Goal: Task Accomplishment & Management: Complete application form

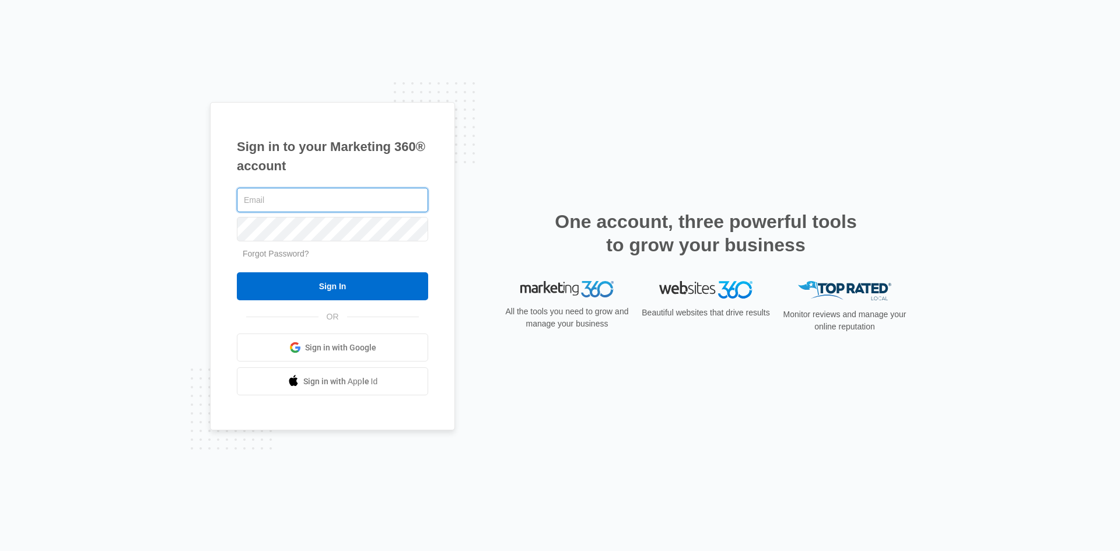
click at [264, 190] on input "text" at bounding box center [332, 200] width 191 height 25
type input "[PERSON_NAME][EMAIL_ADDRESS][DOMAIN_NAME]"
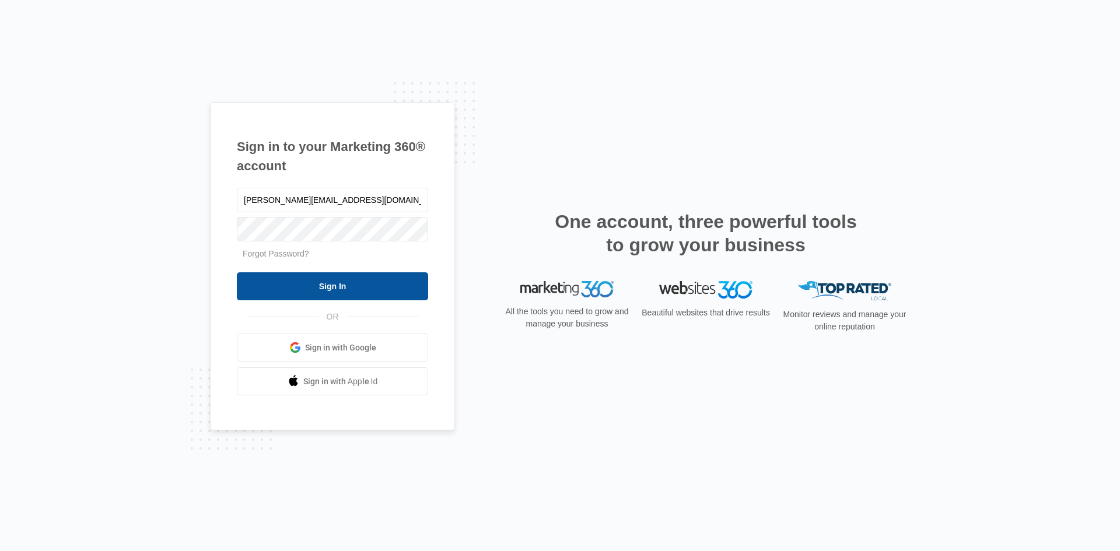
click at [311, 278] on input "Sign In" at bounding box center [332, 286] width 191 height 28
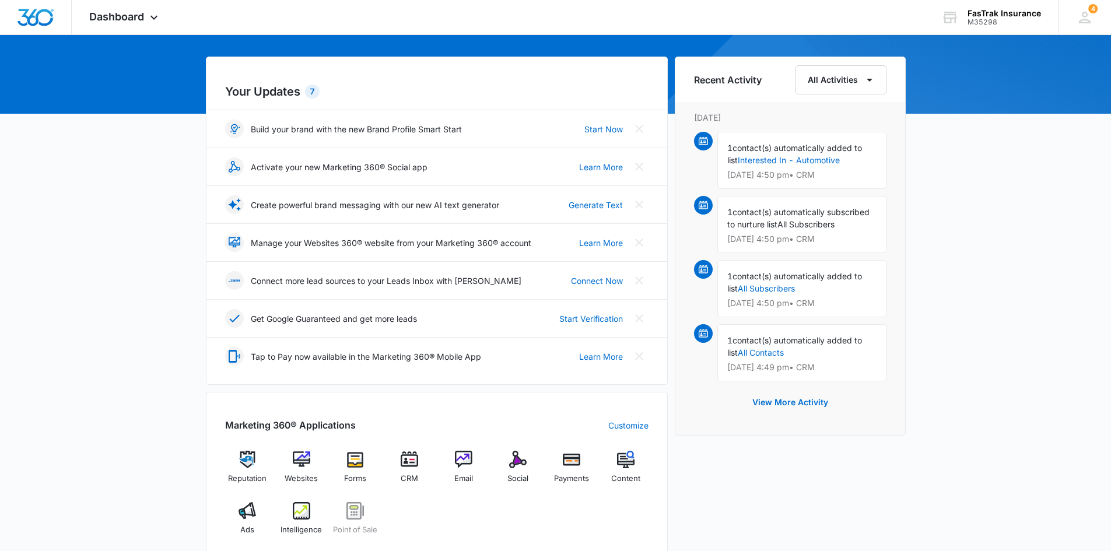
scroll to position [117, 0]
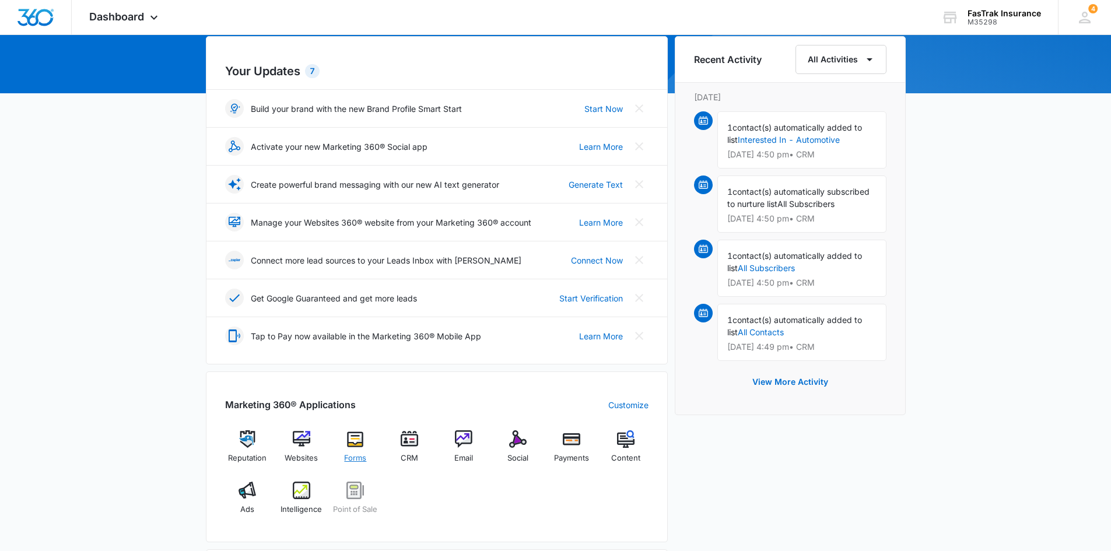
click at [361, 439] on img at bounding box center [356, 440] width 18 height 18
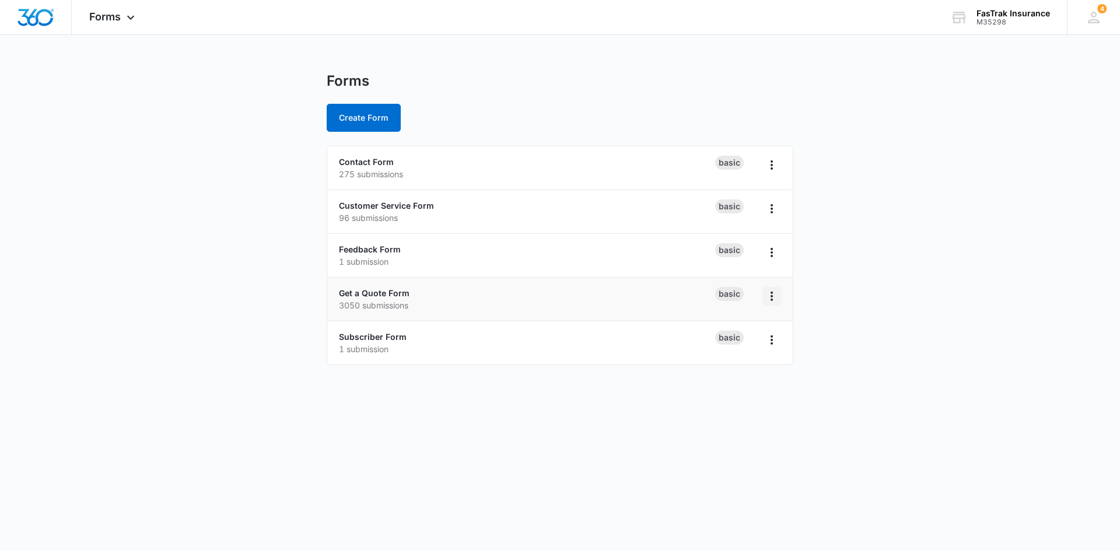
click at [774, 297] on icon "Overflow Menu" at bounding box center [772, 296] width 14 height 14
click at [755, 341] on button "Duplicate" at bounding box center [741, 347] width 78 height 18
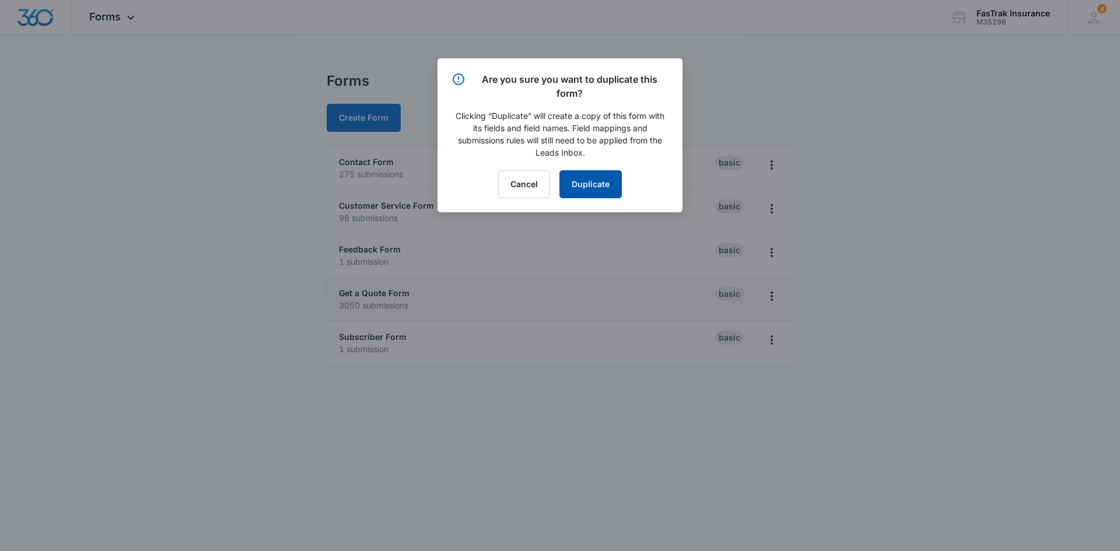
click at [597, 186] on button "Duplicate" at bounding box center [591, 184] width 62 height 28
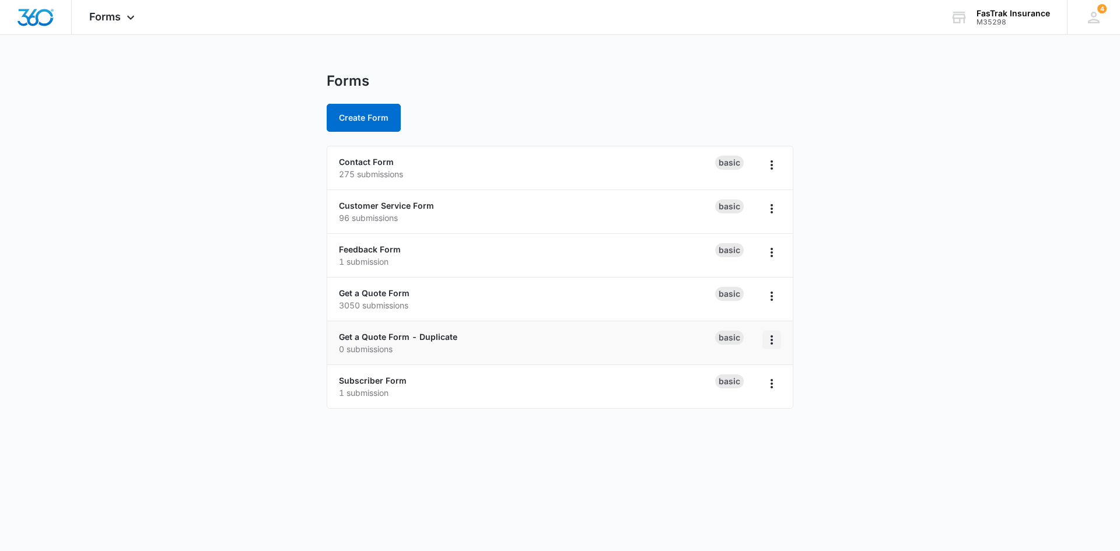
click at [767, 342] on icon "Overflow Menu" at bounding box center [772, 340] width 14 height 14
click at [409, 334] on link "Get a Quote Form - Duplicate" at bounding box center [398, 337] width 118 height 10
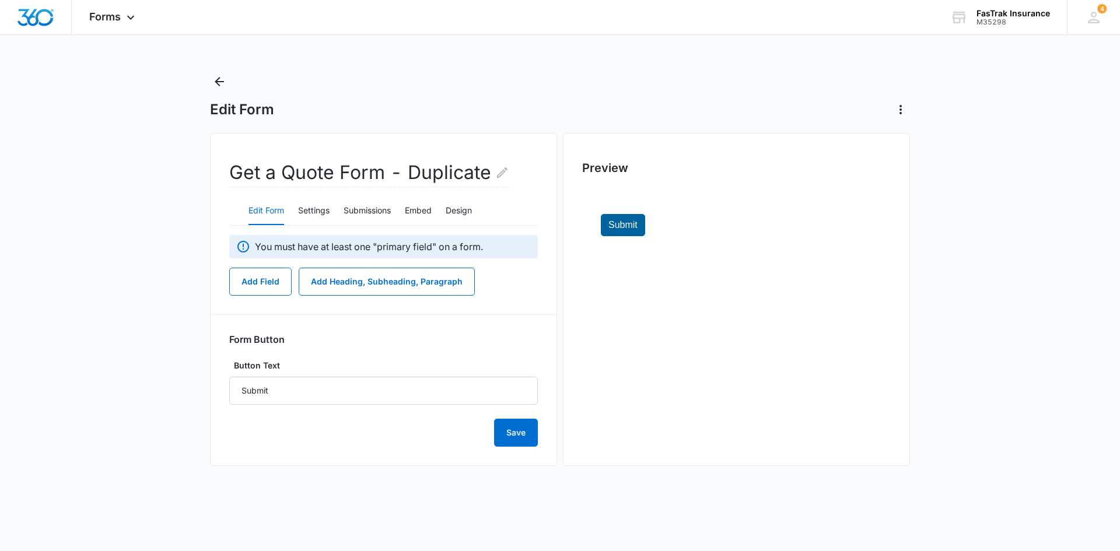
click at [467, 170] on h2 "Get a Quote Form - Duplicate" at bounding box center [369, 173] width 280 height 29
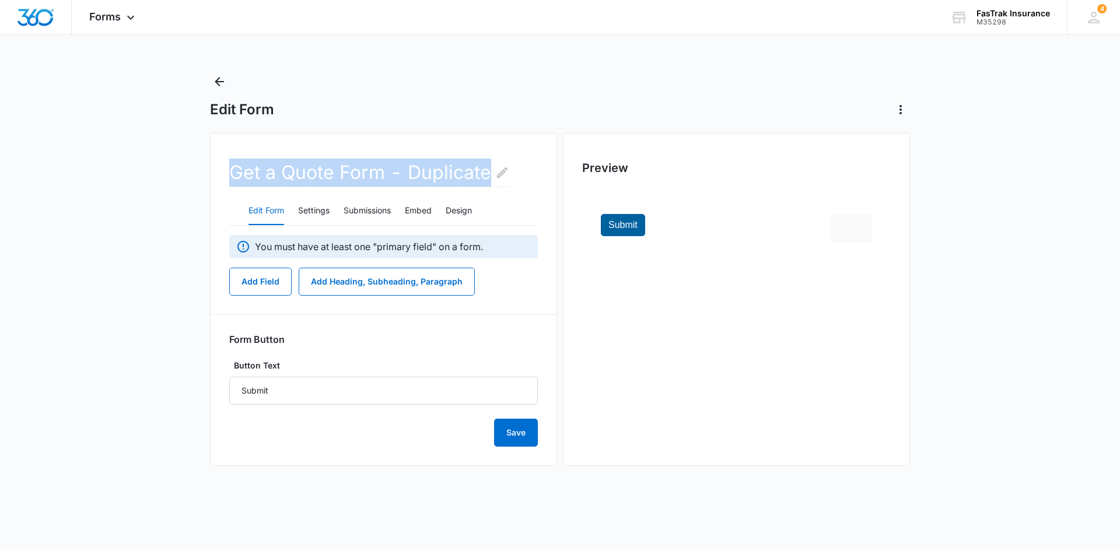
click at [467, 170] on h2 "Get a Quote Form - Duplicate" at bounding box center [369, 173] width 280 height 29
click at [440, 181] on h2 "Get a Quote Form - Duplicate" at bounding box center [369, 173] width 280 height 29
click at [440, 180] on h2 "Get a Quote Form - Duplicate" at bounding box center [369, 173] width 280 height 29
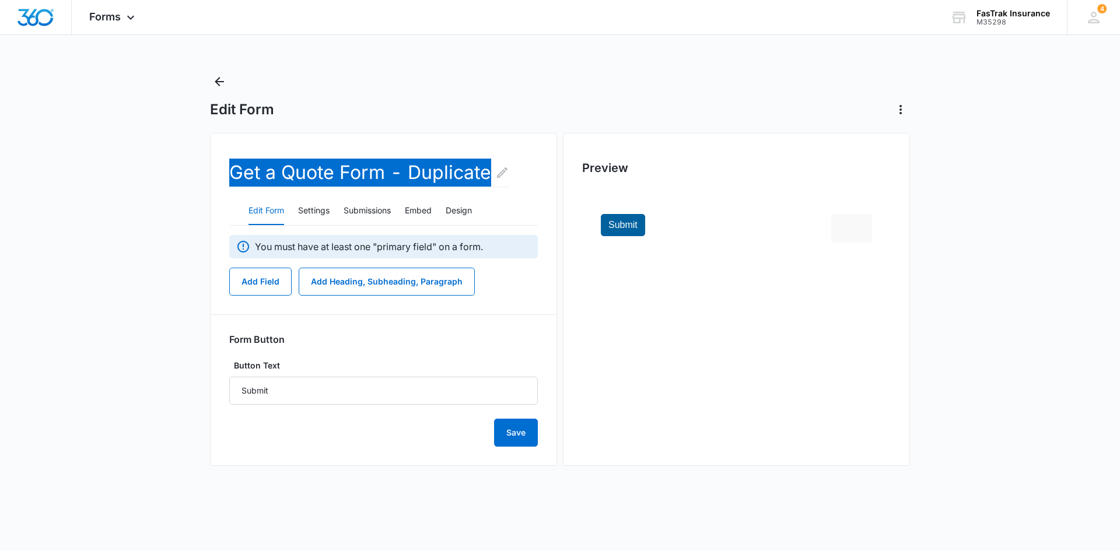
click at [338, 174] on h2 "Get a Quote Form - Duplicate" at bounding box center [369, 173] width 280 height 29
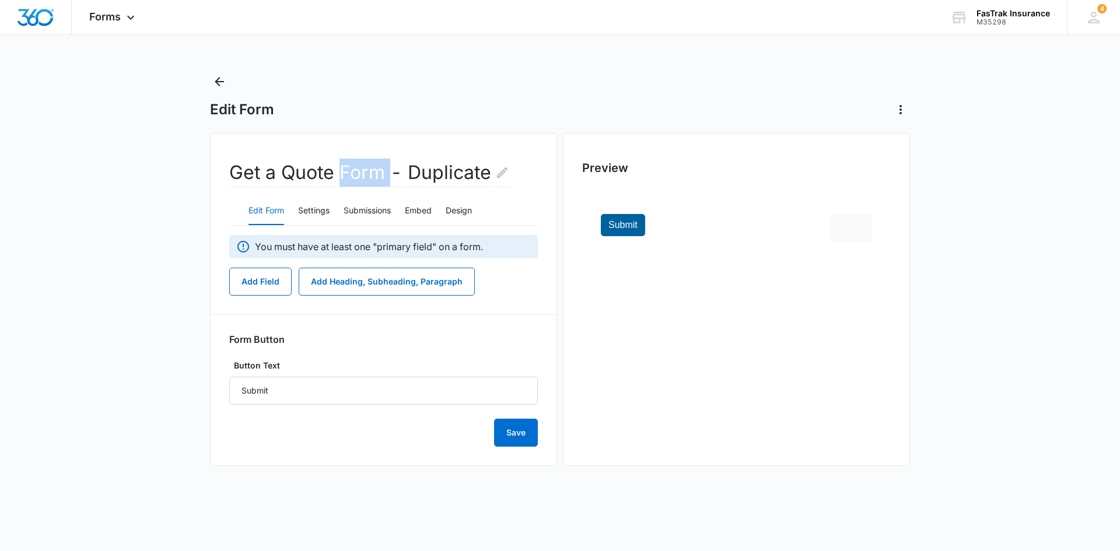
click at [338, 174] on h2 "Get a Quote Form - Duplicate" at bounding box center [369, 173] width 280 height 29
click at [497, 173] on icon "Edit Form Name" at bounding box center [502, 173] width 14 height 14
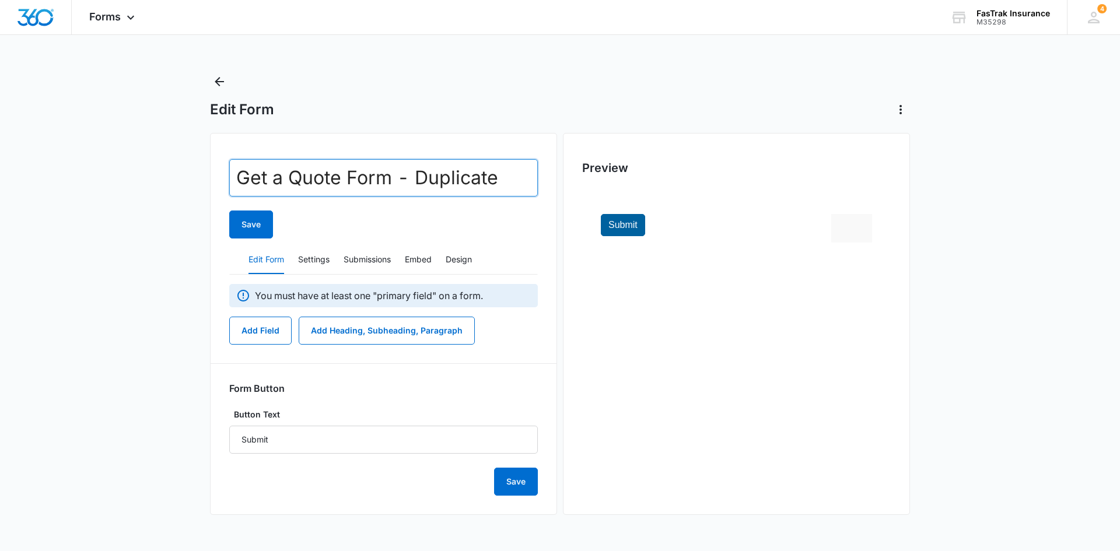
click at [491, 177] on input "Get a Quote Form - Duplicate" at bounding box center [383, 177] width 309 height 37
paste input "Find Out If You Qualify to Get Your License Reinstated After a DUI"
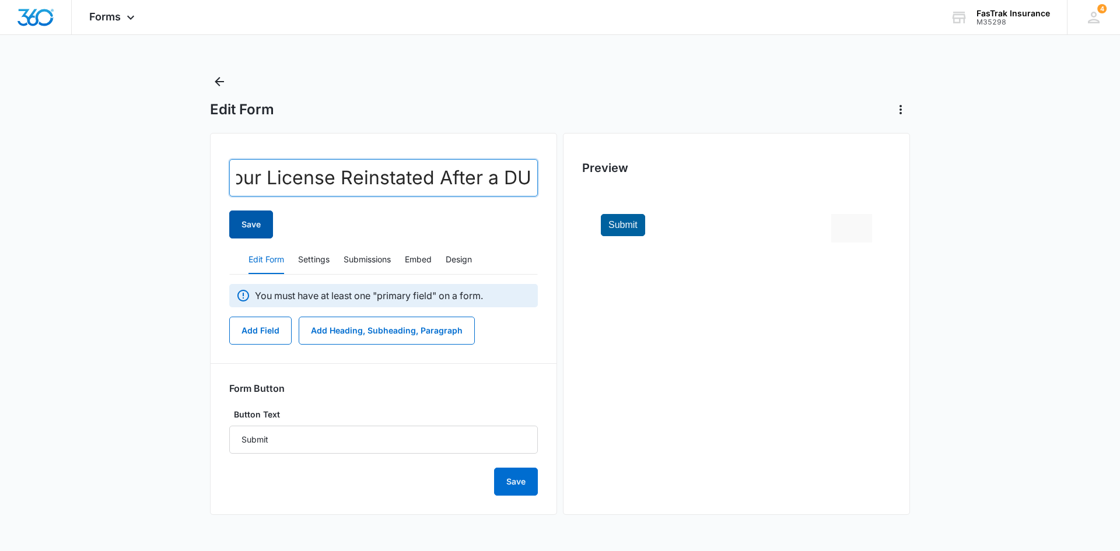
type input "Find Out If You Qualify to Get Your License Reinstated After a DUI"
click at [233, 230] on button "Save" at bounding box center [251, 225] width 44 height 28
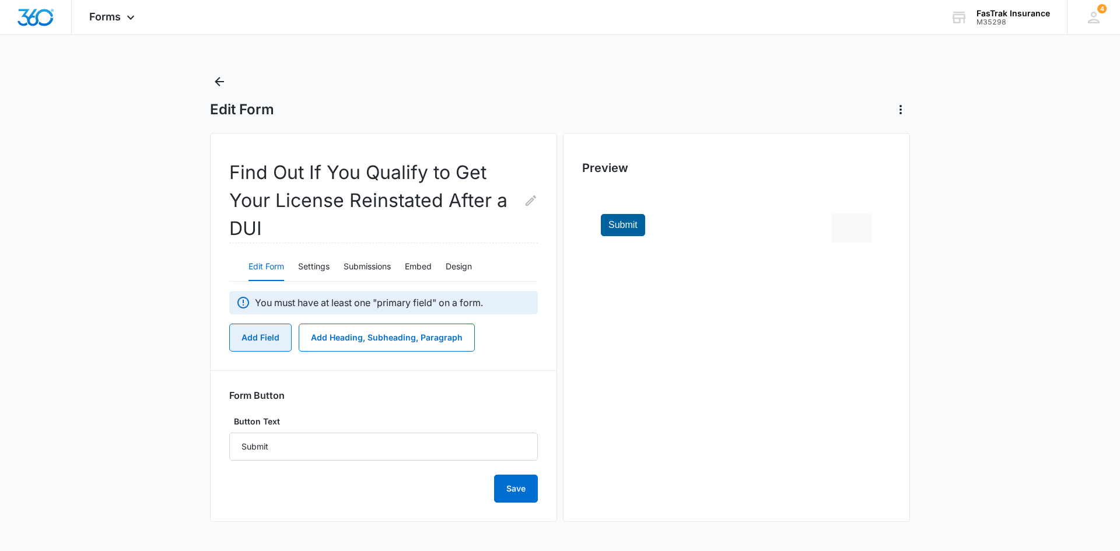
click at [264, 342] on button "Add Field" at bounding box center [260, 338] width 62 height 28
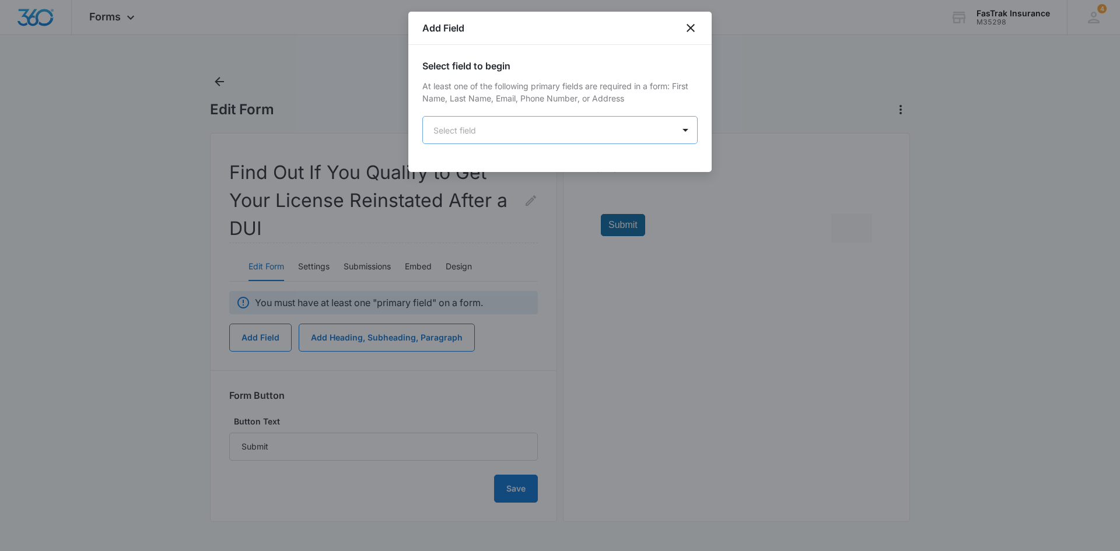
click at [549, 130] on body "Forms Apps Reputation Websites Forms CRM Email Social Payments POS Content Ads …" at bounding box center [560, 275] width 1120 height 551
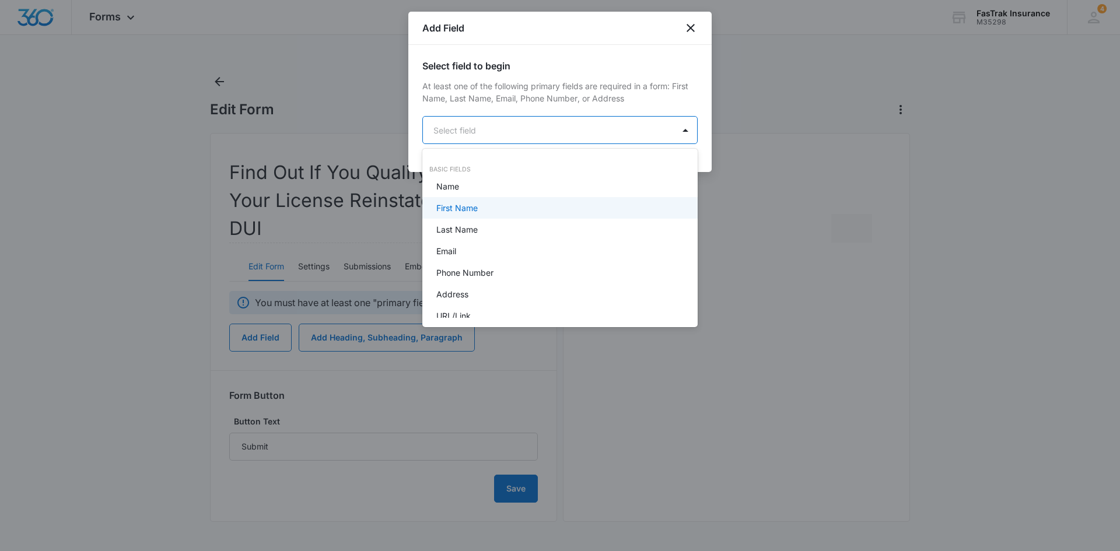
click at [489, 203] on div "First Name" at bounding box center [558, 208] width 245 height 12
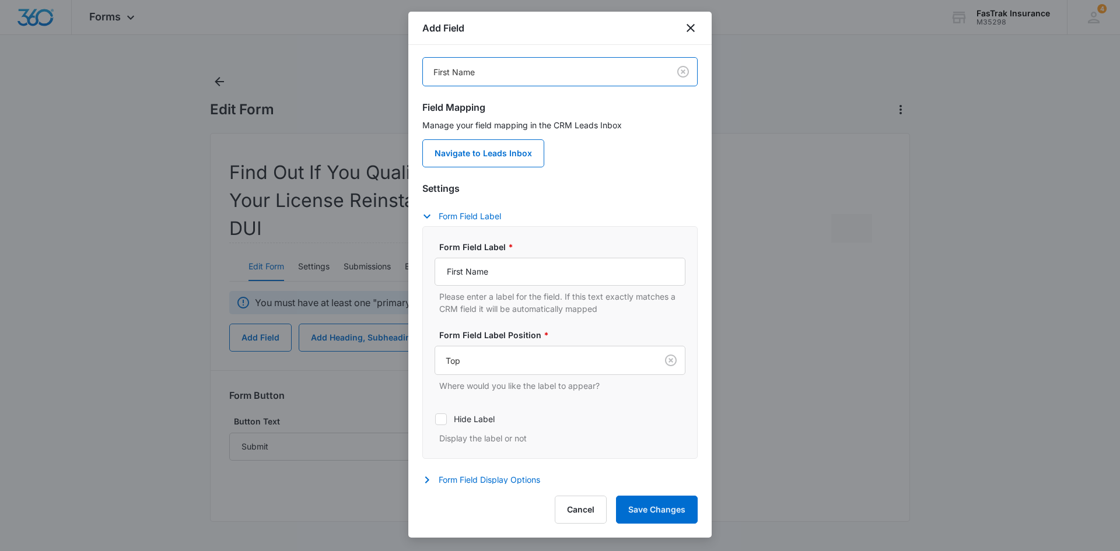
scroll to position [96, 0]
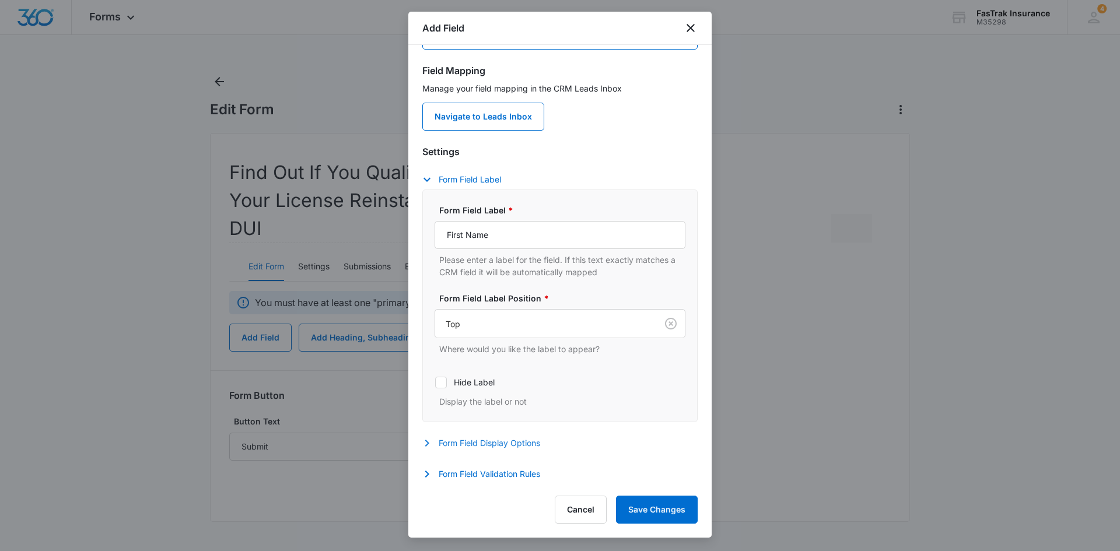
click at [531, 445] on button "Form Field Display Options" at bounding box center [487, 443] width 130 height 14
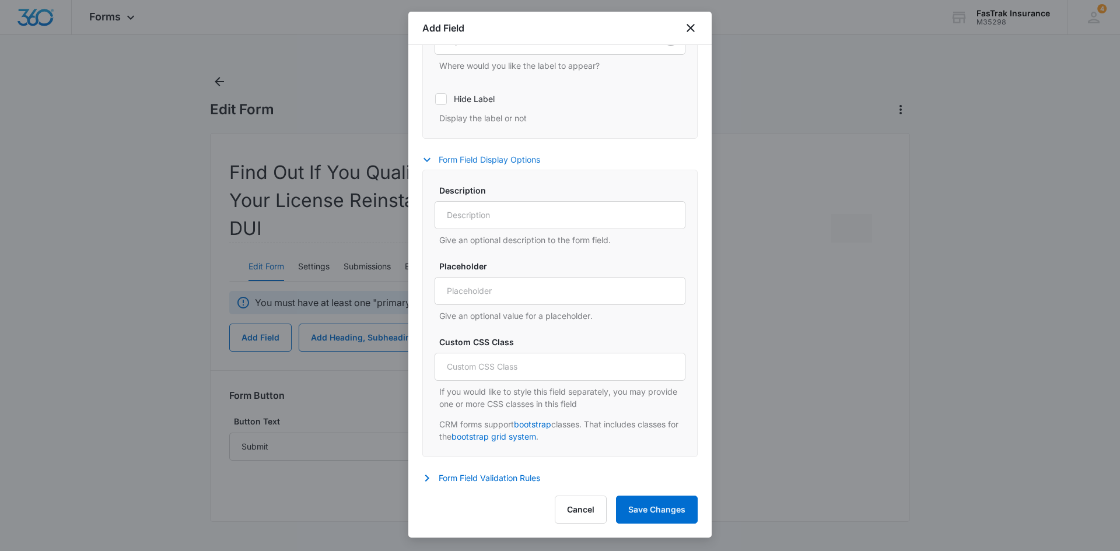
scroll to position [383, 0]
click at [489, 299] on input "Placeholder" at bounding box center [560, 287] width 251 height 28
click at [494, 475] on button "Form Field Validation Rules" at bounding box center [487, 474] width 130 height 14
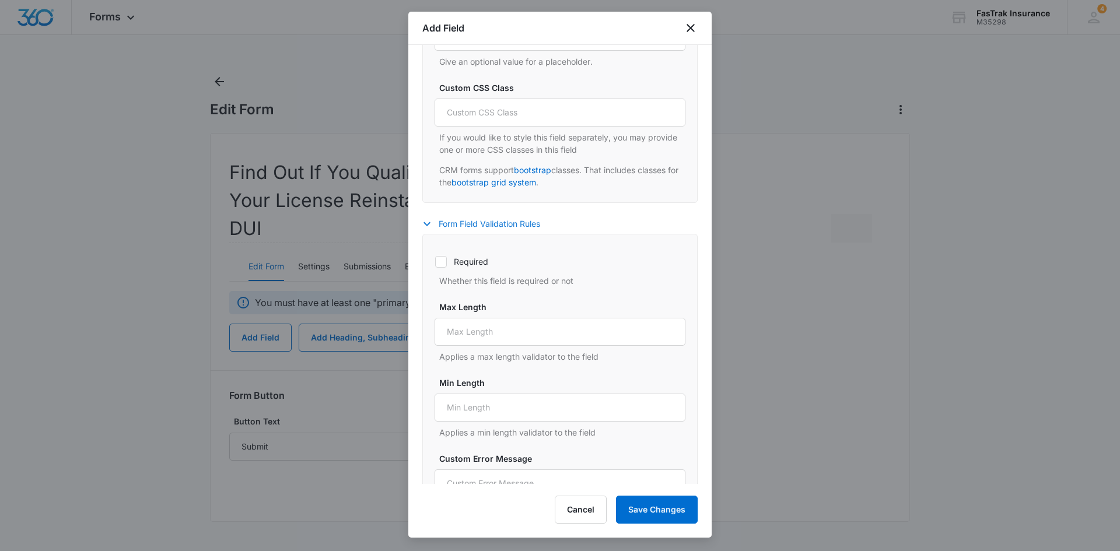
scroll to position [675, 0]
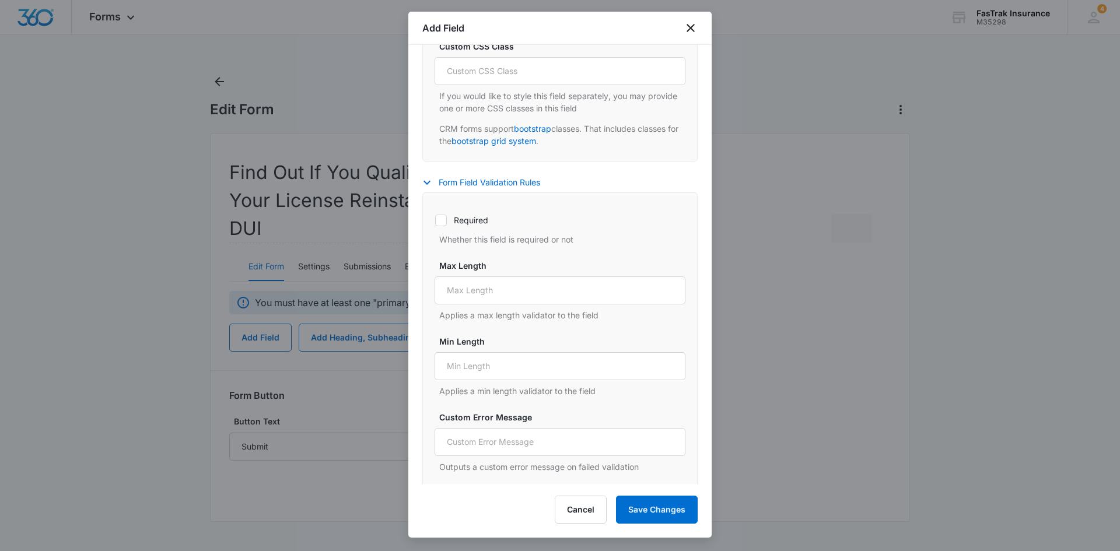
click at [449, 221] on label "Required" at bounding box center [560, 220] width 251 height 12
click at [435, 221] on input "Required" at bounding box center [435, 220] width 1 height 1
checkbox input "true"
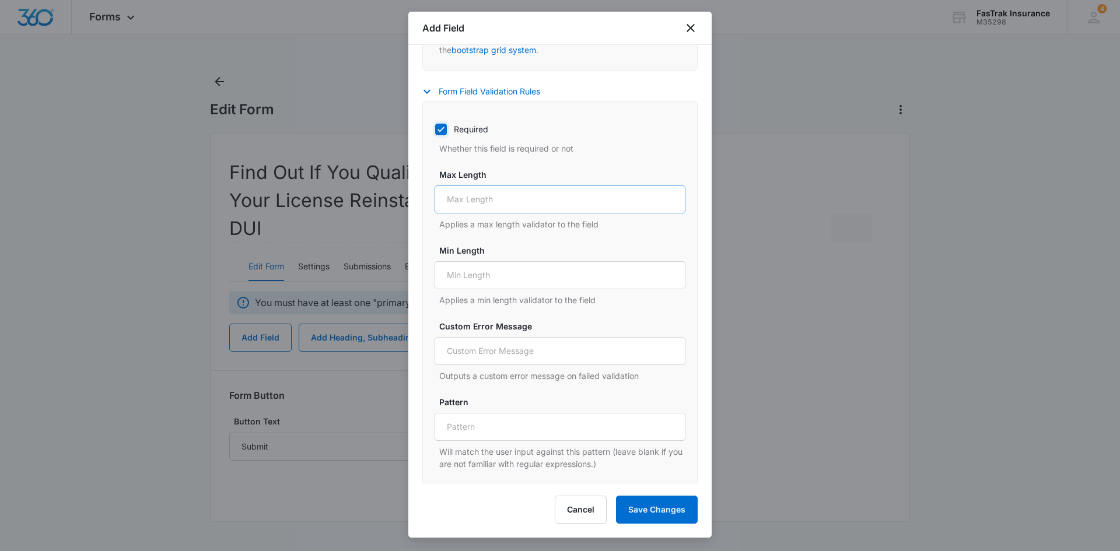
scroll to position [767, 0]
click at [651, 501] on button "Save Changes" at bounding box center [657, 510] width 82 height 28
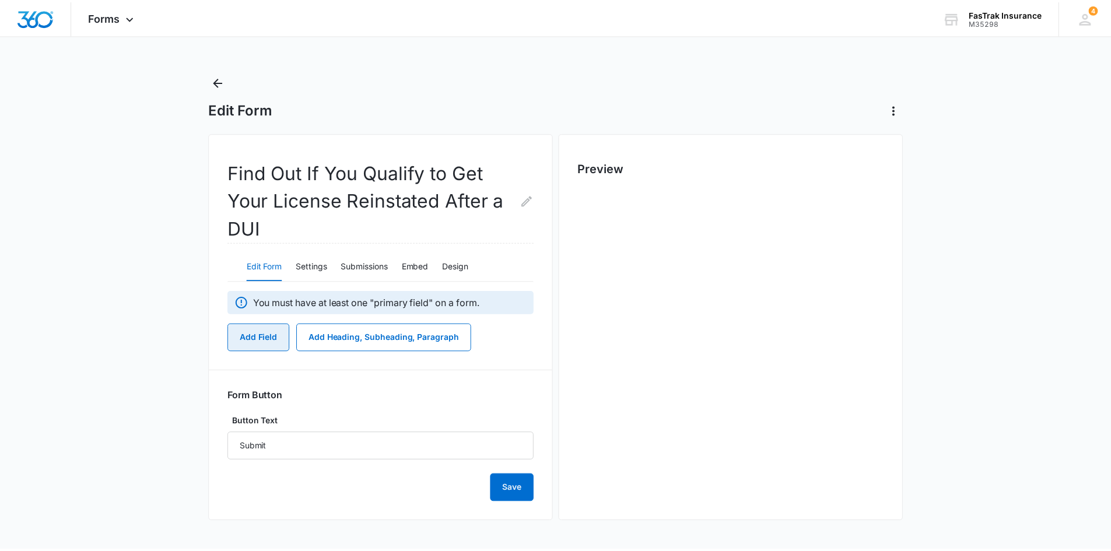
scroll to position [0, 0]
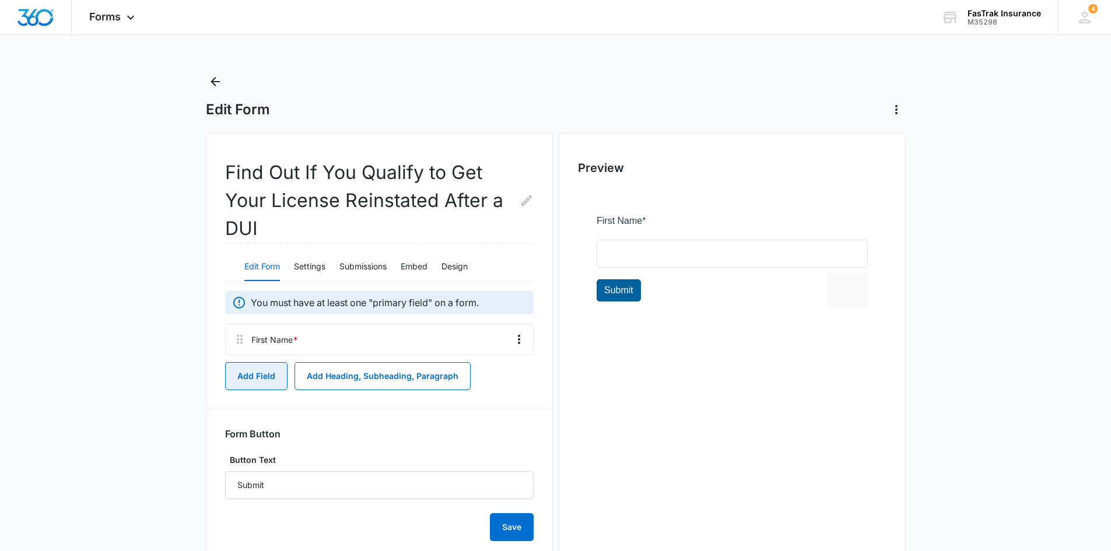
click at [254, 375] on button "Add Field" at bounding box center [256, 376] width 62 height 28
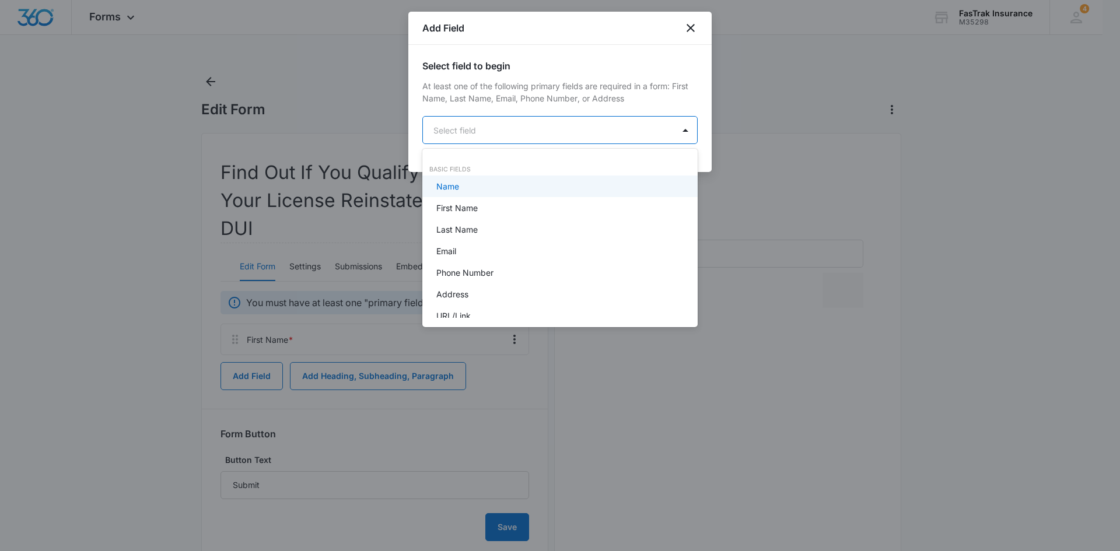
click at [507, 131] on body "Forms Apps Reputation Websites Forms CRM Email Social Payments POS Content Ads …" at bounding box center [560, 275] width 1120 height 551
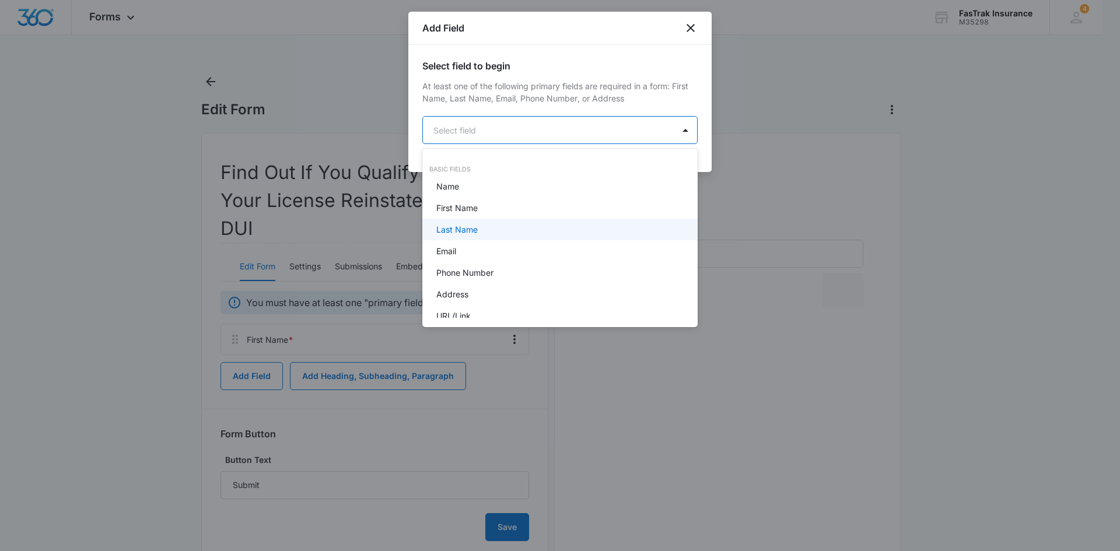
click at [489, 228] on div "Last Name" at bounding box center [558, 229] width 245 height 12
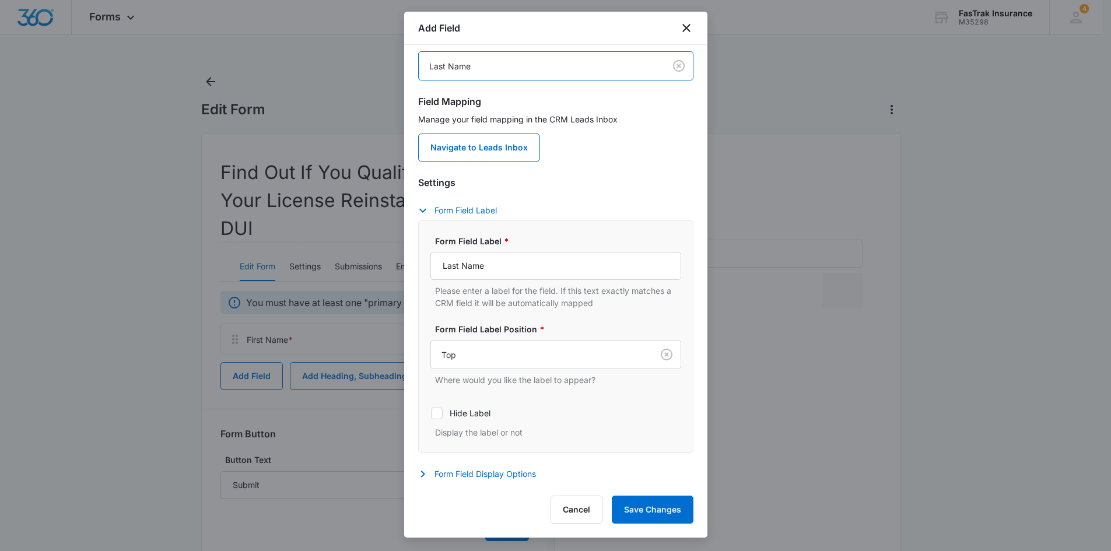
scroll to position [96, 0]
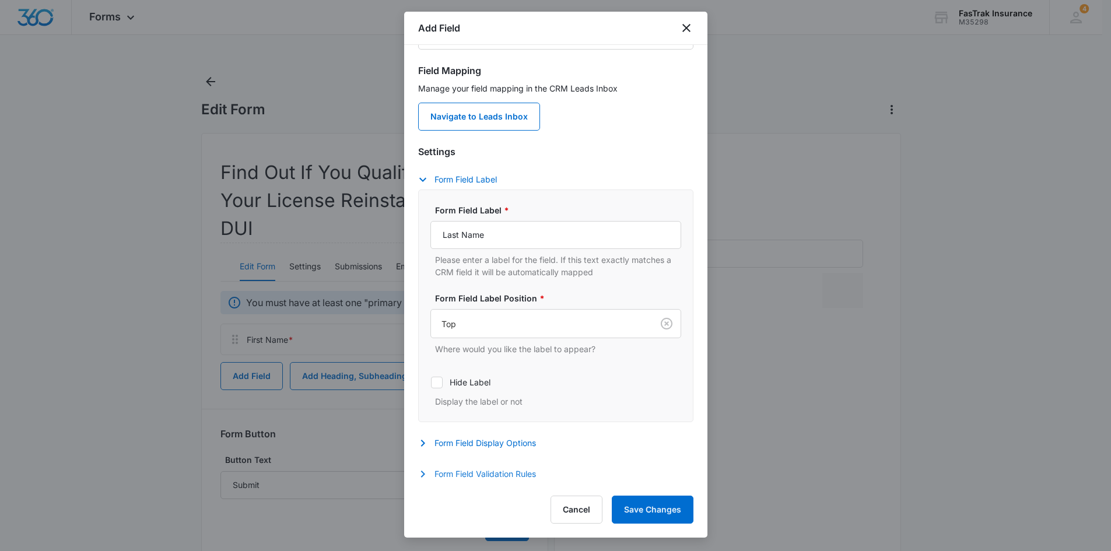
click at [474, 470] on button "Form Field Validation Rules" at bounding box center [483, 474] width 130 height 14
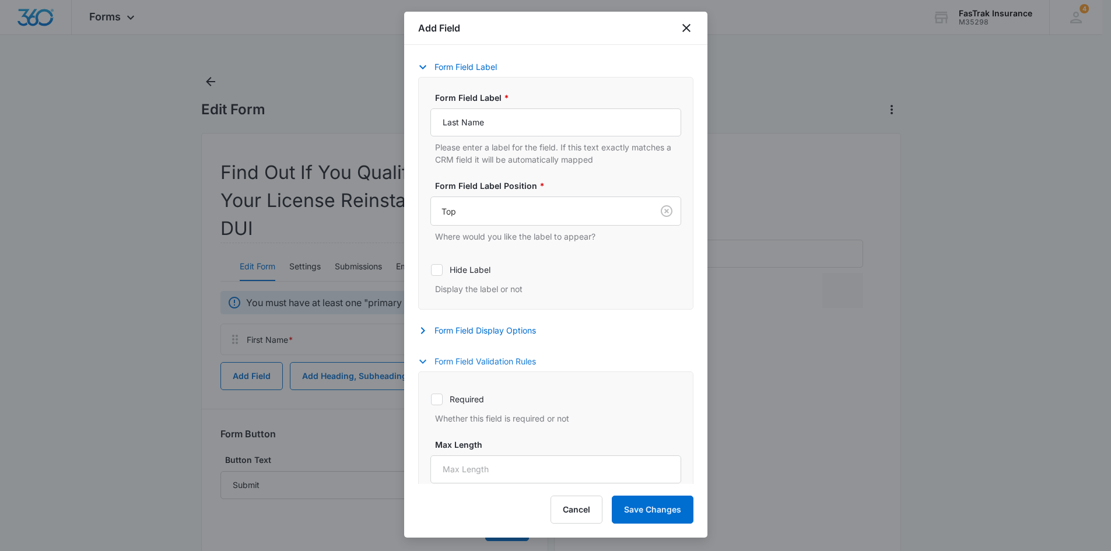
scroll to position [212, 0]
click at [459, 389] on div "Required Whether this field is required or not" at bounding box center [556, 401] width 251 height 39
click at [438, 397] on icon at bounding box center [437, 395] width 11 height 11
click at [431, 396] on input "Required" at bounding box center [431, 395] width 1 height 1
checkbox input "true"
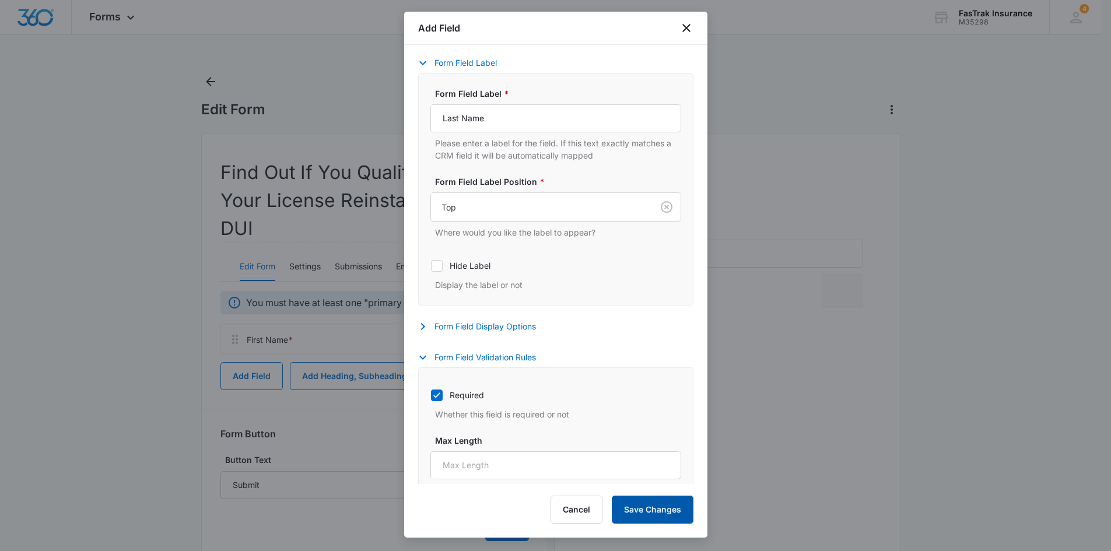
click at [631, 510] on button "Save Changes" at bounding box center [653, 510] width 82 height 28
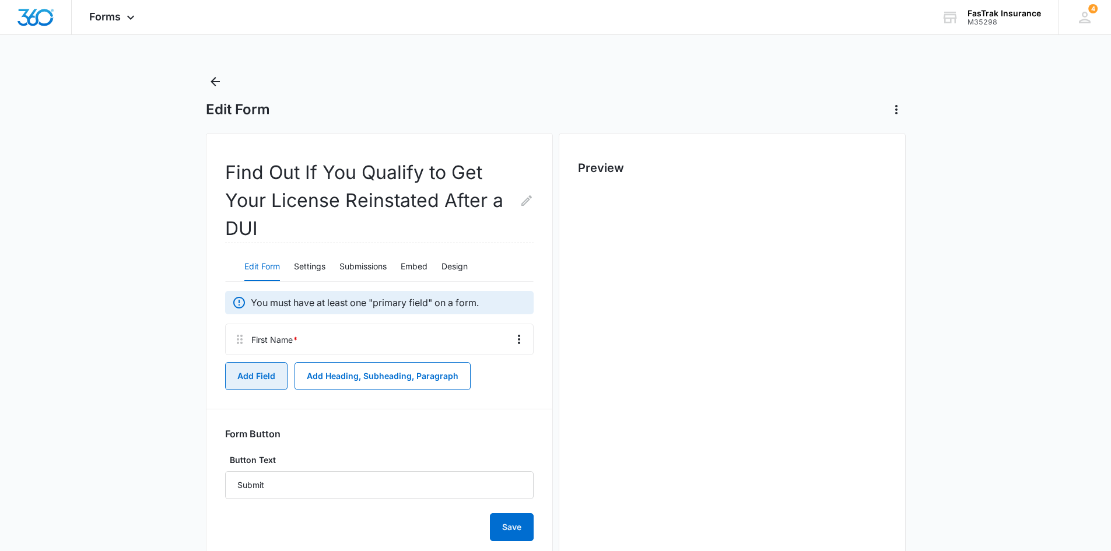
scroll to position [0, 0]
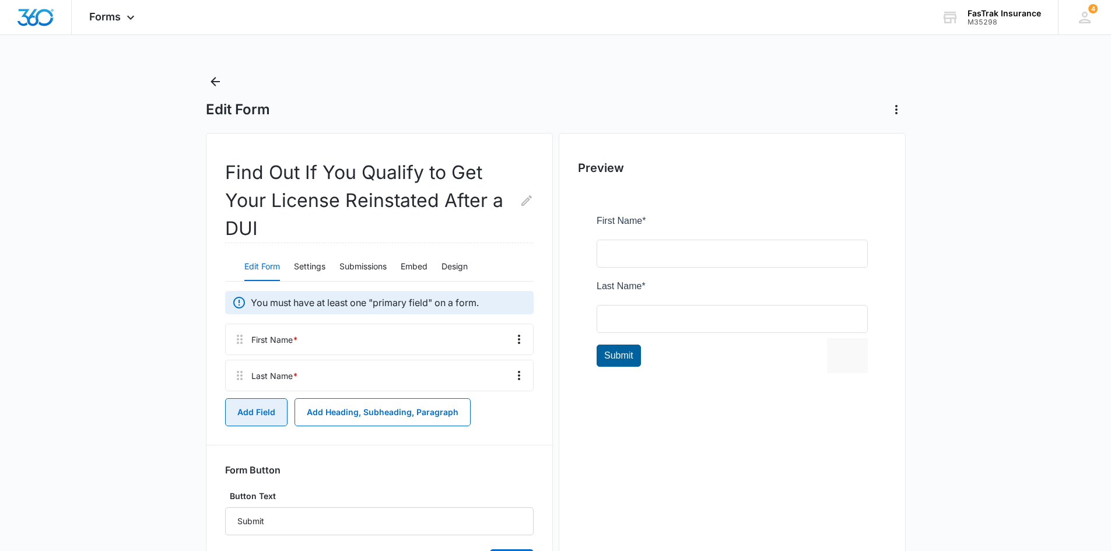
click at [240, 422] on button "Add Field" at bounding box center [256, 412] width 62 height 28
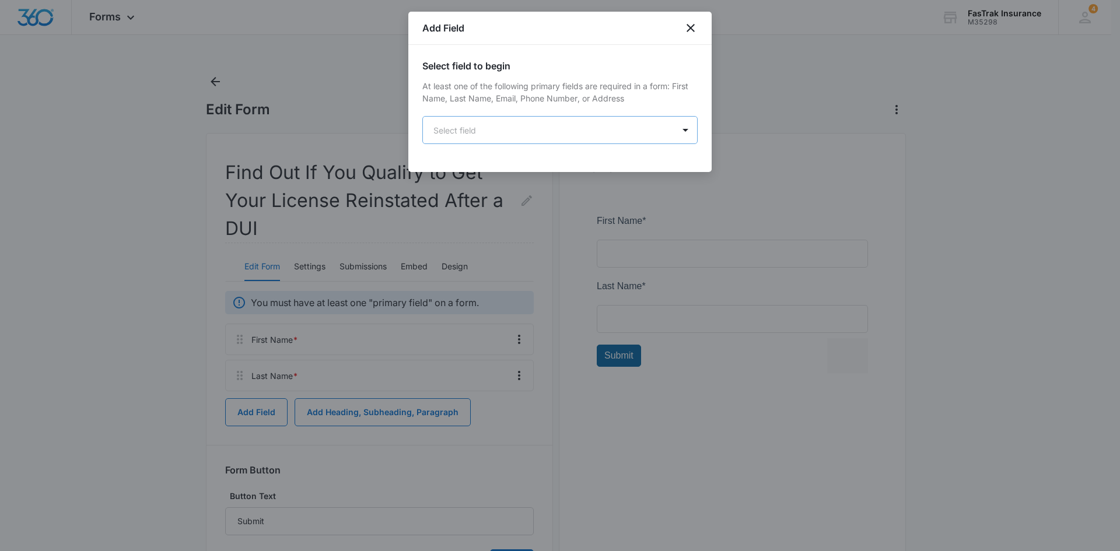
click at [542, 116] on body "Forms Apps Reputation Websites Forms CRM Email Social Payments POS Content Ads …" at bounding box center [560, 310] width 1120 height 620
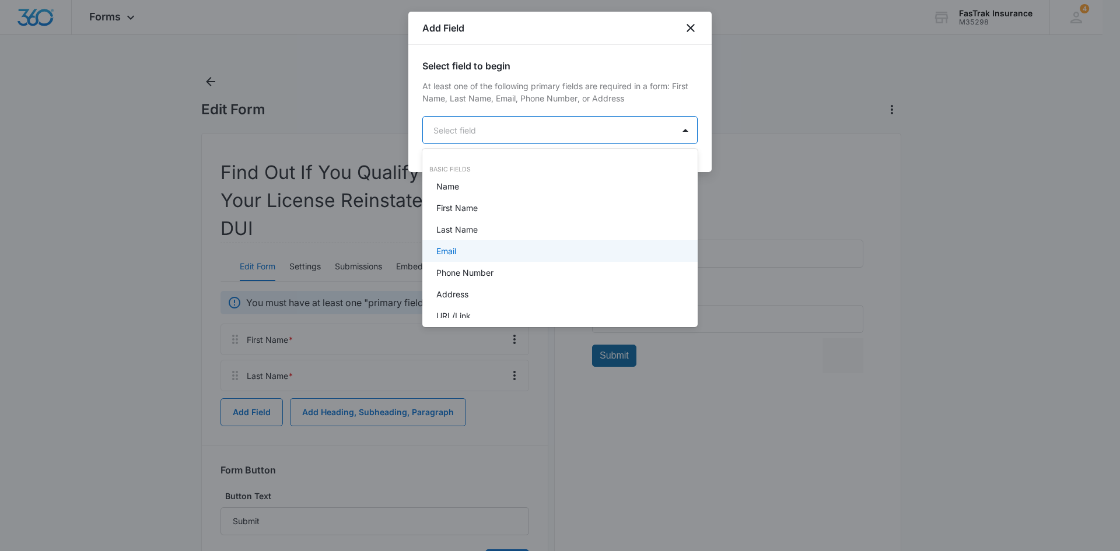
click at [514, 247] on div "Email" at bounding box center [558, 251] width 245 height 12
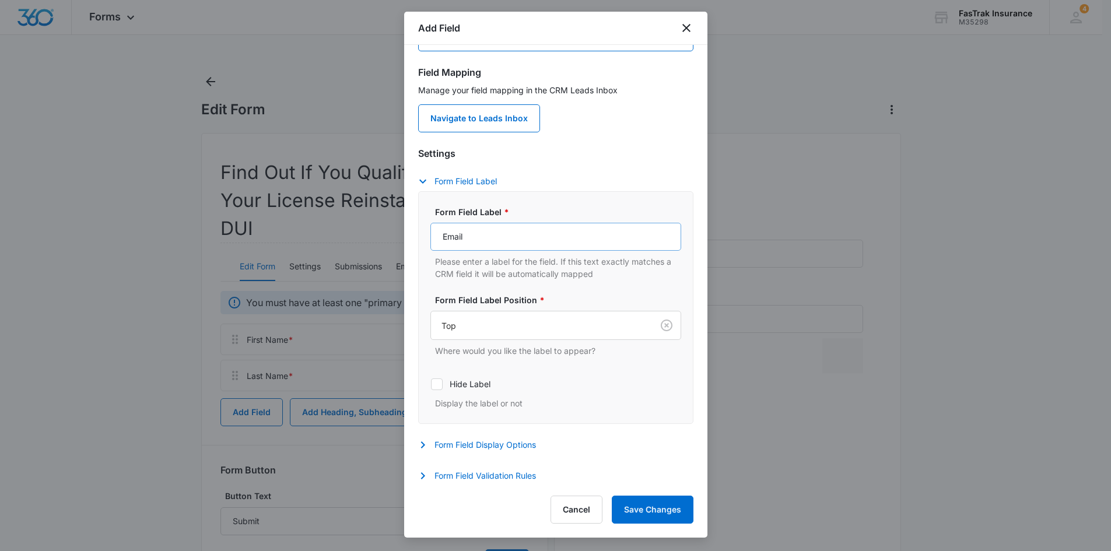
scroll to position [96, 0]
click at [473, 481] on div "Form Field Validation Rules Required Whether this field is required or not Max …" at bounding box center [555, 475] width 275 height 17
click at [473, 472] on button "Form Field Validation Rules" at bounding box center [483, 474] width 130 height 14
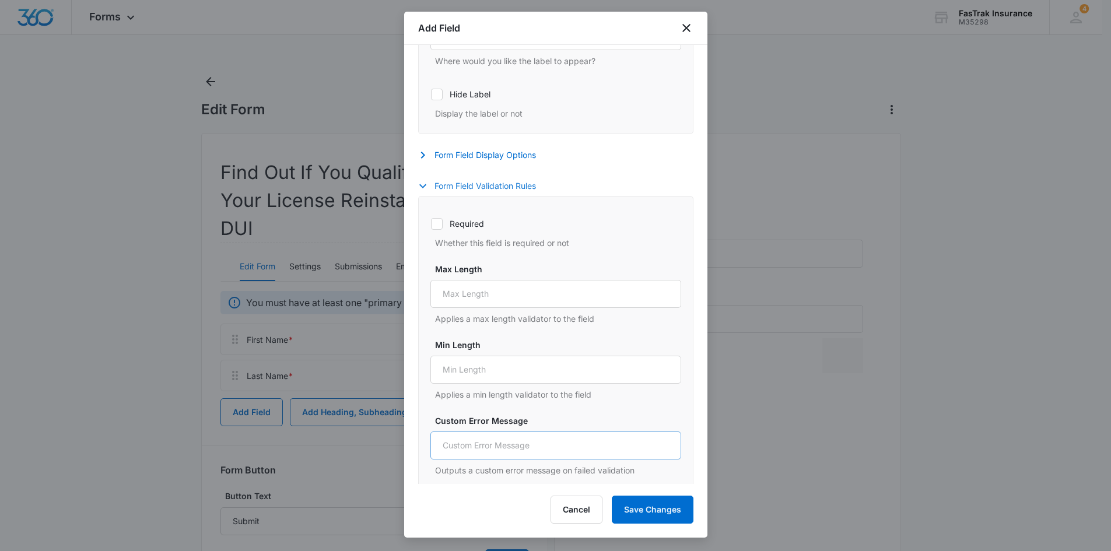
scroll to position [387, 0]
click at [468, 222] on label "Required" at bounding box center [556, 220] width 251 height 12
click at [431, 221] on input "Required" at bounding box center [431, 220] width 1 height 1
click at [460, 221] on label "Required" at bounding box center [556, 220] width 251 height 12
click at [431, 221] on input "Required" at bounding box center [431, 220] width 1 height 1
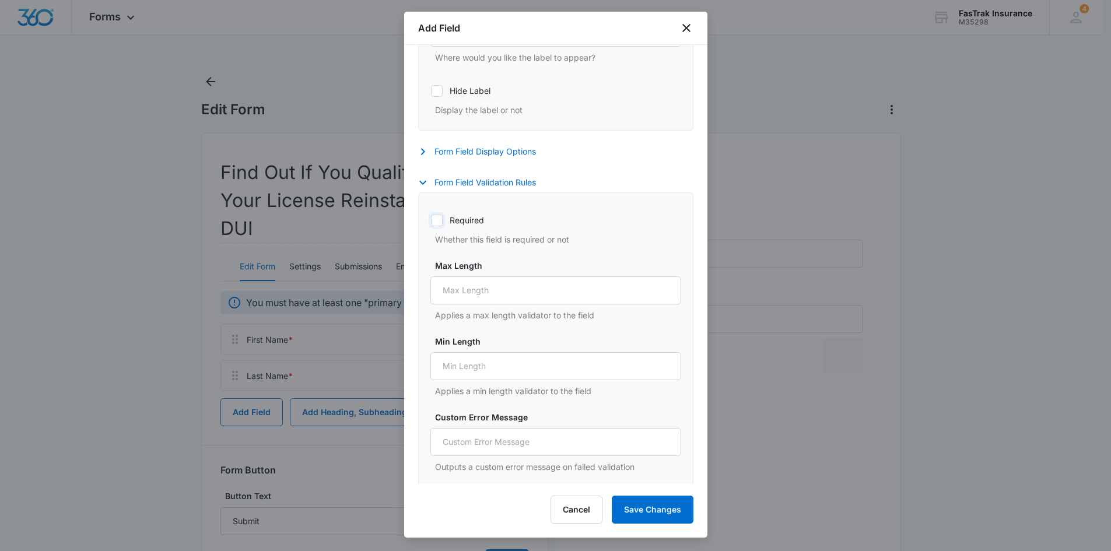
checkbox input "false"
click at [660, 506] on button "Save Changes" at bounding box center [653, 510] width 82 height 28
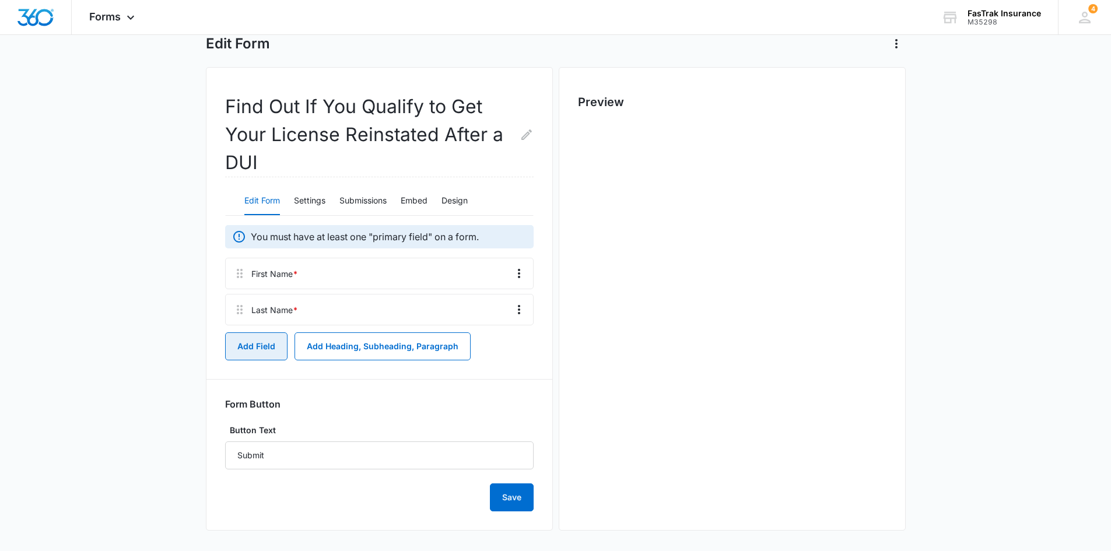
scroll to position [69, 0]
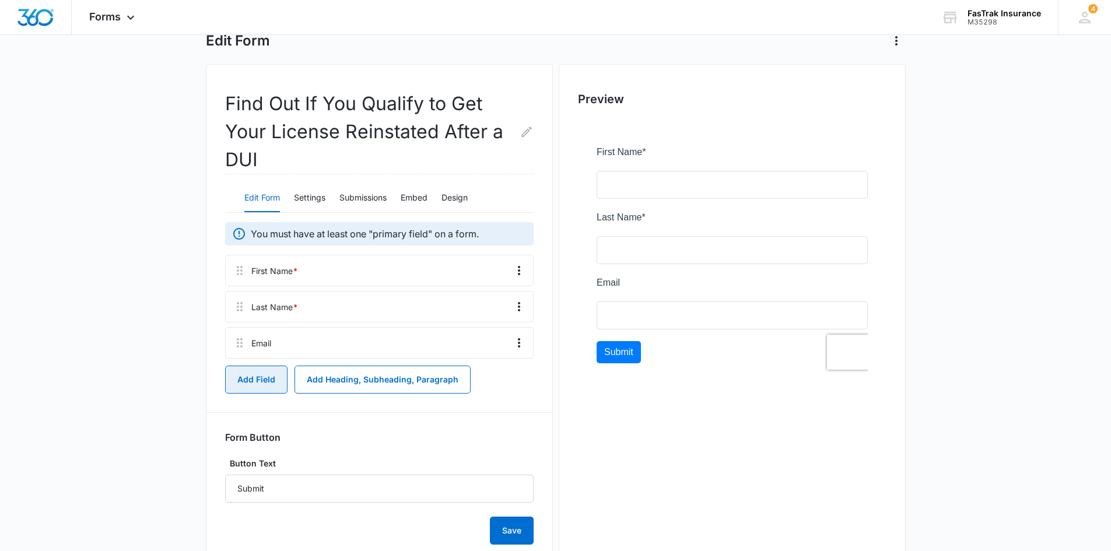
click at [281, 375] on button "Add Field" at bounding box center [256, 380] width 62 height 28
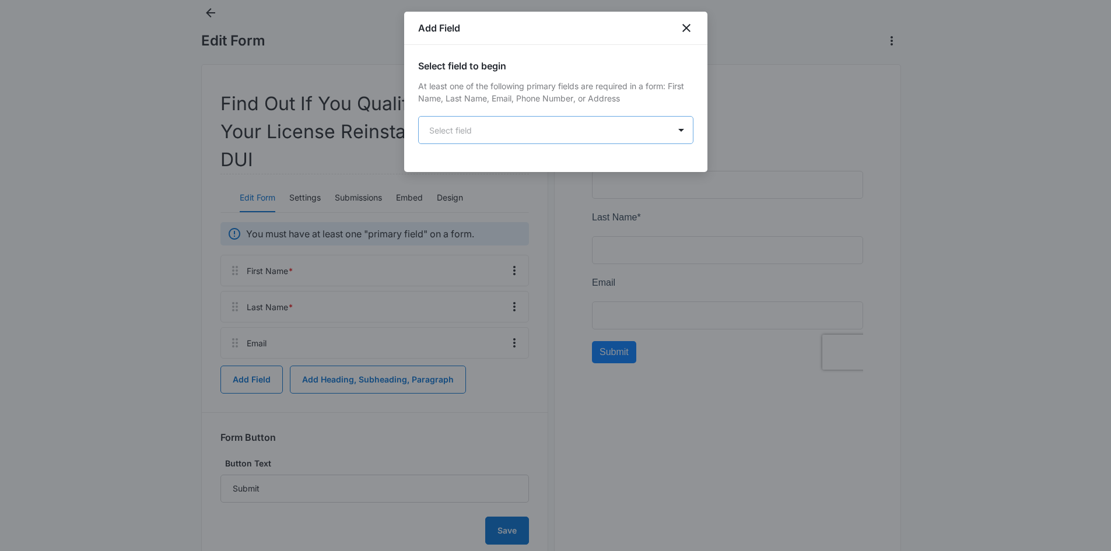
scroll to position [0, 0]
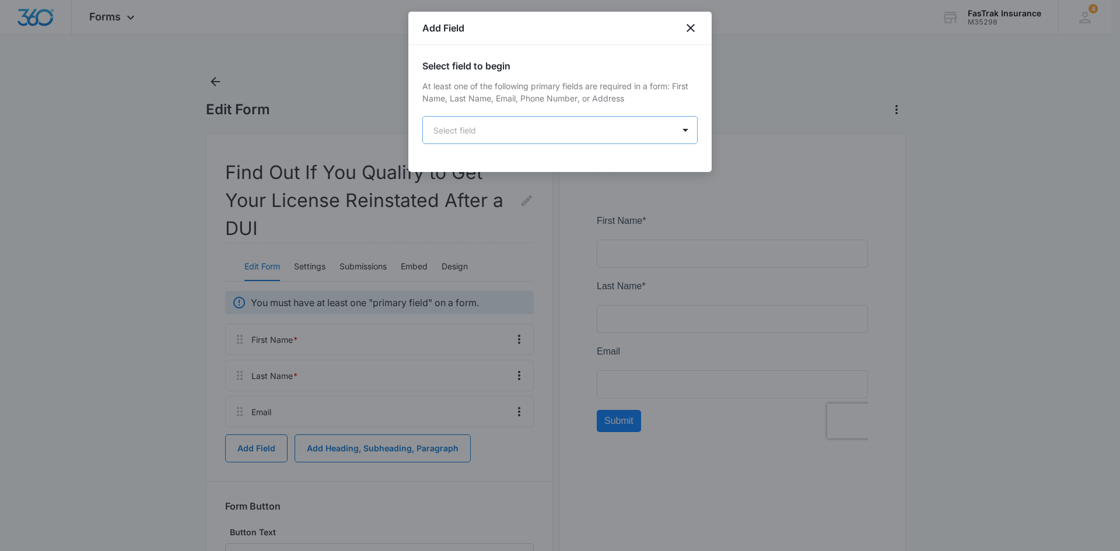
click at [498, 121] on body "Forms Apps Reputation Websites Forms CRM Email Social Payments POS Content Ads …" at bounding box center [560, 328] width 1120 height 656
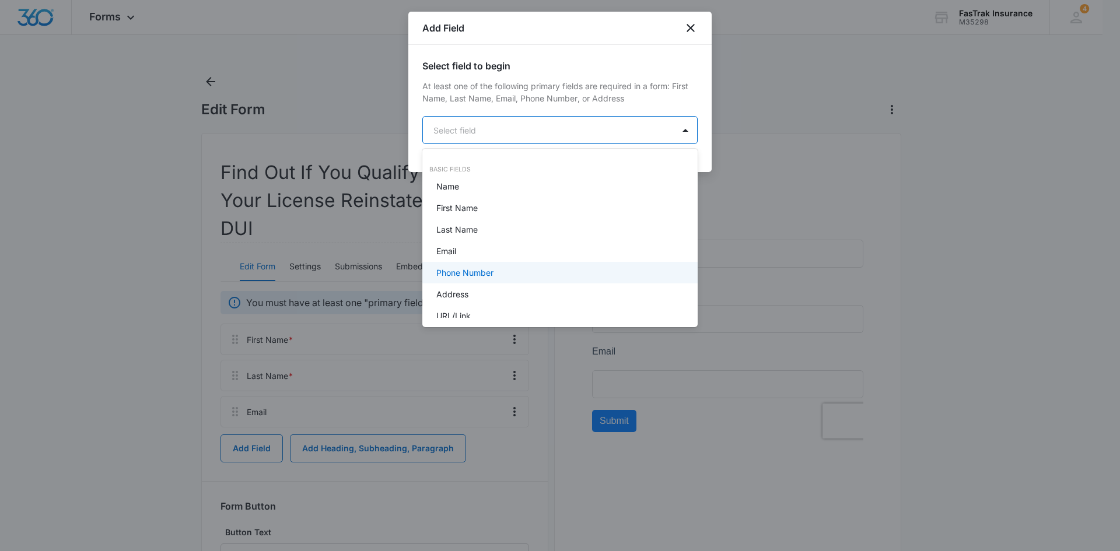
click at [497, 281] on div "Phone Number" at bounding box center [559, 273] width 275 height 22
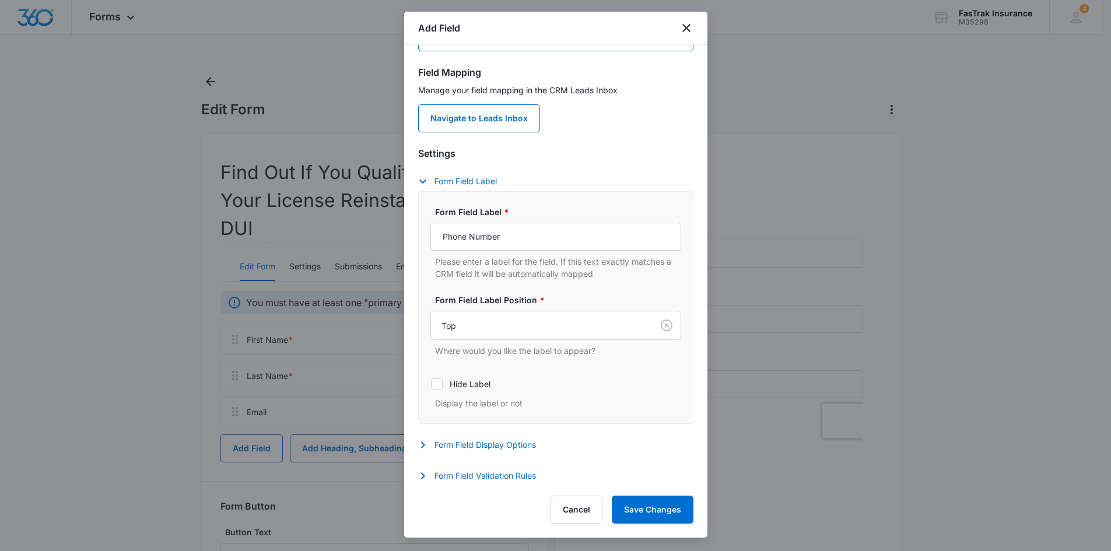
scroll to position [96, 0]
click at [501, 450] on button "Form Field Display Options" at bounding box center [483, 443] width 130 height 14
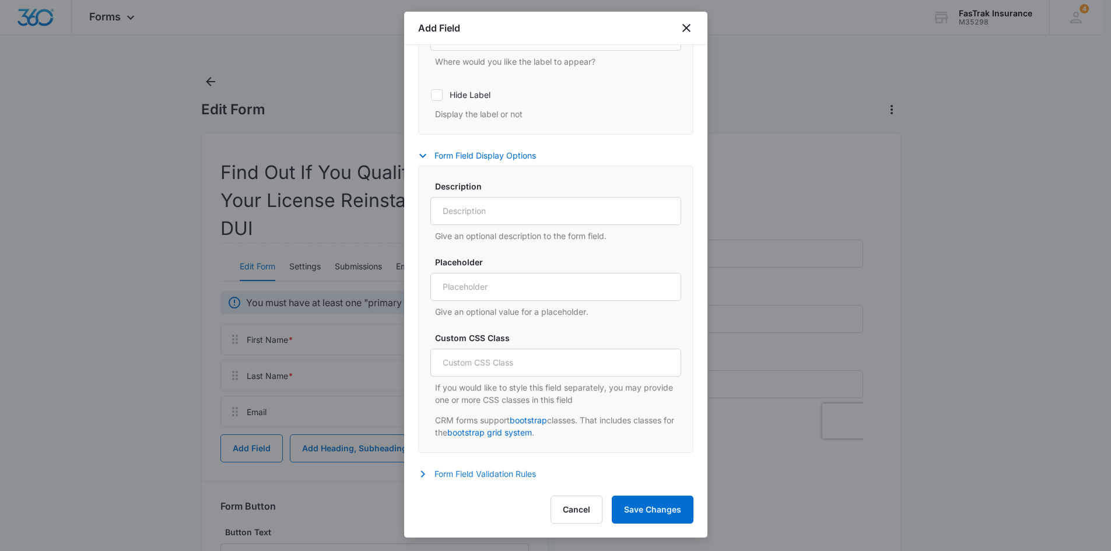
click at [476, 470] on button "Form Field Validation Rules" at bounding box center [483, 474] width 130 height 14
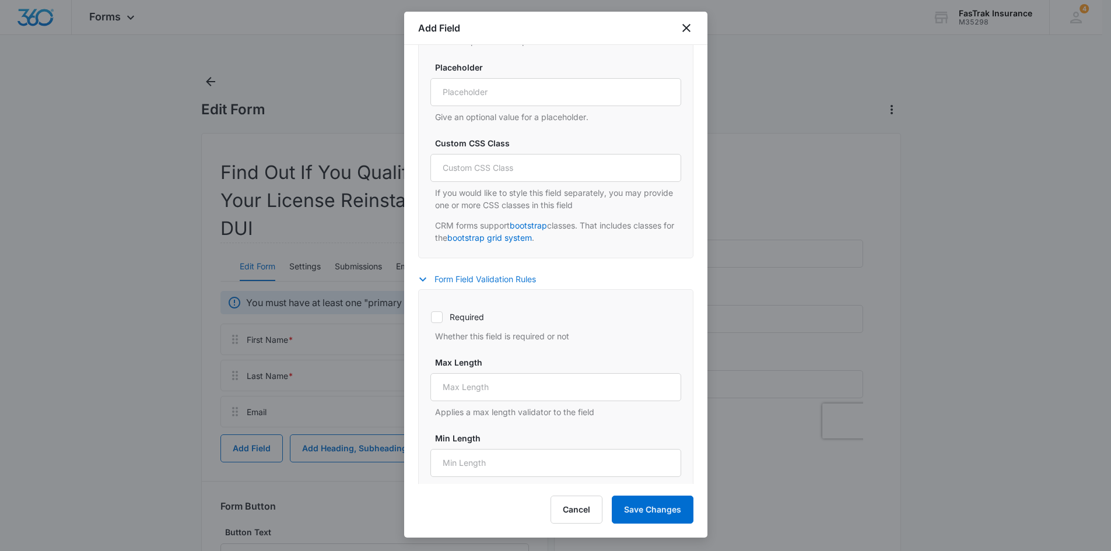
scroll to position [617, 0]
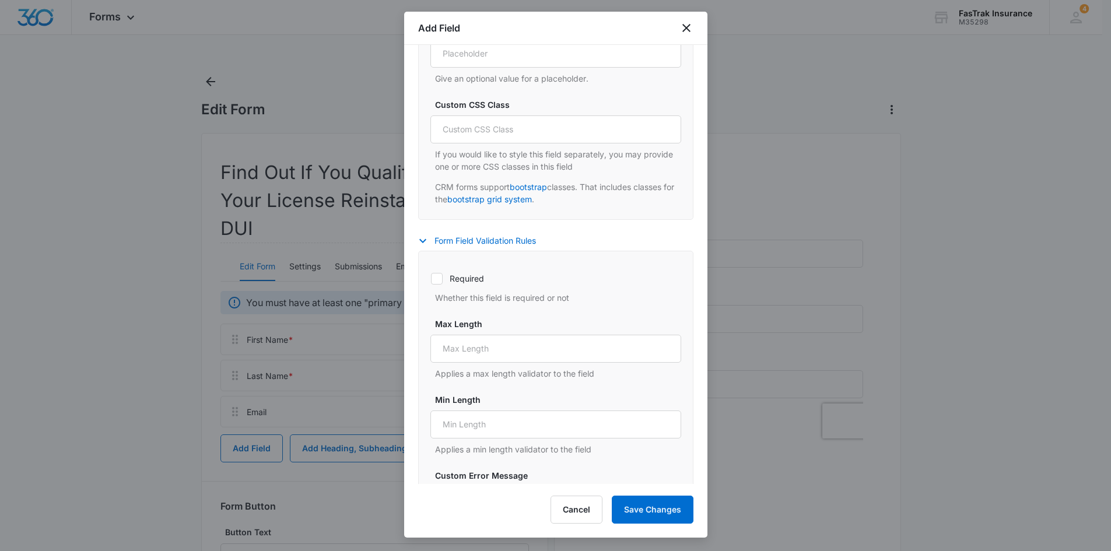
click at [442, 281] on icon at bounding box center [437, 279] width 11 height 11
click at [431, 279] on input "Required" at bounding box center [431, 278] width 1 height 1
checkbox input "true"
click at [635, 506] on button "Save Changes" at bounding box center [653, 510] width 82 height 28
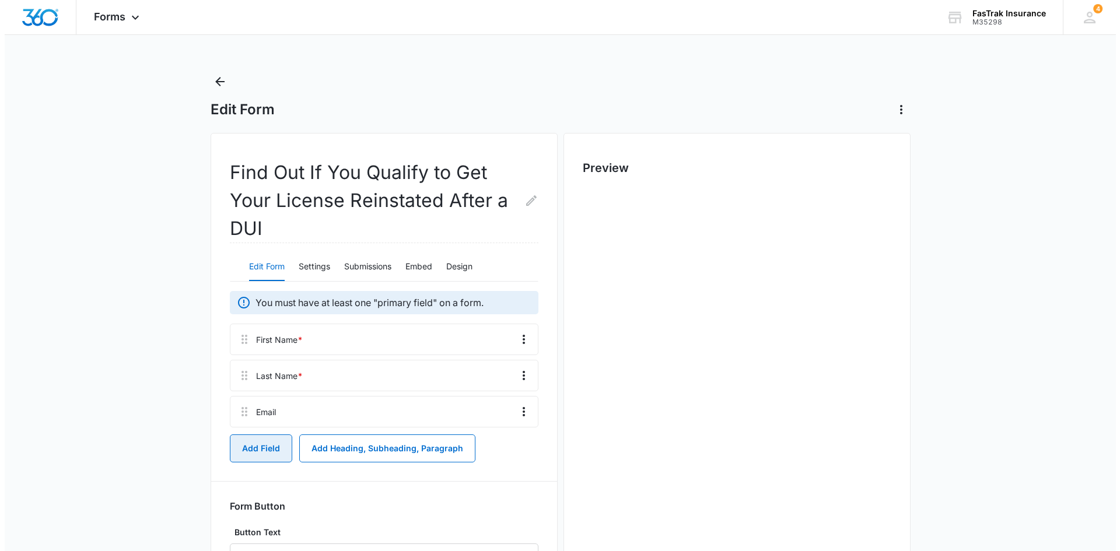
scroll to position [0, 0]
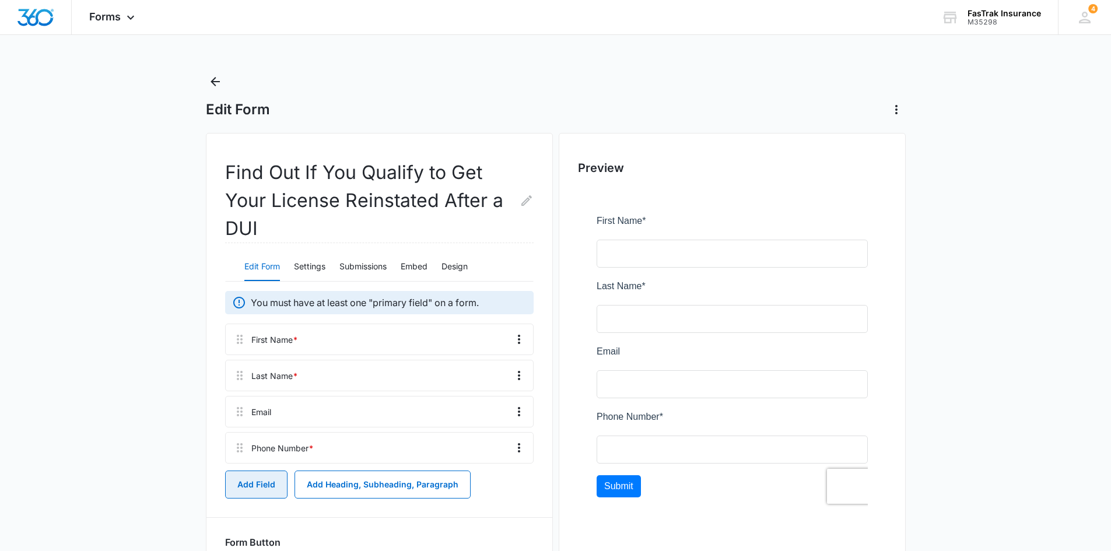
click at [265, 491] on button "Add Field" at bounding box center [256, 485] width 62 height 28
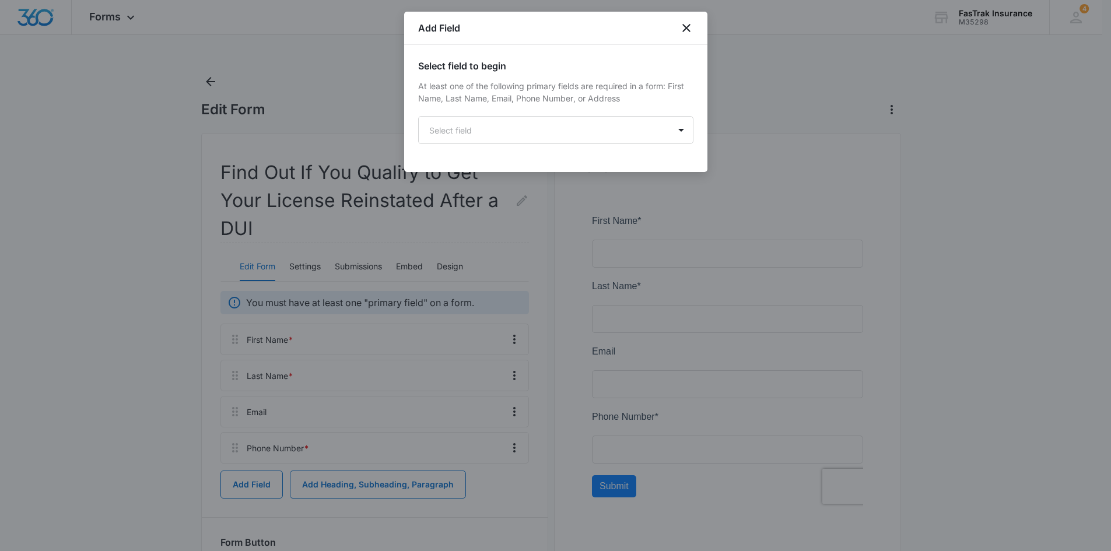
click at [544, 114] on div "Select field to begin At least one of the following primary fields are required…" at bounding box center [555, 101] width 275 height 85
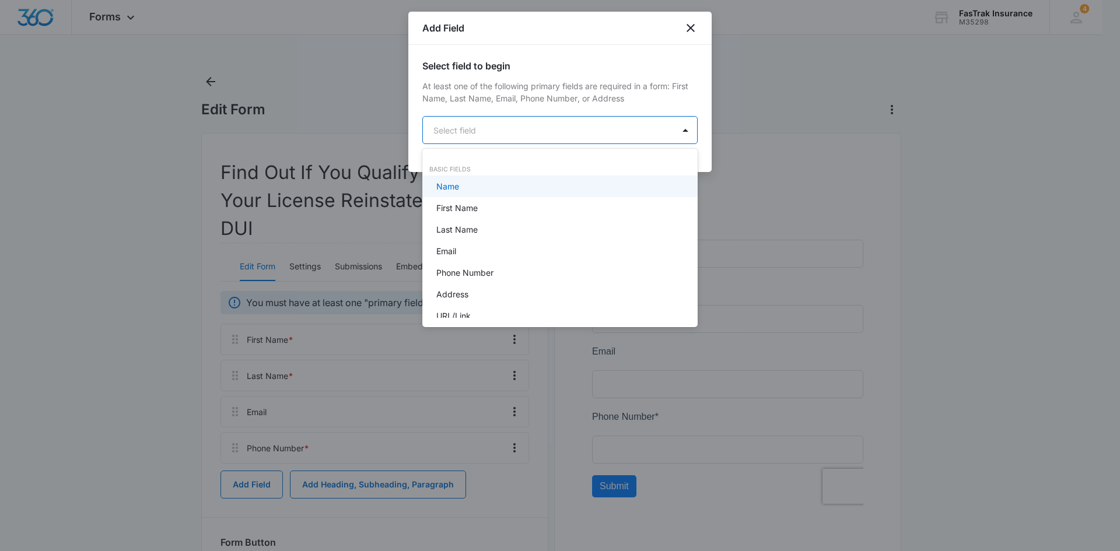
click at [542, 143] on body "Forms Apps Reputation Websites Forms CRM Email Social Payments POS Content Ads …" at bounding box center [560, 275] width 1120 height 551
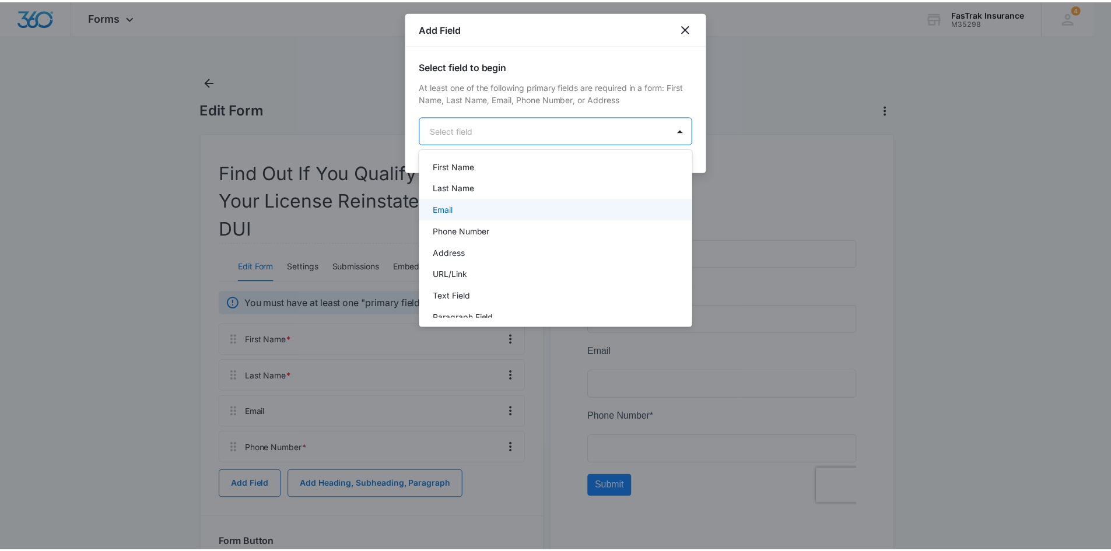
scroll to position [58, 0]
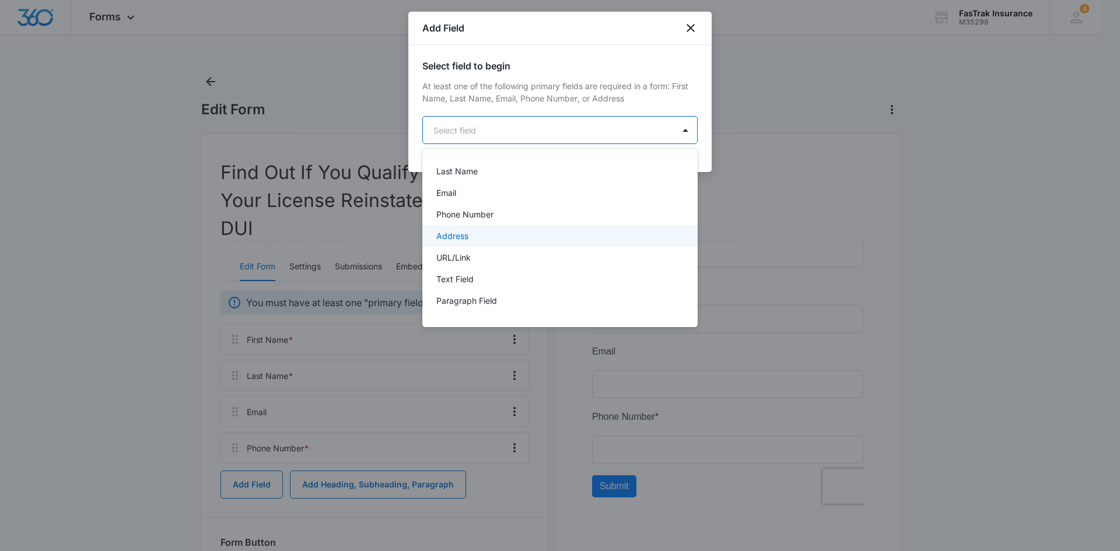
click at [530, 228] on div "Address" at bounding box center [559, 236] width 275 height 22
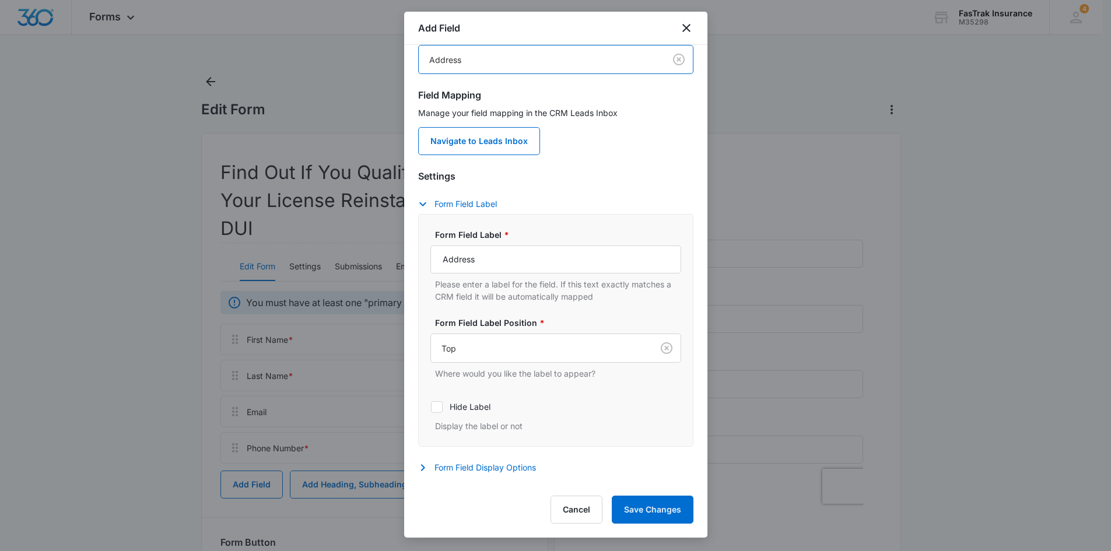
scroll to position [96, 0]
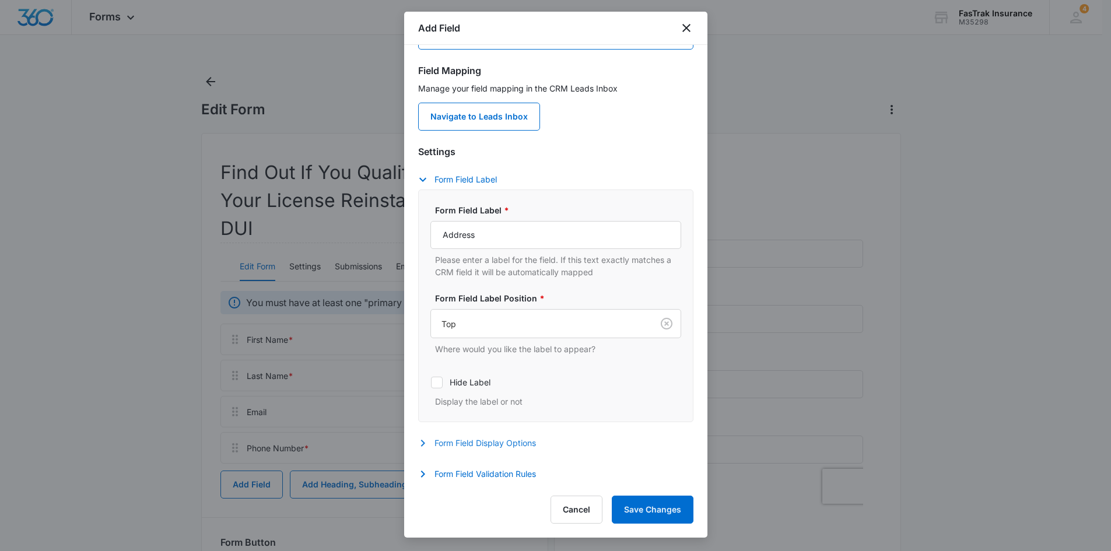
click at [481, 439] on button "Form Field Display Options" at bounding box center [483, 443] width 130 height 14
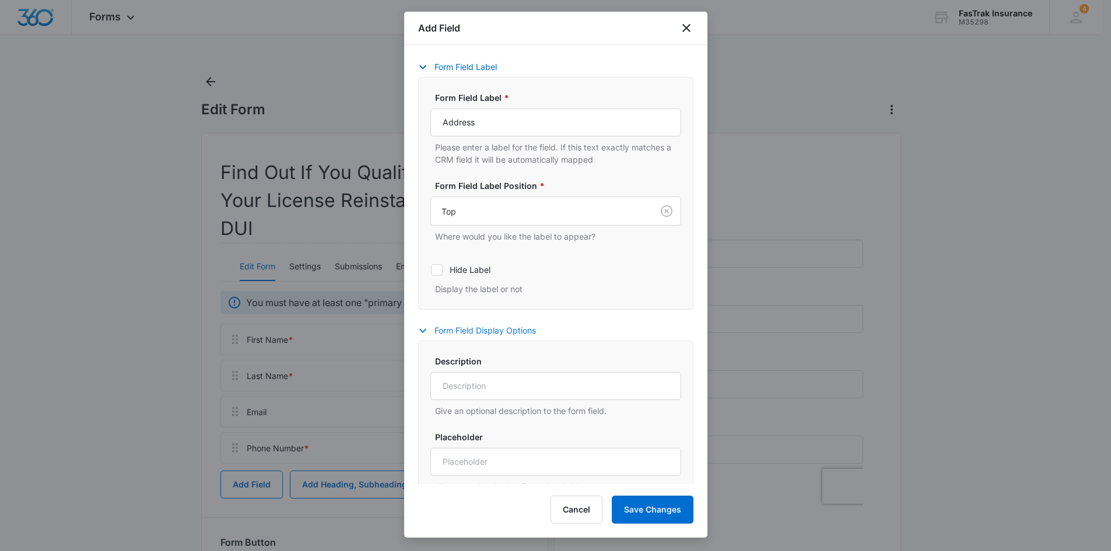
scroll to position [150, 0]
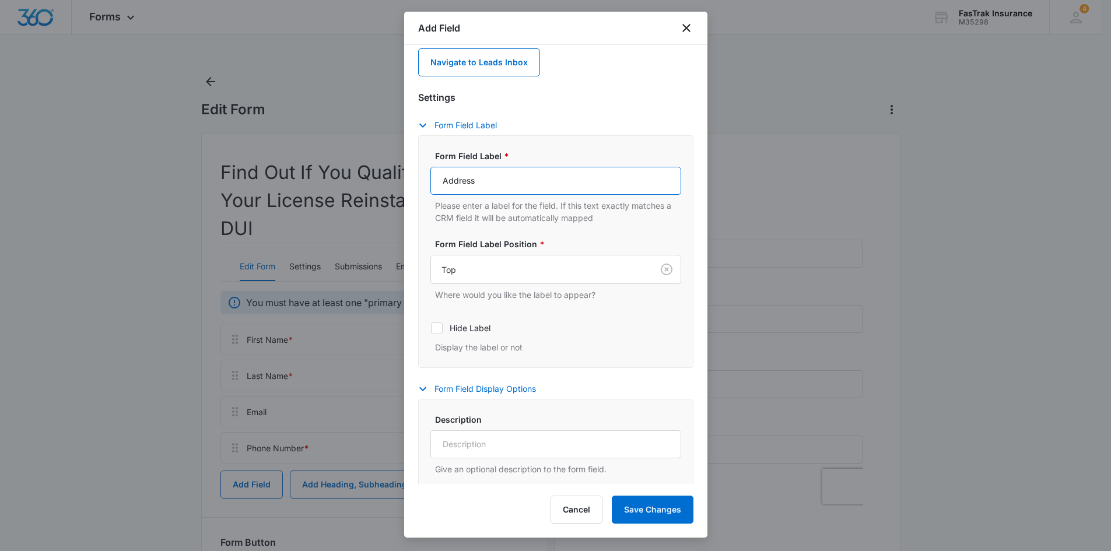
click at [442, 181] on input "Address" at bounding box center [556, 181] width 251 height 28
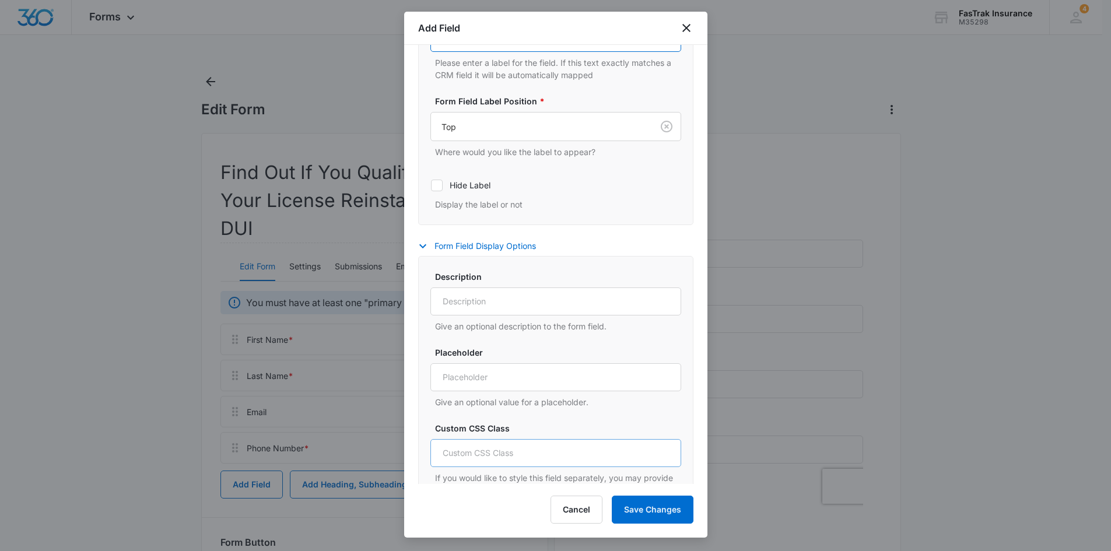
scroll to position [383, 0]
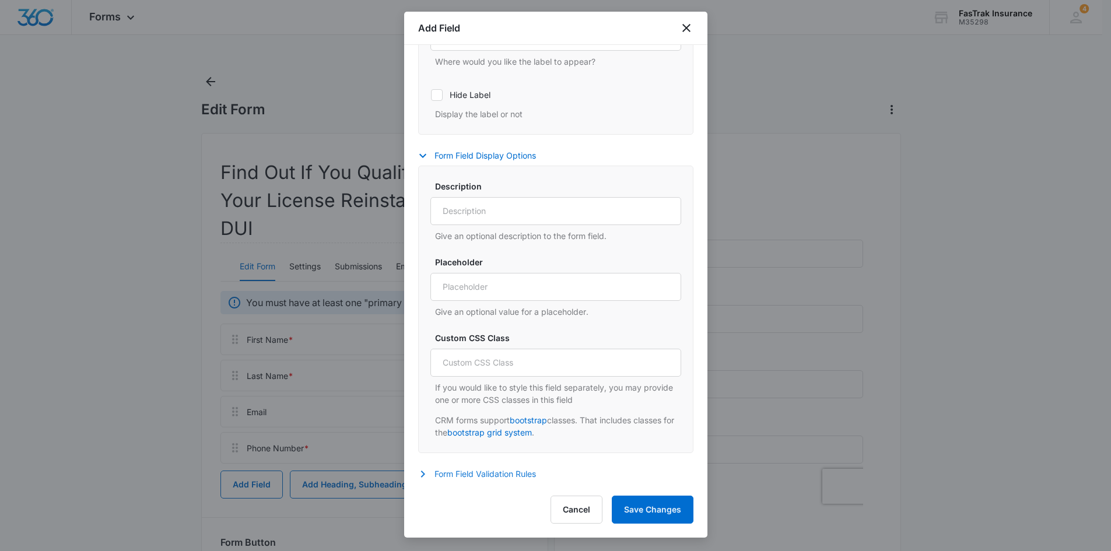
type input "Home Address"
click at [467, 474] on button "Form Field Validation Rules" at bounding box center [483, 474] width 130 height 14
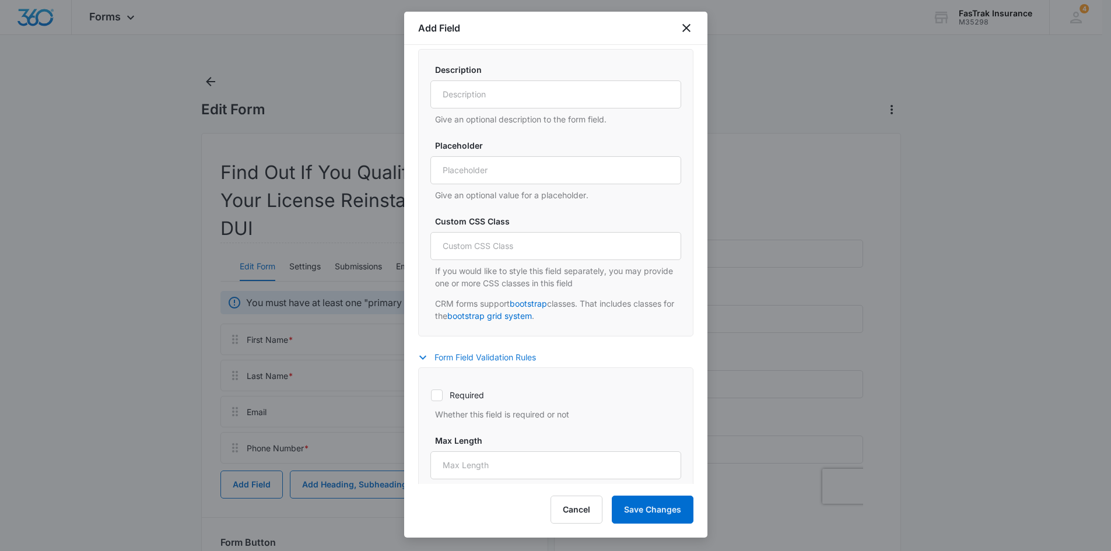
scroll to position [558, 0]
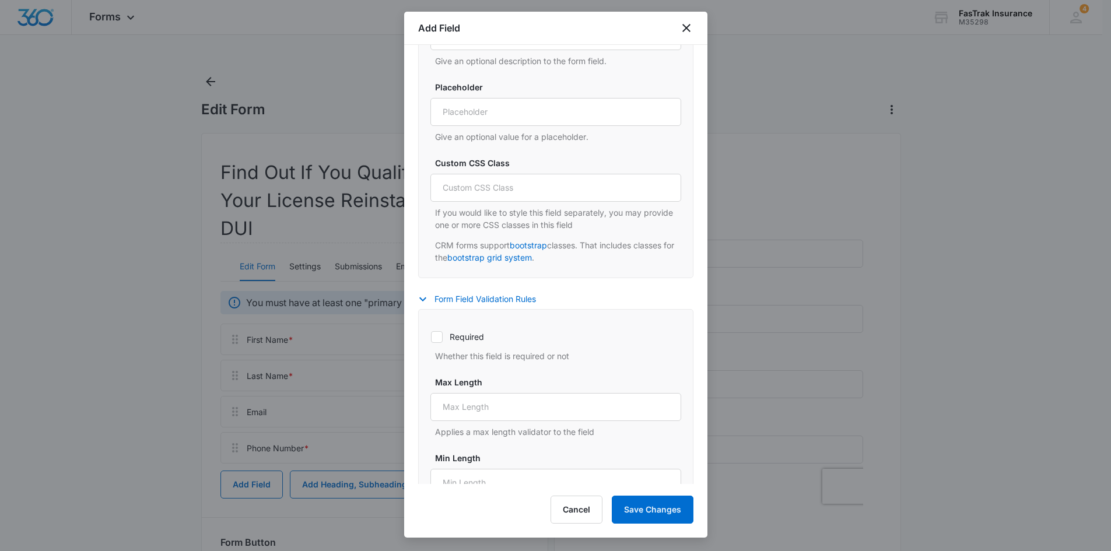
click at [463, 335] on label "Required" at bounding box center [556, 337] width 251 height 12
click at [431, 337] on input "Required" at bounding box center [431, 337] width 1 height 1
checkbox input "true"
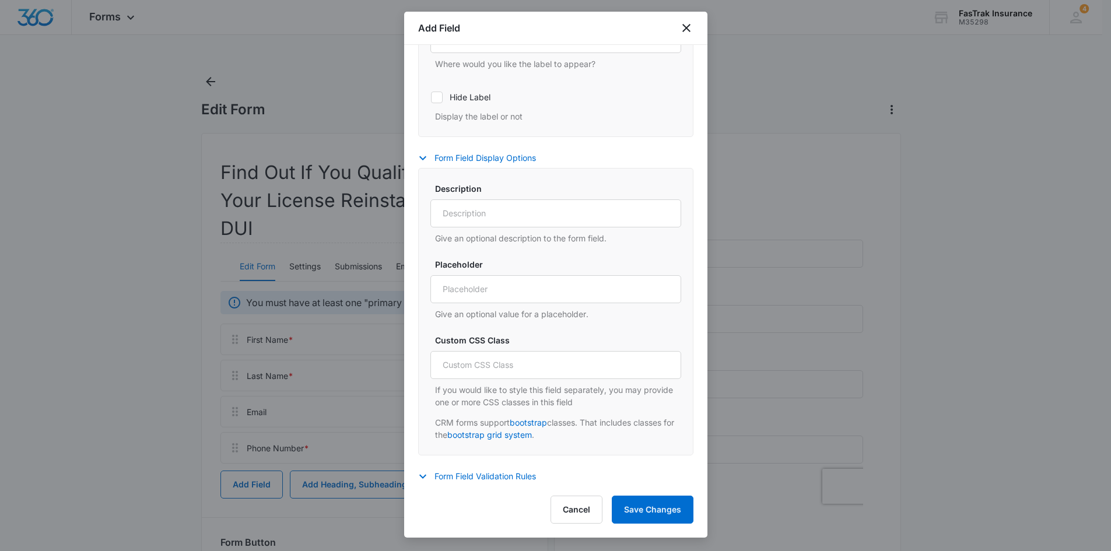
scroll to position [383, 0]
click at [473, 290] on input "Placeholder" at bounding box center [556, 287] width 251 height 28
click at [465, 315] on p "Give an optional value for a placeholder." at bounding box center [558, 312] width 246 height 12
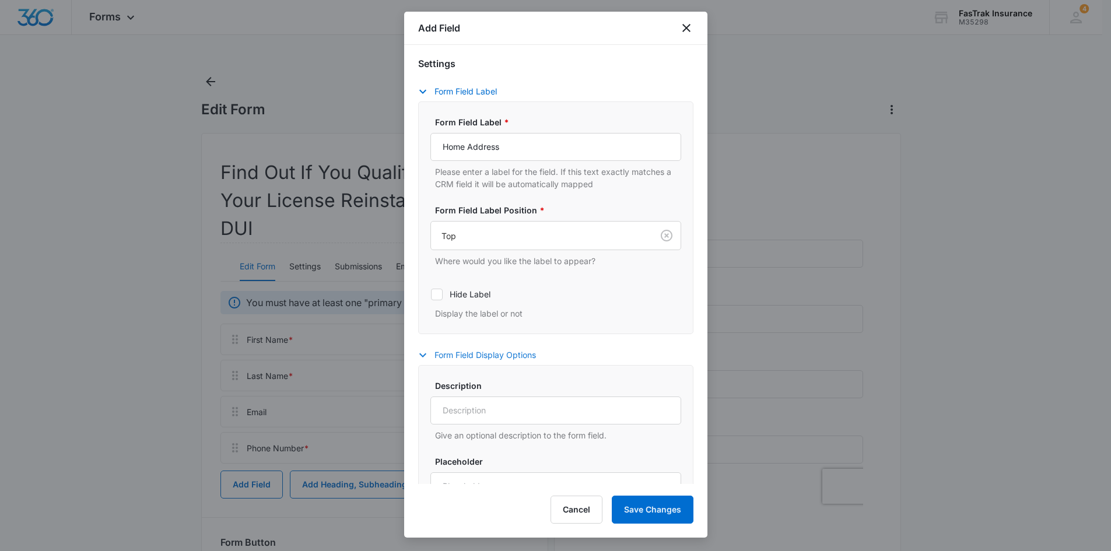
scroll to position [183, 0]
click at [658, 512] on button "Save Changes" at bounding box center [653, 510] width 82 height 28
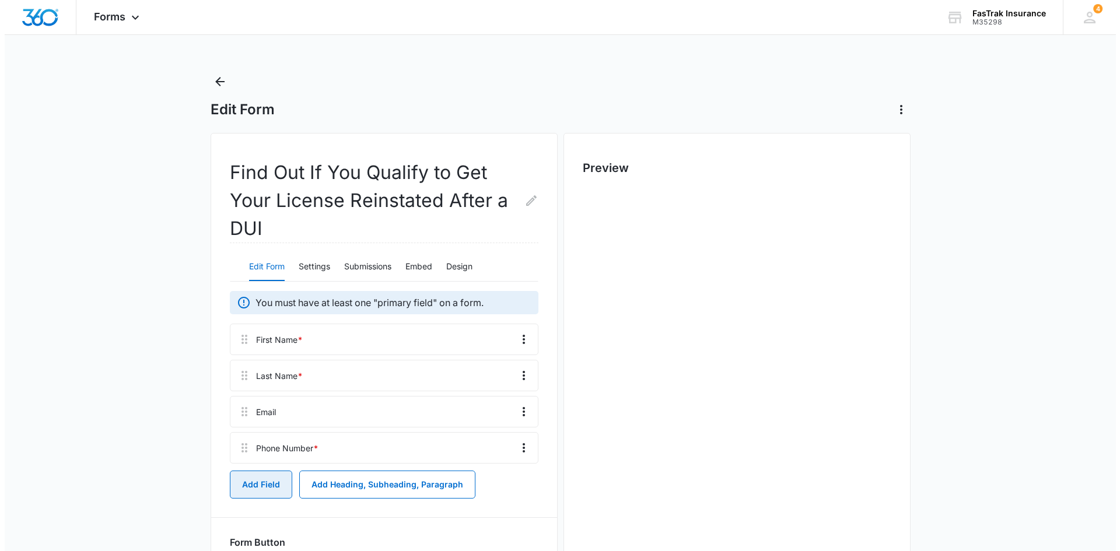
scroll to position [0, 0]
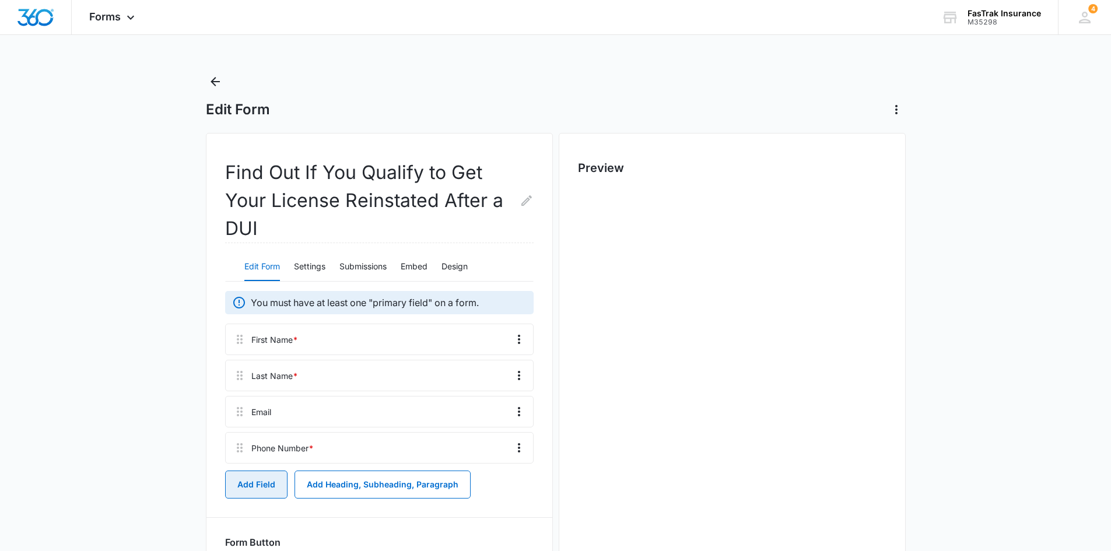
click at [231, 487] on button "Add Field" at bounding box center [256, 485] width 62 height 28
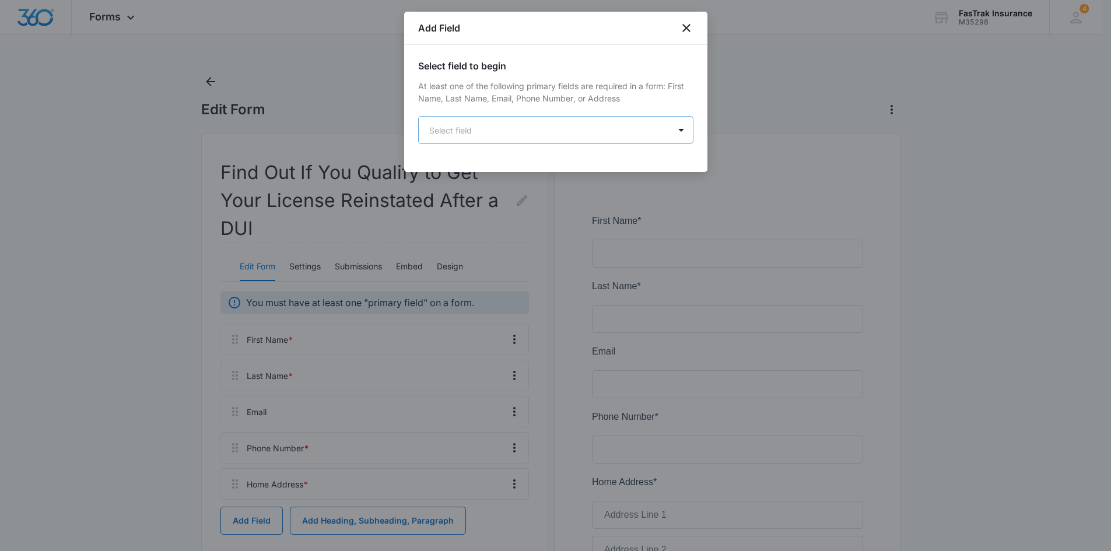
click at [487, 131] on body "Forms Apps Reputation Websites Forms CRM Email Social Payments POS Content Ads …" at bounding box center [555, 373] width 1111 height 747
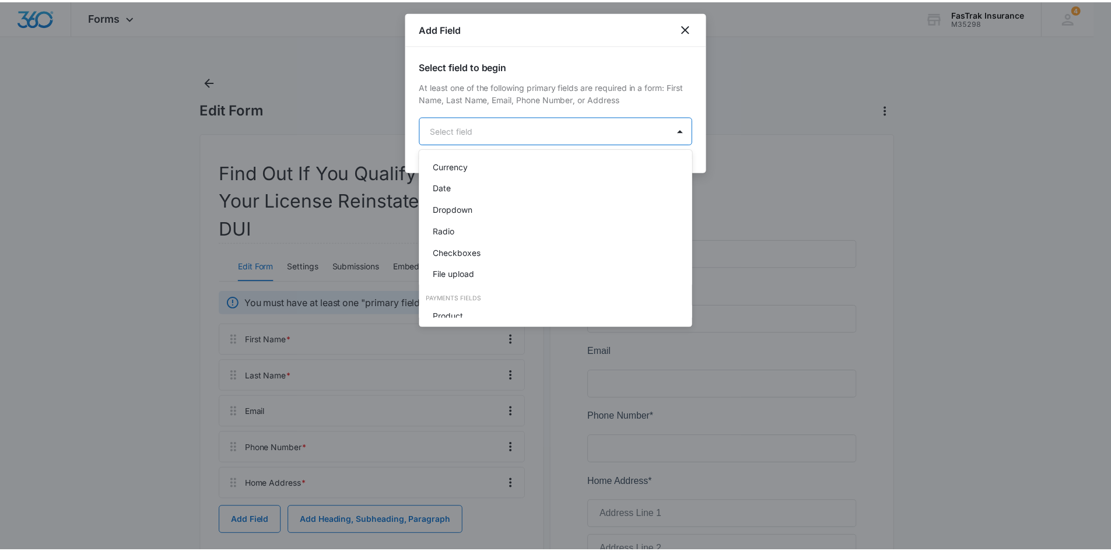
scroll to position [237, 0]
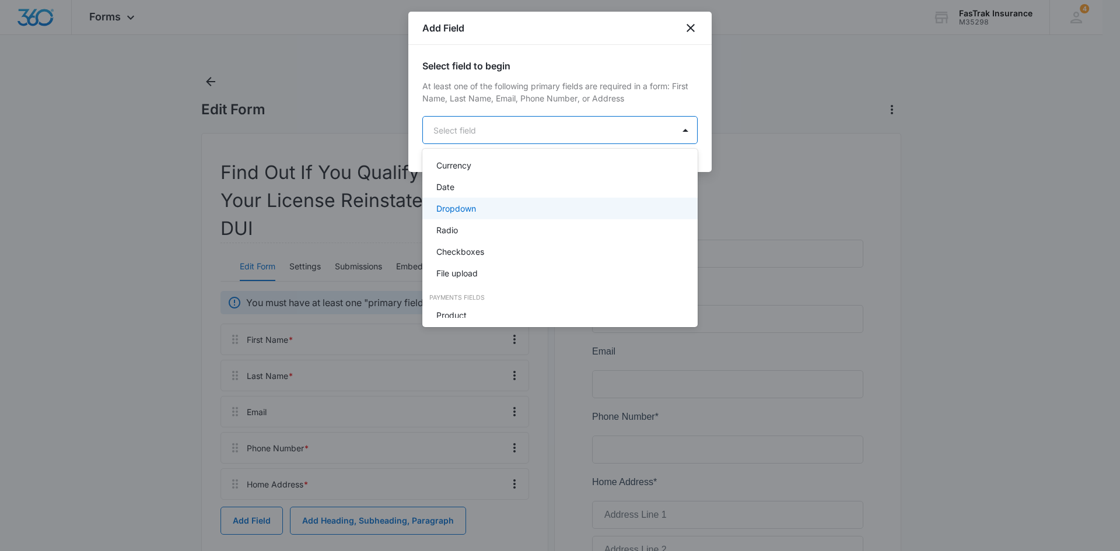
click at [460, 214] on p "Dropdown" at bounding box center [456, 208] width 40 height 12
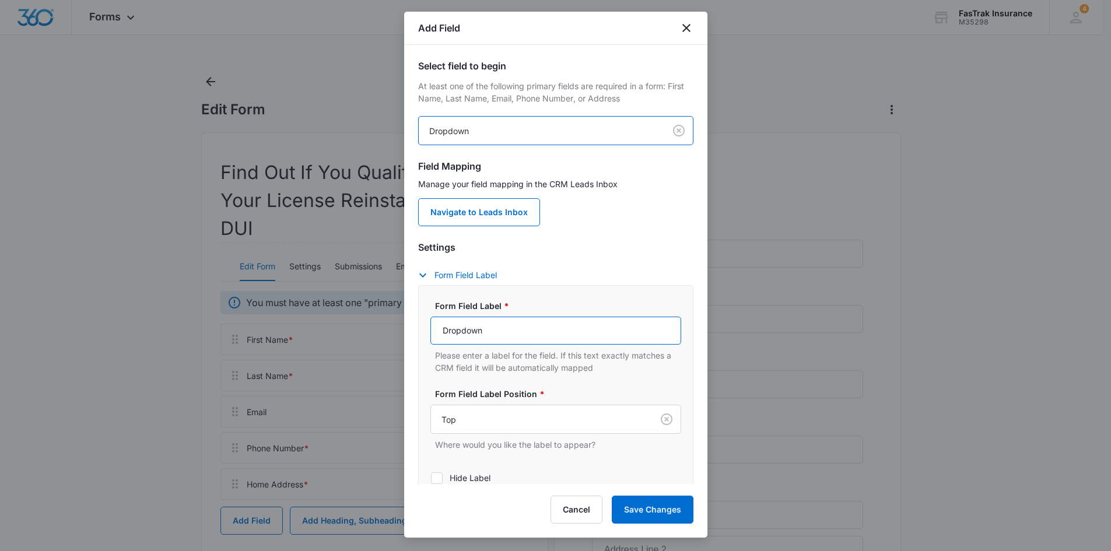
click at [489, 335] on input "Dropdown" at bounding box center [556, 331] width 251 height 28
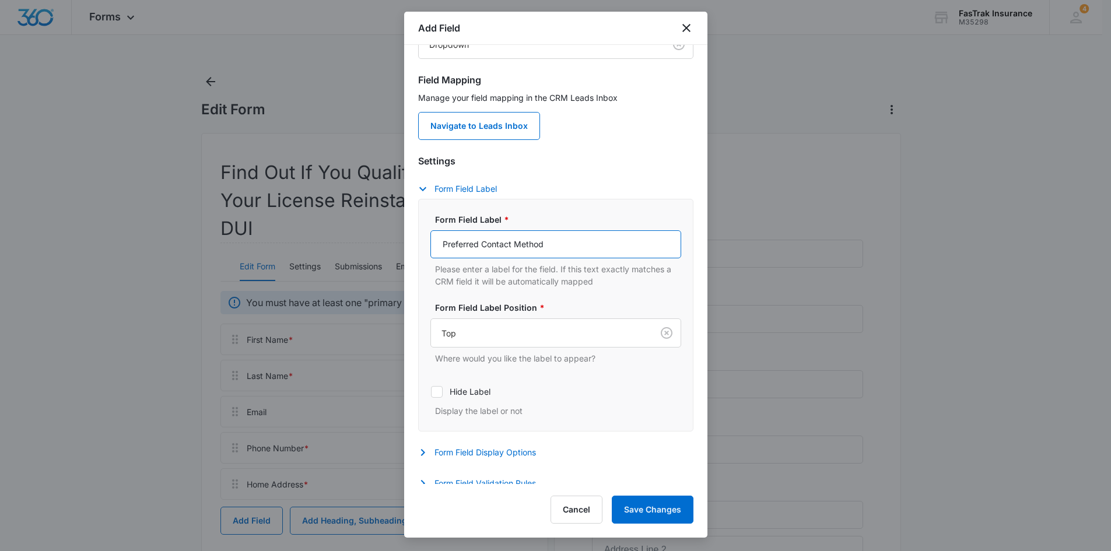
scroll to position [117, 0]
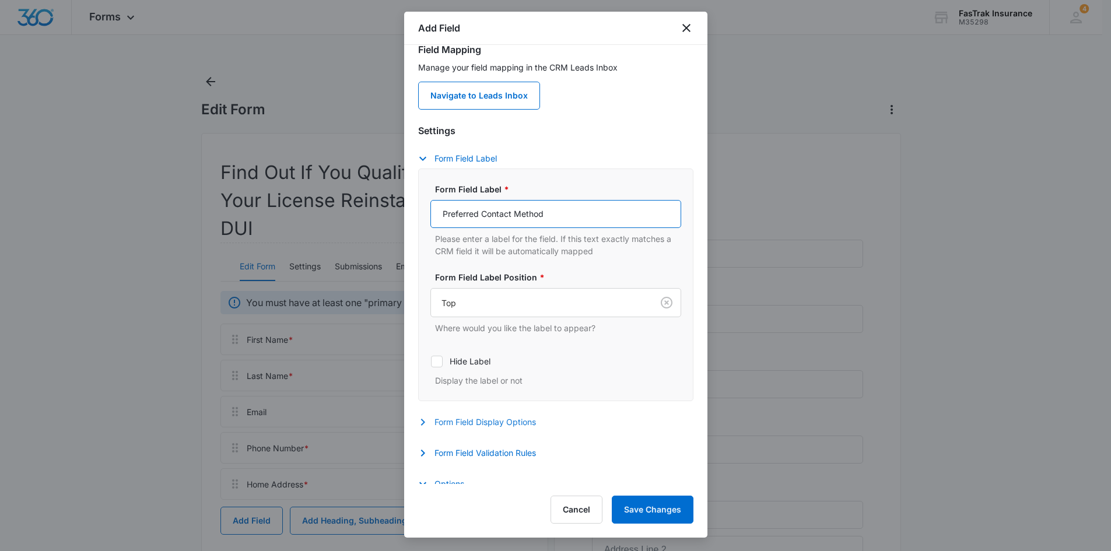
type input "Preferred Contact Method"
click at [466, 424] on button "Form Field Display Options" at bounding box center [483, 422] width 130 height 14
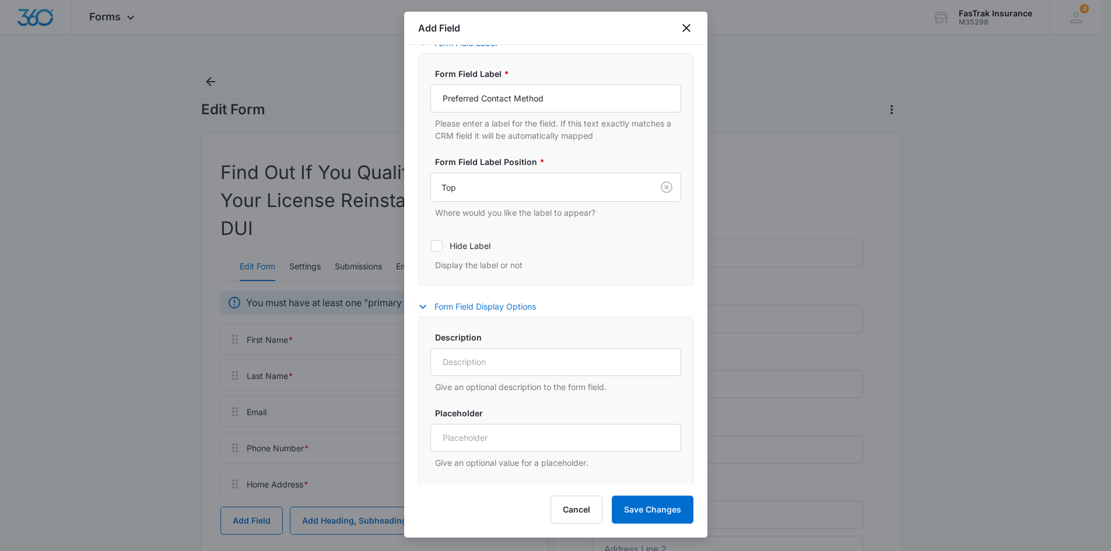
scroll to position [292, 0]
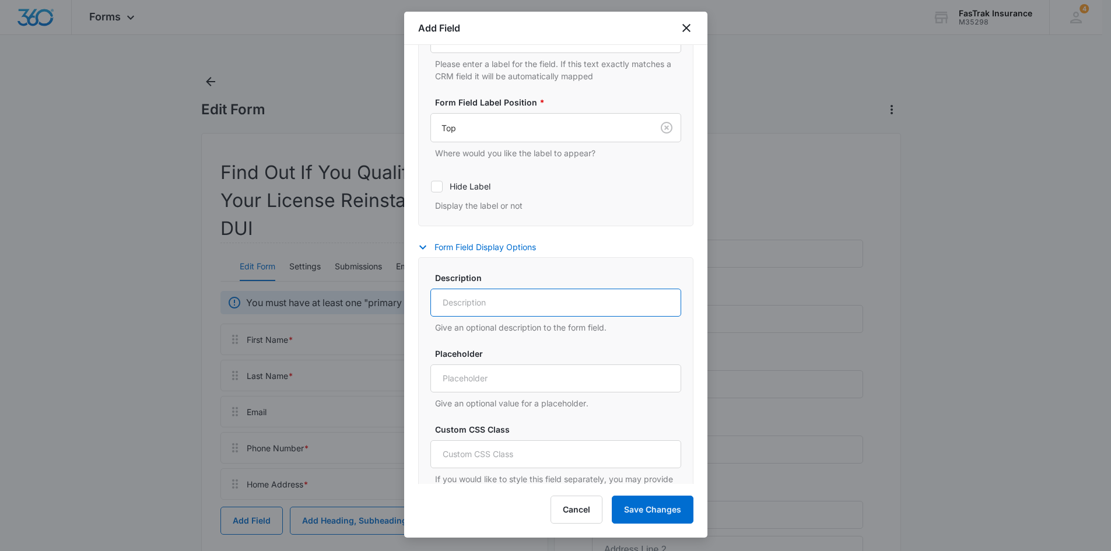
click at [481, 301] on input "Description" at bounding box center [556, 303] width 251 height 28
type input "Phone"
type input "Email"
type input "Text"
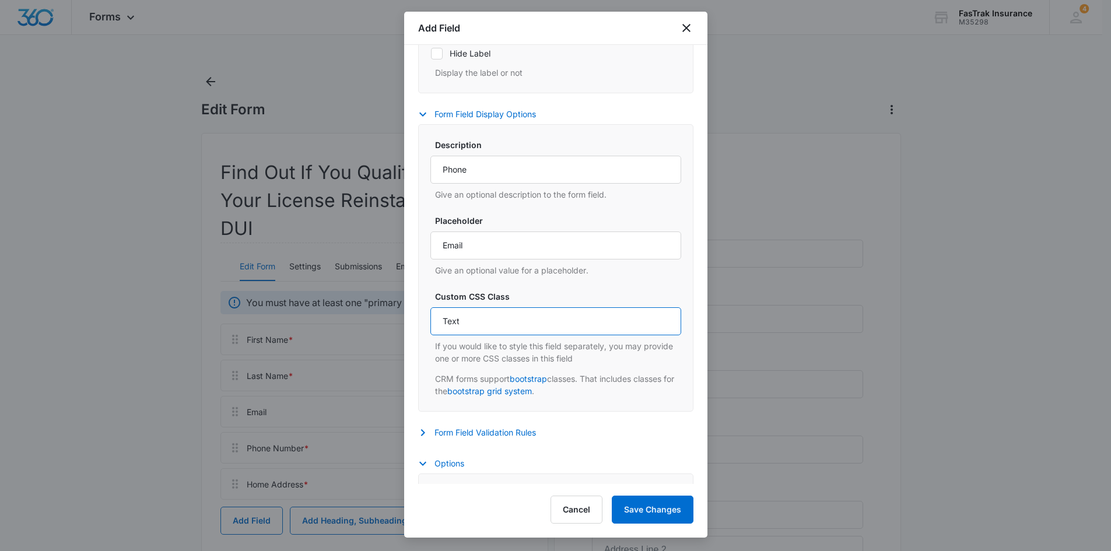
scroll to position [414, 0]
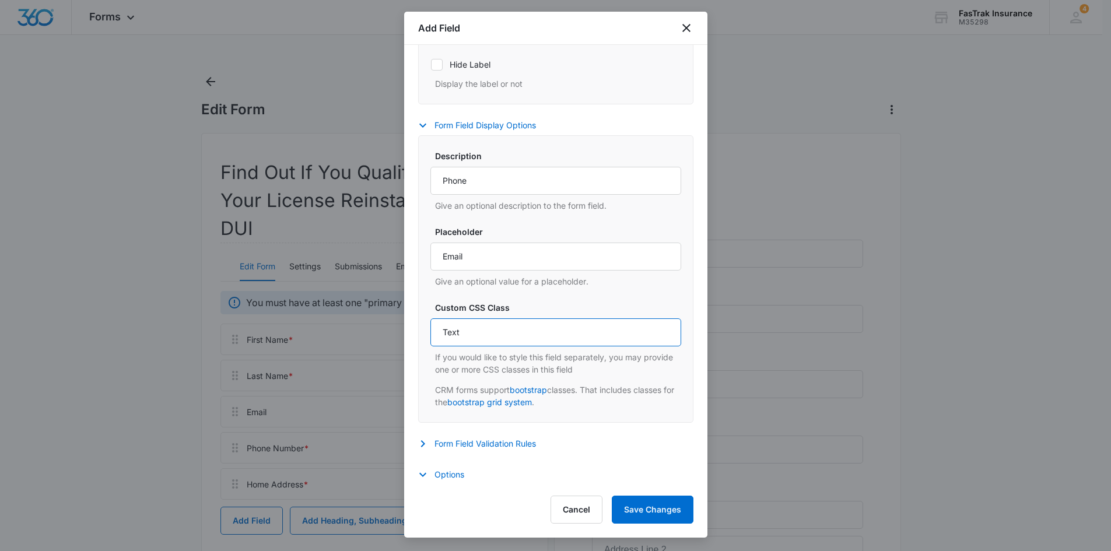
click at [487, 323] on input "Text" at bounding box center [556, 333] width 251 height 28
click at [492, 262] on input "Email" at bounding box center [556, 257] width 251 height 28
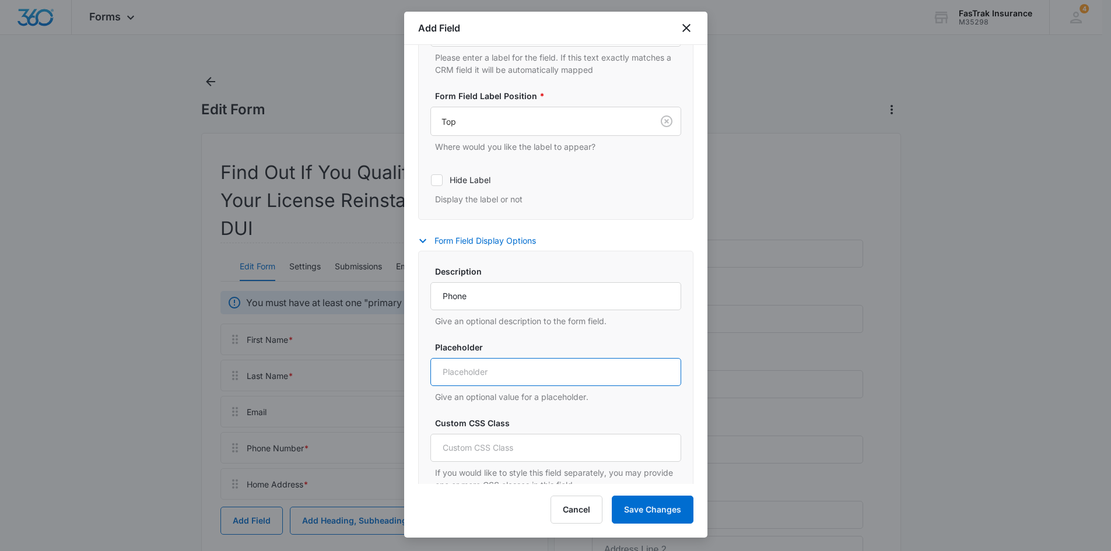
scroll to position [297, 0]
click at [488, 271] on label "Description" at bounding box center [560, 273] width 251 height 12
click at [488, 284] on input "Phone" at bounding box center [556, 298] width 251 height 28
click at [487, 271] on label "Description" at bounding box center [560, 273] width 251 height 12
click at [487, 284] on input "Phone" at bounding box center [556, 298] width 251 height 28
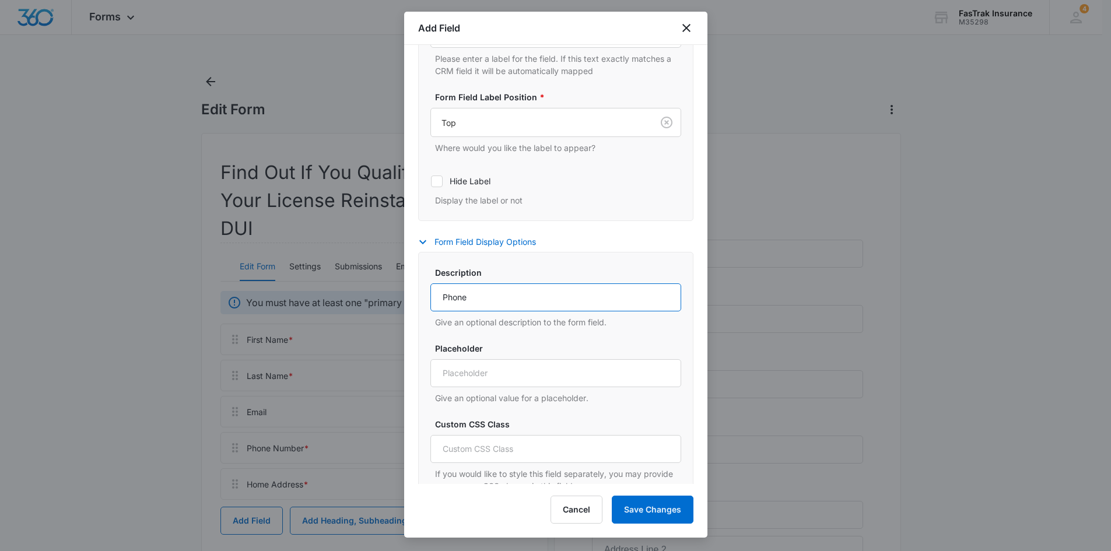
click at [486, 298] on input "Phone" at bounding box center [556, 298] width 251 height 28
click at [423, 243] on icon "button" at bounding box center [422, 242] width 7 height 4
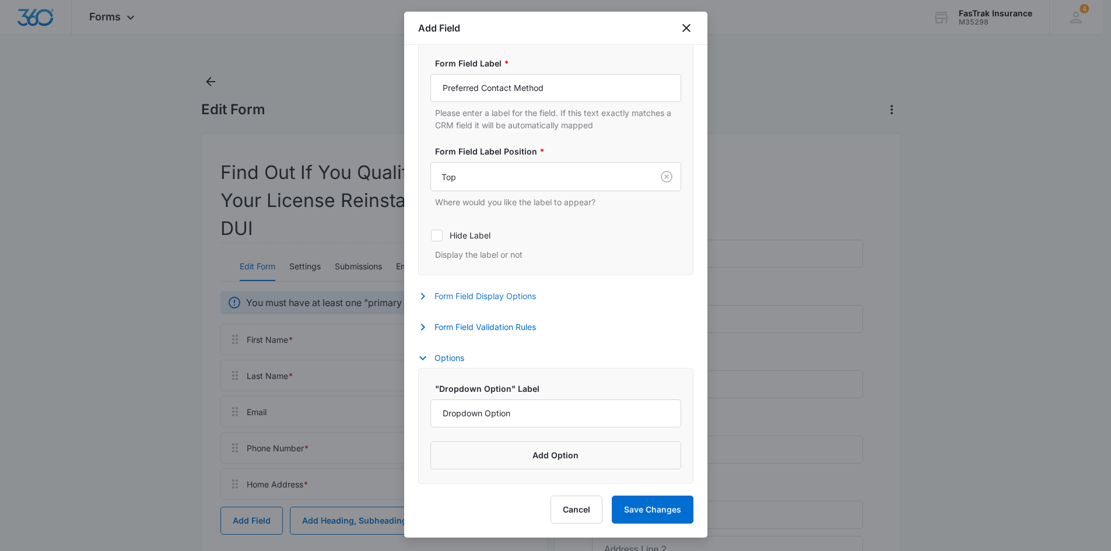
scroll to position [243, 0]
click at [473, 405] on input "Dropdown Option" at bounding box center [556, 414] width 251 height 28
type input "Phone"
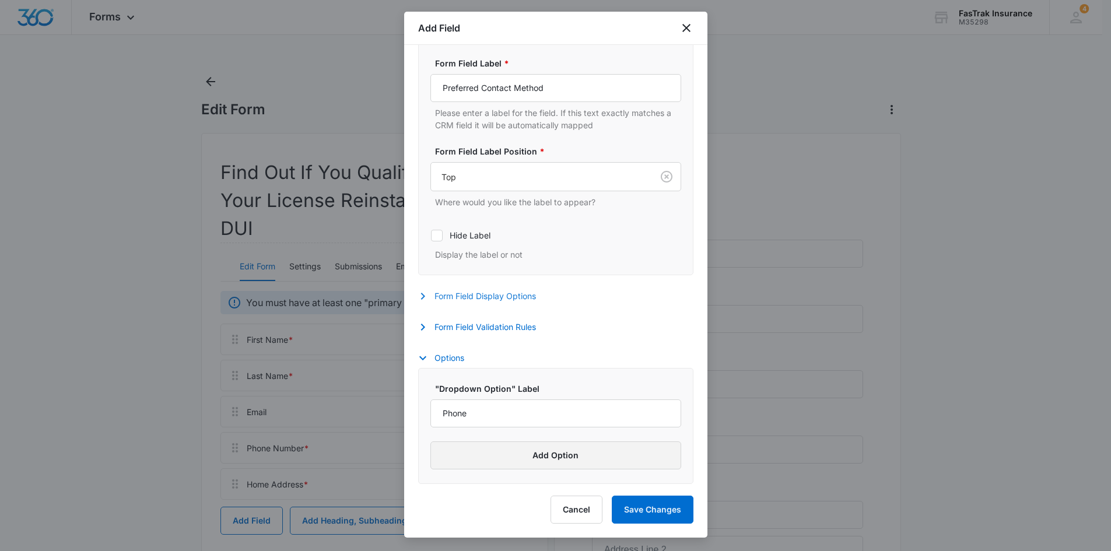
click at [498, 459] on button "Add Option" at bounding box center [556, 456] width 251 height 28
click at [495, 461] on input "Label" at bounding box center [546, 473] width 230 height 28
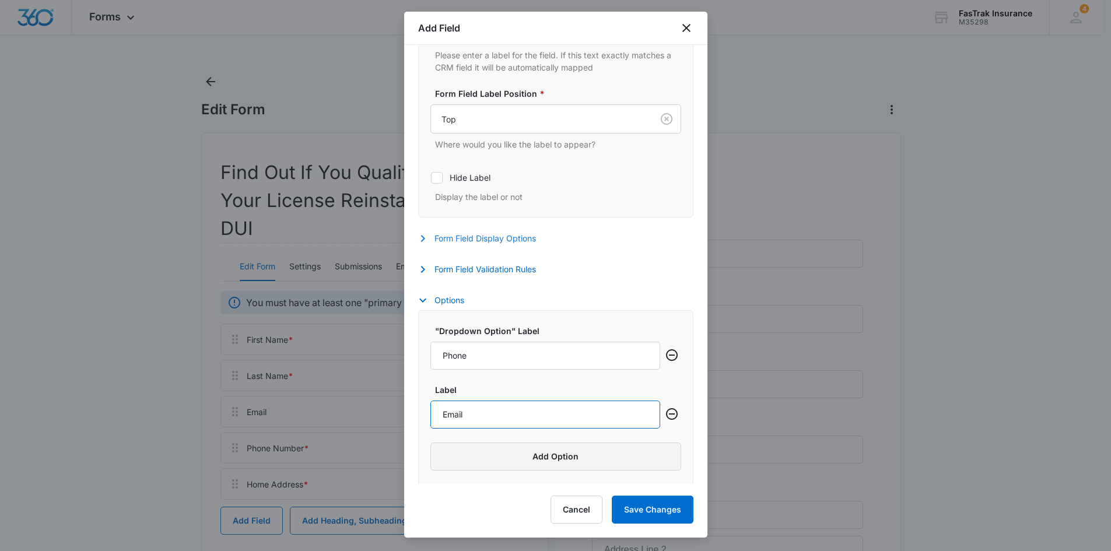
scroll to position [302, 0]
type input "Email"
click at [506, 453] on button "Add Option" at bounding box center [556, 456] width 251 height 28
click at [505, 471] on input "Label" at bounding box center [546, 473] width 230 height 28
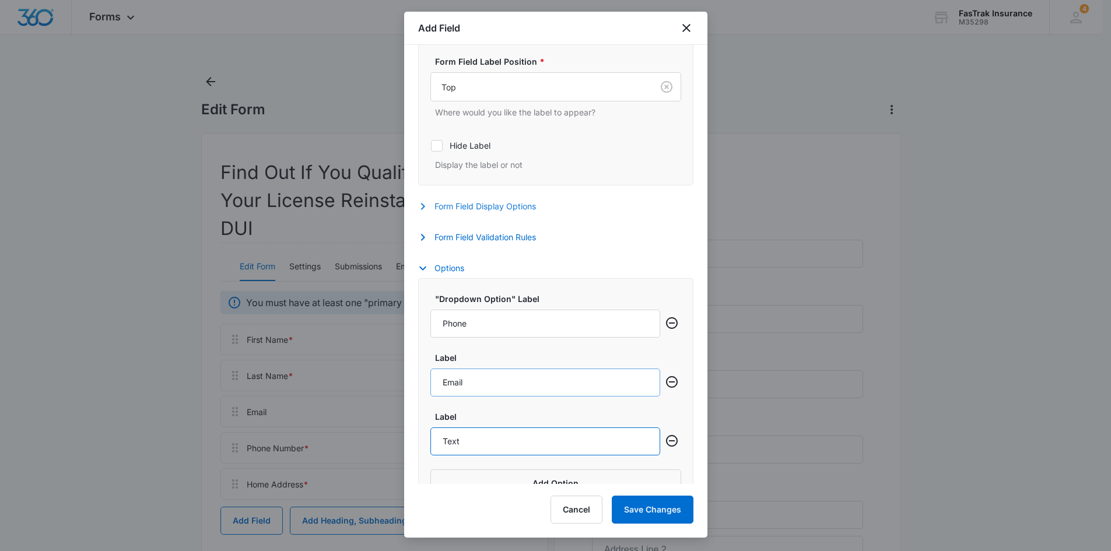
scroll to position [361, 0]
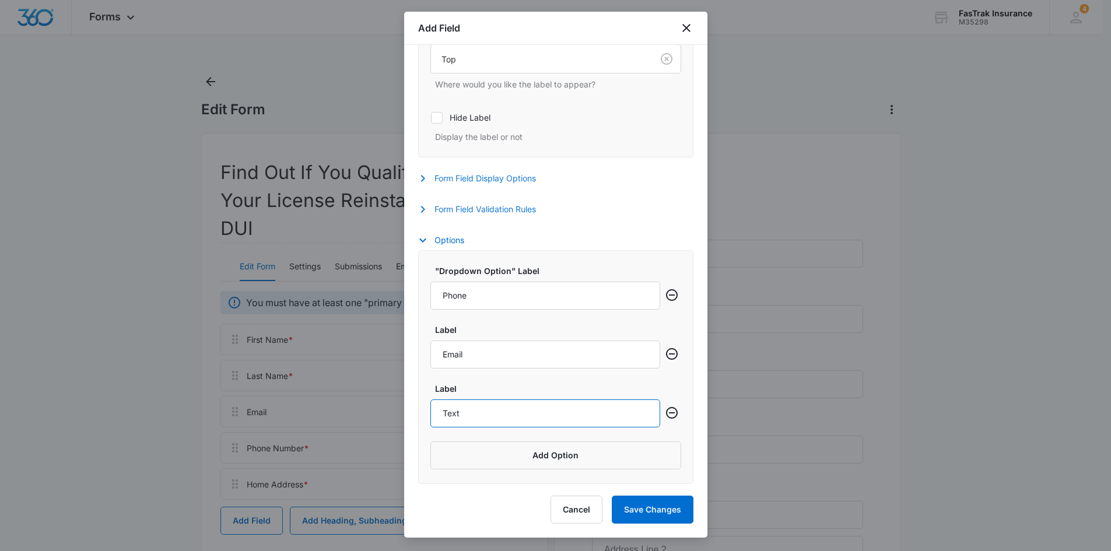
type input "Text"
click at [488, 204] on button "Form Field Validation Rules" at bounding box center [483, 209] width 130 height 14
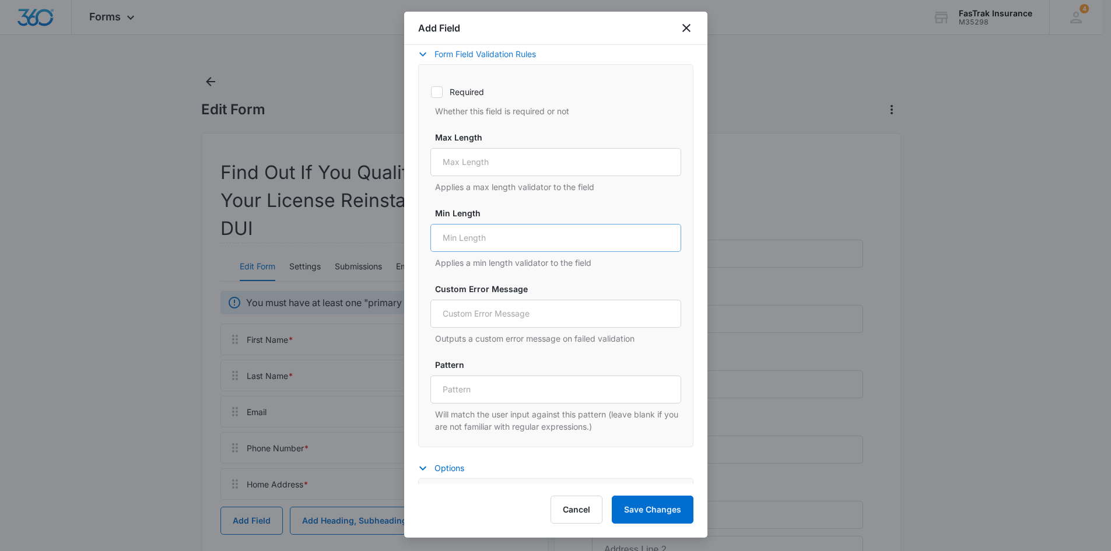
scroll to position [536, 0]
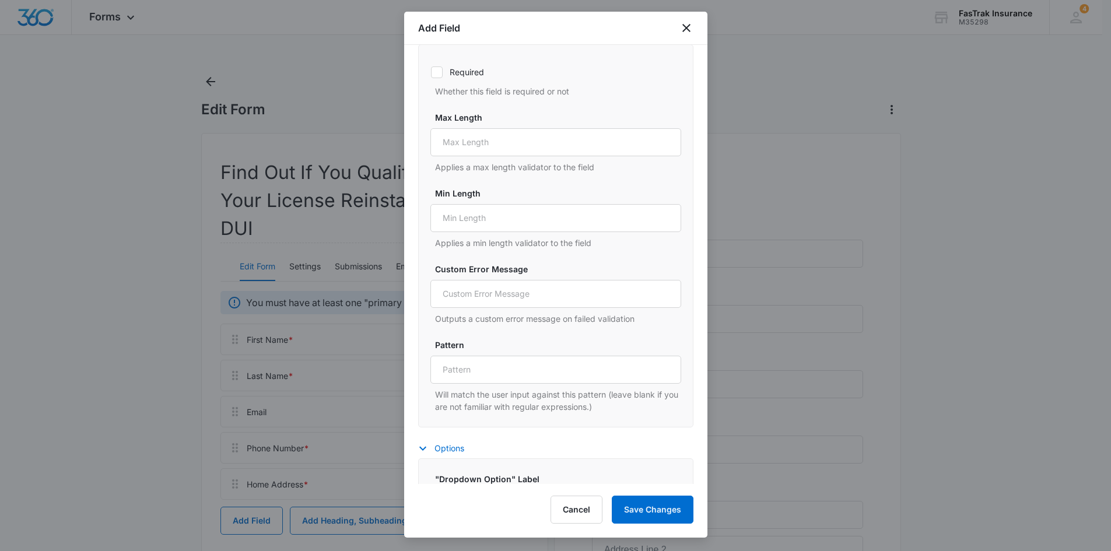
click at [474, 74] on label "Required" at bounding box center [556, 72] width 251 height 12
click at [431, 72] on input "Required" at bounding box center [431, 72] width 1 height 1
checkbox input "true"
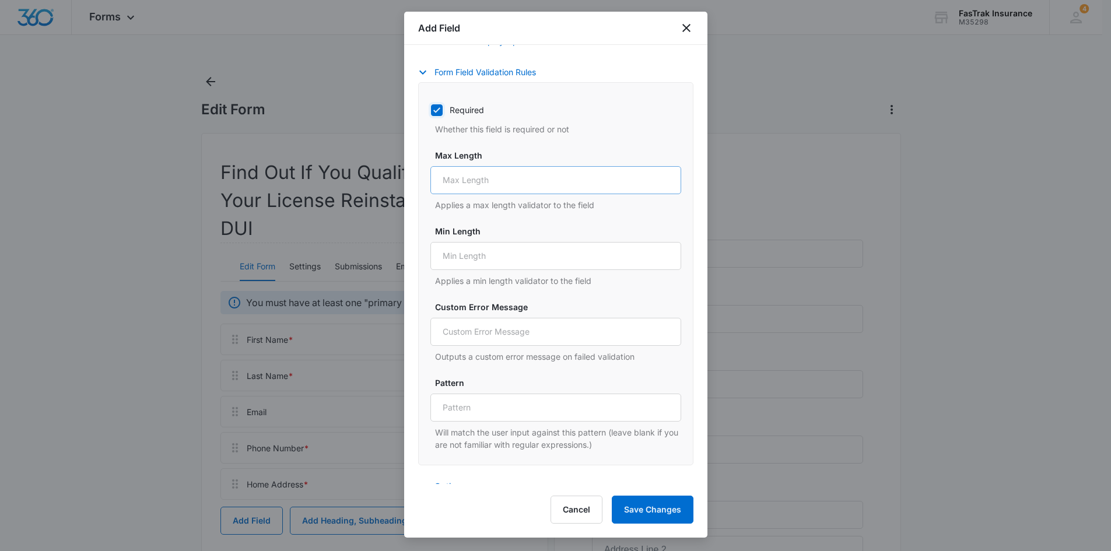
scroll to position [477, 0]
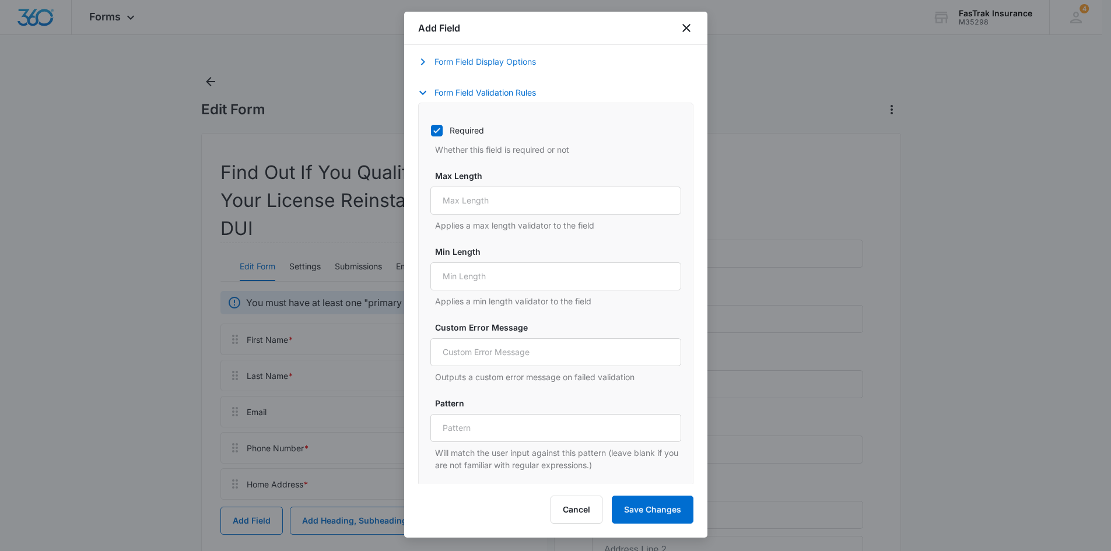
click at [467, 64] on button "Form Field Display Options" at bounding box center [483, 62] width 130 height 14
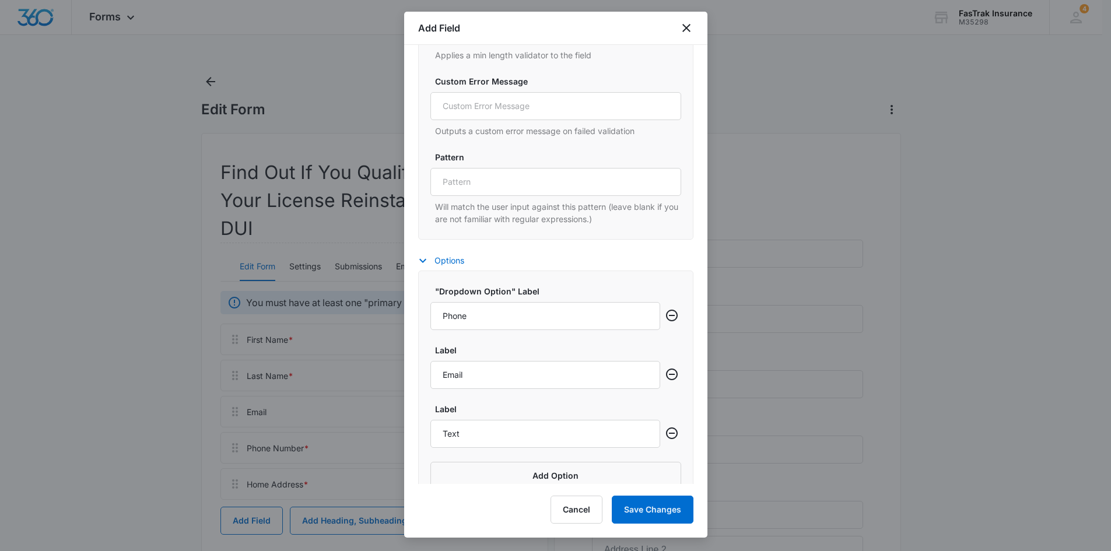
scroll to position [1031, 0]
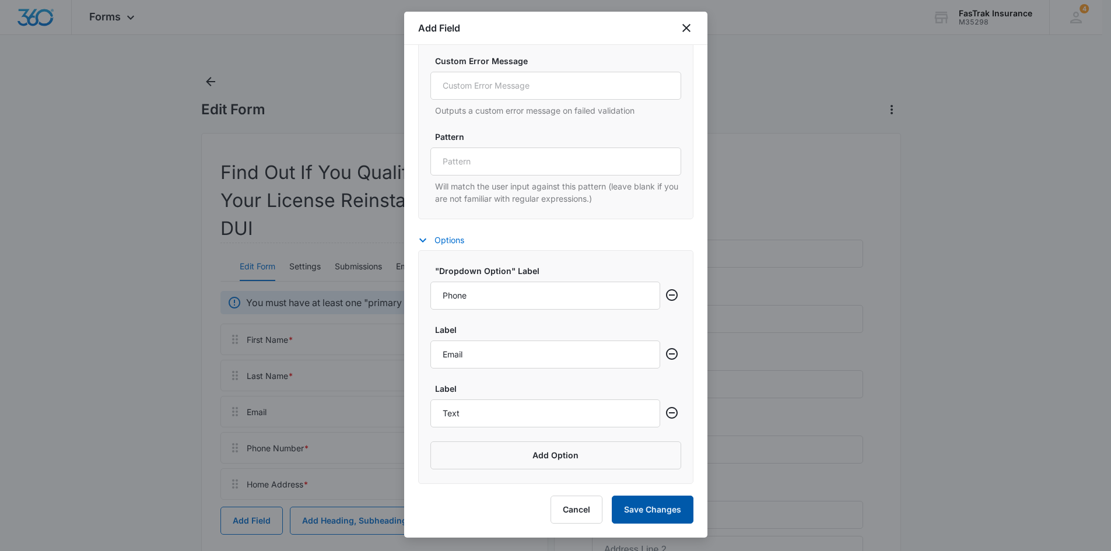
click at [647, 509] on button "Save Changes" at bounding box center [653, 510] width 82 height 28
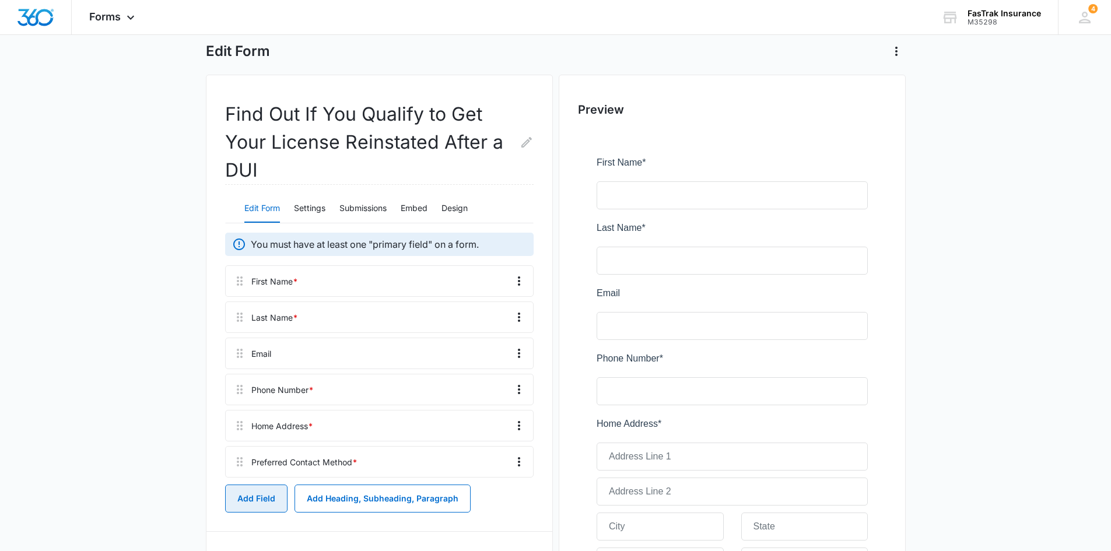
scroll to position [117, 0]
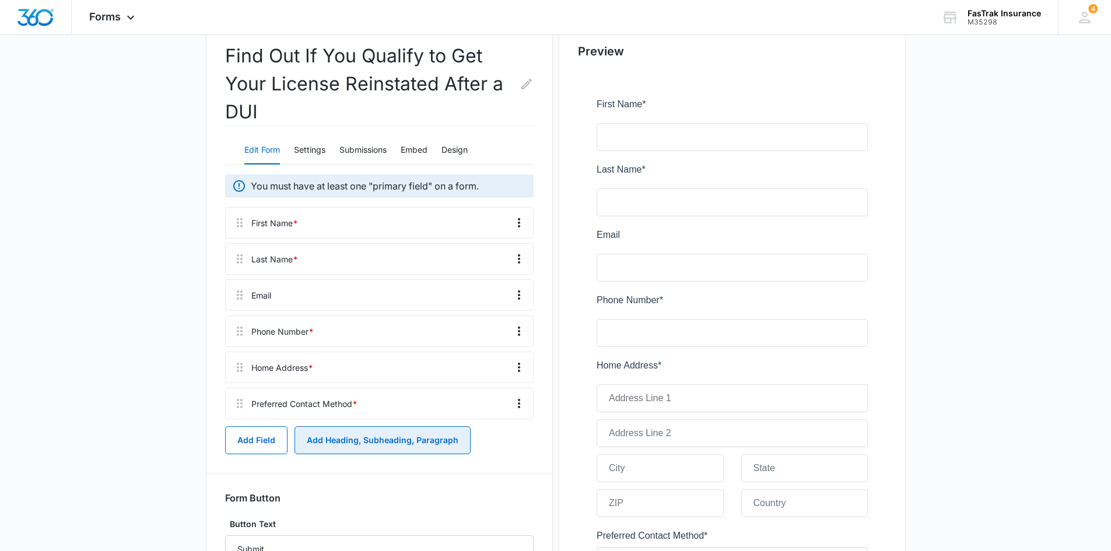
click at [316, 450] on button "Add Heading, Subheading, Paragraph" at bounding box center [383, 440] width 176 height 28
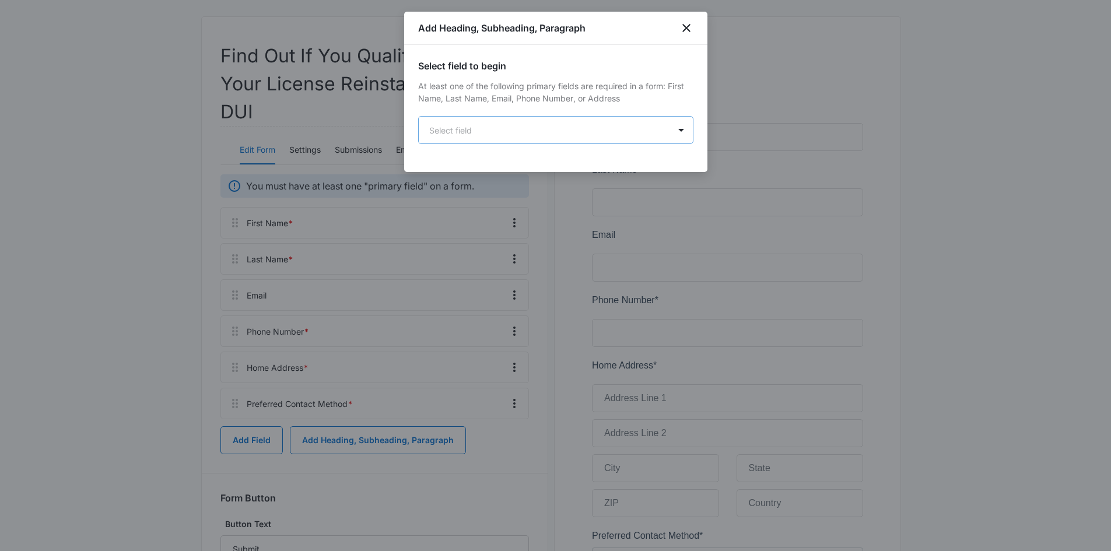
click at [517, 137] on body "Forms Apps Reputation Websites Forms CRM Email Social Payments POS Content Ads …" at bounding box center [555, 282] width 1111 height 799
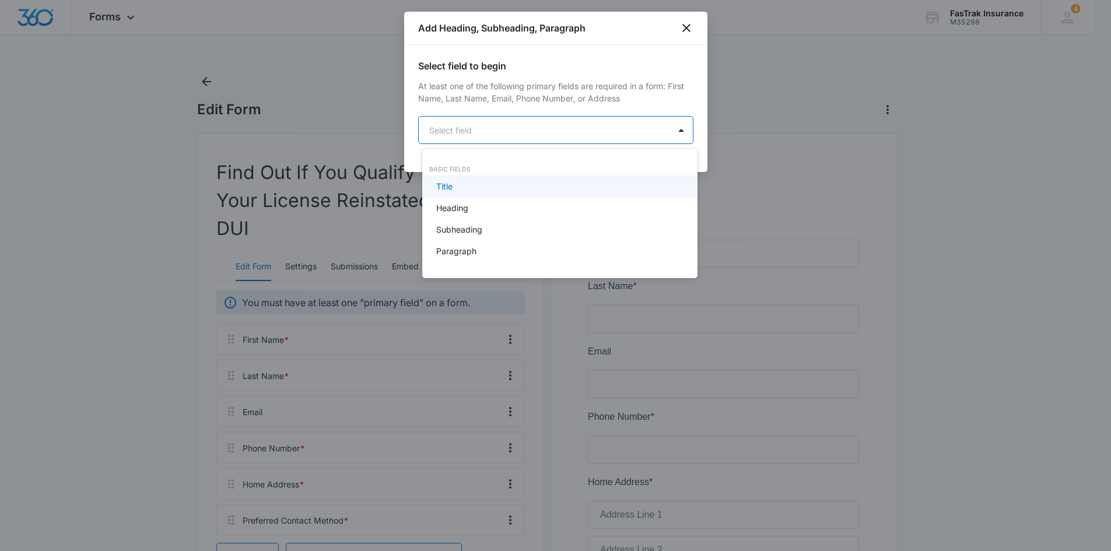
scroll to position [0, 0]
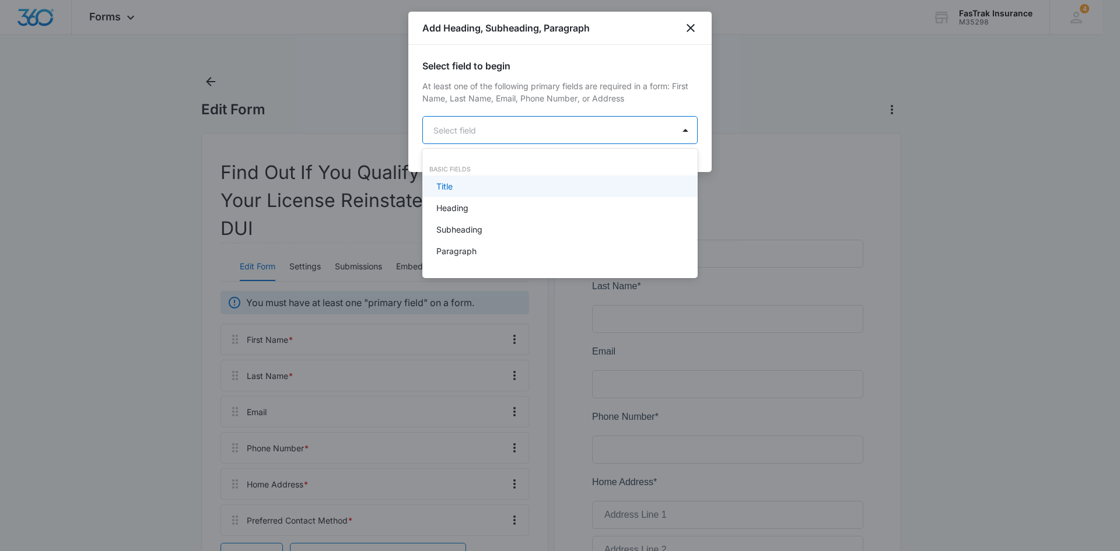
click at [506, 192] on div "Title" at bounding box center [558, 186] width 245 height 12
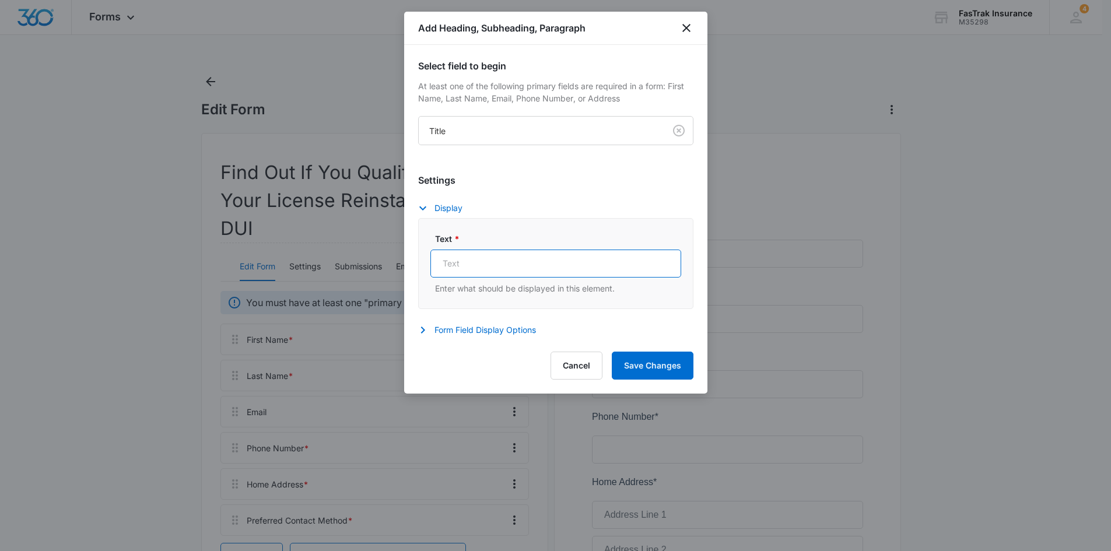
click at [521, 264] on input "Text *" at bounding box center [556, 264] width 251 height 28
paste input "Find Out If You Qualify to Get Your License Reinstated After a DUI"
type input "Find Out If You Qualify to Get Your License Reinstated After a DUI"
click at [501, 334] on button "Form Field Display Options" at bounding box center [483, 330] width 130 height 14
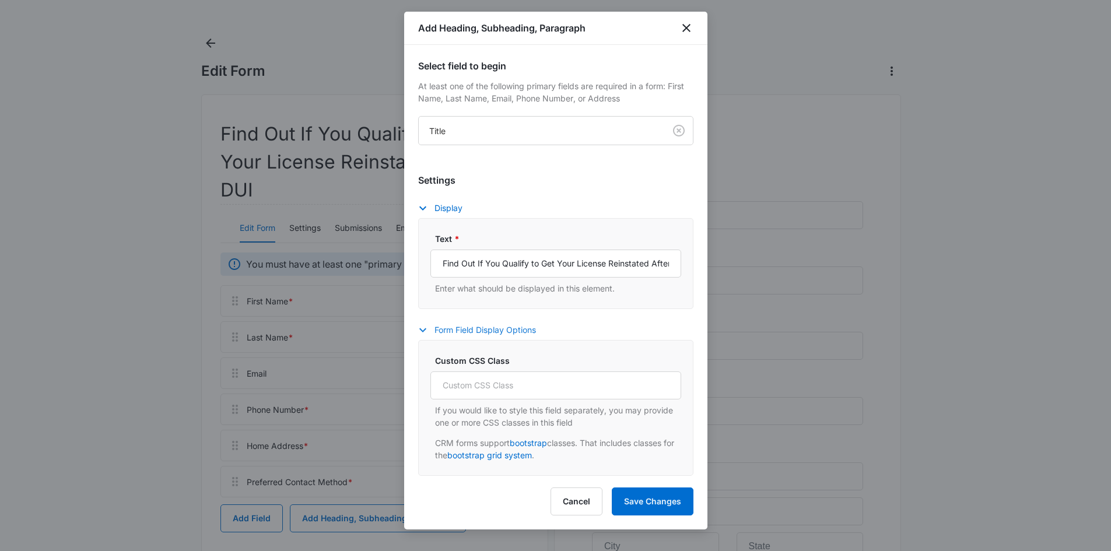
scroll to position [58, 0]
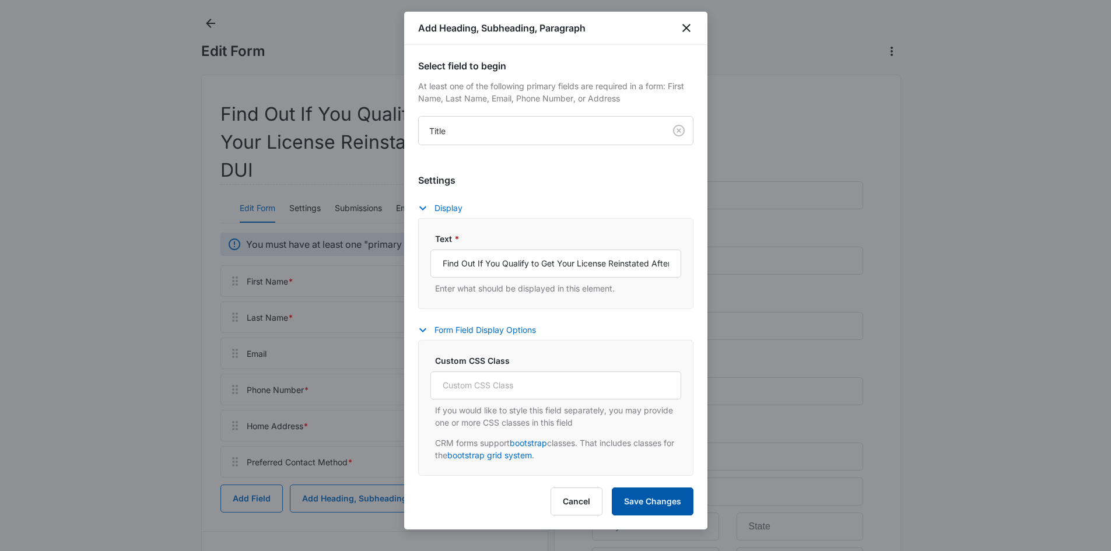
click at [648, 496] on button "Save Changes" at bounding box center [653, 502] width 82 height 28
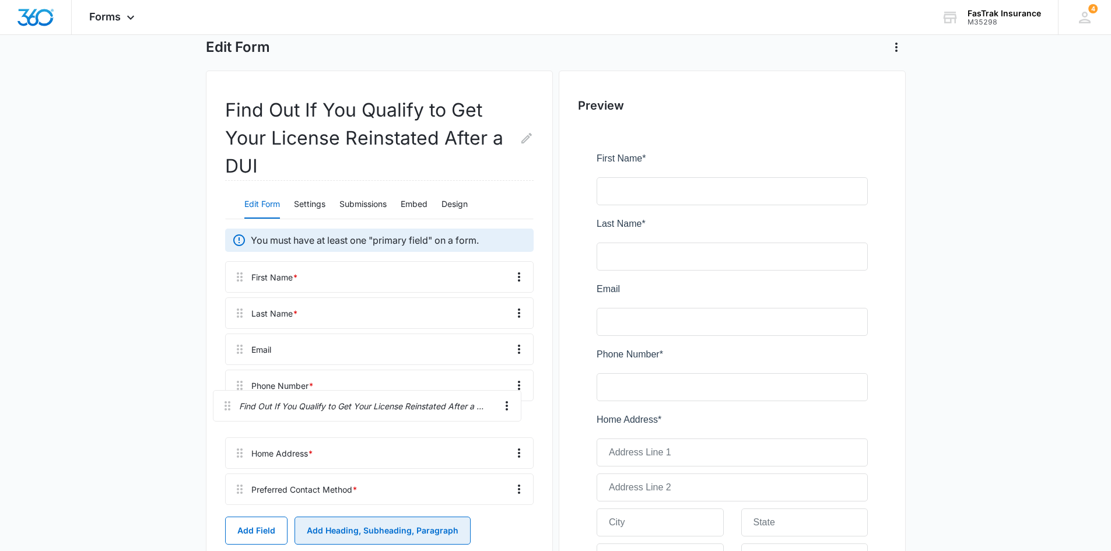
scroll to position [65, 0]
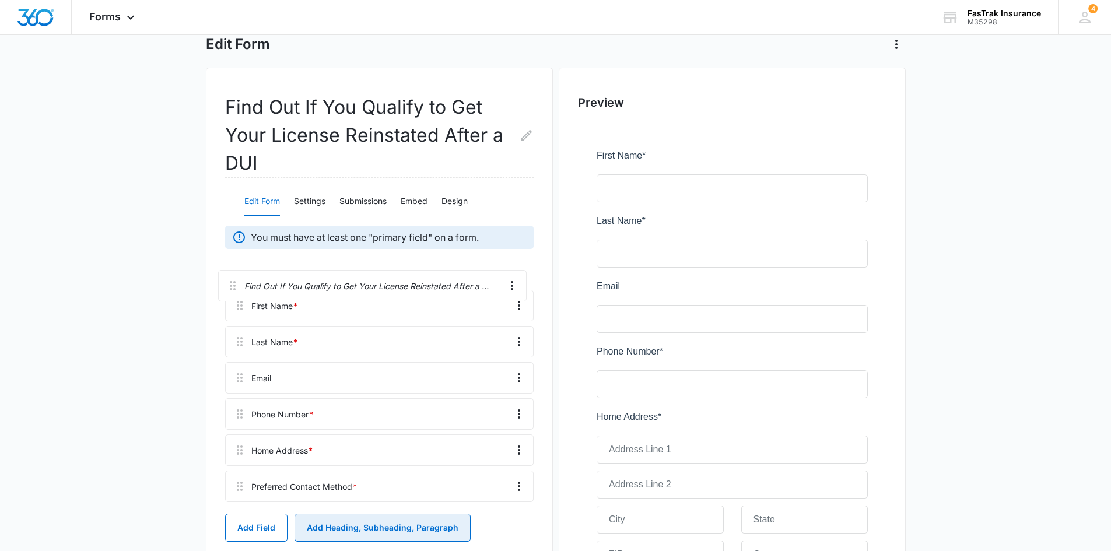
drag, startPoint x: 240, startPoint y: 499, endPoint x: 232, endPoint y: 276, distance: 223.6
click at [232, 276] on div "First Name * Last Name * Email Phone Number * Home Address * Preferred Contact …" at bounding box center [379, 382] width 309 height 249
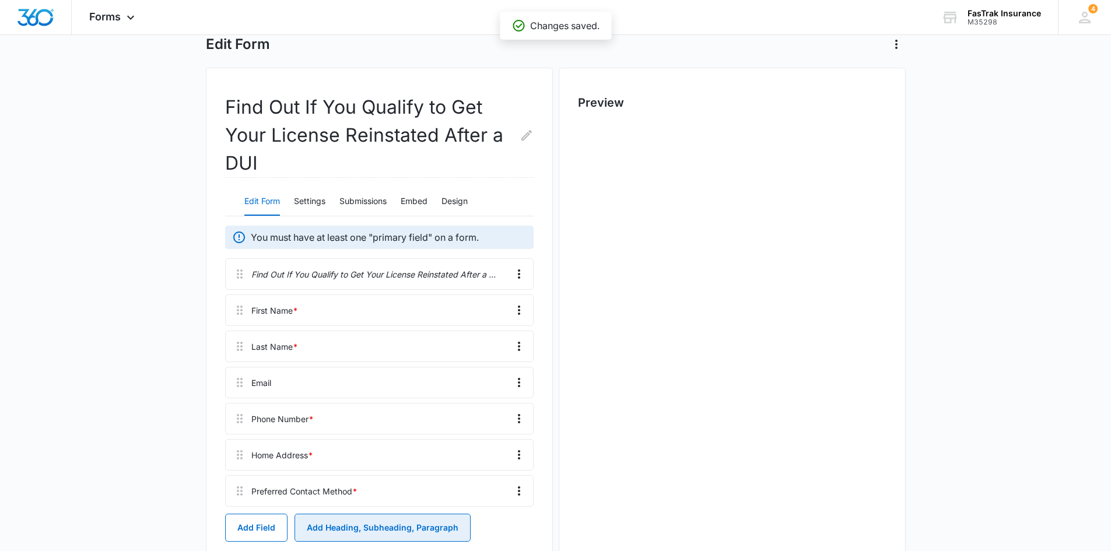
scroll to position [0, 0]
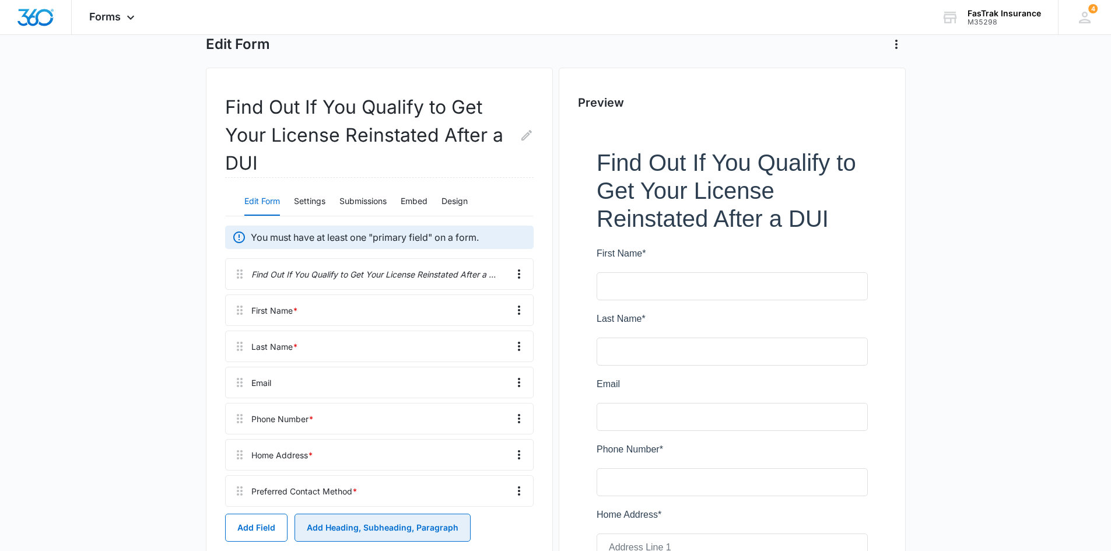
click at [363, 526] on button "Add Heading, Subheading, Paragraph" at bounding box center [383, 528] width 176 height 28
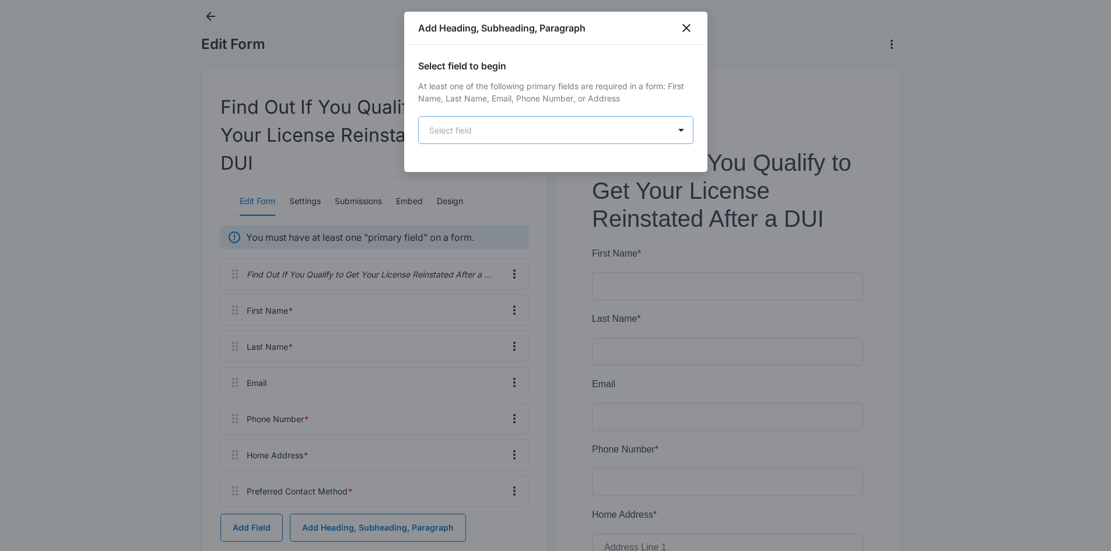
click at [459, 139] on body "Forms Apps Reputation Websites Forms CRM Email Social Payments POS Content Ads …" at bounding box center [555, 383] width 1111 height 897
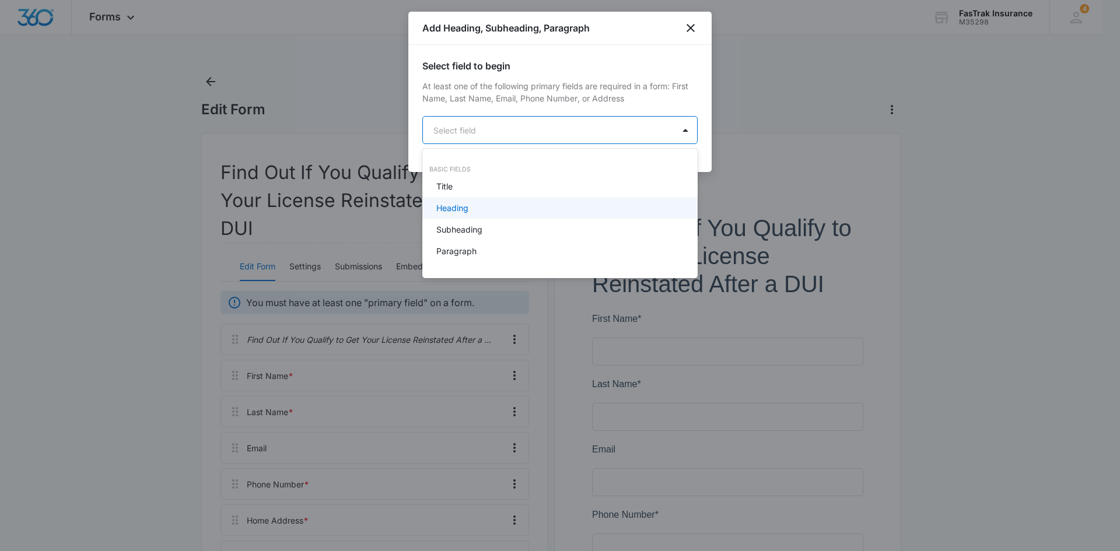
click at [478, 211] on div "Heading" at bounding box center [558, 208] width 245 height 12
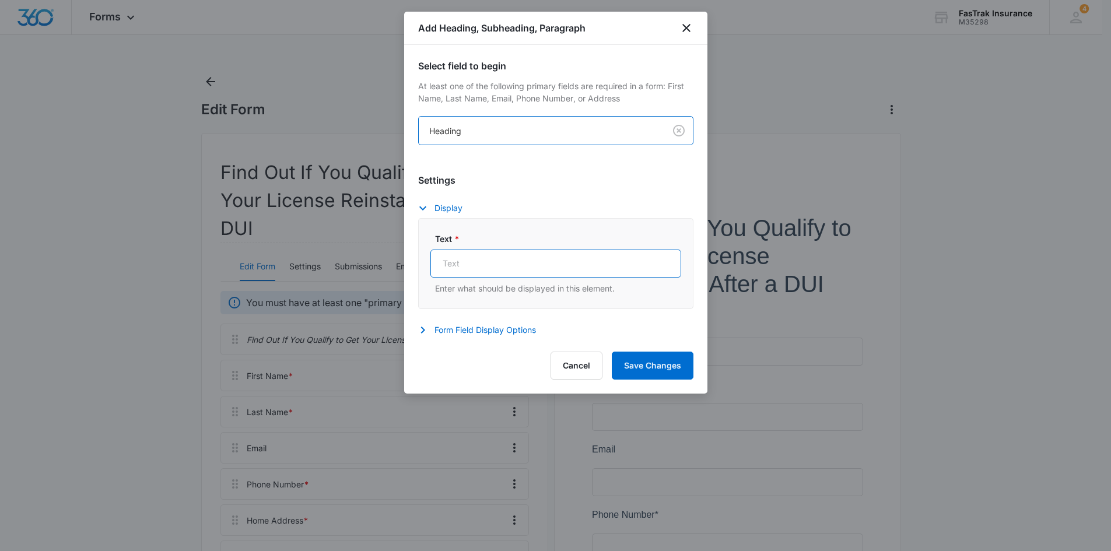
click at [516, 255] on input "Text *" at bounding box center [556, 264] width 251 height 28
paste input "Find Out If You Qualify to Get Your License Reinstated After a DUI"
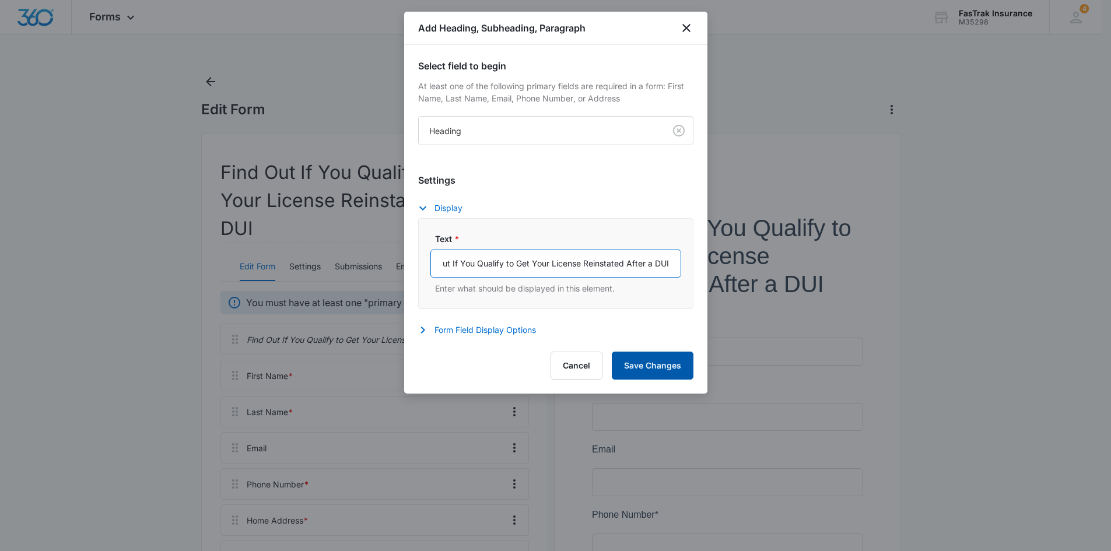
type input "Find Out If You Qualify to Get Your License Reinstated After a DUI"
click at [639, 369] on button "Save Changes" at bounding box center [653, 366] width 82 height 28
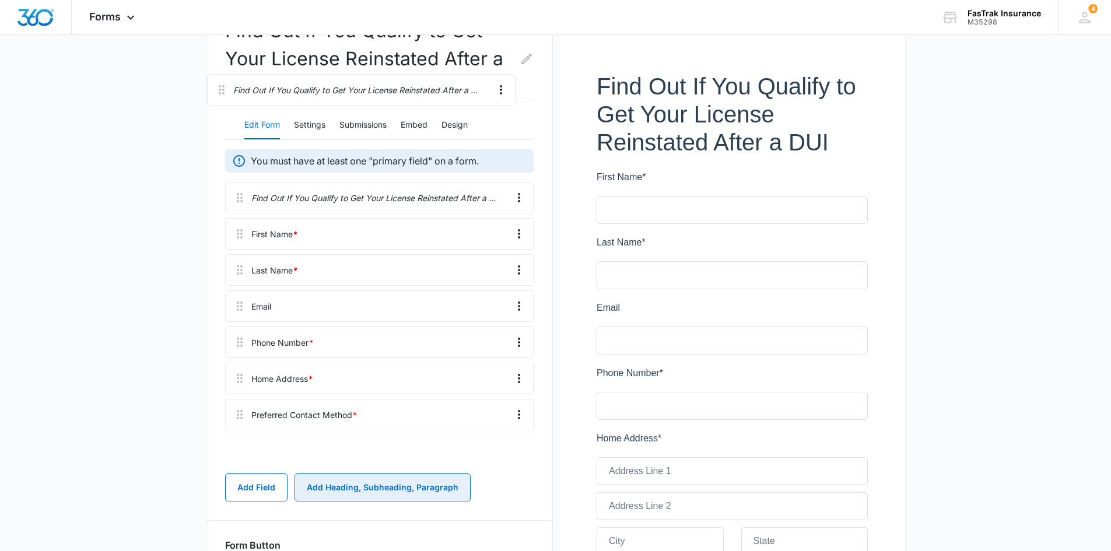
scroll to position [136, 0]
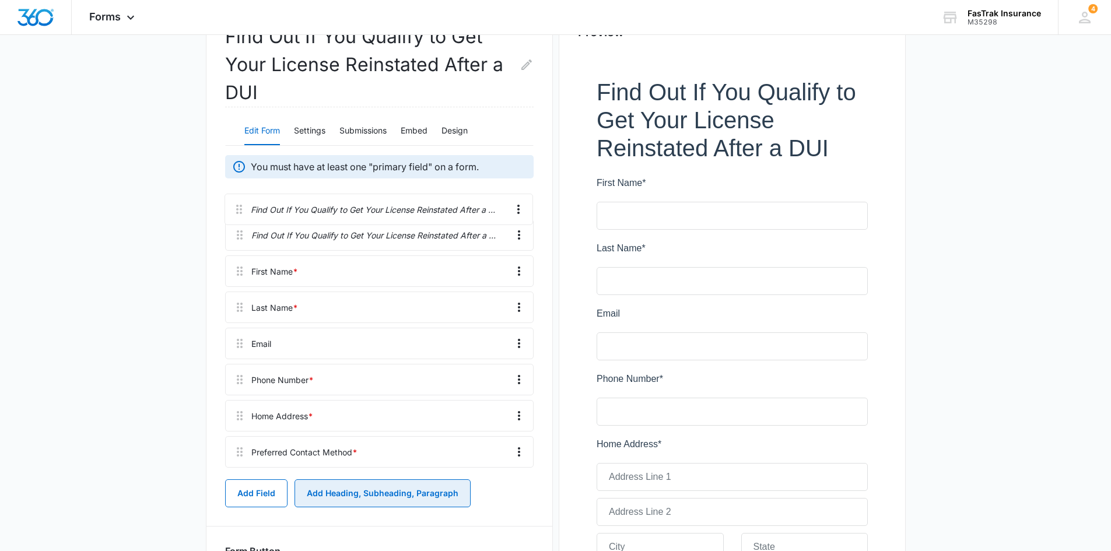
drag, startPoint x: 235, startPoint y: 348, endPoint x: 236, endPoint y: 205, distance: 142.4
click at [236, 205] on div "Find Out If You Qualify to Get Your License Reinstated After a DUI First Name *…" at bounding box center [379, 330] width 309 height 285
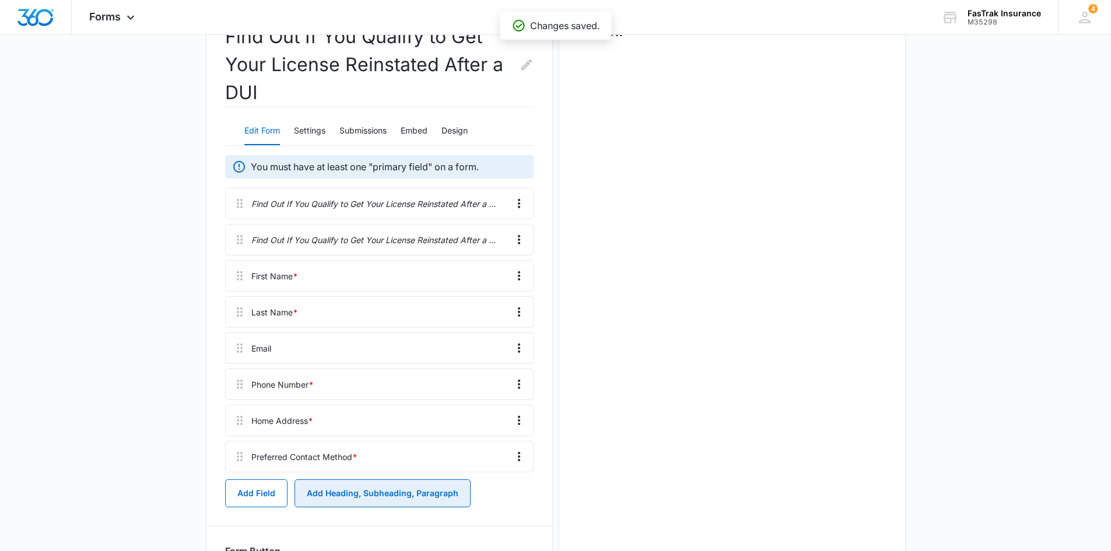
scroll to position [0, 0]
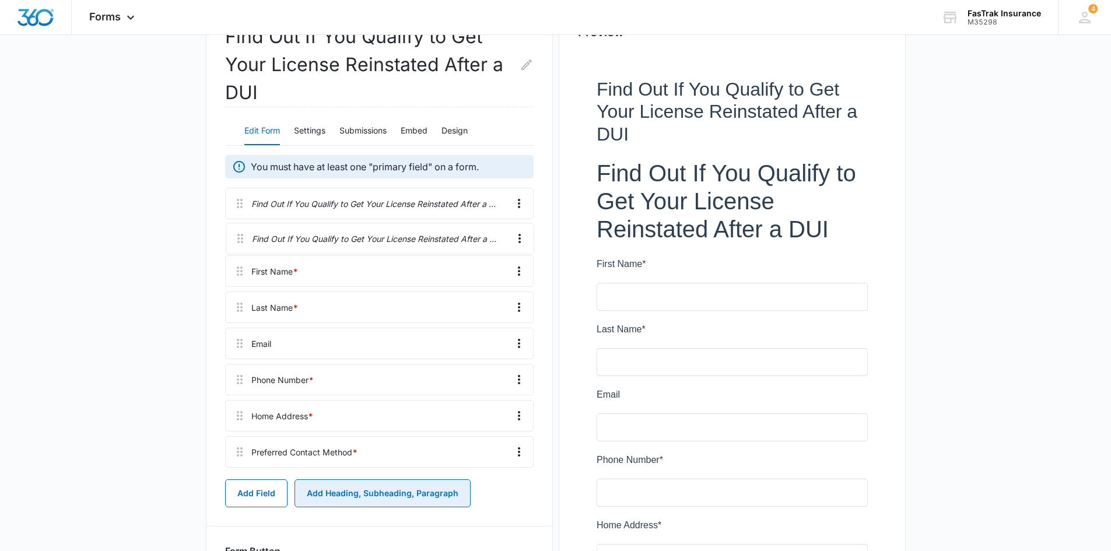
drag, startPoint x: 237, startPoint y: 200, endPoint x: 237, endPoint y: 234, distance: 34.4
click at [237, 234] on div "Find Out If You Qualify to Get Your License Reinstated After a DUI Find Out If …" at bounding box center [379, 330] width 309 height 285
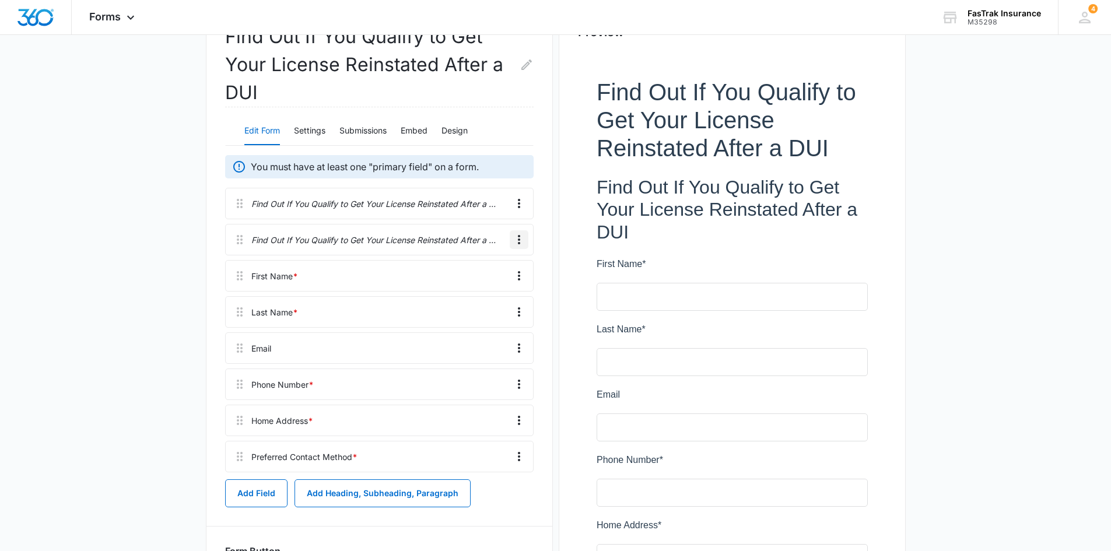
click at [518, 244] on icon "Overflow Menu" at bounding box center [519, 239] width 2 height 9
click at [490, 271] on div "Edit" at bounding box center [487, 272] width 25 height 8
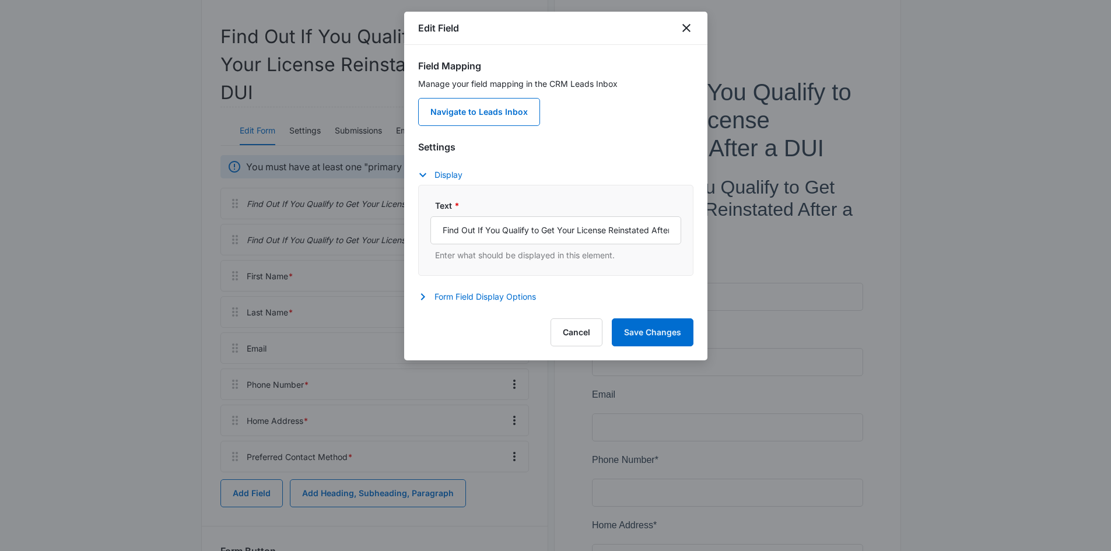
click at [507, 246] on div "Text * Find Out If You Qualify to Get Your License Reinstated After a DUI Enter…" at bounding box center [556, 231] width 251 height 62
click at [499, 235] on input "Find Out If You Qualify to Get Your License Reinstated After a DUI" at bounding box center [556, 230] width 251 height 28
paste input "Take 30 seconds to see what steps you need to get back on the road legally and …"
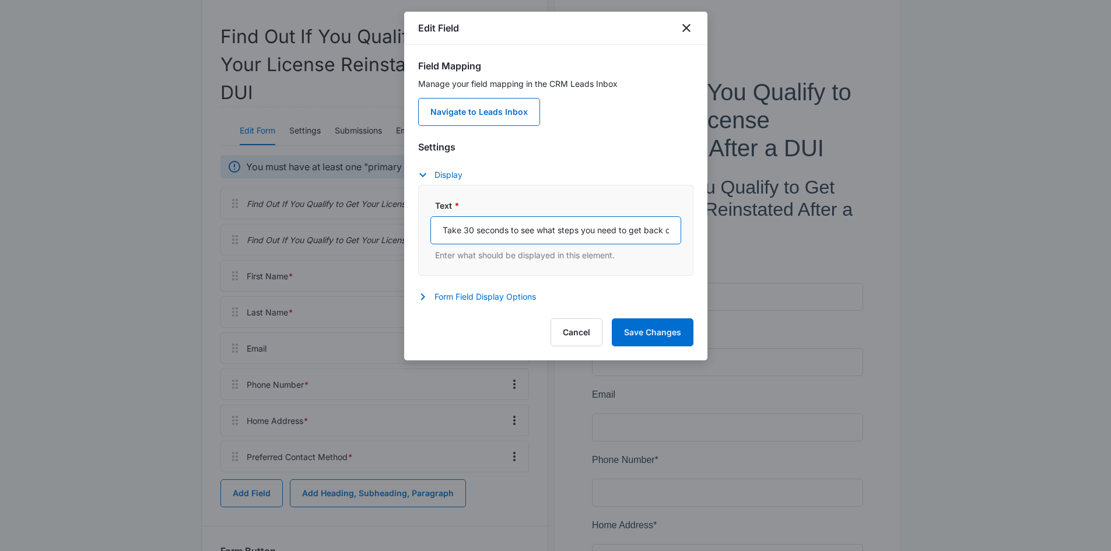
scroll to position [0, 111]
type input "Take 30 seconds to see what steps you need to get back on the road legally and …"
click at [645, 320] on button "Save Changes" at bounding box center [653, 333] width 82 height 28
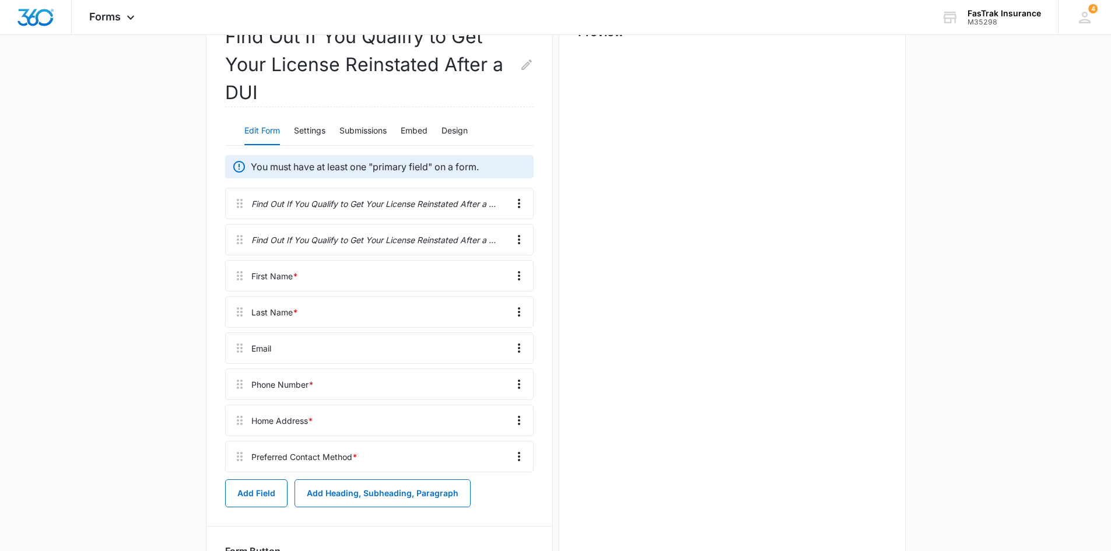
scroll to position [0, 0]
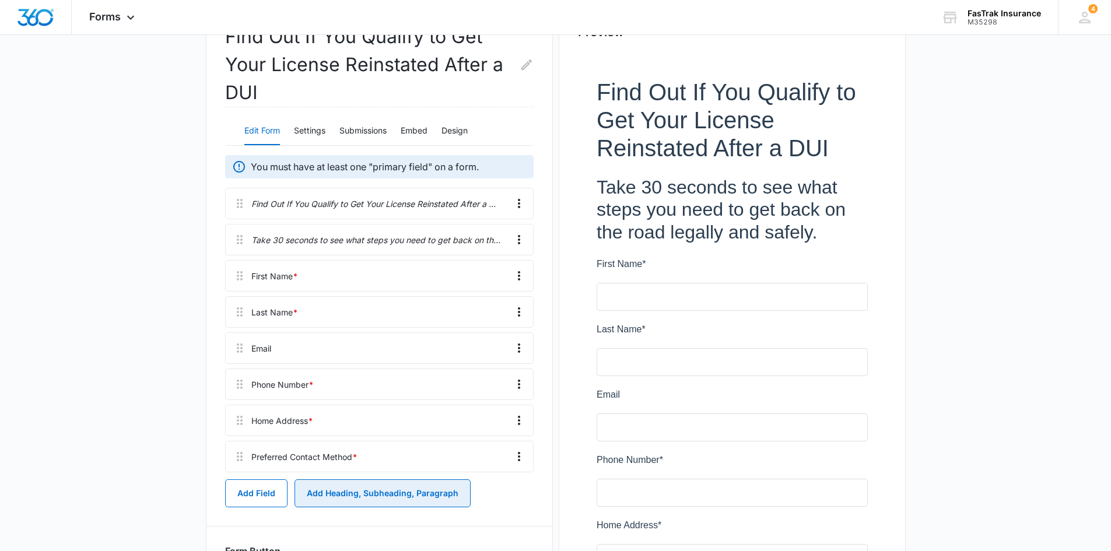
click at [351, 490] on button "Add Heading, Subheading, Paragraph" at bounding box center [383, 494] width 176 height 28
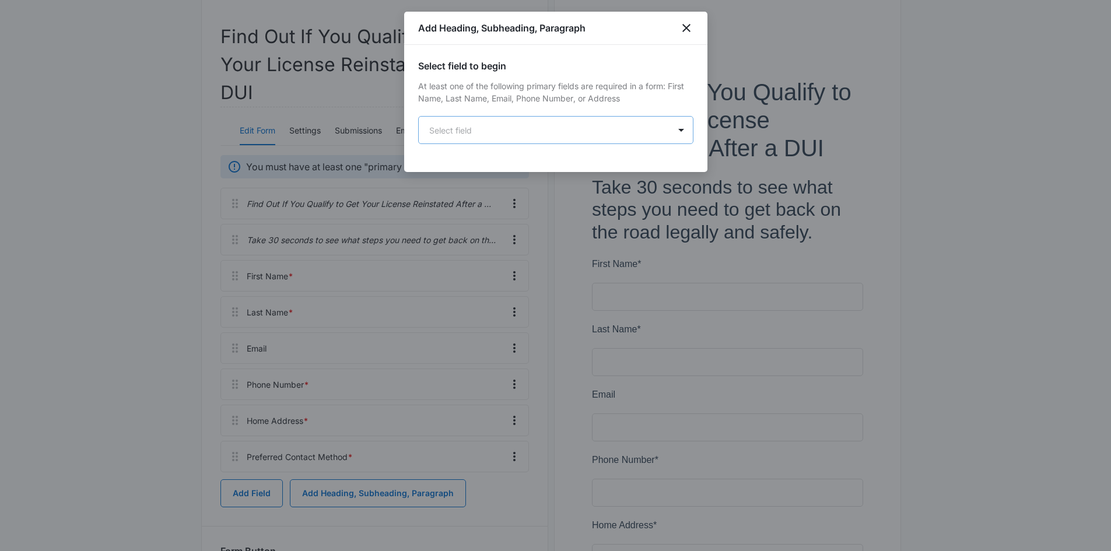
click at [468, 135] on body "Forms Apps Reputation Websites Forms CRM Email Social Payments POS Content Ads …" at bounding box center [555, 353] width 1111 height 978
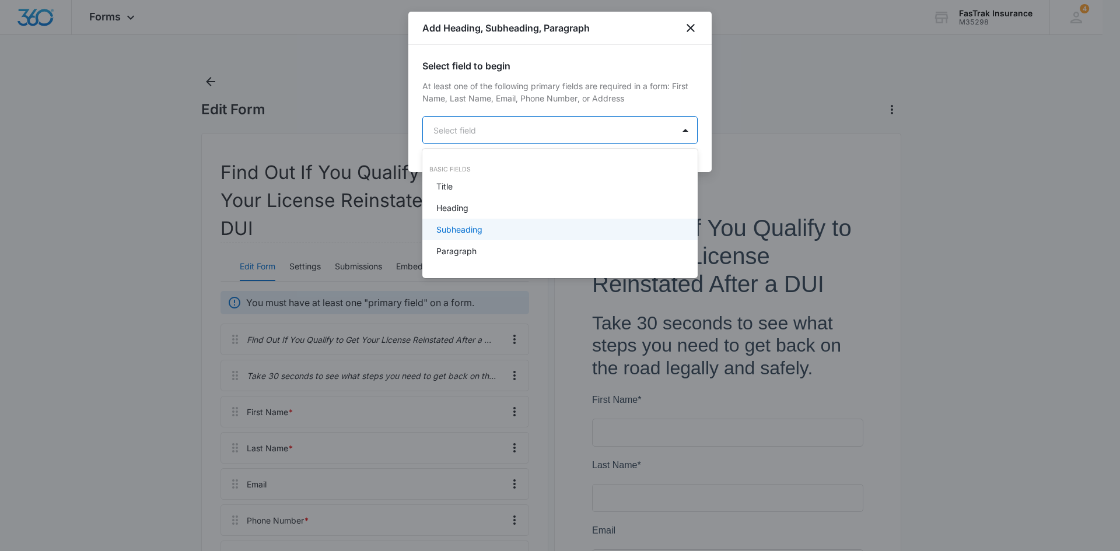
click at [482, 237] on div "Subheading" at bounding box center [559, 230] width 275 height 22
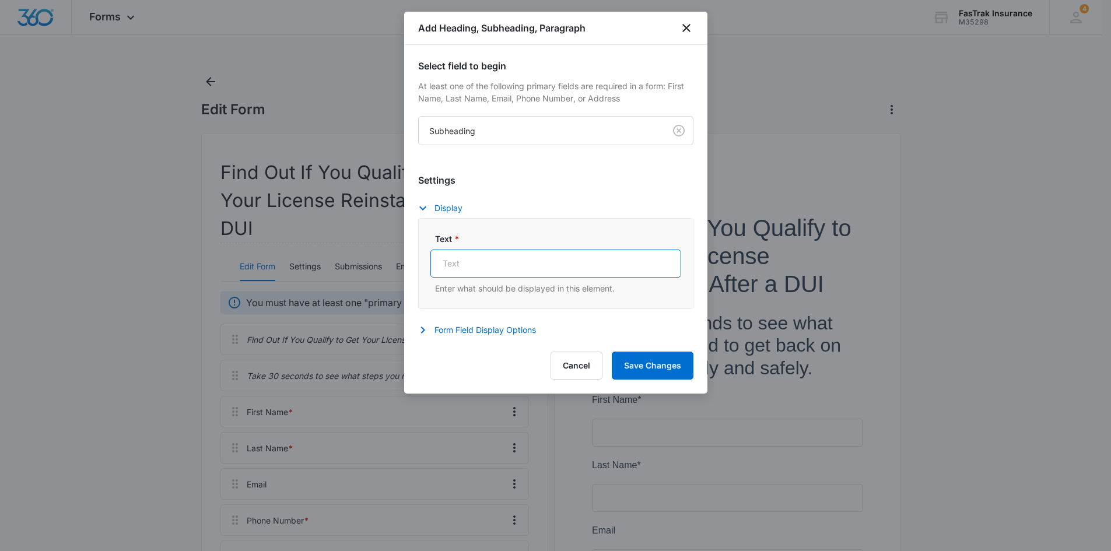
click at [545, 268] on input "Text *" at bounding box center [556, 264] width 251 height 28
paste input "All information is confidential and reviewed by our Fresh Start DUI Team."
type input "All information is confidential and reviewed by our Fresh Start DUI Team."
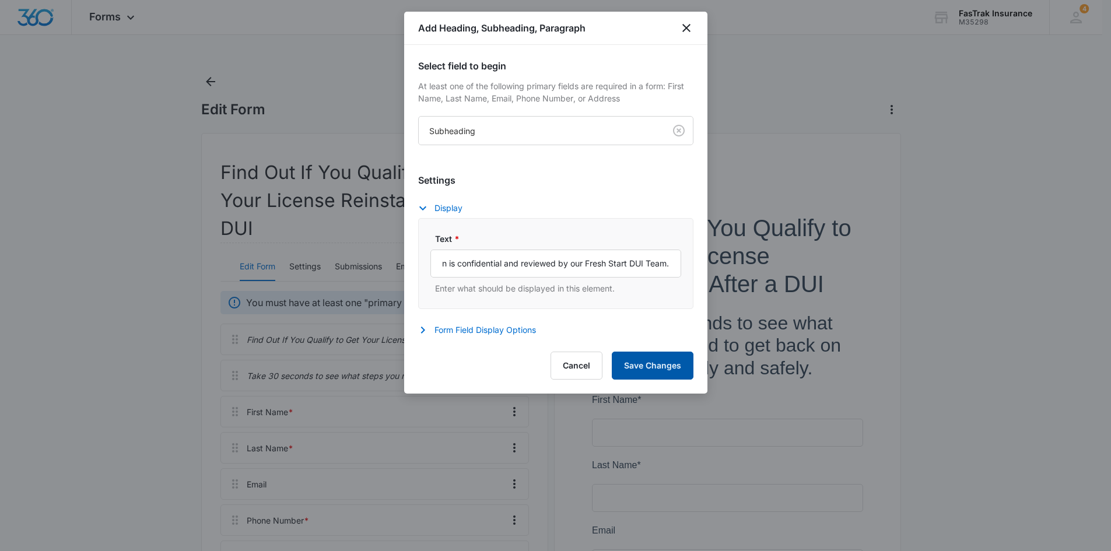
click at [665, 364] on button "Save Changes" at bounding box center [653, 366] width 82 height 28
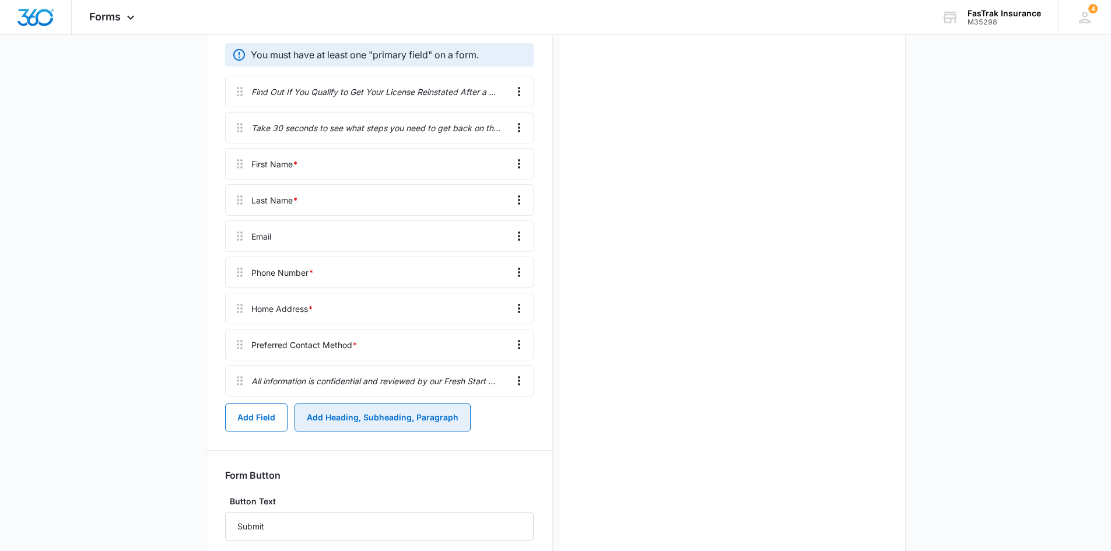
scroll to position [228, 0]
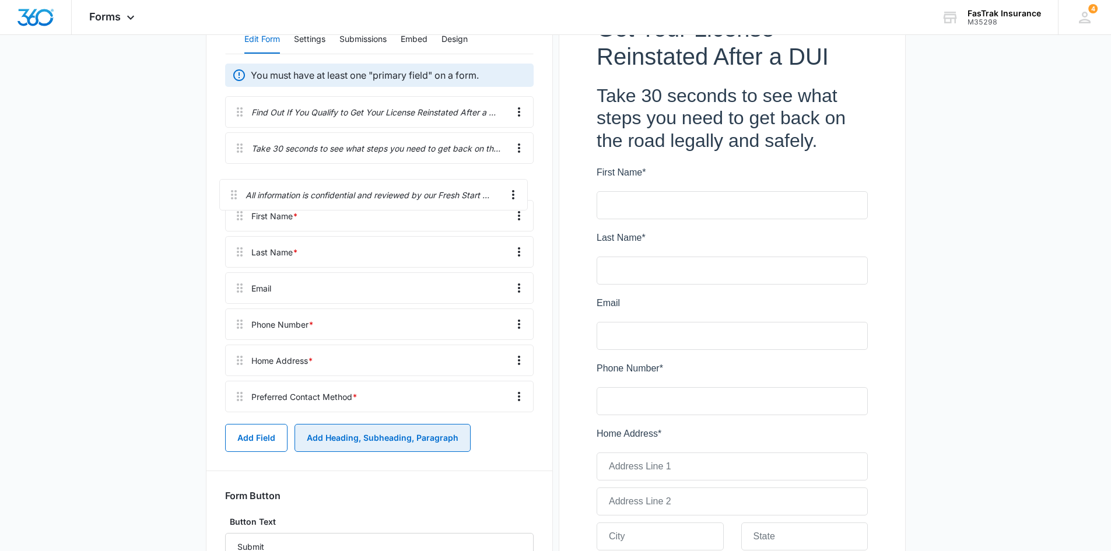
drag, startPoint x: 231, startPoint y: 401, endPoint x: 229, endPoint y: 187, distance: 213.5
click at [229, 187] on div "Find Out If You Qualify to Get Your License Reinstated After a DUI Take 30 seco…" at bounding box center [379, 256] width 309 height 321
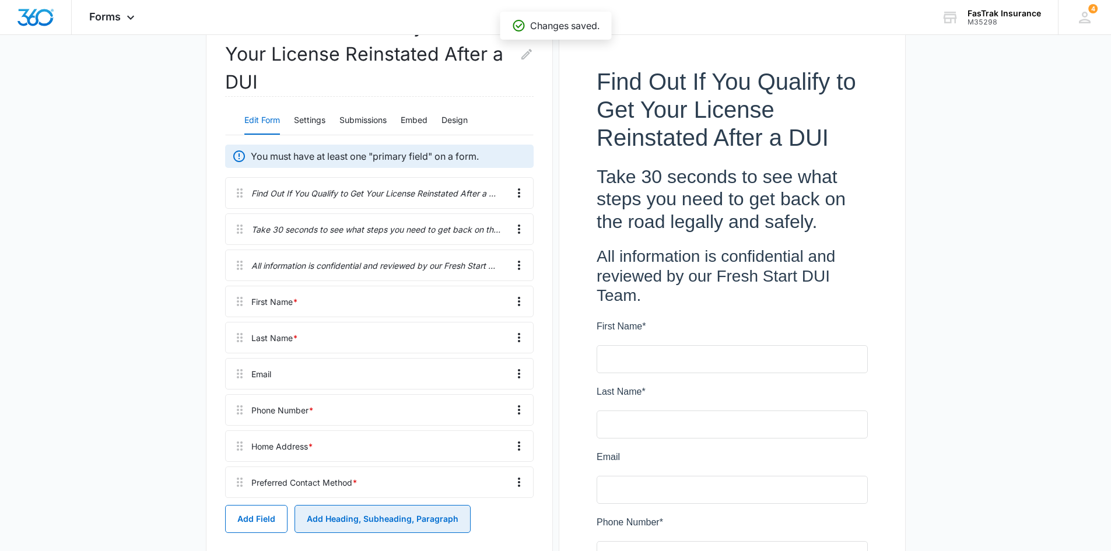
scroll to position [111, 0]
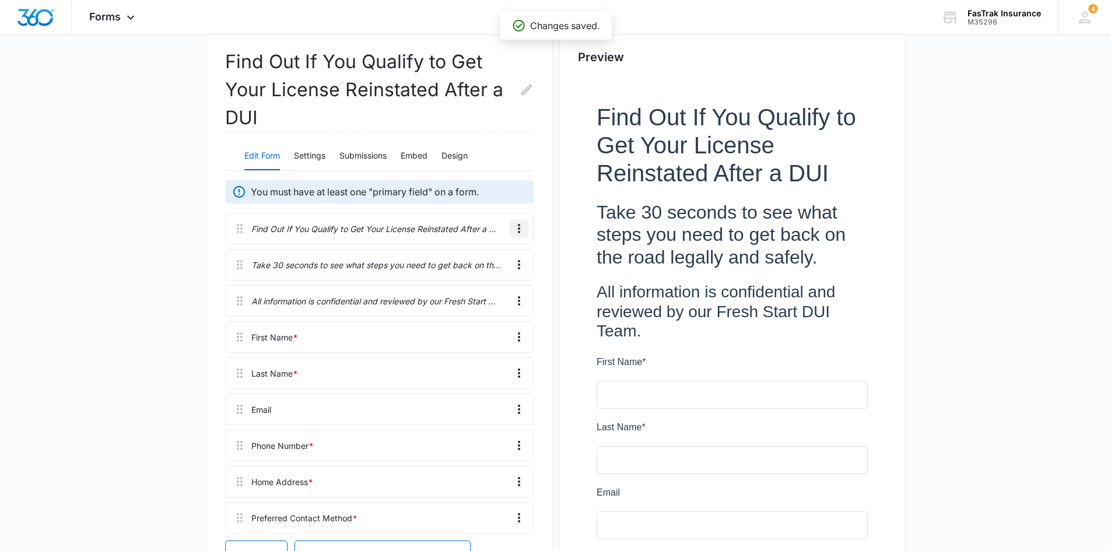
click at [523, 230] on icon "Overflow Menu" at bounding box center [519, 229] width 14 height 14
click at [508, 257] on button "Edit" at bounding box center [494, 262] width 67 height 18
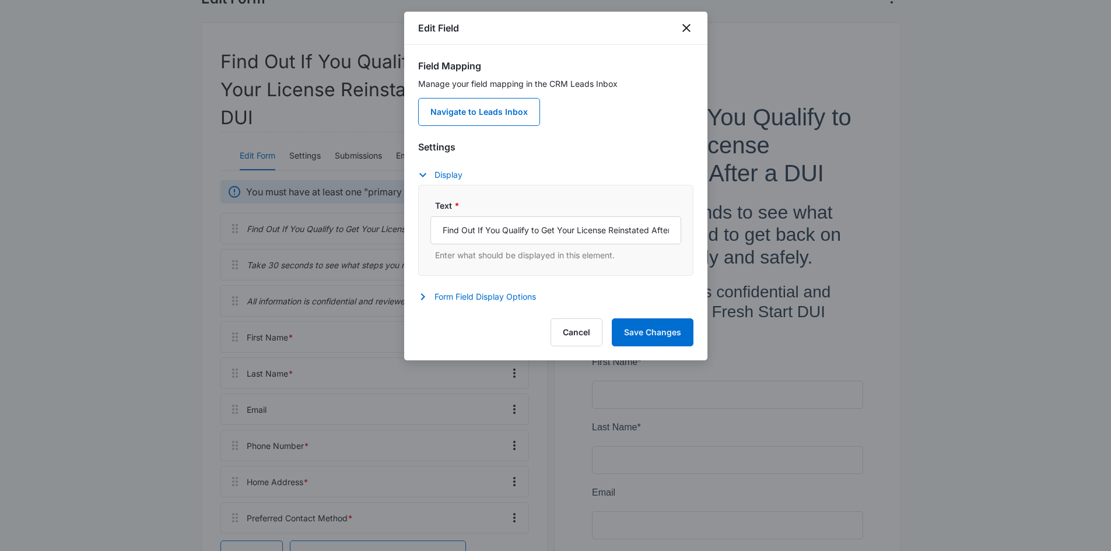
scroll to position [169, 0]
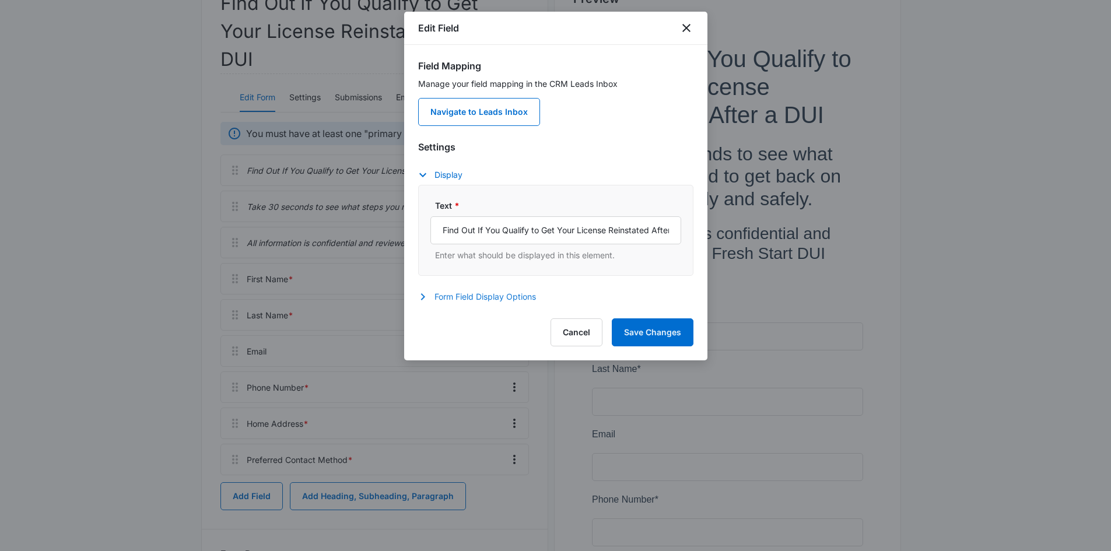
click at [478, 293] on button "Form Field Display Options" at bounding box center [483, 297] width 130 height 14
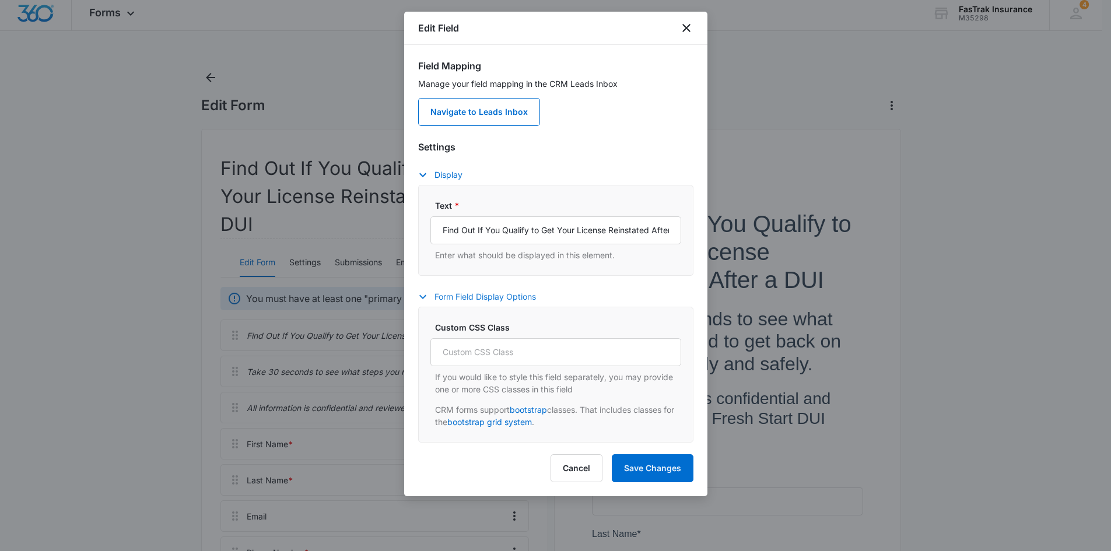
scroll to position [0, 0]
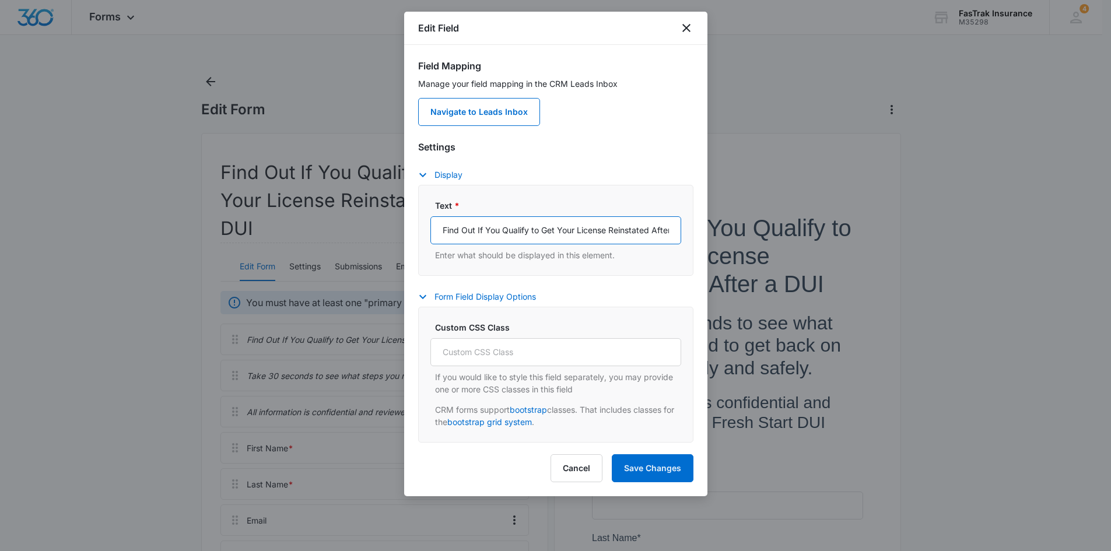
click at [453, 235] on input "Find Out If You Qualify to Get Your License Reinstated After a DUI" at bounding box center [556, 230] width 251 height 28
click at [635, 466] on button "Save Changes" at bounding box center [653, 468] width 82 height 28
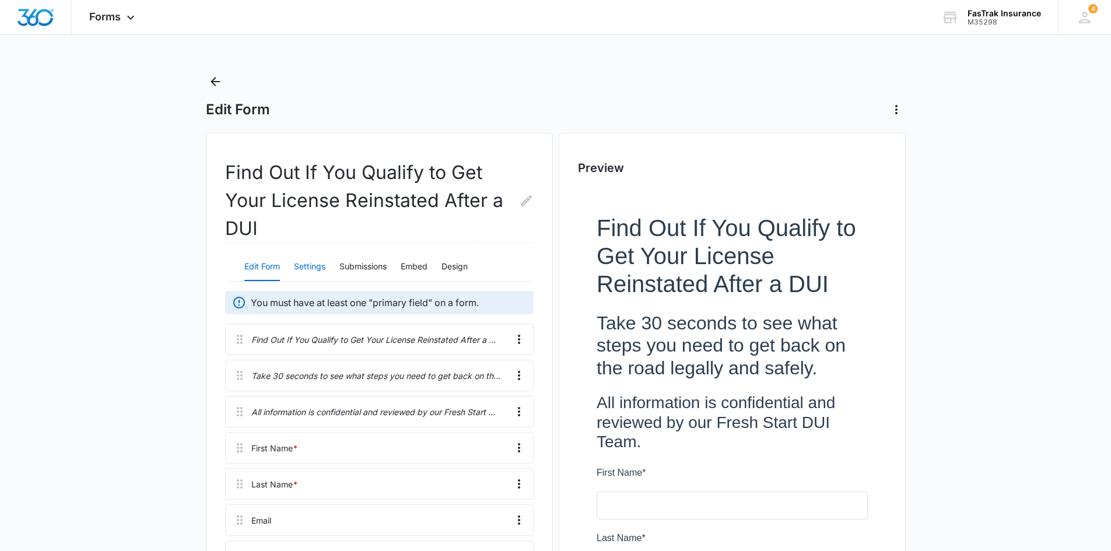
click at [305, 267] on button "Settings" at bounding box center [310, 267] width 32 height 28
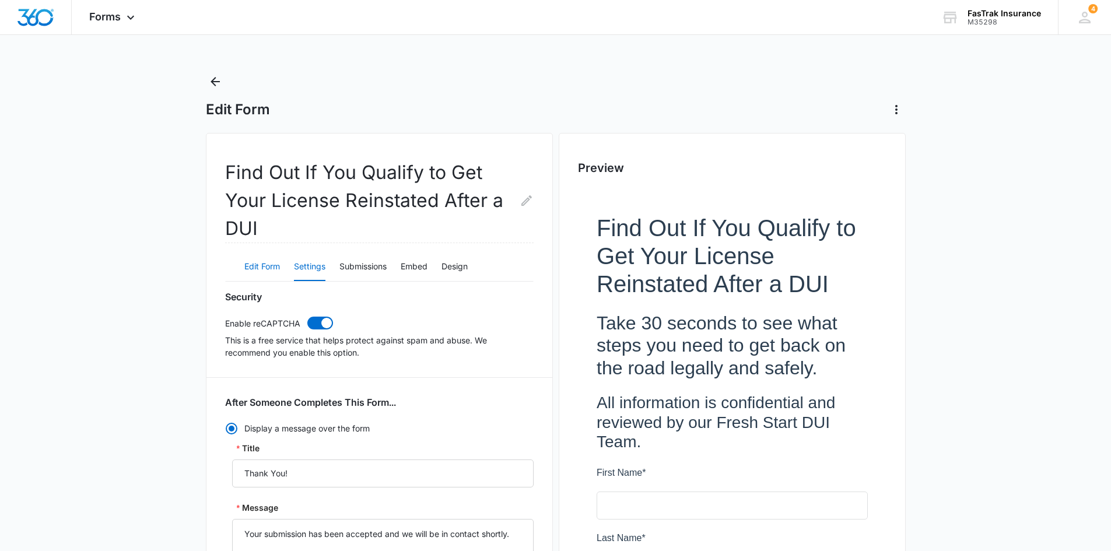
click at [258, 271] on button "Edit Form" at bounding box center [262, 267] width 36 height 28
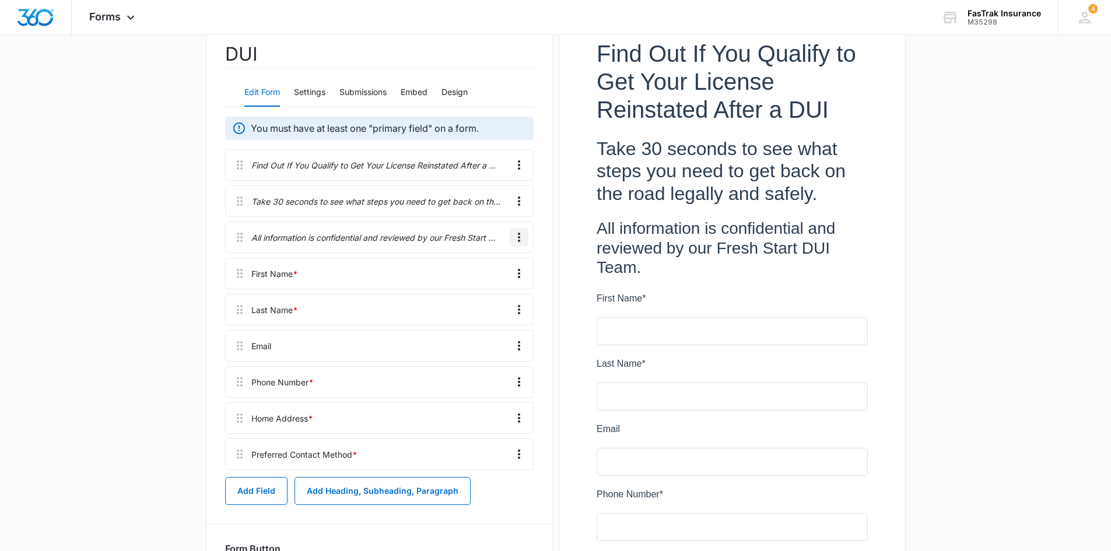
scroll to position [175, 0]
drag, startPoint x: 519, startPoint y: 230, endPoint x: 532, endPoint y: 375, distance: 145.8
click at [532, 375] on div "Find Out If You Qualify to Get Your License Reinstated After a DUI Take 30 seco…" at bounding box center [379, 309] width 309 height 321
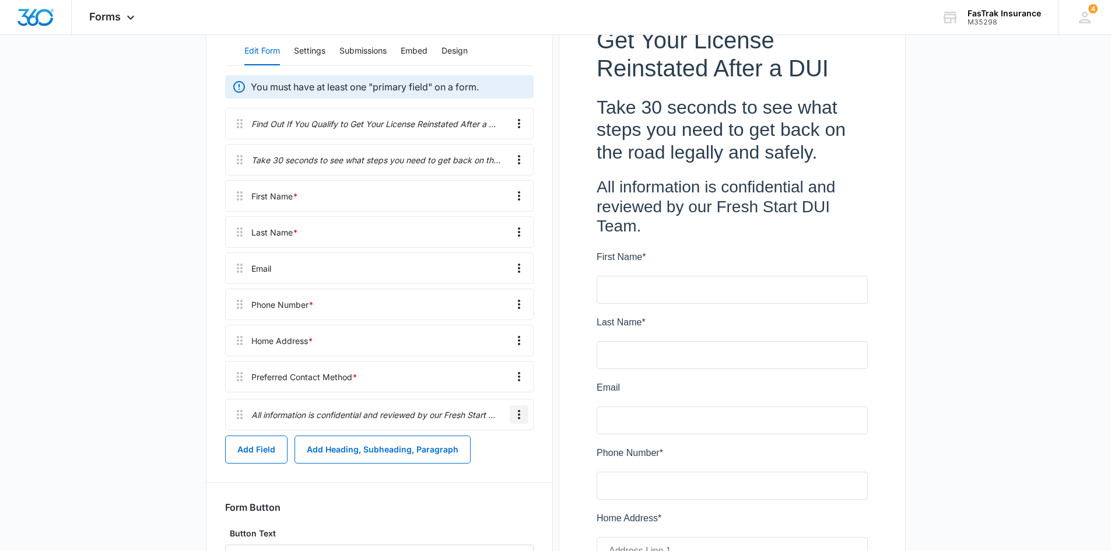
scroll to position [218, 0]
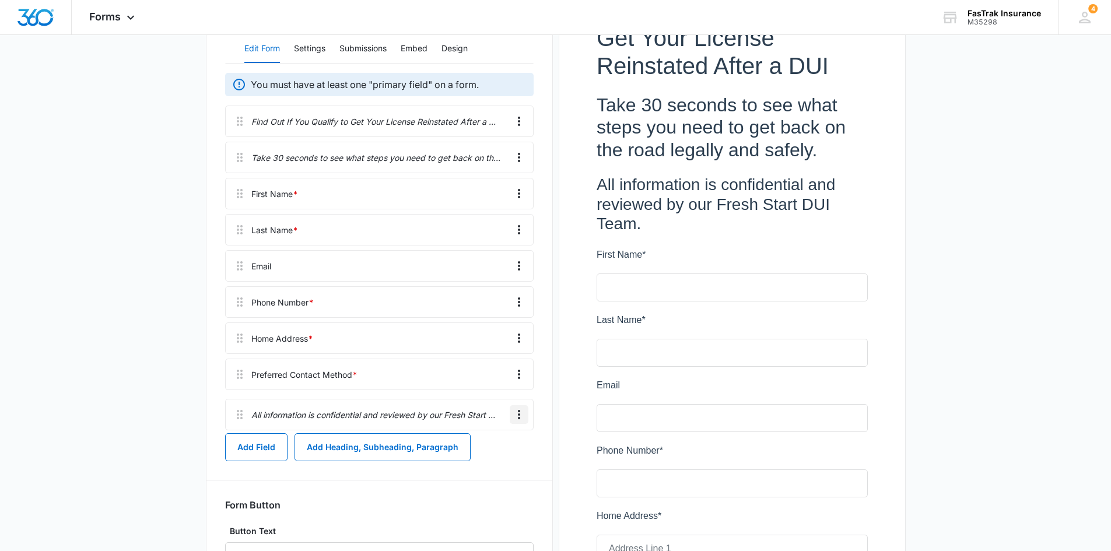
drag, startPoint x: 231, startPoint y: 237, endPoint x: 235, endPoint y: 413, distance: 176.2
click at [235, 414] on div "Find Out If You Qualify to Get Your License Reinstated After a DUI Take 30 seco…" at bounding box center [379, 266] width 309 height 321
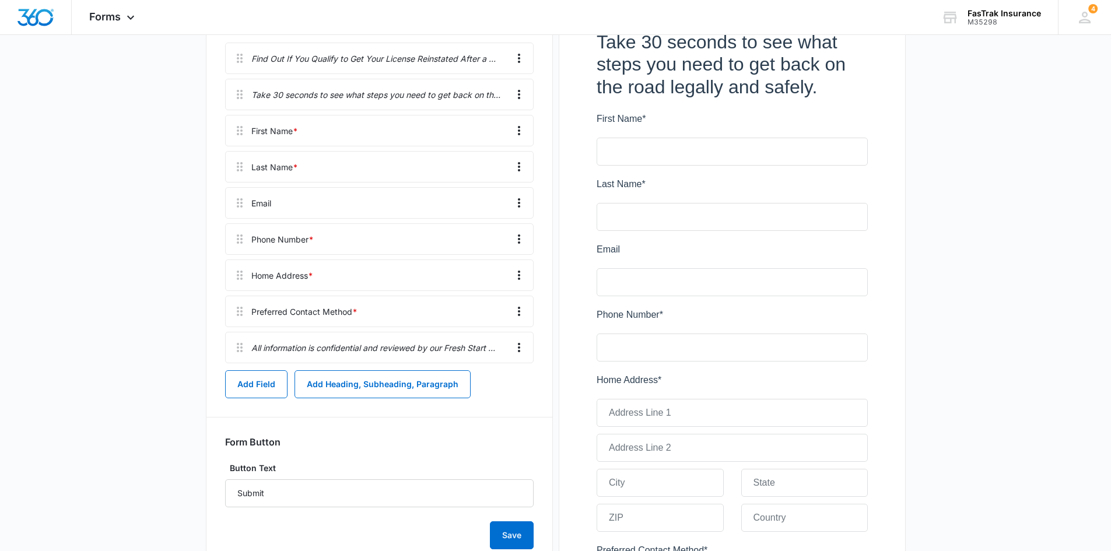
scroll to position [33, 0]
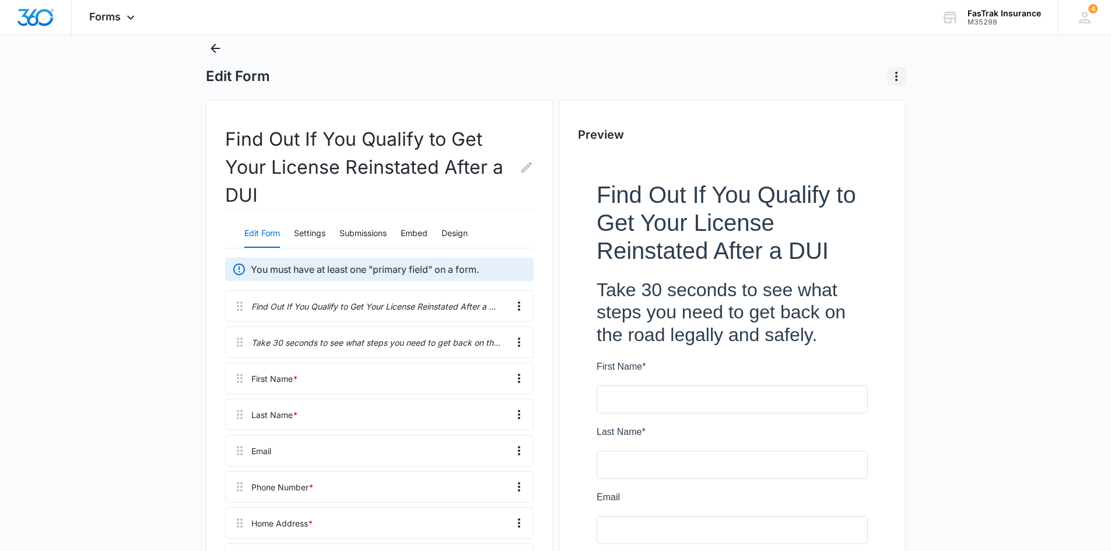
click at [900, 69] on icon "Actions" at bounding box center [897, 76] width 14 height 14
click at [581, 109] on div "Preview" at bounding box center [732, 547] width 347 height 895
click at [312, 235] on button "Settings" at bounding box center [310, 234] width 32 height 28
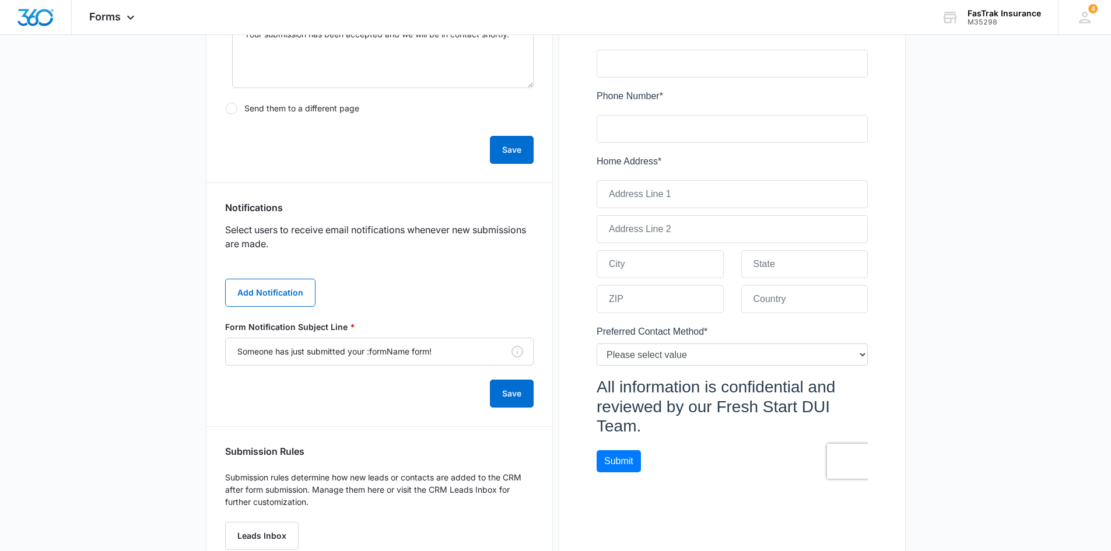
scroll to position [541, 0]
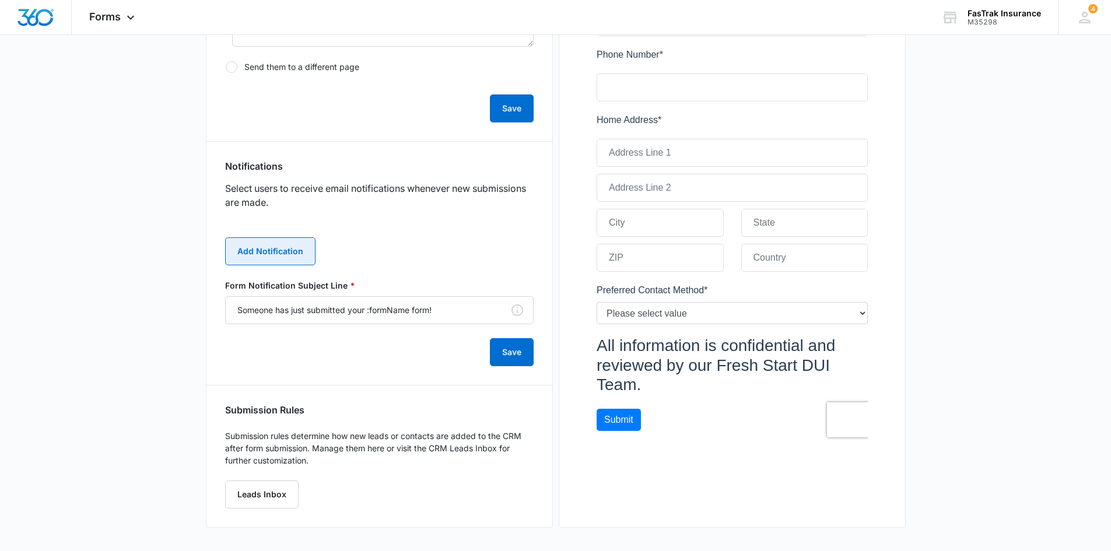
click at [296, 259] on button "Add Notification" at bounding box center [270, 251] width 90 height 28
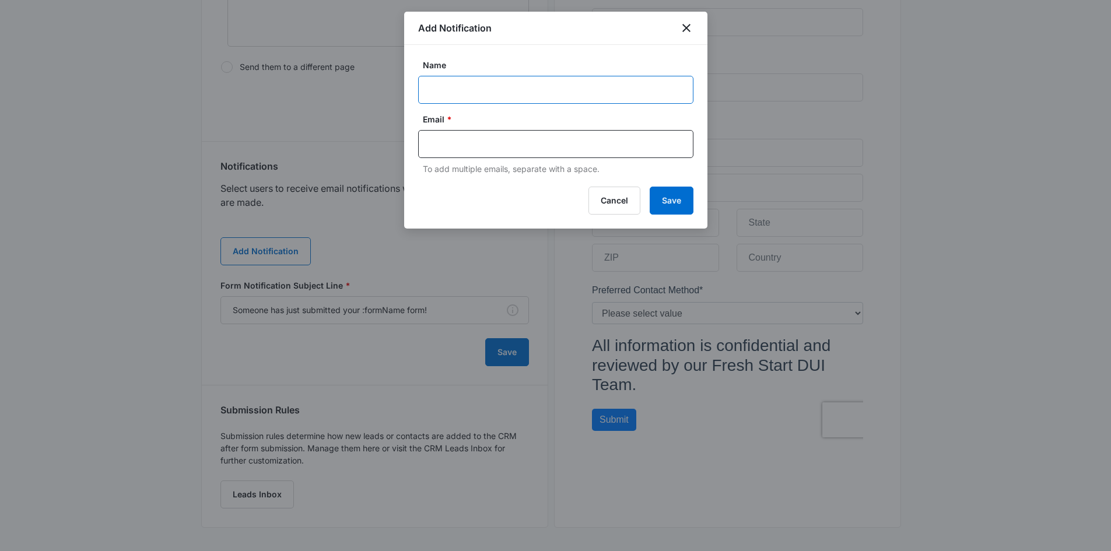
click at [504, 91] on input "Name" at bounding box center [555, 90] width 275 height 28
type input "[PERSON_NAME]"
click at [506, 142] on input "text" at bounding box center [557, 144] width 253 height 18
type input "[PERSON_NAME][EMAIL_ADDRESS][DOMAIN_NAME]"
click at [666, 192] on button "Save" at bounding box center [672, 201] width 44 height 28
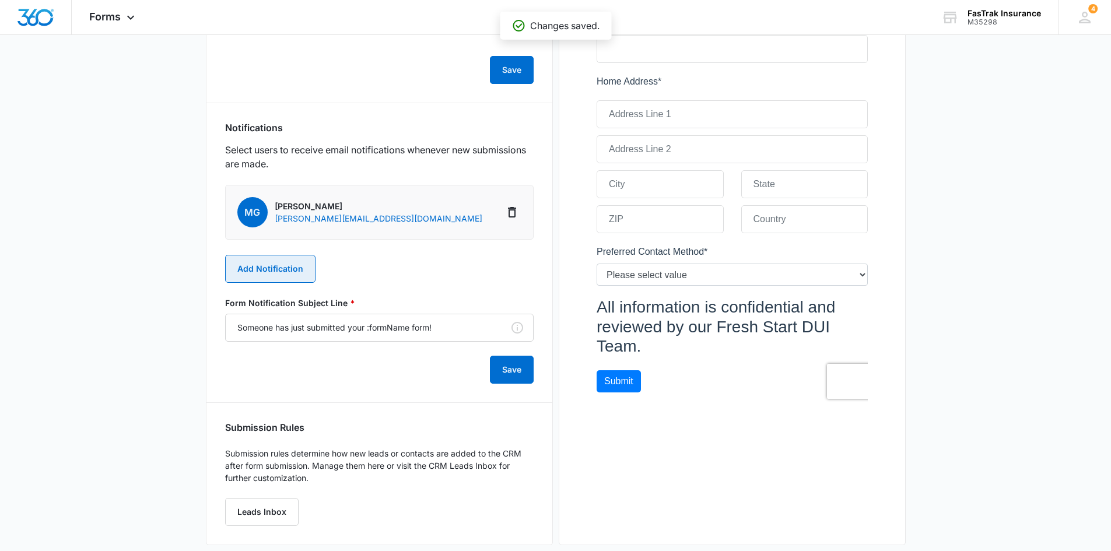
scroll to position [597, 0]
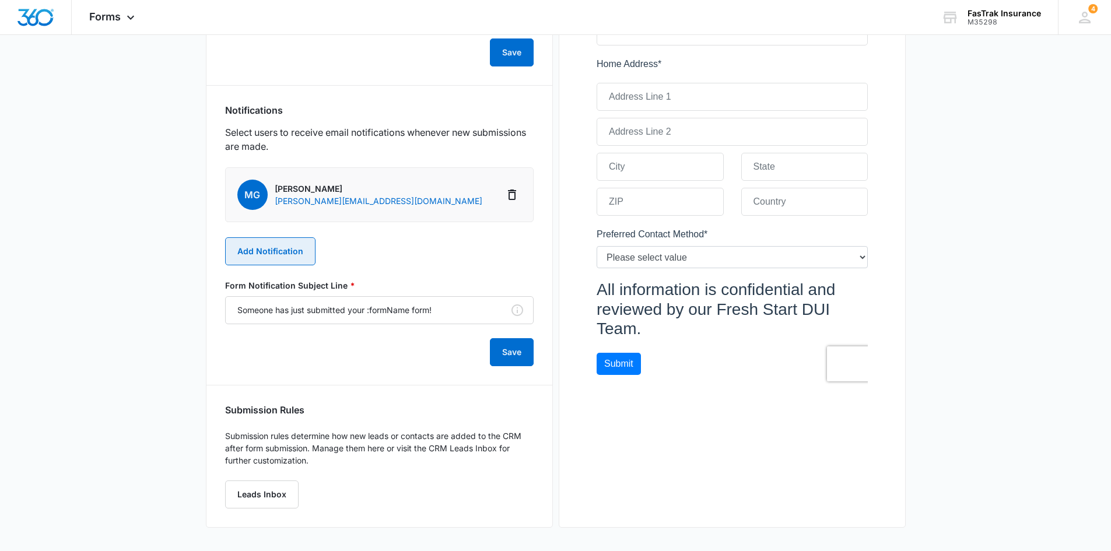
click at [279, 255] on button "Add Notification" at bounding box center [270, 251] width 90 height 28
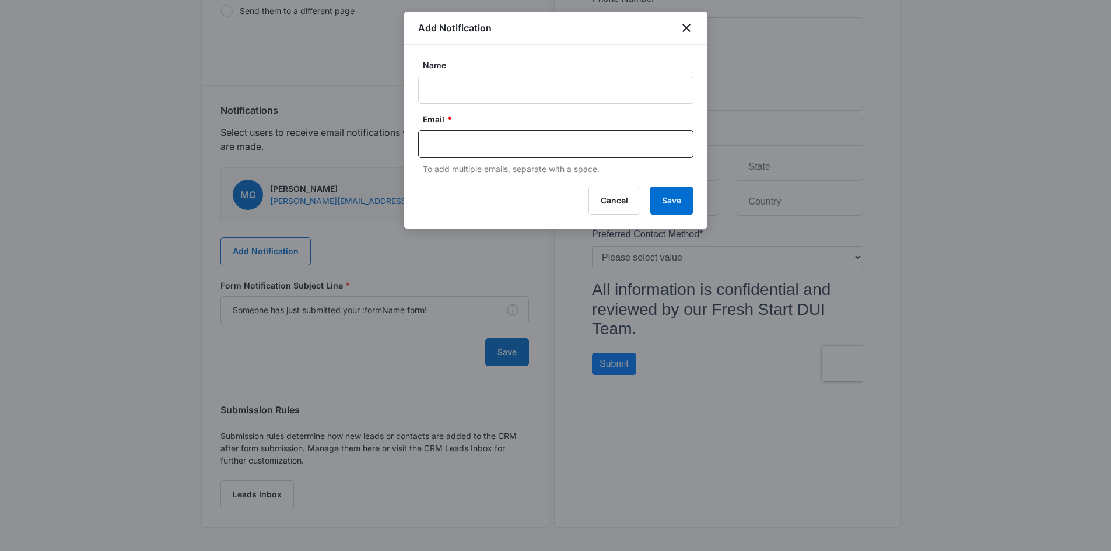
click at [485, 128] on div "Email * To add multiple emails, separate with a space." at bounding box center [555, 144] width 275 height 62
click at [485, 134] on div at bounding box center [555, 144] width 275 height 28
click at [470, 92] on input "Name" at bounding box center [555, 90] width 275 height 28
type input "Gail By Lula"
click at [544, 142] on input "text" at bounding box center [557, 144] width 253 height 18
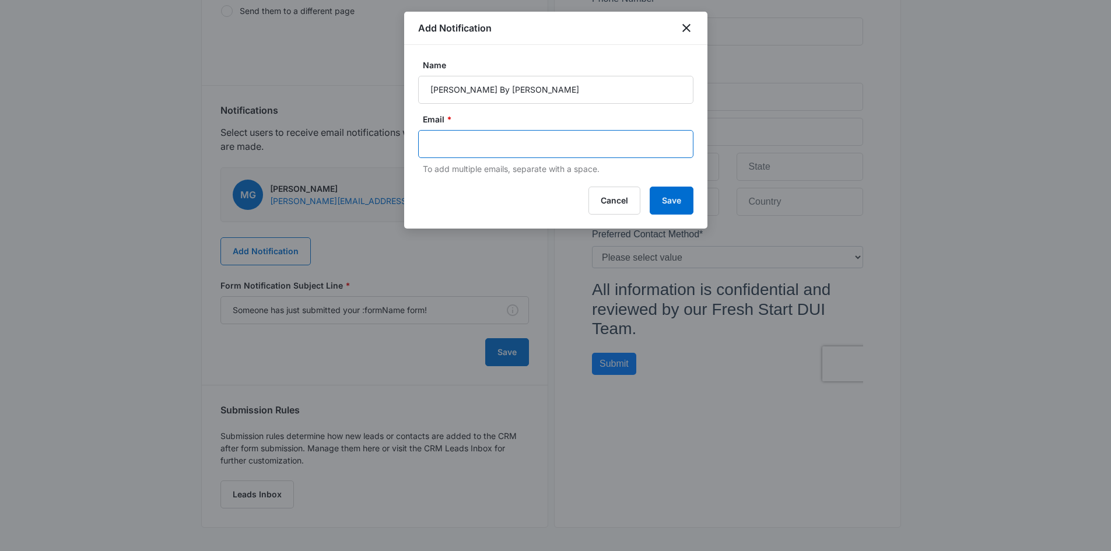
paste input "gutiem13@dialyourleads.com"
click at [449, 148] on input "gutiem13@dialyourleads.com" at bounding box center [557, 144] width 253 height 18
type input "gutiem13@dialyourleads.com"
click at [498, 97] on input "Gail By Lula" at bounding box center [555, 90] width 275 height 28
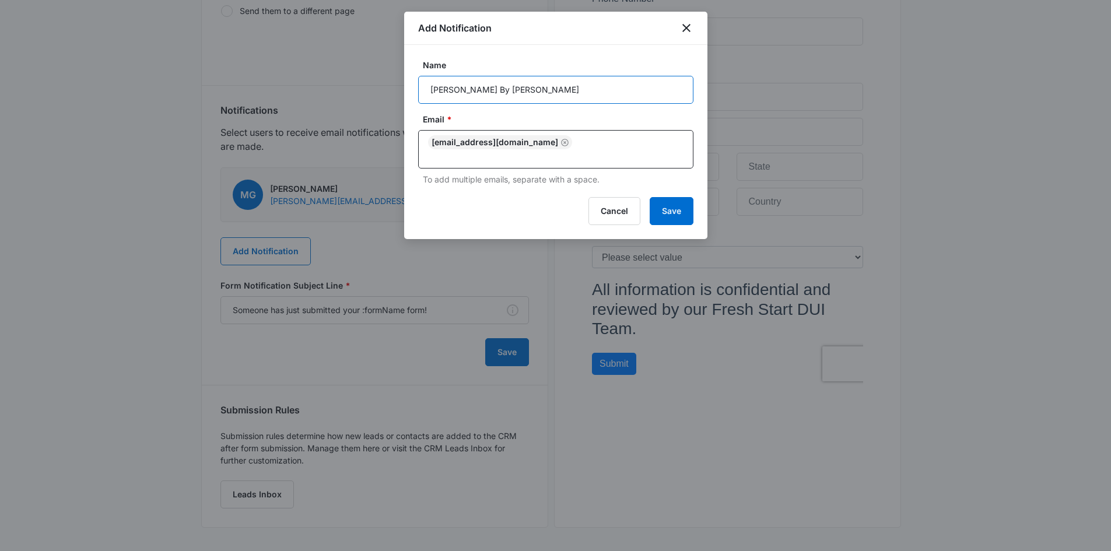
click at [498, 97] on input "Gail By Lula" at bounding box center [555, 90] width 275 height 28
type input "DYL"
click at [660, 207] on button "Save" at bounding box center [672, 211] width 44 height 28
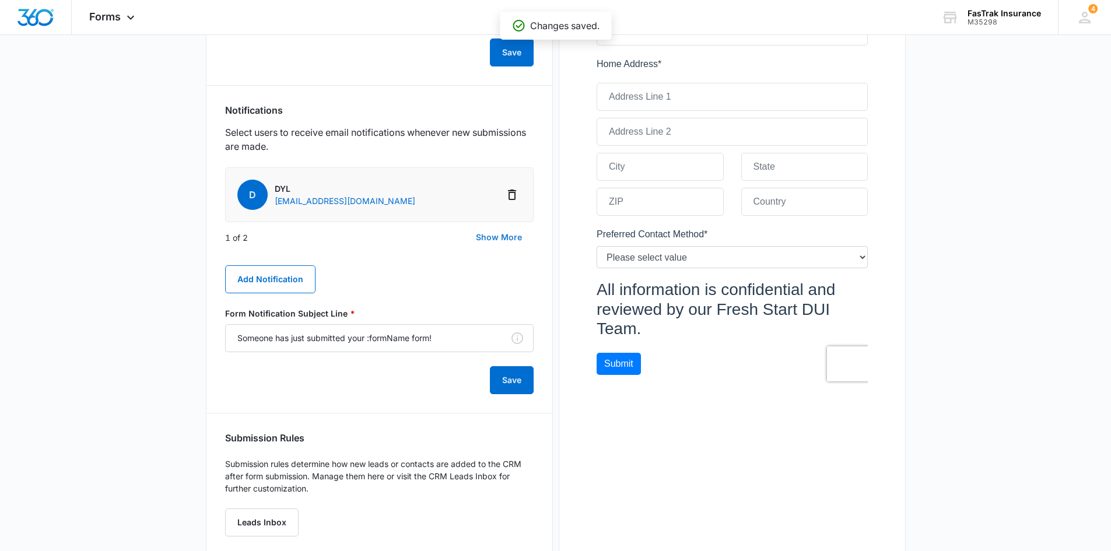
click at [493, 241] on button "Show More" at bounding box center [498, 237] width 69 height 28
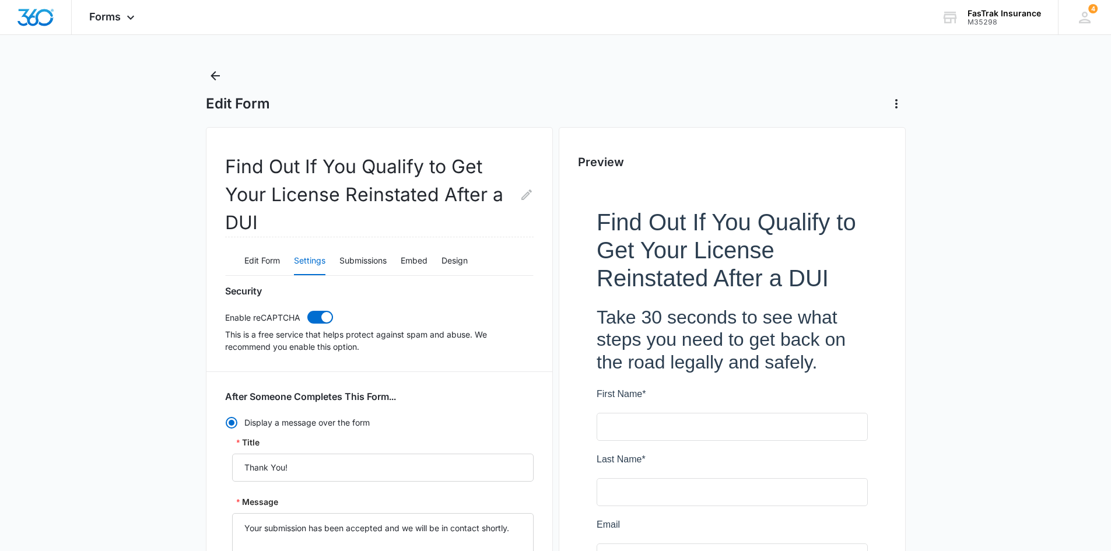
scroll to position [0, 0]
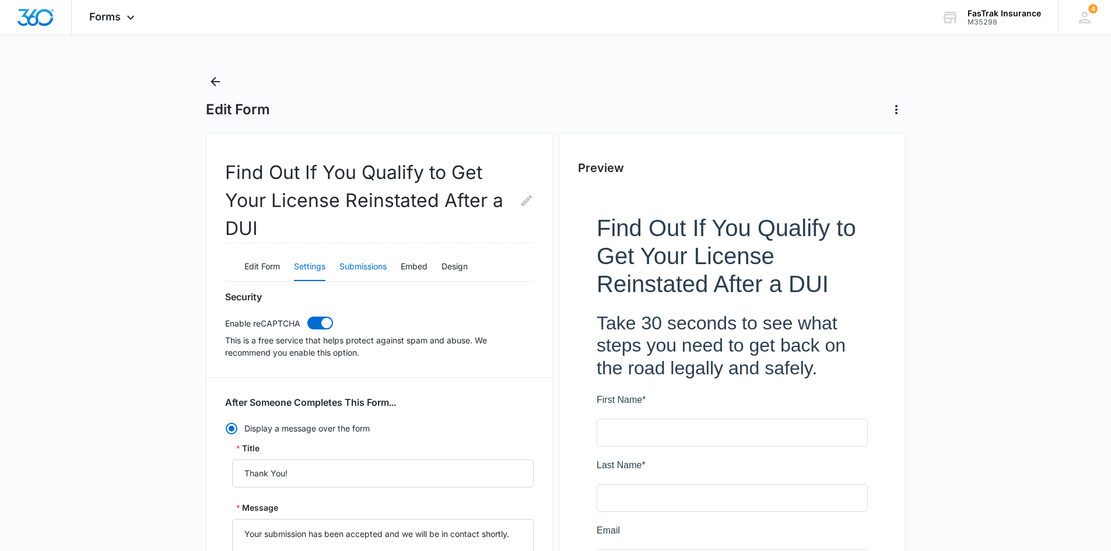
click at [372, 265] on button "Submissions" at bounding box center [363, 267] width 47 height 28
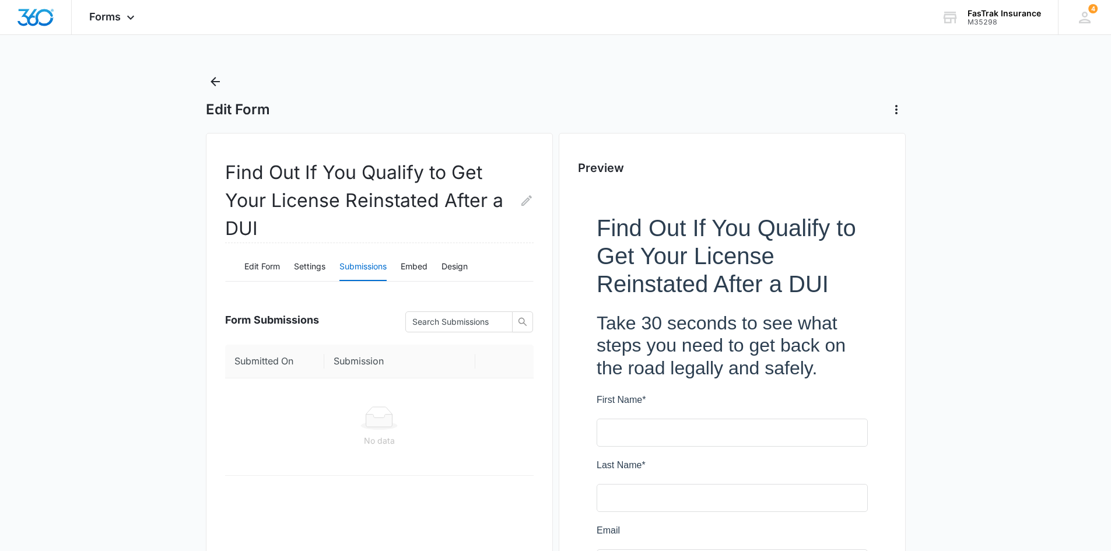
scroll to position [58, 0]
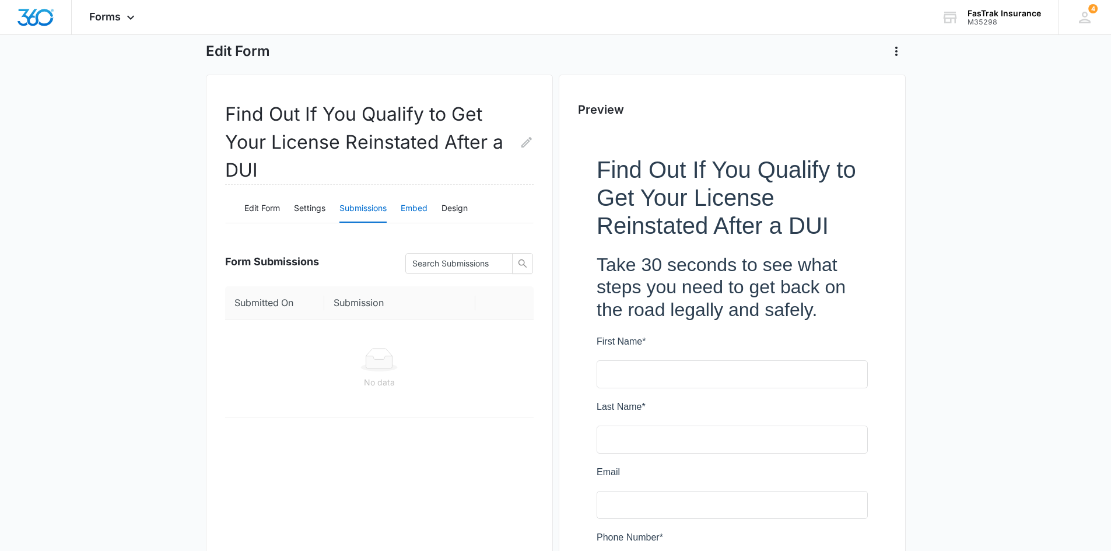
click at [404, 206] on button "Embed" at bounding box center [414, 209] width 27 height 28
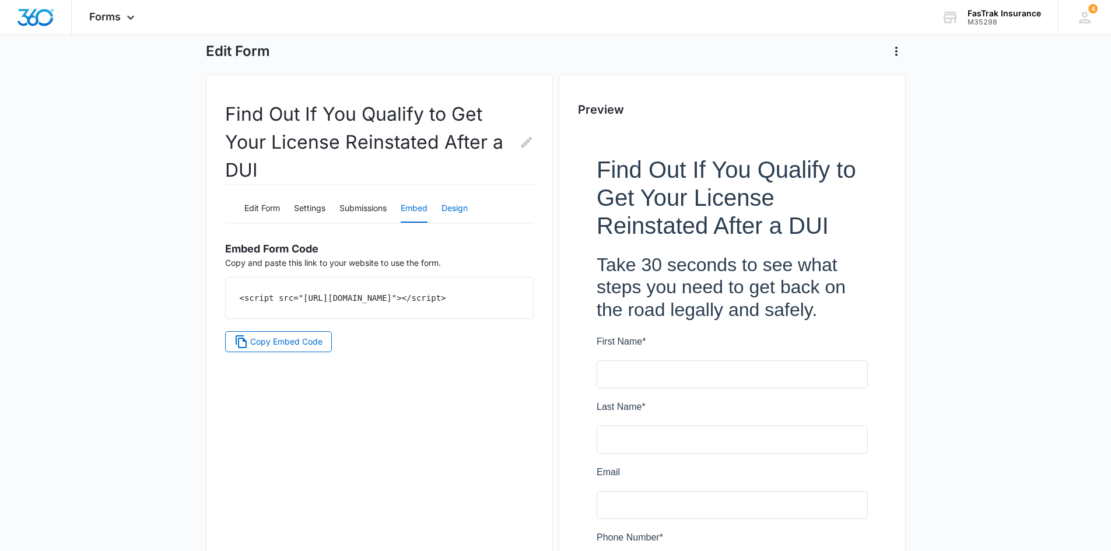
click at [467, 209] on button "Design" at bounding box center [455, 209] width 26 height 28
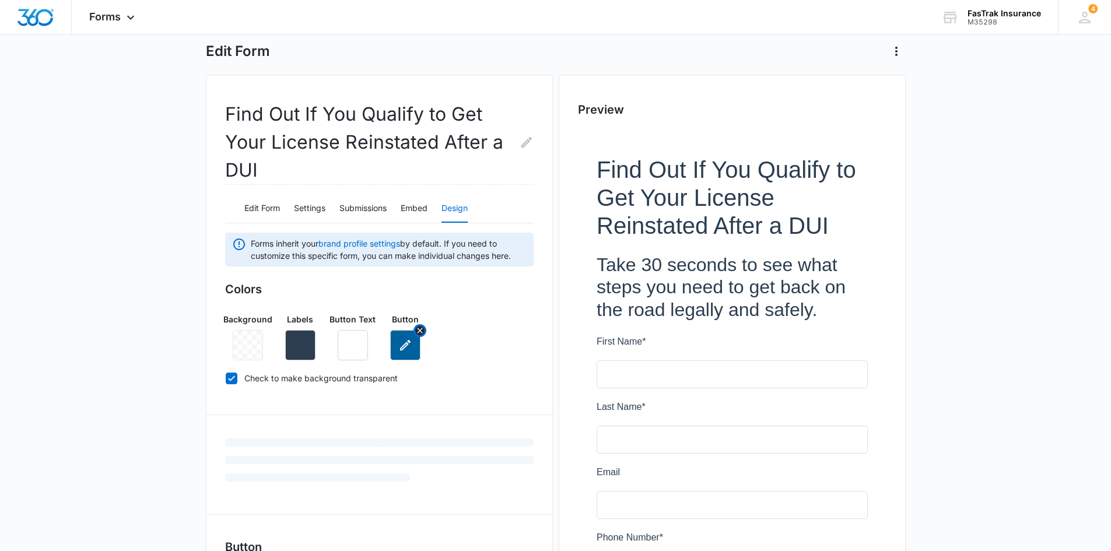
click at [409, 341] on icon "button" at bounding box center [405, 345] width 11 height 11
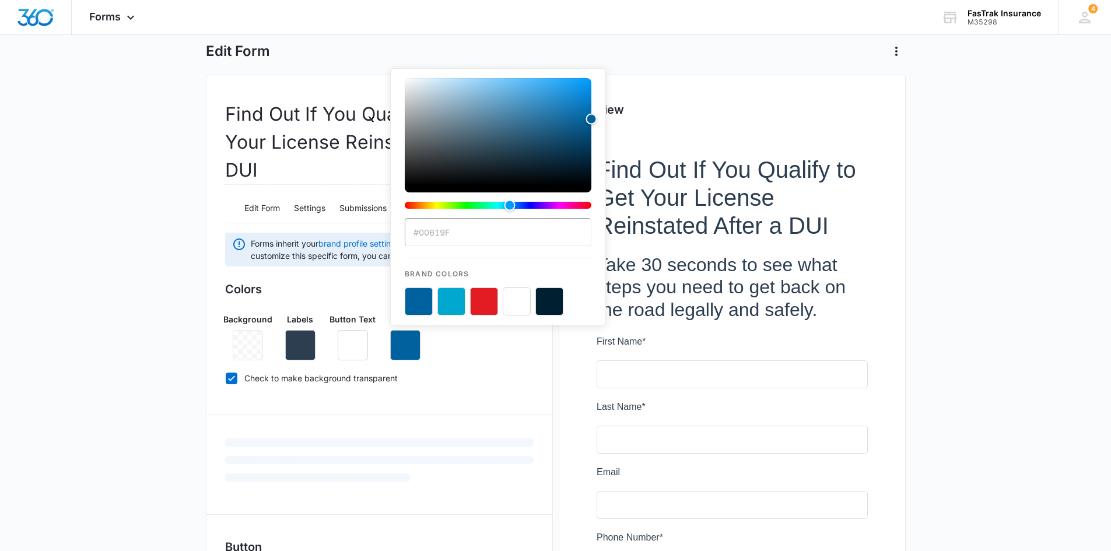
click at [524, 339] on div "Background Labels Button Text Button #00619F Brand Colors" at bounding box center [379, 332] width 309 height 57
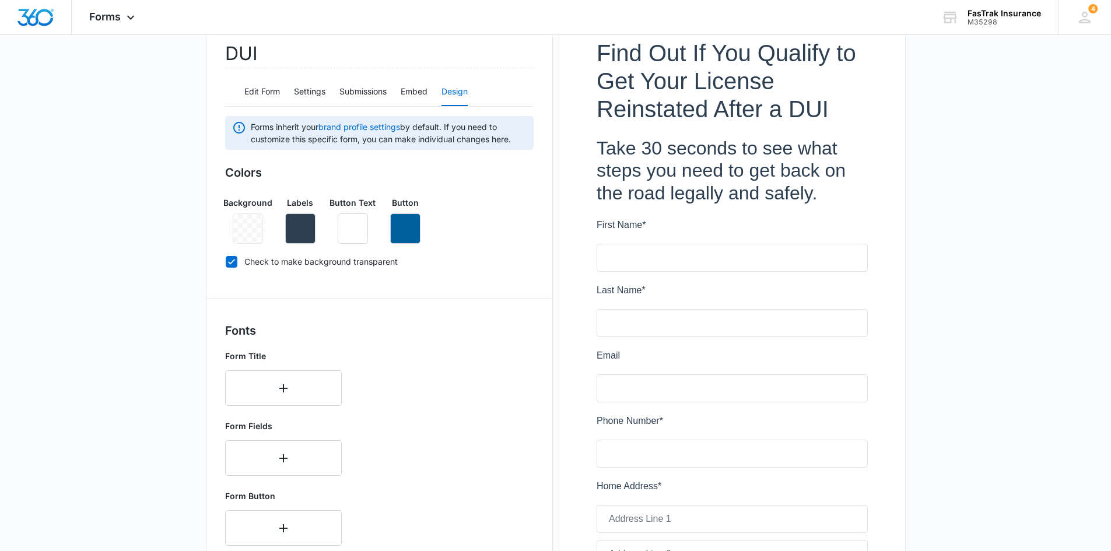
scroll to position [233, 0]
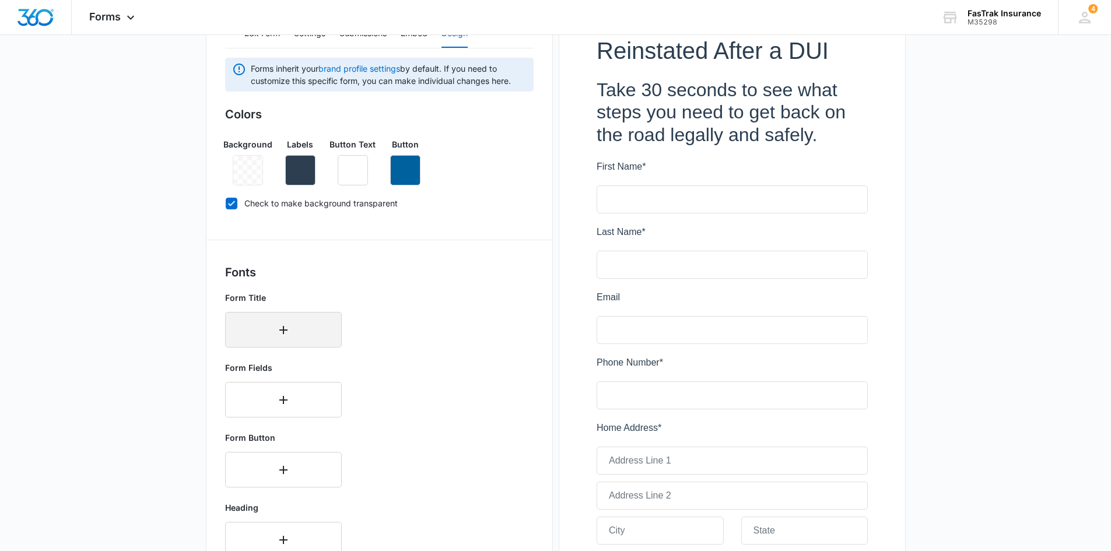
click at [295, 335] on button "button" at bounding box center [283, 330] width 117 height 36
click at [294, 335] on div "Select..." at bounding box center [272, 326] width 92 height 26
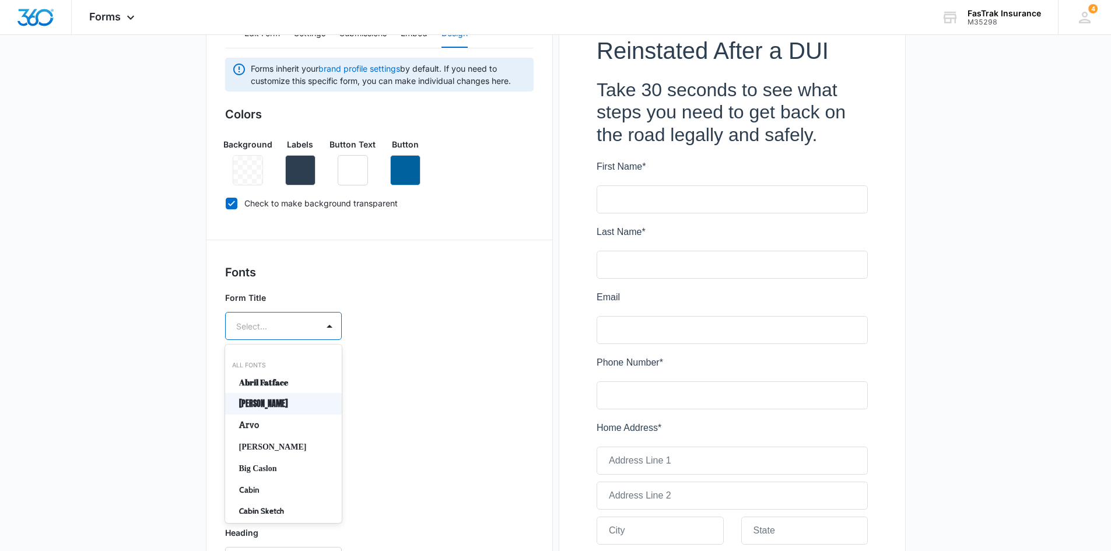
click at [284, 396] on div "Anton" at bounding box center [283, 404] width 117 height 22
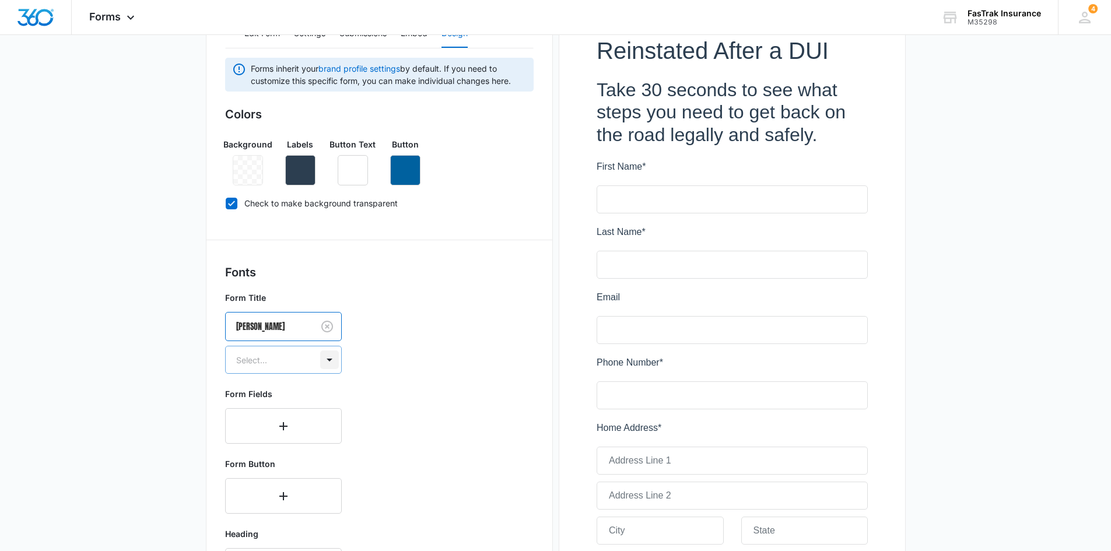
click at [324, 364] on div at bounding box center [329, 360] width 19 height 19
click at [291, 397] on p "Regular" at bounding box center [282, 401] width 86 height 12
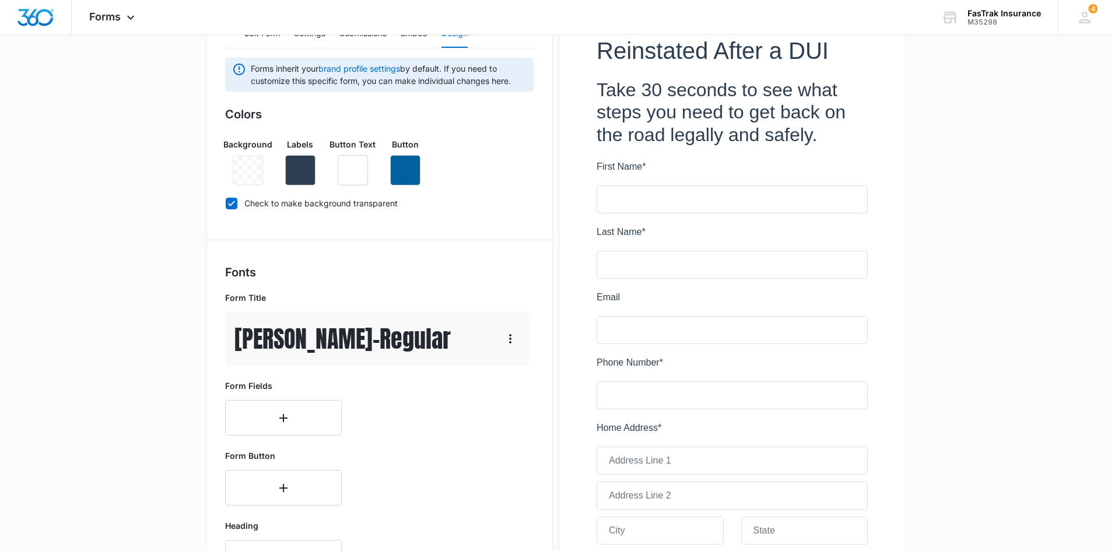
click at [451, 349] on div "Anton - Regular" at bounding box center [377, 339] width 304 height 54
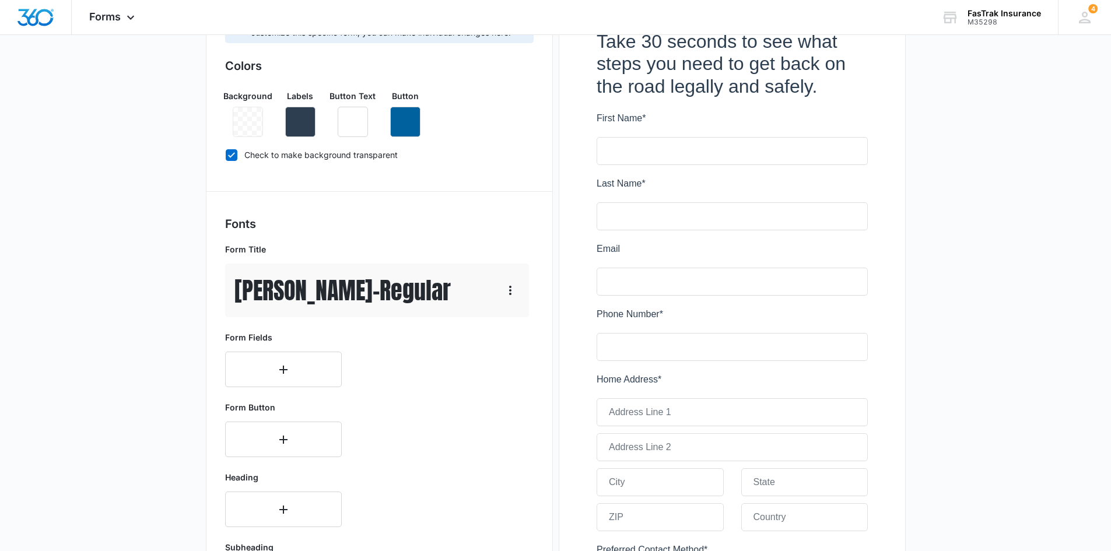
scroll to position [292, 0]
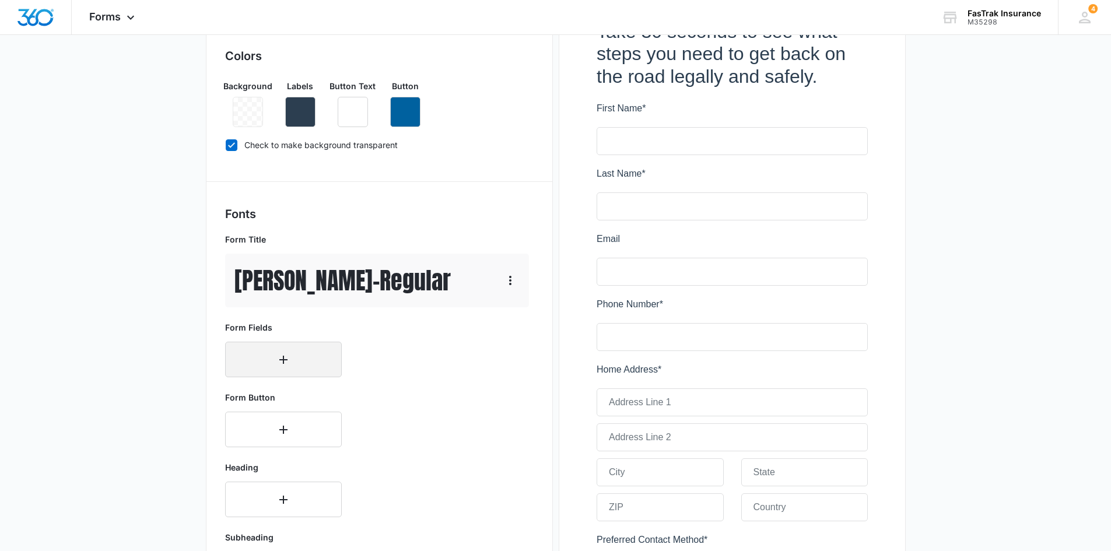
click at [285, 370] on button "button" at bounding box center [283, 360] width 117 height 36
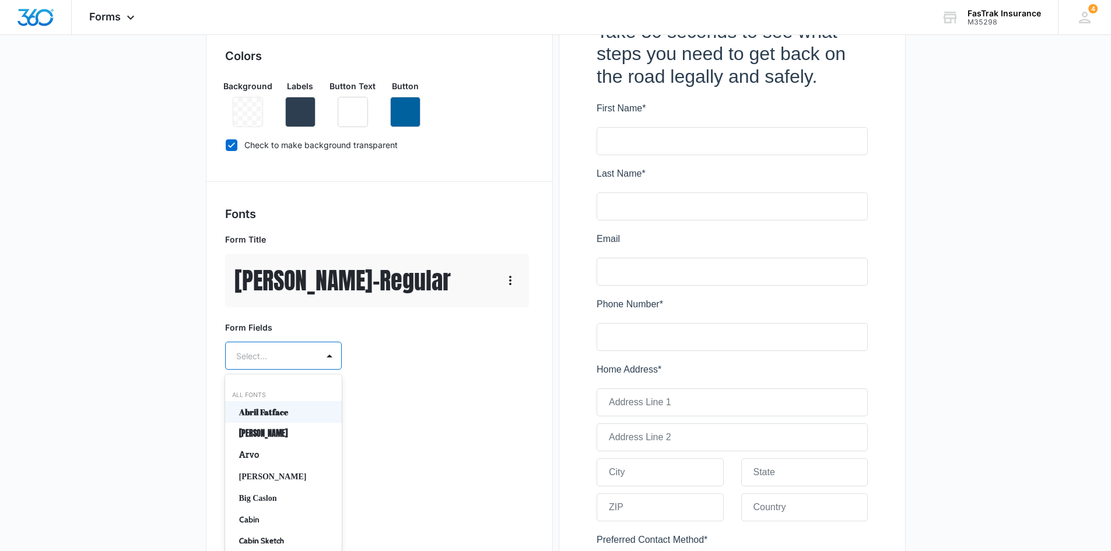
scroll to position [298, 0]
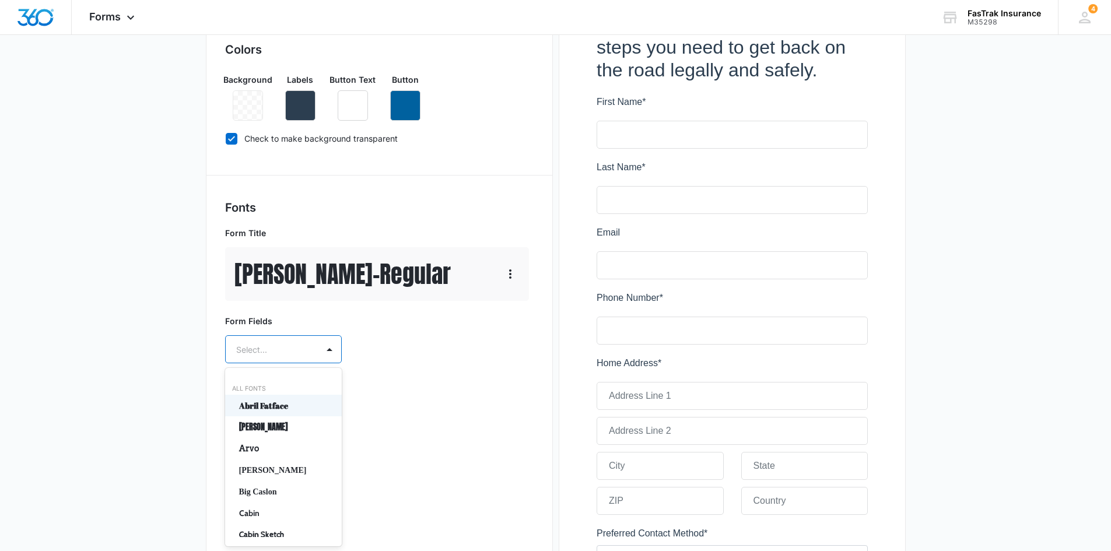
click at [284, 363] on div "50 results available. Use Up and Down to choose options, press Enter to select …" at bounding box center [283, 349] width 117 height 28
click at [274, 465] on p "Baskerville" at bounding box center [282, 470] width 86 height 12
click at [309, 390] on div "Select..." at bounding box center [272, 383] width 92 height 26
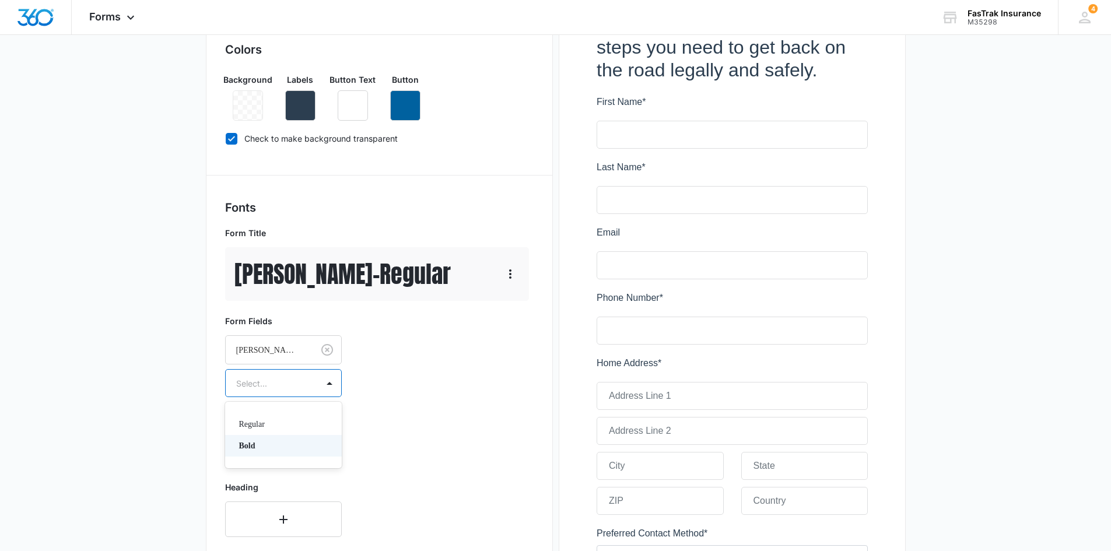
click at [286, 445] on p "Bold" at bounding box center [282, 446] width 86 height 12
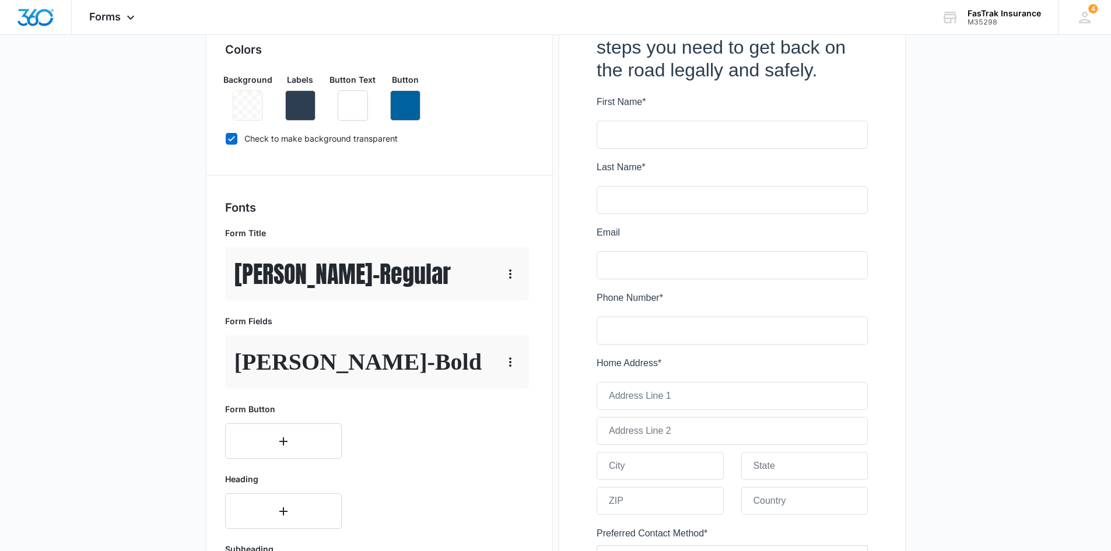
click at [329, 367] on p "Baskerville - Bold" at bounding box center [358, 362] width 247 height 35
click at [299, 433] on button "button" at bounding box center [283, 442] width 117 height 36
click at [299, 436] on div "50 results available. Use Up and Down to choose options, press Enter to select …" at bounding box center [283, 438] width 117 height 28
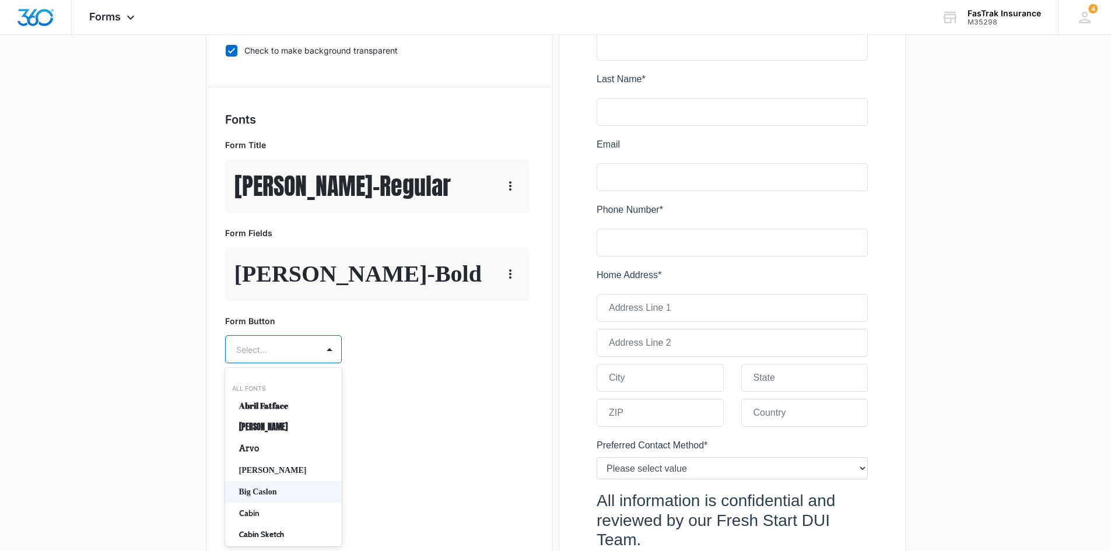
click at [279, 495] on p "Big Caslon" at bounding box center [282, 492] width 86 height 12
click at [286, 383] on div at bounding box center [269, 383] width 67 height 15
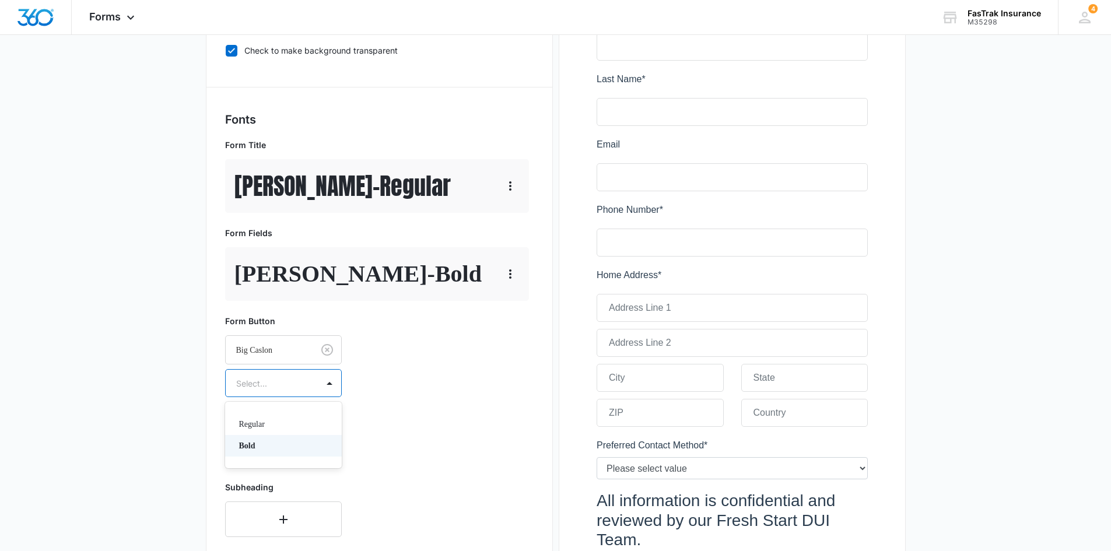
click at [277, 426] on p "Regular" at bounding box center [282, 424] width 86 height 12
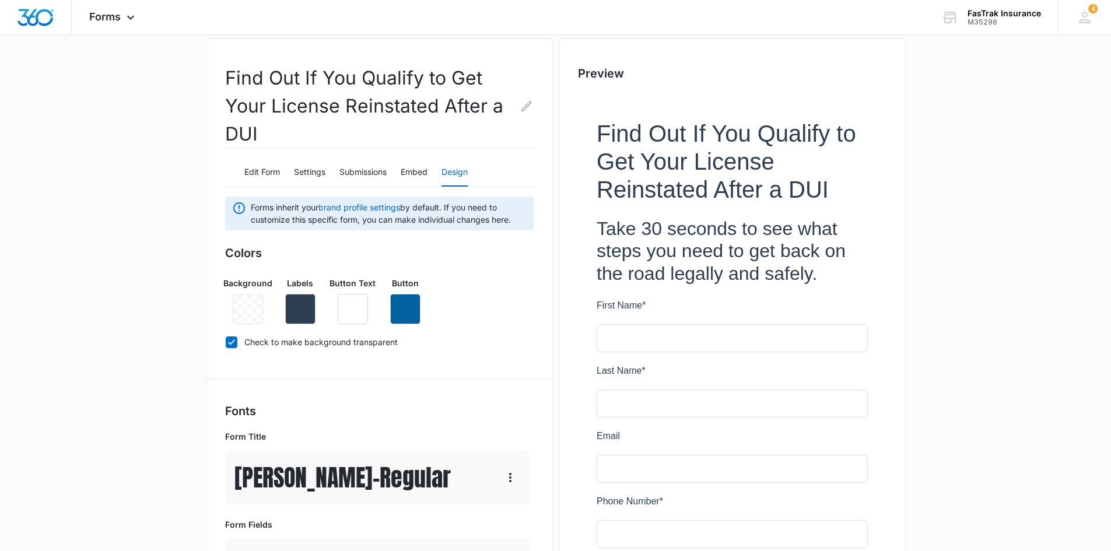
scroll to position [0, 0]
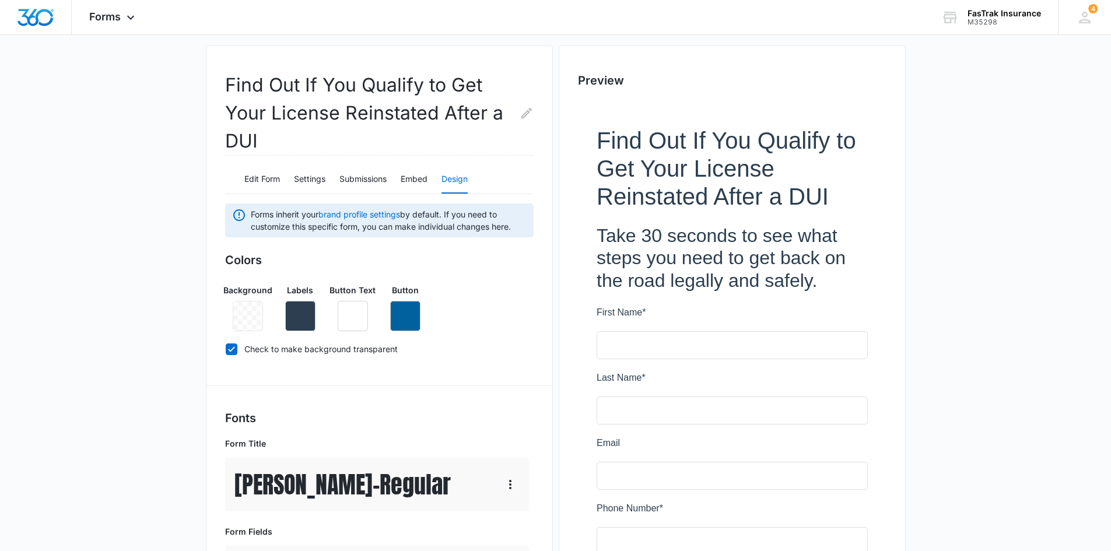
scroll to position [58, 0]
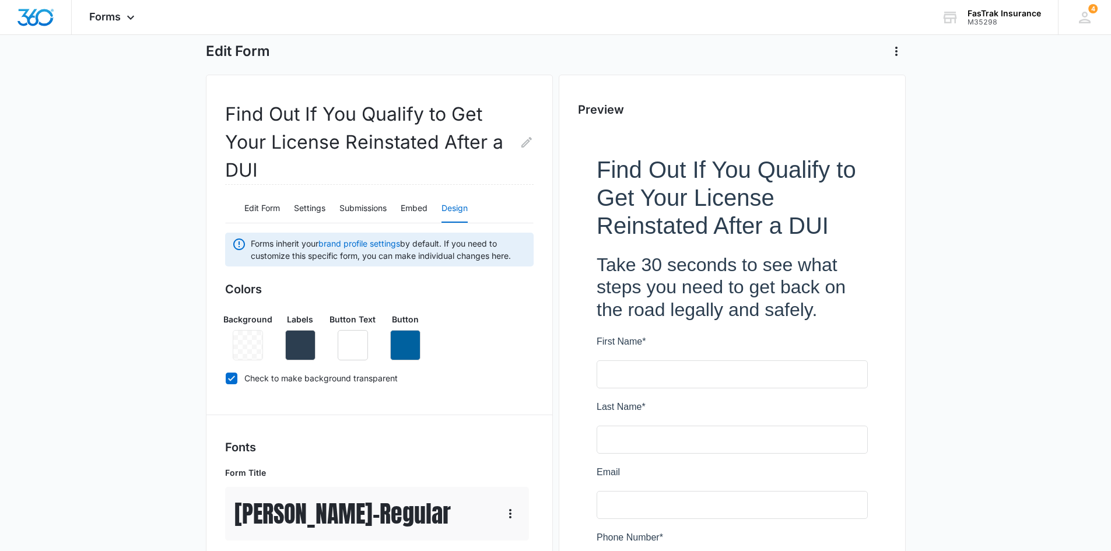
click at [242, 211] on div "Edit Form Settings Submissions Embed Design" at bounding box center [379, 208] width 309 height 29
click at [275, 212] on button "Edit Form" at bounding box center [262, 209] width 36 height 28
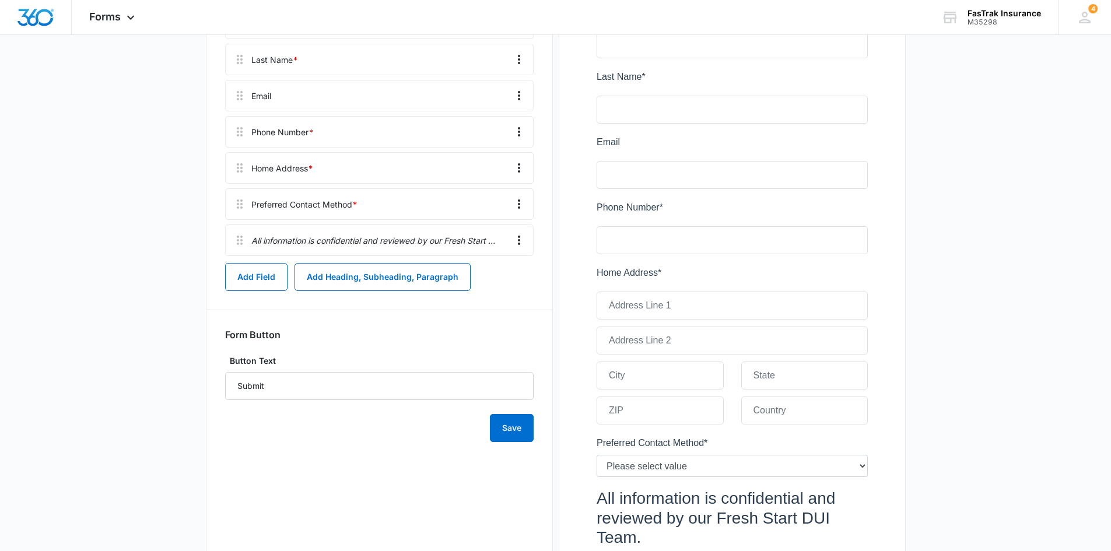
scroll to position [408, 0]
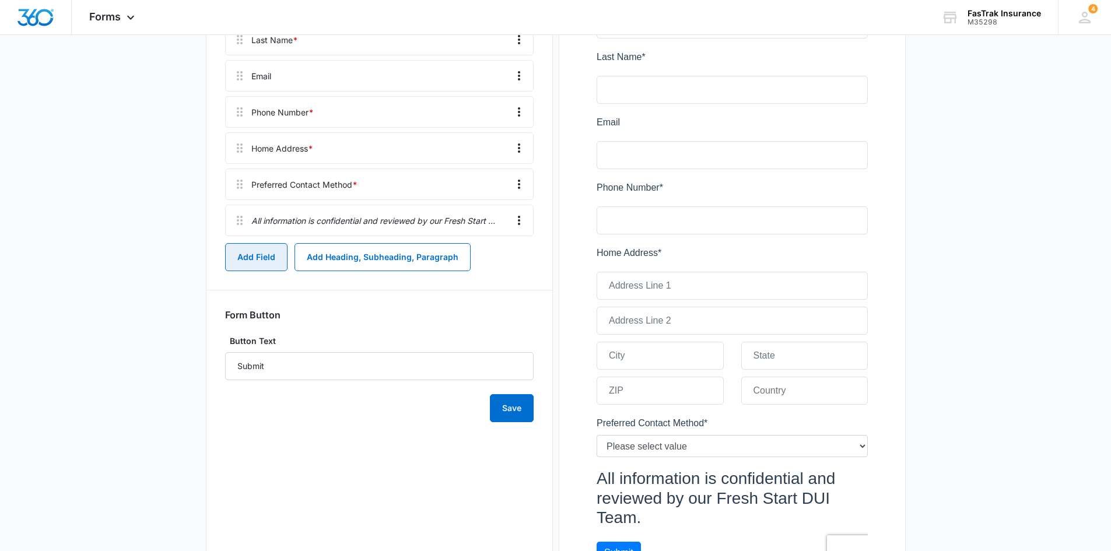
click at [265, 261] on button "Add Field" at bounding box center [256, 257] width 62 height 28
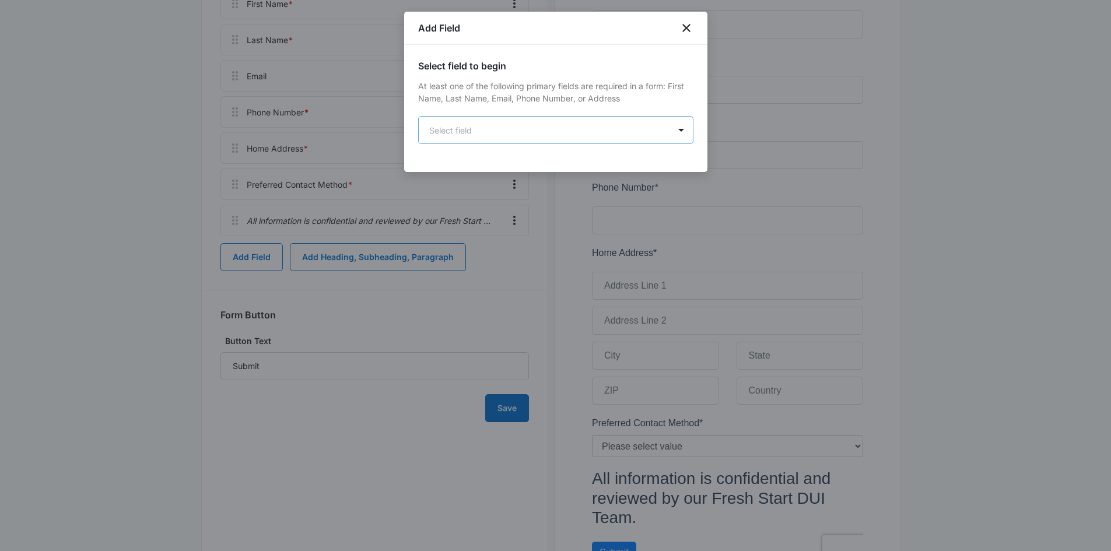
click at [588, 127] on body "Forms Apps Reputation Websites Forms CRM Email Social Payments POS Content Ads …" at bounding box center [555, 117] width 1111 height 1051
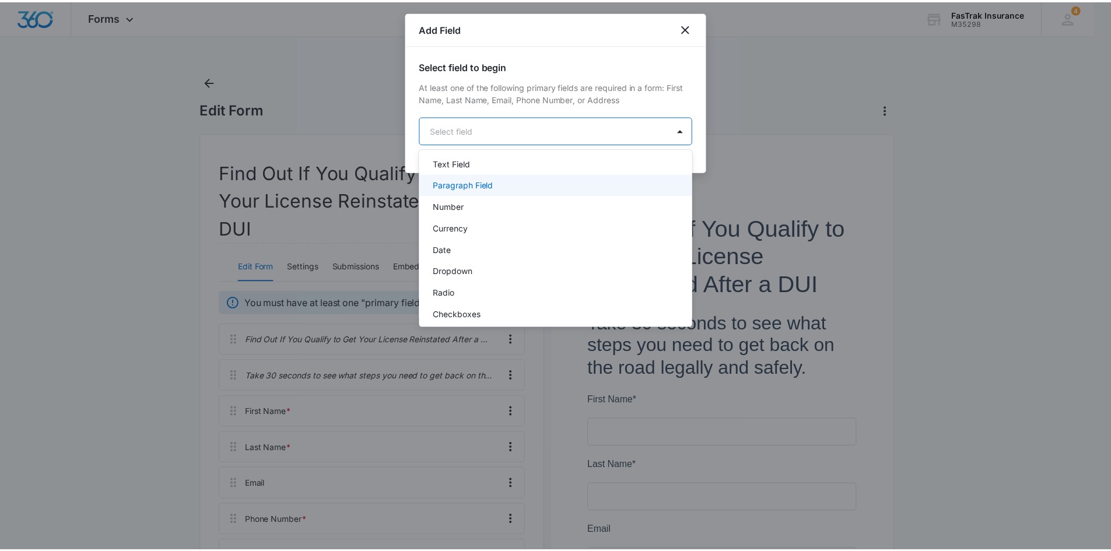
scroll to position [175, 0]
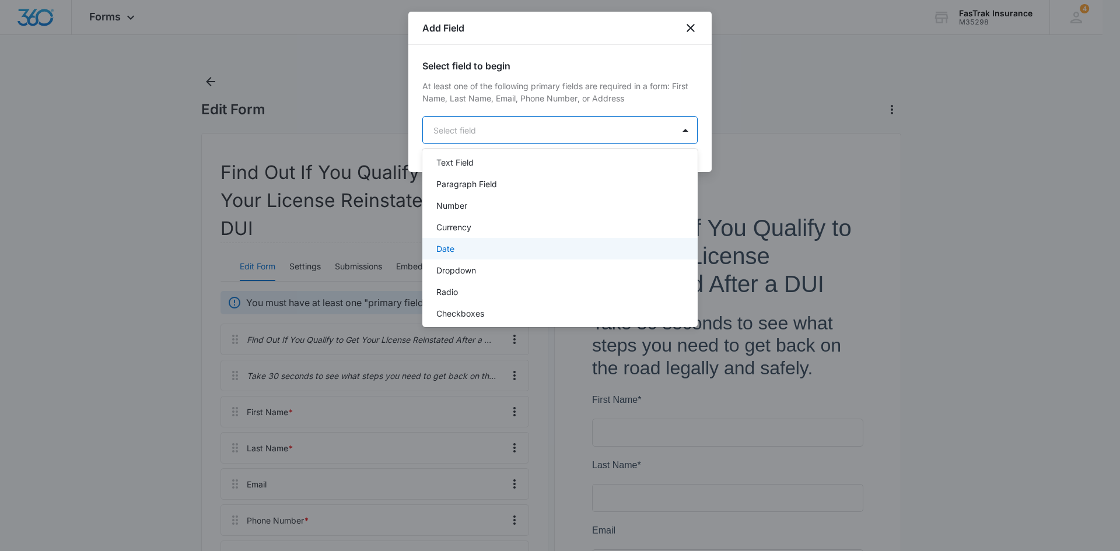
click at [565, 250] on div "Date" at bounding box center [558, 249] width 245 height 12
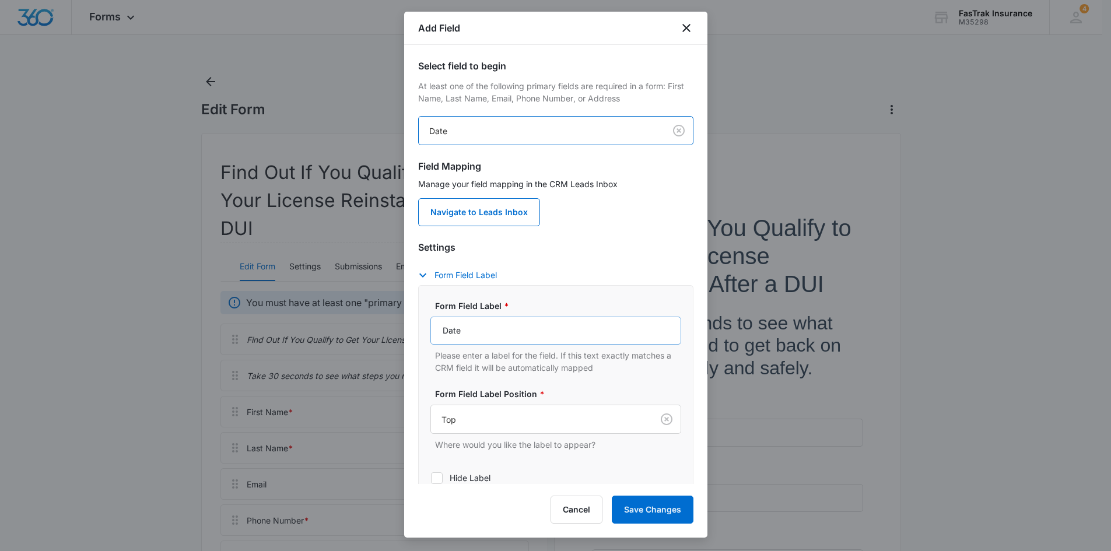
scroll to position [58, 0]
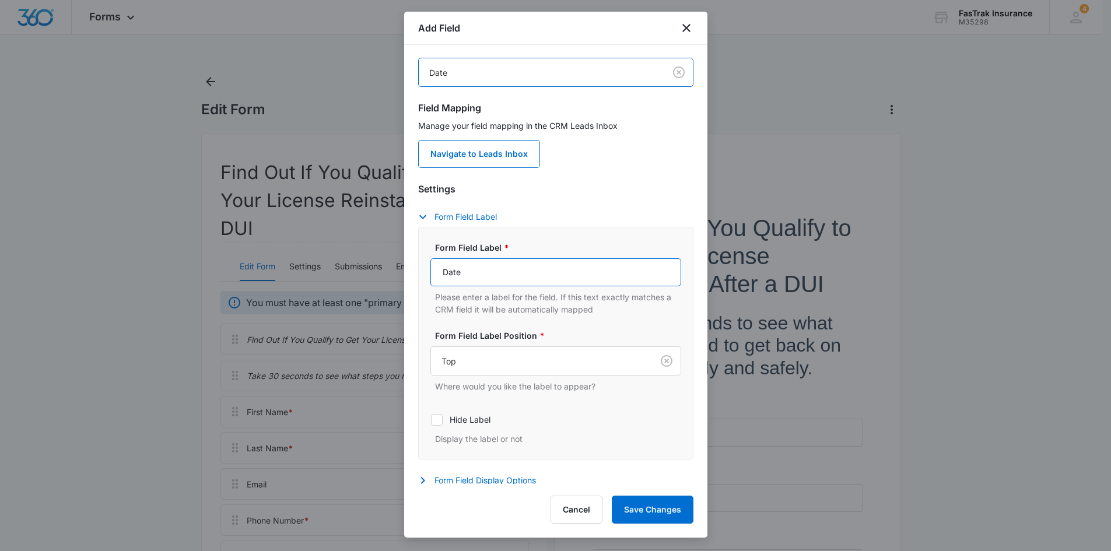
click at [523, 269] on input "Date" at bounding box center [556, 272] width 251 height 28
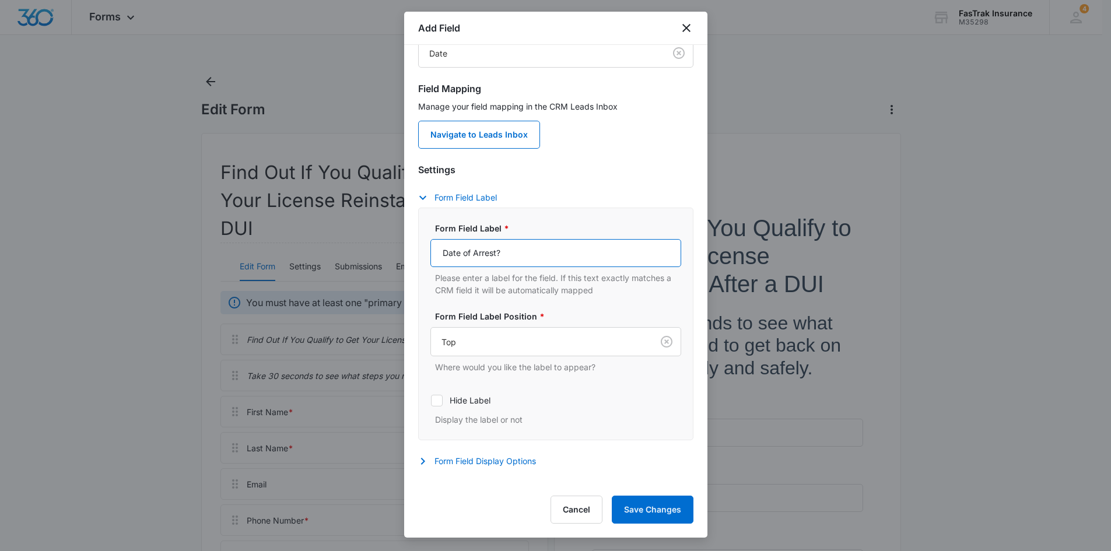
scroll to position [96, 0]
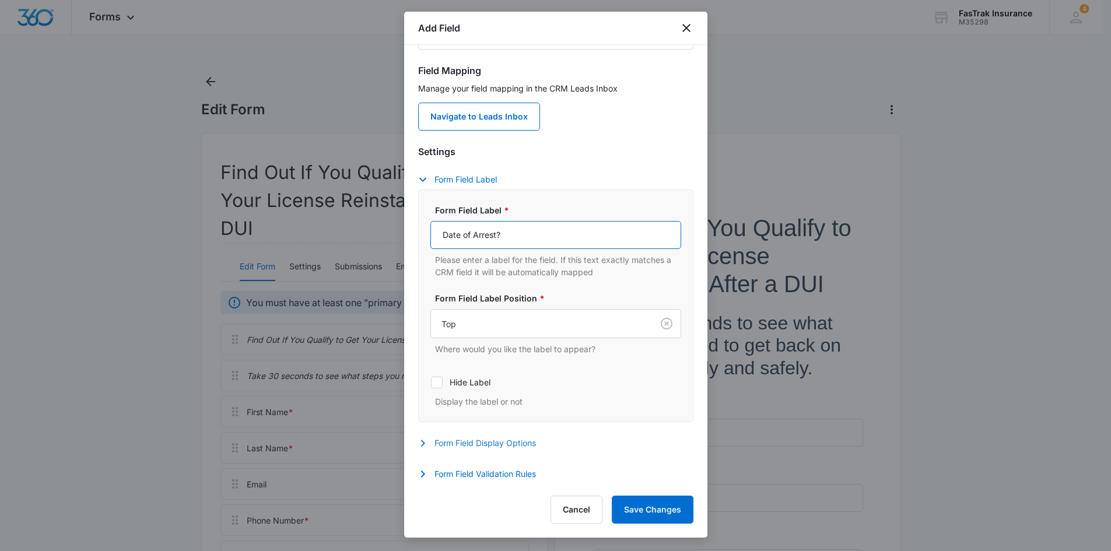
type input "Date of Arrest?"
click at [511, 440] on button "Form Field Display Options" at bounding box center [483, 443] width 130 height 14
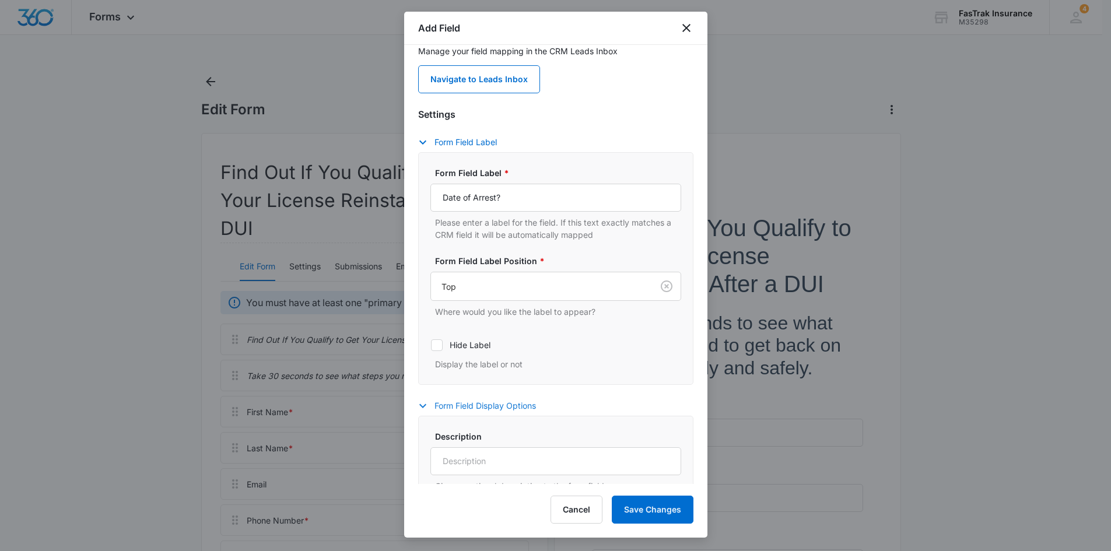
scroll to position [132, 0]
click at [521, 199] on input "Date of Arrest?" at bounding box center [556, 198] width 251 height 28
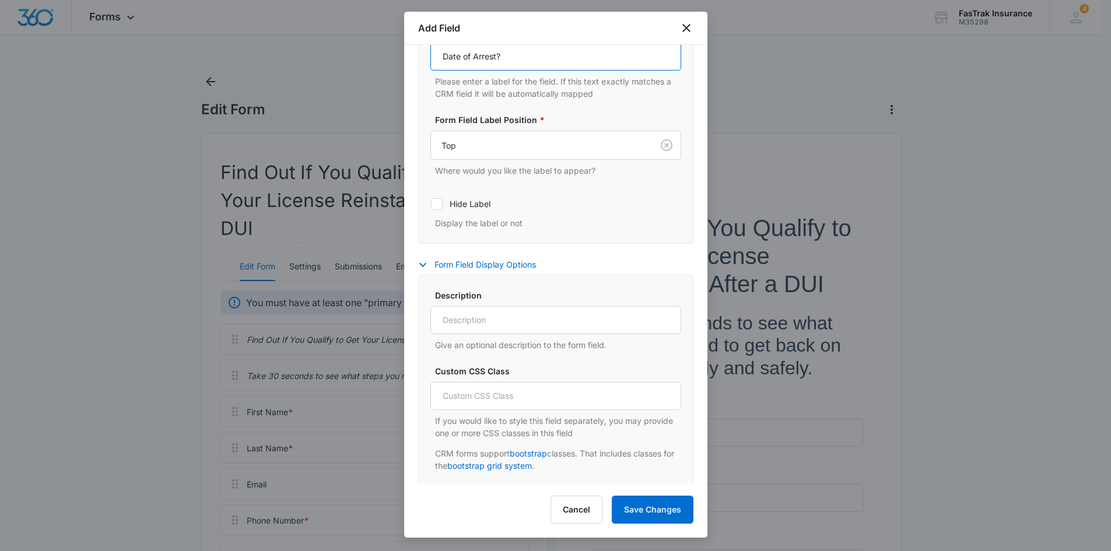
scroll to position [307, 0]
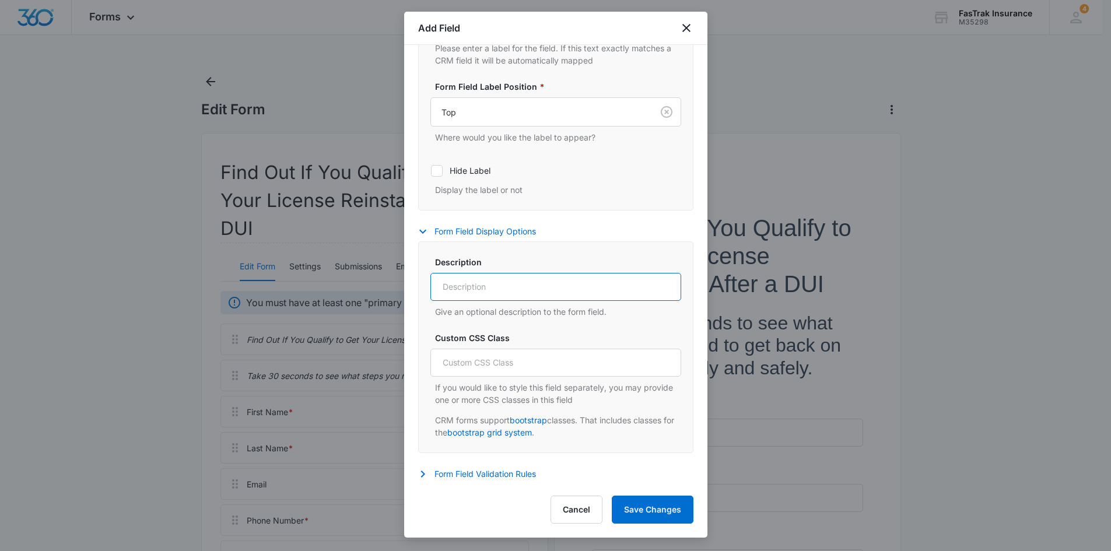
click at [510, 275] on input "Description" at bounding box center [556, 287] width 251 height 28
paste input "Date of Arrest?"
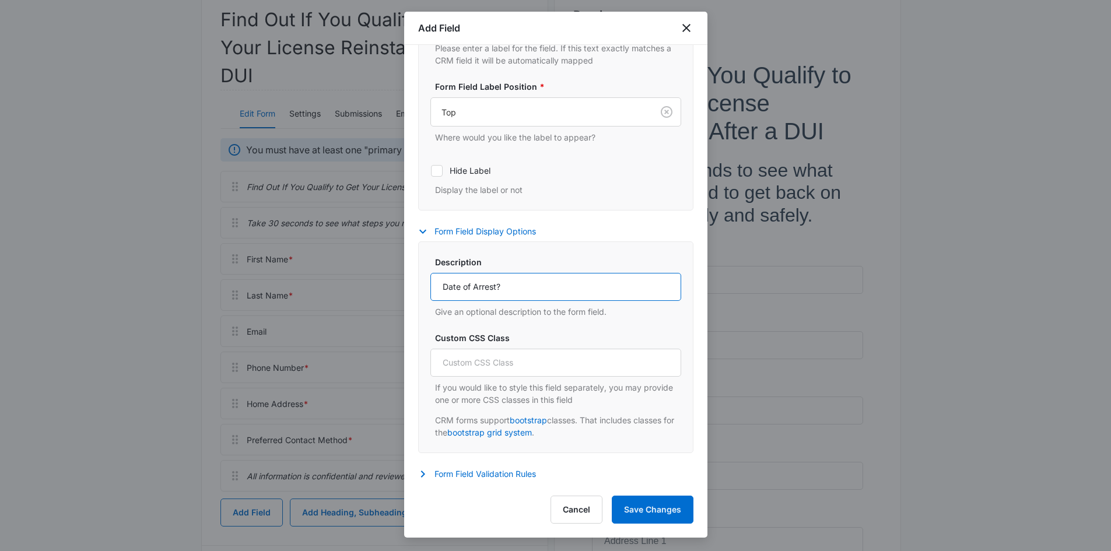
scroll to position [175, 0]
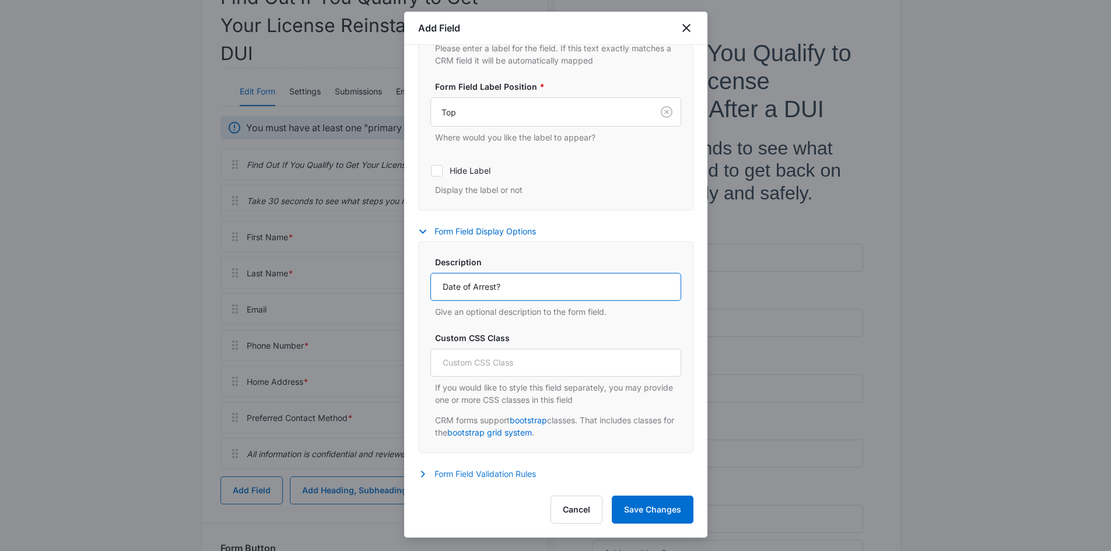
type input "Date of Arrest?"
click at [482, 474] on button "Form Field Validation Rules" at bounding box center [483, 474] width 130 height 14
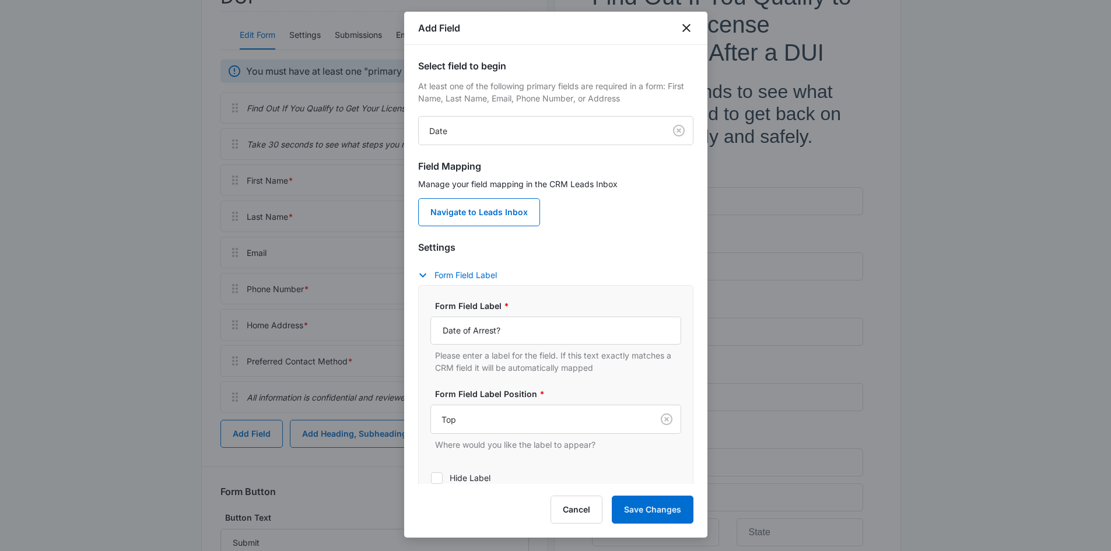
scroll to position [233, 0]
click at [642, 509] on button "Save Changes" at bounding box center [653, 510] width 82 height 28
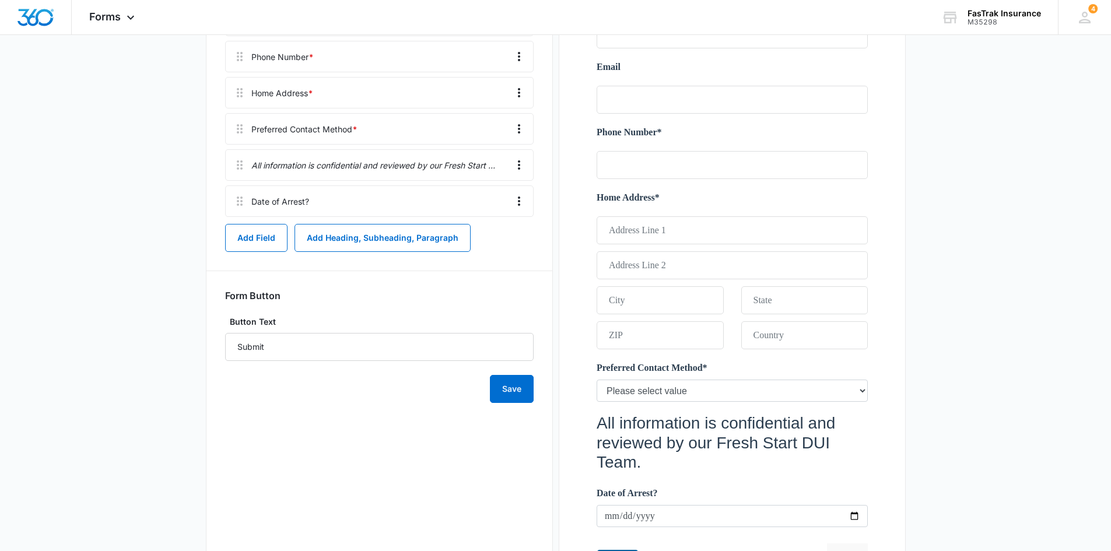
scroll to position [389, 0]
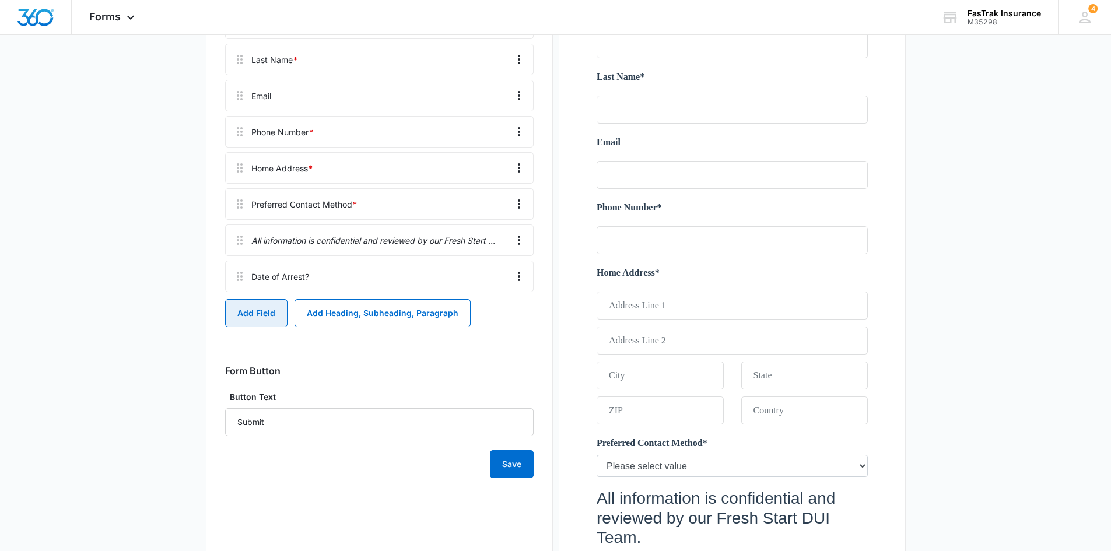
click at [271, 316] on button "Add Field" at bounding box center [256, 313] width 62 height 28
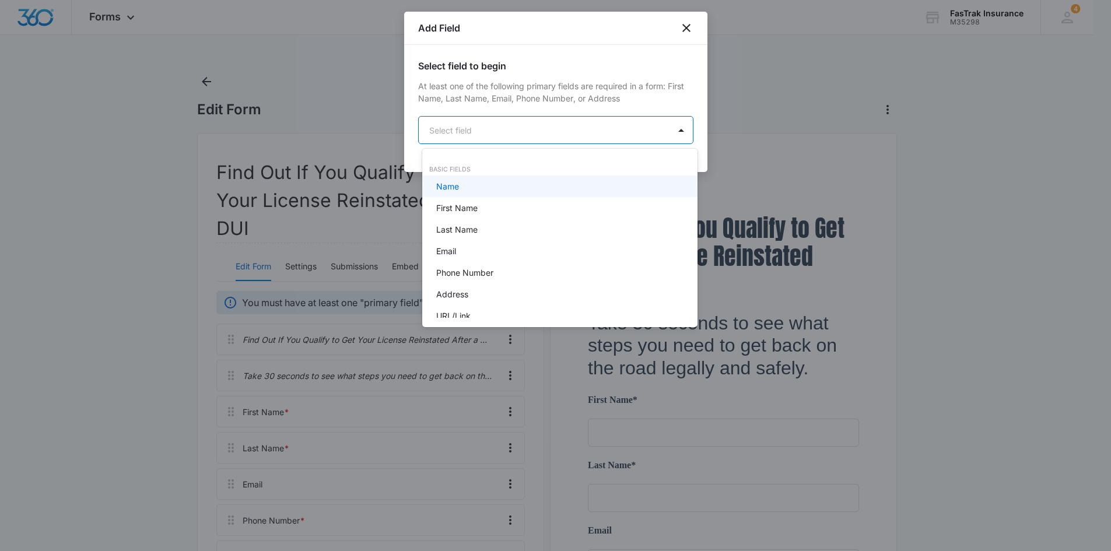
click at [505, 136] on body "Forms Apps Reputation Websites Forms CRM Email Social Payments POS Content Ads …" at bounding box center [555, 275] width 1111 height 551
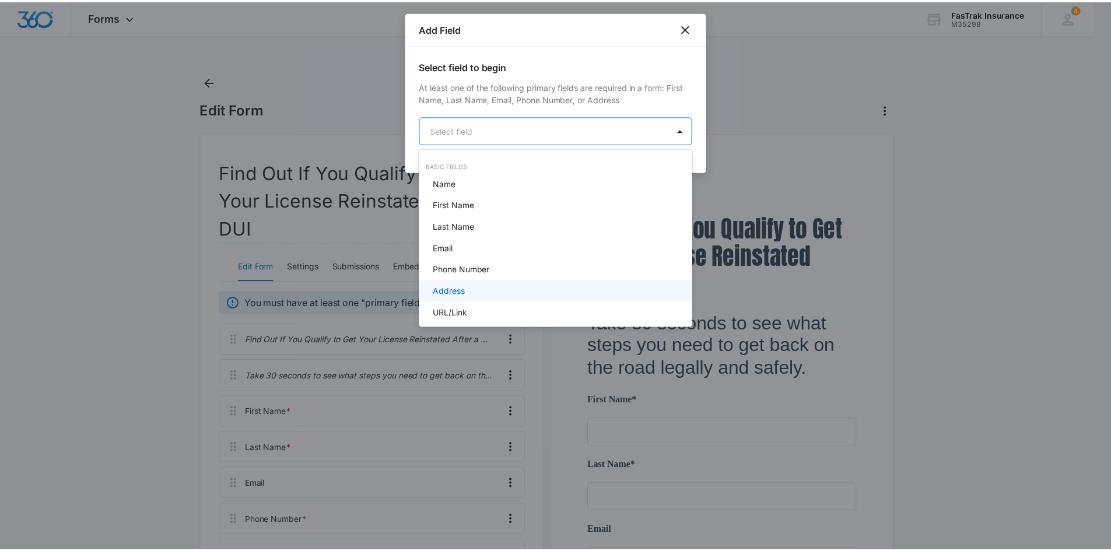
scroll to position [62, 0]
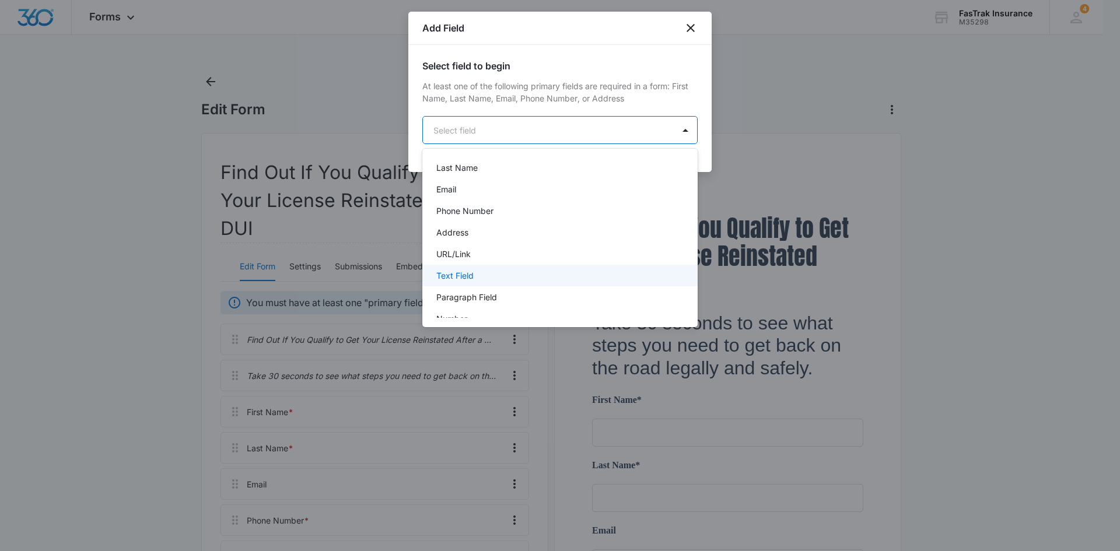
click at [475, 281] on div "Text Field" at bounding box center [558, 276] width 245 height 12
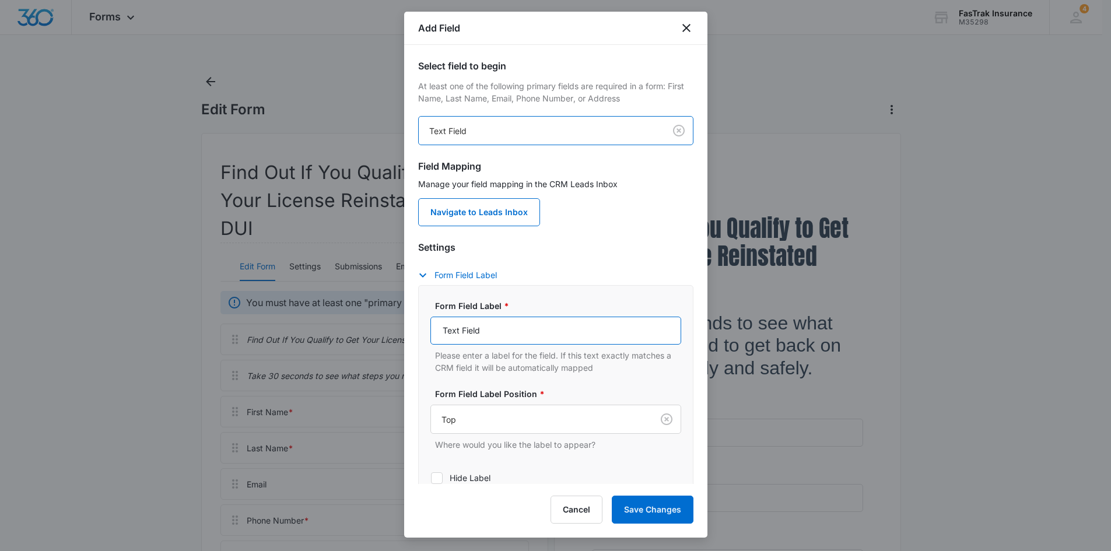
click at [488, 317] on input "Text Field" at bounding box center [556, 331] width 251 height 28
paste input "County or City of Arrest"
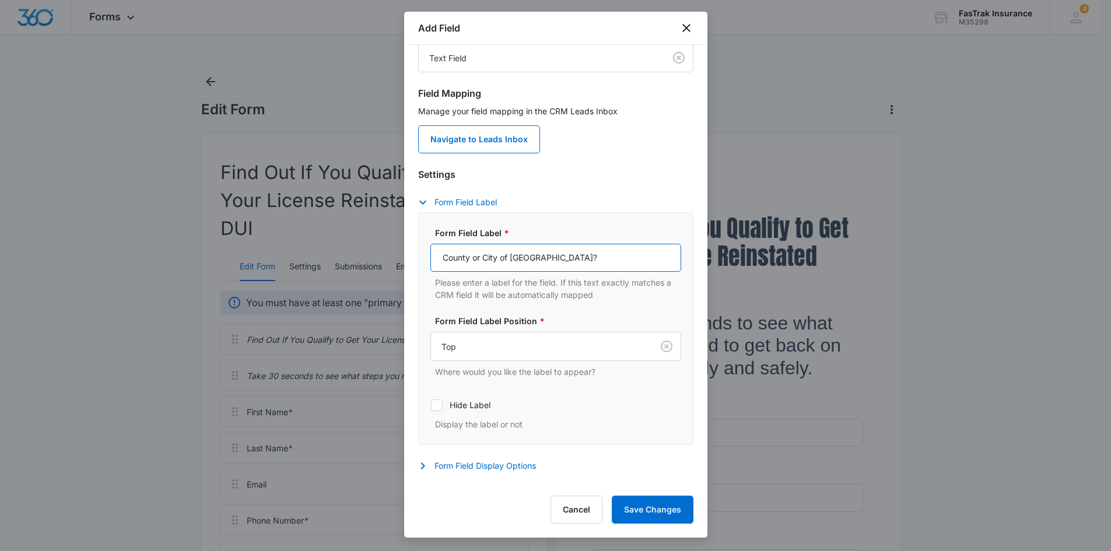
scroll to position [96, 0]
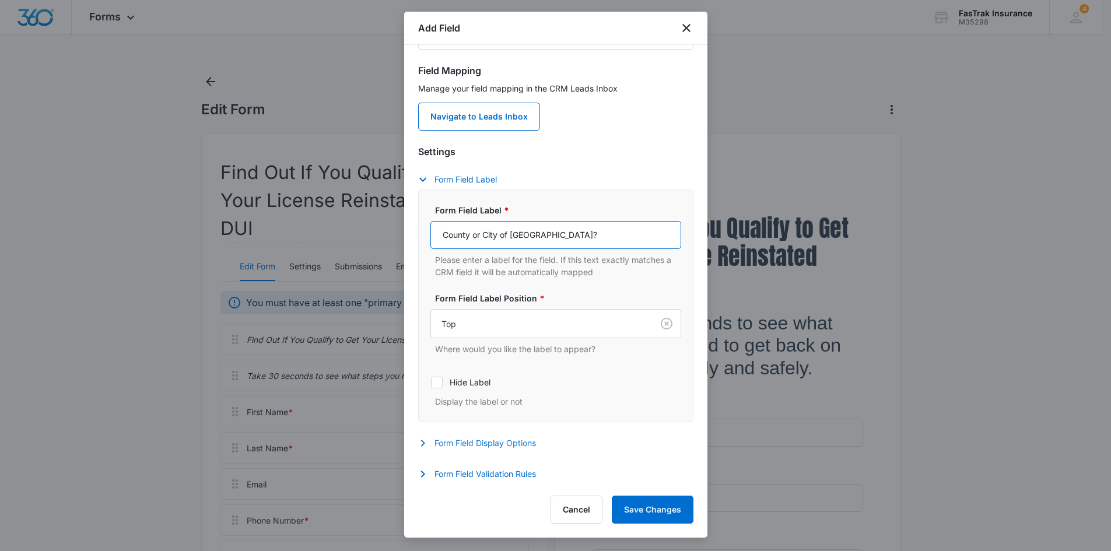
type input "County or City of Arrest?"
click at [494, 440] on button "Form Field Display Options" at bounding box center [483, 443] width 130 height 14
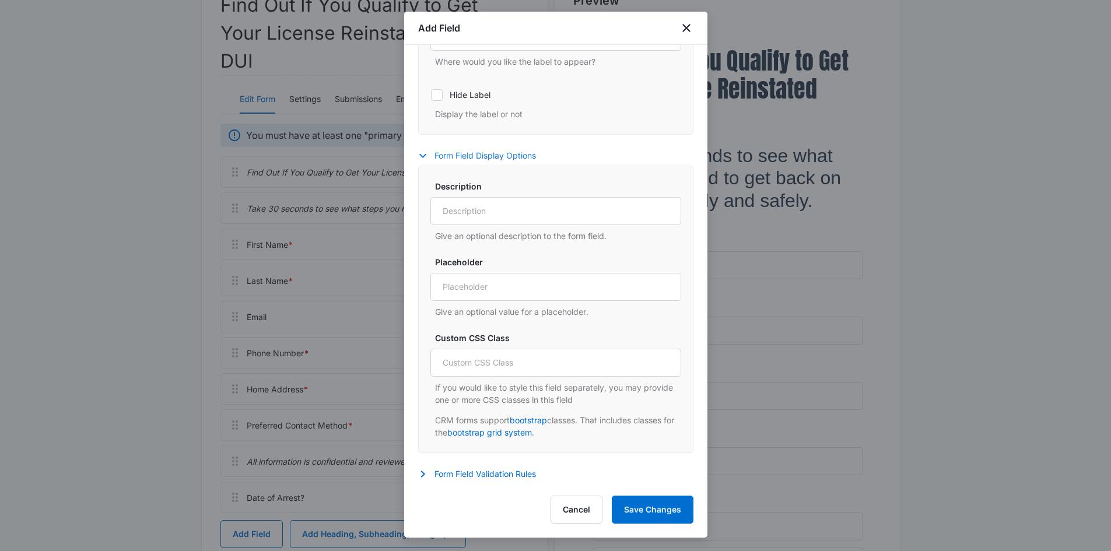
scroll to position [175, 0]
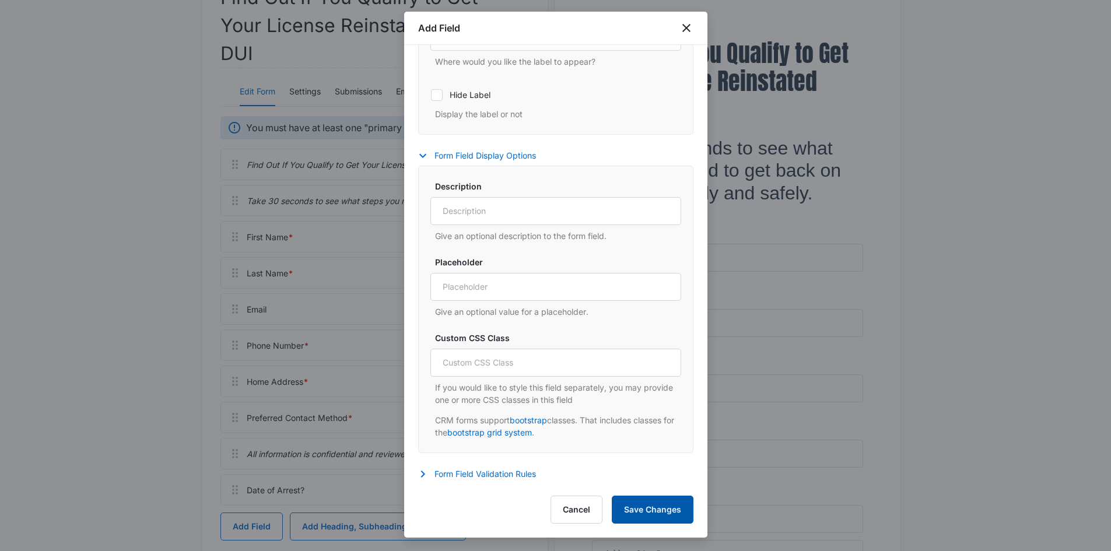
click at [653, 513] on button "Save Changes" at bounding box center [653, 510] width 82 height 28
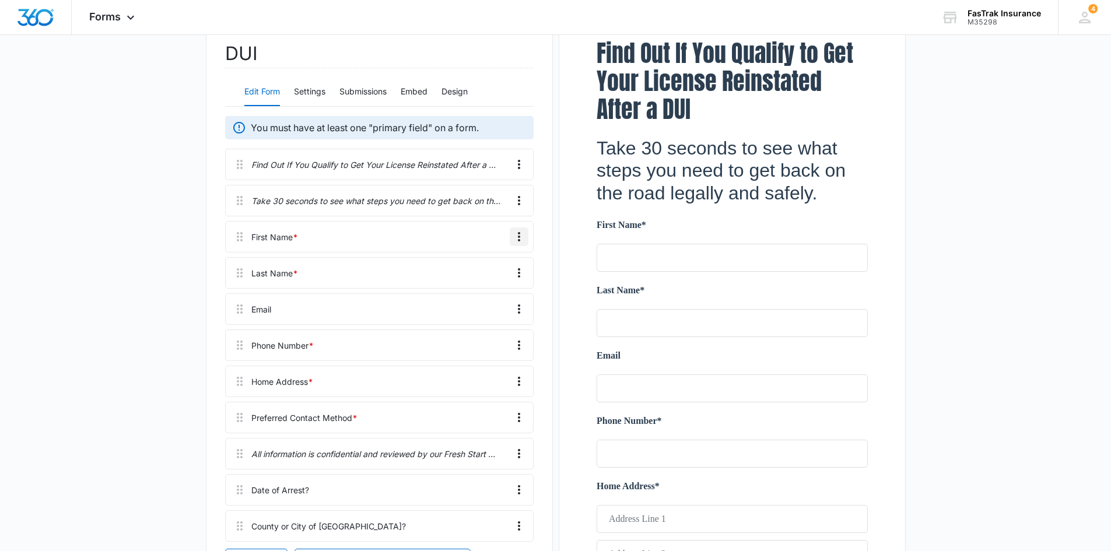
click at [523, 236] on icon "Overflow Menu" at bounding box center [519, 237] width 14 height 14
click at [152, 282] on main "Edit Form Find Out If You Qualify to Get Your License Reinstated After a DUI Ed…" at bounding box center [555, 451] width 1111 height 1108
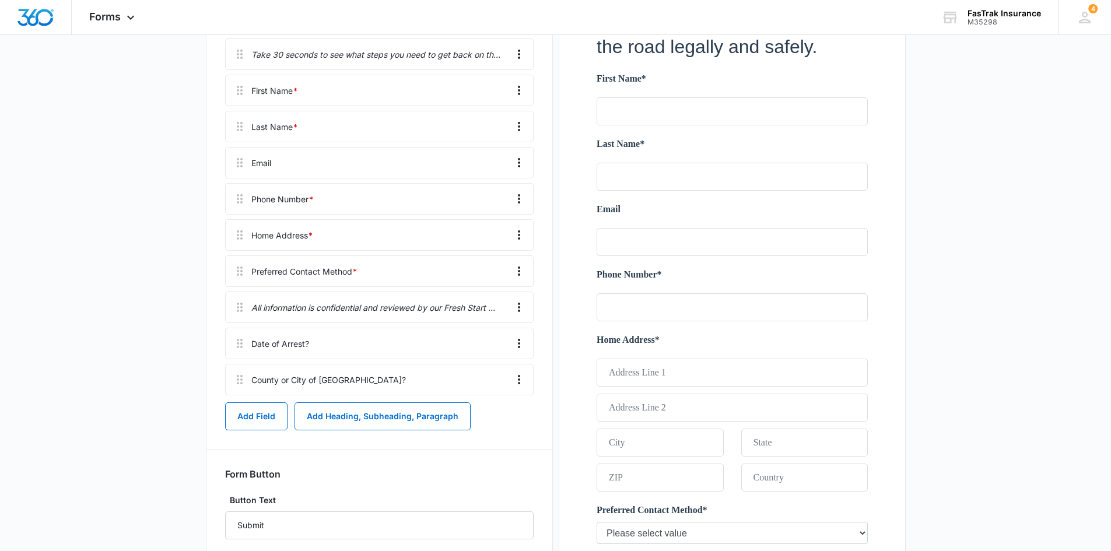
scroll to position [350, 0]
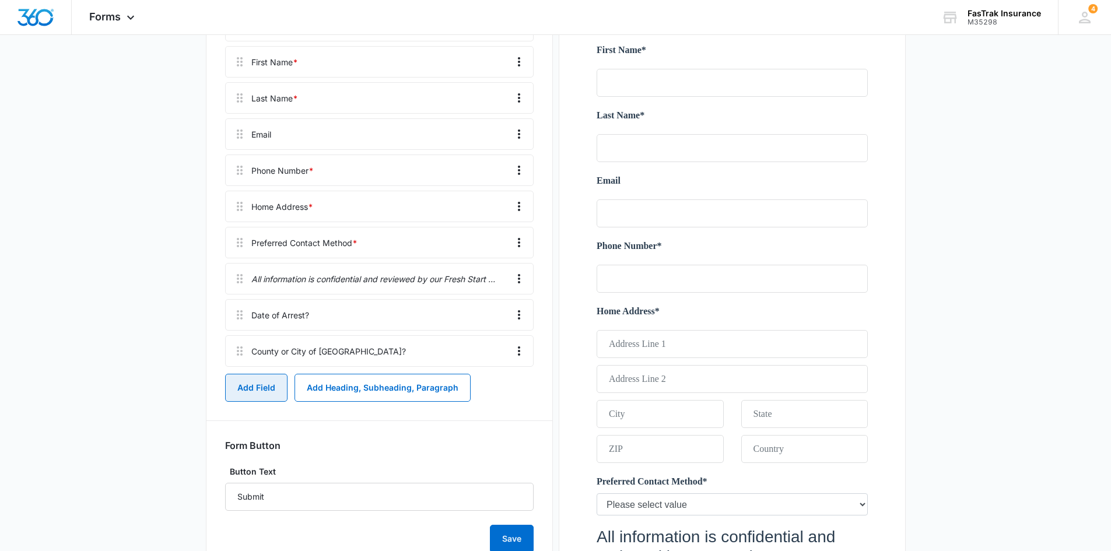
click at [264, 394] on button "Add Field" at bounding box center [256, 388] width 62 height 28
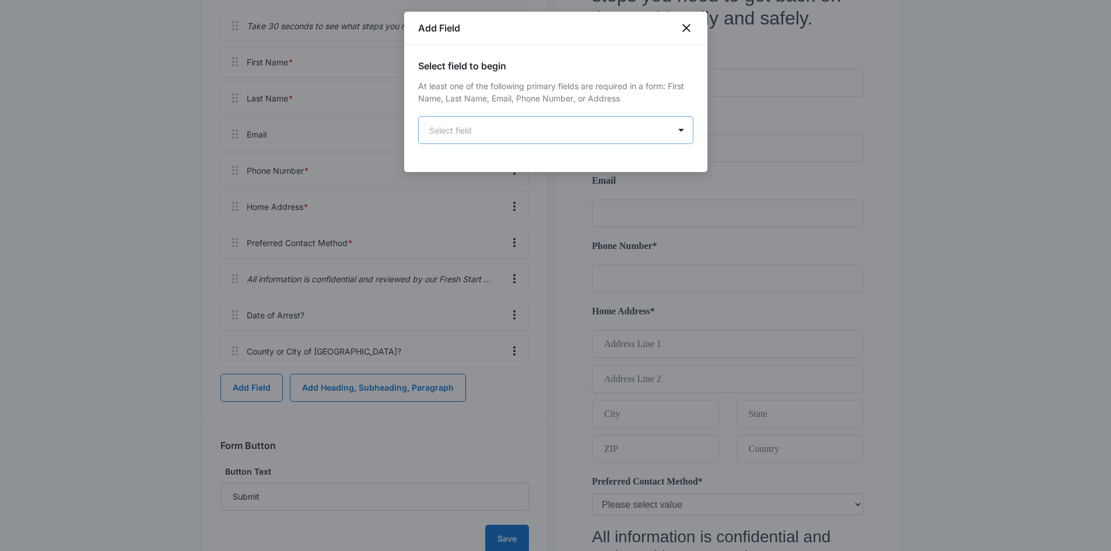
click at [560, 135] on body "Forms Apps Reputation Websites Forms CRM Email Social Payments POS Content Ads …" at bounding box center [555, 240] width 1111 height 1180
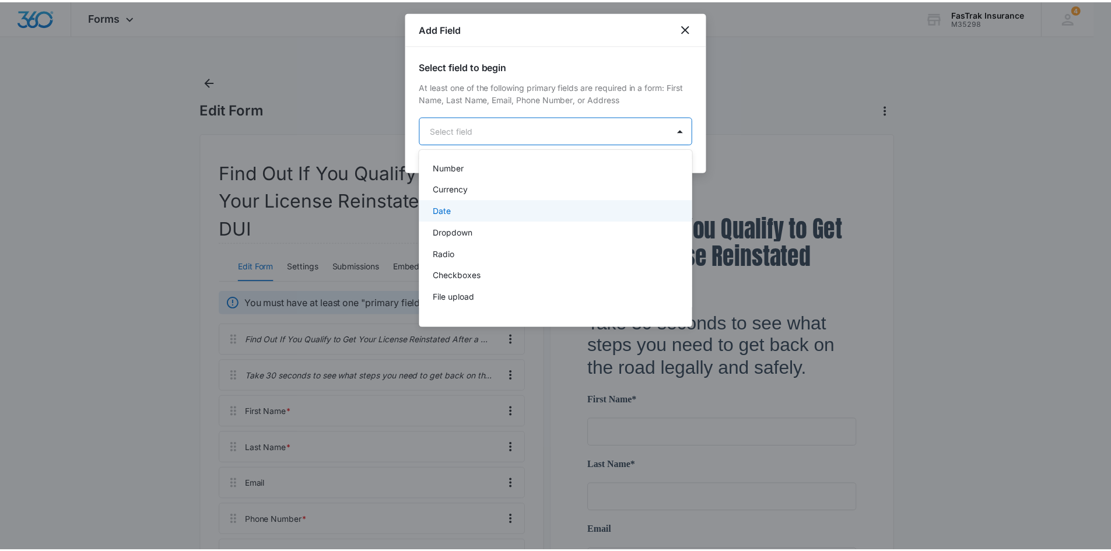
scroll to position [233, 0]
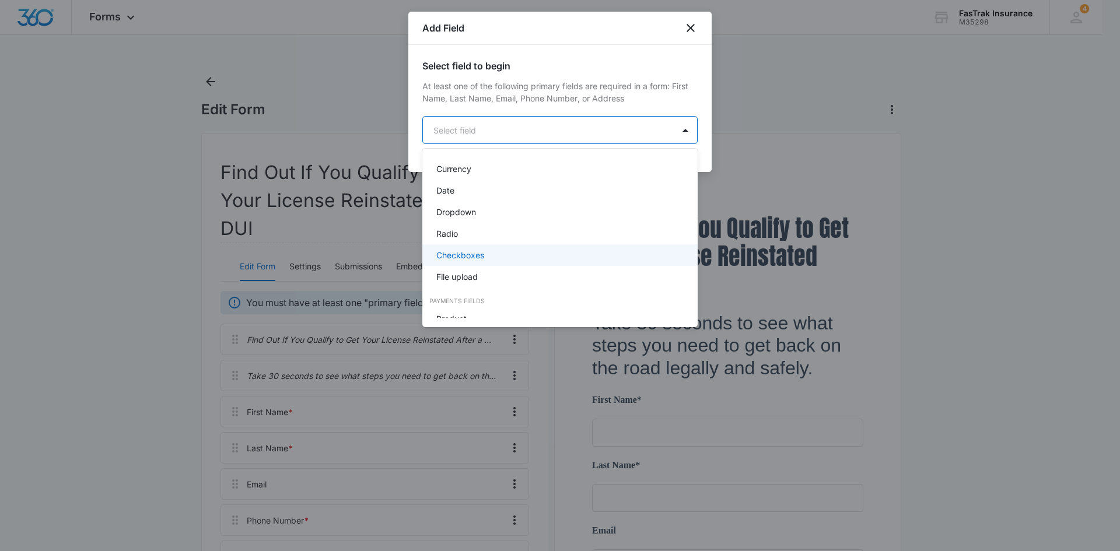
click at [475, 247] on div "Checkboxes" at bounding box center [559, 255] width 275 height 22
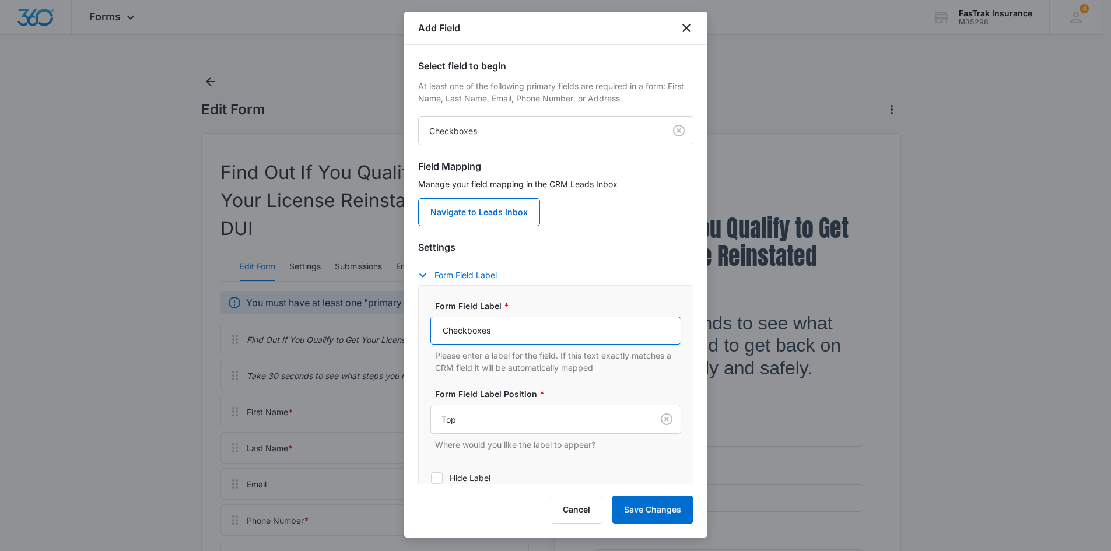
click at [503, 340] on input "Checkboxes" at bounding box center [556, 331] width 251 height 28
paste input "Did you receive a pink temporary license? *"
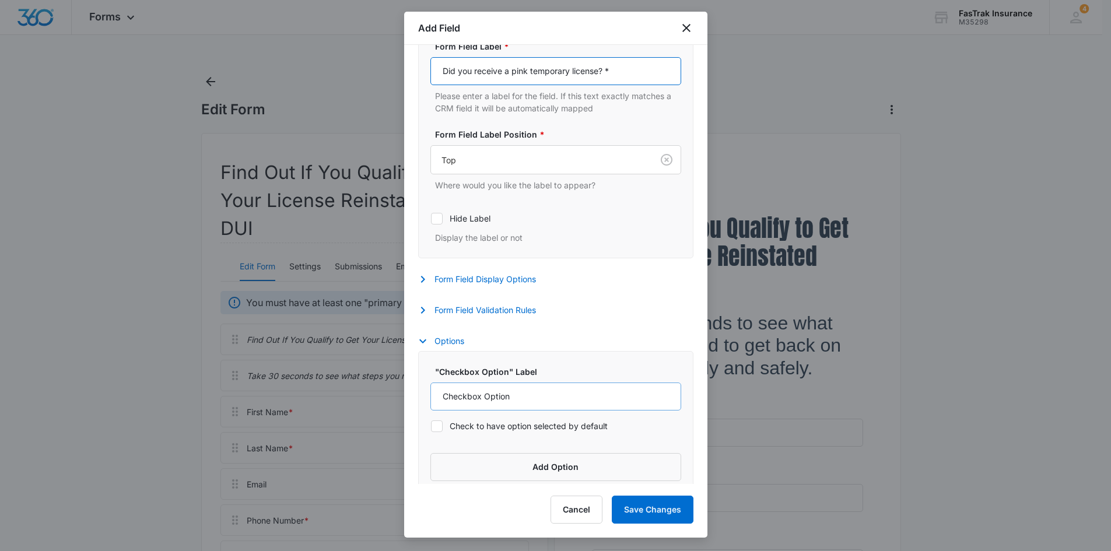
scroll to position [271, 0]
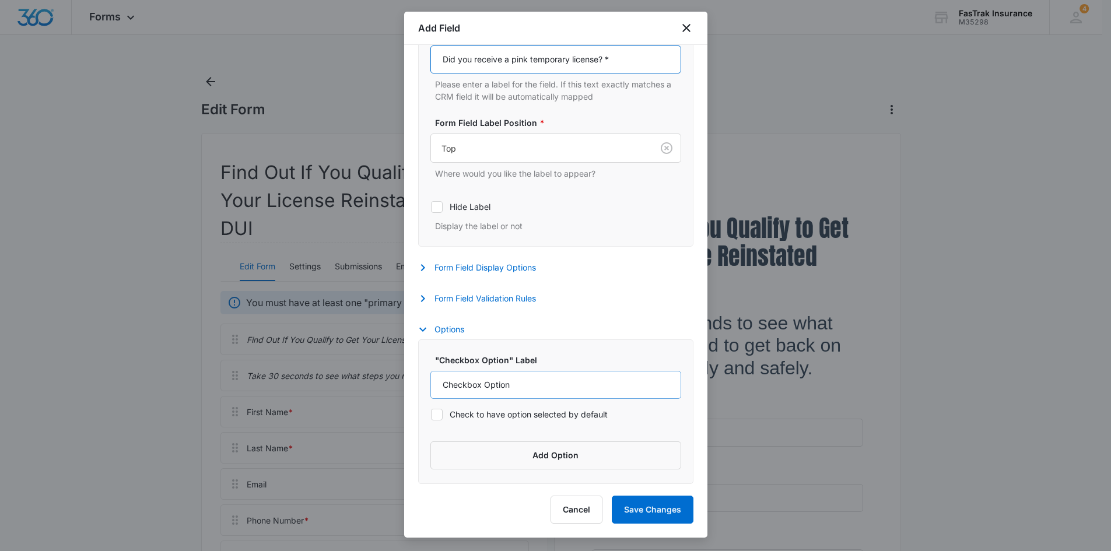
type input "Did you receive a pink temporary license? *"
click at [526, 380] on input "Checkbox Option" at bounding box center [556, 385] width 251 height 28
type input "Yes"
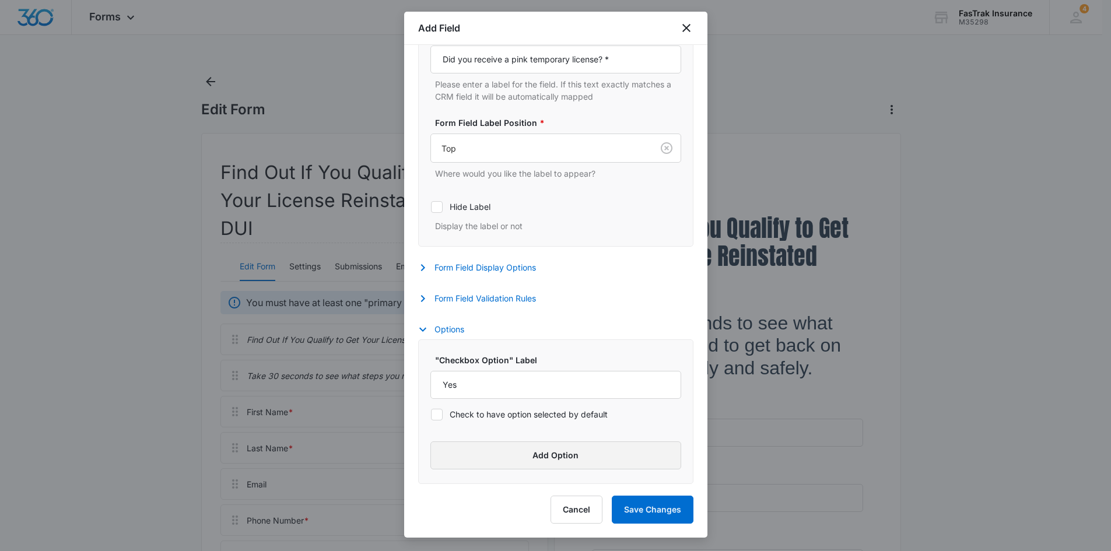
click at [498, 446] on button "Add Option" at bounding box center [556, 456] width 251 height 28
click at [502, 472] on input "Label" at bounding box center [546, 473] width 230 height 28
type input "No"
click at [488, 256] on div "Settings Form Field Label Form Field Label * Did you receive a pink temporary l…" at bounding box center [555, 139] width 275 height 340
click at [488, 264] on button "Form Field Display Options" at bounding box center [483, 268] width 130 height 14
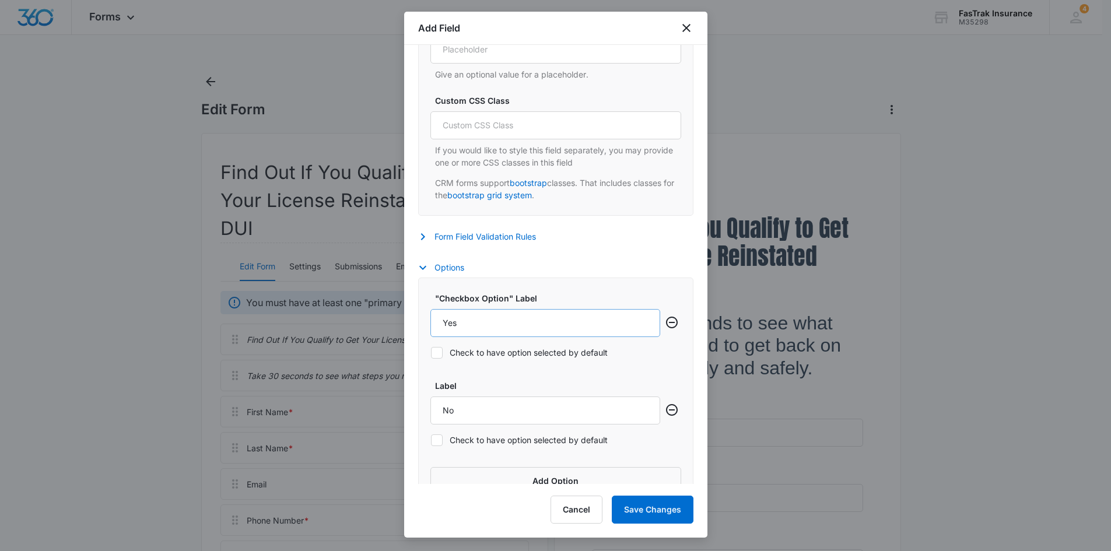
scroll to position [621, 0]
click at [496, 231] on button "Form Field Validation Rules" at bounding box center [483, 236] width 130 height 14
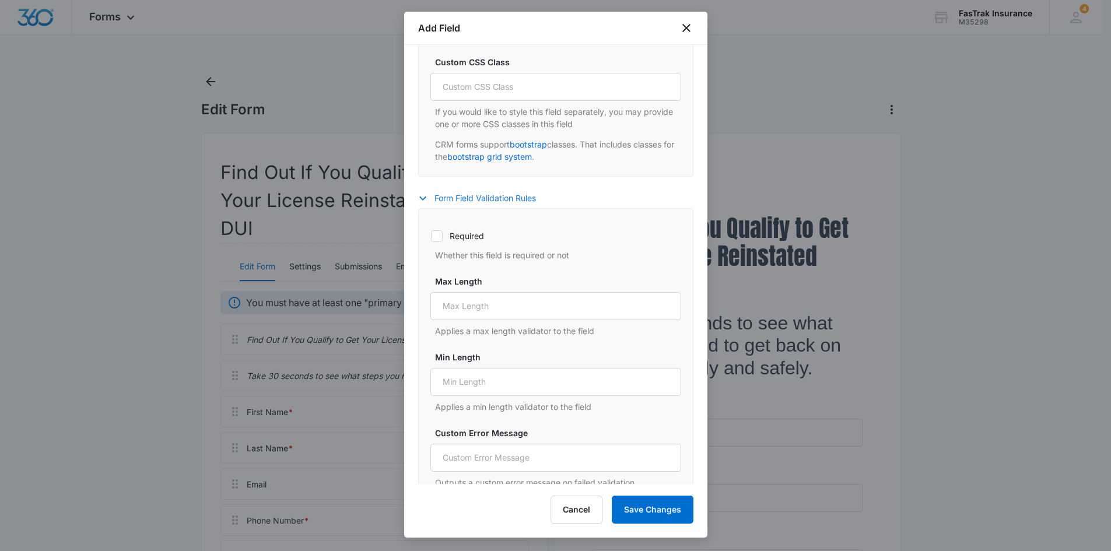
scroll to position [680, 0]
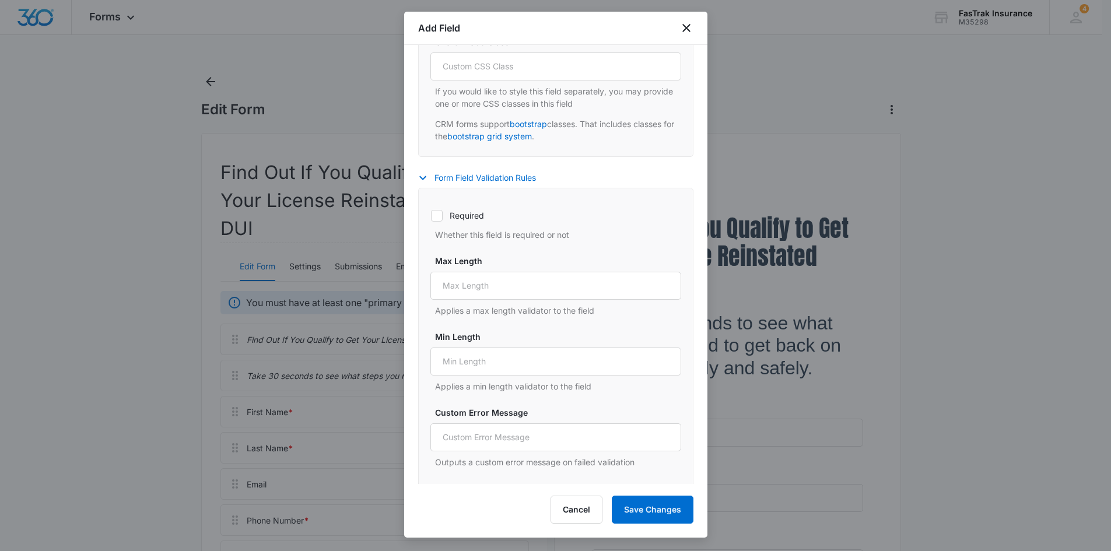
click at [465, 221] on label "Required" at bounding box center [556, 215] width 251 height 12
click at [431, 216] on input "Required" at bounding box center [431, 215] width 1 height 1
checkbox input "true"
click at [645, 521] on button "Save Changes" at bounding box center [653, 510] width 82 height 28
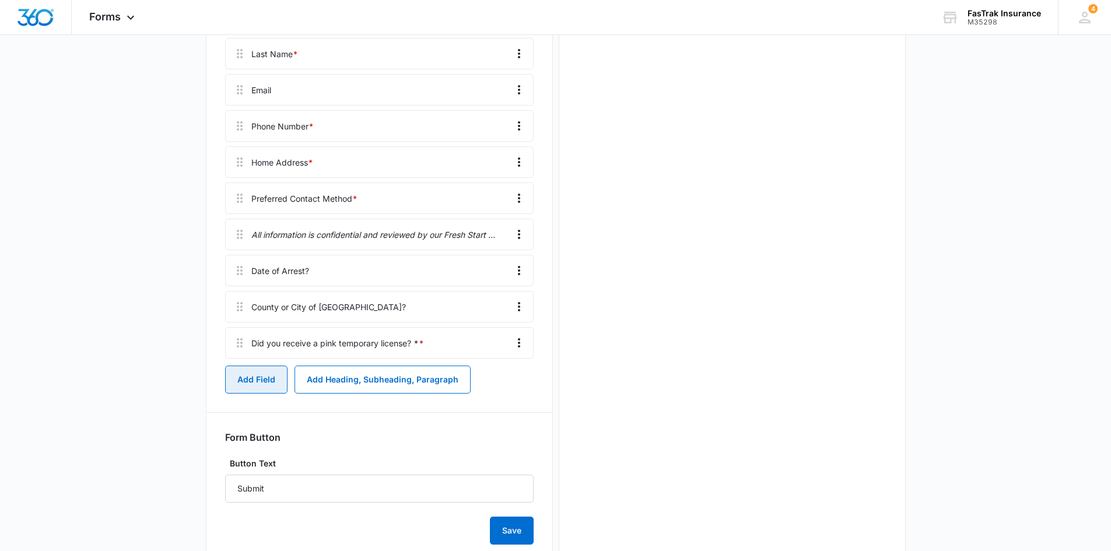
scroll to position [431, 0]
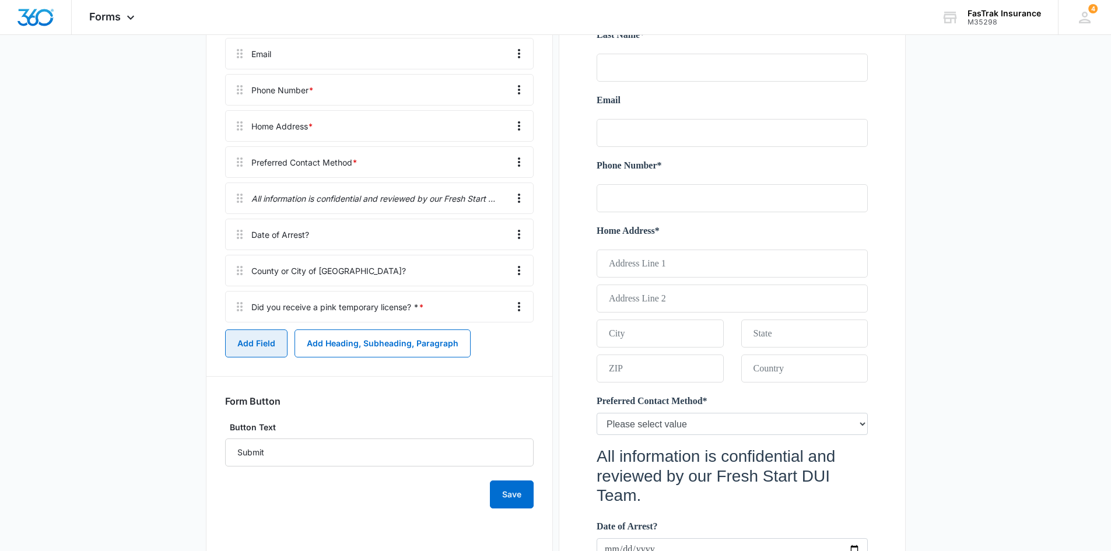
click at [259, 345] on button "Add Field" at bounding box center [256, 344] width 62 height 28
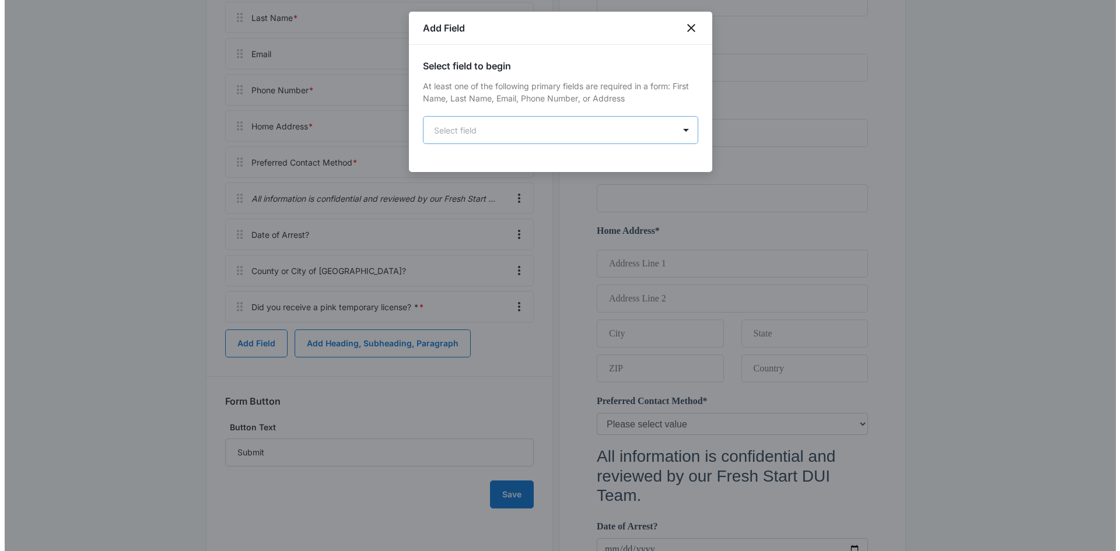
scroll to position [0, 0]
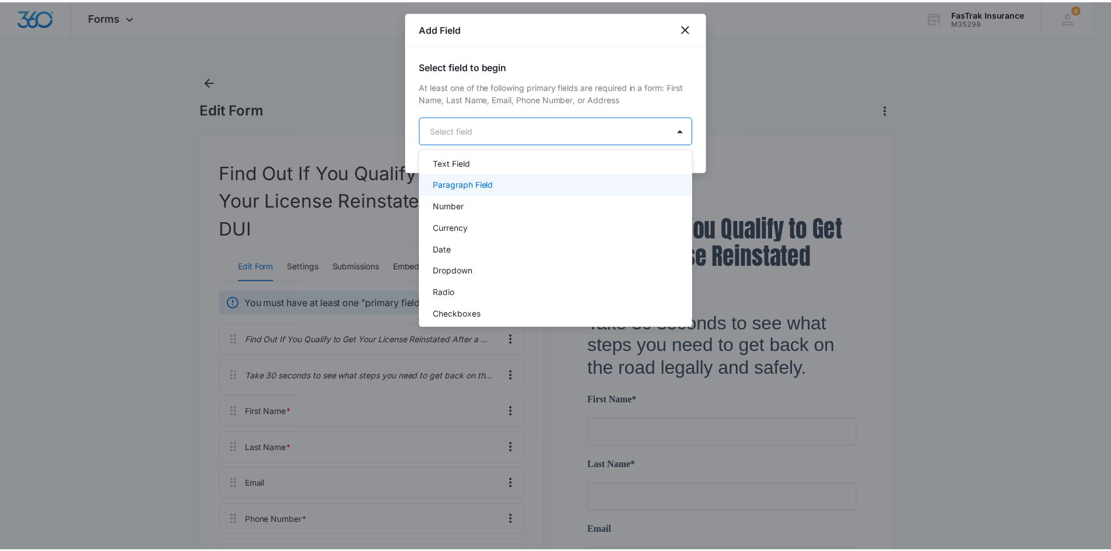
scroll to position [233, 0]
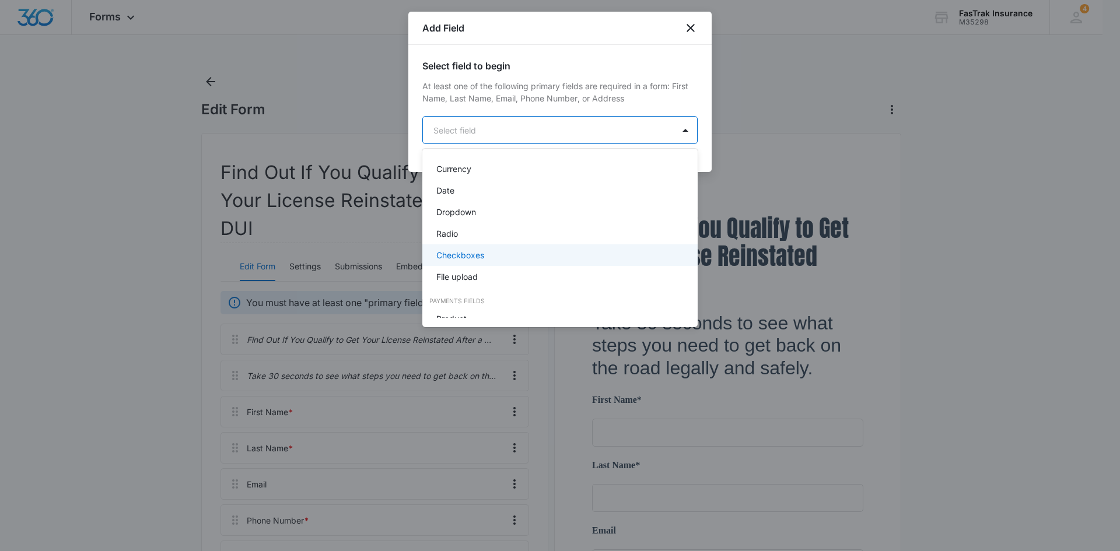
click at [478, 254] on p "Checkboxes" at bounding box center [460, 255] width 48 height 12
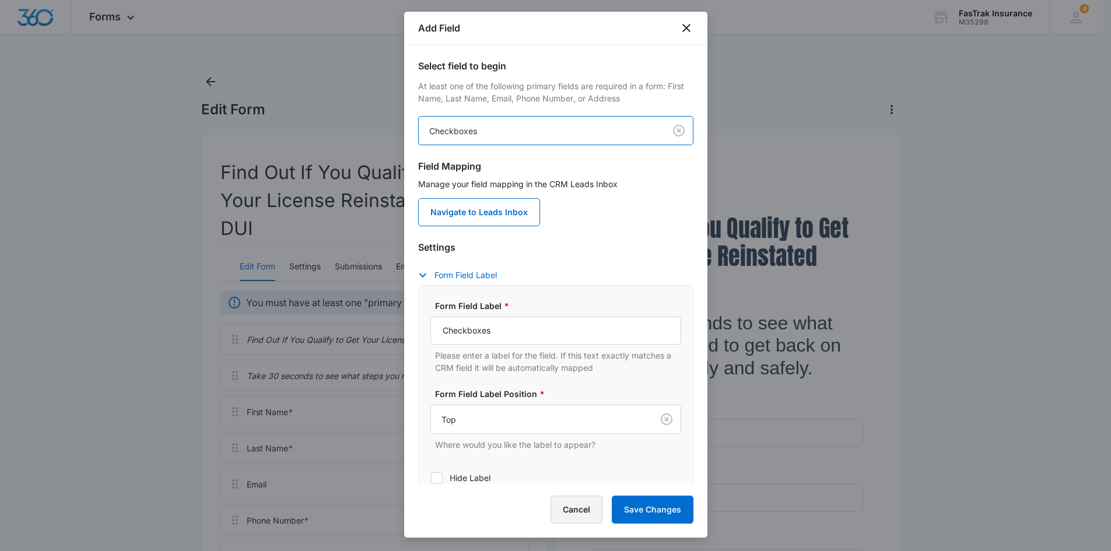
click at [570, 504] on button "Cancel" at bounding box center [577, 510] width 52 height 28
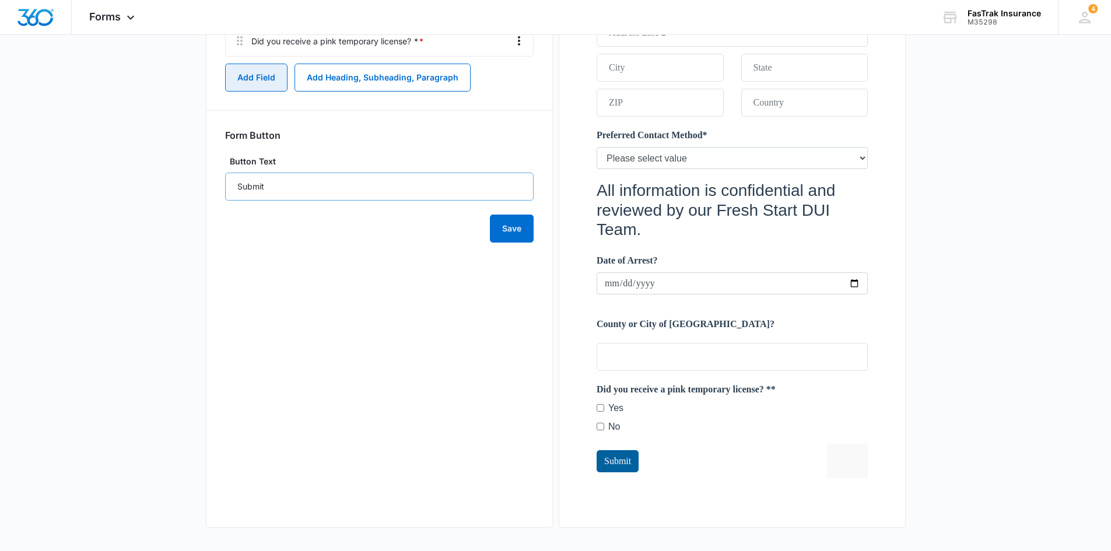
scroll to position [638, 0]
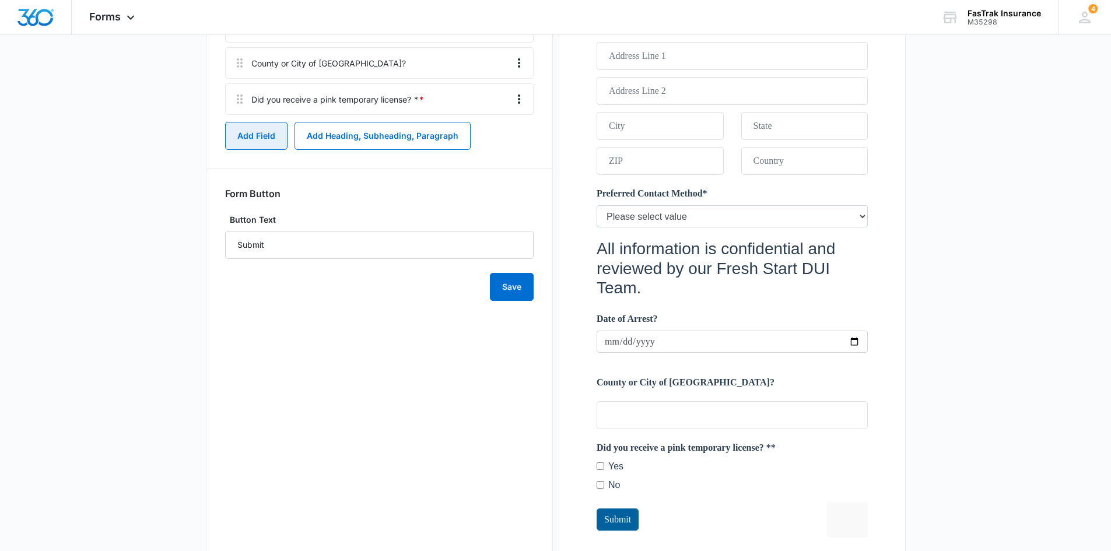
click at [239, 148] on button "Add Field" at bounding box center [256, 136] width 62 height 28
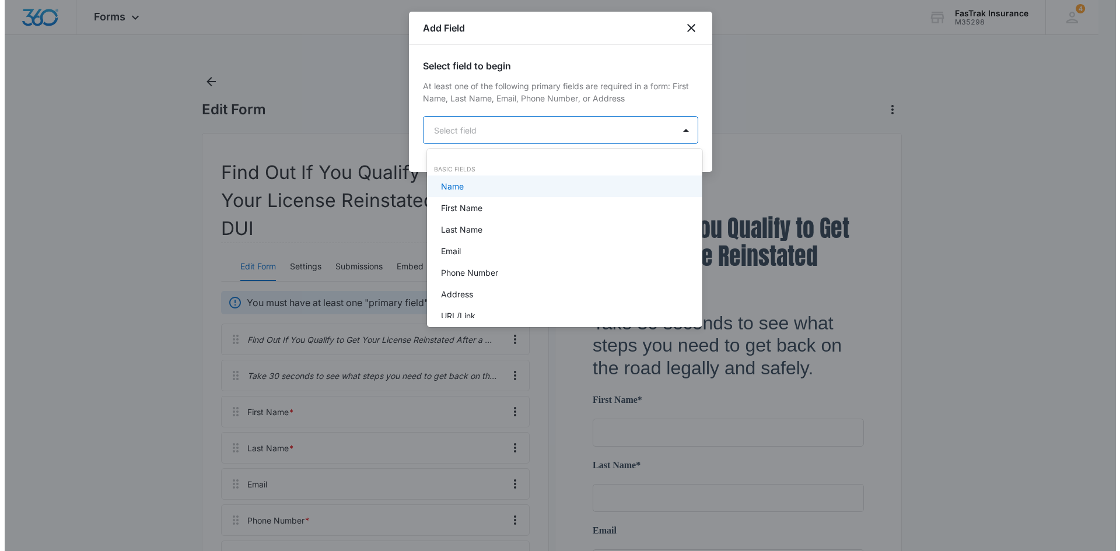
scroll to position [0, 0]
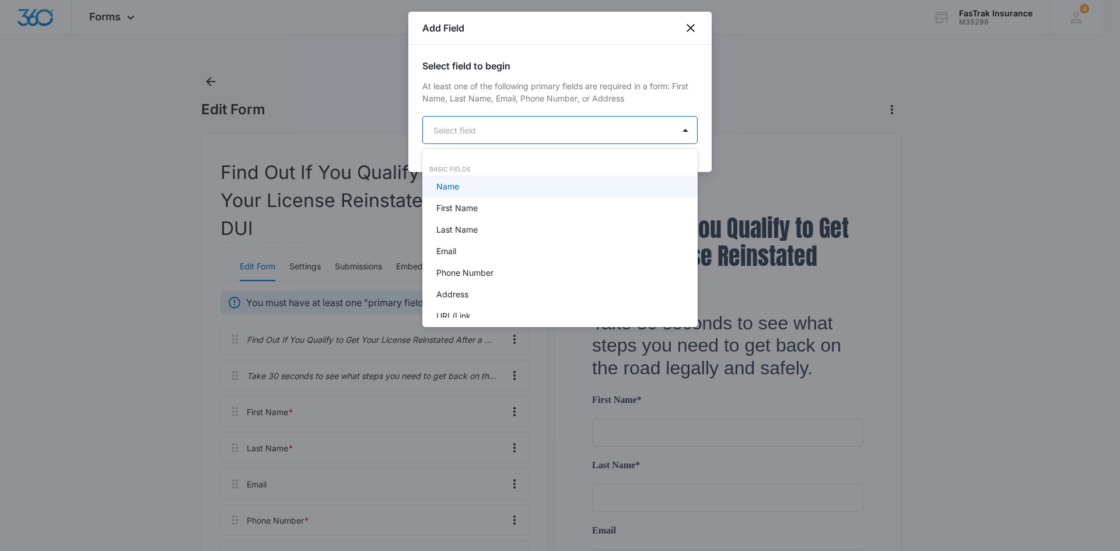
click at [520, 138] on body "Forms Apps Reputation Websites Forms CRM Email Social Payments POS Content Ads …" at bounding box center [560, 275] width 1120 height 551
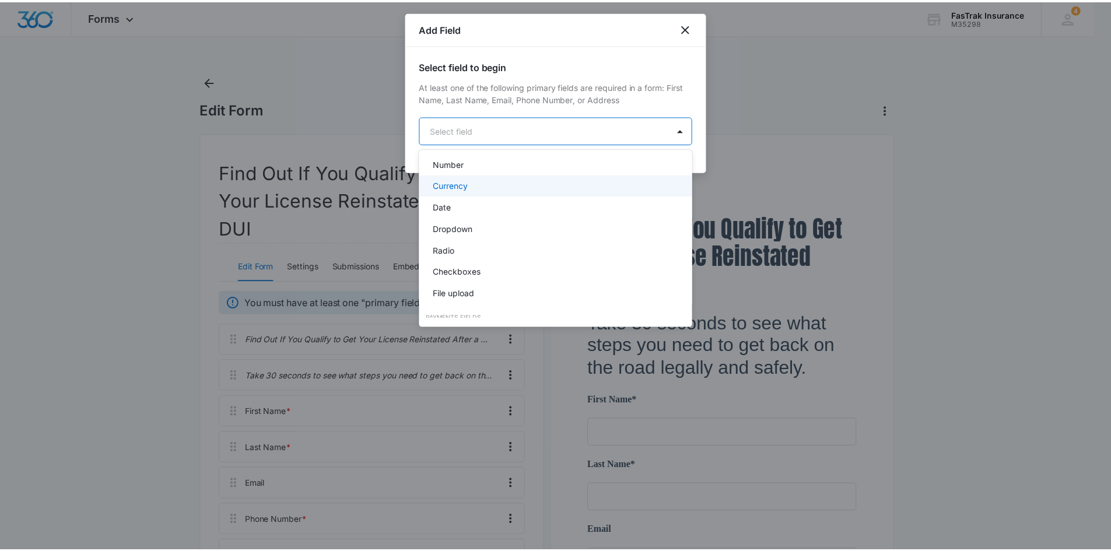
scroll to position [233, 0]
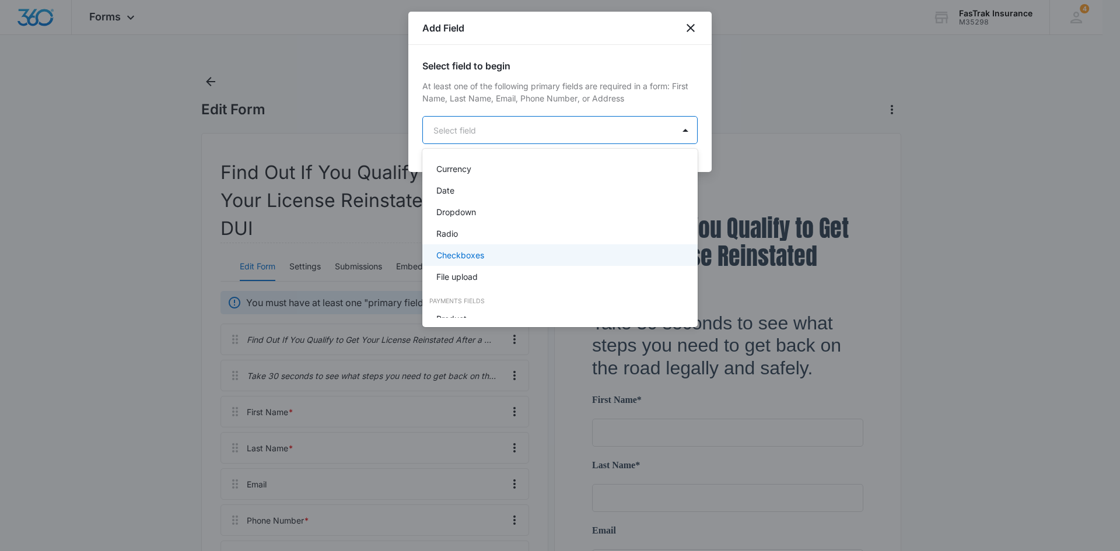
click at [475, 254] on p "Checkboxes" at bounding box center [460, 255] width 48 height 12
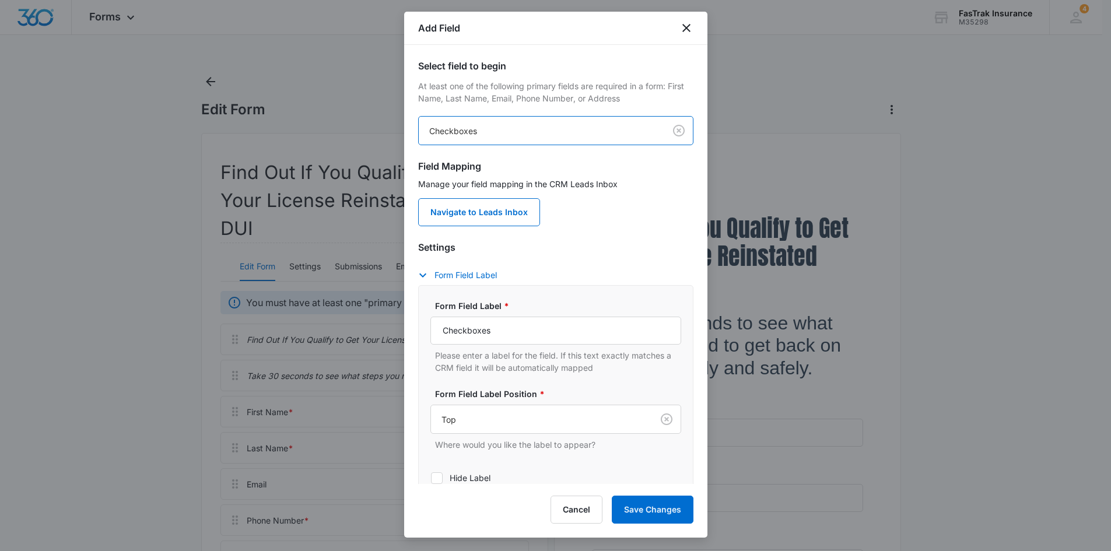
click at [495, 314] on div "Form Field Label * Checkboxes Please enter a label for the field. If this text …" at bounding box center [556, 337] width 251 height 74
click at [503, 328] on input "Checkboxes" at bounding box center [556, 331] width 251 height 28
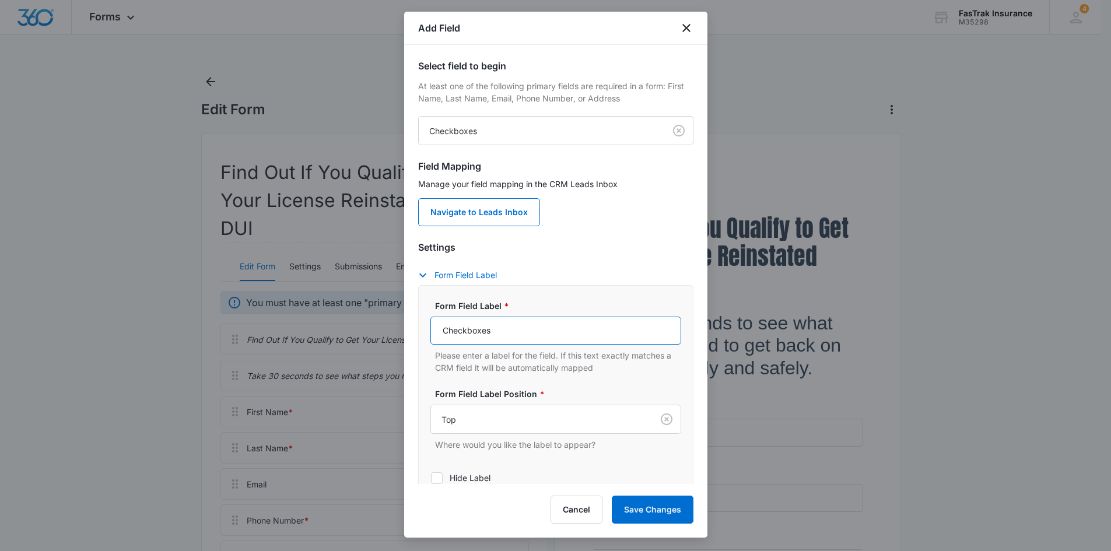
paste input "Did you take a chemical test?"
type input "Did you take a chemical test?"
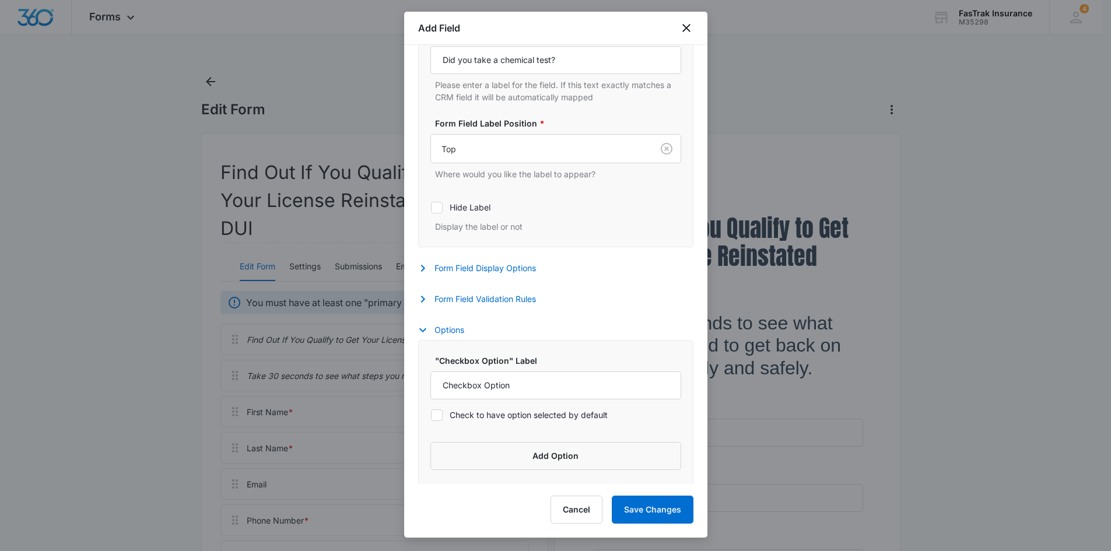
scroll to position [271, 0]
click at [477, 263] on button "Form Field Display Options" at bounding box center [483, 268] width 130 height 14
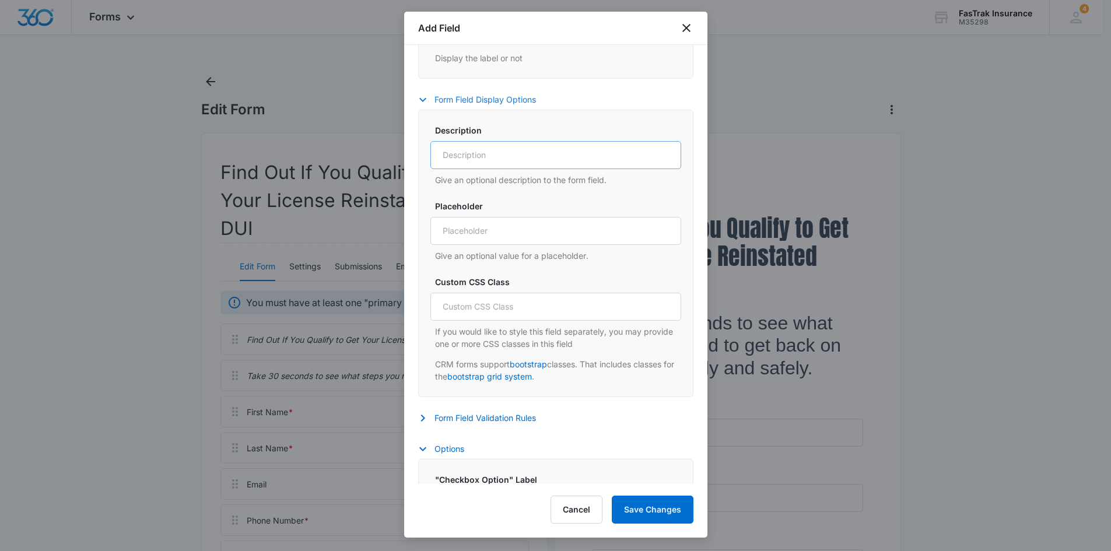
scroll to position [446, 0]
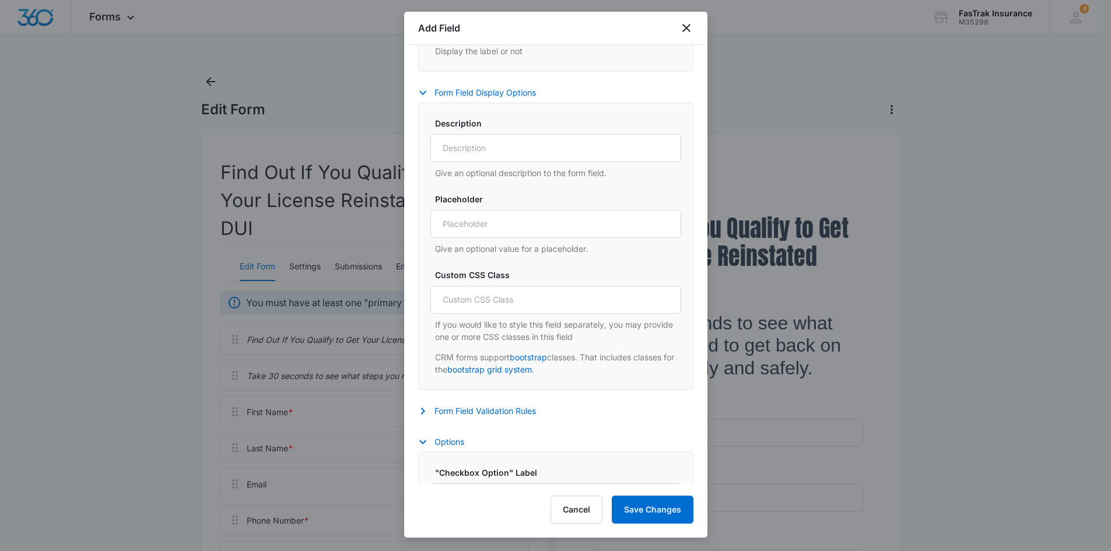
click at [447, 404] on div "Settings Form Field Label Form Field Label * Did you take a chemical test? Plea…" at bounding box center [555, 107] width 275 height 627
click at [447, 411] on button "Form Field Validation Rules" at bounding box center [483, 411] width 130 height 14
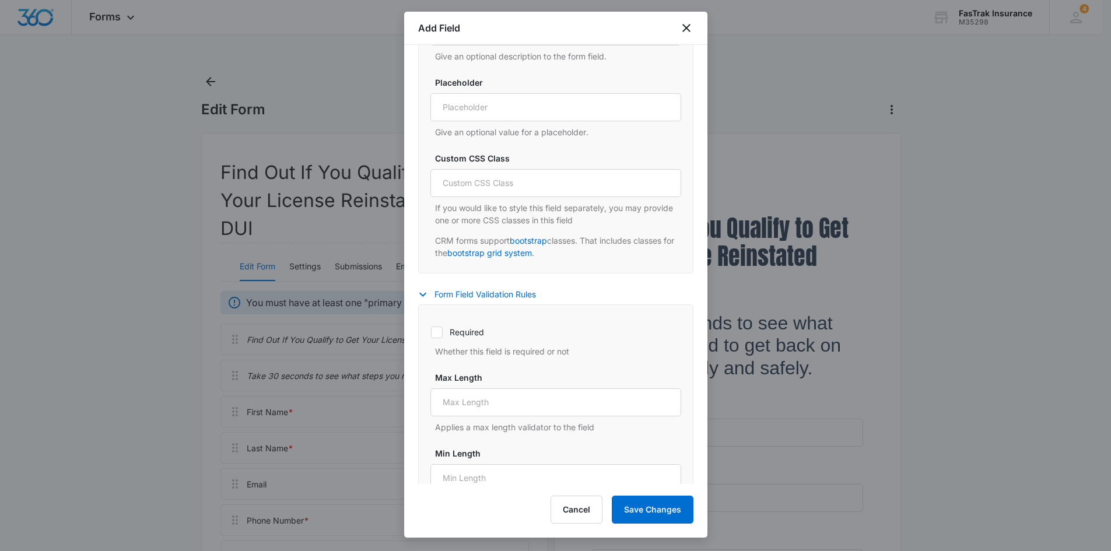
click at [442, 328] on div at bounding box center [437, 333] width 12 height 12
click at [431, 332] on input "Required" at bounding box center [431, 332] width 1 height 1
checkbox input "true"
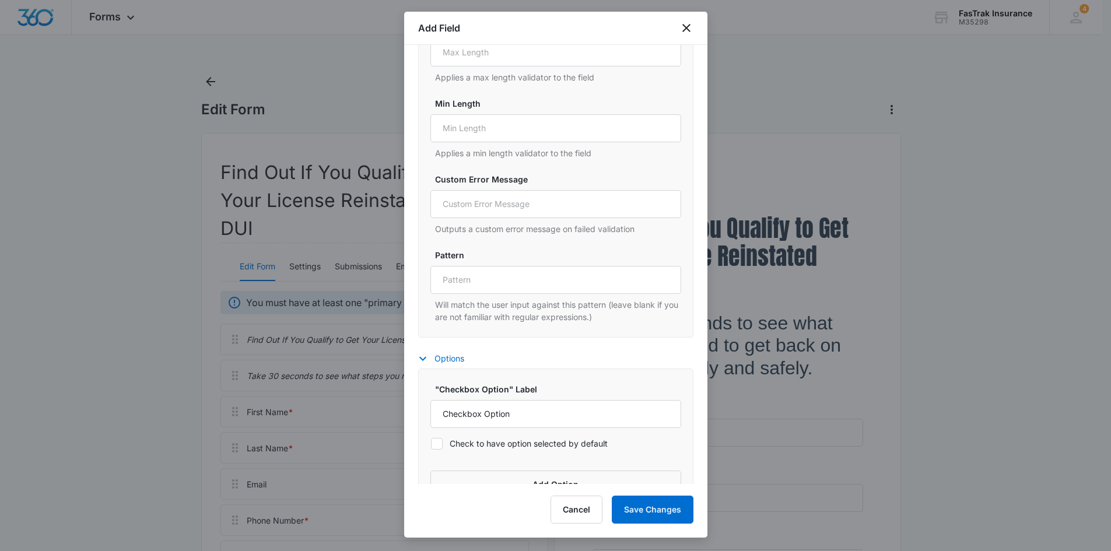
scroll to position [942, 0]
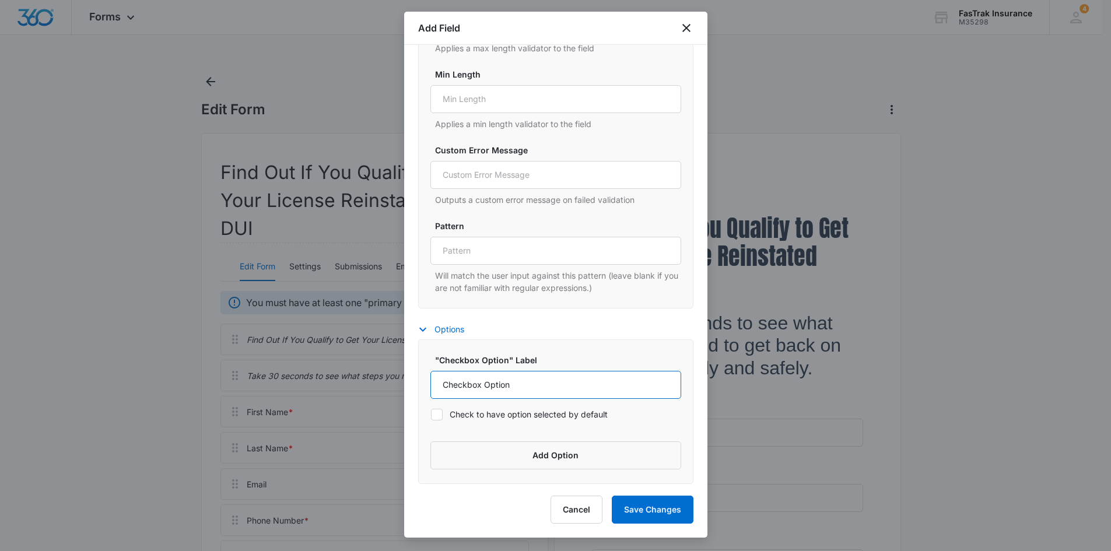
click at [569, 387] on input "Checkbox Option" at bounding box center [556, 385] width 251 height 28
paste input "Breathalyzer"
type input "Breathalyzer"
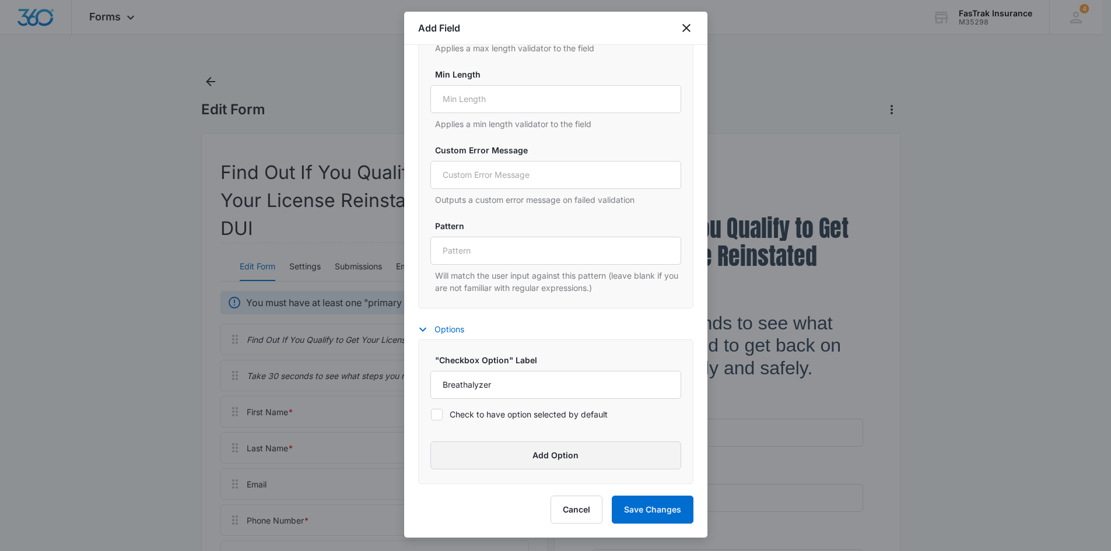
click at [572, 463] on button "Add Option" at bounding box center [556, 456] width 251 height 28
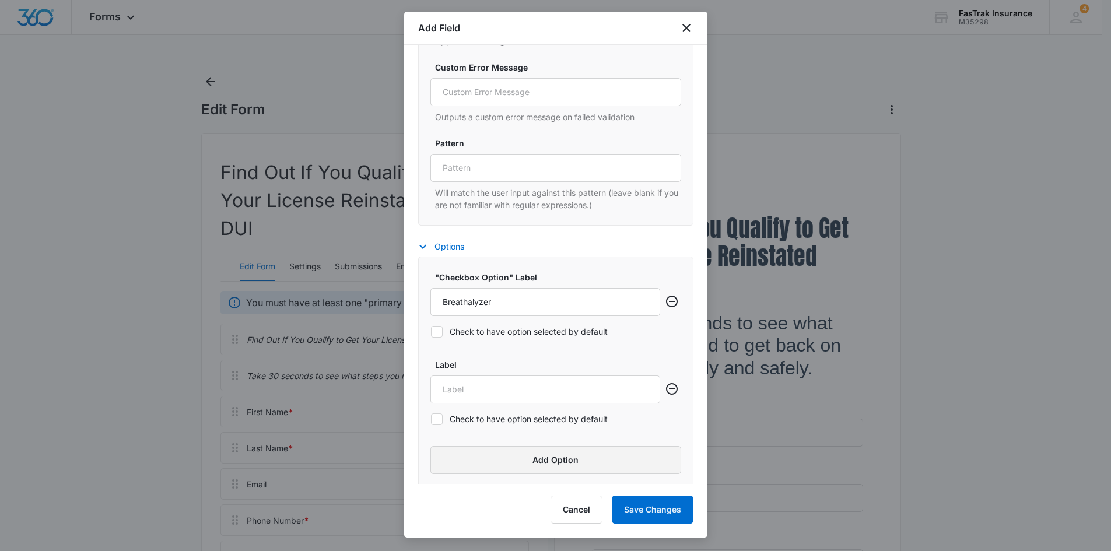
scroll to position [1030, 0]
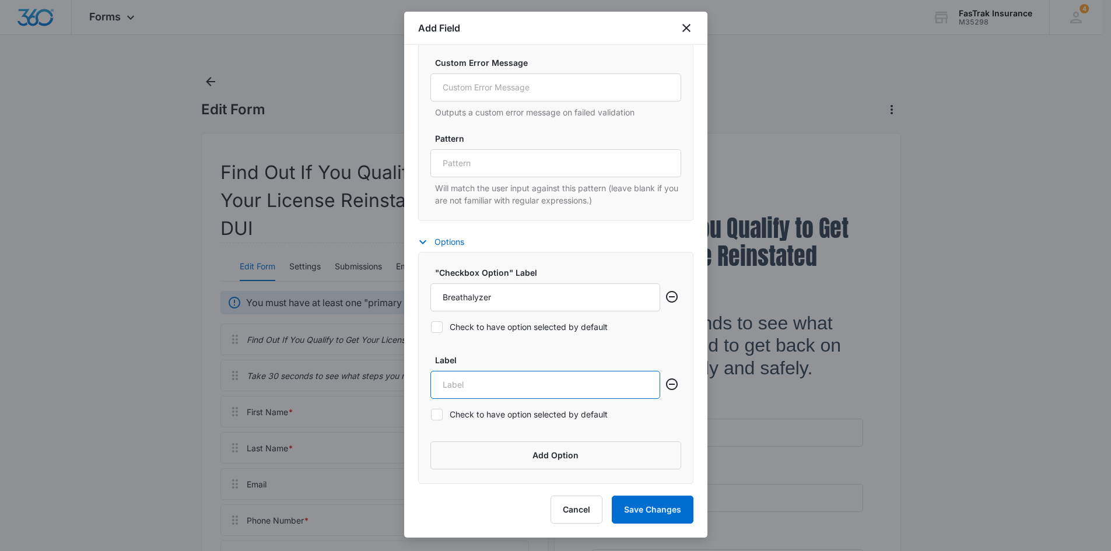
click at [484, 387] on input "Label" at bounding box center [546, 385] width 230 height 28
paste input "Blood test"
type input "Blood test"
click at [519, 445] on button "Add Option" at bounding box center [556, 456] width 251 height 28
click at [467, 485] on div "Add Field Select field to begin At least one of the following primary fields ar…" at bounding box center [555, 275] width 303 height 526
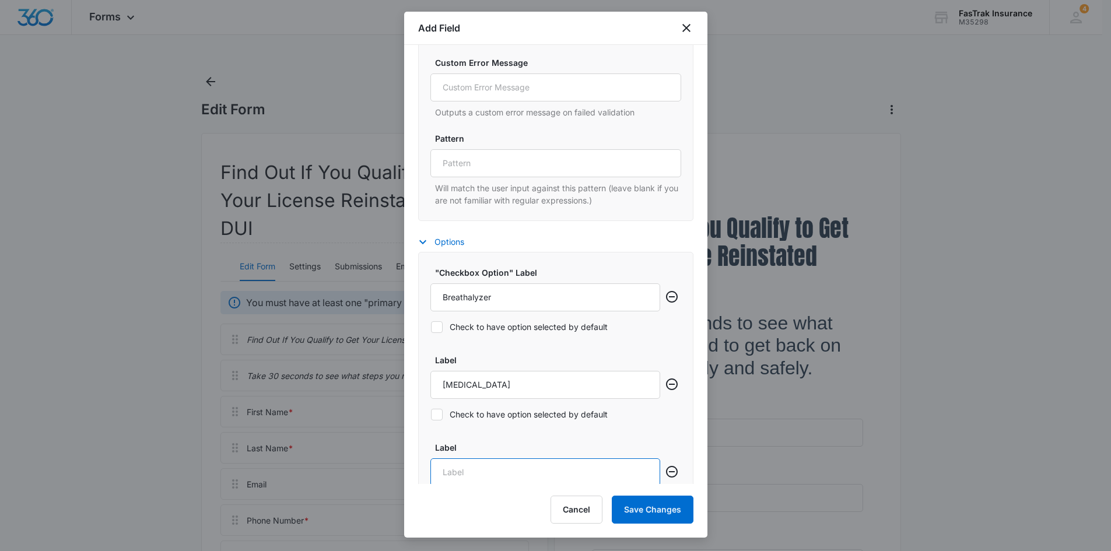
click at [464, 477] on input "Label" at bounding box center [546, 473] width 230 height 28
paste input "Refused test"
type input "Refused test"
click at [663, 505] on button "Save Changes" at bounding box center [653, 510] width 82 height 28
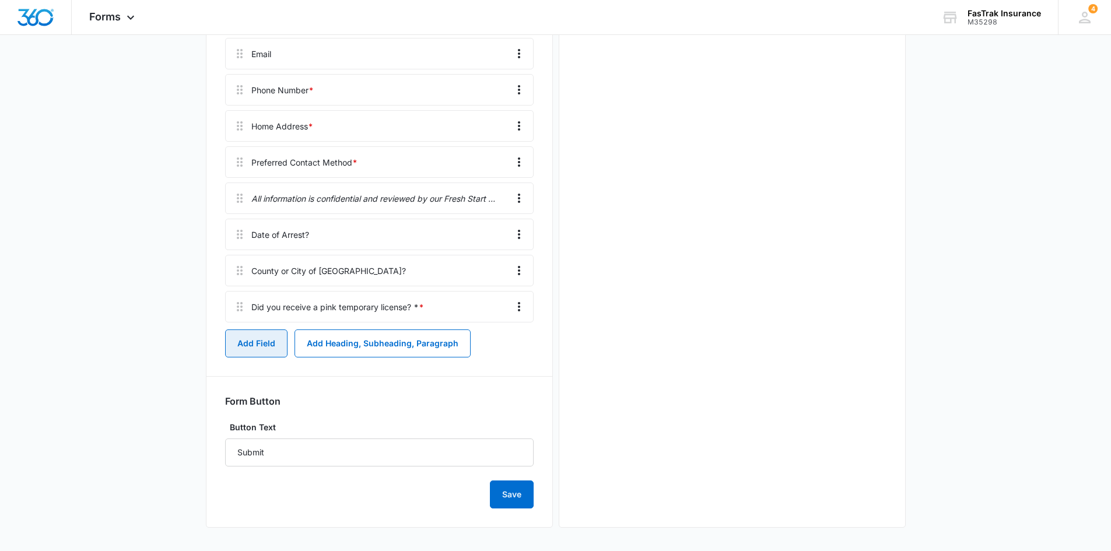
scroll to position [467, 0]
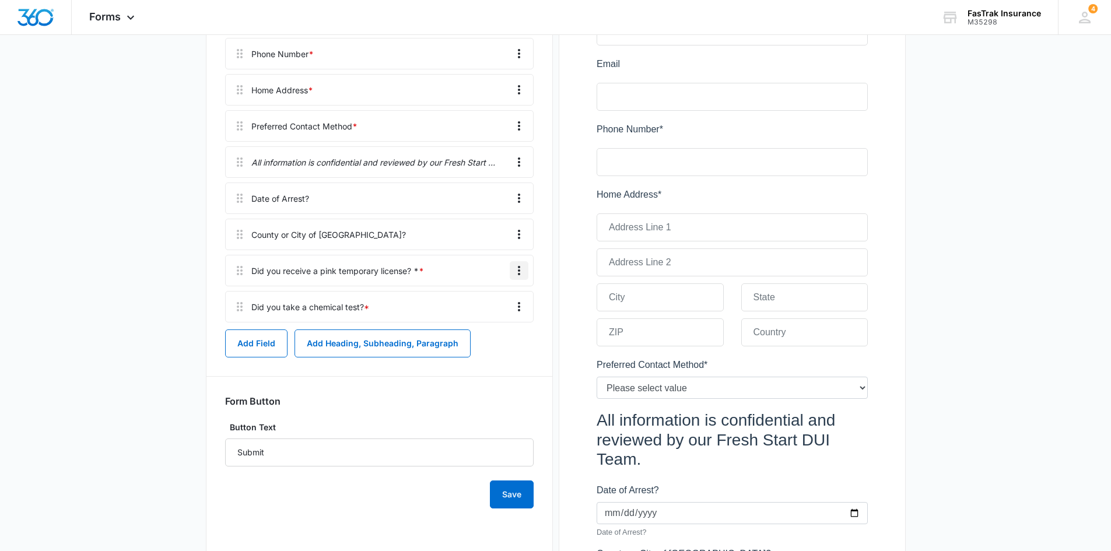
click at [516, 270] on icon "Overflow Menu" at bounding box center [519, 271] width 14 height 14
click at [497, 300] on div "Edit" at bounding box center [487, 303] width 25 height 8
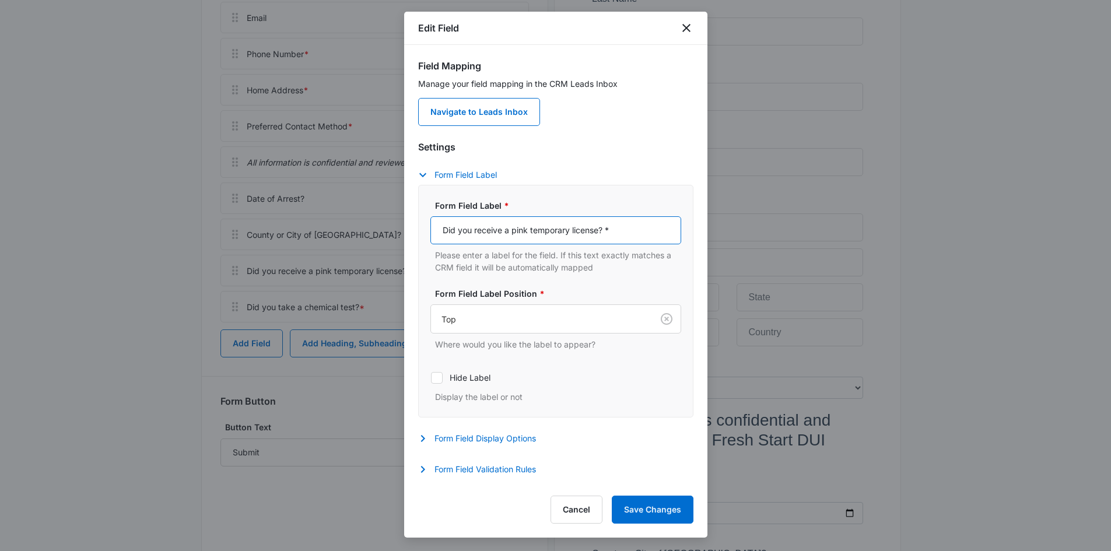
click at [643, 233] on input "Did you receive a pink temporary license? *" at bounding box center [556, 230] width 251 height 28
type input "Did you receive a pink temporary license?"
click at [644, 503] on button "Save Changes" at bounding box center [653, 510] width 82 height 28
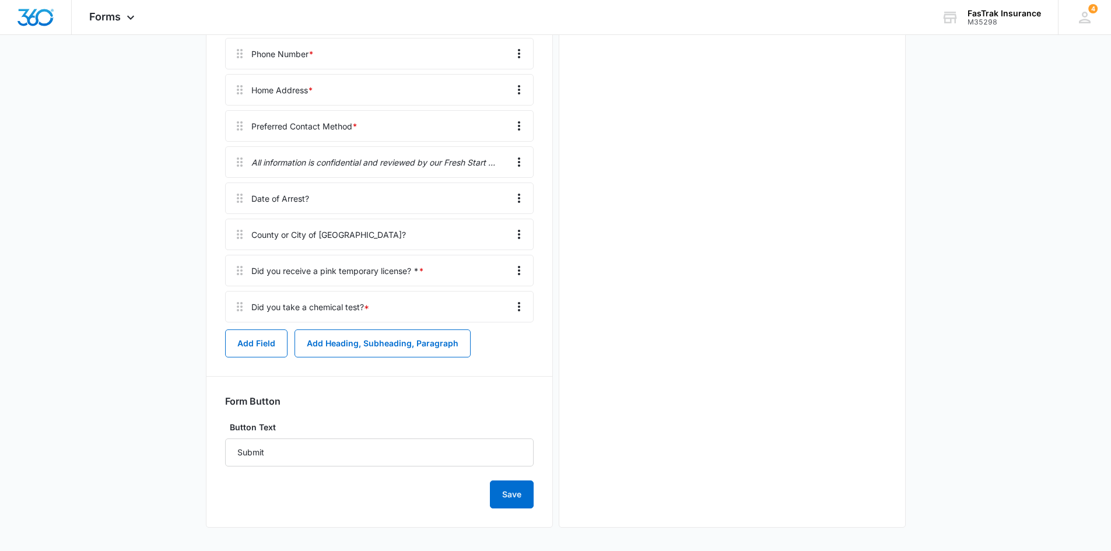
scroll to position [0, 0]
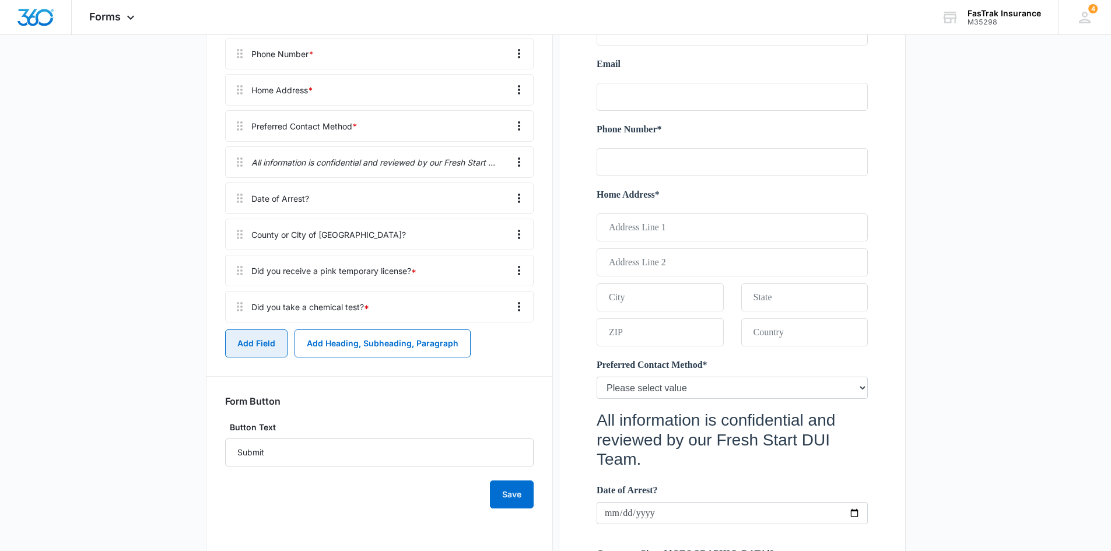
click at [271, 335] on button "Add Field" at bounding box center [256, 344] width 62 height 28
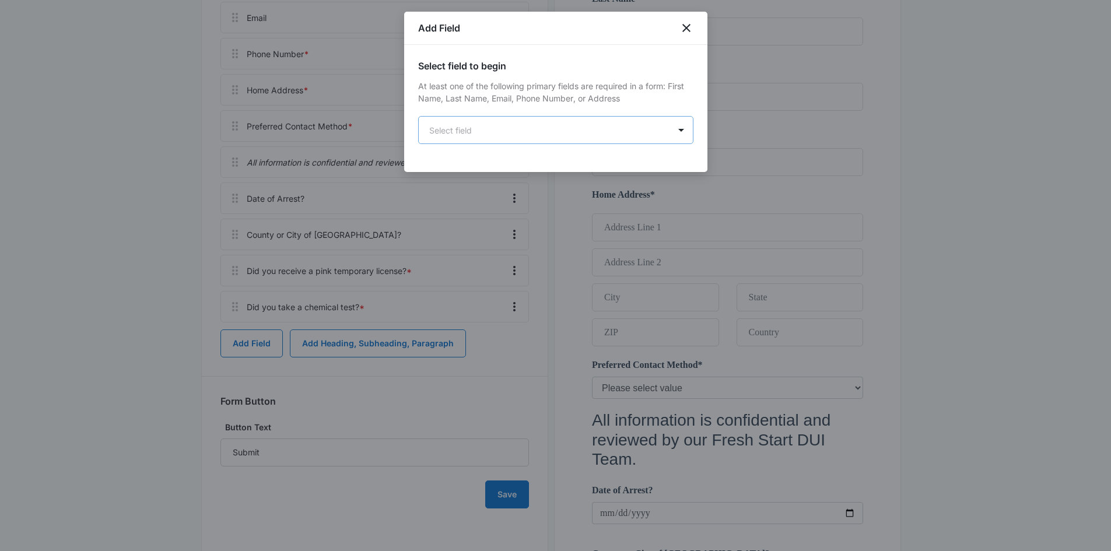
click at [509, 131] on body "Forms Apps Reputation Websites Forms CRM Email Social Payments POS Content Ads …" at bounding box center [555, 200] width 1111 height 1334
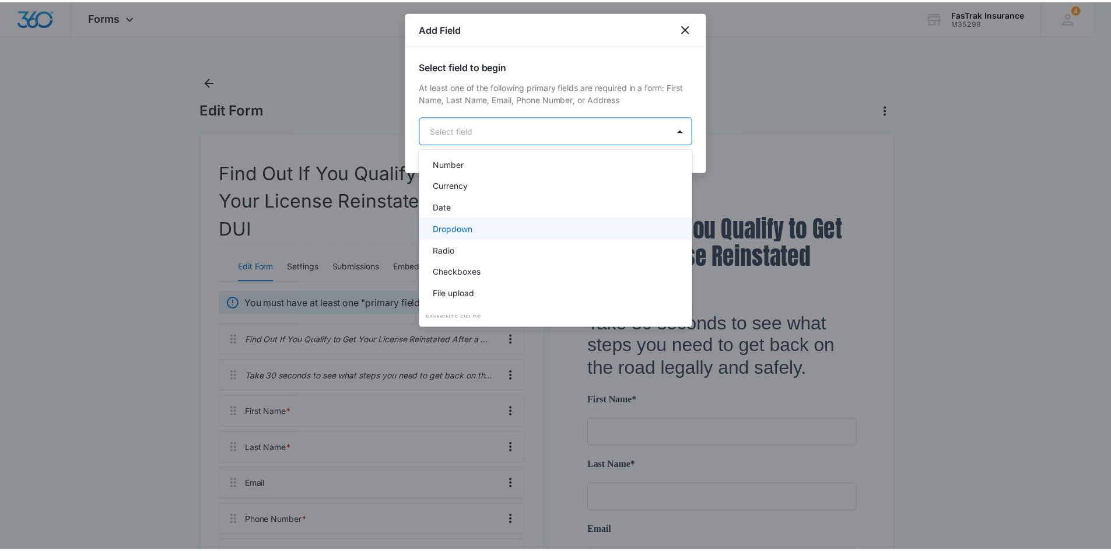
scroll to position [233, 0]
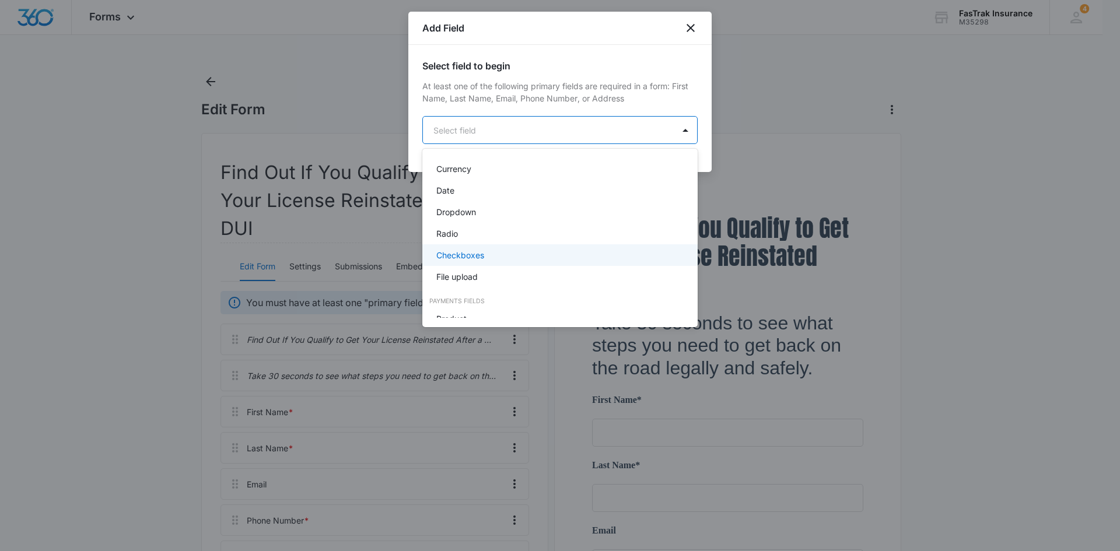
click at [485, 257] on div "Checkboxes" at bounding box center [558, 255] width 245 height 12
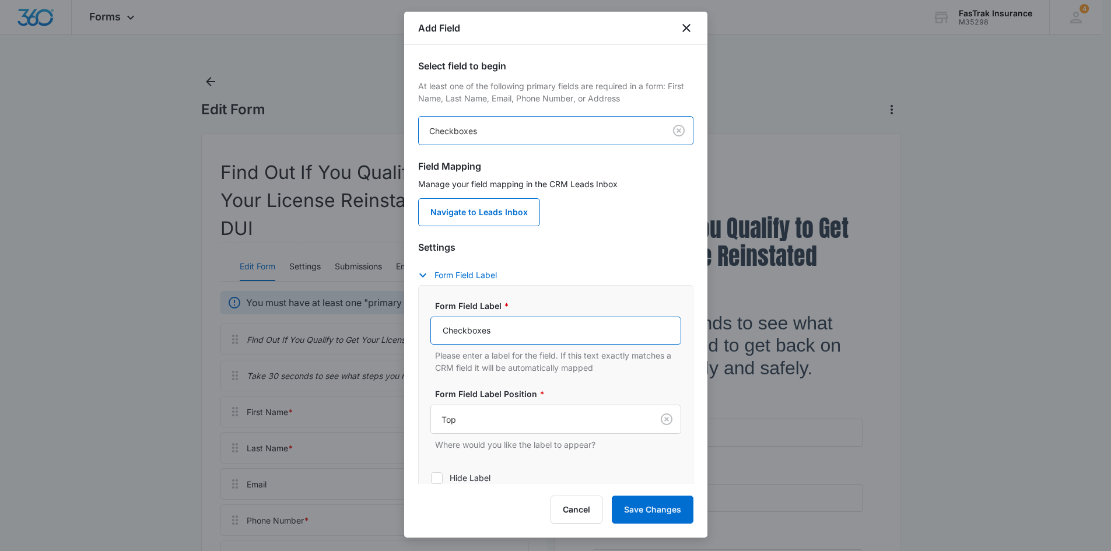
click at [484, 324] on input "Checkboxes" at bounding box center [556, 331] width 251 height 28
paste input "Did you cooperate with law enforcement?"
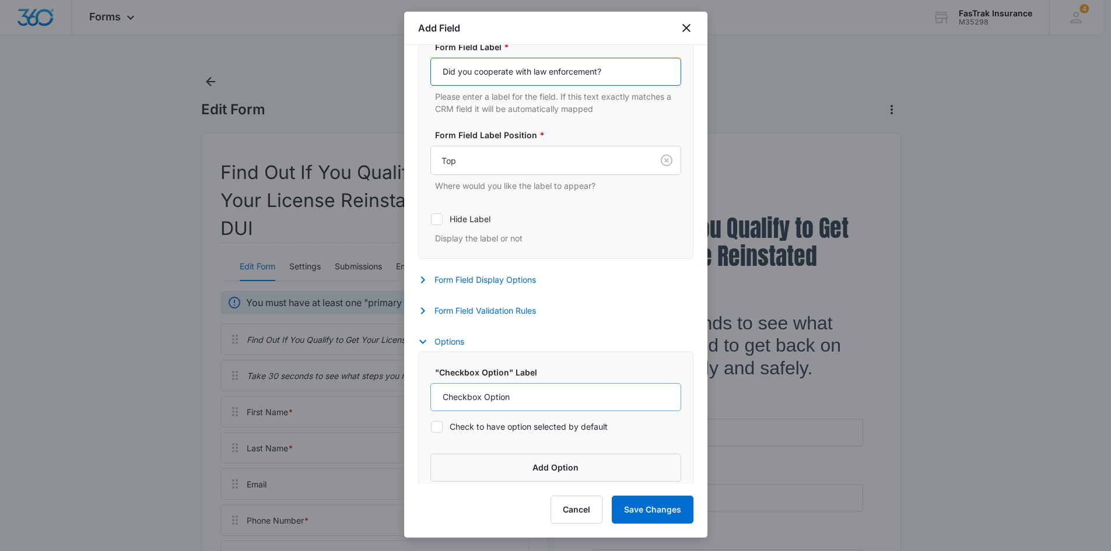
scroll to position [271, 0]
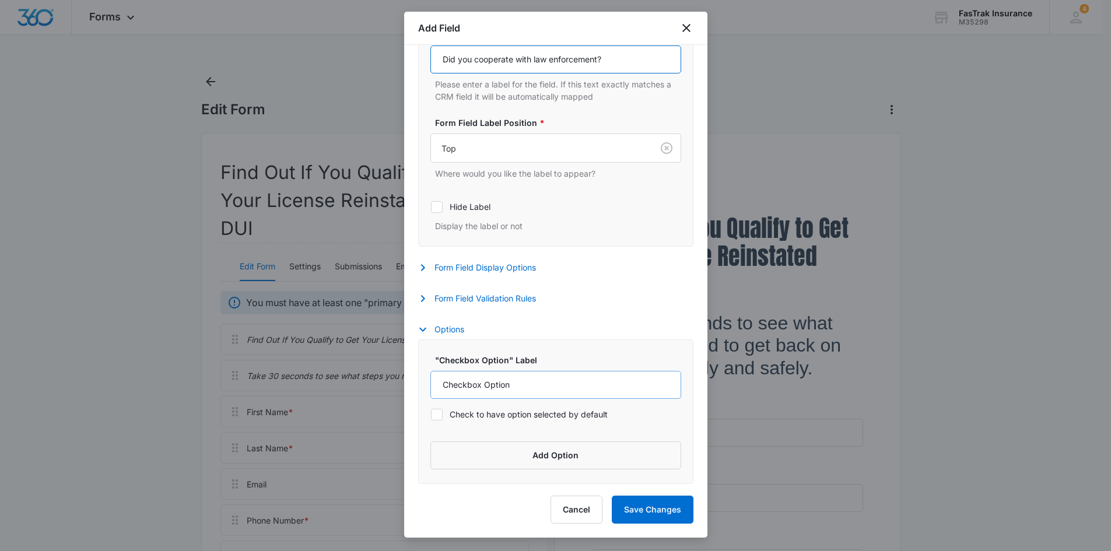
type input "Did you cooperate with law enforcement?"
click at [499, 377] on input "Checkbox Option" at bounding box center [556, 385] width 251 height 28
type input "Yes"
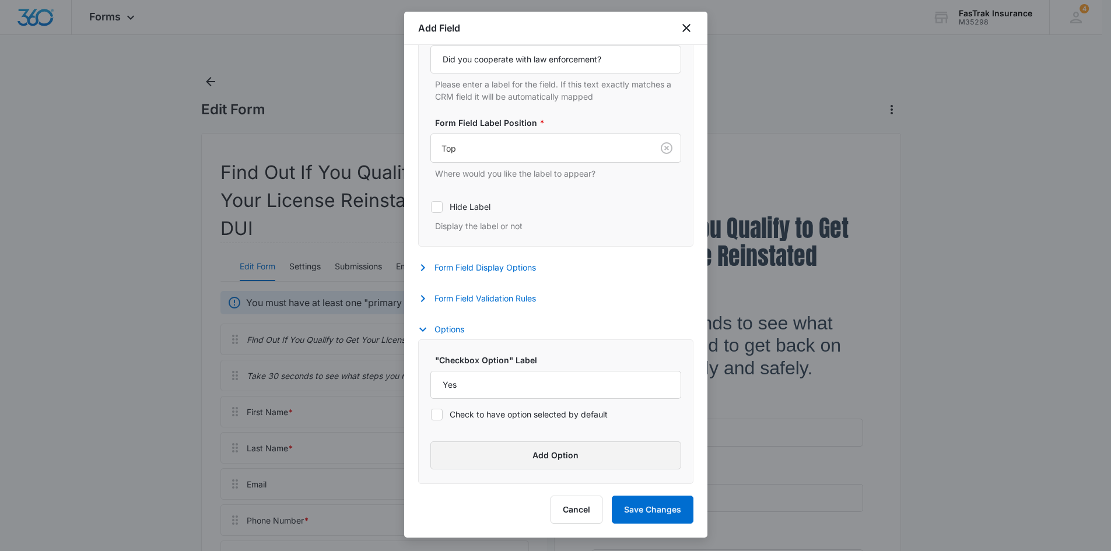
click at [519, 462] on button "Add Option" at bounding box center [556, 456] width 251 height 28
click at [519, 462] on input "Label" at bounding box center [546, 473] width 230 height 28
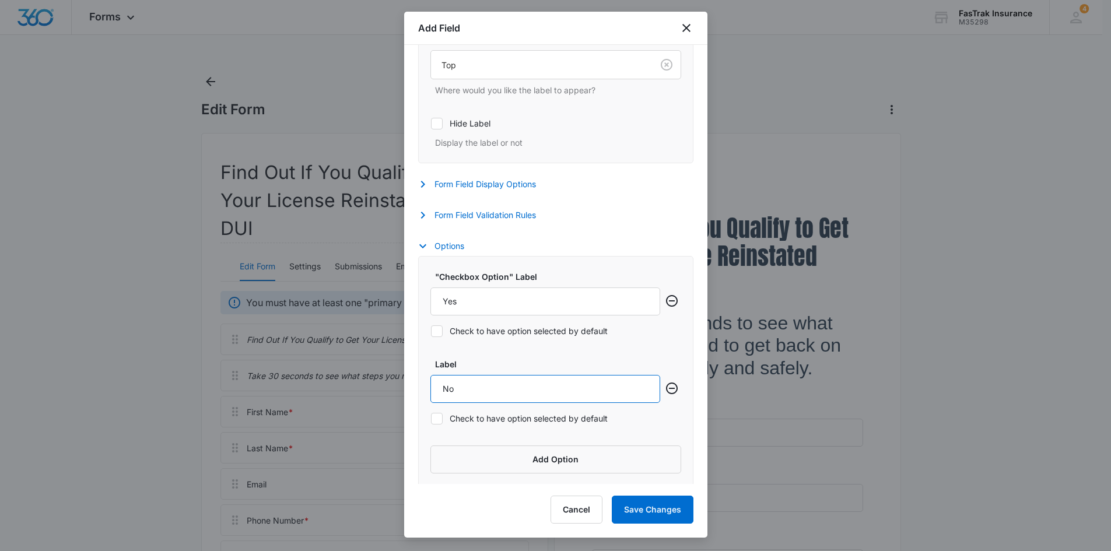
scroll to position [359, 0]
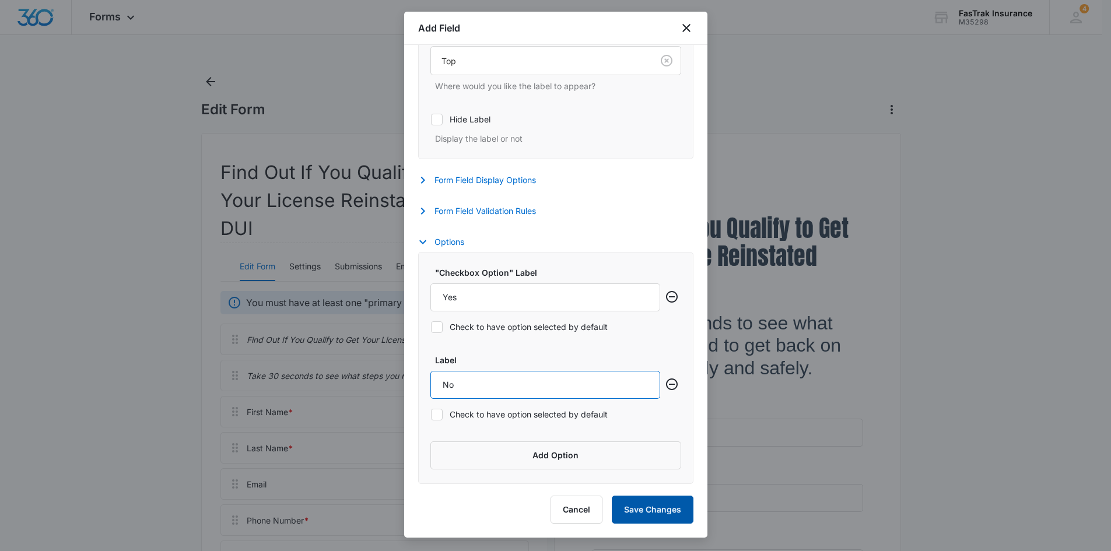
type input "No"
click at [681, 513] on button "Save Changes" at bounding box center [653, 510] width 82 height 28
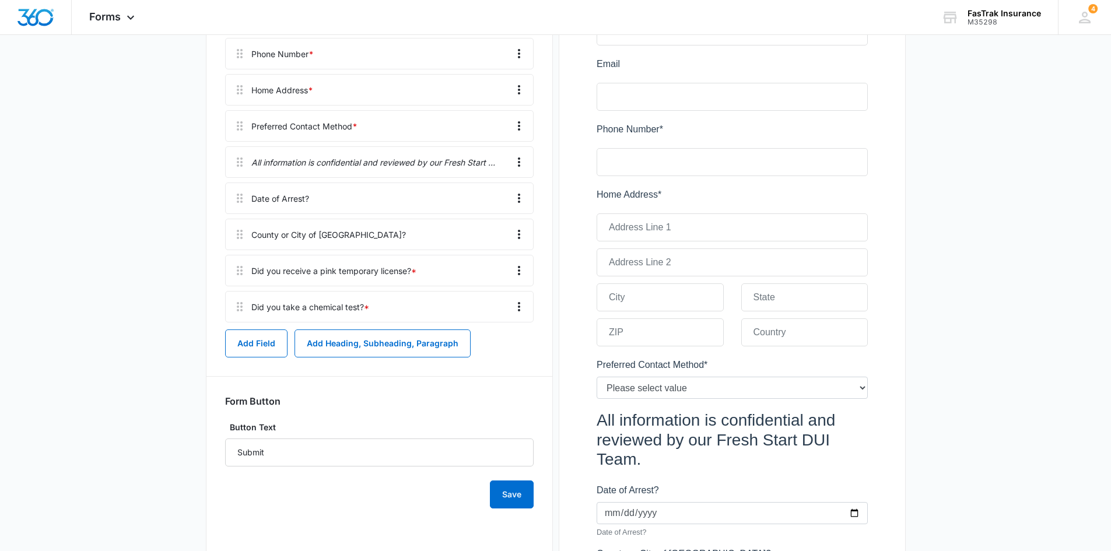
scroll to position [503, 0]
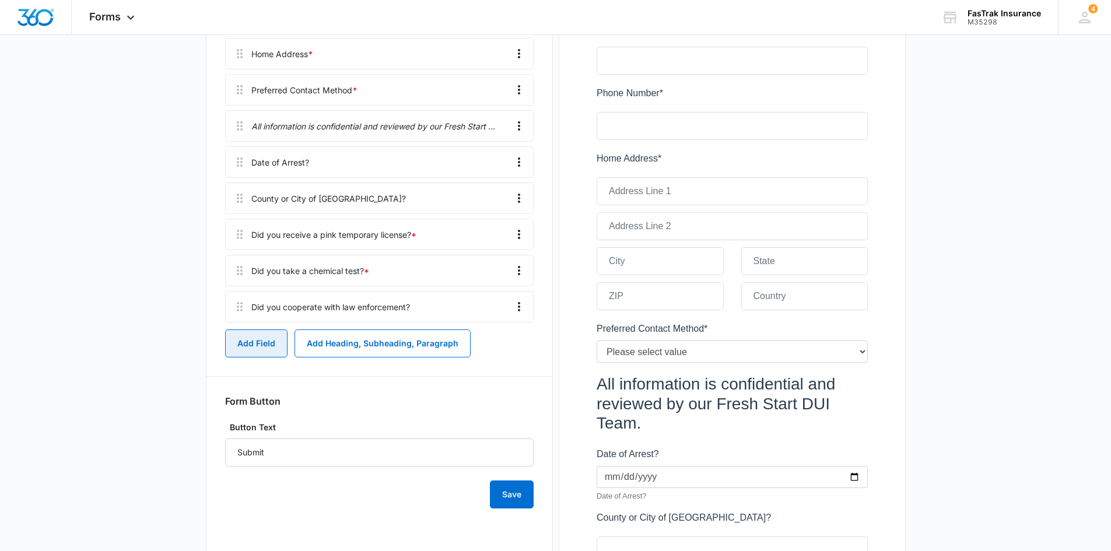
click at [252, 337] on button "Add Field" at bounding box center [256, 344] width 62 height 28
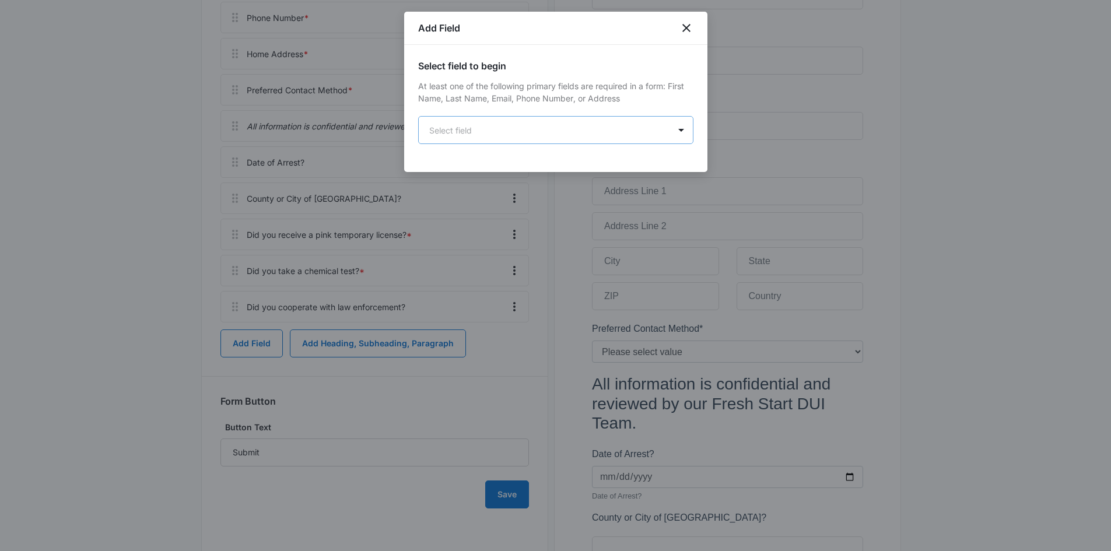
click at [551, 135] on body "Forms Apps Reputation Websites Forms CRM Email Social Payments POS Content Ads …" at bounding box center [555, 198] width 1111 height 1402
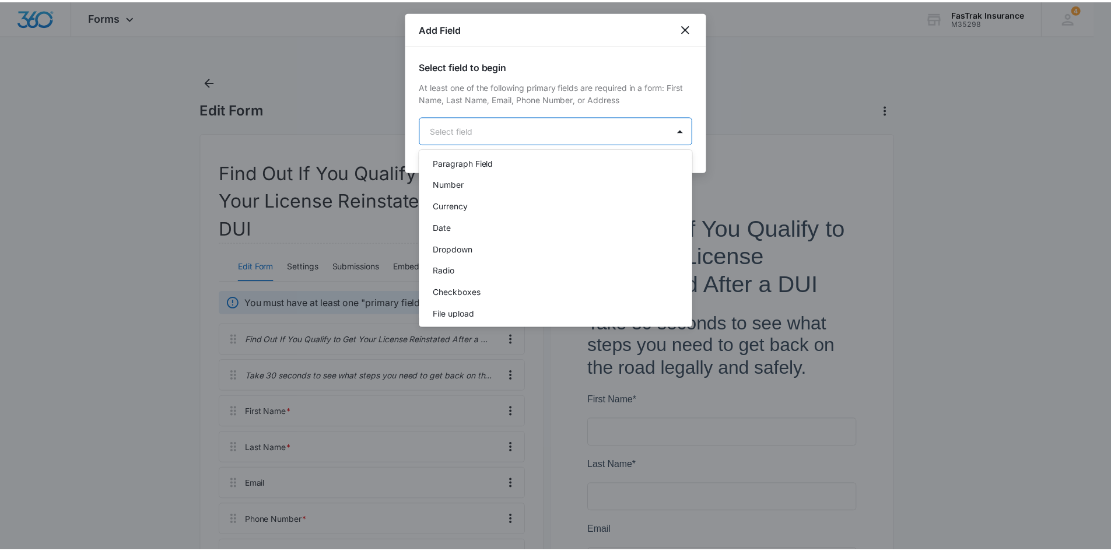
scroll to position [233, 0]
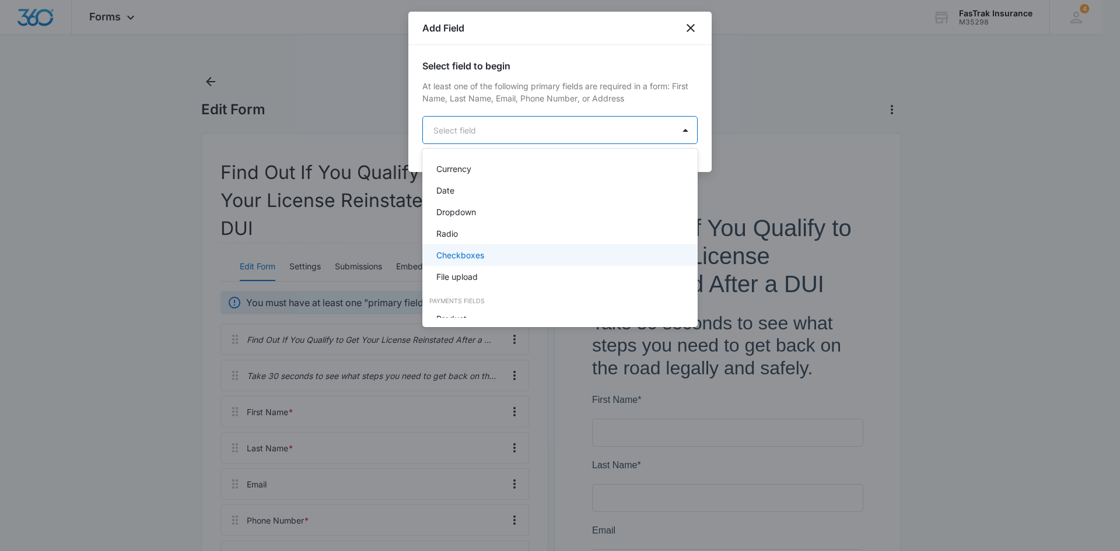
click at [484, 250] on p "Checkboxes" at bounding box center [460, 255] width 48 height 12
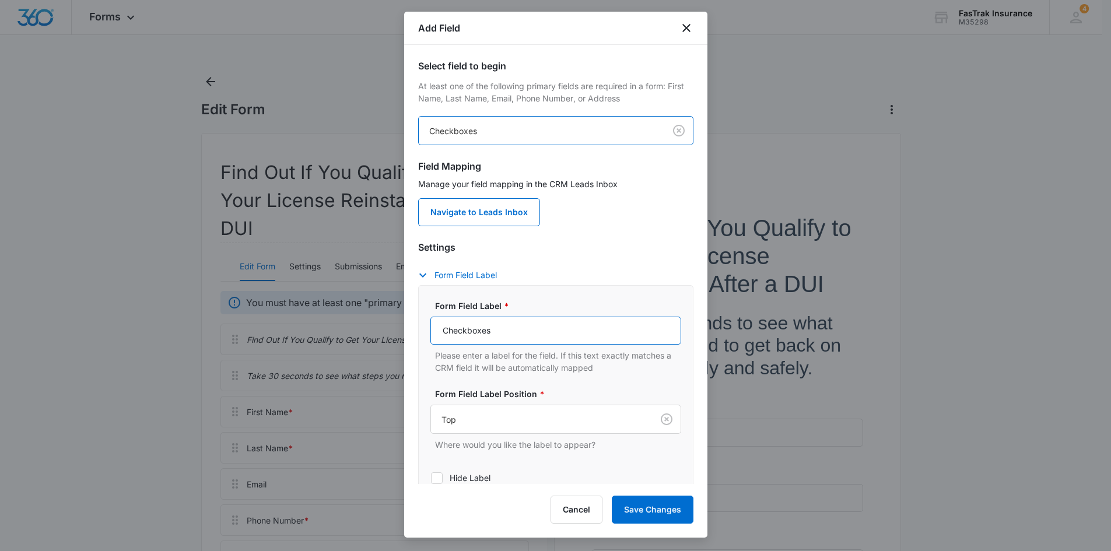
click at [485, 336] on input "Checkboxes" at bounding box center [556, 331] width 251 height 28
paste input "Were you involved in a crash?"
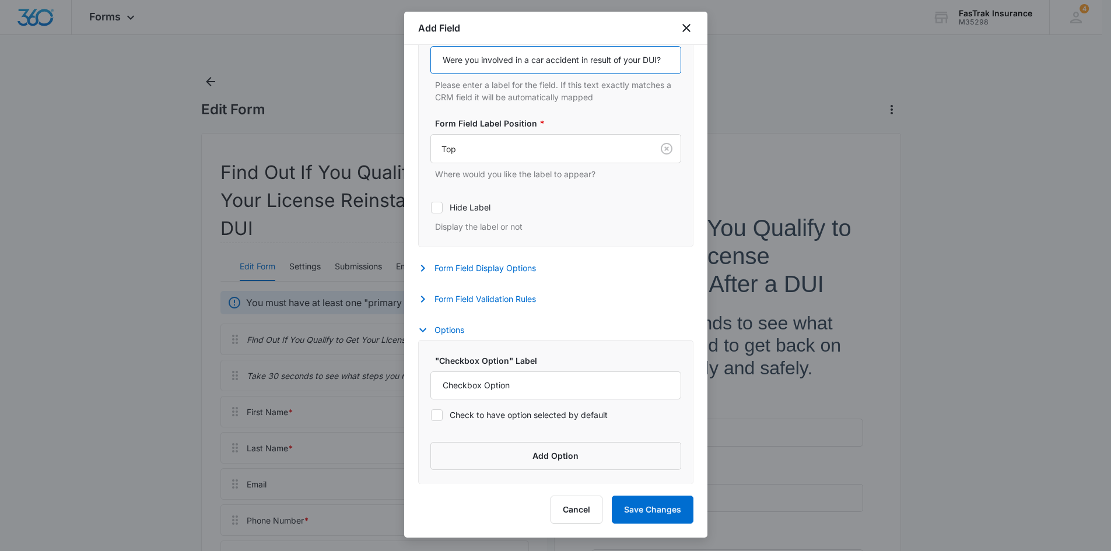
scroll to position [271, 0]
type input "Were you involved in a car accident in result of your DUI?"
click at [510, 388] on input "Checkbox Option" at bounding box center [556, 385] width 251 height 28
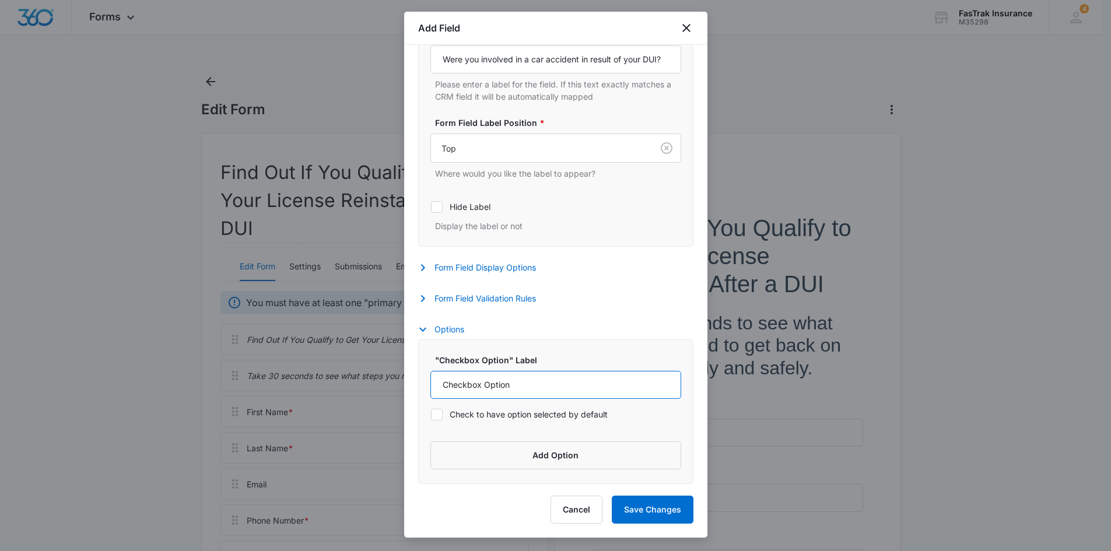
click at [510, 388] on input "Checkbox Option" at bounding box center [556, 385] width 251 height 28
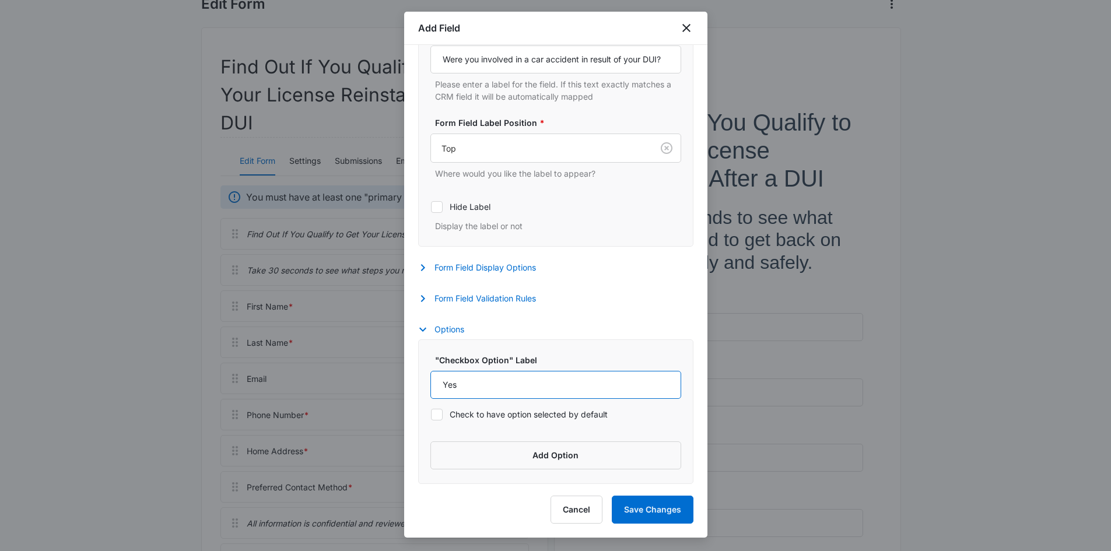
scroll to position [117, 0]
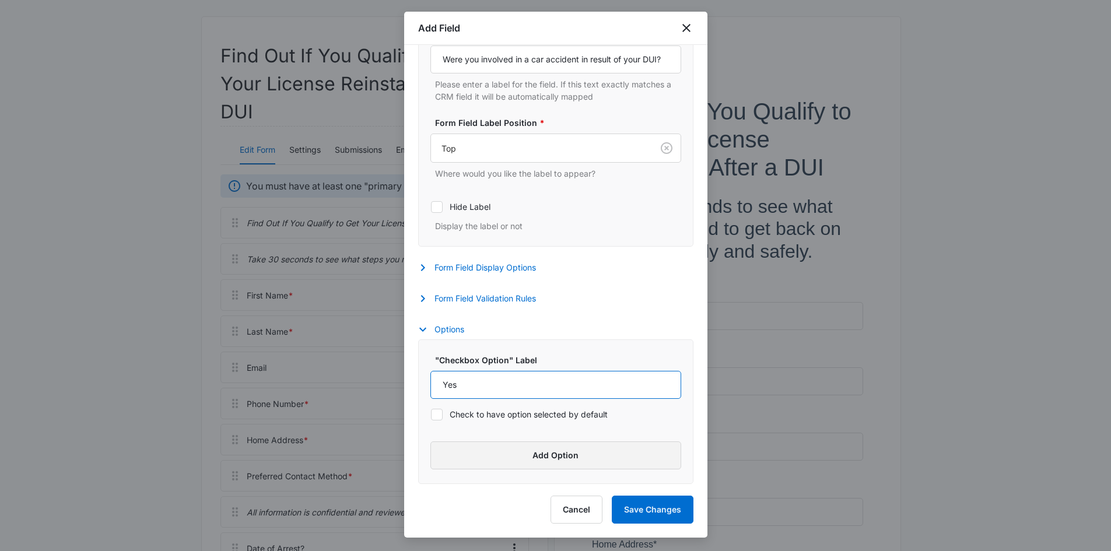
type input "Yes"
click at [504, 464] on button "Add Option" at bounding box center [556, 456] width 251 height 28
click at [500, 470] on input "Label" at bounding box center [546, 473] width 230 height 28
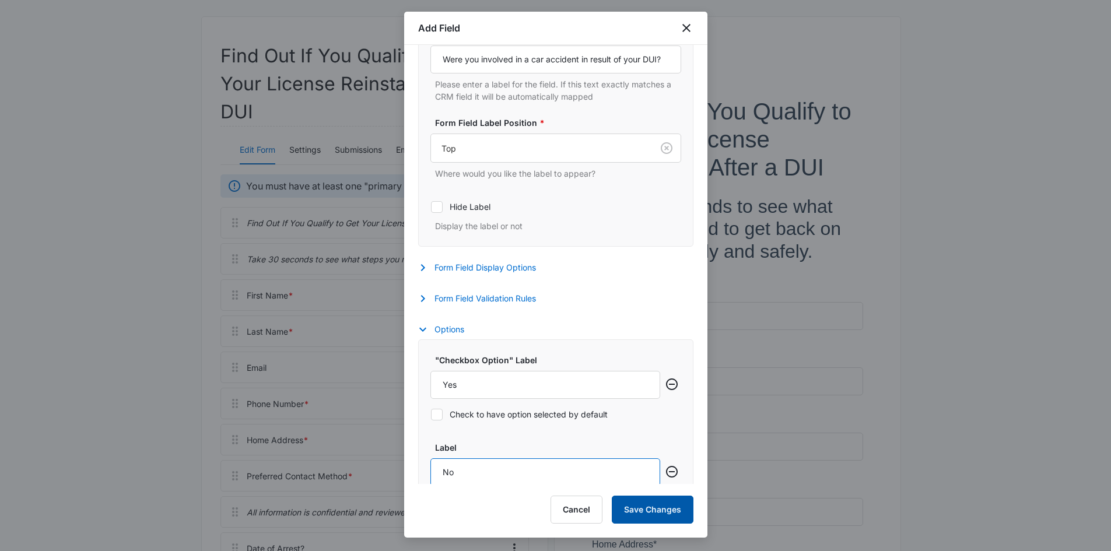
type input "No"
click at [666, 503] on button "Save Changes" at bounding box center [653, 510] width 82 height 28
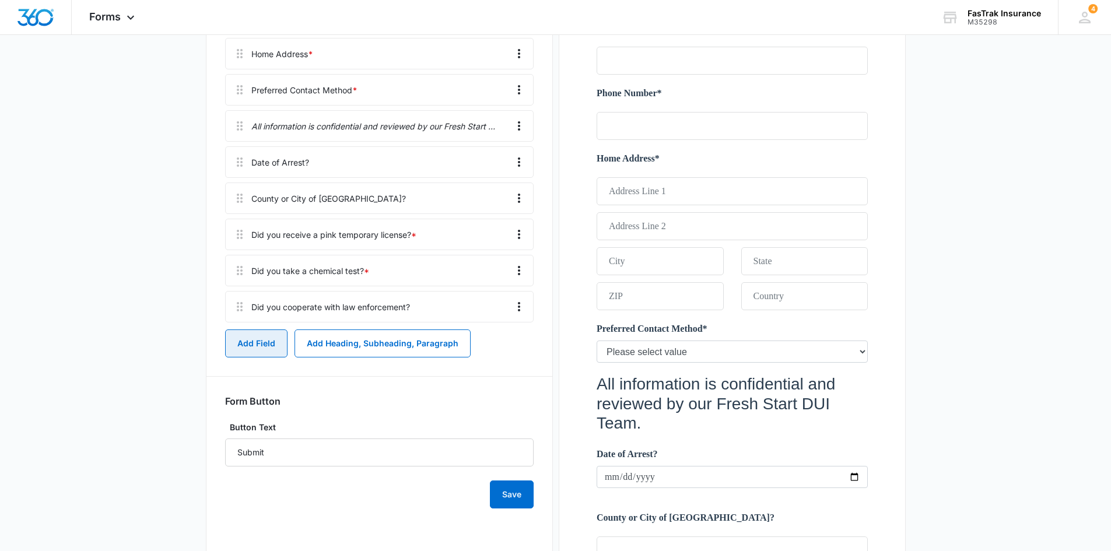
scroll to position [539, 0]
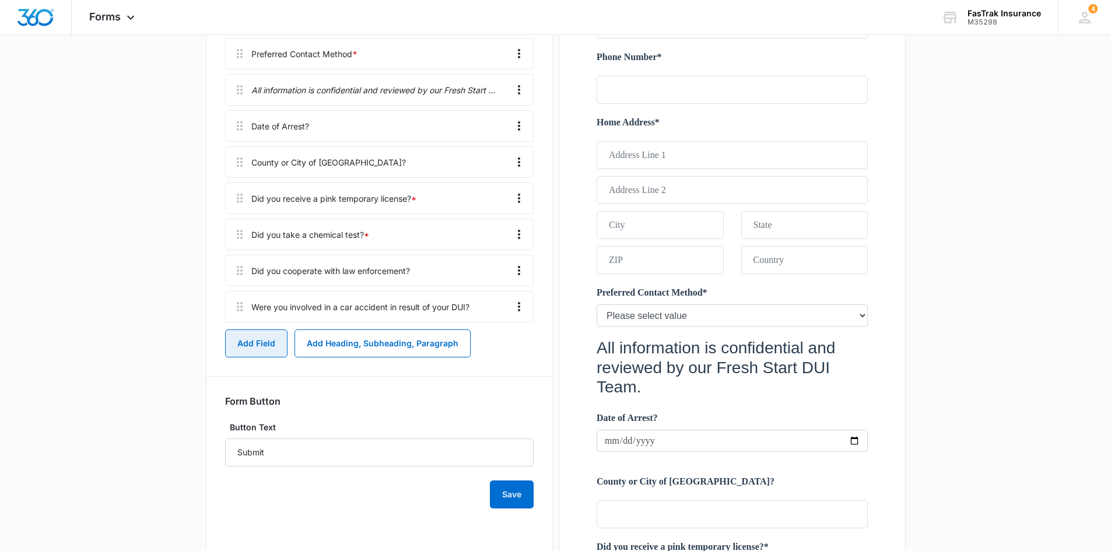
click at [265, 345] on button "Add Field" at bounding box center [256, 344] width 62 height 28
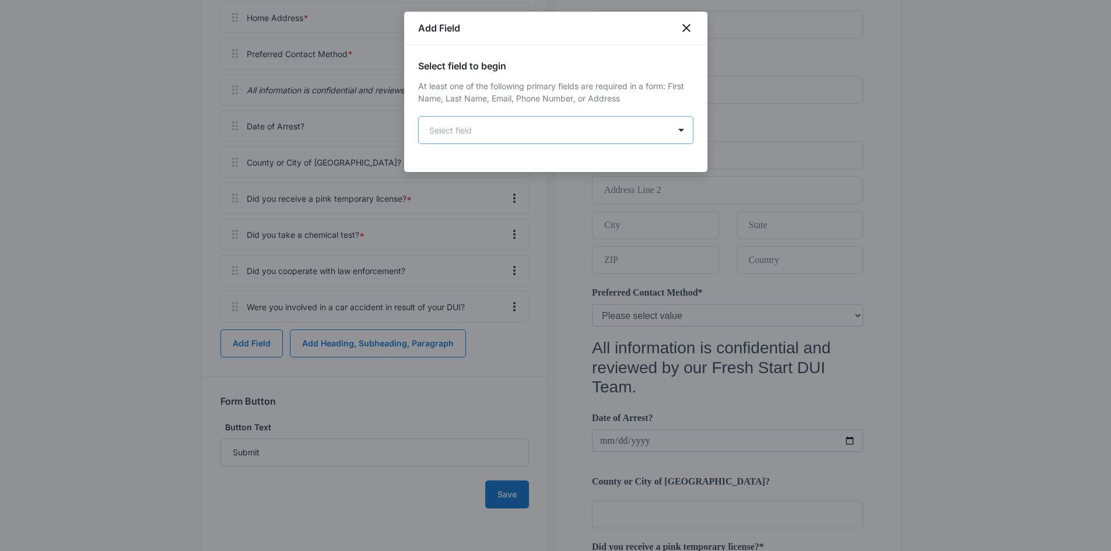
click at [532, 135] on body "Forms Apps Reputation Websites Forms CRM Email Social Payments POS Content Ads …" at bounding box center [555, 196] width 1111 height 1470
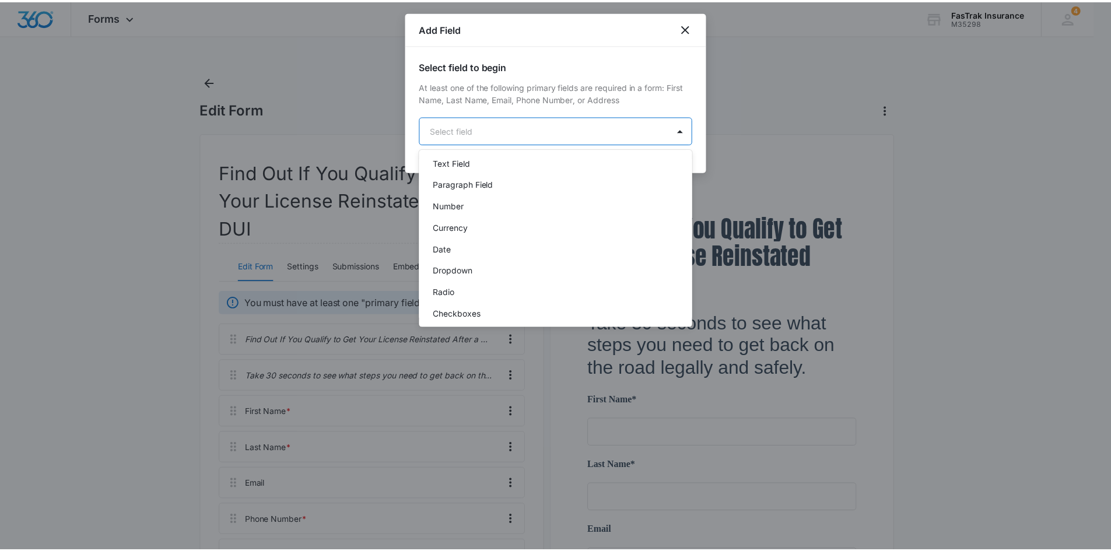
scroll to position [233, 0]
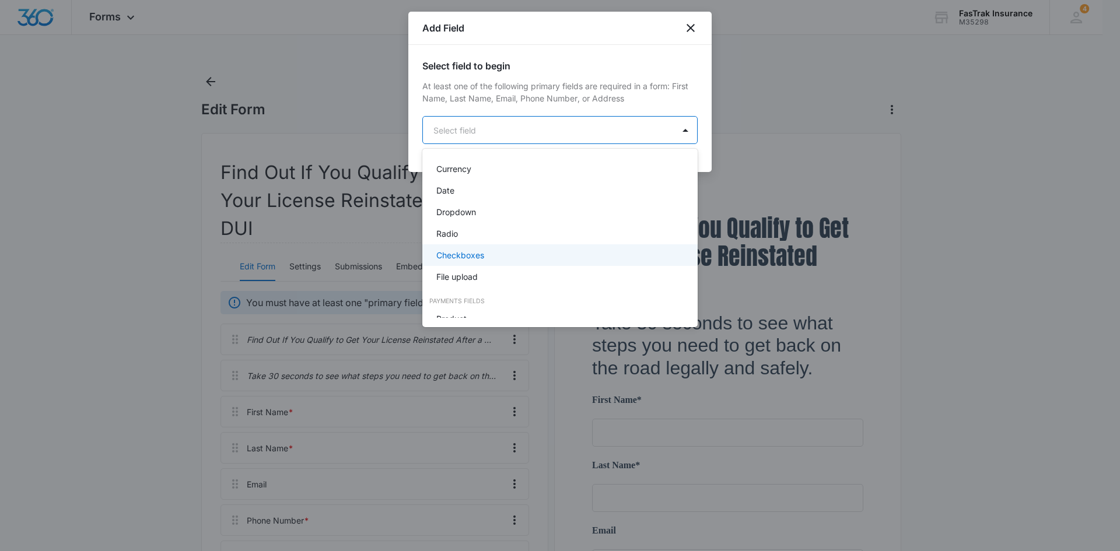
click at [472, 257] on p "Checkboxes" at bounding box center [460, 255] width 48 height 12
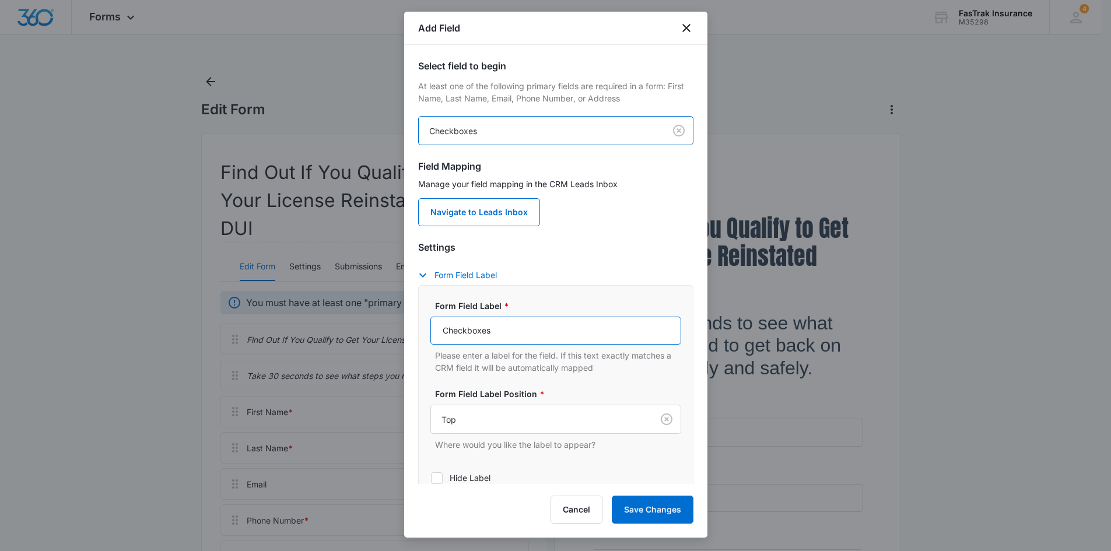
click at [524, 321] on input "Checkboxes" at bounding box center [556, 331] width 251 height 28
paste input "Is your license currently suspended or revoked?"
type input "Is your license currently suspended or revoked?"
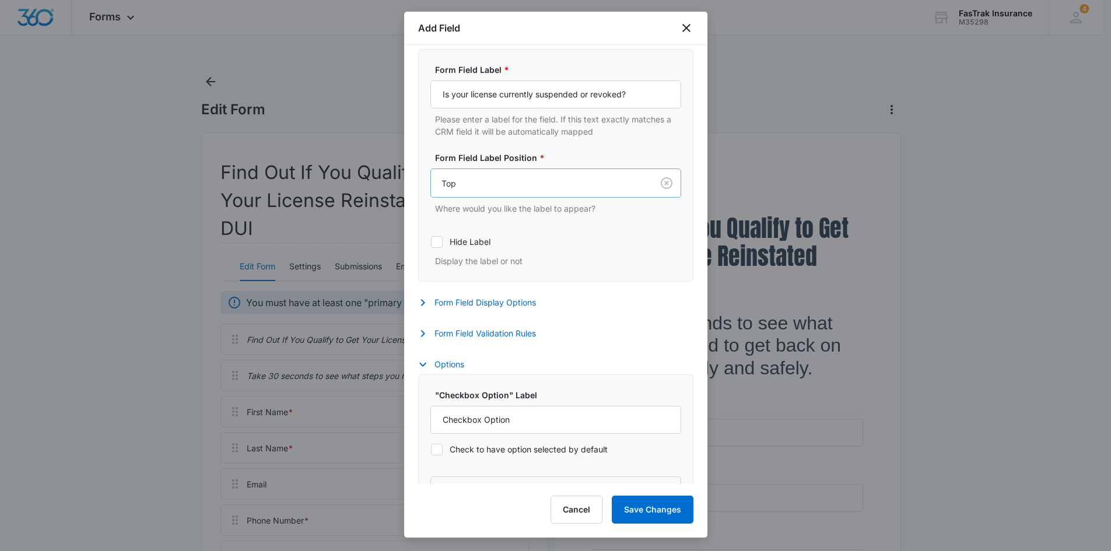
scroll to position [271, 0]
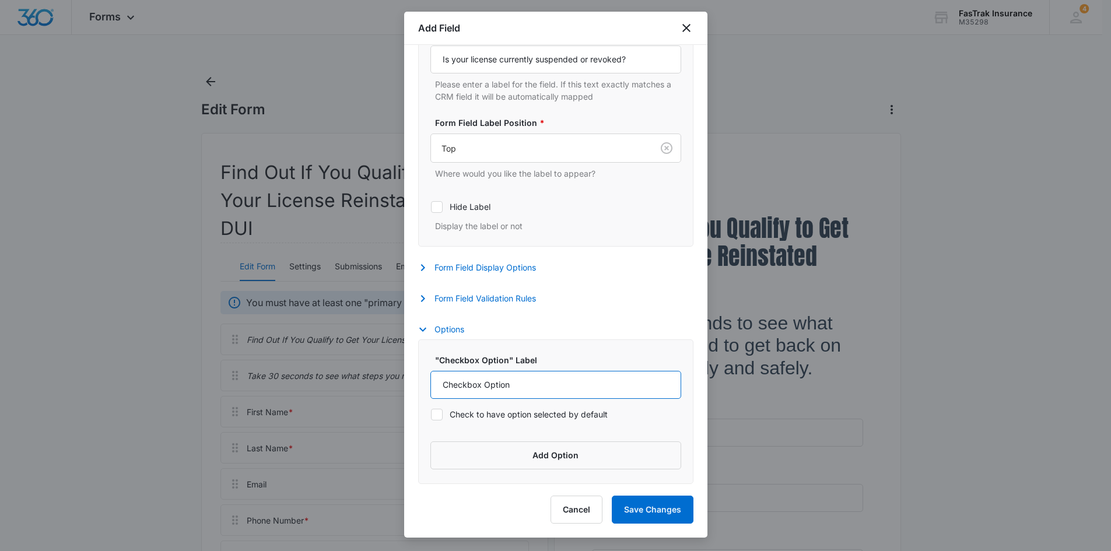
click at [504, 397] on input "Checkbox Option" at bounding box center [556, 385] width 251 height 28
paste input "Suspended"
type input "Suspended"
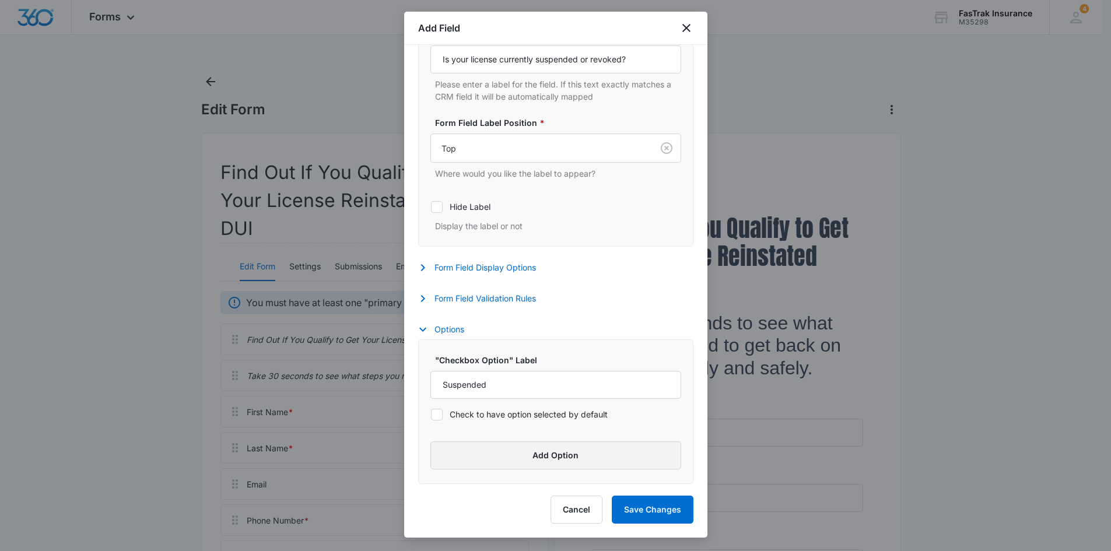
click at [531, 463] on button "Add Option" at bounding box center [556, 456] width 251 height 28
click at [530, 470] on input "Label" at bounding box center [546, 473] width 230 height 28
paste input "Revoked"
type input "Revoked"
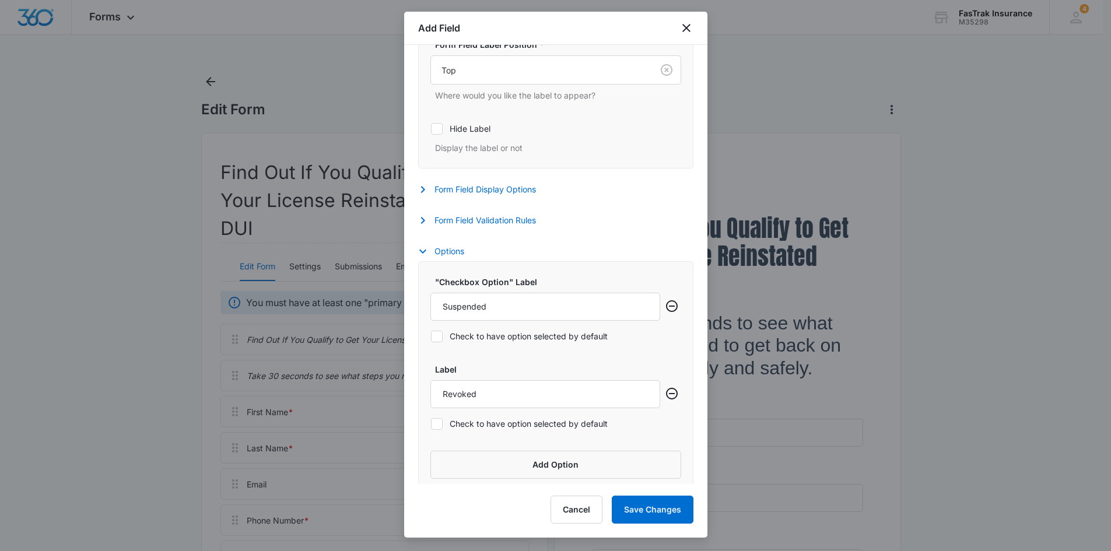
scroll to position [359, 0]
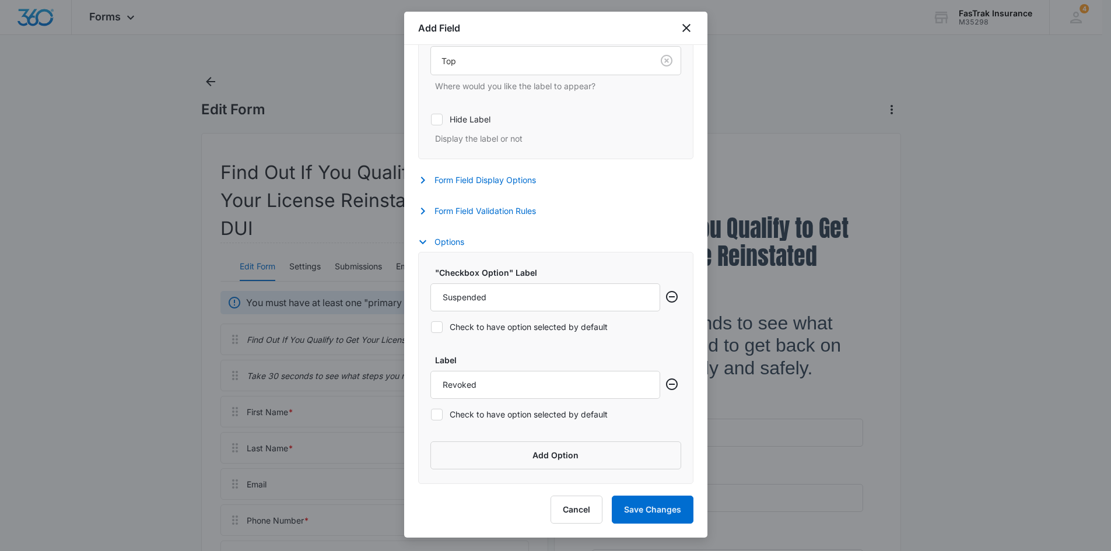
click at [508, 441] on div ""Checkbox Option" Label Suspended Check to have option selected by default Labe…" at bounding box center [555, 368] width 275 height 232
click at [508, 443] on button "Add Option" at bounding box center [556, 456] width 251 height 28
click at [498, 472] on input "Label" at bounding box center [546, 473] width 230 height 28
paste input "Not Sure"
type input "Not Sure"
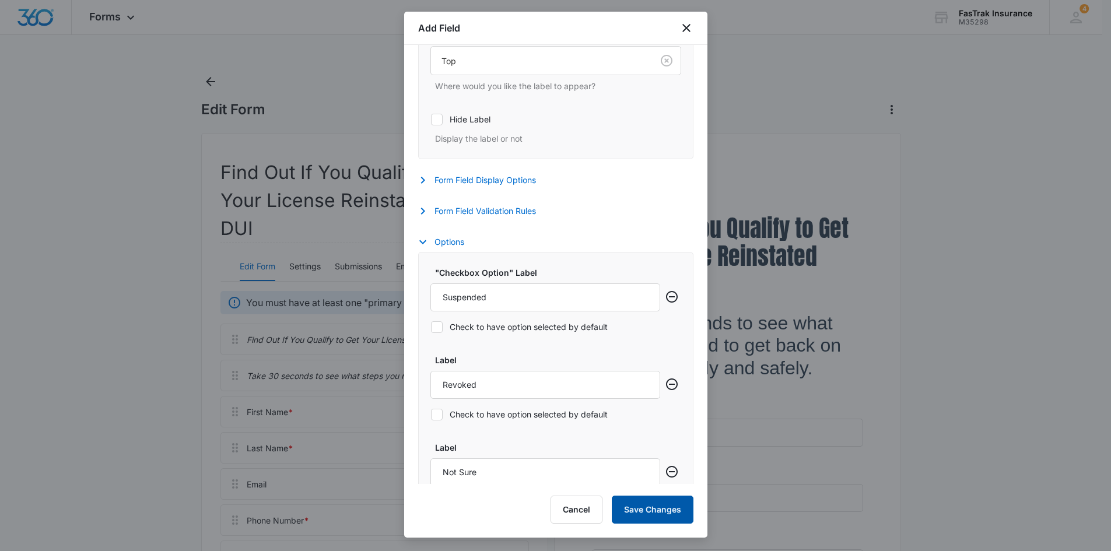
click at [664, 515] on button "Save Changes" at bounding box center [653, 510] width 82 height 28
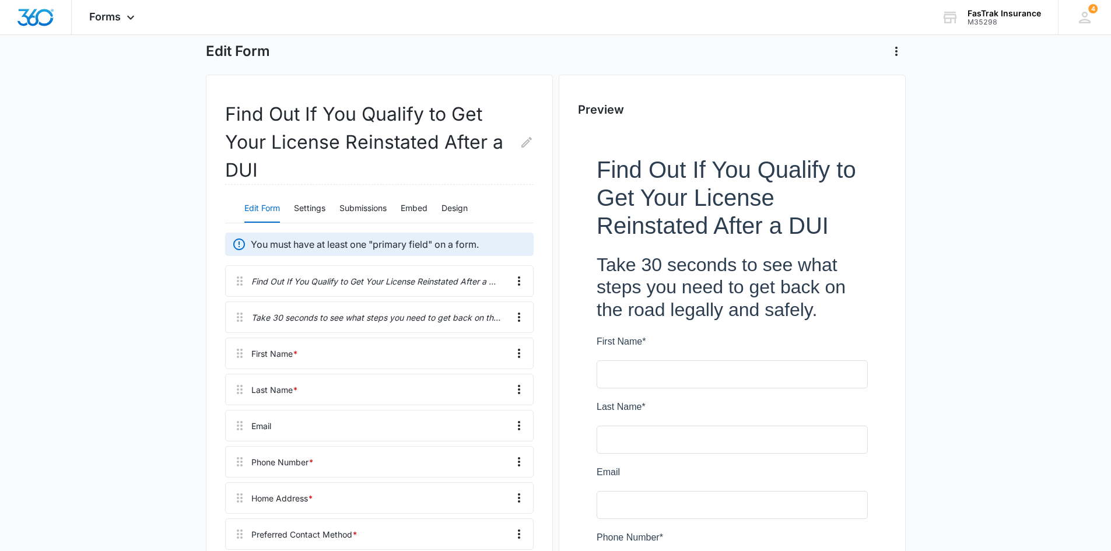
scroll to position [117, 0]
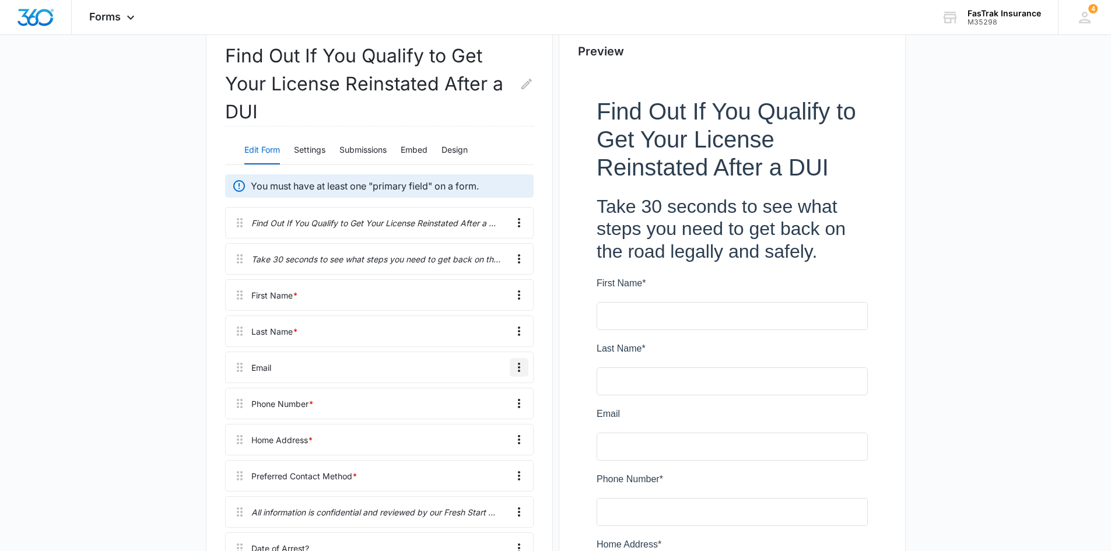
click at [524, 374] on icon "Overflow Menu" at bounding box center [519, 368] width 14 height 14
click at [489, 400] on div "Edit" at bounding box center [487, 400] width 25 height 8
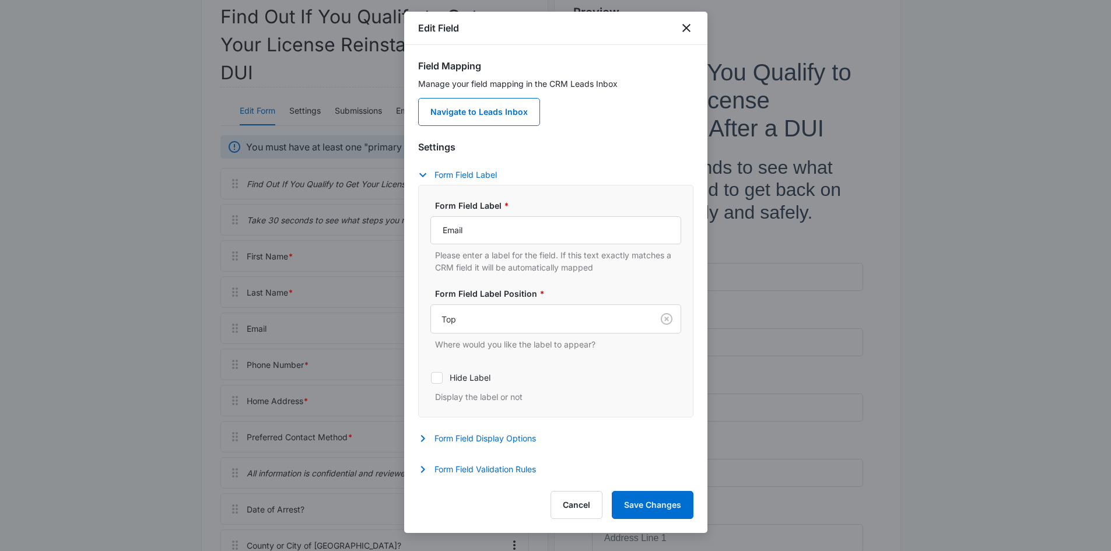
scroll to position [175, 0]
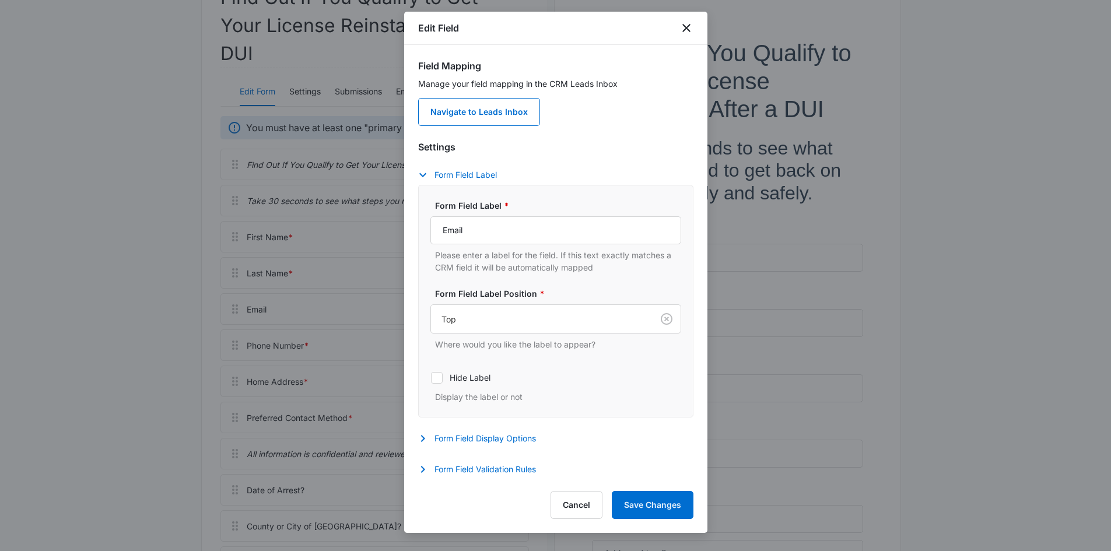
click at [474, 449] on div "Settings Form Field Label Form Field Label * Email Please enter a label for the…" at bounding box center [555, 310] width 275 height 340
click at [473, 446] on div "Form Field Display Options Description Give an optional description to the form…" at bounding box center [555, 440] width 275 height 17
click at [485, 429] on div "Settings Form Field Label Form Field Label * Email Please enter a label for the…" at bounding box center [555, 310] width 275 height 340
click at [485, 439] on button "Form Field Display Options" at bounding box center [483, 439] width 130 height 14
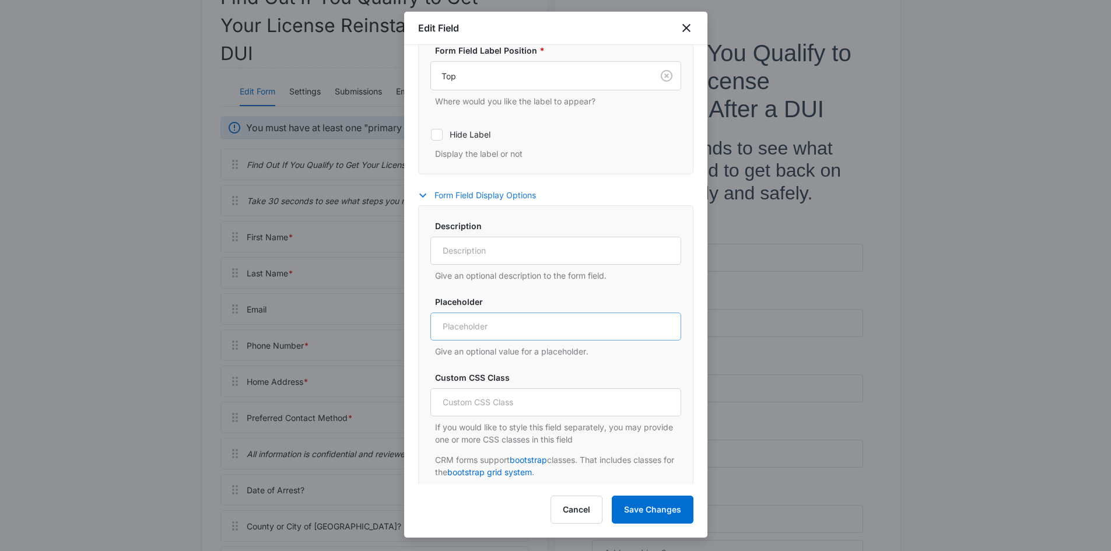
scroll to position [283, 0]
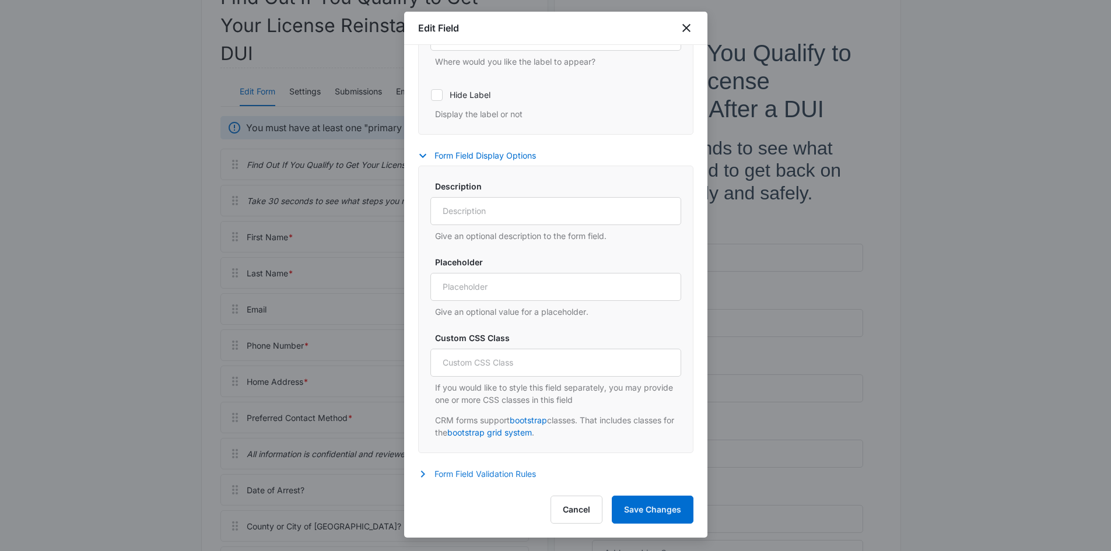
click at [460, 474] on button "Form Field Validation Rules" at bounding box center [483, 474] width 130 height 14
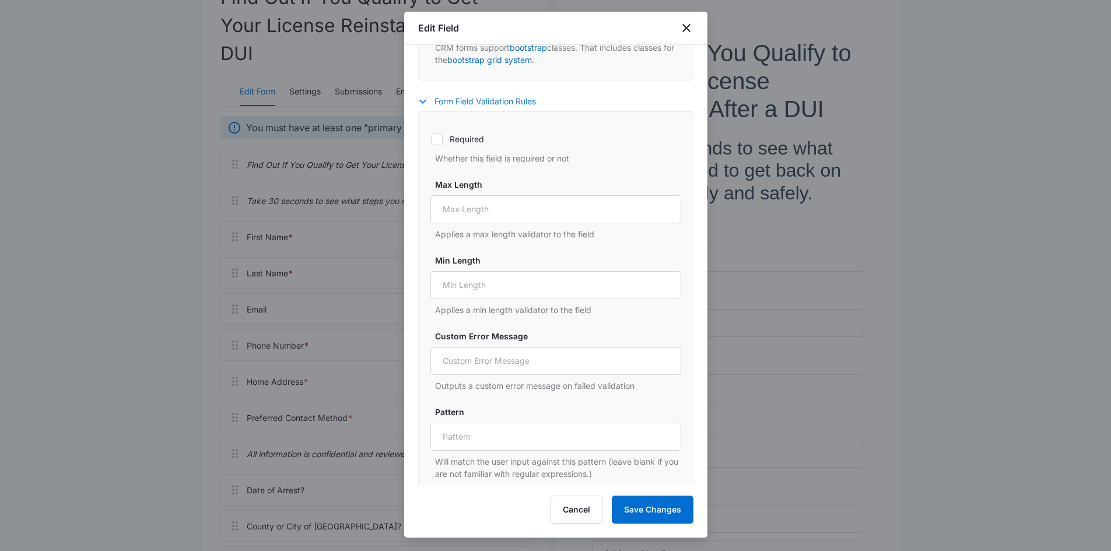
scroll to position [666, 0]
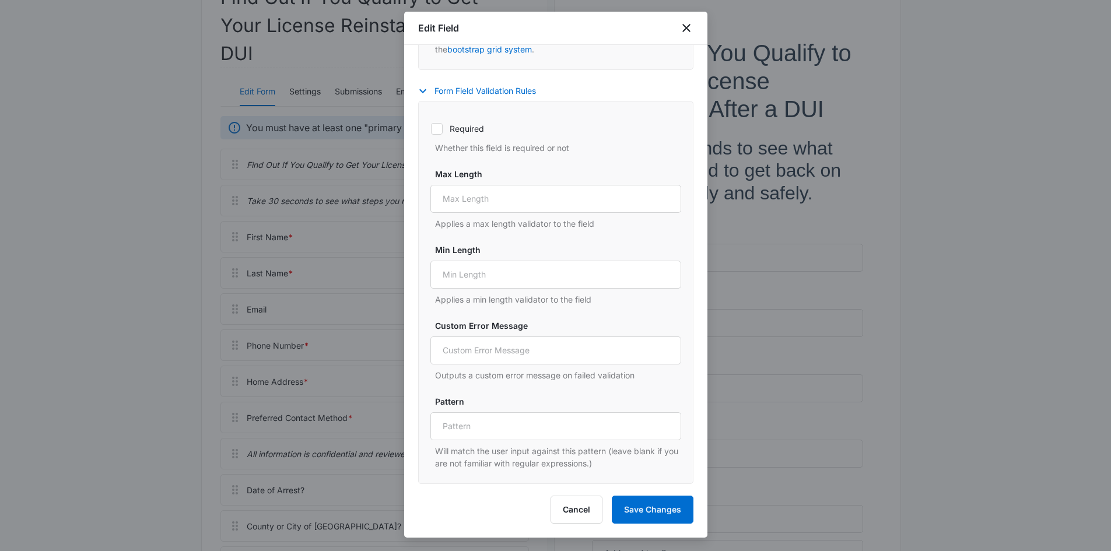
click at [470, 128] on label "Required" at bounding box center [556, 129] width 251 height 12
click at [431, 128] on input "Required" at bounding box center [431, 128] width 1 height 1
checkbox input "true"
click at [646, 509] on button "Save Changes" at bounding box center [653, 510] width 82 height 28
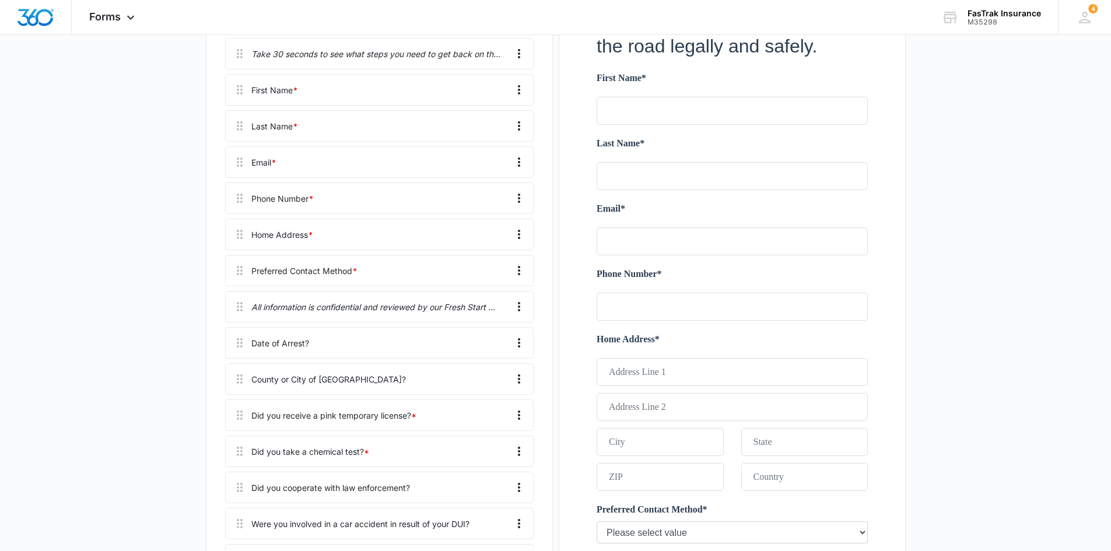
scroll to position [350, 0]
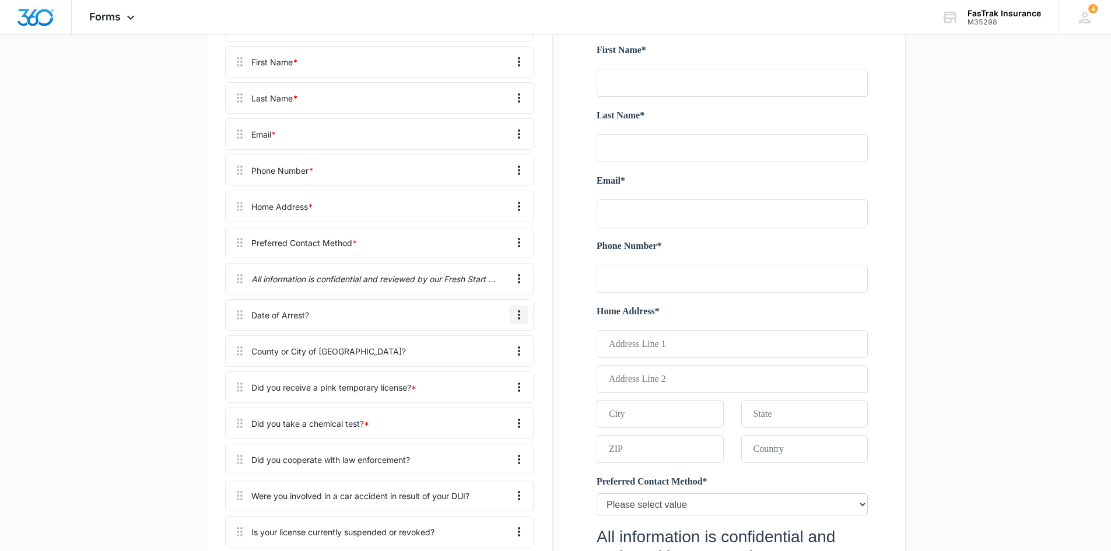
click at [519, 313] on icon "Overflow Menu" at bounding box center [519, 315] width 14 height 14
click at [494, 348] on div "Edit" at bounding box center [487, 348] width 25 height 8
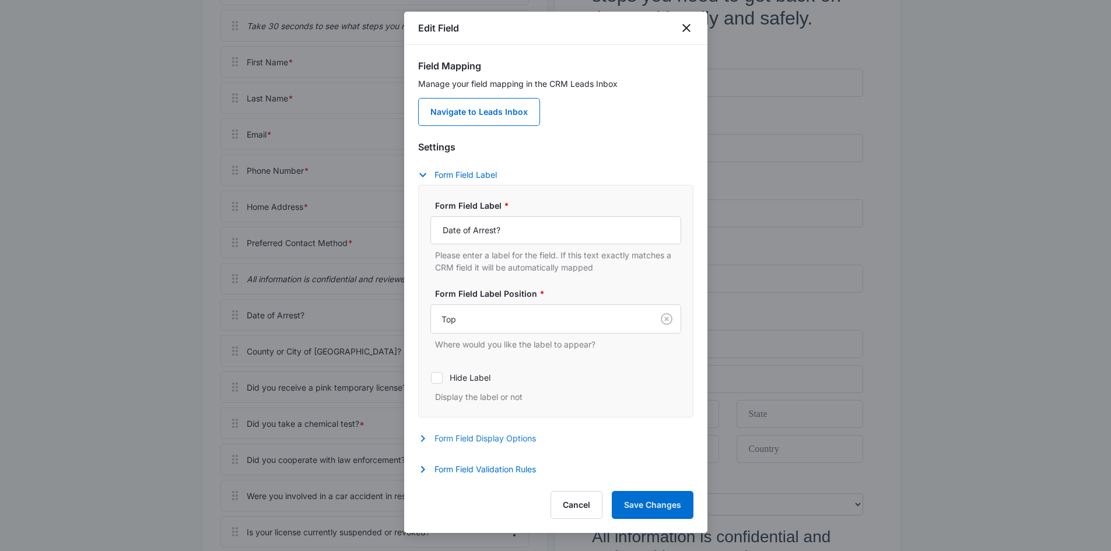
click at [498, 439] on button "Form Field Display Options" at bounding box center [483, 439] width 130 height 14
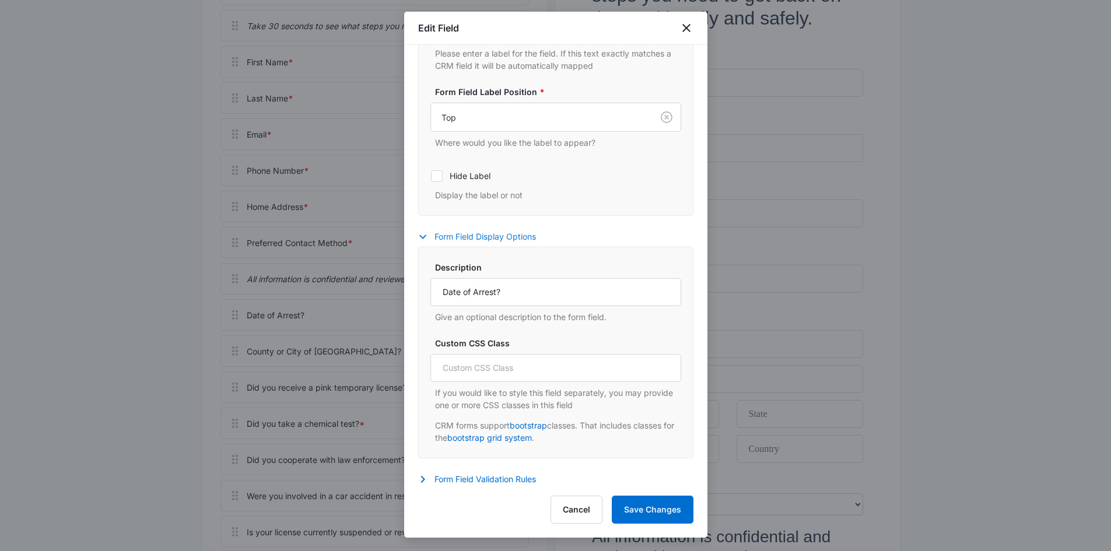
scroll to position [207, 0]
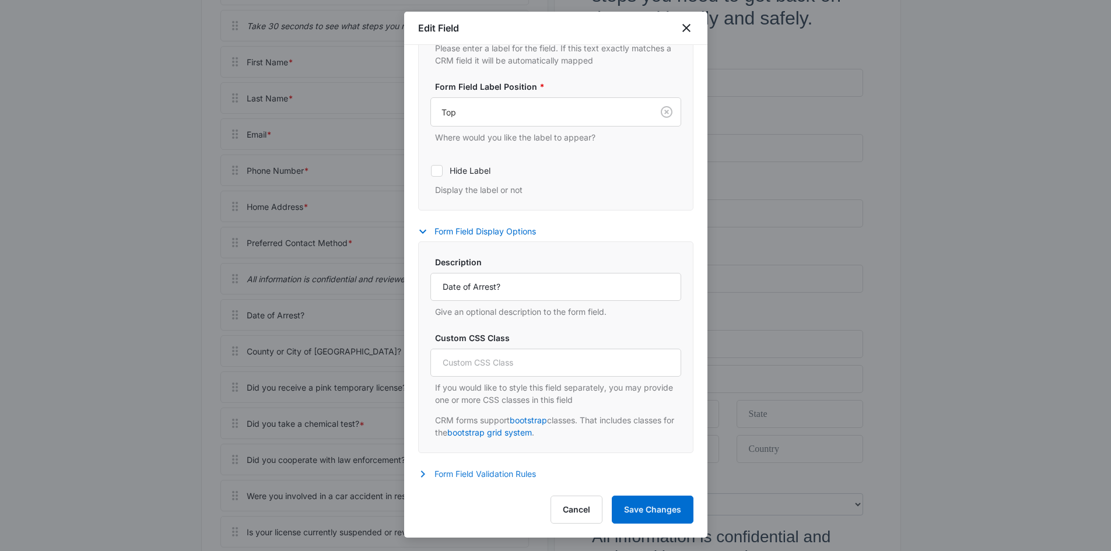
click at [480, 468] on button "Form Field Validation Rules" at bounding box center [483, 474] width 130 height 14
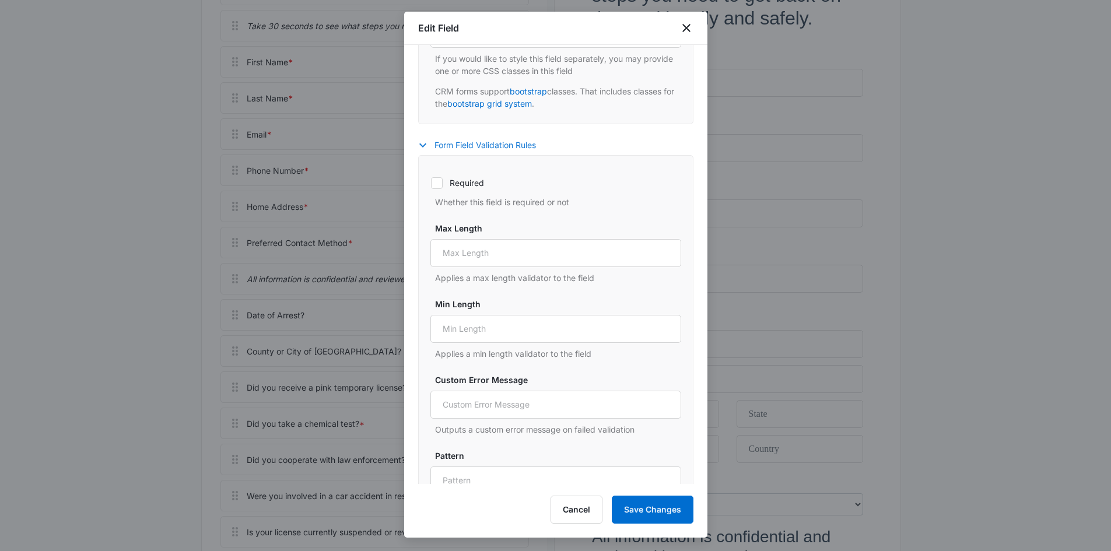
scroll to position [557, 0]
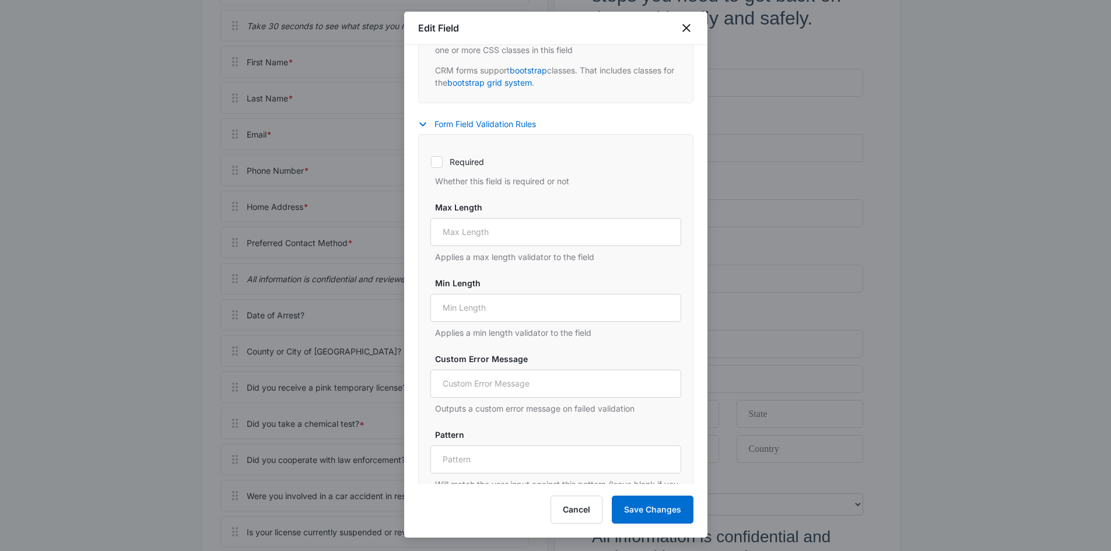
click at [467, 156] on label "Required" at bounding box center [556, 162] width 251 height 12
click at [431, 162] on input "Required" at bounding box center [431, 162] width 1 height 1
checkbox input "true"
click at [629, 506] on button "Save Changes" at bounding box center [653, 510] width 82 height 28
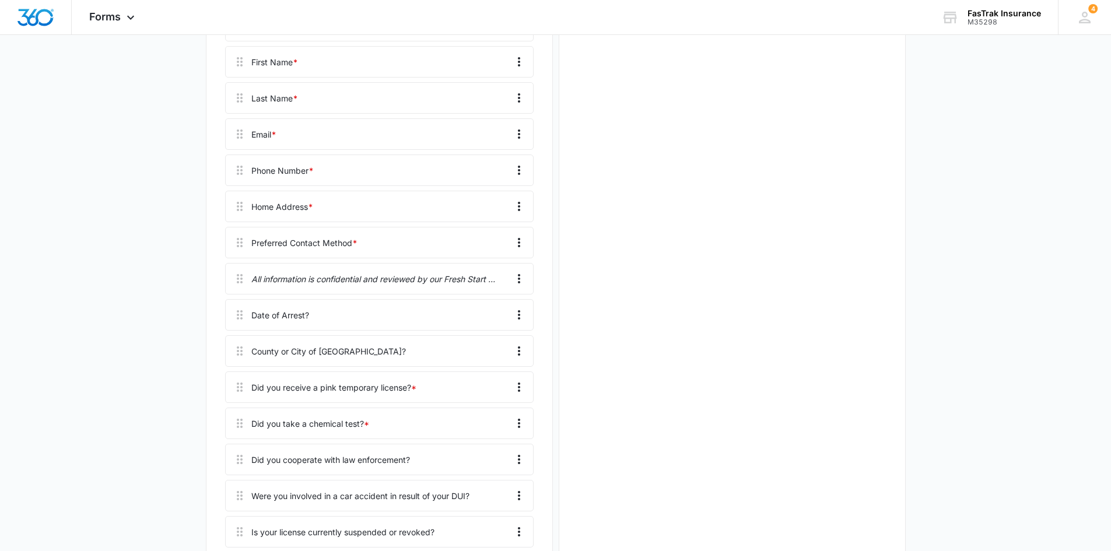
scroll to position [0, 0]
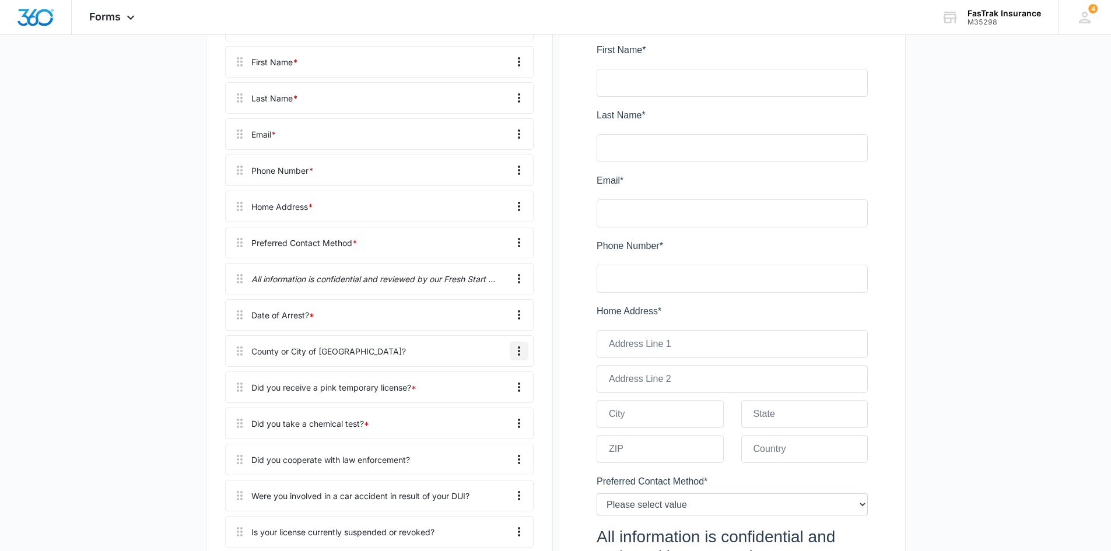
click at [516, 348] on icon "Overflow Menu" at bounding box center [519, 351] width 14 height 14
click at [510, 382] on button "Edit" at bounding box center [494, 384] width 67 height 18
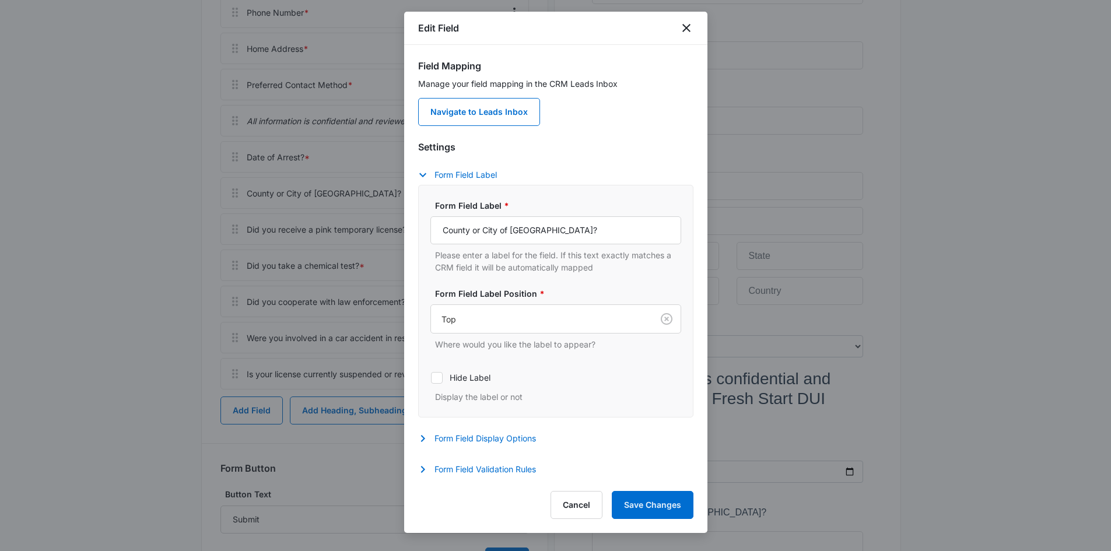
scroll to position [525, 0]
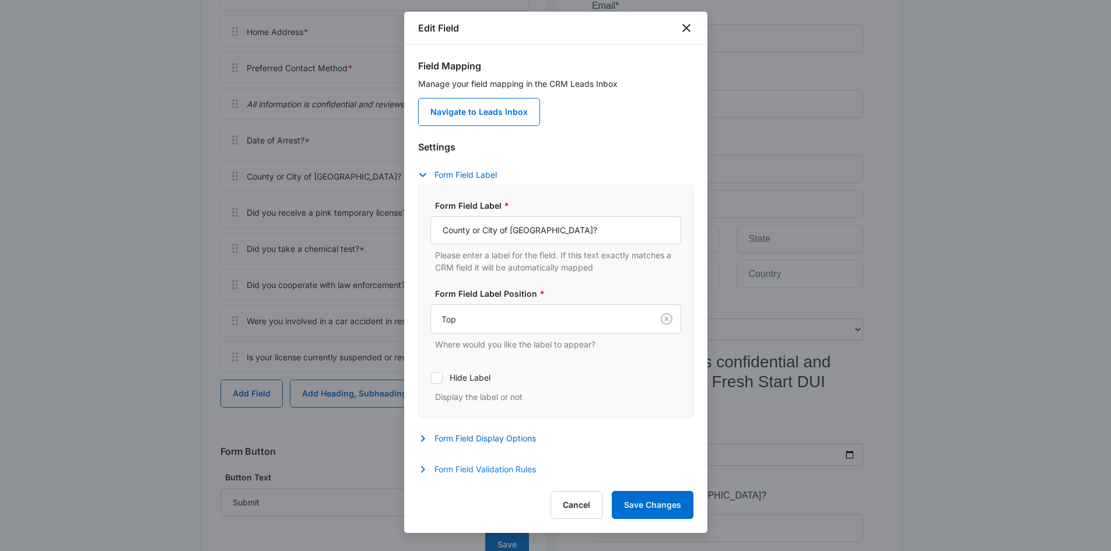
click at [492, 470] on button "Form Field Validation Rules" at bounding box center [483, 470] width 130 height 14
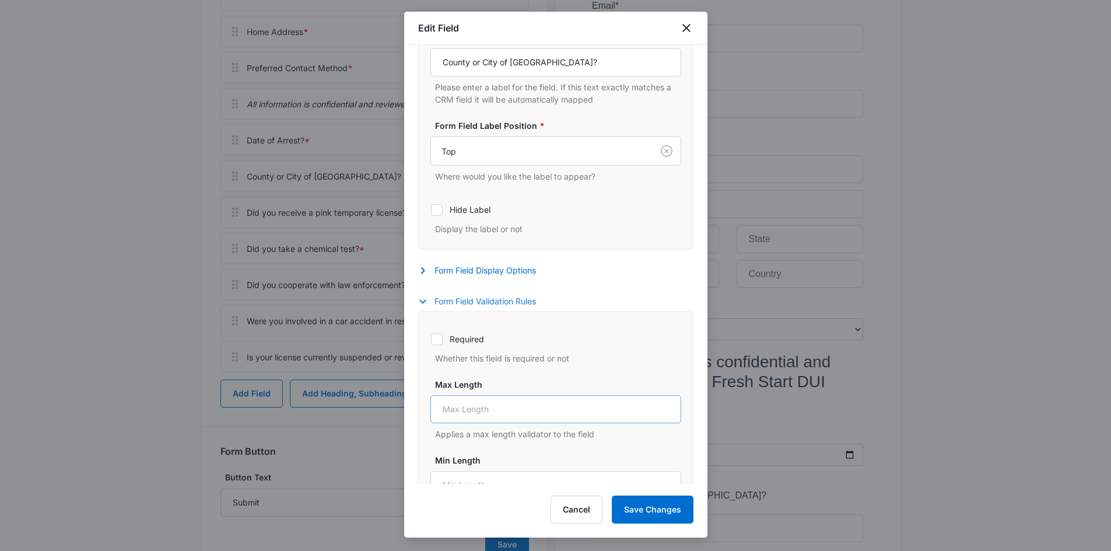
scroll to position [175, 0]
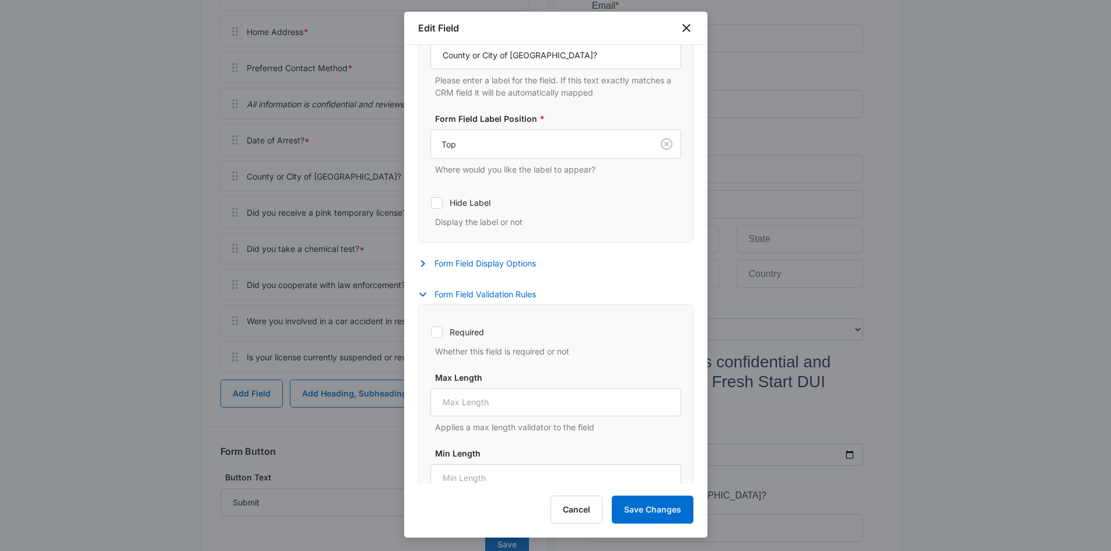
click at [466, 337] on label "Required" at bounding box center [556, 332] width 251 height 12
click at [431, 333] on input "Required" at bounding box center [431, 332] width 1 height 1
checkbox input "true"
click at [634, 506] on button "Save Changes" at bounding box center [653, 510] width 82 height 28
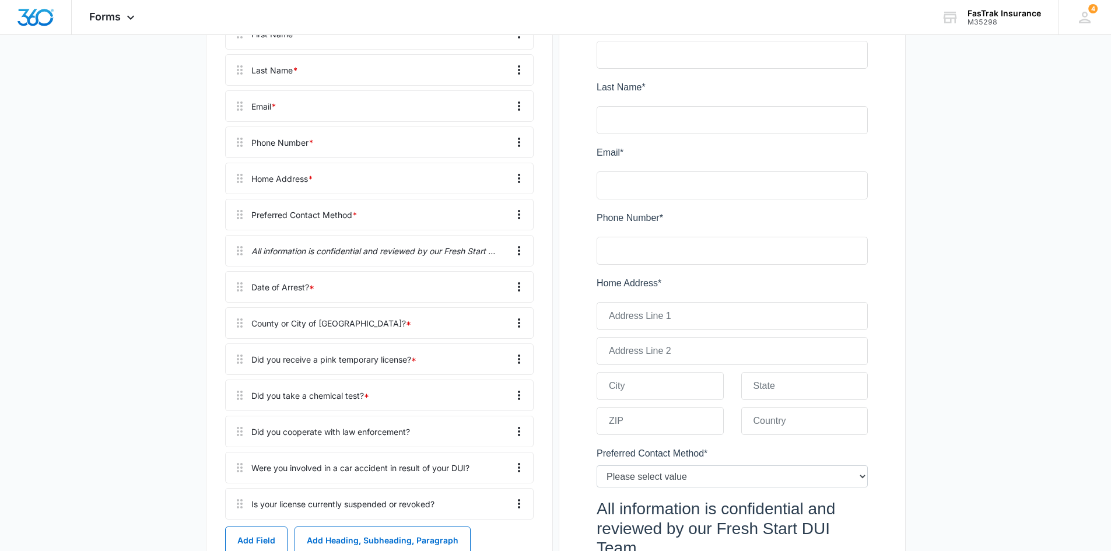
scroll to position [350, 0]
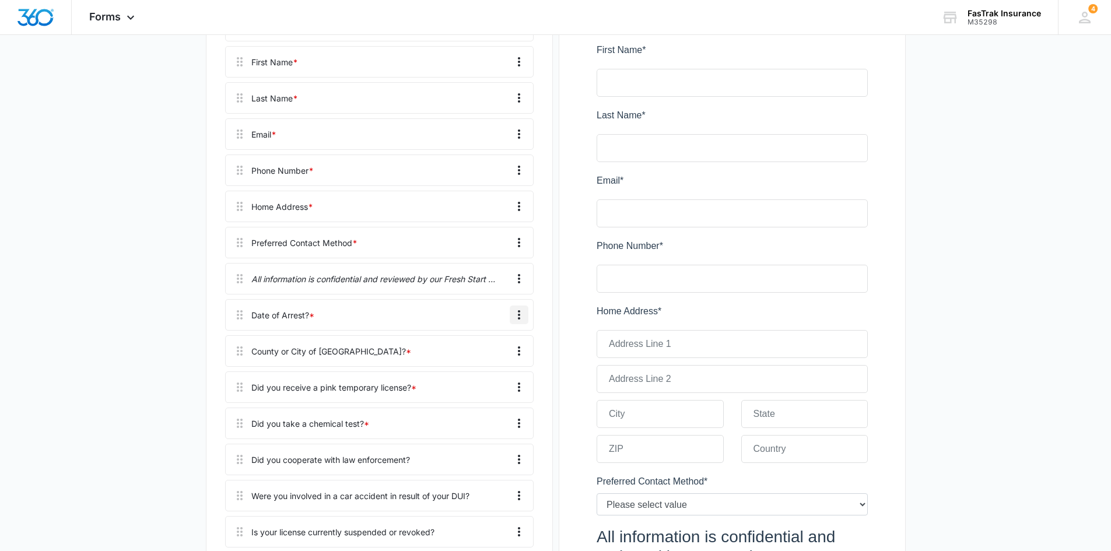
click at [518, 313] on icon "Overflow Menu" at bounding box center [519, 315] width 14 height 14
click at [498, 341] on button "Edit" at bounding box center [494, 348] width 67 height 18
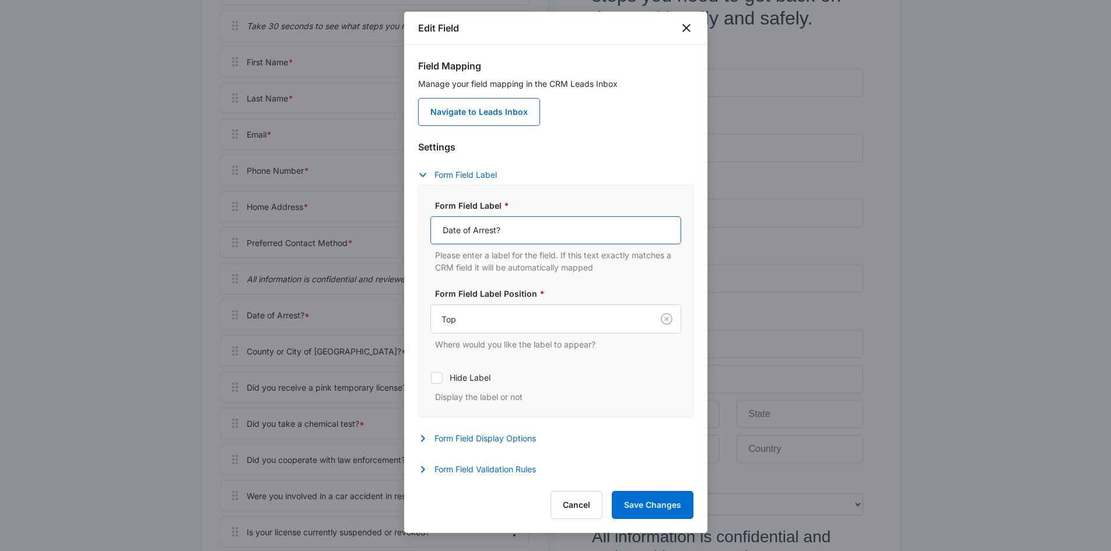
click at [509, 236] on input "Date of Arrest?" at bounding box center [556, 230] width 251 height 28
paste input "DUI Arrest"
type input "Date of DUI Arrest?"
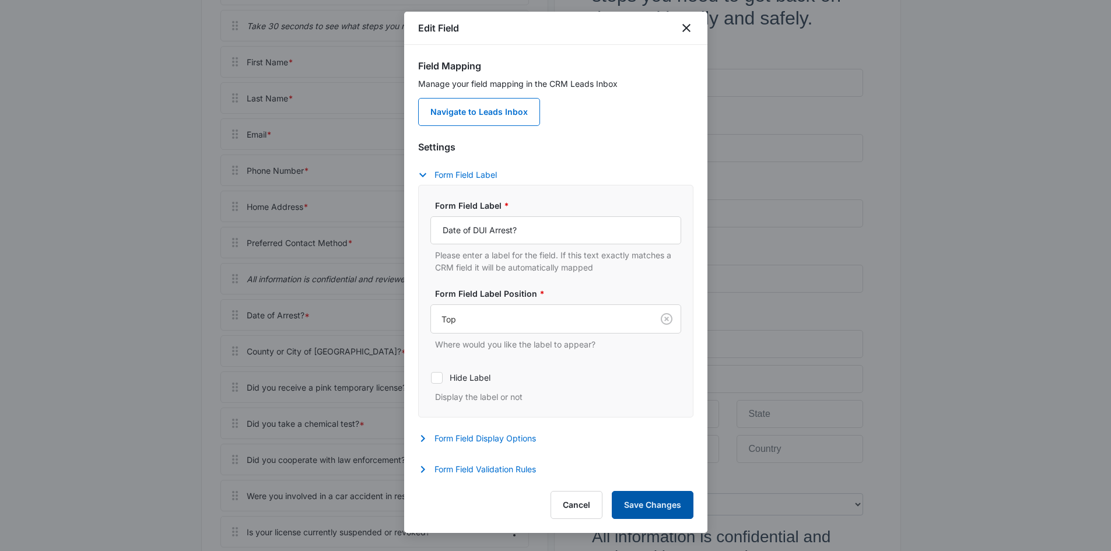
click at [644, 507] on button "Save Changes" at bounding box center [653, 505] width 82 height 28
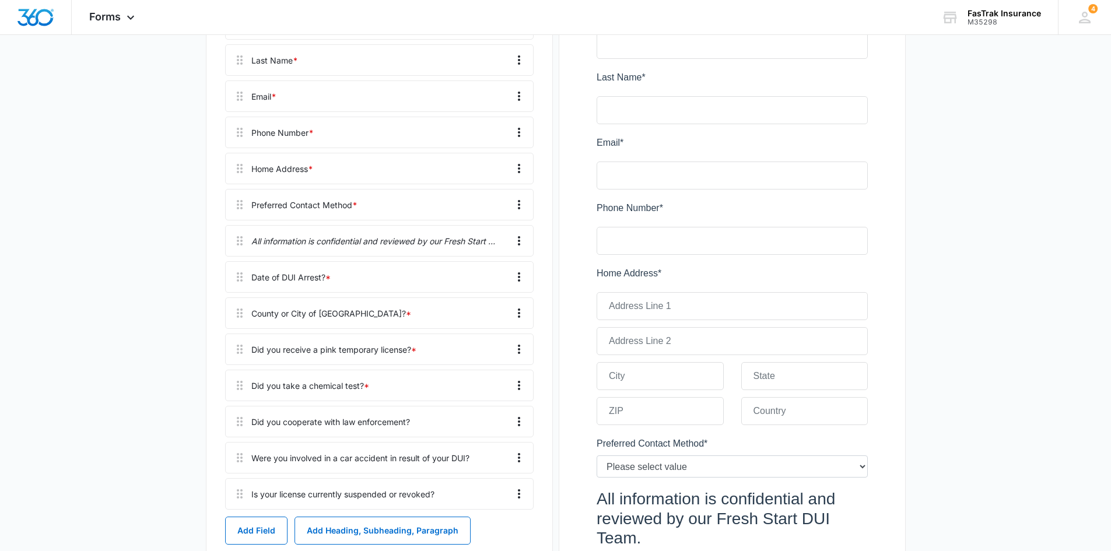
scroll to position [408, 0]
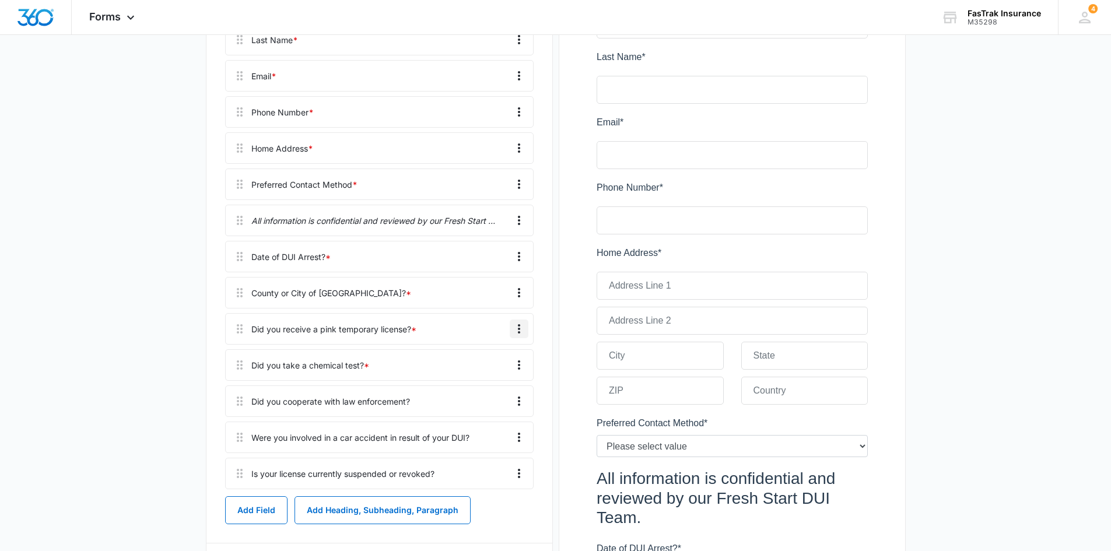
click at [519, 326] on icon "Overflow Menu" at bounding box center [519, 328] width 2 height 9
click at [492, 361] on div "Edit" at bounding box center [487, 362] width 25 height 8
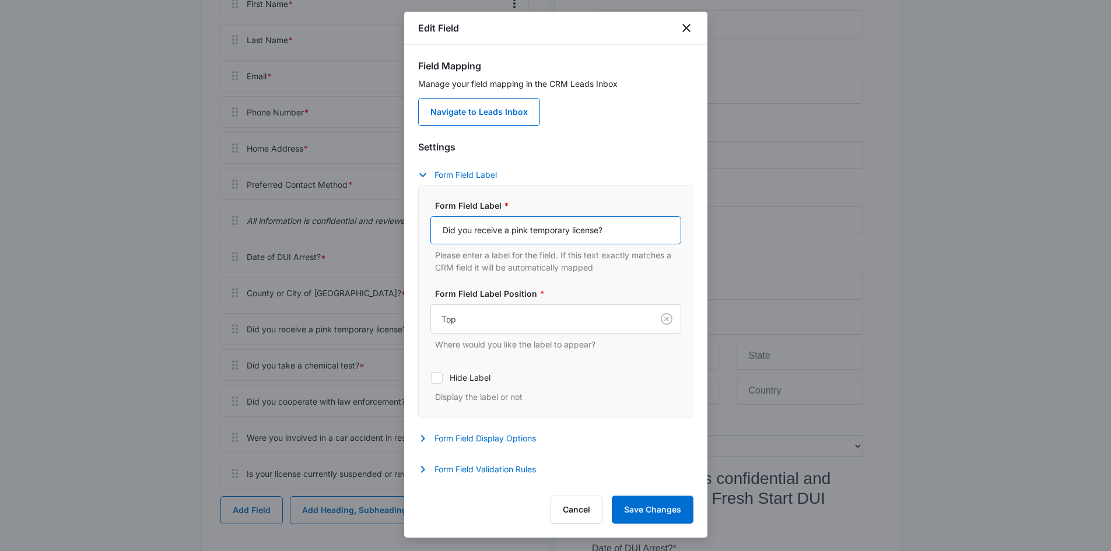
click at [617, 228] on input "Did you receive a pink temporary license?" at bounding box center [556, 230] width 251 height 28
paste input "temporary pink license from the DMV after your arrest"
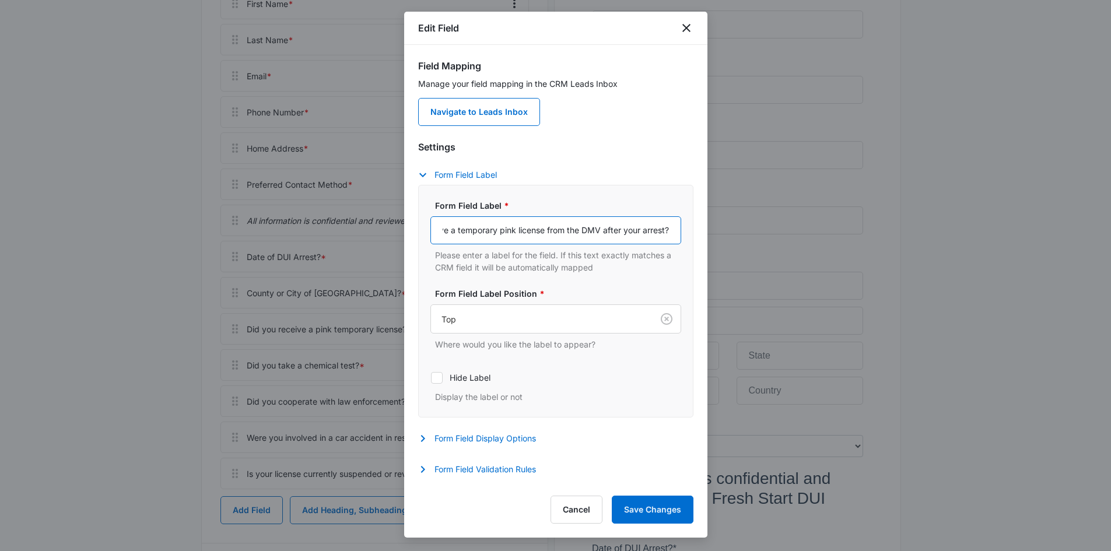
click at [583, 232] on input "Did you receive a temporary pink license from the DMV after your arrest?" at bounding box center [556, 230] width 251 height 28
type input "Did you receive a temporary pink license from the officer after your arrest?"
click at [502, 472] on button "Form Field Validation Rules" at bounding box center [483, 470] width 130 height 14
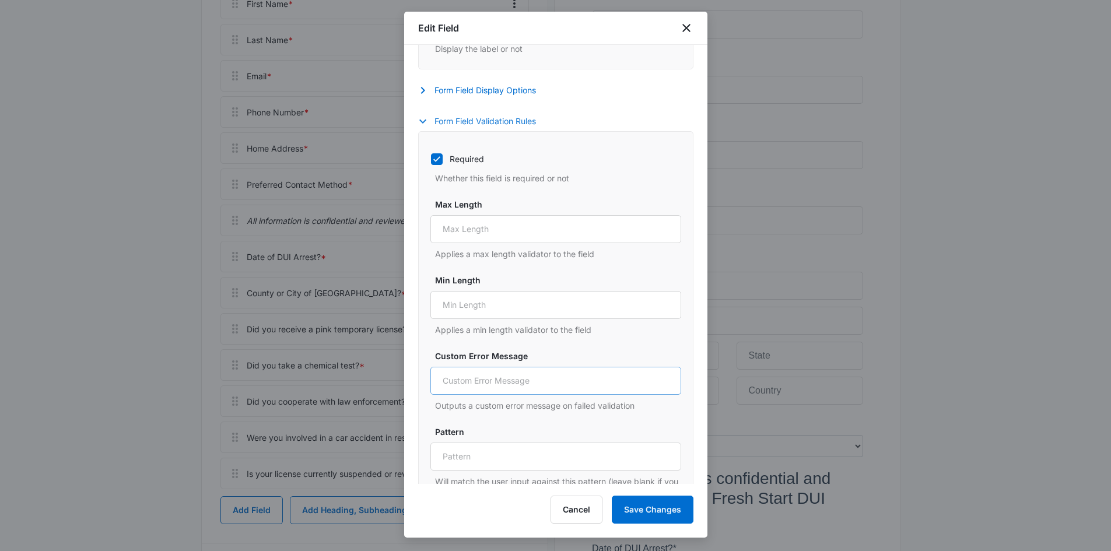
scroll to position [350, 0]
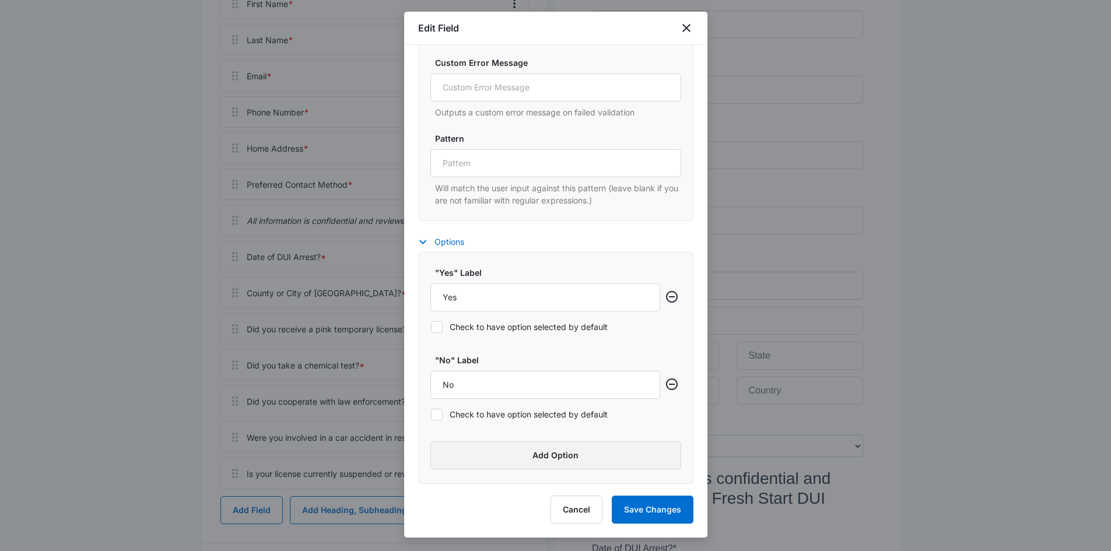
click at [511, 464] on button "Add Option" at bounding box center [556, 456] width 251 height 28
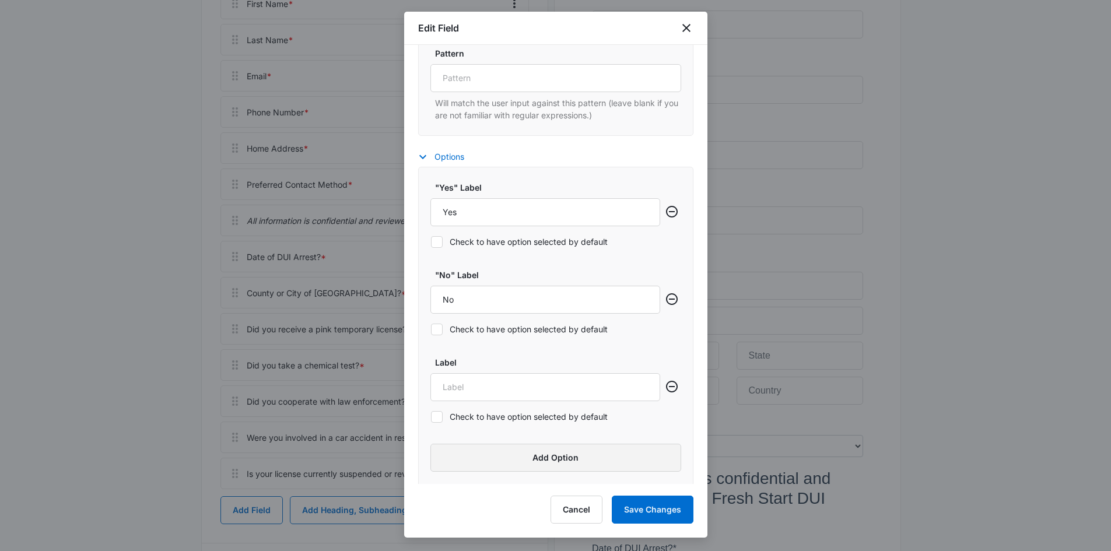
scroll to position [729, 0]
click at [488, 380] on input "Label" at bounding box center [546, 385] width 230 height 28
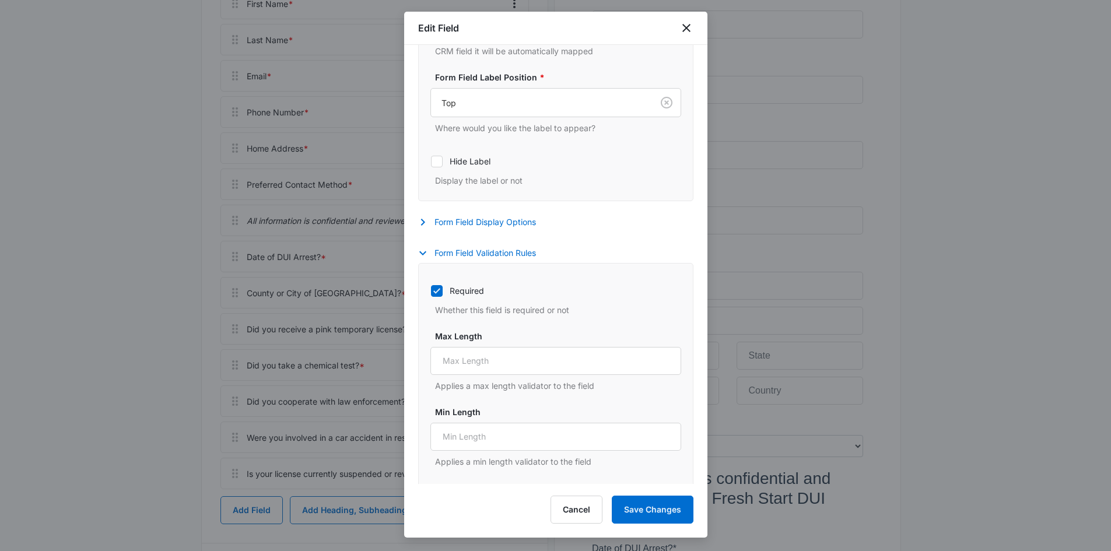
scroll to position [204, 0]
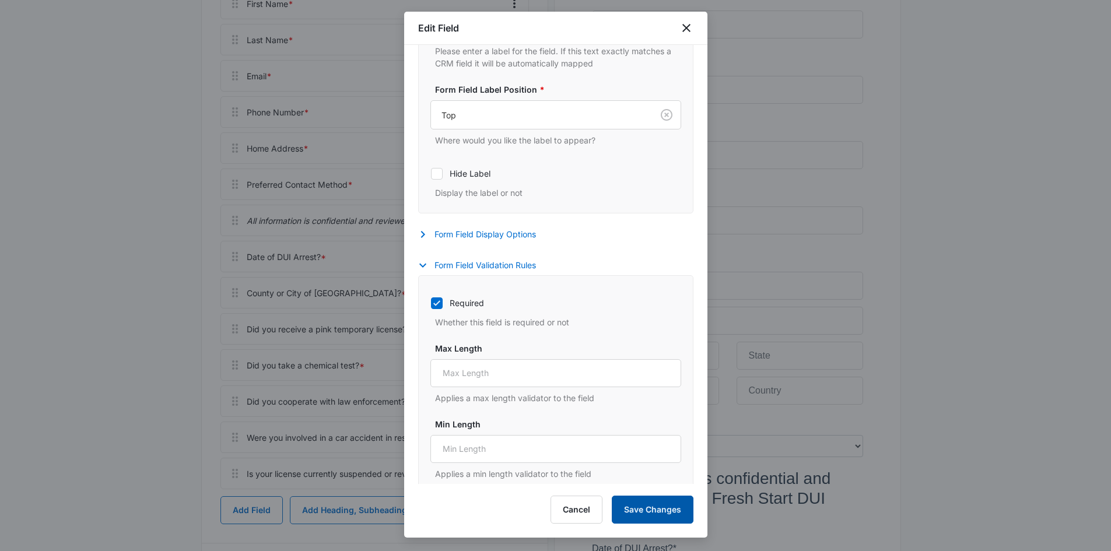
type input "Not Sure"
click at [655, 515] on button "Save Changes" at bounding box center [653, 510] width 82 height 28
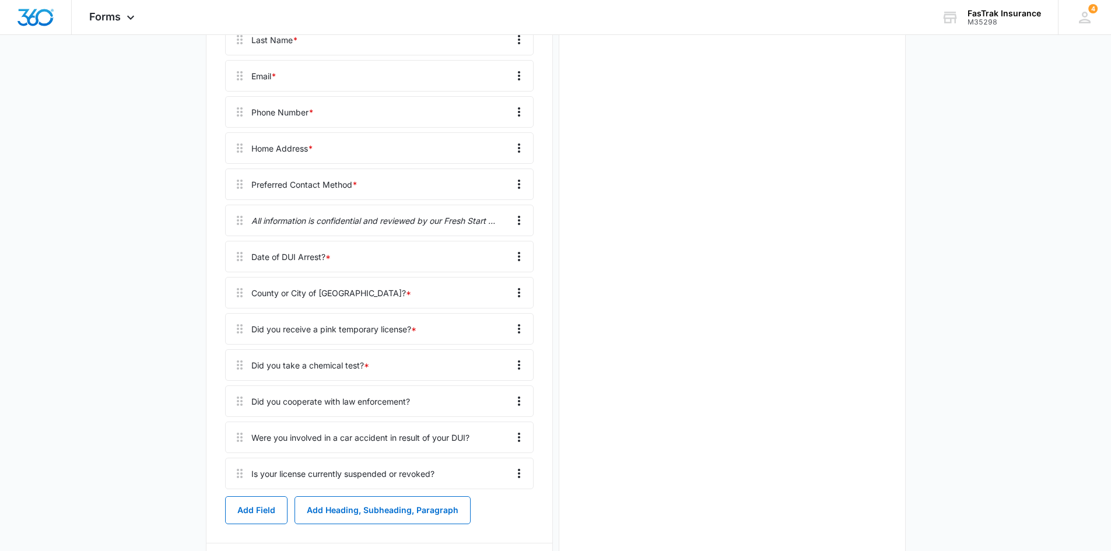
scroll to position [0, 0]
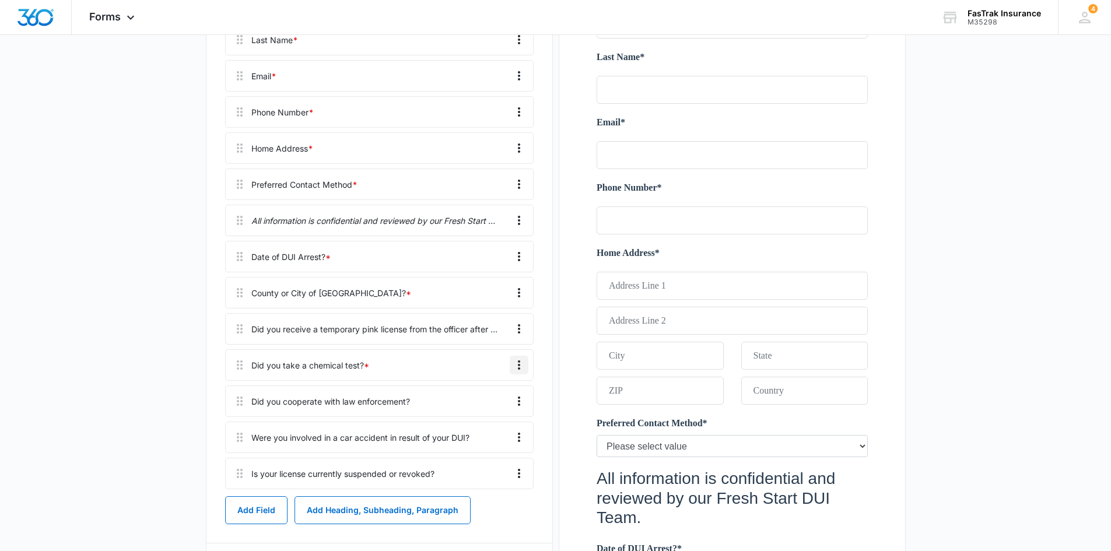
click at [517, 369] on icon "Overflow Menu" at bounding box center [519, 365] width 14 height 14
click at [491, 391] on button "Edit" at bounding box center [494, 398] width 67 height 18
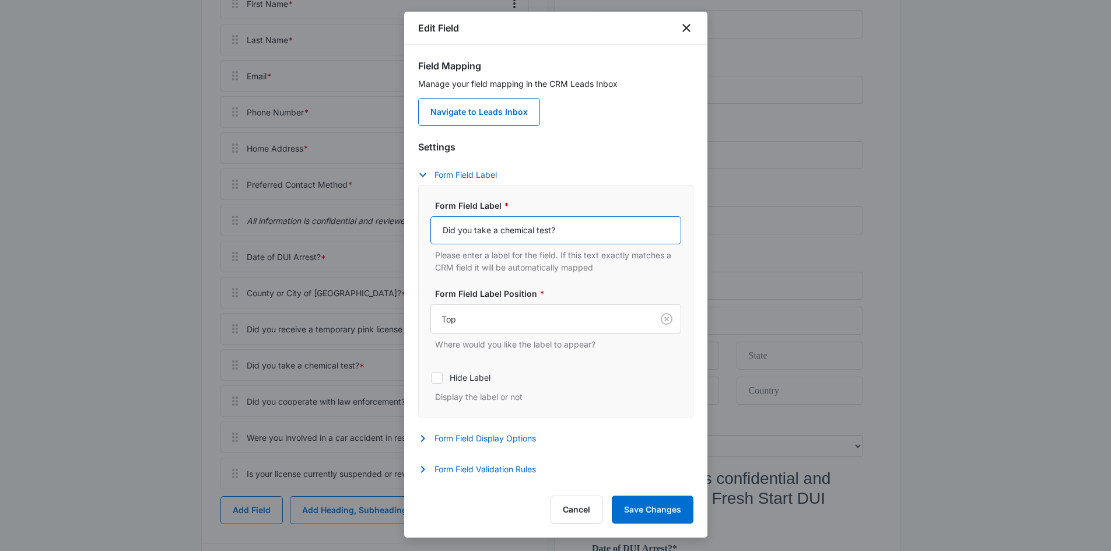
click at [536, 231] on input "Did you take a chemical test?" at bounding box center [556, 230] width 251 height 28
paste input "at the time of arrest"
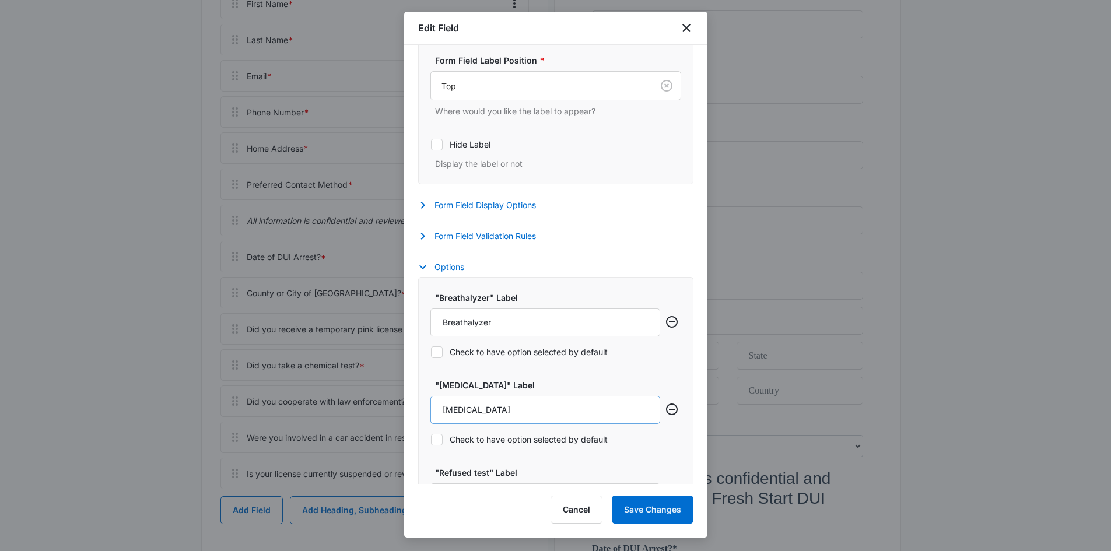
scroll to position [346, 0]
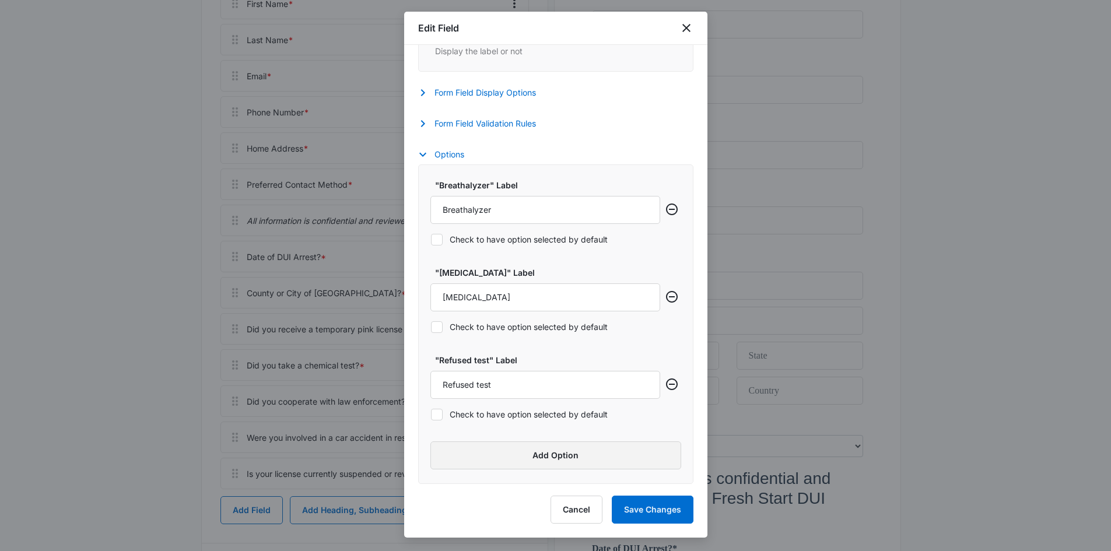
type input "Did you take a chemical test at the time of arrest?"
click at [492, 450] on button "Add Option" at bounding box center [556, 456] width 251 height 28
click at [484, 477] on input "Label" at bounding box center [546, 473] width 230 height 28
type input "Not Sure"
click at [526, 118] on button "Form Field Validation Rules" at bounding box center [483, 124] width 130 height 14
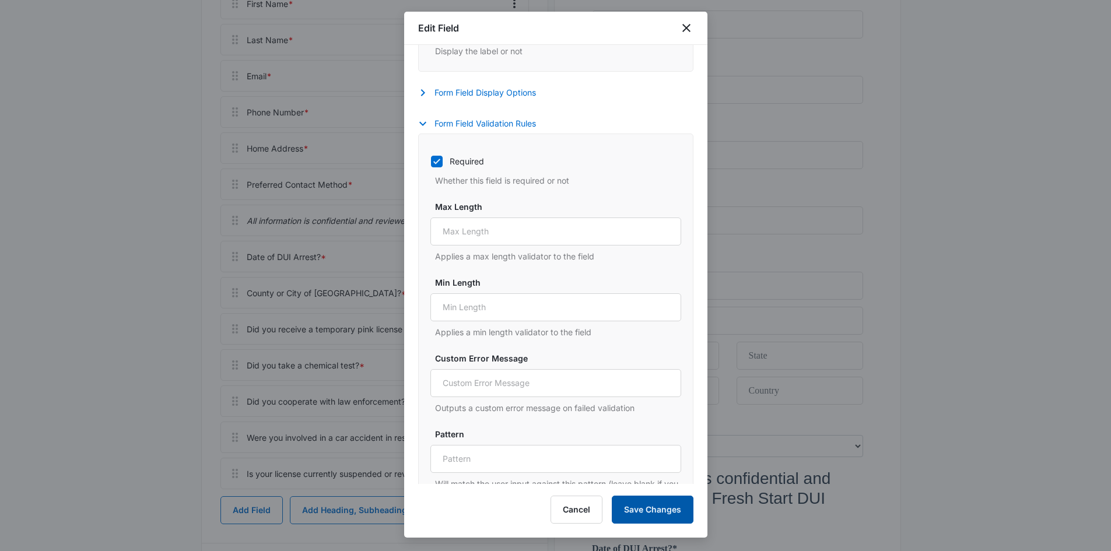
click at [651, 509] on button "Save Changes" at bounding box center [653, 510] width 82 height 28
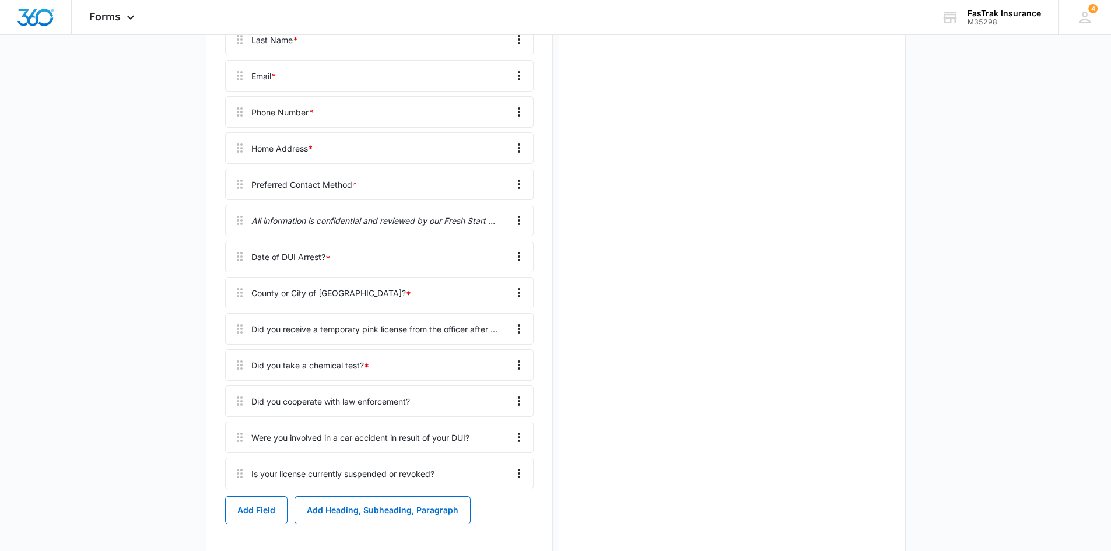
scroll to position [0, 0]
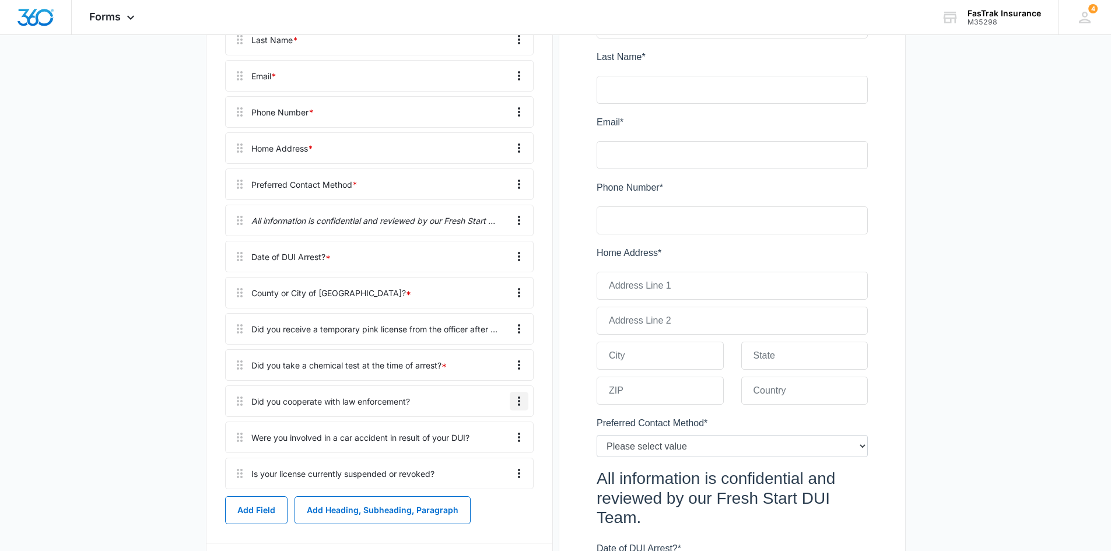
click at [513, 397] on icon "Overflow Menu" at bounding box center [519, 401] width 14 height 14
click at [509, 427] on button "Edit" at bounding box center [494, 434] width 67 height 18
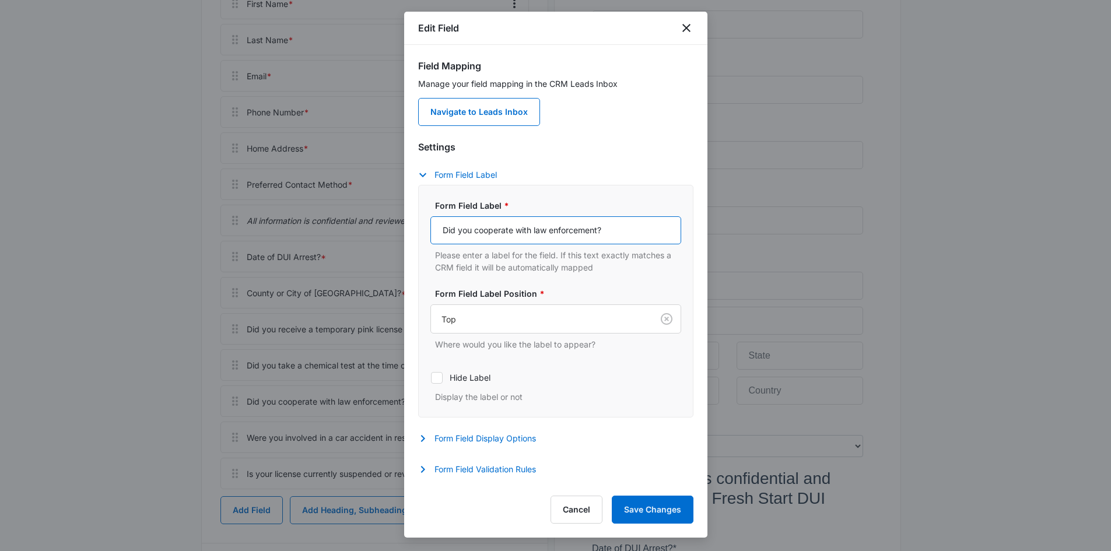
click at [599, 229] on input "Did you cooperate with law enforcement?" at bounding box center [556, 230] width 251 height 28
paste input "during the arrest"
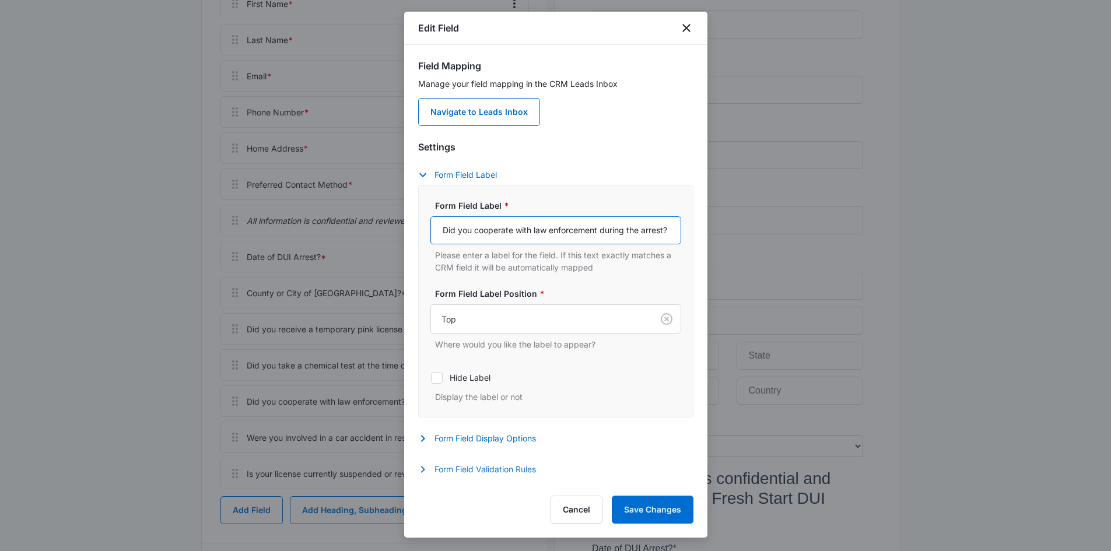
type input "Did you cooperate with law enforcement during the arrest?"
click at [491, 474] on button "Form Field Validation Rules" at bounding box center [483, 470] width 130 height 14
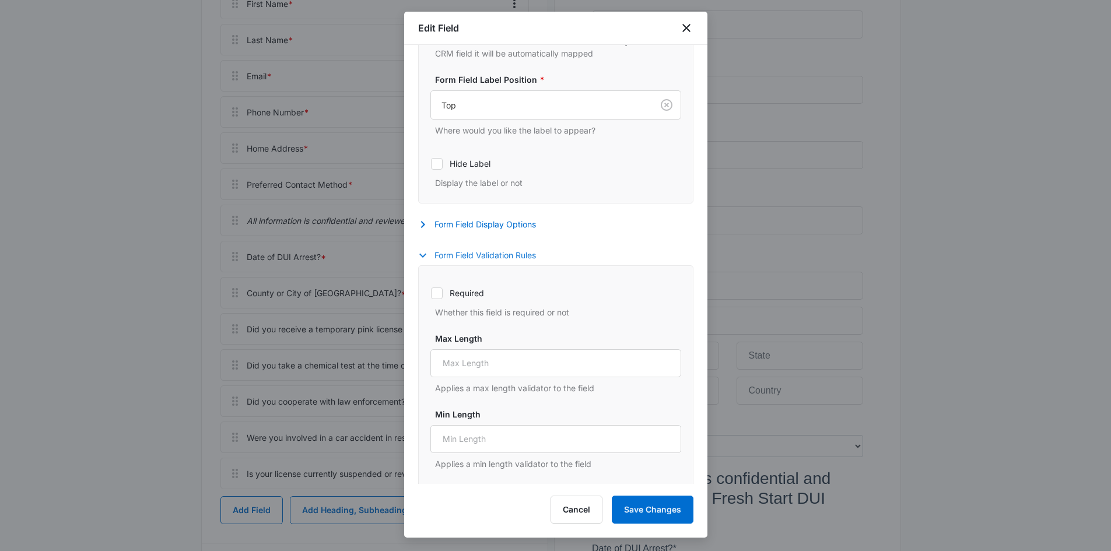
scroll to position [233, 0]
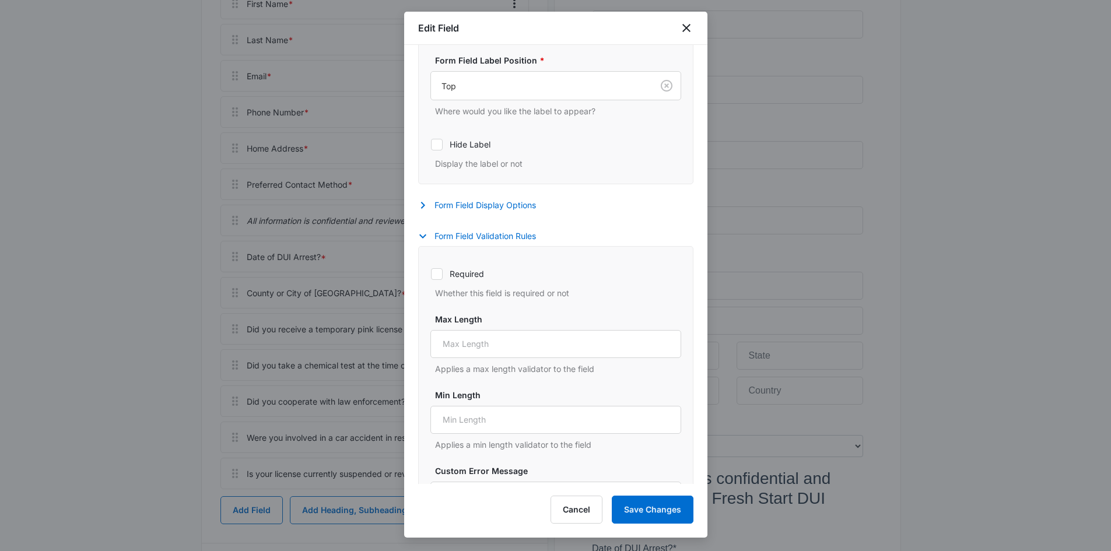
click at [450, 267] on div "Required Whether this field is required or not" at bounding box center [556, 280] width 251 height 39
click at [452, 281] on div "Required Whether this field is required or not" at bounding box center [556, 280] width 251 height 39
click at [452, 271] on label "Required" at bounding box center [556, 274] width 251 height 12
click at [431, 274] on input "Required" at bounding box center [431, 274] width 1 height 1
checkbox input "true"
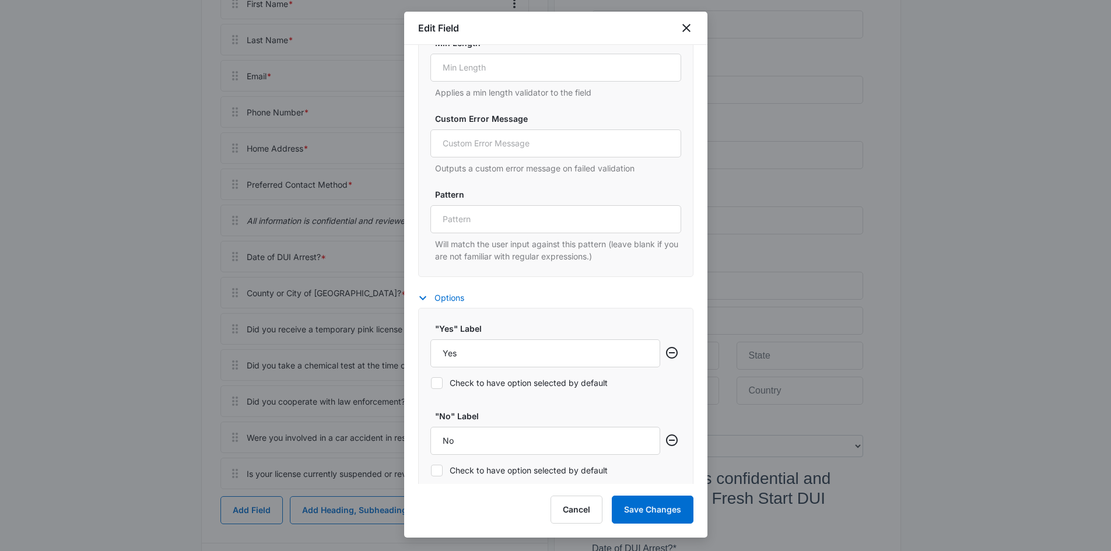
scroll to position [642, 0]
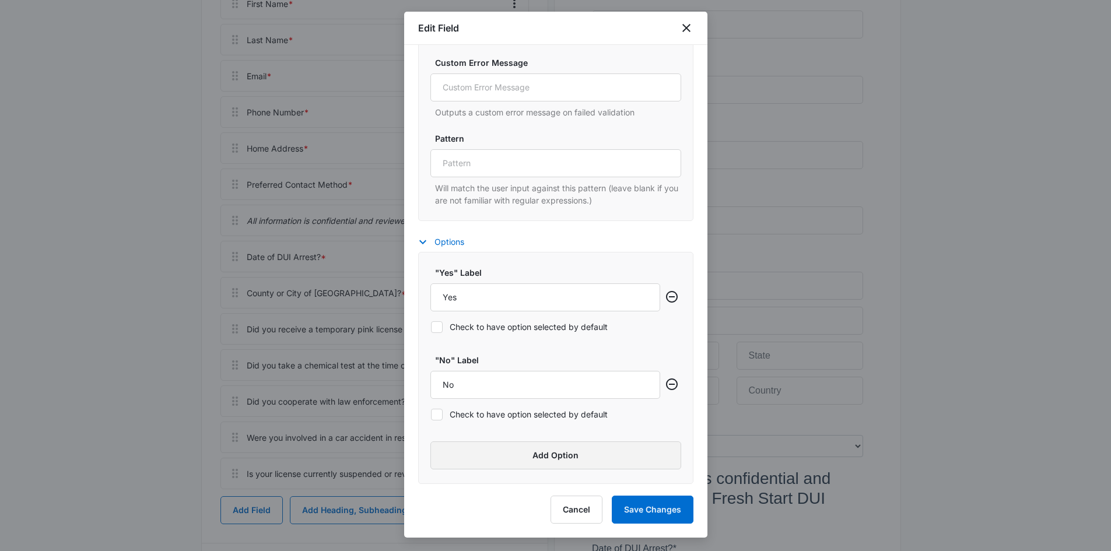
click at [517, 453] on button "Add Option" at bounding box center [556, 456] width 251 height 28
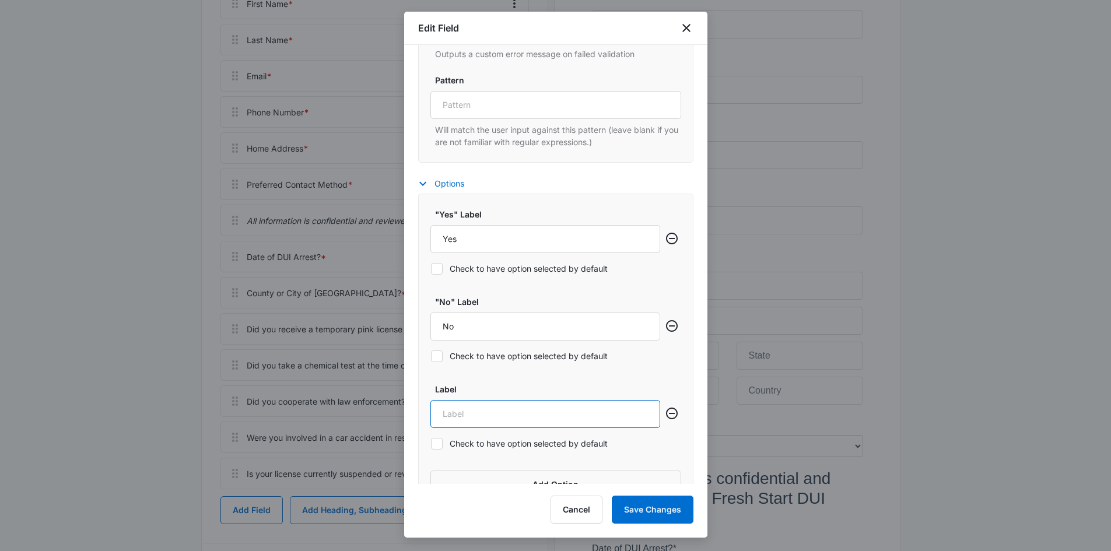
click at [516, 405] on input "Label" at bounding box center [546, 414] width 230 height 28
type input "Not Sure"
click at [641, 506] on button "Save Changes" at bounding box center [653, 510] width 82 height 28
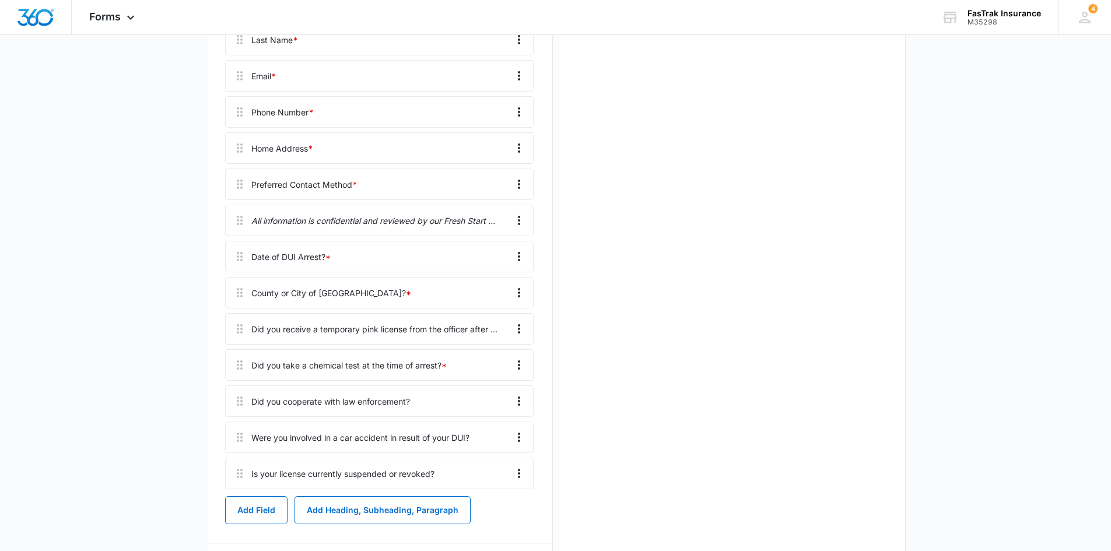
scroll to position [0, 0]
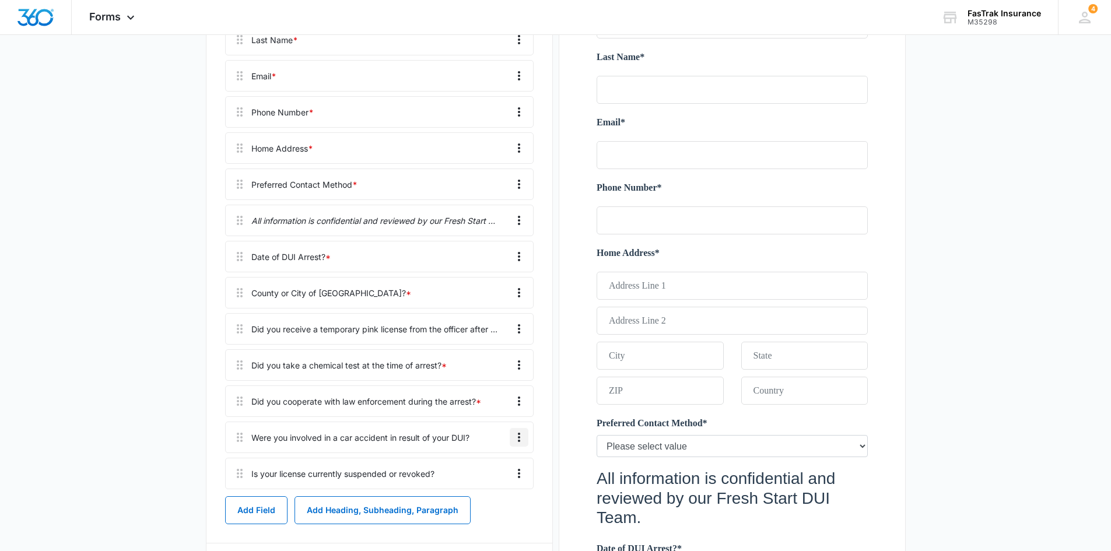
click at [511, 439] on button "Overflow Menu" at bounding box center [519, 437] width 19 height 19
click at [491, 464] on button "Edit" at bounding box center [494, 470] width 67 height 18
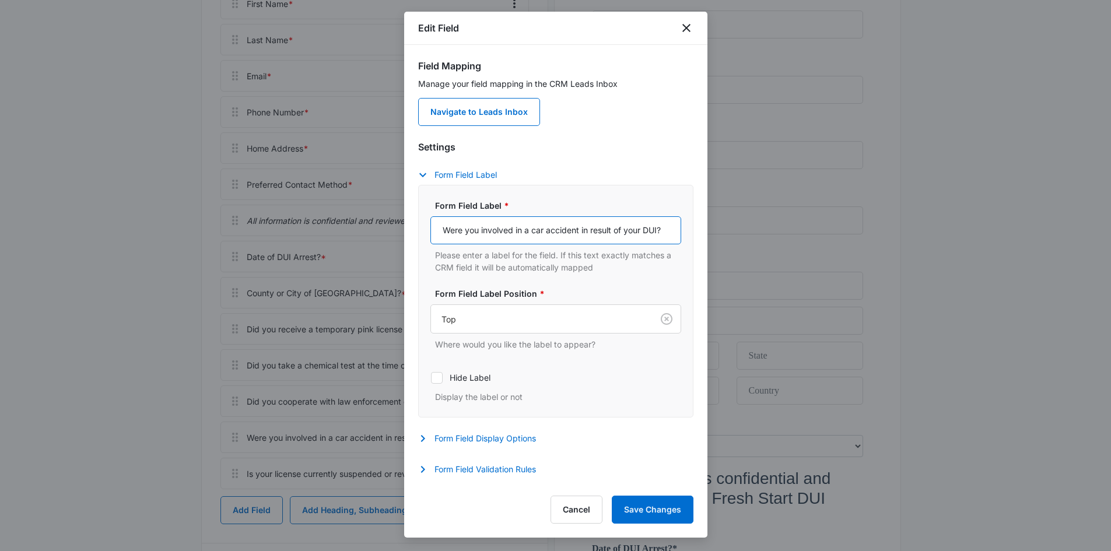
click at [530, 217] on input "Were you involved in a car accident in result of your DUI?" at bounding box center [556, 230] width 251 height 28
paste input "n accident related to the incident"
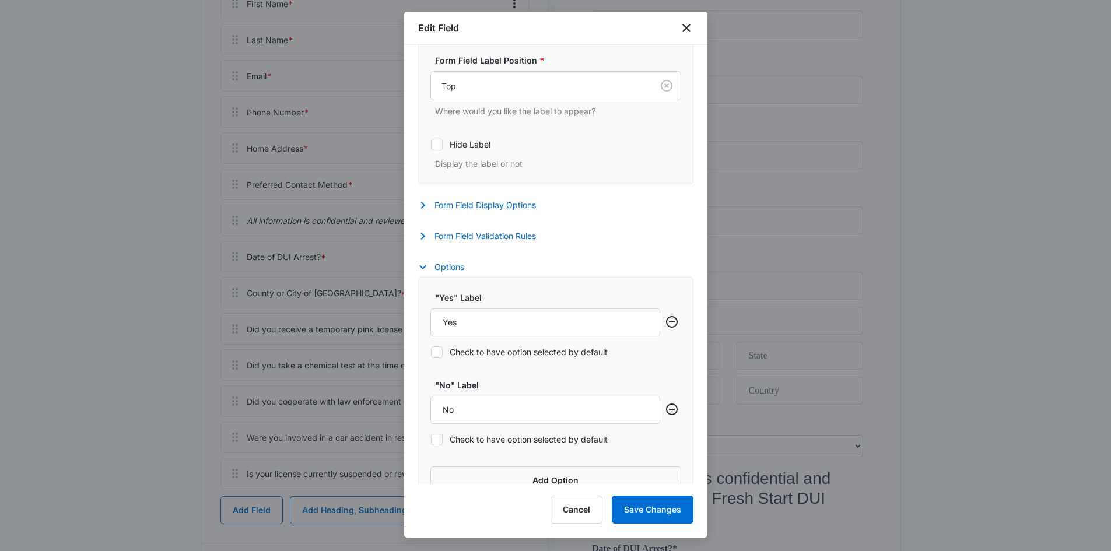
scroll to position [258, 0]
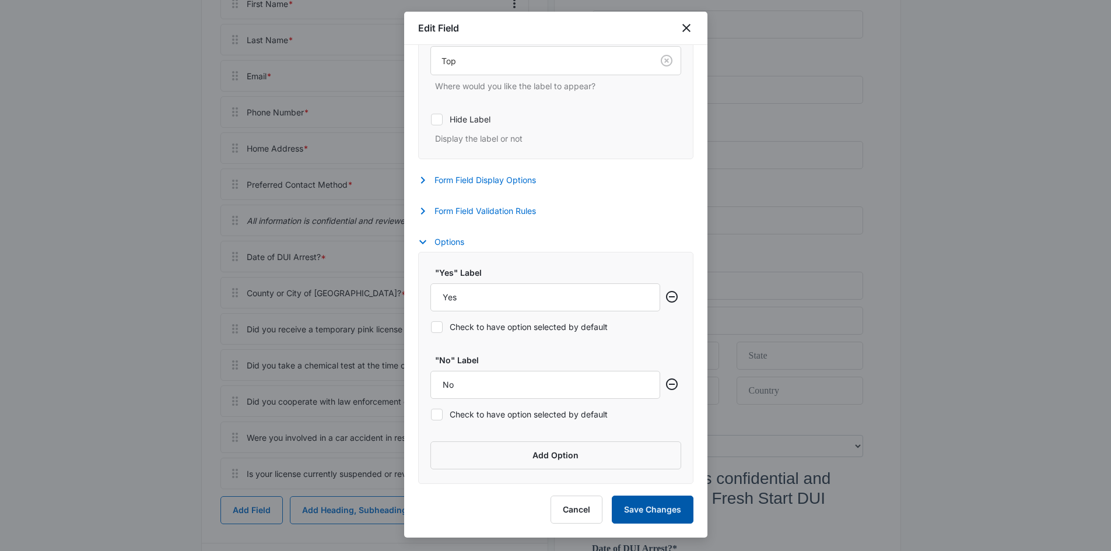
type input "Were you involved in an accident related to the incident?"
click at [691, 515] on button "Save Changes" at bounding box center [653, 510] width 82 height 28
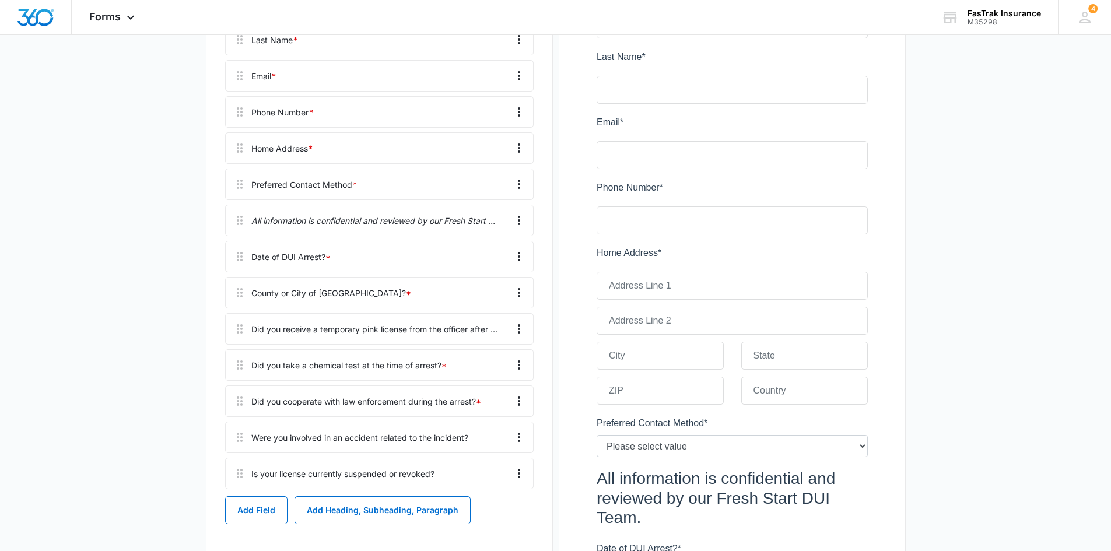
scroll to position [467, 0]
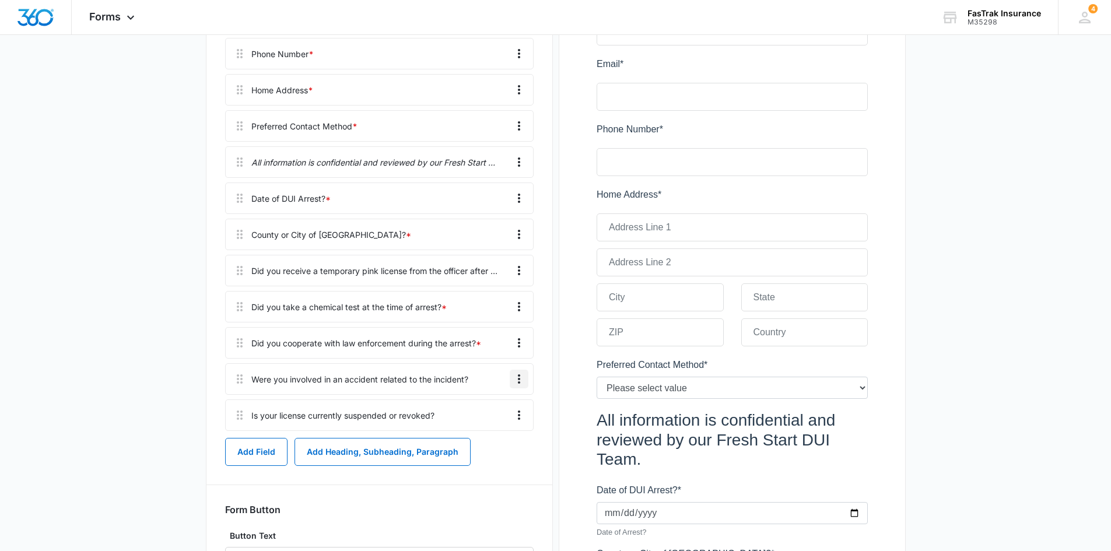
click at [513, 383] on icon "Overflow Menu" at bounding box center [519, 379] width 14 height 14
click at [500, 405] on button "Edit" at bounding box center [494, 412] width 67 height 18
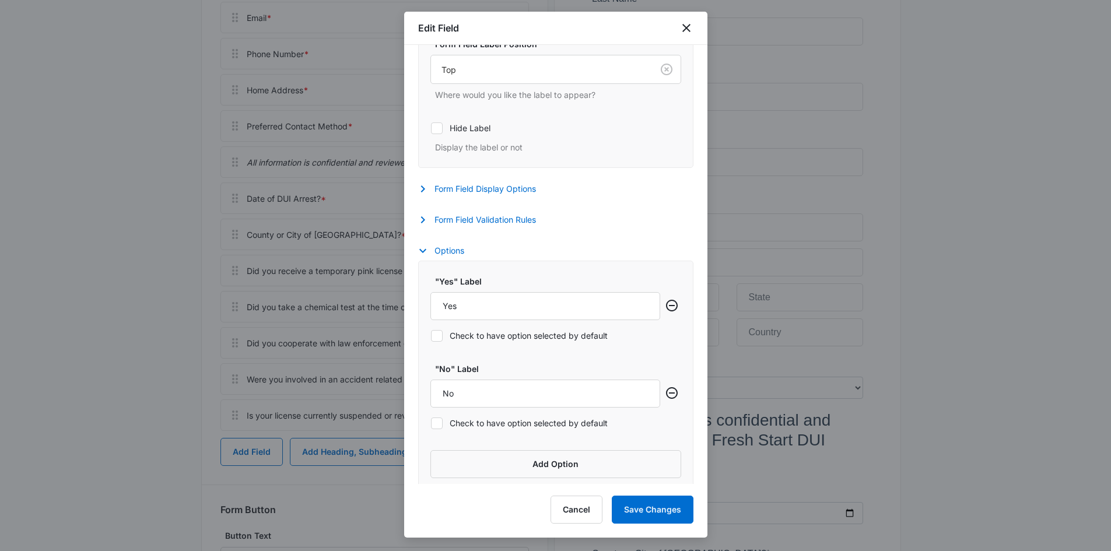
scroll to position [258, 0]
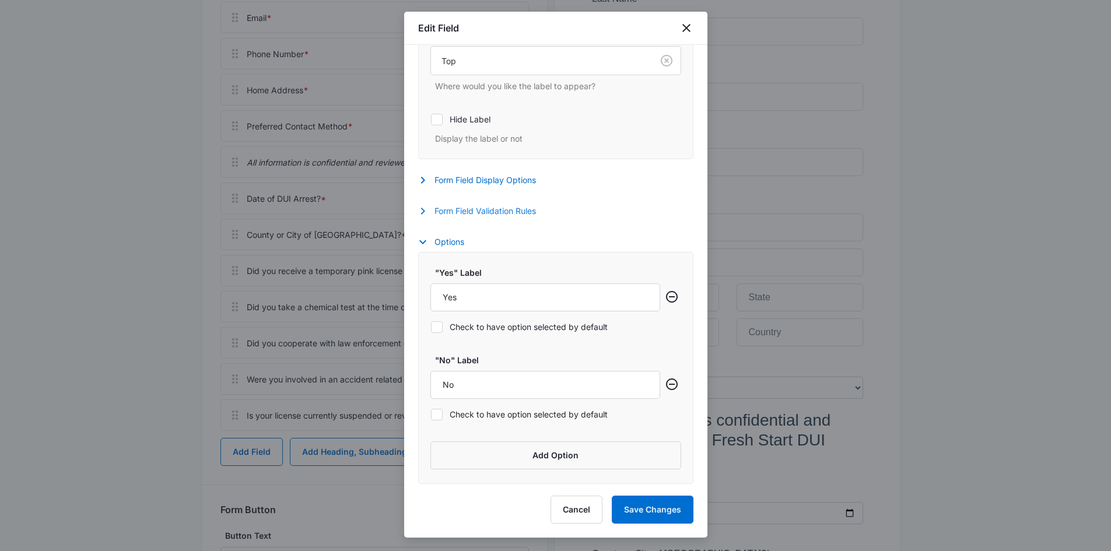
click at [460, 212] on button "Form Field Validation Rules" at bounding box center [483, 211] width 130 height 14
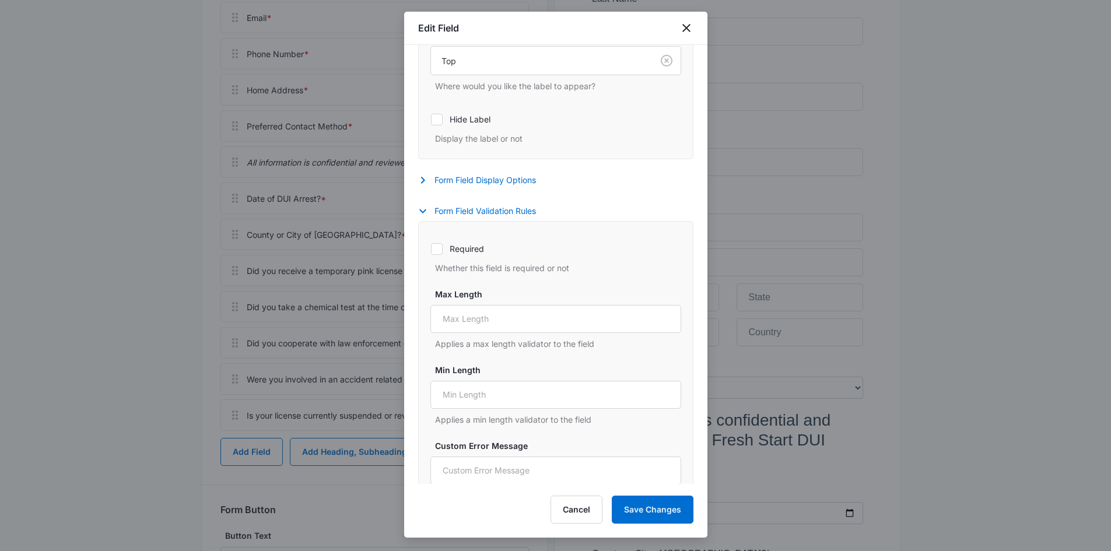
click at [466, 251] on label "Required" at bounding box center [556, 249] width 251 height 12
click at [431, 249] on input "Required" at bounding box center [431, 249] width 1 height 1
checkbox input "true"
click at [658, 504] on button "Save Changes" at bounding box center [653, 510] width 82 height 28
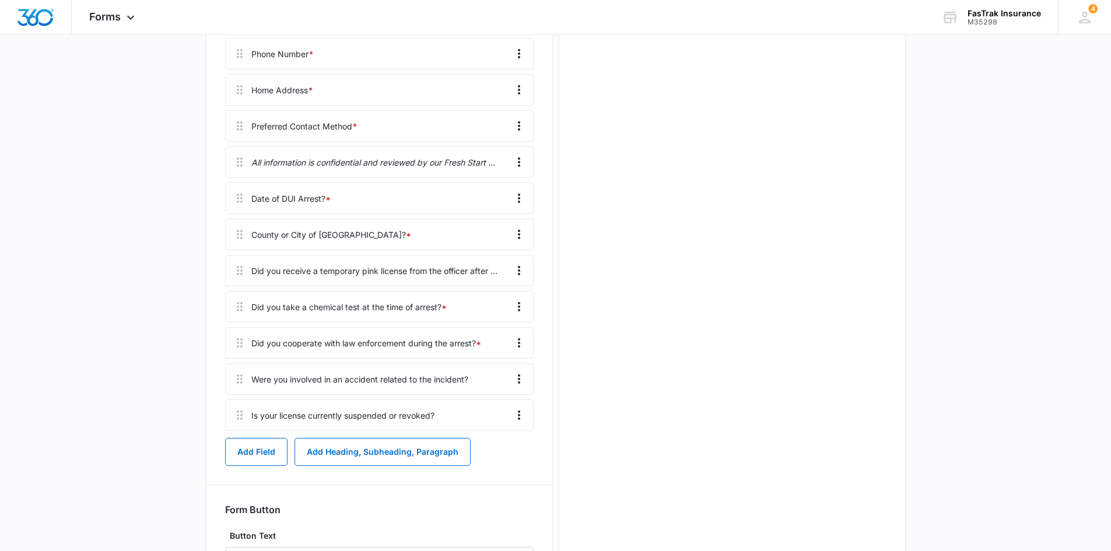
scroll to position [0, 0]
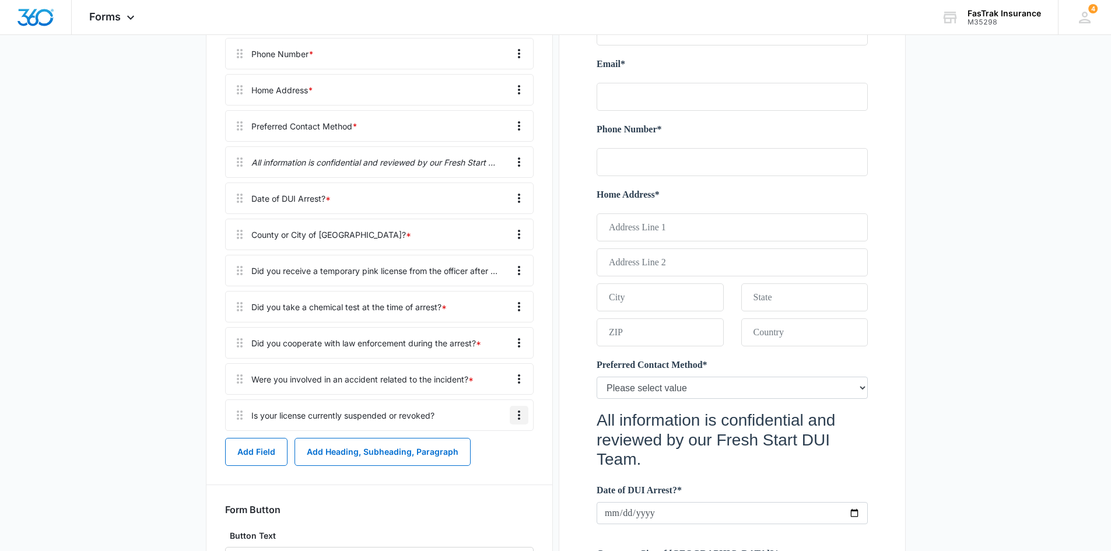
click at [516, 419] on icon "Overflow Menu" at bounding box center [519, 415] width 14 height 14
click at [502, 446] on button "Edit" at bounding box center [494, 448] width 67 height 18
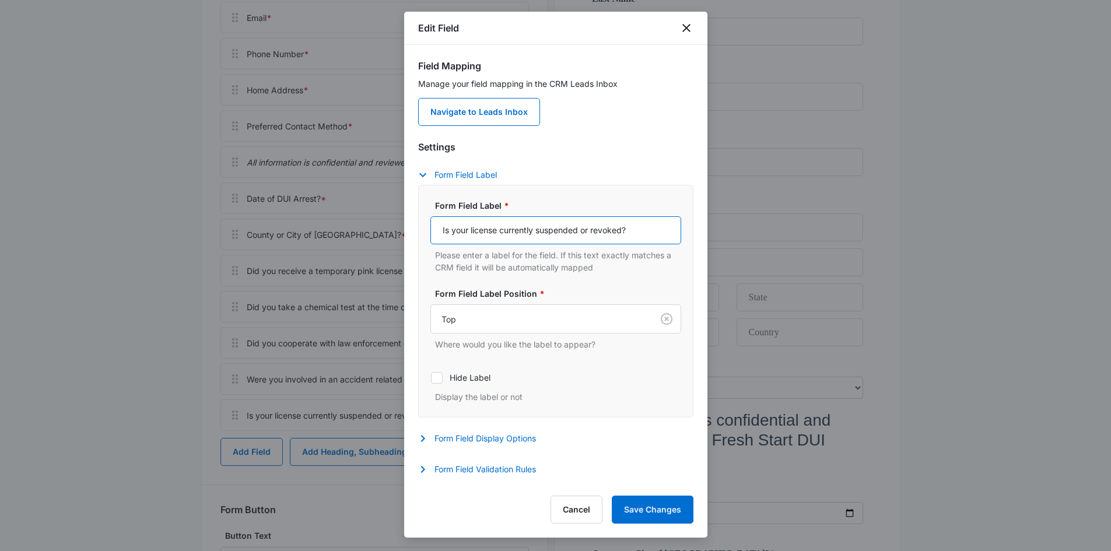
click at [603, 236] on input "Is your license currently suspended or revoked?" at bounding box center [556, 230] width 251 height 28
paste input "driver’s license currently:"
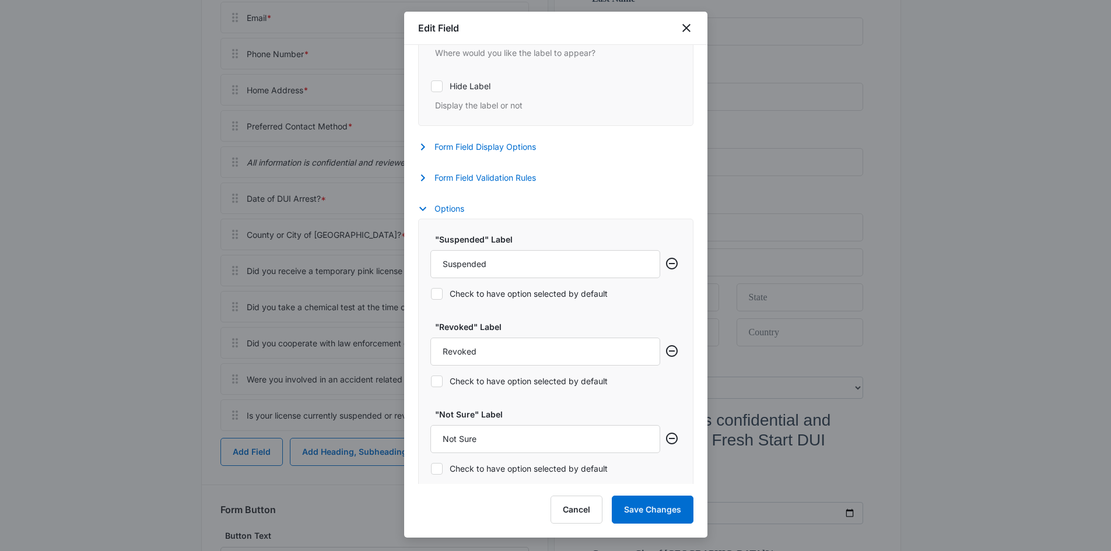
scroll to position [346, 0]
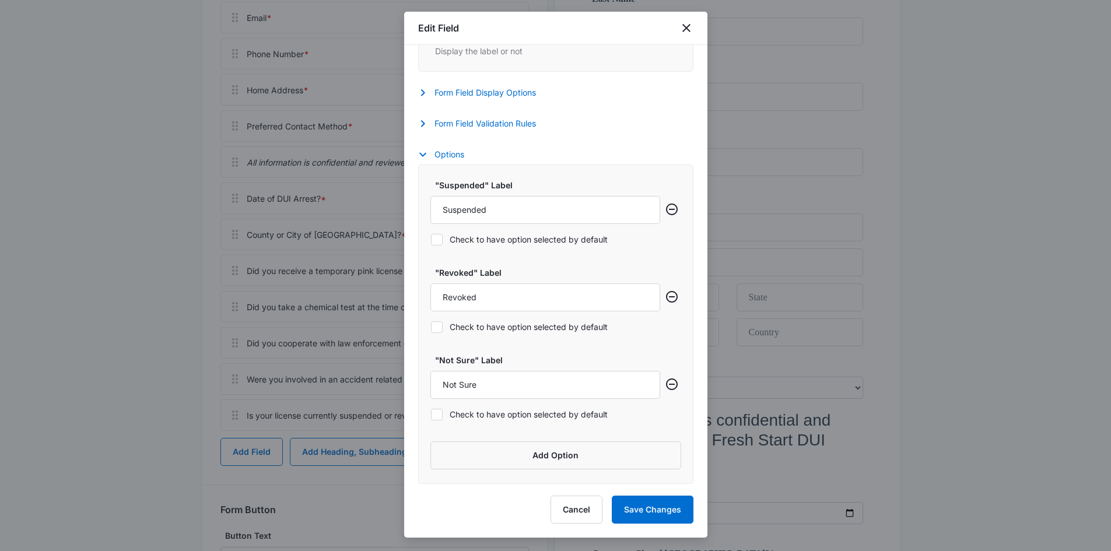
type input "Is your driver’s license currently:"
click at [499, 383] on input "Not Sure" at bounding box center [546, 385] width 230 height 28
paste input "Restricted"
paste input "text"
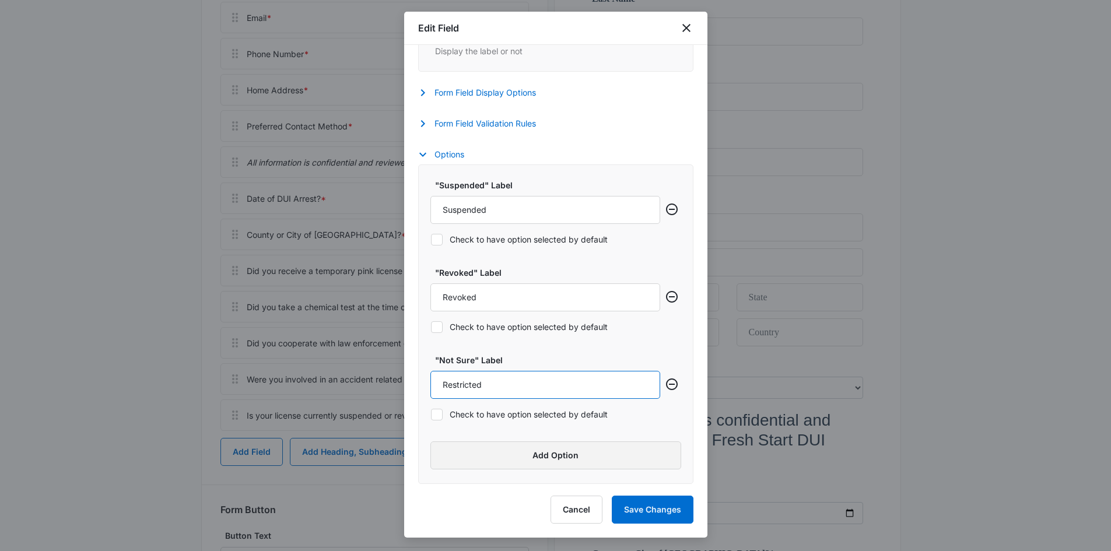
type input "Restricted"
click at [532, 450] on button "Add Option" at bounding box center [556, 456] width 251 height 28
click at [508, 467] on input "Label" at bounding box center [546, 473] width 230 height 28
type input "Not Sure"
click at [502, 117] on button "Form Field Validation Rules" at bounding box center [483, 124] width 130 height 14
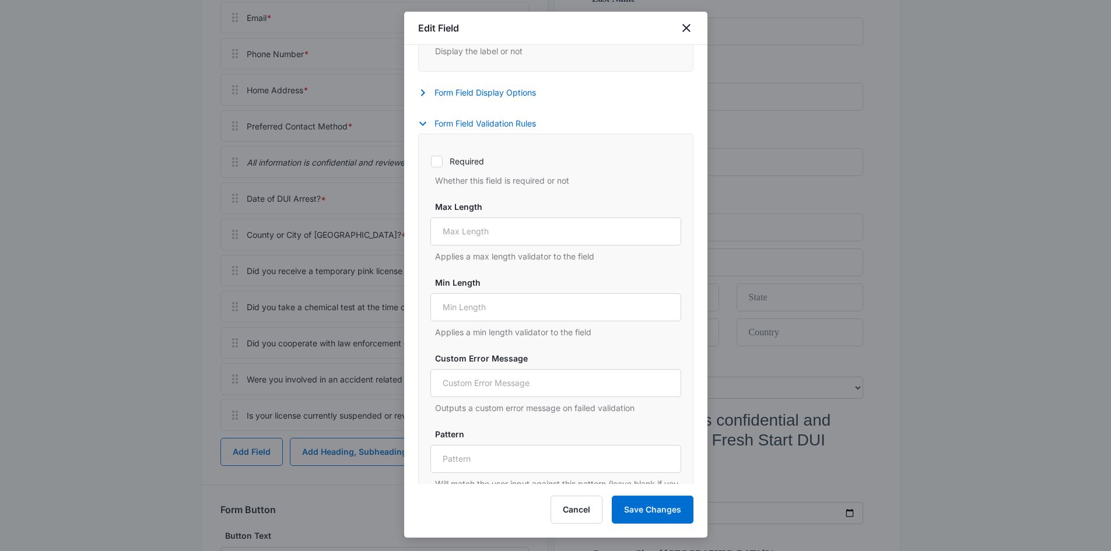
click at [479, 159] on label "Required" at bounding box center [556, 161] width 251 height 12
click at [431, 161] on input "Required" at bounding box center [431, 161] width 1 height 1
checkbox input "true"
click at [642, 519] on button "Save Changes" at bounding box center [653, 510] width 82 height 28
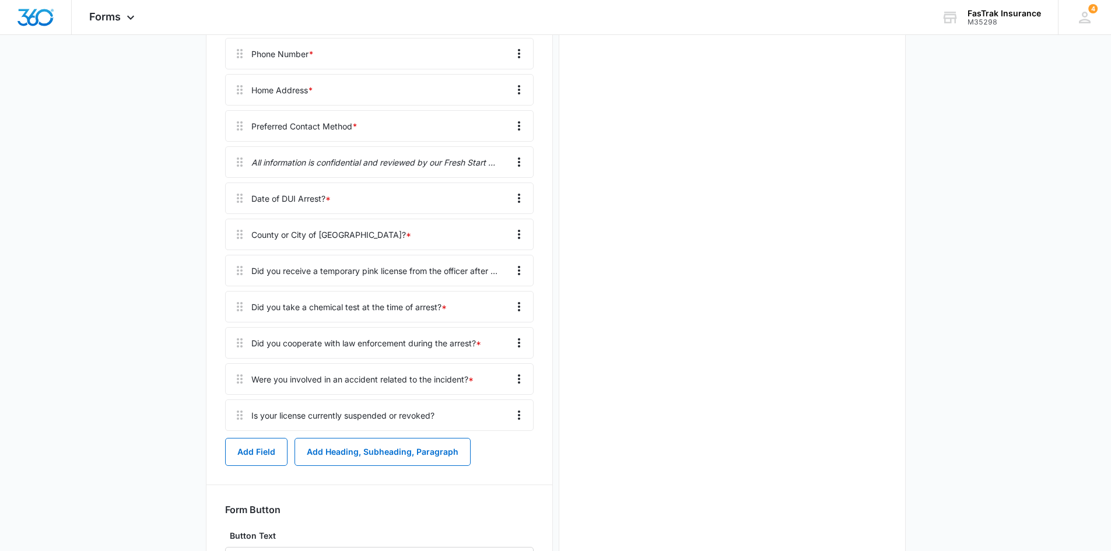
scroll to position [0, 0]
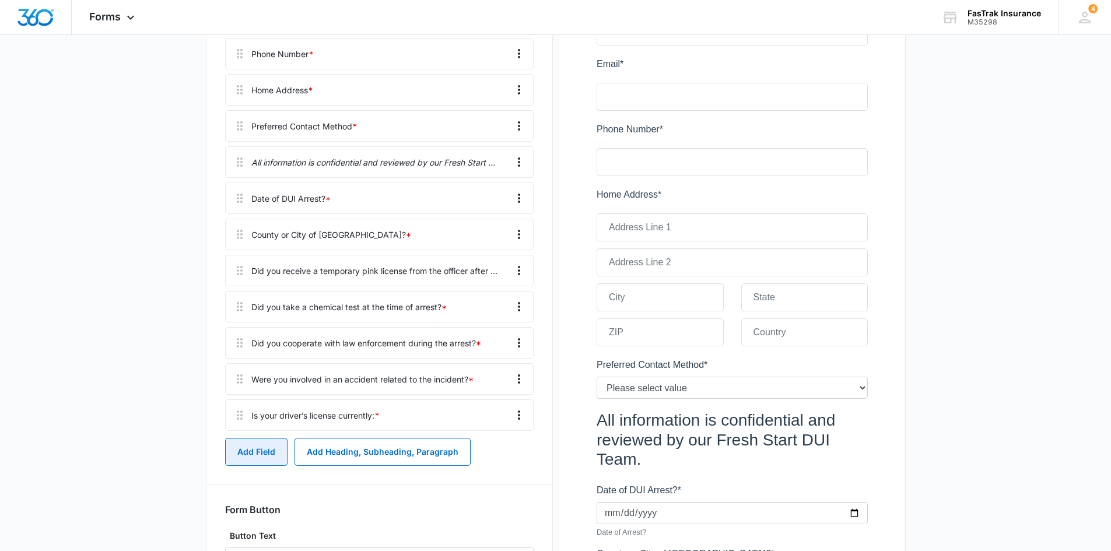
click at [265, 448] on button "Add Field" at bounding box center [256, 452] width 62 height 28
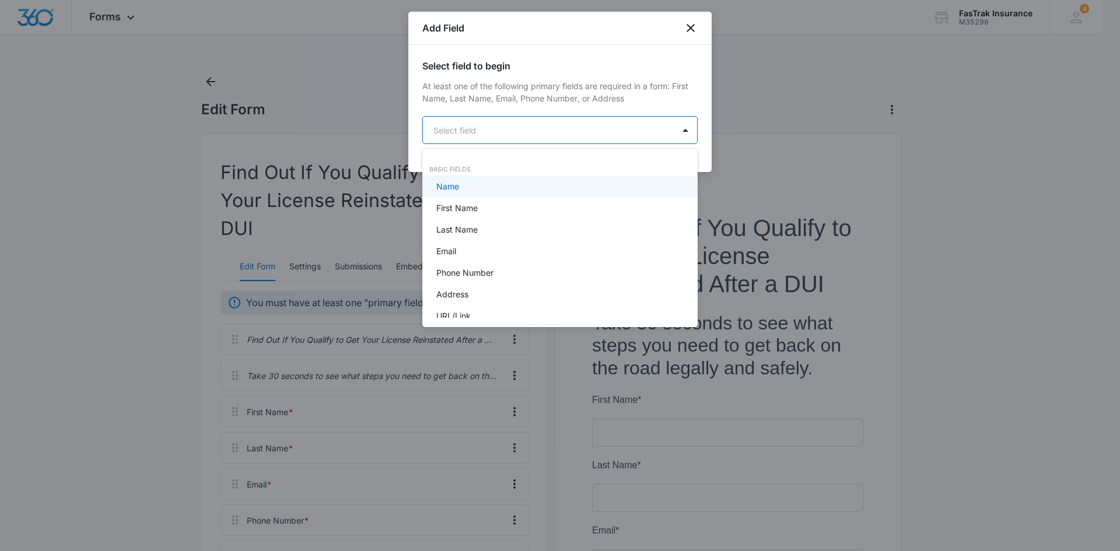
click at [501, 120] on body "Forms Apps Reputation Websites Forms CRM Email Social Payments POS Content Ads …" at bounding box center [560, 275] width 1120 height 551
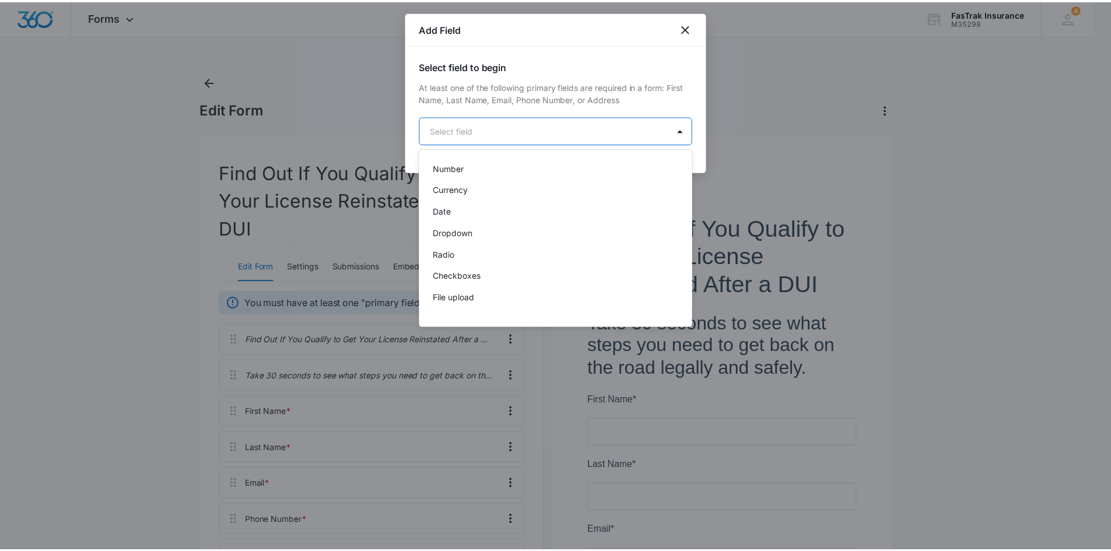
scroll to position [233, 0]
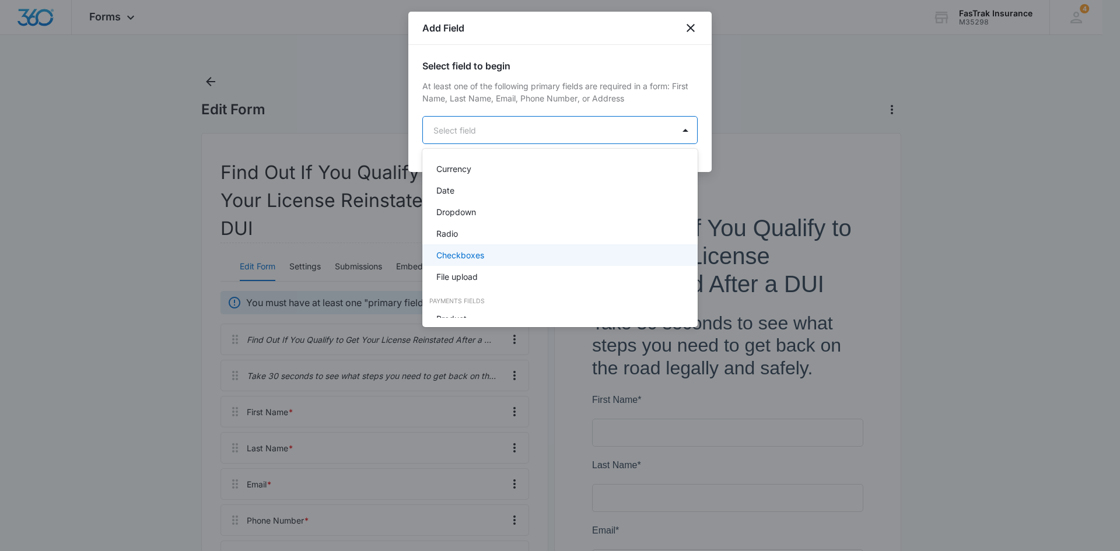
click at [484, 246] on div "Checkboxes" at bounding box center [559, 255] width 275 height 22
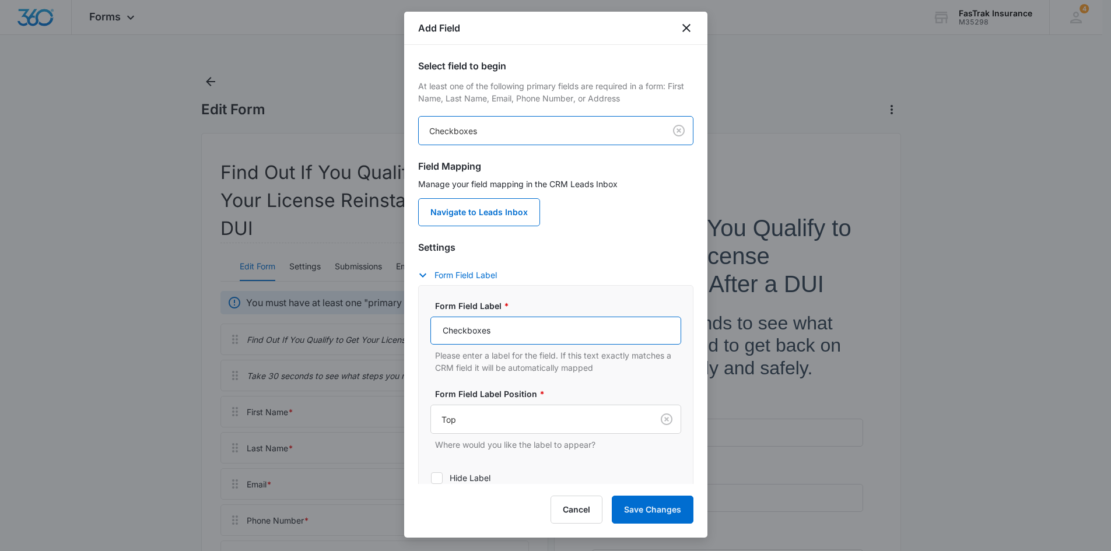
click at [508, 332] on input "Checkboxes" at bounding box center [556, 331] width 251 height 28
paste input "Have you already scheduled or completed your DMV hearing?"
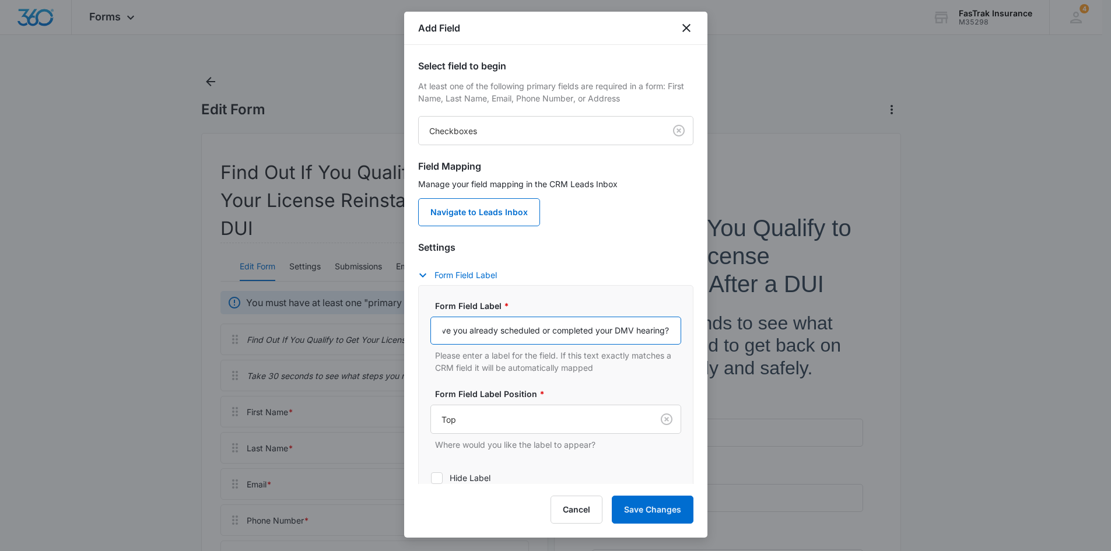
type input "Have you already scheduled or completed your DMV hearing?"
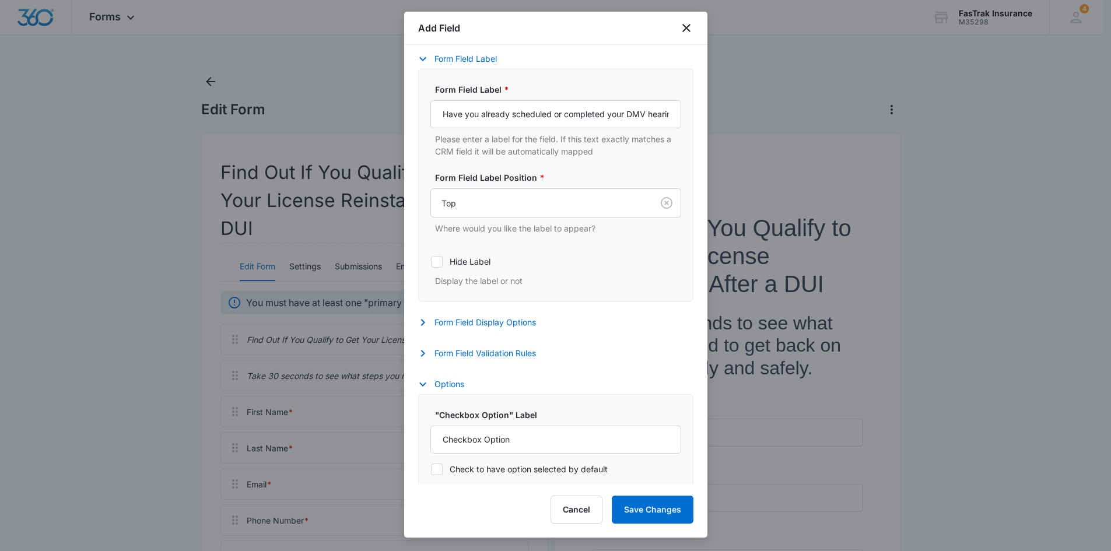
scroll to position [233, 0]
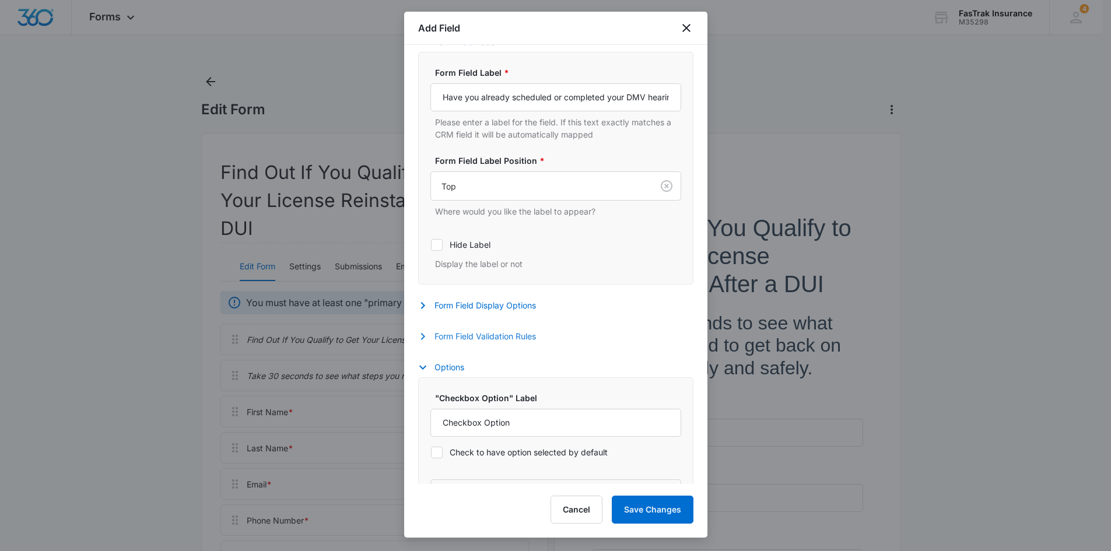
click at [453, 339] on button "Form Field Validation Rules" at bounding box center [483, 337] width 130 height 14
click at [455, 370] on label "Required" at bounding box center [556, 374] width 251 height 12
click at [431, 374] on input "Required" at bounding box center [431, 374] width 1 height 1
checkbox input "true"
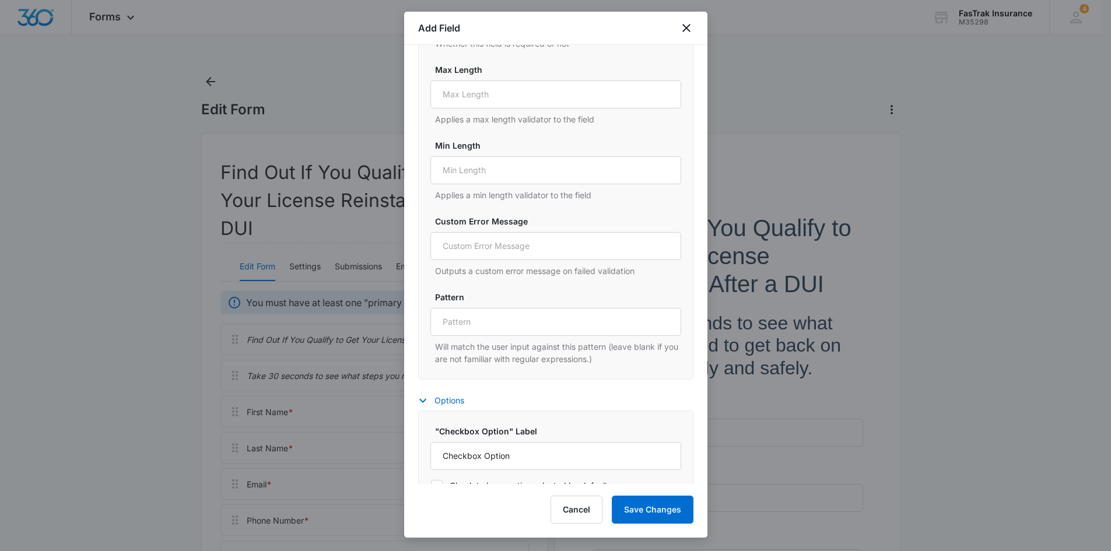
scroll to position [655, 0]
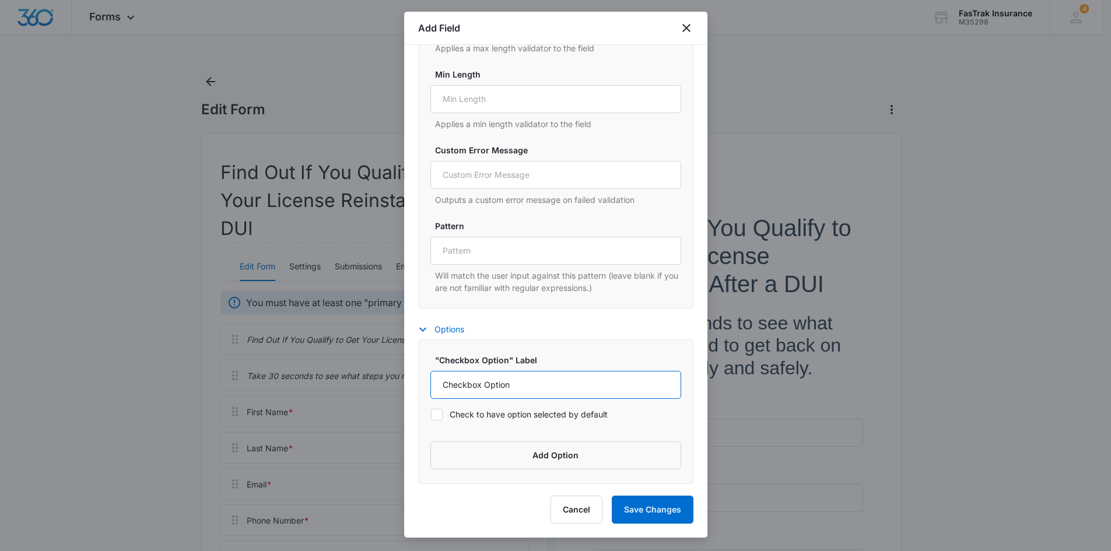
click at [474, 387] on input "Checkbox Option" at bounding box center [556, 385] width 251 height 28
paste input "Scheduled"
type input "Scheduled"
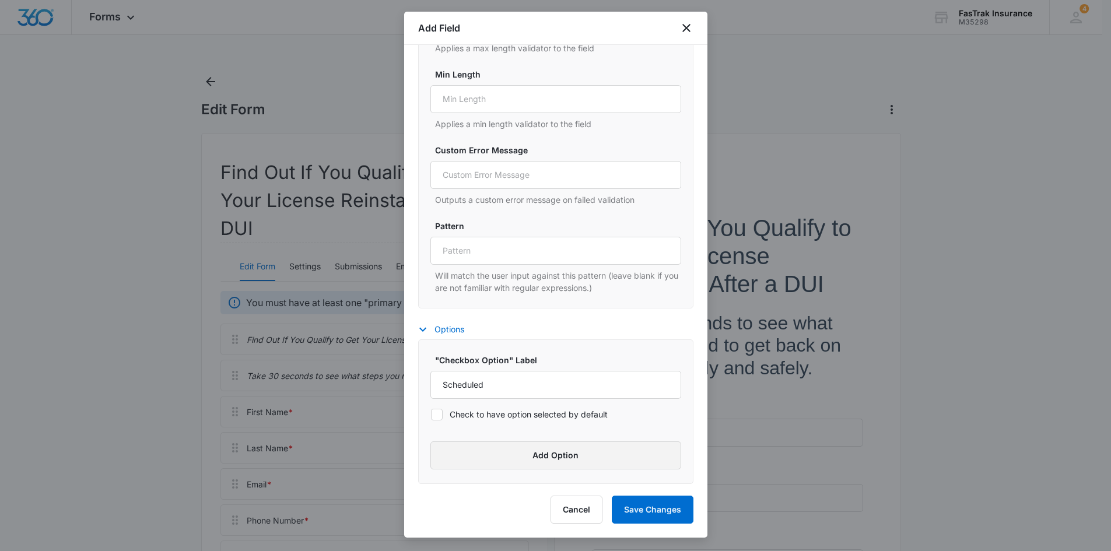
click at [496, 451] on button "Add Option" at bounding box center [556, 456] width 251 height 28
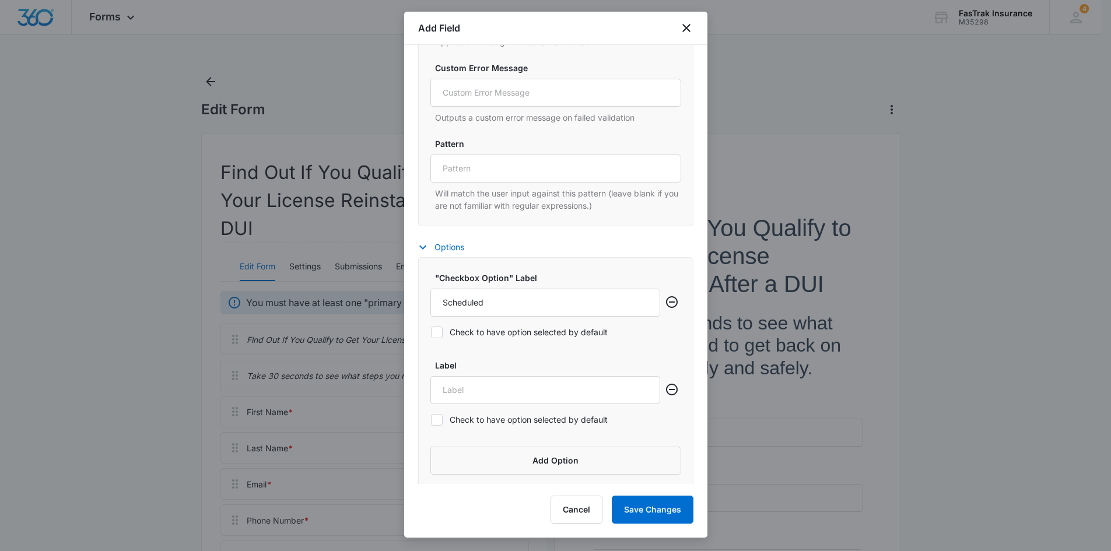
scroll to position [742, 0]
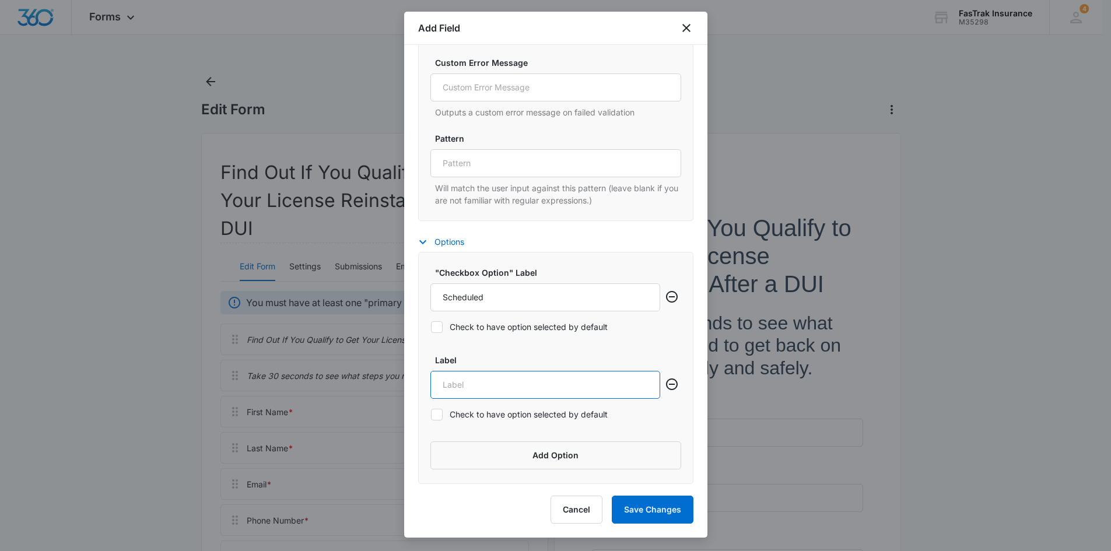
click at [498, 397] on input "Label" at bounding box center [546, 385] width 230 height 28
paste input "Completed"
type input "Completed"
click at [461, 447] on button "Add Option" at bounding box center [556, 456] width 251 height 28
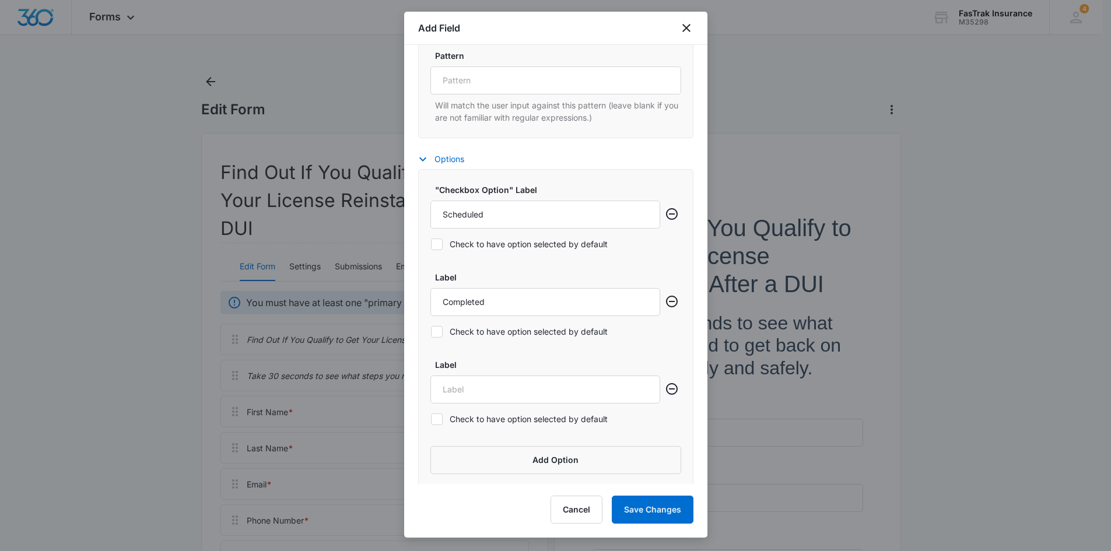
scroll to position [830, 0]
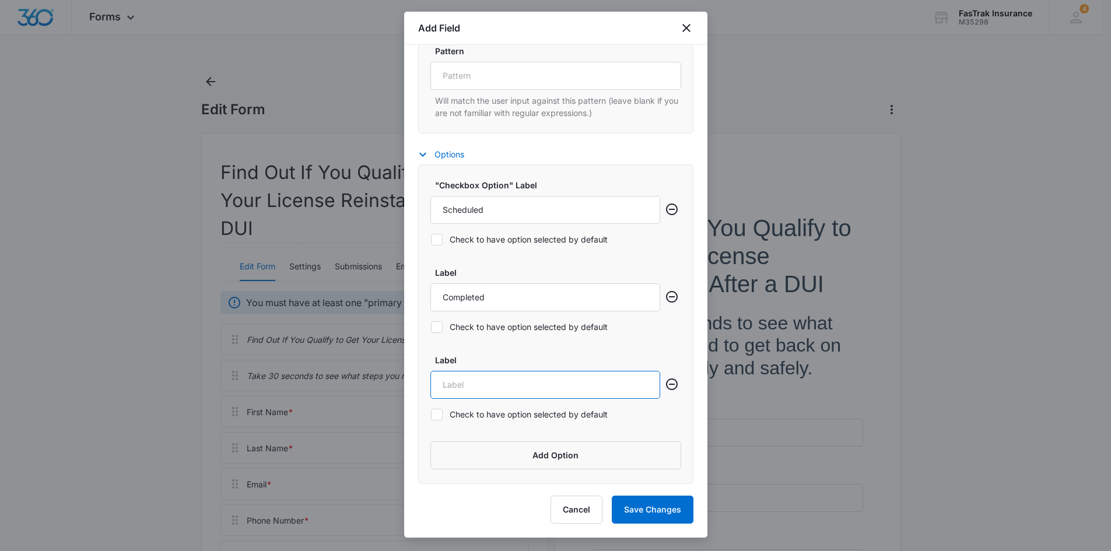
click at [494, 386] on input "Label" at bounding box center [546, 385] width 230 height 28
paste input "Not yet"
type input "Not yet"
click at [673, 512] on button "Save Changes" at bounding box center [653, 510] width 82 height 28
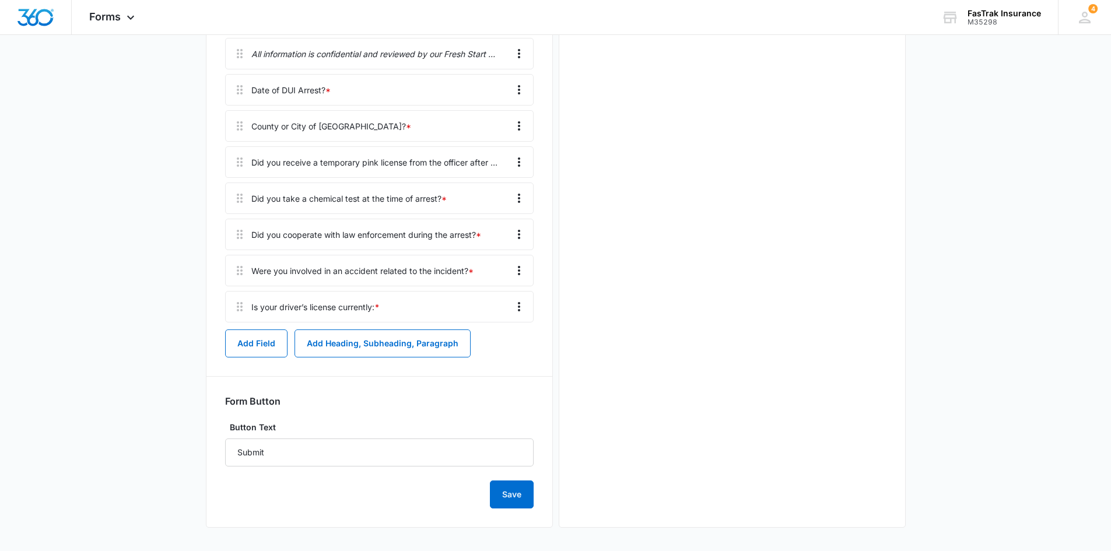
scroll to position [0, 0]
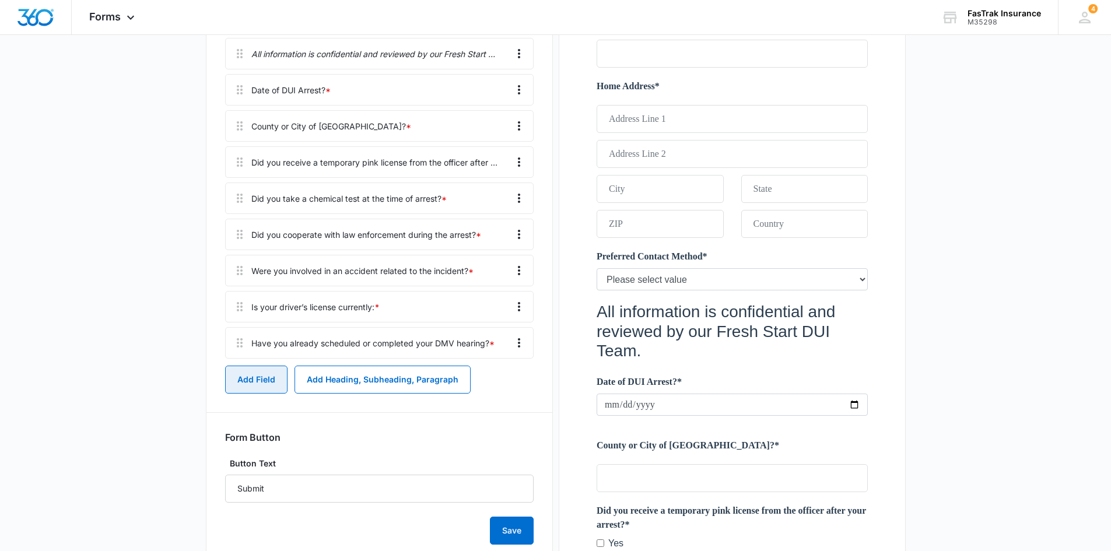
click at [272, 366] on button "Add Field" at bounding box center [256, 380] width 62 height 28
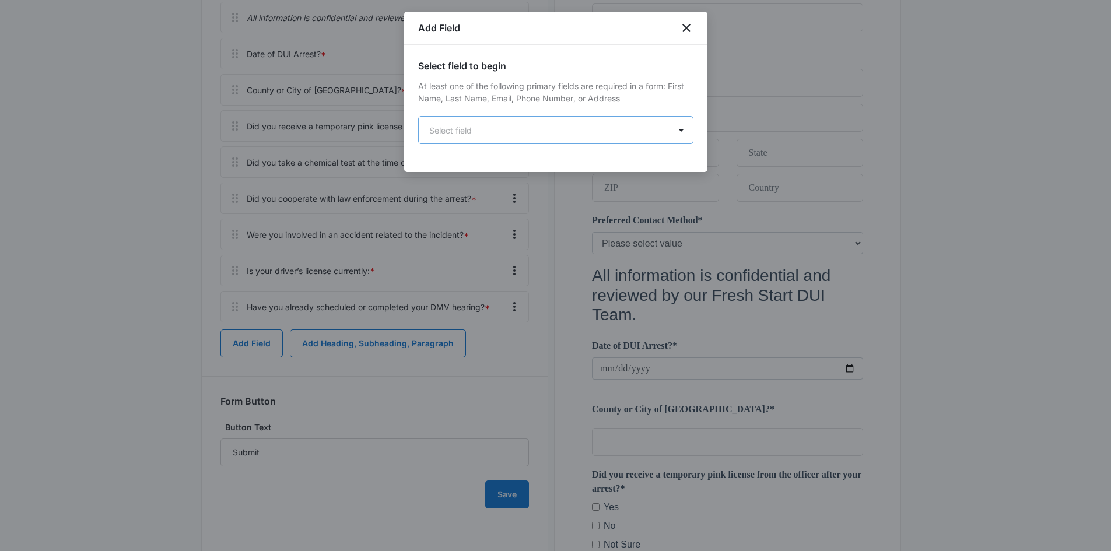
click at [593, 125] on body "Forms Apps Reputation Websites Forms CRM Email Social Payments POS Content Ads …" at bounding box center [555, 254] width 1111 height 1731
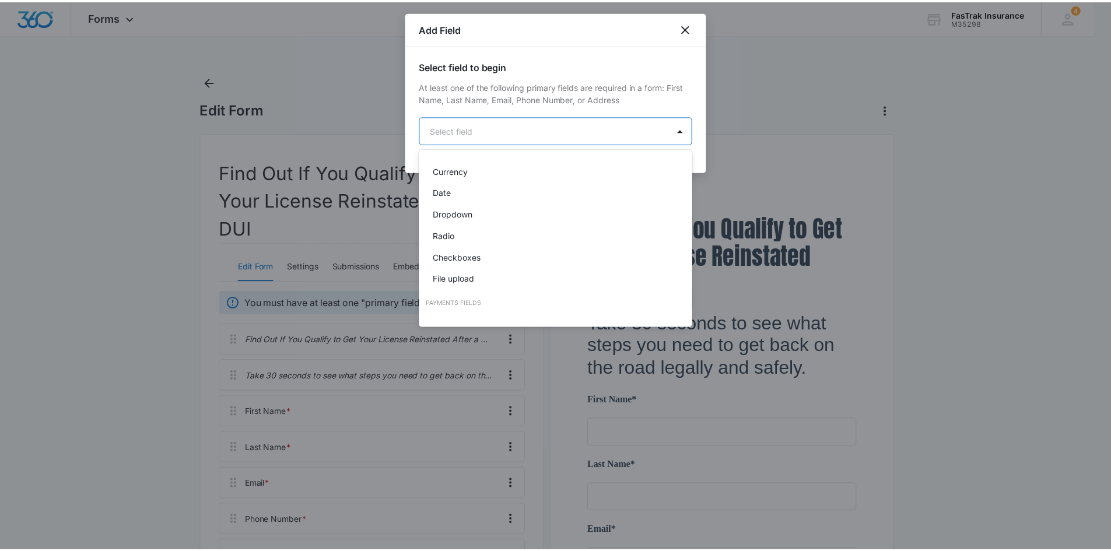
scroll to position [233, 0]
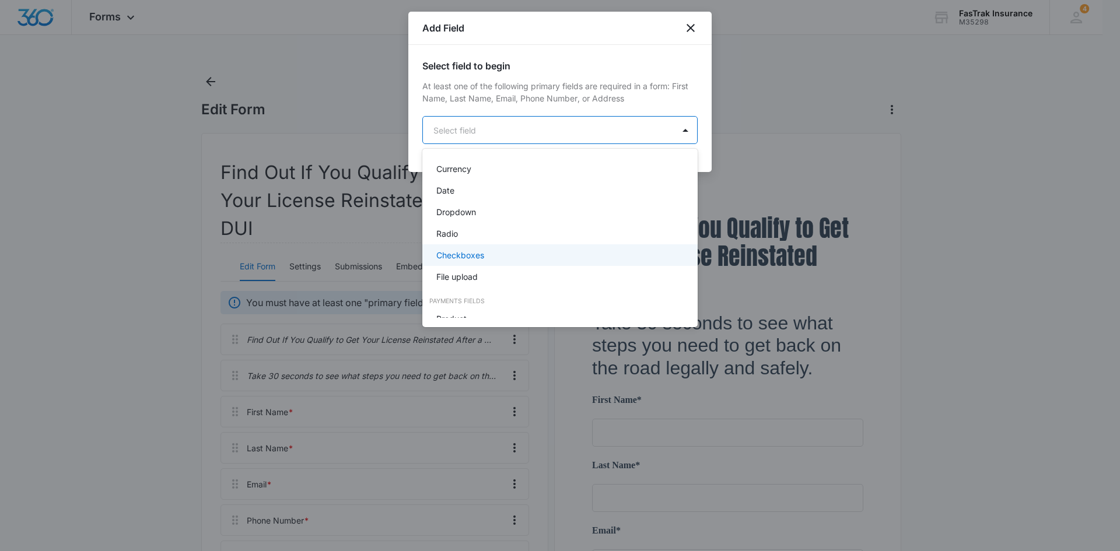
click at [518, 260] on div "Checkboxes" at bounding box center [558, 255] width 245 height 12
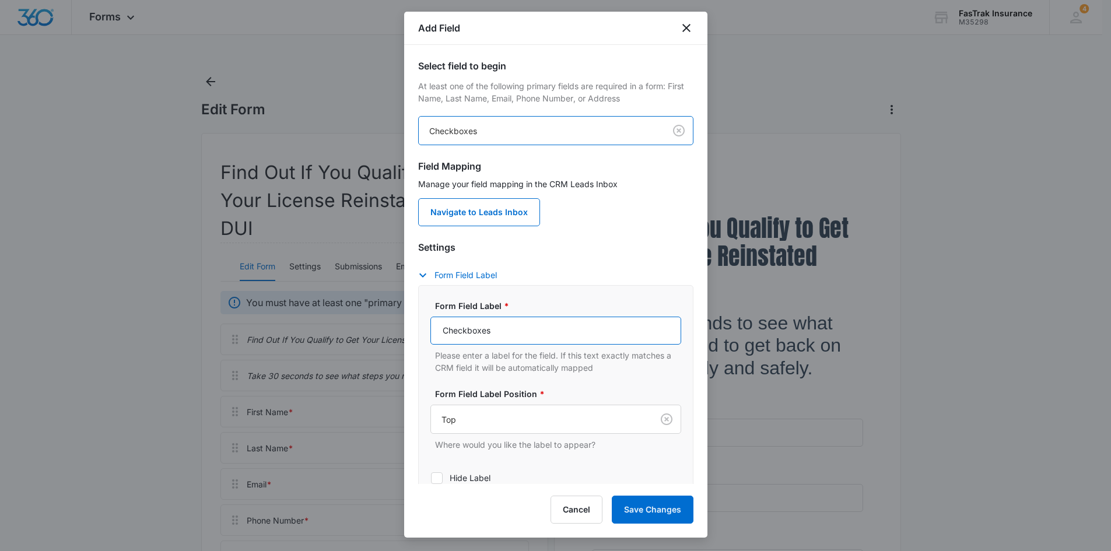
click at [492, 340] on input "Checkboxes" at bounding box center [556, 331] width 251 height 28
paste input "Did you already complete your DUI classes or are they in progress?"
click at [492, 340] on input "Did you already complete your DUI classes or are they in progress?" at bounding box center [556, 331] width 251 height 28
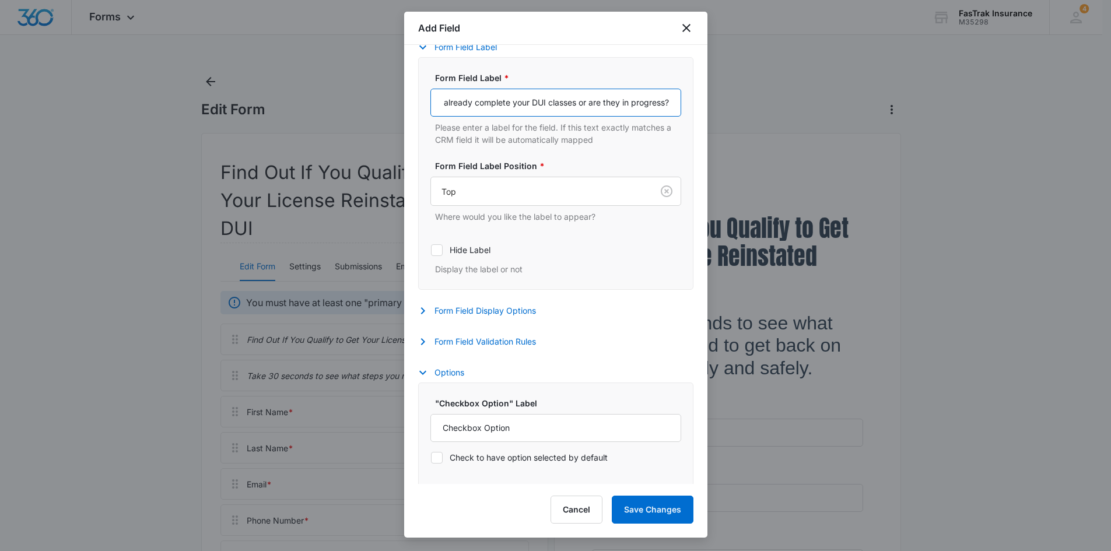
scroll to position [233, 0]
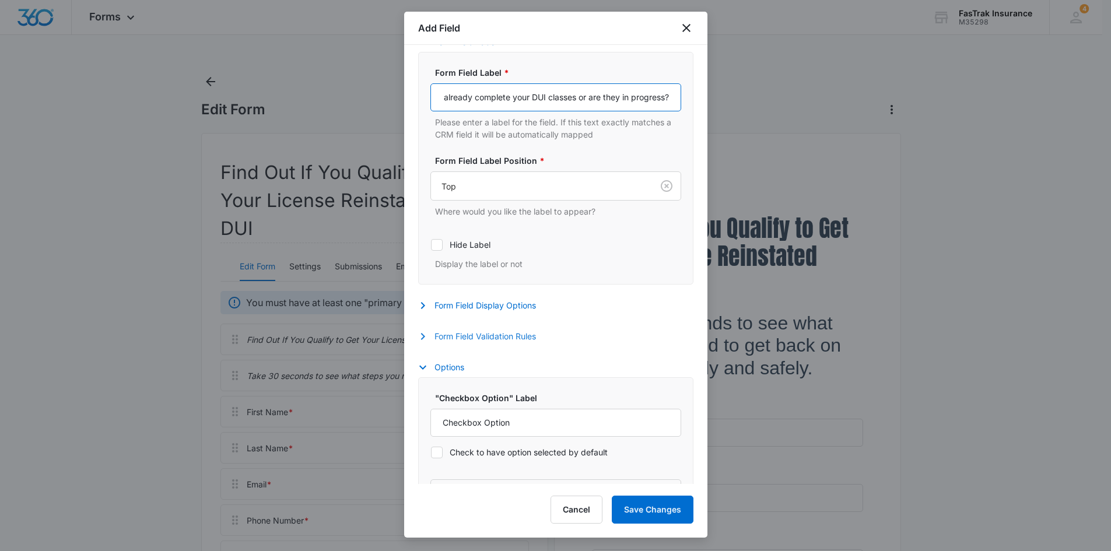
type input "Did you already complete your DUI classes or are they in progress?"
click at [483, 337] on button "Form Field Validation Rules" at bounding box center [483, 337] width 130 height 14
click at [461, 379] on label "Required" at bounding box center [556, 374] width 251 height 12
click at [431, 375] on input "Required" at bounding box center [431, 374] width 1 height 1
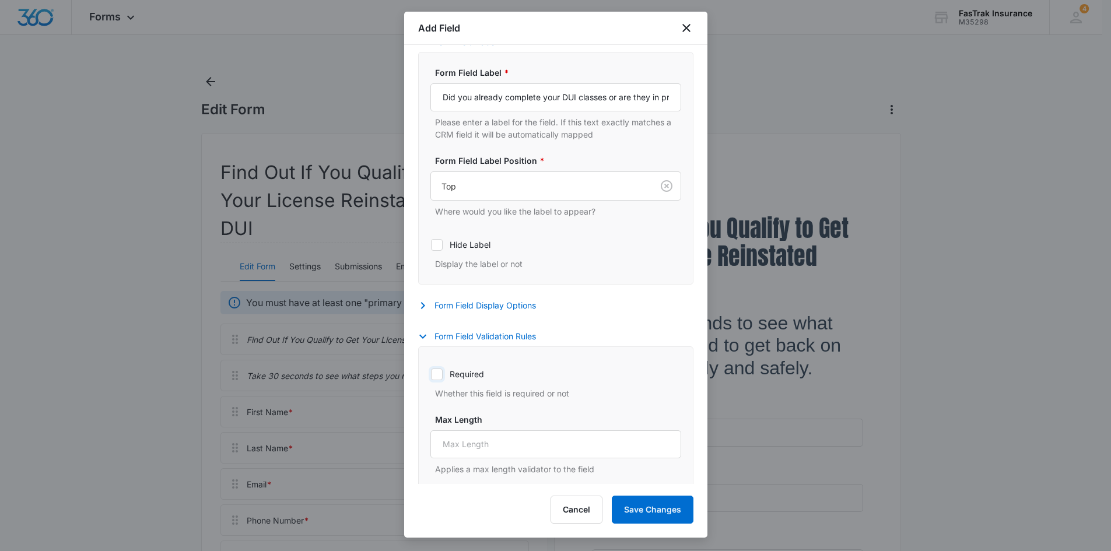
checkbox input "true"
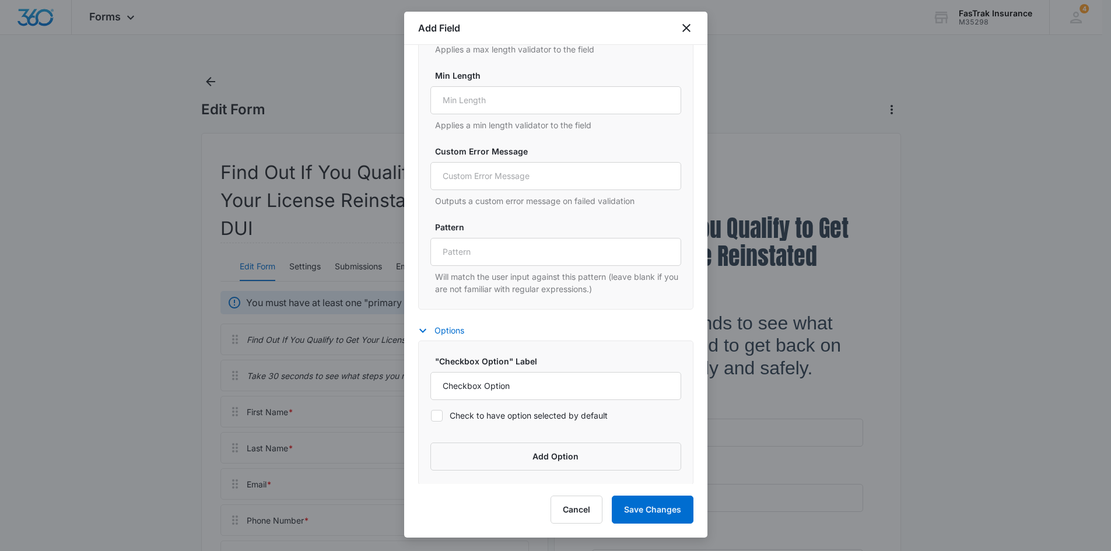
scroll to position [655, 0]
click at [498, 387] on input "Checkbox Option" at bounding box center [556, 385] width 251 height 28
paste input "ompleted"
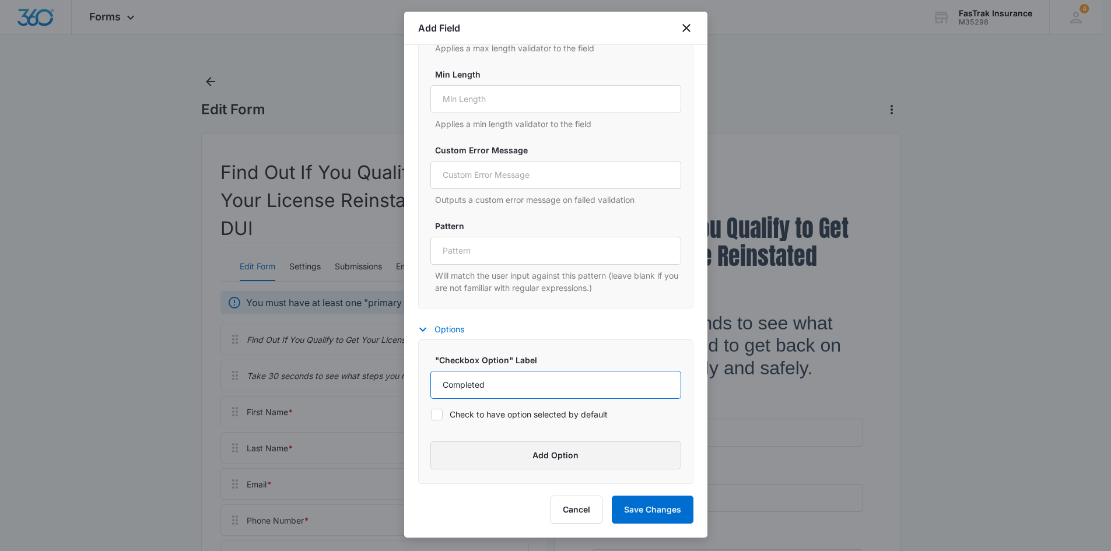
type input "Completed"
click at [565, 460] on button "Add Option" at bounding box center [556, 456] width 251 height 28
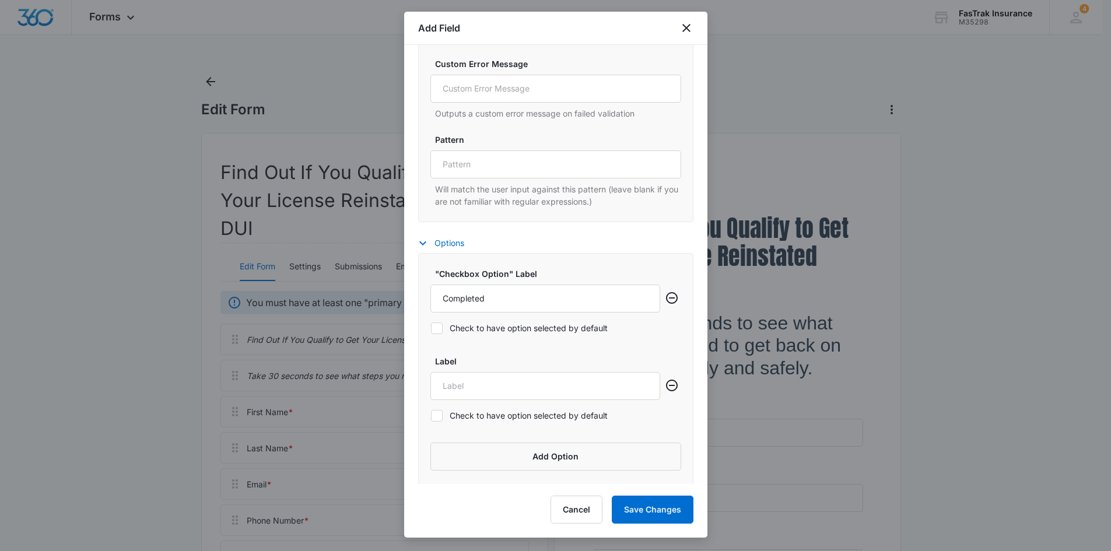
scroll to position [742, 0]
click at [494, 382] on input "Label" at bounding box center [546, 385] width 230 height 28
paste input "Currently Attending"
type input "Currently Attending"
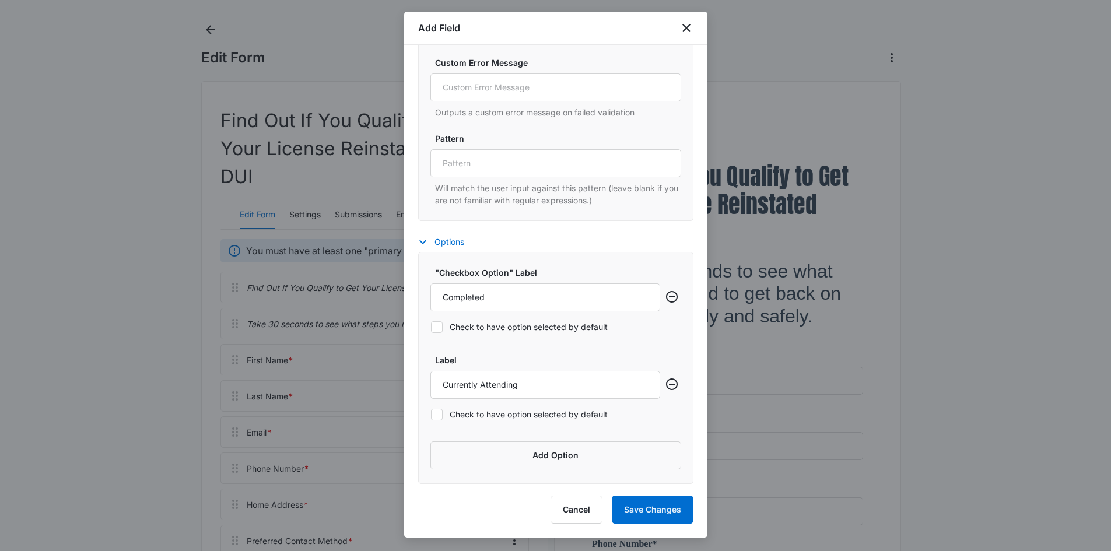
scroll to position [233, 0]
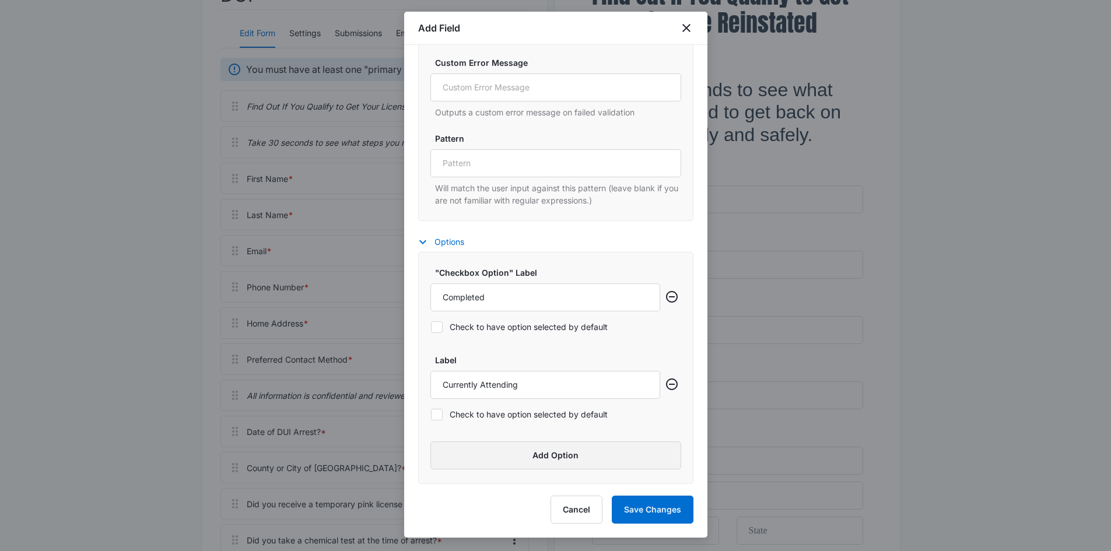
click at [529, 452] on button "Add Option" at bounding box center [556, 456] width 251 height 28
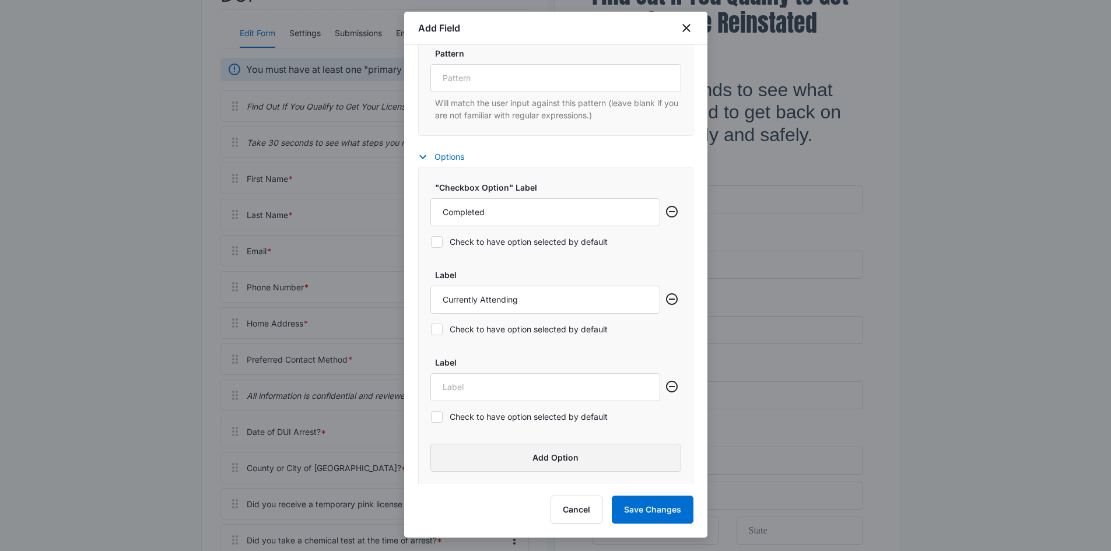
scroll to position [830, 0]
click at [477, 379] on input "Label" at bounding box center [546, 385] width 230 height 28
paste input "Not Started"
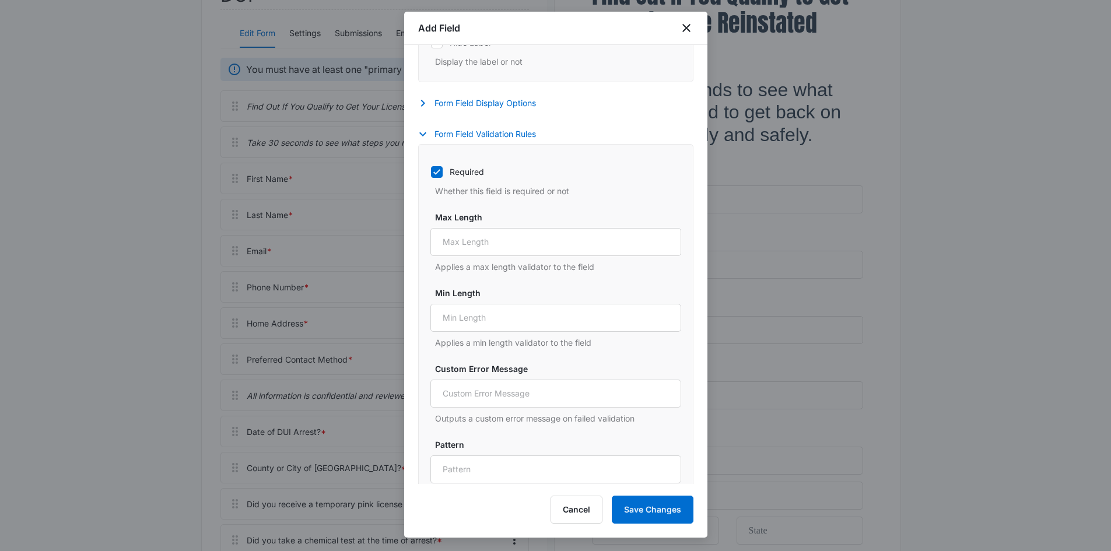
scroll to position [421, 0]
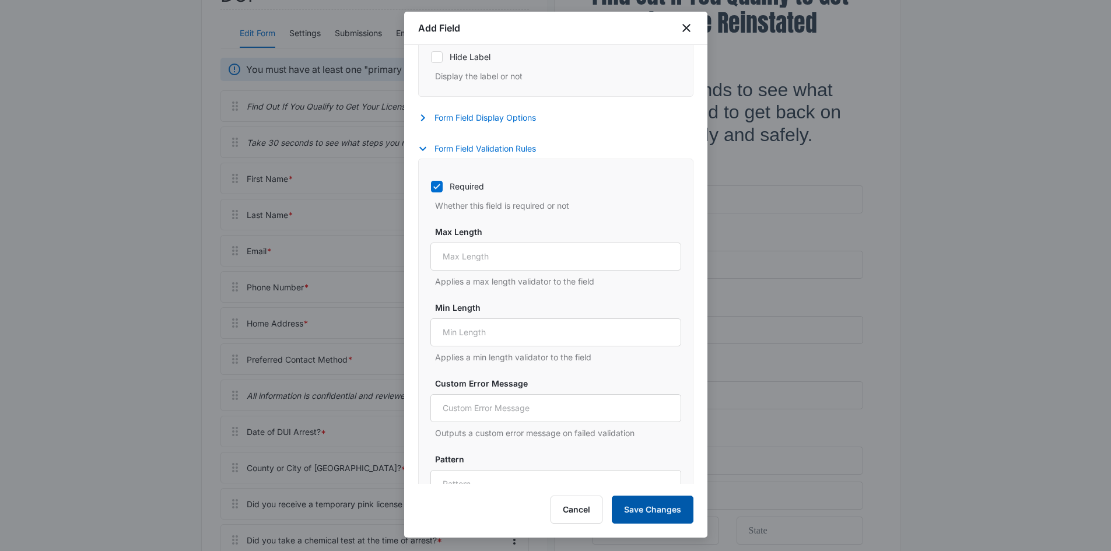
type input "Not Started"
click at [669, 517] on button "Save Changes" at bounding box center [653, 510] width 82 height 28
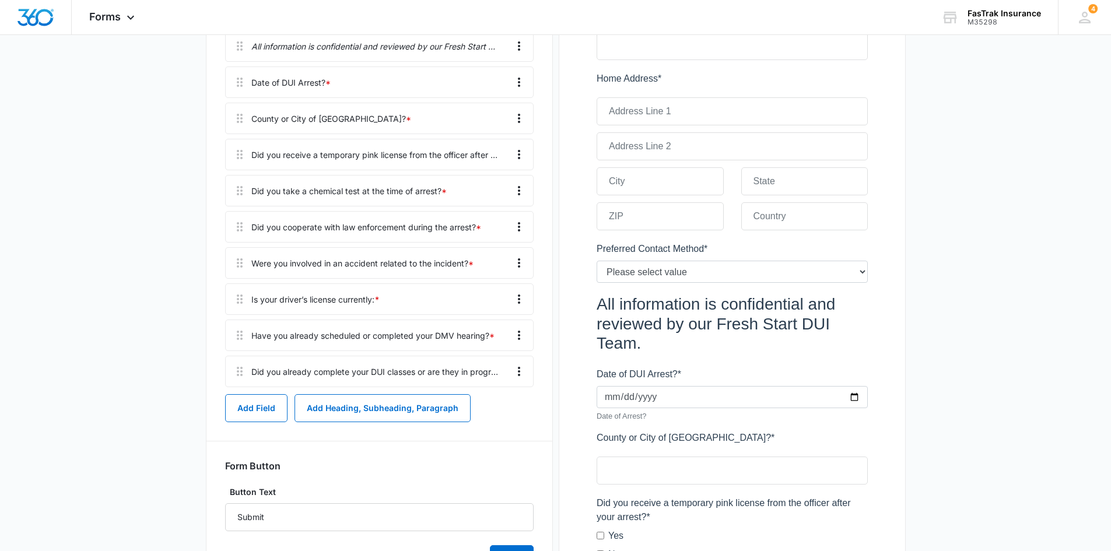
scroll to position [583, 0]
click at [245, 417] on button "Add Field" at bounding box center [256, 408] width 62 height 28
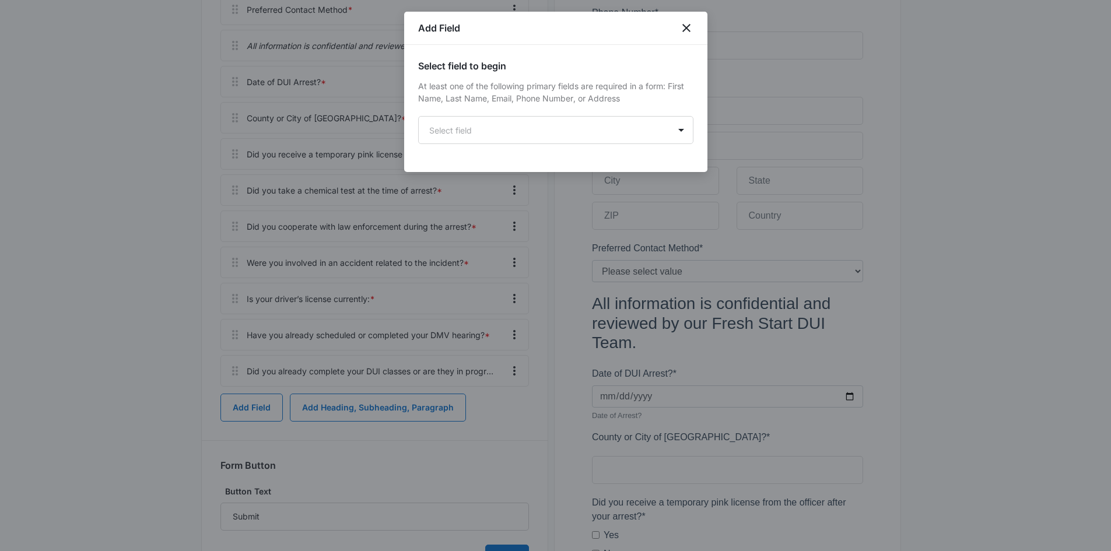
click at [584, 115] on div "Select field to begin At least one of the following primary fields are required…" at bounding box center [555, 101] width 275 height 85
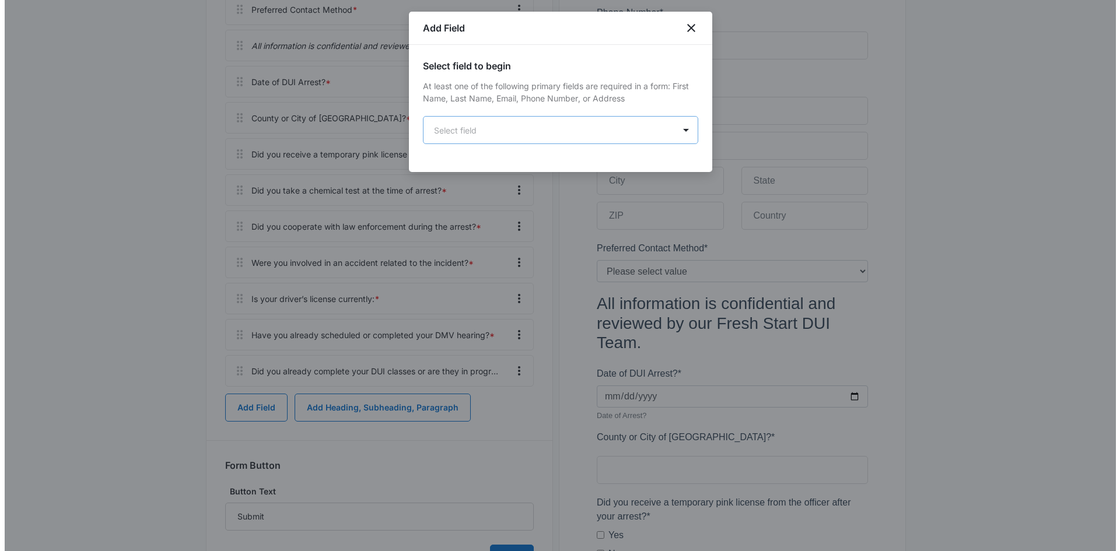
scroll to position [0, 0]
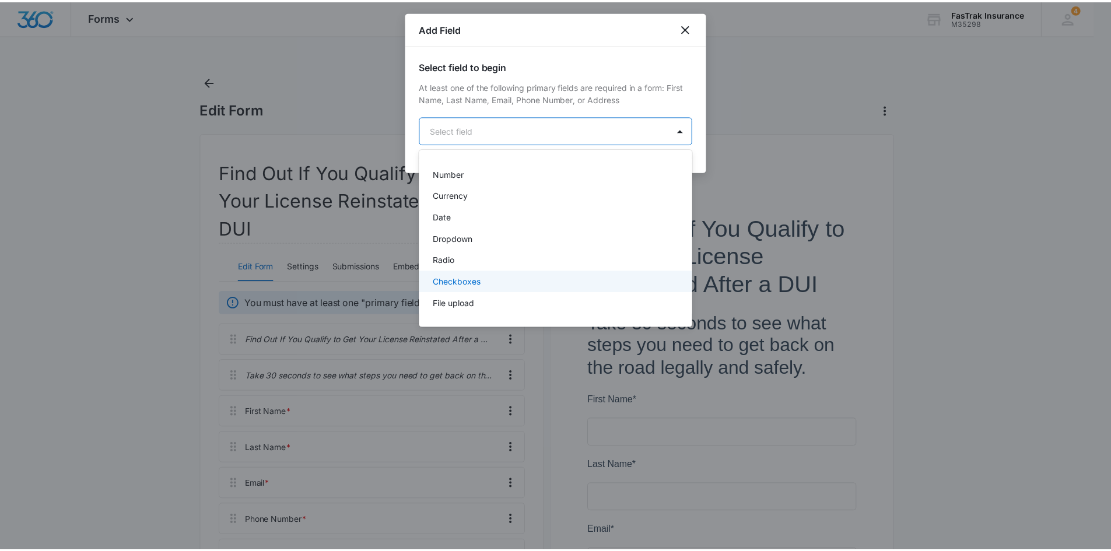
scroll to position [233, 0]
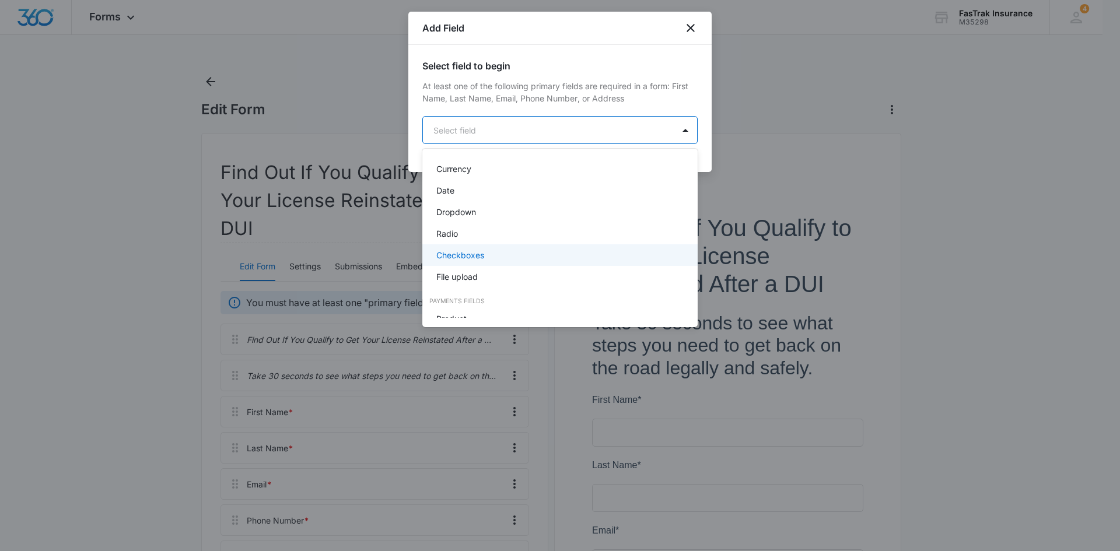
click at [526, 254] on div "Checkboxes" at bounding box center [558, 255] width 245 height 12
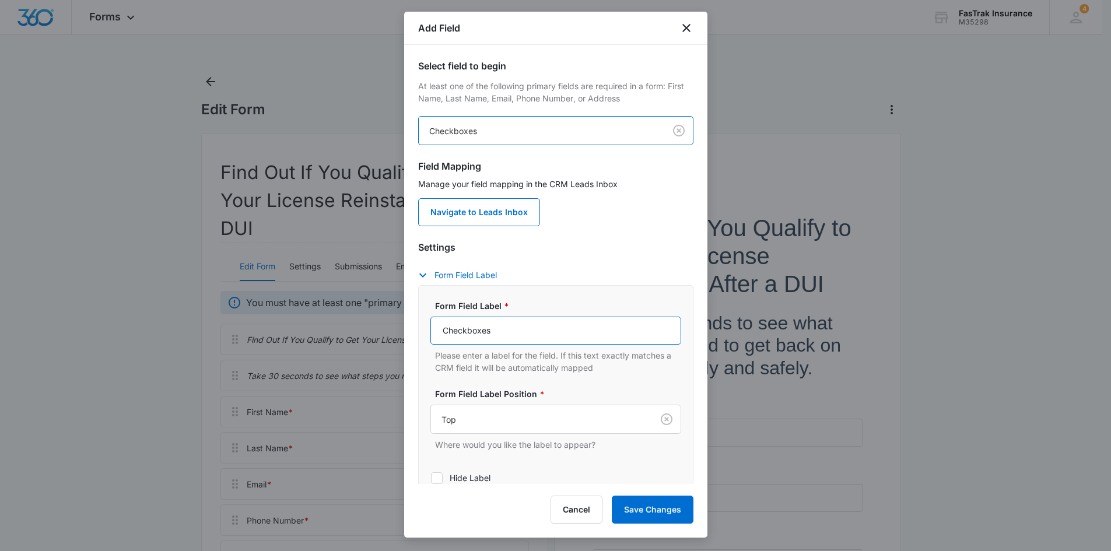
click at [509, 321] on input "Checkboxes" at bounding box center [556, 331] width 251 height 28
paste input "Do you currently have car insurance? *"
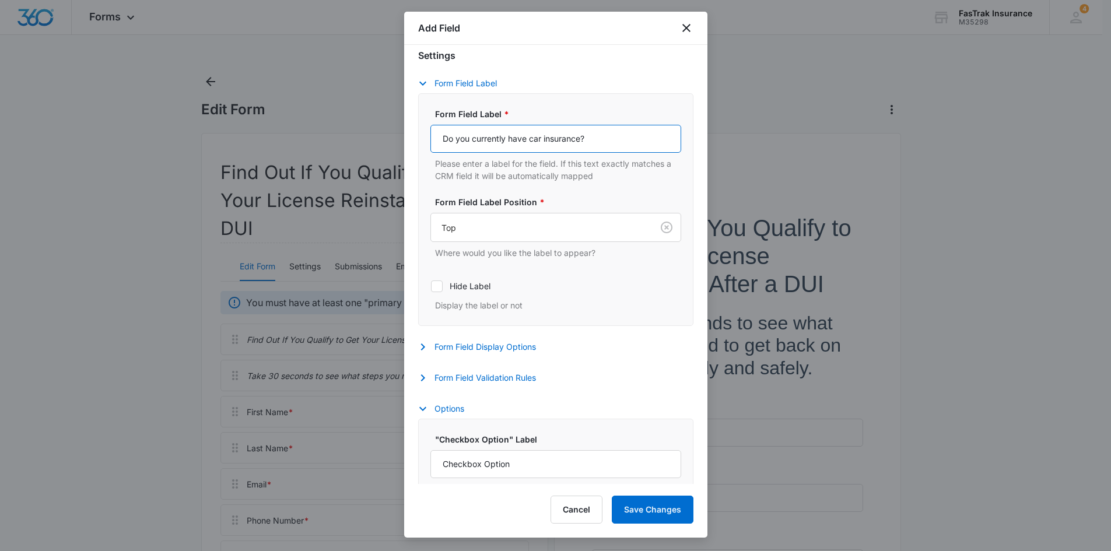
scroll to position [271, 0]
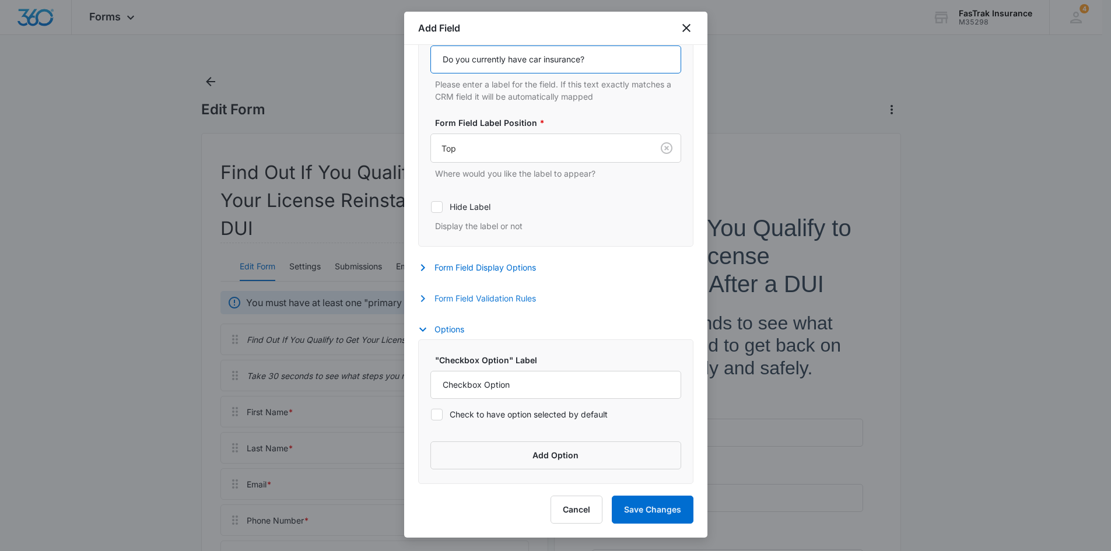
type input "Do you currently have car insurance?"
click at [455, 299] on button "Form Field Validation Rules" at bounding box center [483, 299] width 130 height 14
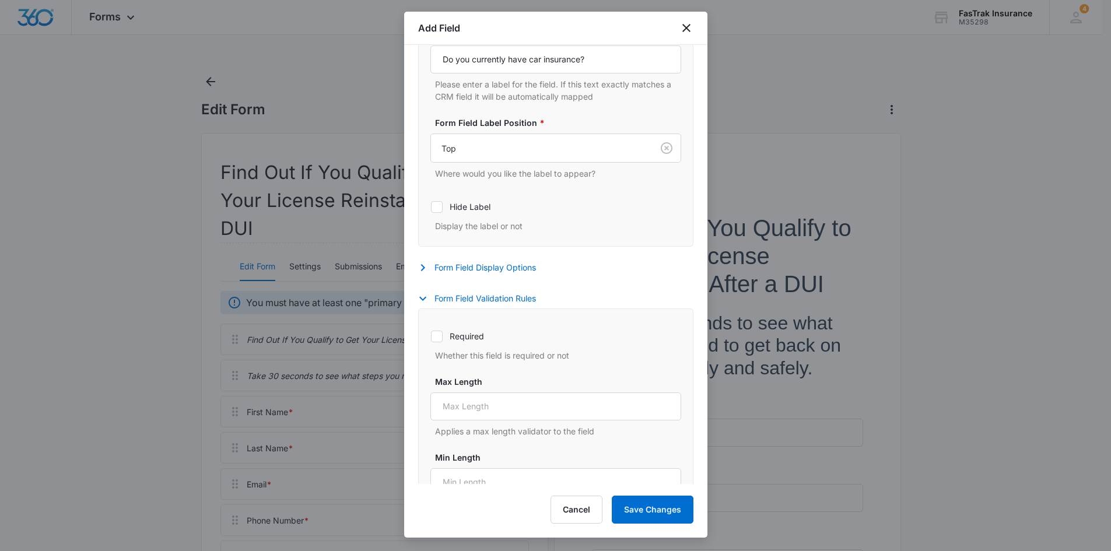
click at [464, 344] on div "Required Whether this field is required or not" at bounding box center [556, 342] width 251 height 39
click at [464, 341] on label "Required" at bounding box center [556, 336] width 251 height 12
click at [431, 337] on input "Required" at bounding box center [431, 336] width 1 height 1
checkbox input "true"
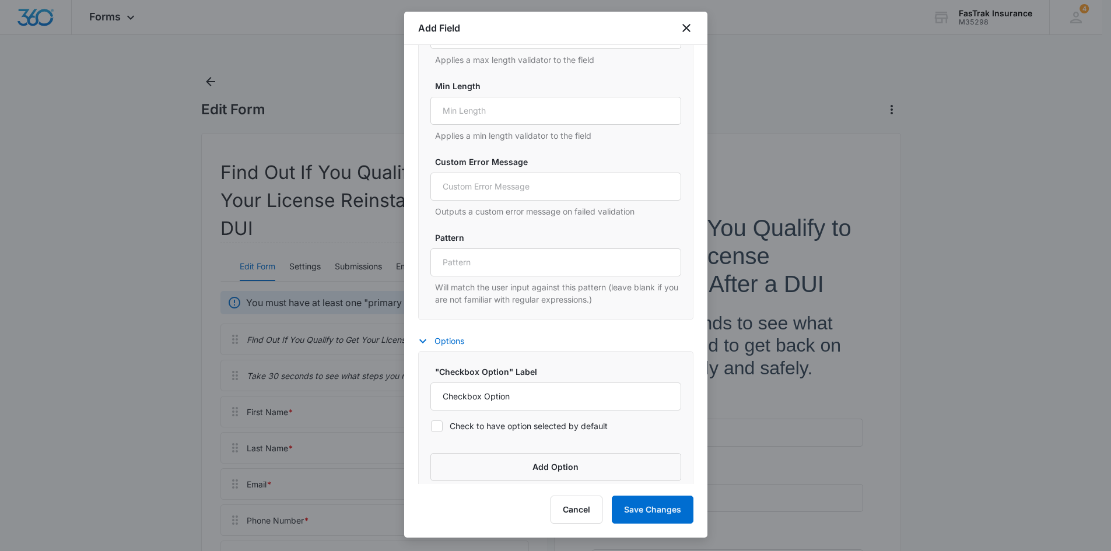
scroll to position [655, 0]
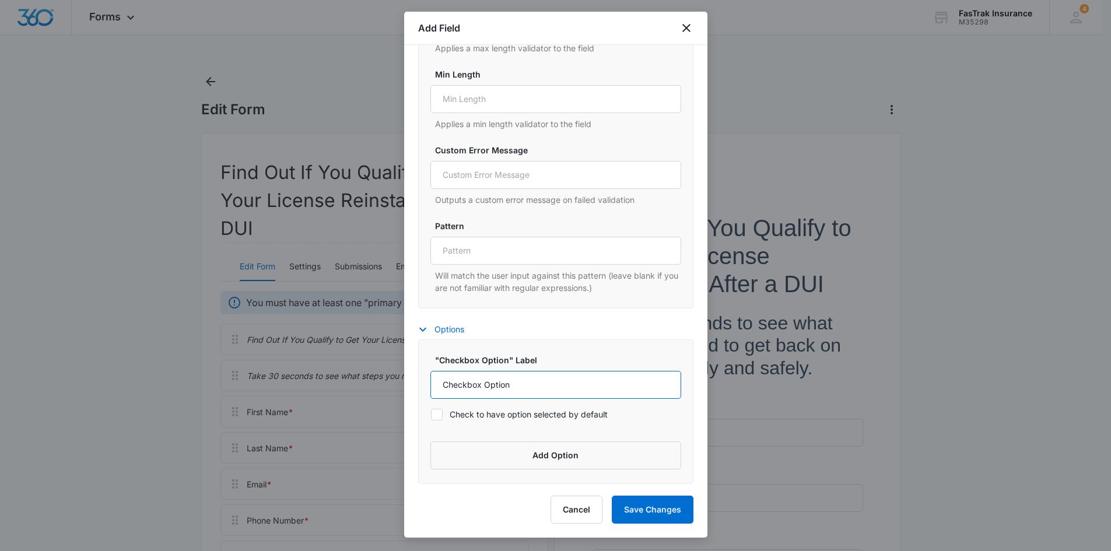
click at [491, 378] on input "Checkbox Option" at bounding box center [556, 385] width 251 height 28
type input "Yes"
click at [521, 450] on button "Add Option" at bounding box center [556, 456] width 251 height 28
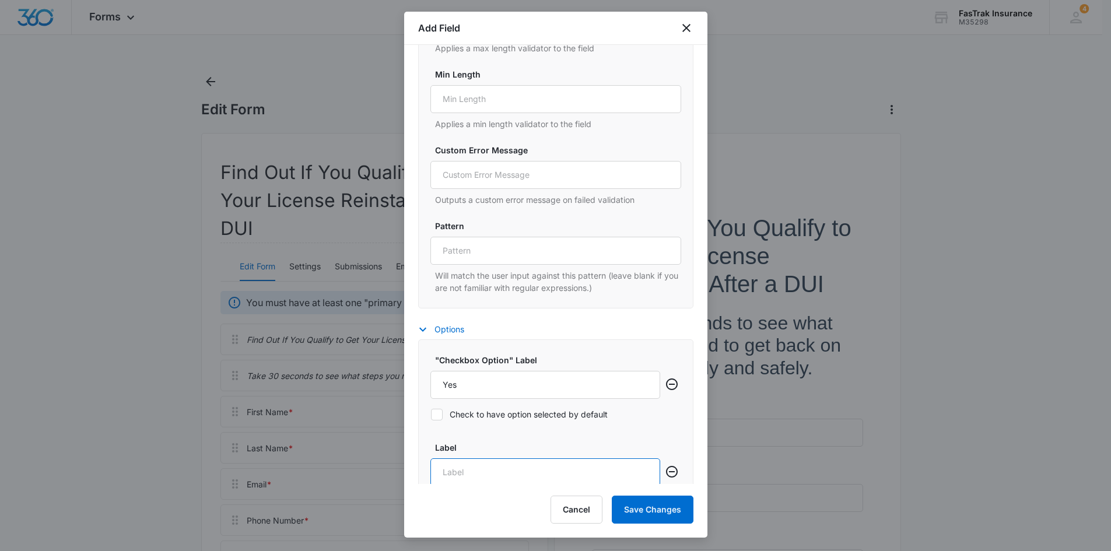
click at [513, 480] on input "Label" at bounding box center [546, 473] width 230 height 28
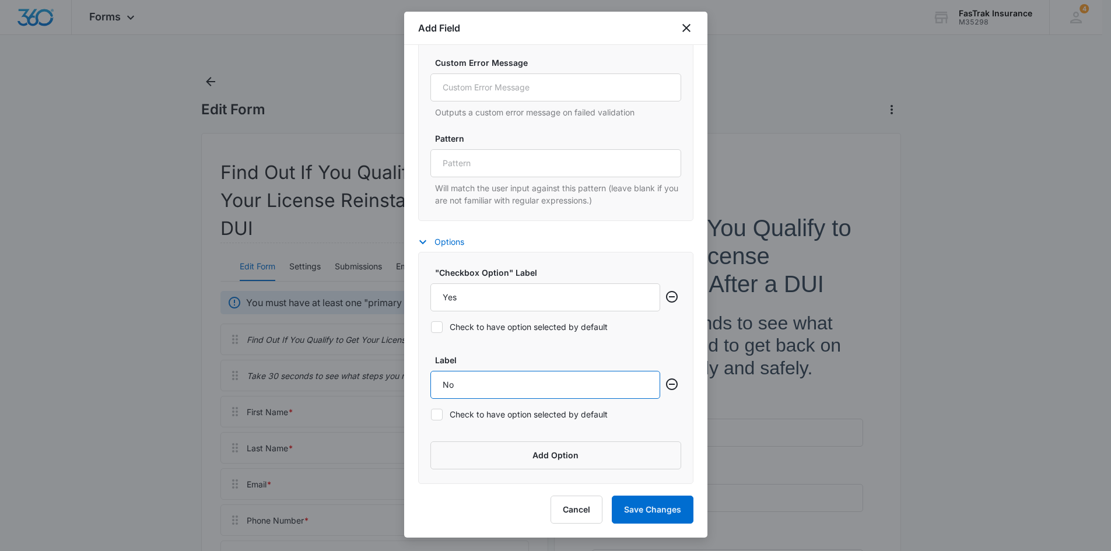
scroll to position [117, 0]
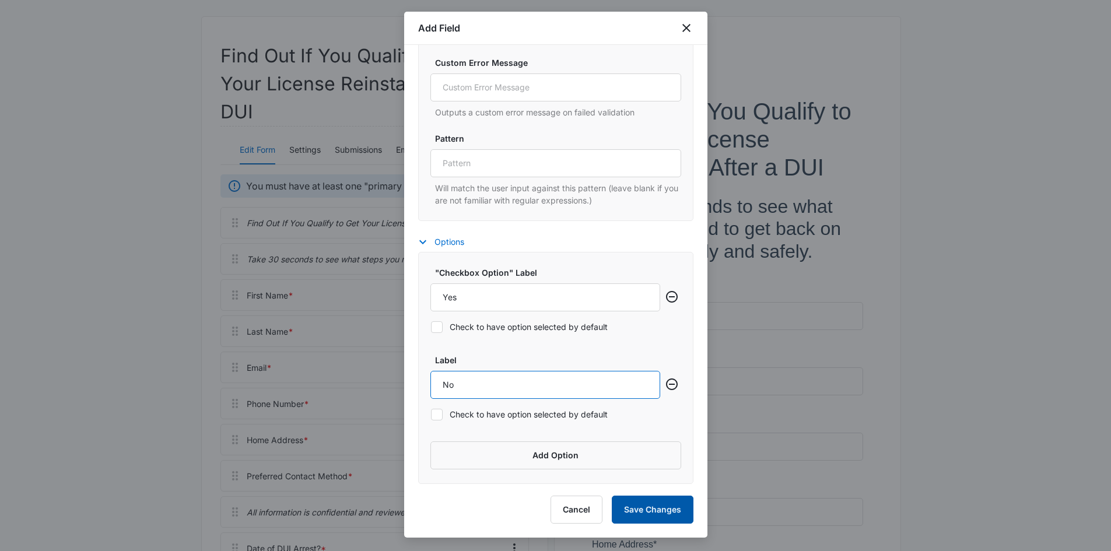
type input "No"
click at [673, 509] on button "Save Changes" at bounding box center [653, 510] width 82 height 28
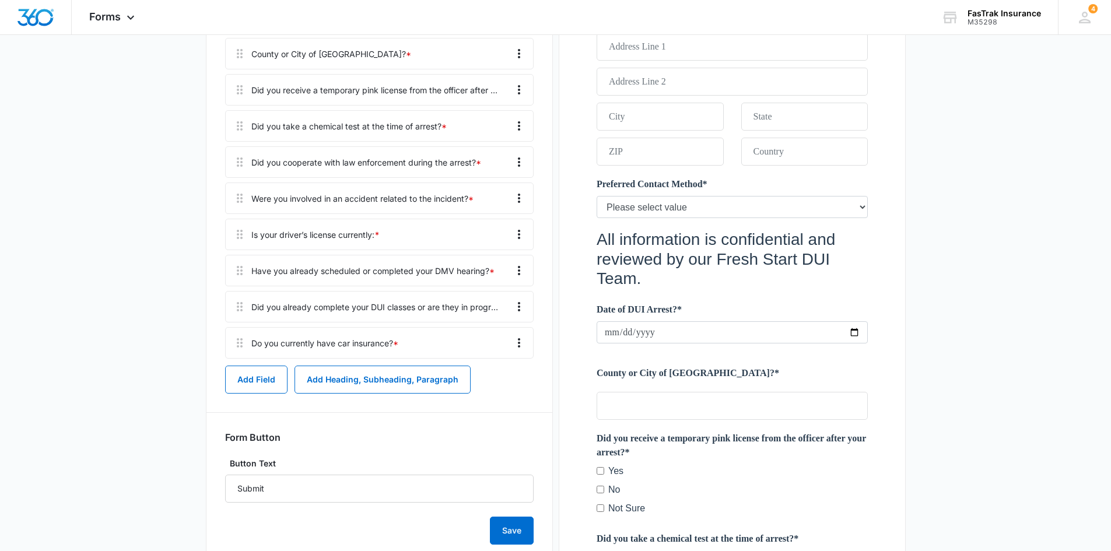
scroll to position [684, 0]
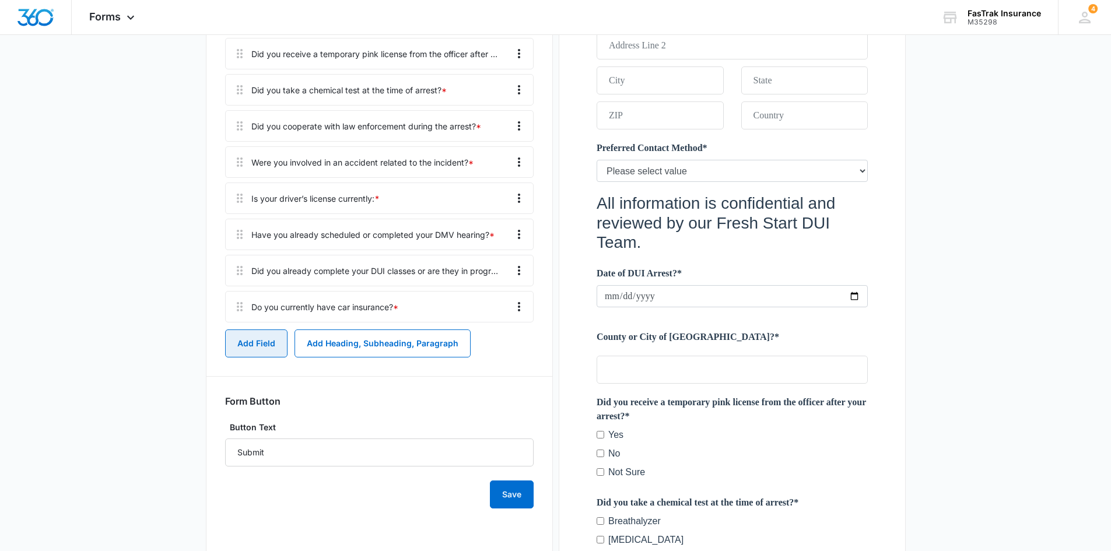
click at [268, 350] on button "Add Field" at bounding box center [256, 344] width 62 height 28
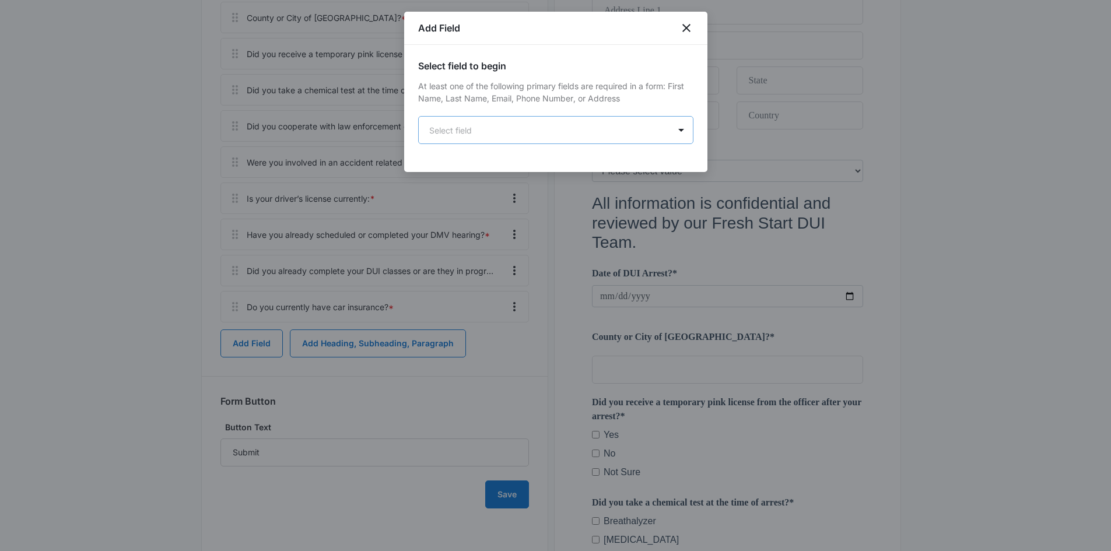
click at [671, 122] on body "Forms Apps Reputation Websites Forms CRM Email Social Payments POS Content Ads …" at bounding box center [555, 265] width 1111 height 1899
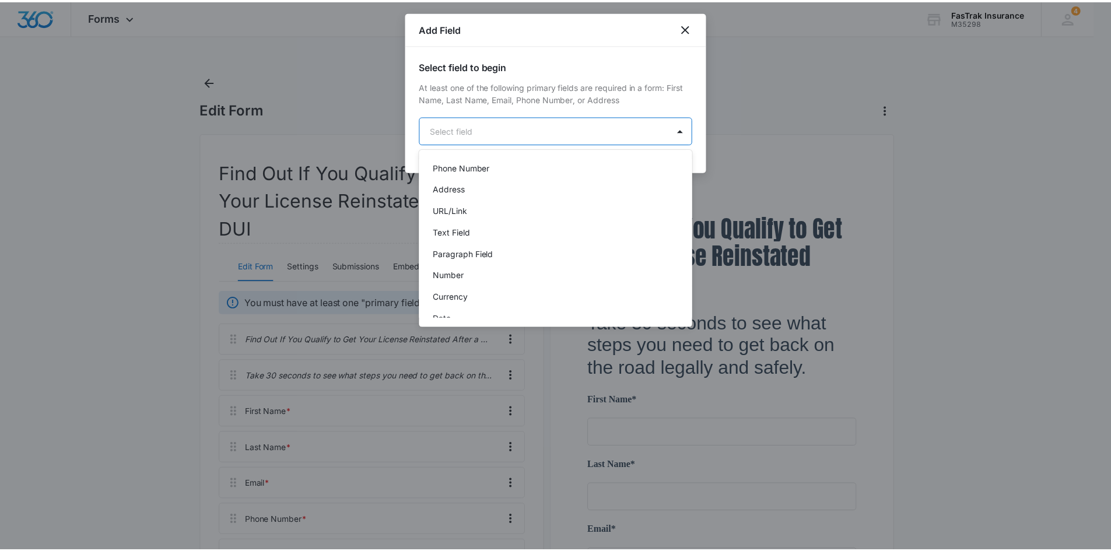
scroll to position [117, 0]
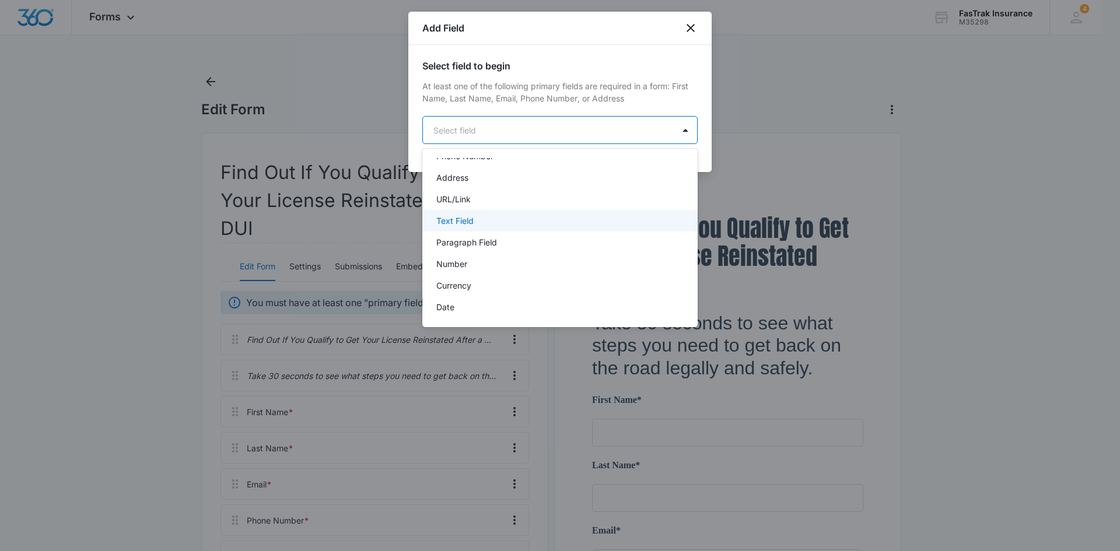
click at [526, 228] on div "Text Field" at bounding box center [559, 221] width 275 height 22
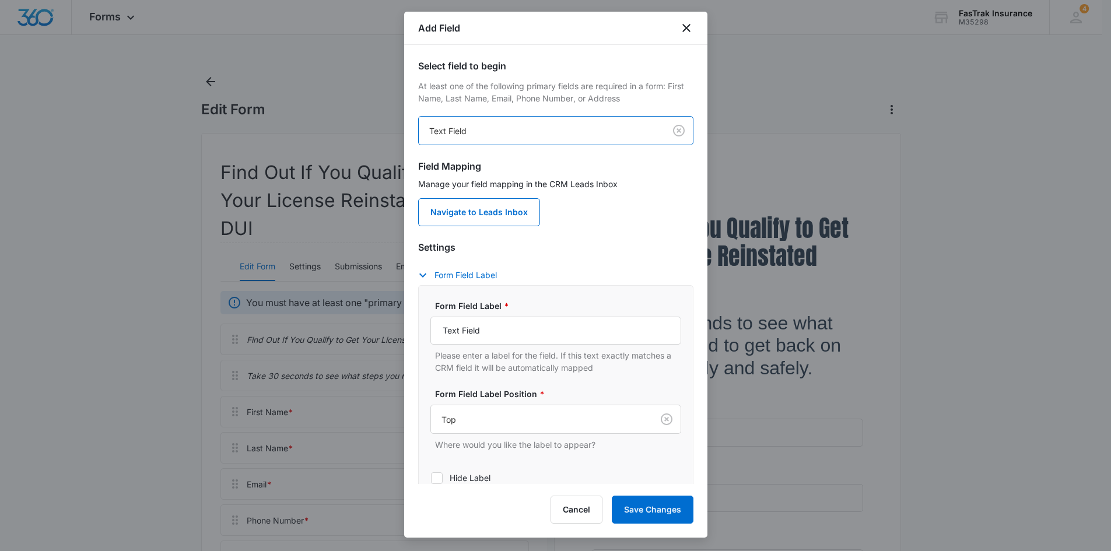
click at [488, 316] on div "Form Field Label * Text Field Please enter a label for the field. If this text …" at bounding box center [556, 337] width 251 height 74
click at [491, 331] on input "Text Field" at bounding box center [556, 331] width 251 height 28
paste input "If yes, what company are you insured with?"
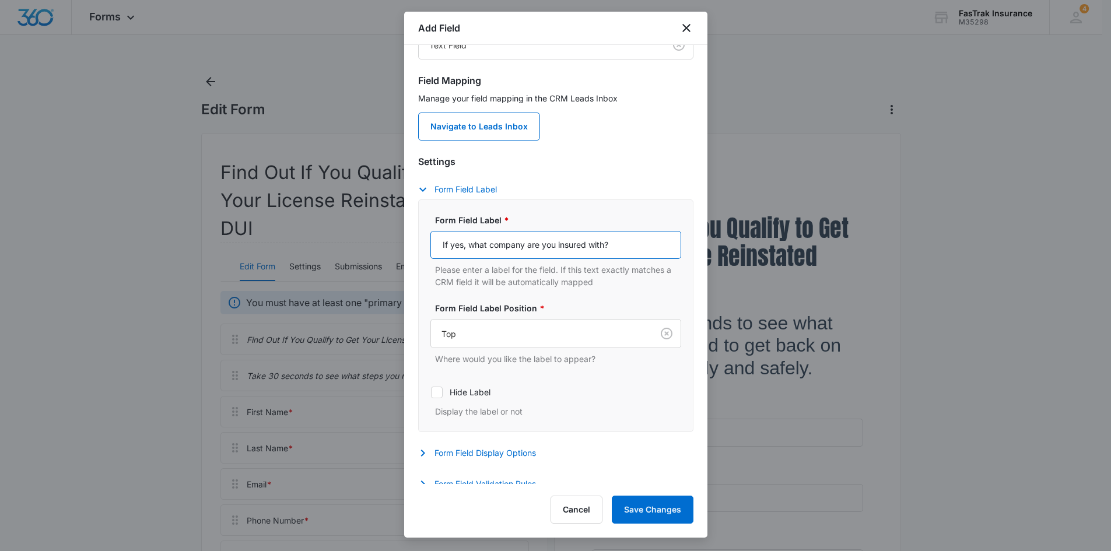
scroll to position [96, 0]
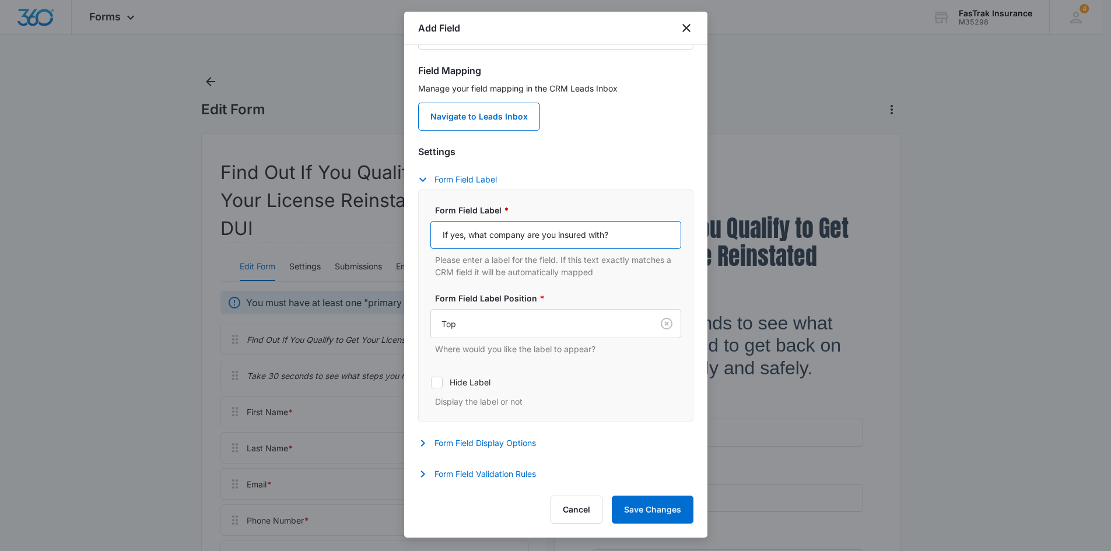
type input "If yes, what company are you insured with?"
click at [457, 435] on div "Settings Form Field Label Form Field Label * If yes, what company are you insur…" at bounding box center [555, 315] width 275 height 340
click at [457, 442] on button "Form Field Display Options" at bounding box center [483, 443] width 130 height 14
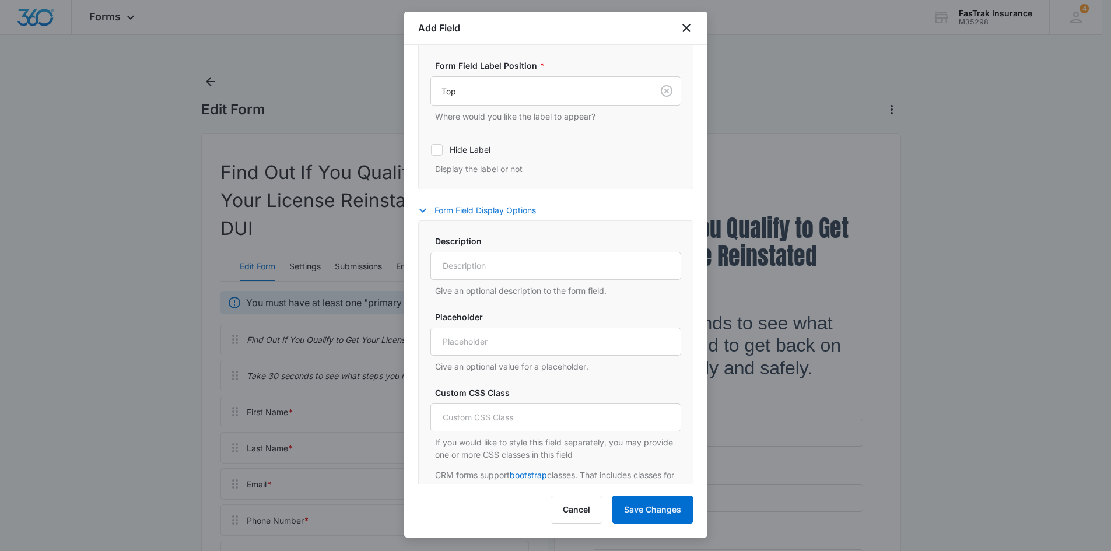
scroll to position [383, 0]
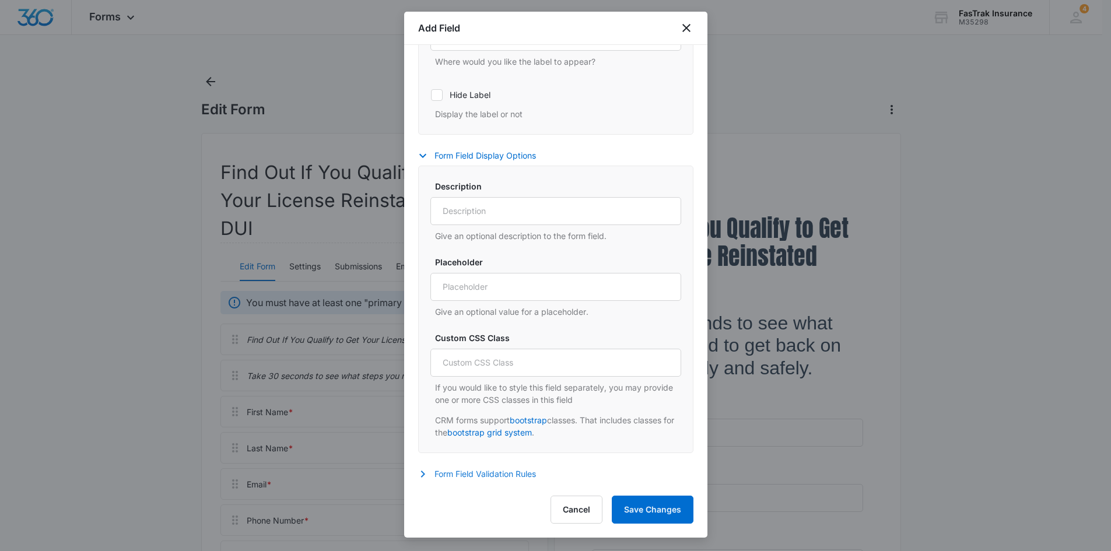
click at [446, 480] on button "Form Field Validation Rules" at bounding box center [483, 474] width 130 height 14
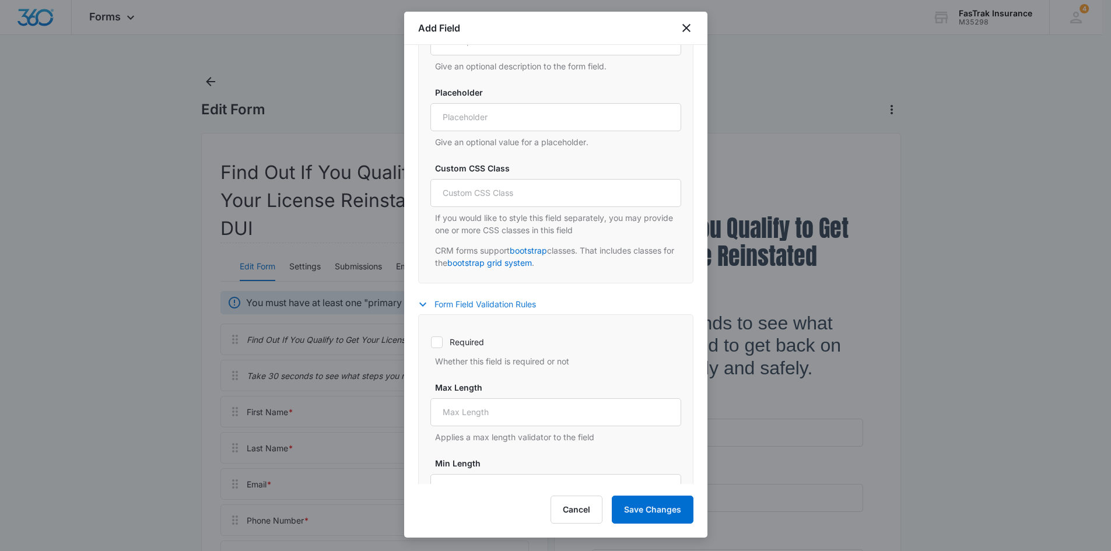
scroll to position [617, 0]
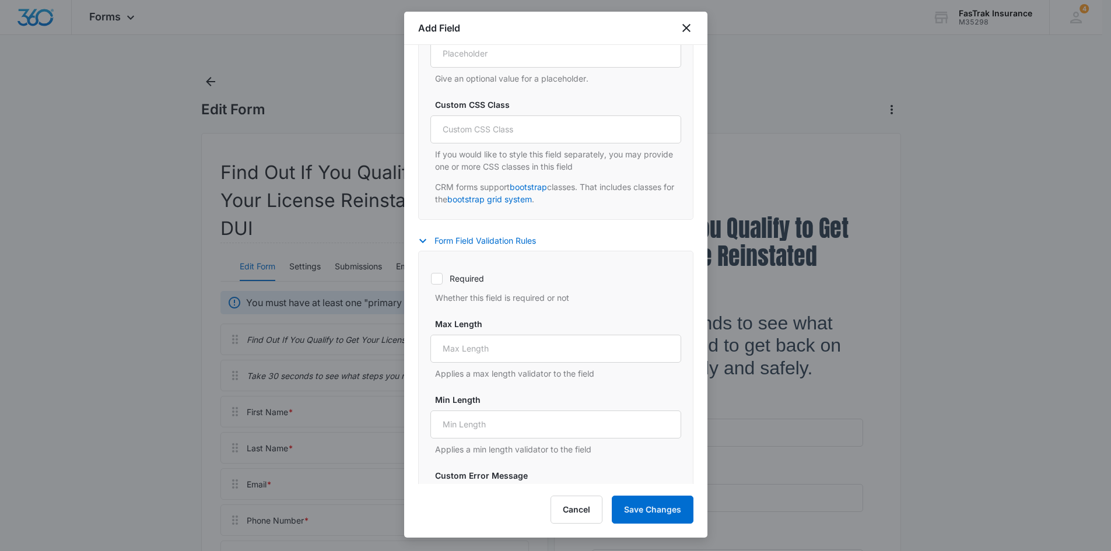
click at [461, 278] on label "Required" at bounding box center [556, 278] width 251 height 12
click at [431, 278] on input "Required" at bounding box center [431, 278] width 1 height 1
checkbox input "true"
click at [659, 506] on button "Save Changes" at bounding box center [653, 510] width 82 height 28
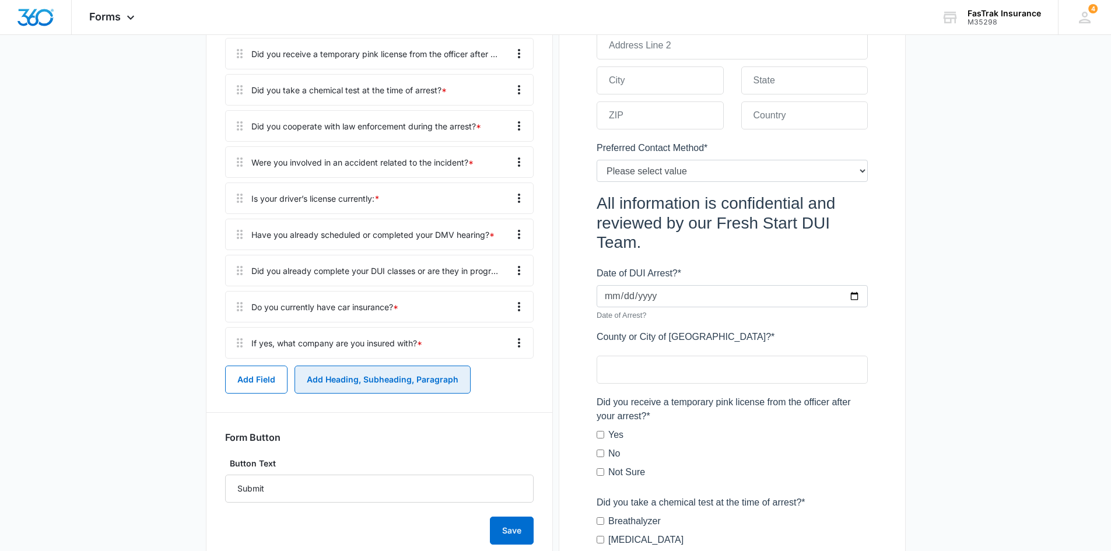
scroll to position [720, 0]
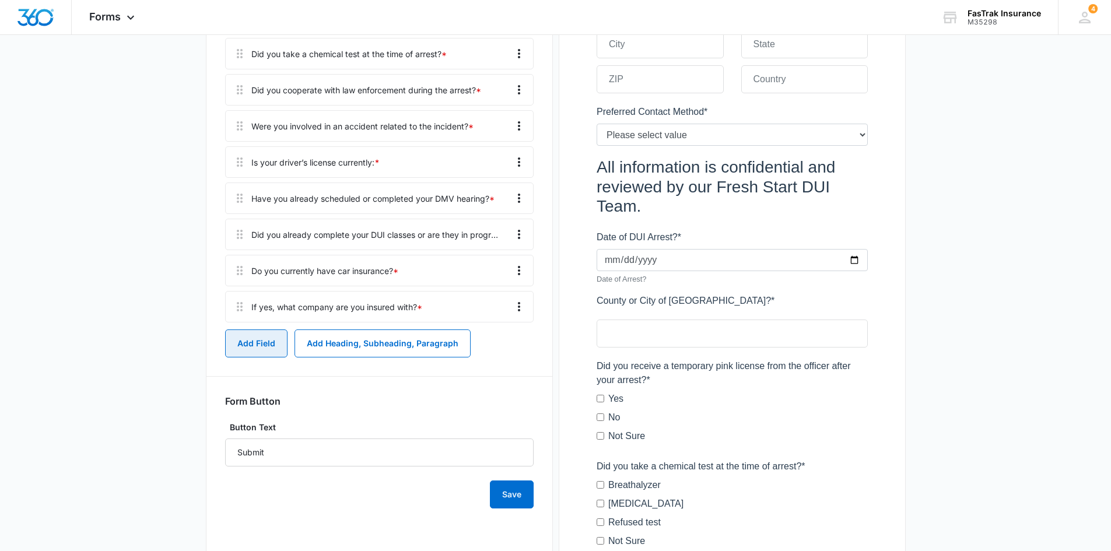
click at [271, 345] on button "Add Field" at bounding box center [256, 344] width 62 height 28
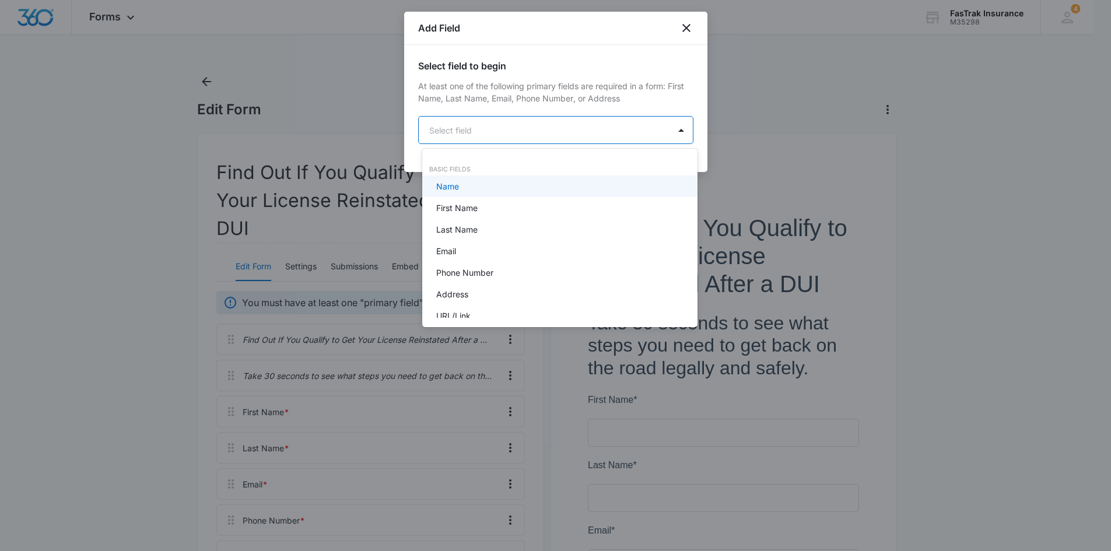
click at [561, 133] on body "Forms Apps Reputation Websites Forms CRM Email Social Payments POS Content Ads …" at bounding box center [555, 275] width 1111 height 551
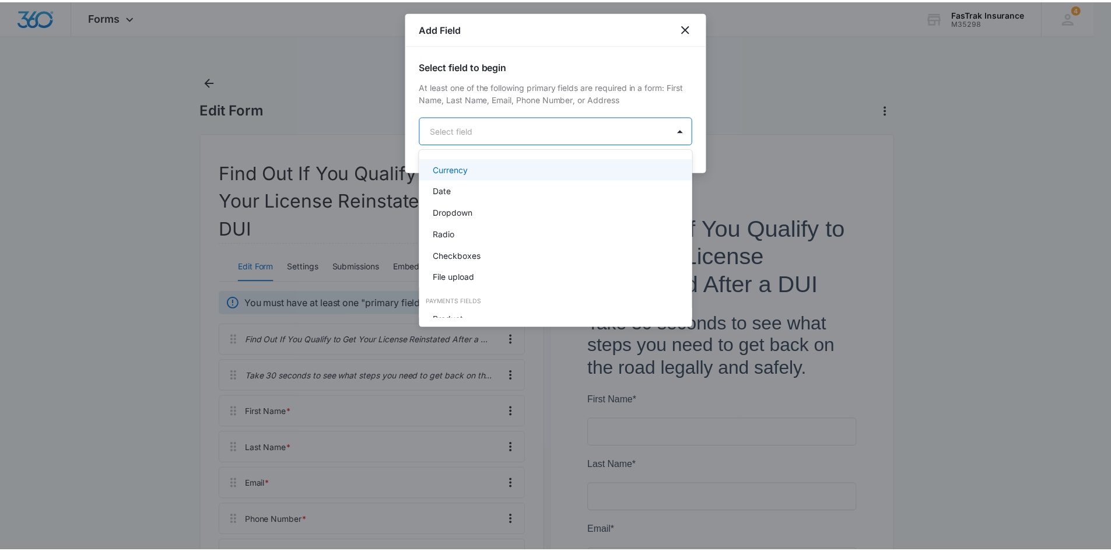
scroll to position [292, 0]
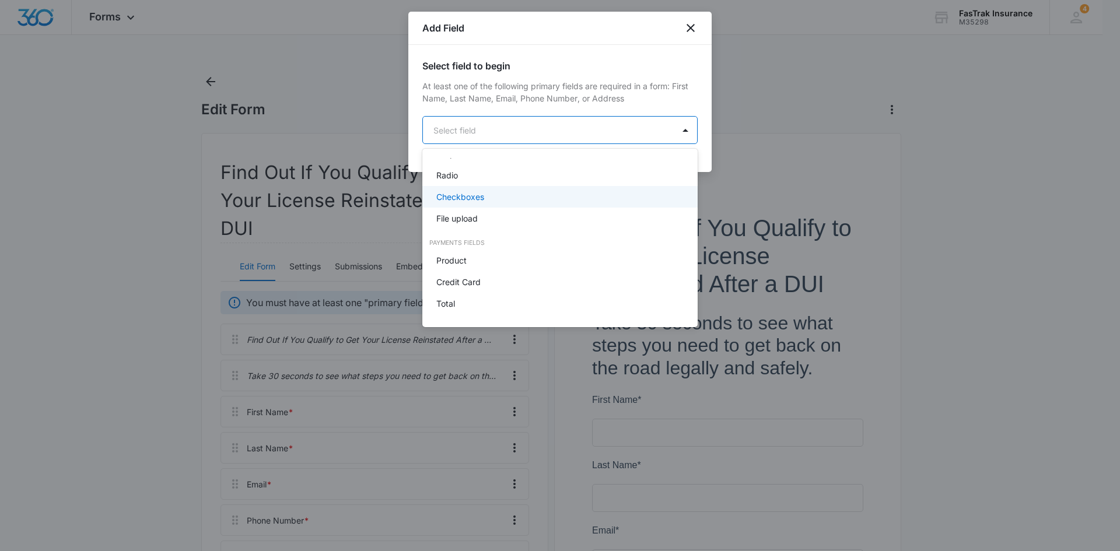
click at [491, 199] on div "Checkboxes" at bounding box center [558, 197] width 245 height 12
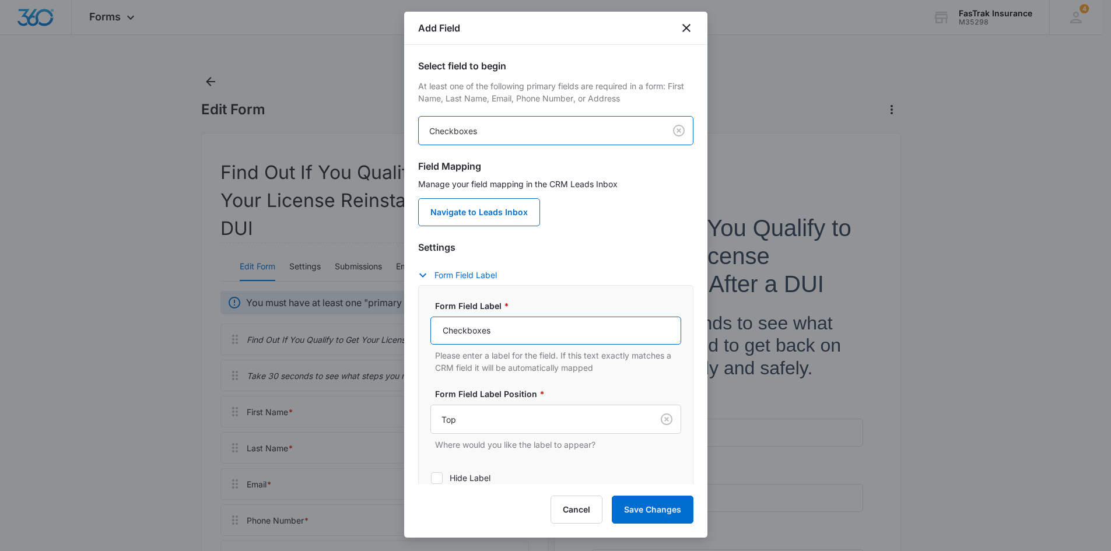
click at [505, 337] on input "Checkboxes" at bounding box center [556, 331] width 251 height 28
paste input "Do you have an Ignition Interlock Device (IID) requirement?"
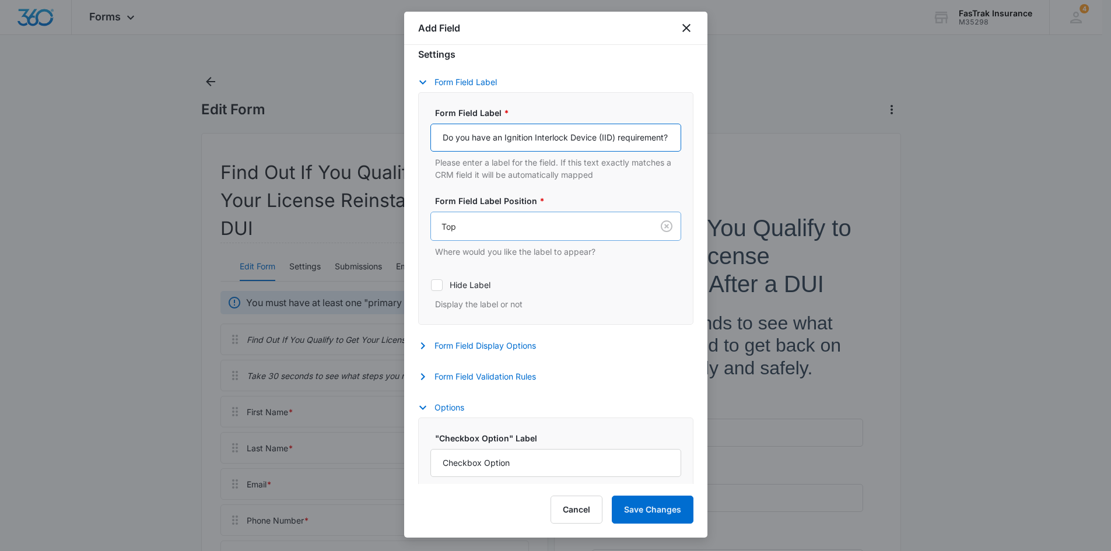
scroll to position [233, 0]
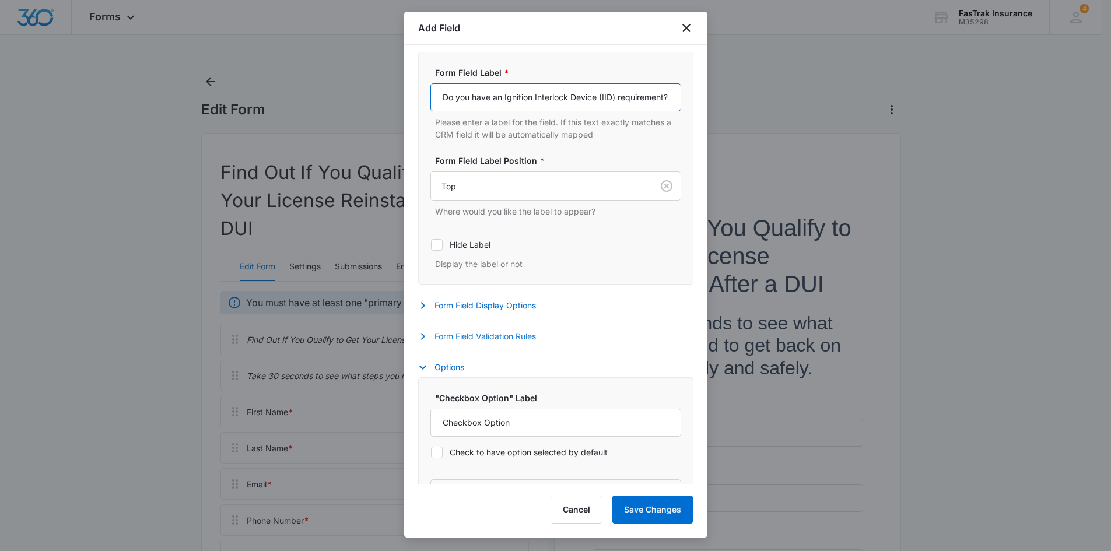
type input "Do you have an Ignition Interlock Device (IID) requirement?"
click at [487, 342] on button "Form Field Validation Rules" at bounding box center [483, 337] width 130 height 14
click at [453, 367] on div "Required Whether this field is required or not" at bounding box center [556, 380] width 251 height 39
click at [452, 370] on label "Required" at bounding box center [556, 374] width 251 height 12
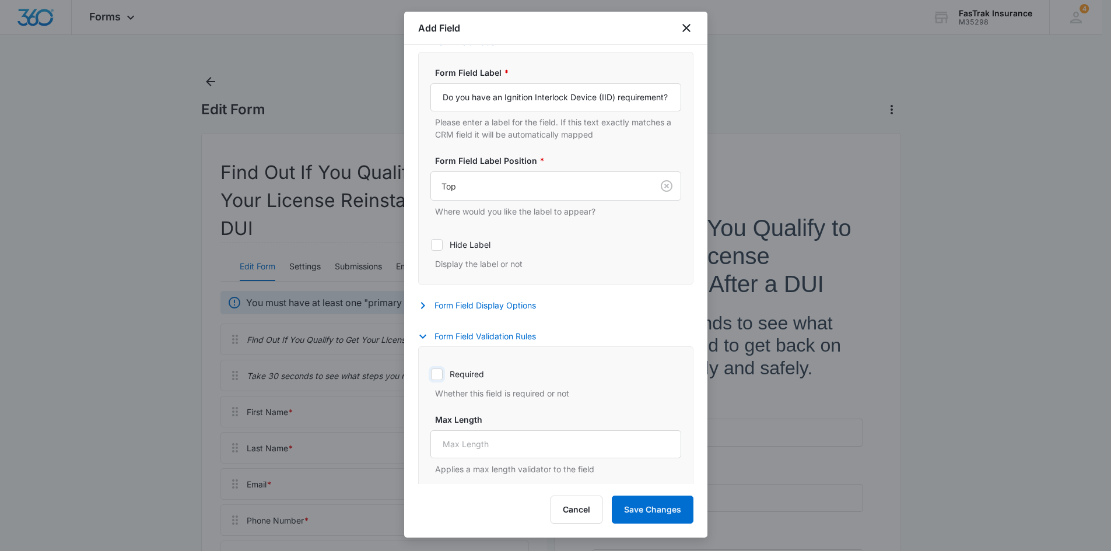
click at [431, 374] on input "Required" at bounding box center [431, 374] width 1 height 1
checkbox input "true"
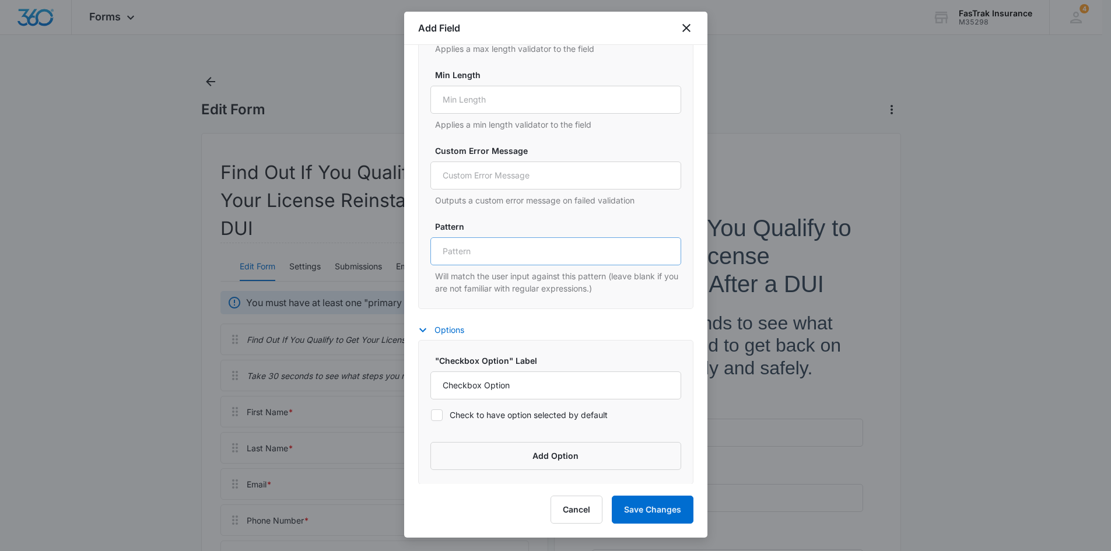
scroll to position [655, 0]
click at [521, 405] on div "Check to have option selected by default" at bounding box center [556, 414] width 251 height 26
click at [520, 379] on input "Checkbox Option" at bounding box center [556, 385] width 251 height 28
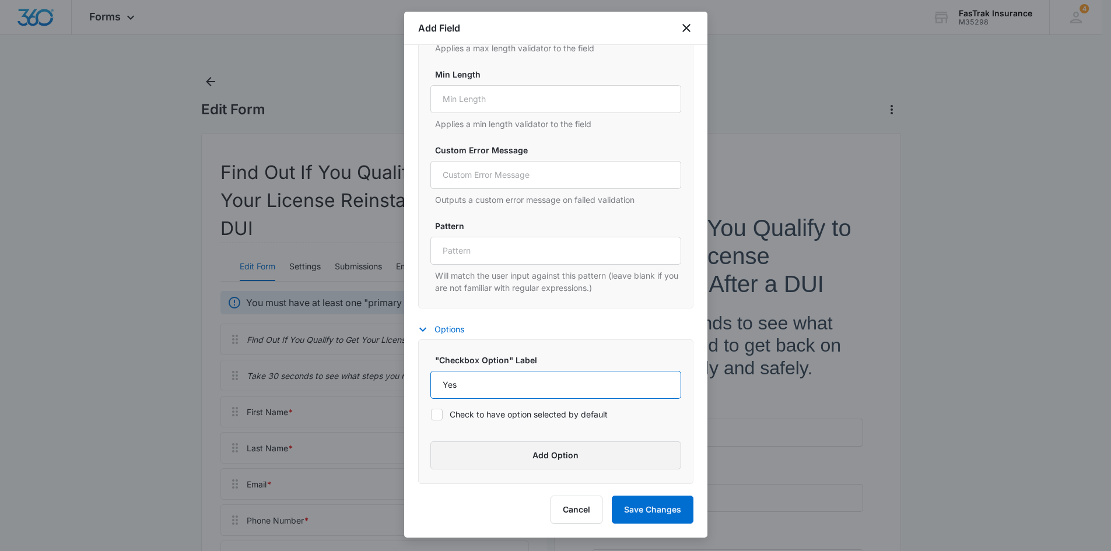
type input "Yes"
click at [508, 454] on button "Add Option" at bounding box center [556, 456] width 251 height 28
click at [496, 468] on input "Label" at bounding box center [546, 473] width 230 height 28
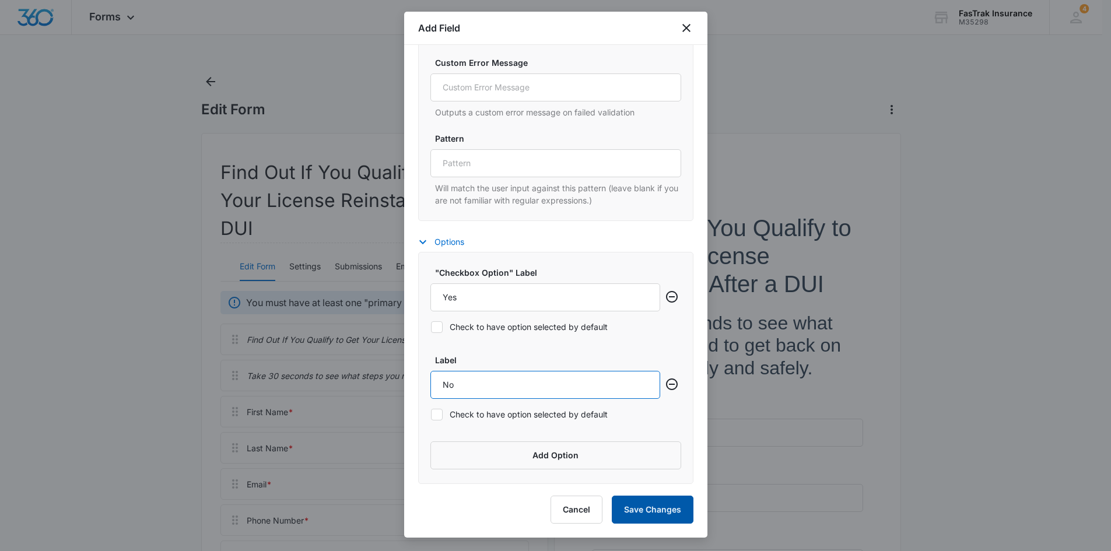
type input "No"
click at [653, 501] on button "Save Changes" at bounding box center [653, 510] width 82 height 28
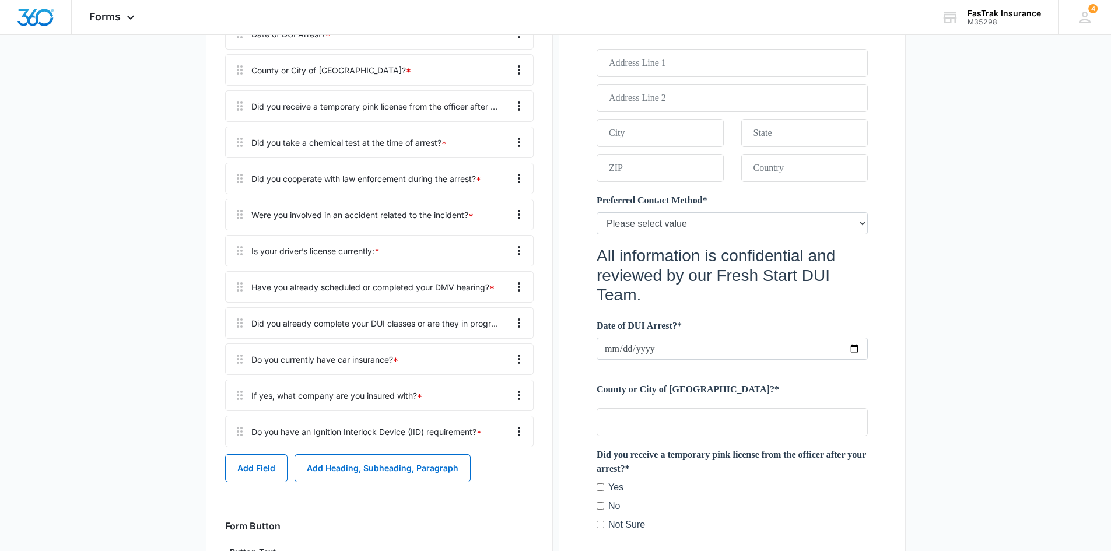
scroll to position [642, 0]
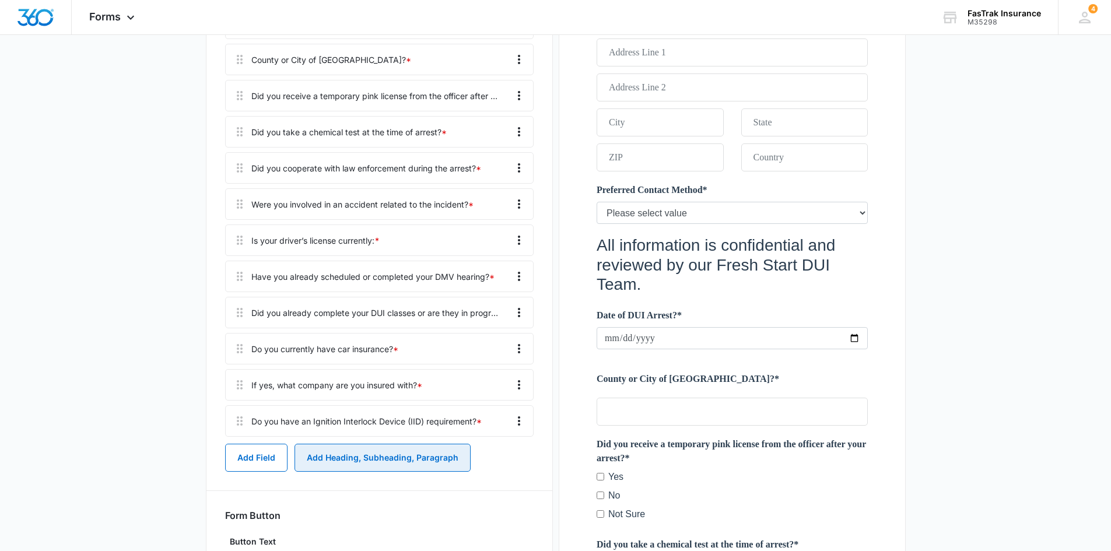
click at [334, 461] on button "Add Heading, Subheading, Paragraph" at bounding box center [383, 458] width 176 height 28
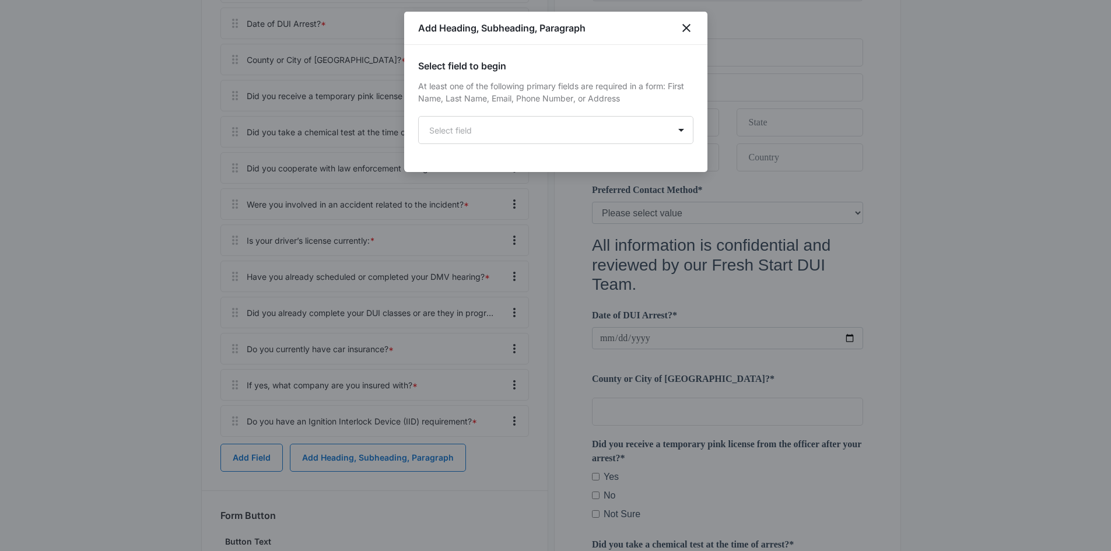
click at [560, 150] on div "Select field to begin At least one of the following primary fields are required…" at bounding box center [555, 108] width 303 height 127
click at [553, 135] on body "Forms Apps Reputation Websites Forms CRM Email Social Payments POS Content Ads …" at bounding box center [555, 374] width 1111 height 2032
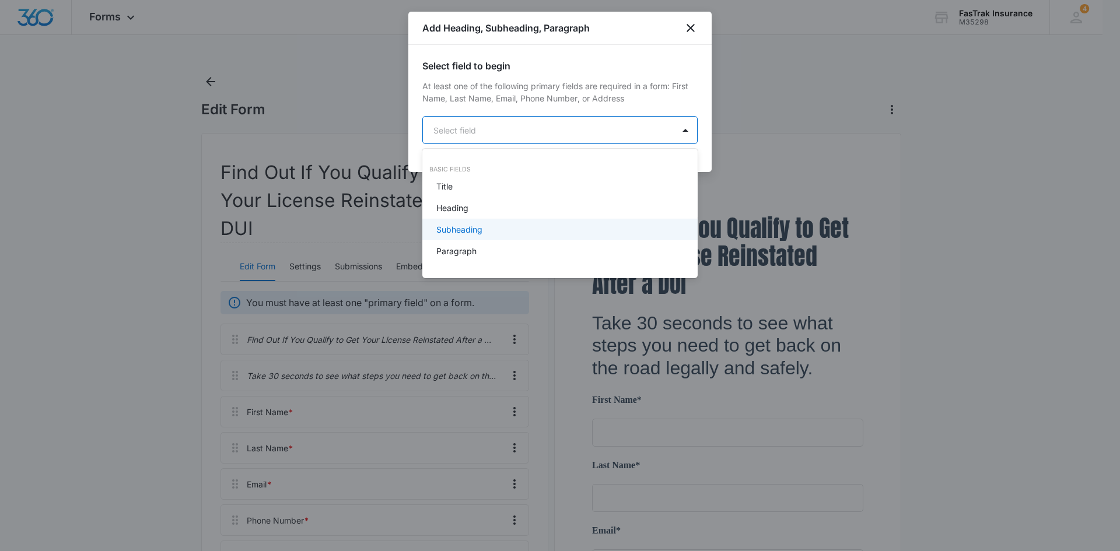
click at [485, 235] on div "Subheading" at bounding box center [558, 229] width 245 height 12
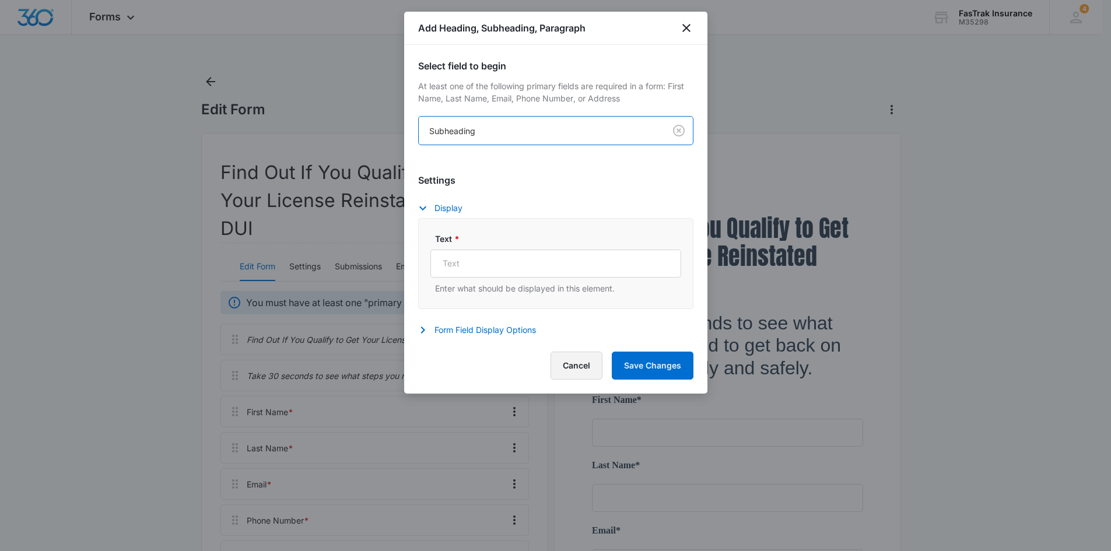
click at [586, 359] on button "Cancel" at bounding box center [577, 366] width 52 height 28
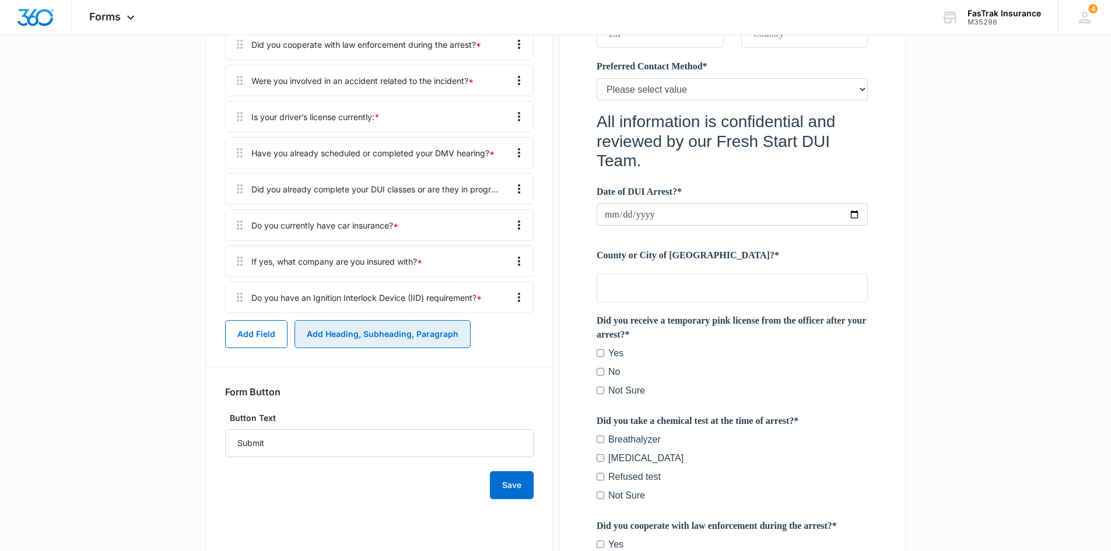
scroll to position [766, 0]
click at [361, 343] on button "Add Heading, Subheading, Paragraph" at bounding box center [383, 334] width 176 height 28
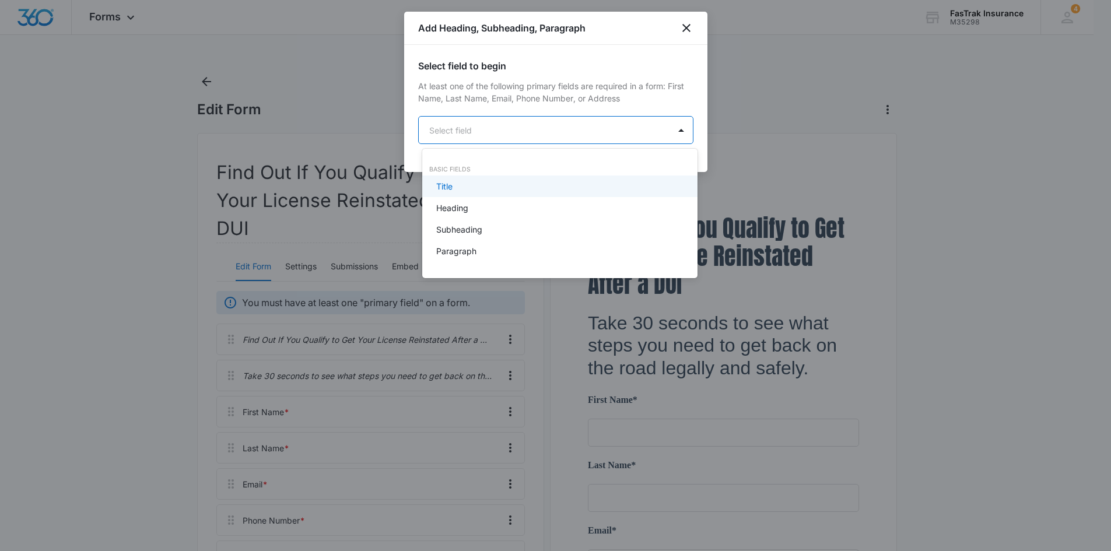
scroll to position [0, 0]
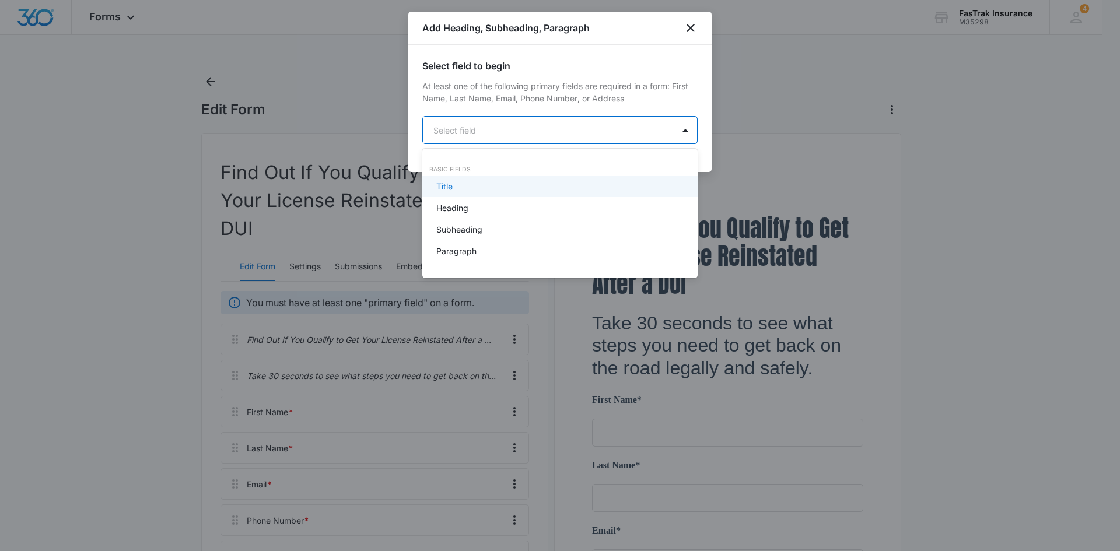
click at [571, 127] on body "Forms Apps Reputation Websites Forms CRM Email Social Payments POS Content Ads …" at bounding box center [560, 275] width 1120 height 551
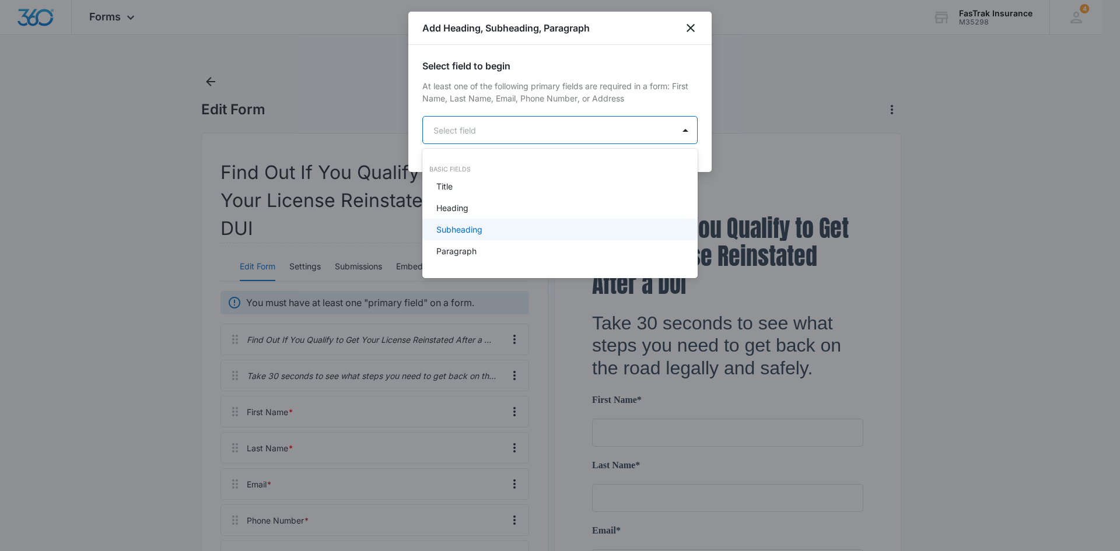
click at [547, 233] on div "Subheading" at bounding box center [558, 229] width 245 height 12
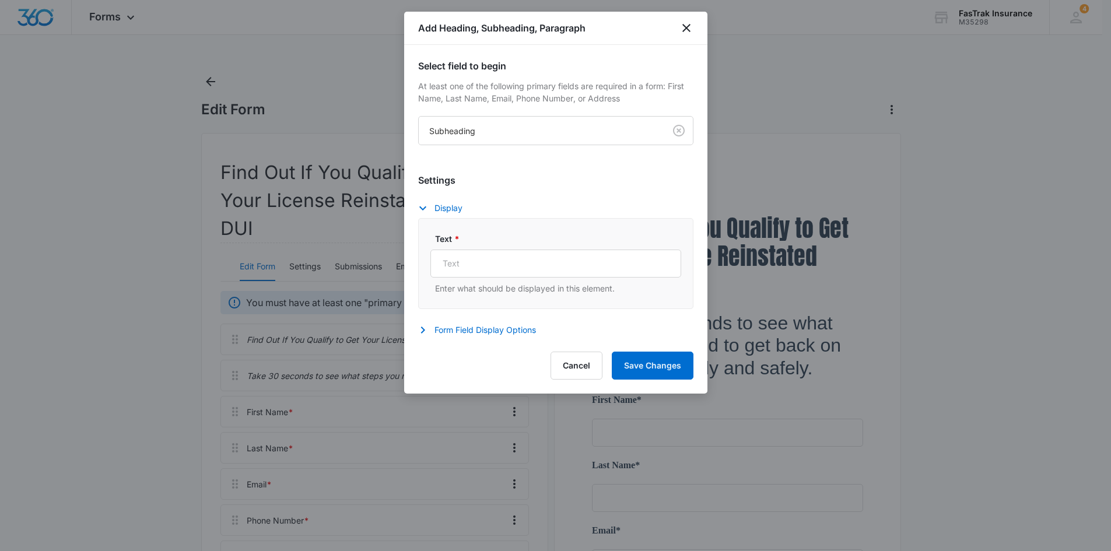
click at [529, 249] on div "Text * Enter what should be displayed in this element." at bounding box center [556, 264] width 251 height 62
click at [531, 256] on input "Text *" at bounding box center [556, 264] width 251 height 28
paste input "Help us get in touch with your personalized reinstatement plan."
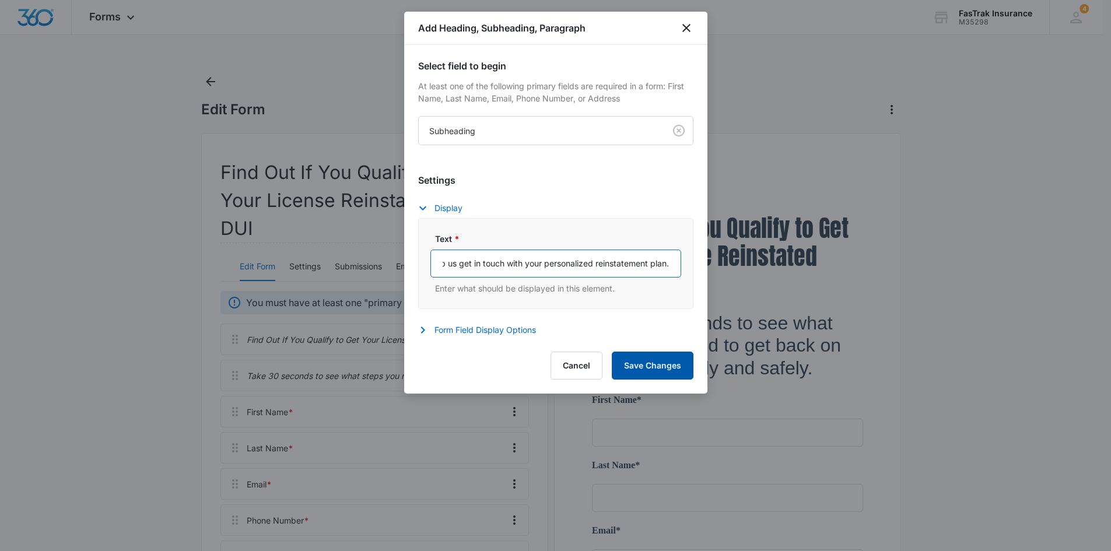
type input "Help us get in touch with your personalized reinstatement plan."
click at [688, 377] on button "Save Changes" at bounding box center [653, 366] width 82 height 28
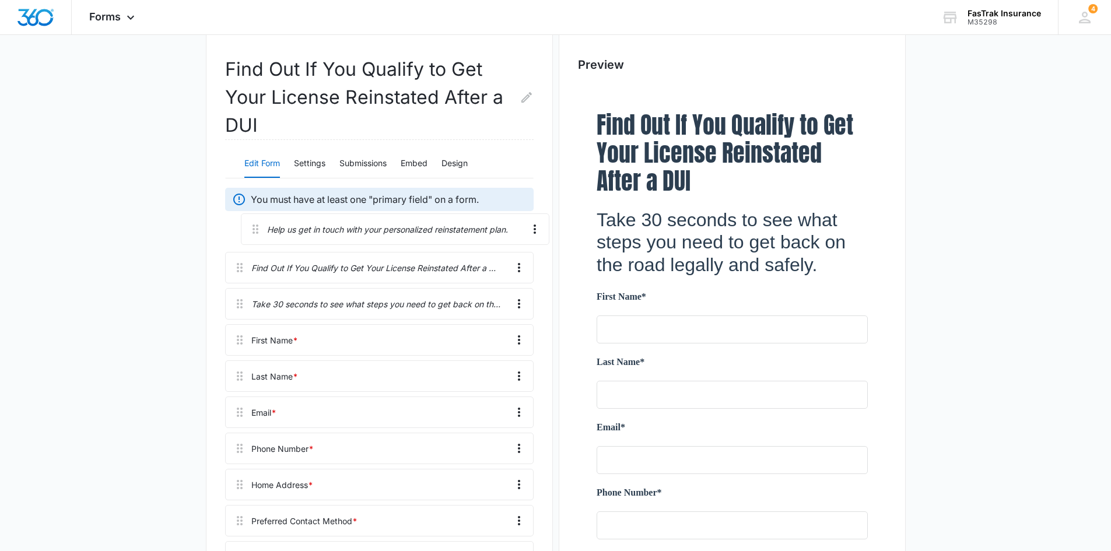
scroll to position [92, 0]
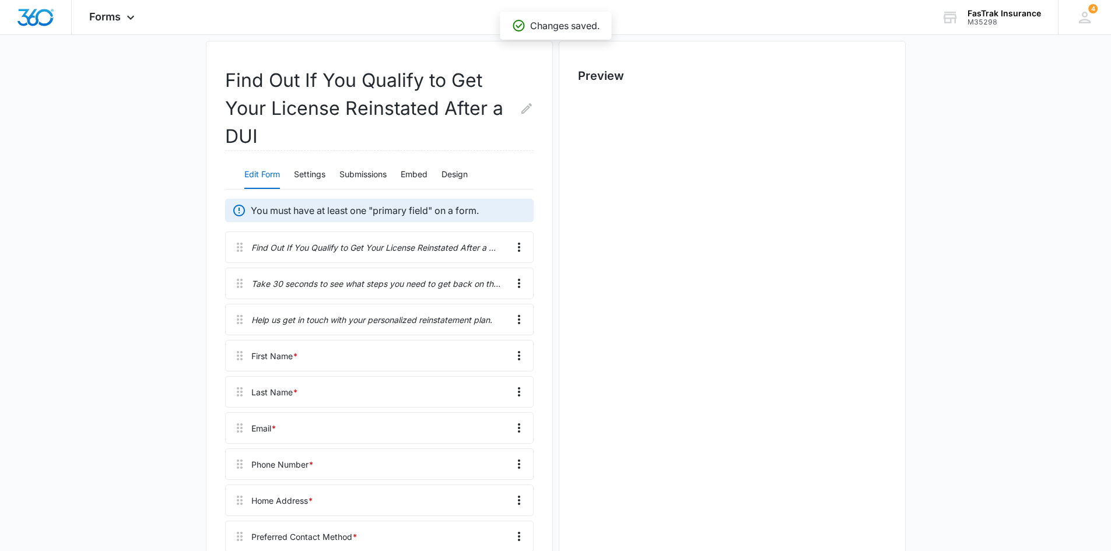
scroll to position [0, 0]
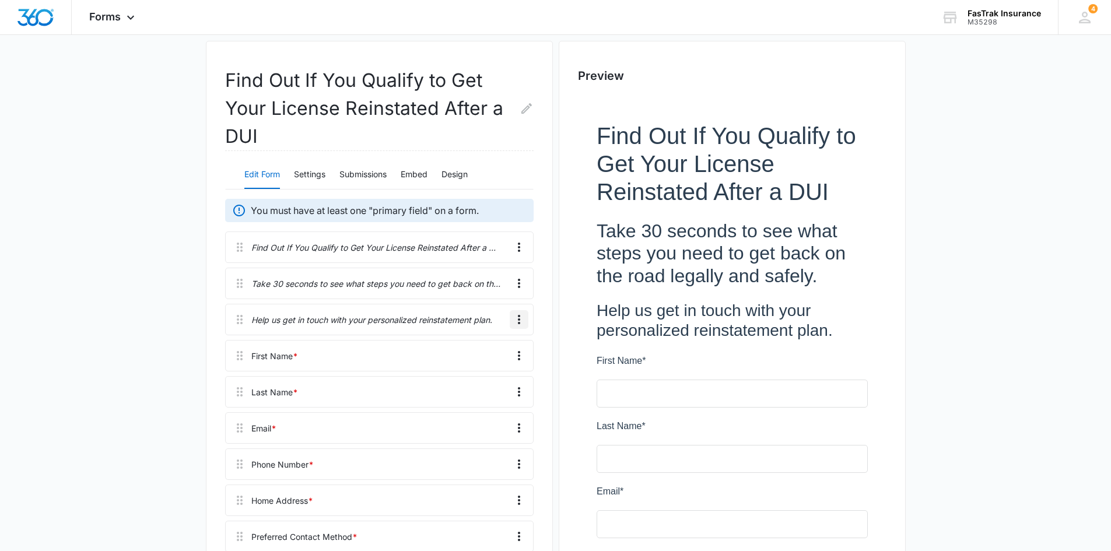
click at [514, 316] on icon "Overflow Menu" at bounding box center [519, 320] width 14 height 14
click at [496, 369] on div "Delete" at bounding box center [487, 370] width 25 height 8
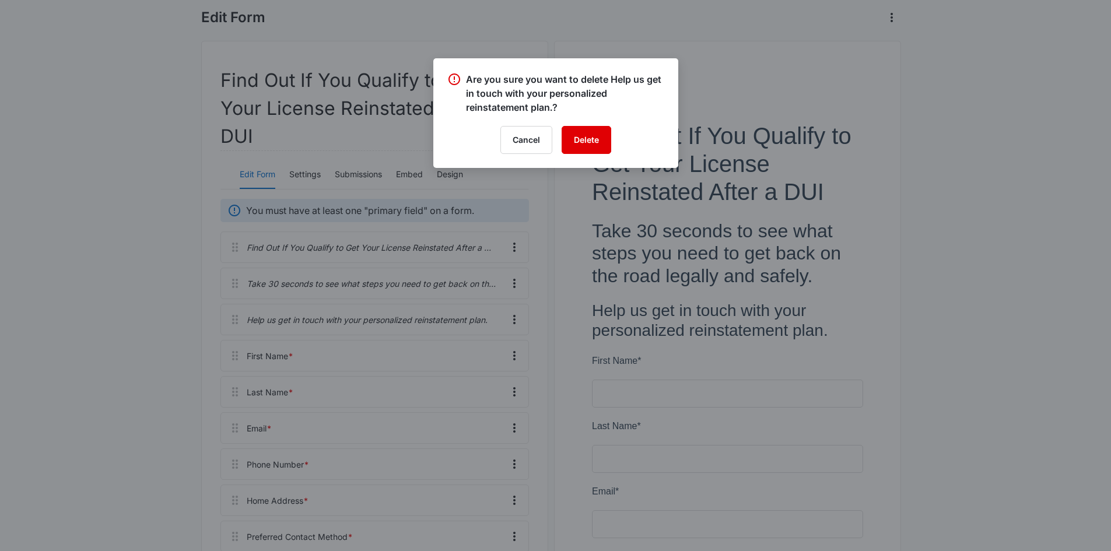
click at [584, 138] on button "Delete" at bounding box center [587, 140] width 50 height 28
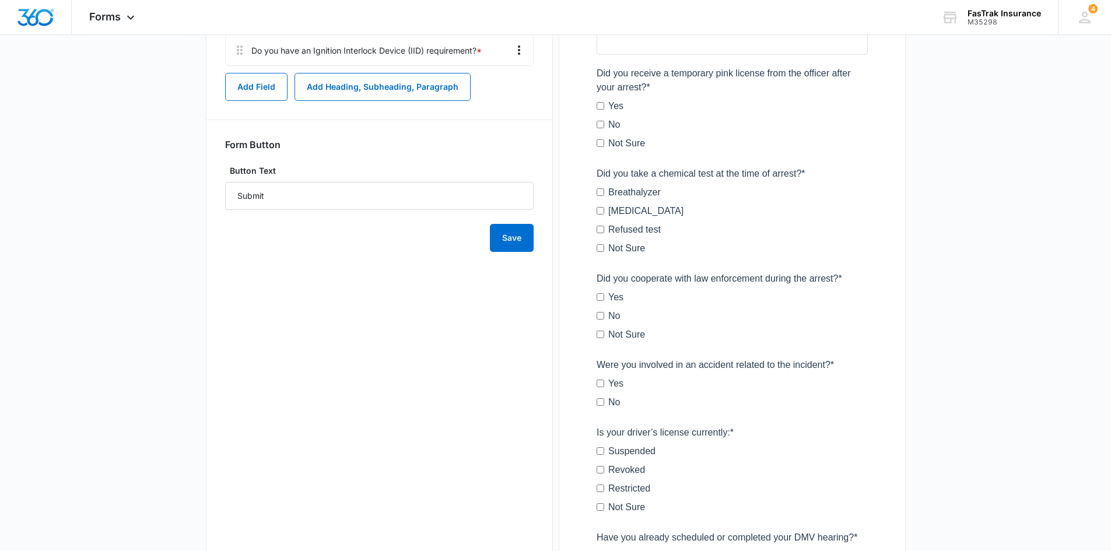
scroll to position [781, 0]
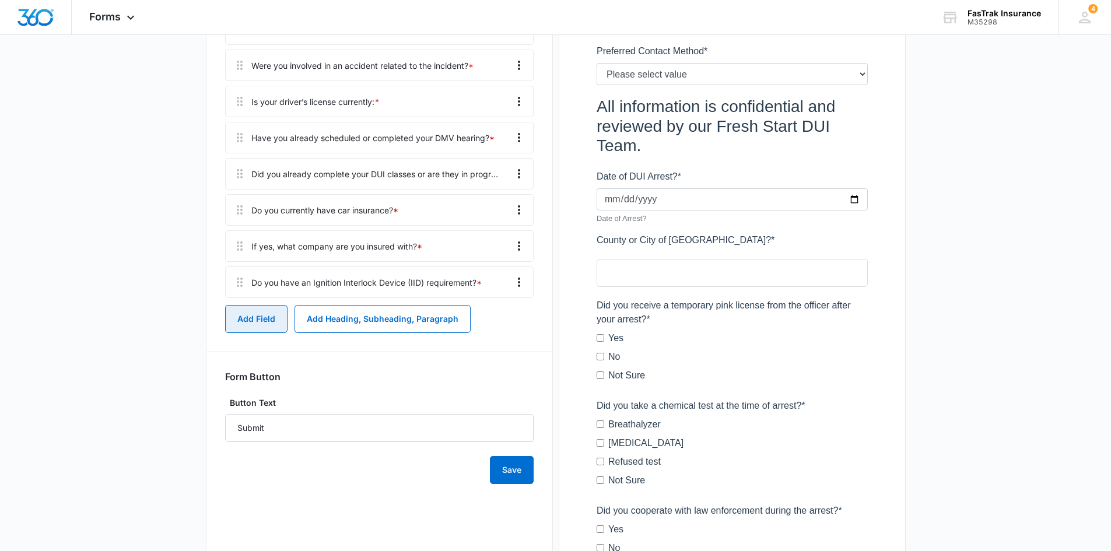
click at [246, 326] on button "Add Field" at bounding box center [256, 319] width 62 height 28
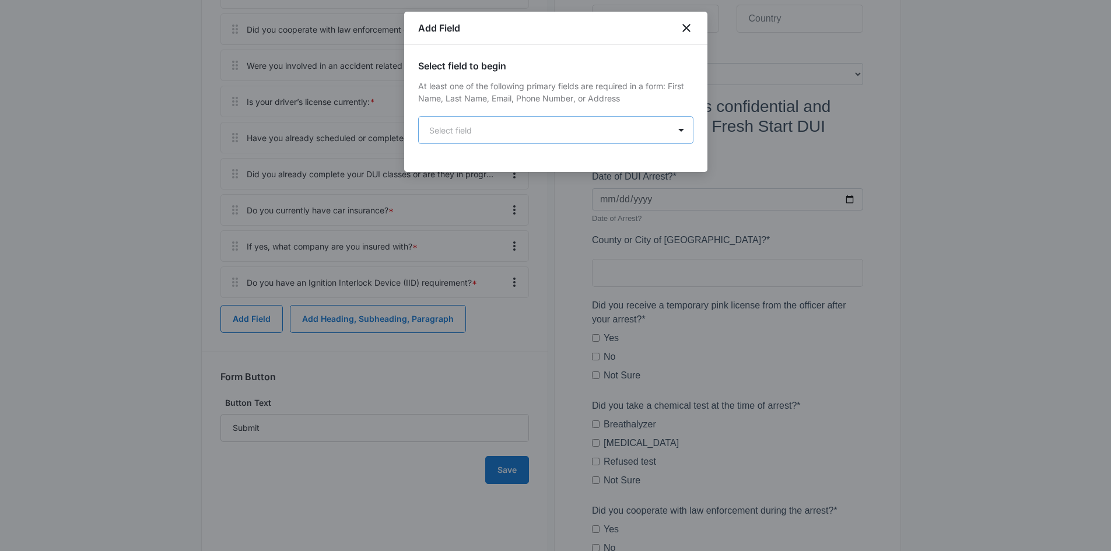
click at [574, 134] on body "Forms Apps Reputation Websites Forms CRM Email Social Payments POS Content Ads …" at bounding box center [555, 235] width 1111 height 2032
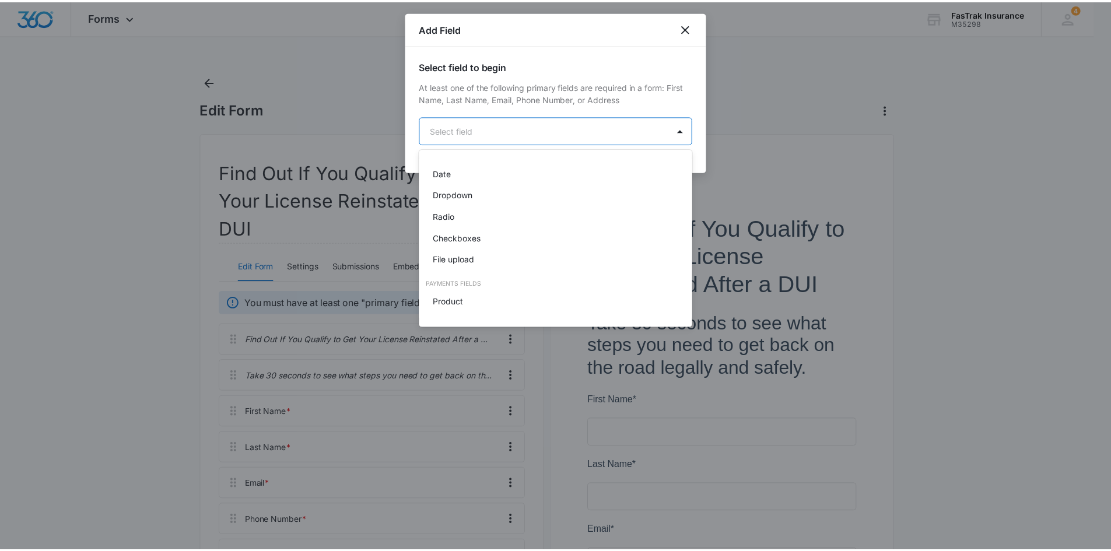
scroll to position [233, 0]
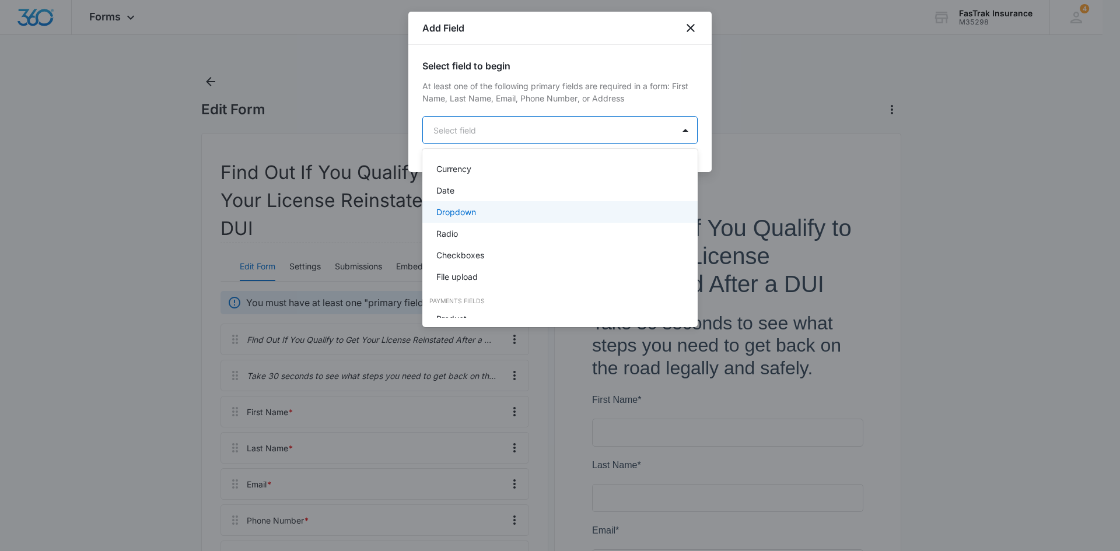
click at [494, 215] on div "Dropdown" at bounding box center [558, 212] width 245 height 12
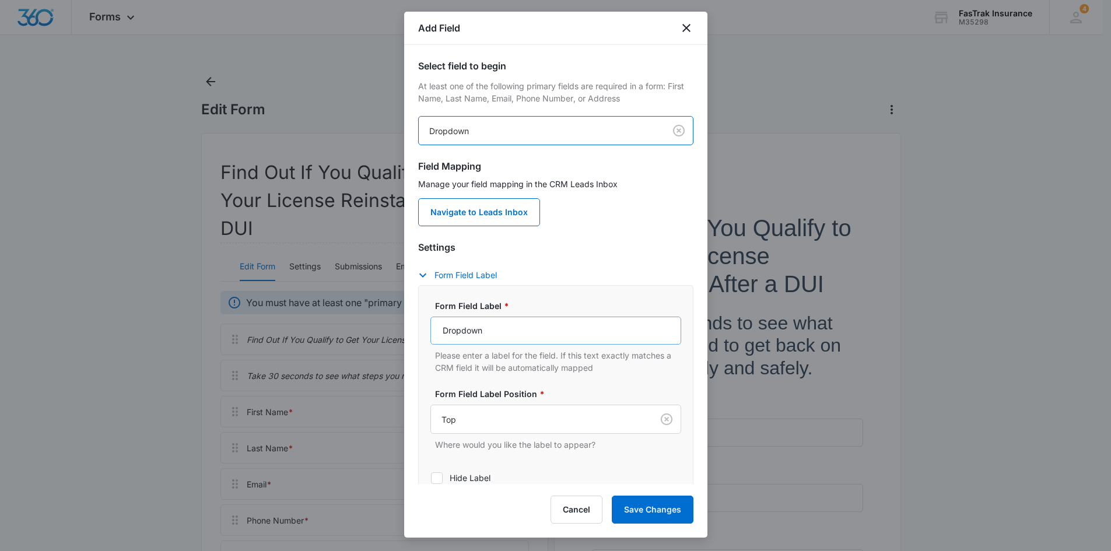
drag, startPoint x: 524, startPoint y: 348, endPoint x: 524, endPoint y: 328, distance: 19.8
click at [524, 348] on div "Form Field Label * Dropdown Please enter a label for the field. If this text ex…" at bounding box center [556, 337] width 251 height 74
click at [524, 328] on input "Dropdown" at bounding box center [556, 331] width 251 height 28
click at [609, 323] on input "Dropdown" at bounding box center [556, 331] width 251 height 28
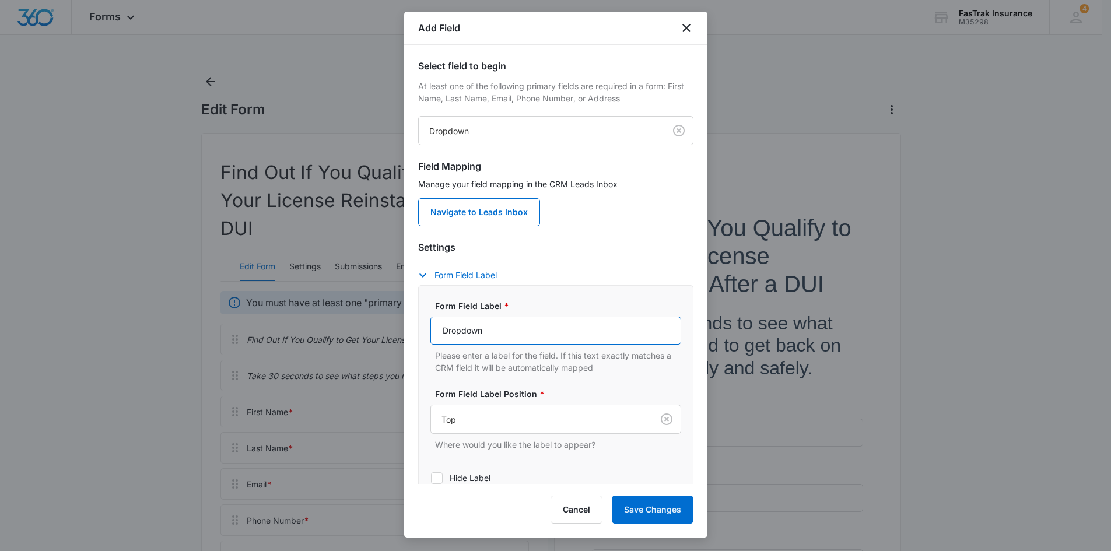
click at [609, 323] on input "Dropdown" at bounding box center [556, 331] width 251 height 28
paste input "How did you hear about FasTrak Insurance?"
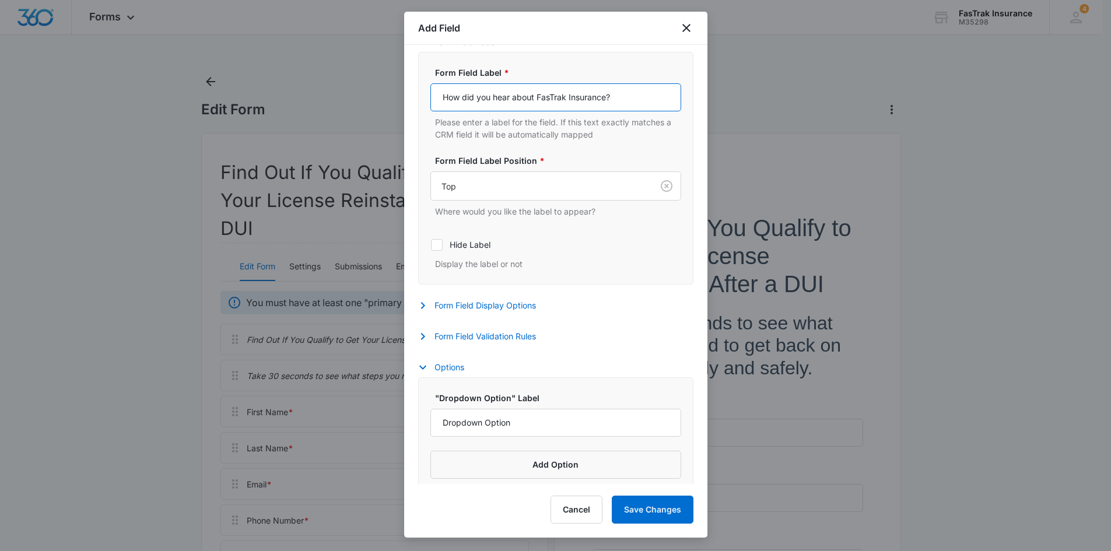
type input "How did you hear about FasTrak Insurance?"
click at [459, 326] on div "Settings Form Field Label Form Field Label * How did you hear about FasTrak Ins…" at bounding box center [555, 177] width 275 height 340
click at [458, 333] on button "Form Field Validation Rules" at bounding box center [483, 337] width 130 height 14
click at [471, 380] on div "Required Whether this field is required or not" at bounding box center [556, 380] width 251 height 39
click at [470, 371] on label "Required" at bounding box center [556, 374] width 251 height 12
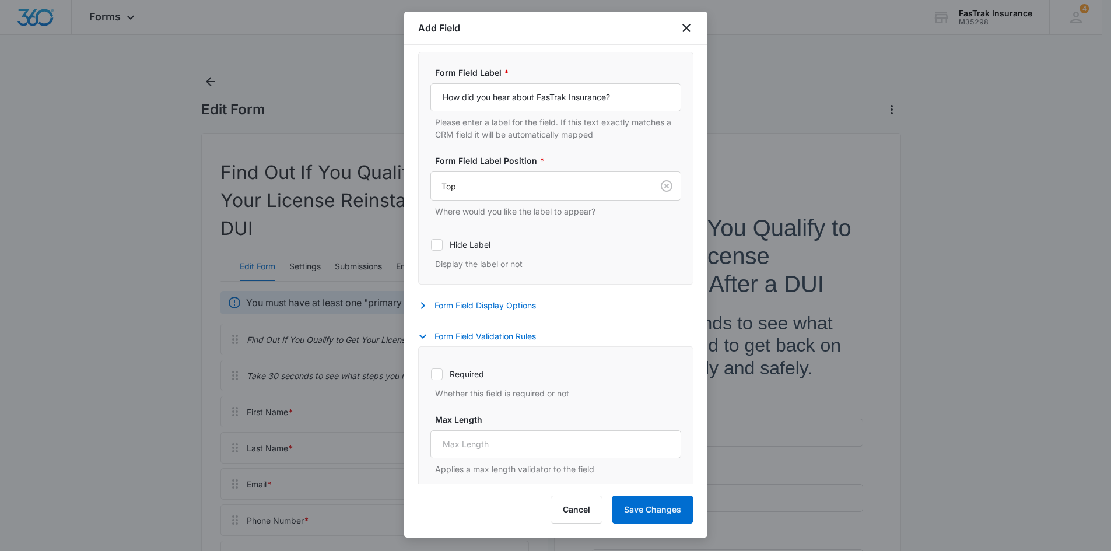
click at [431, 374] on input "Required" at bounding box center [431, 374] width 1 height 1
checkbox input "true"
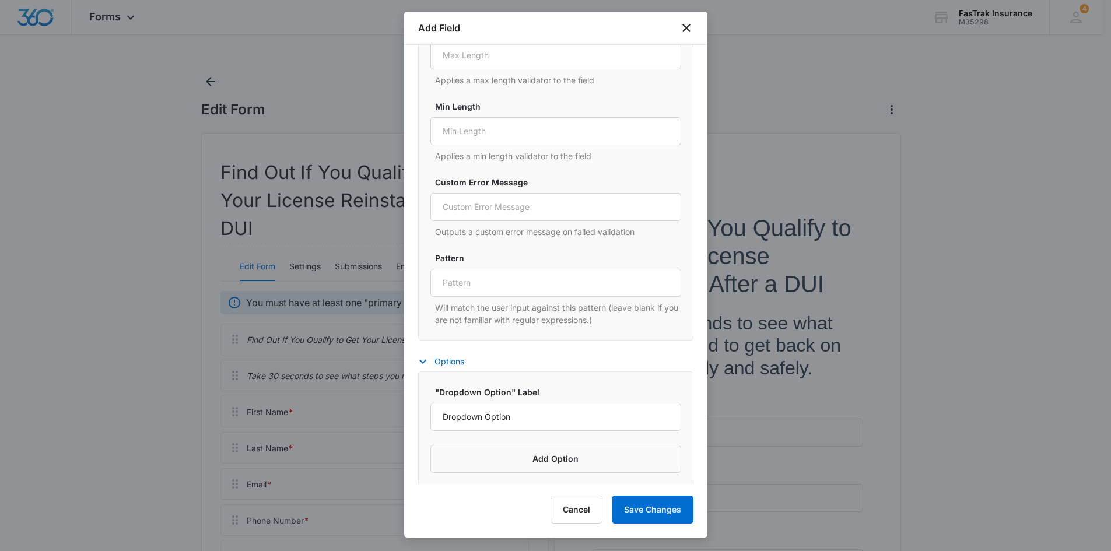
scroll to position [626, 0]
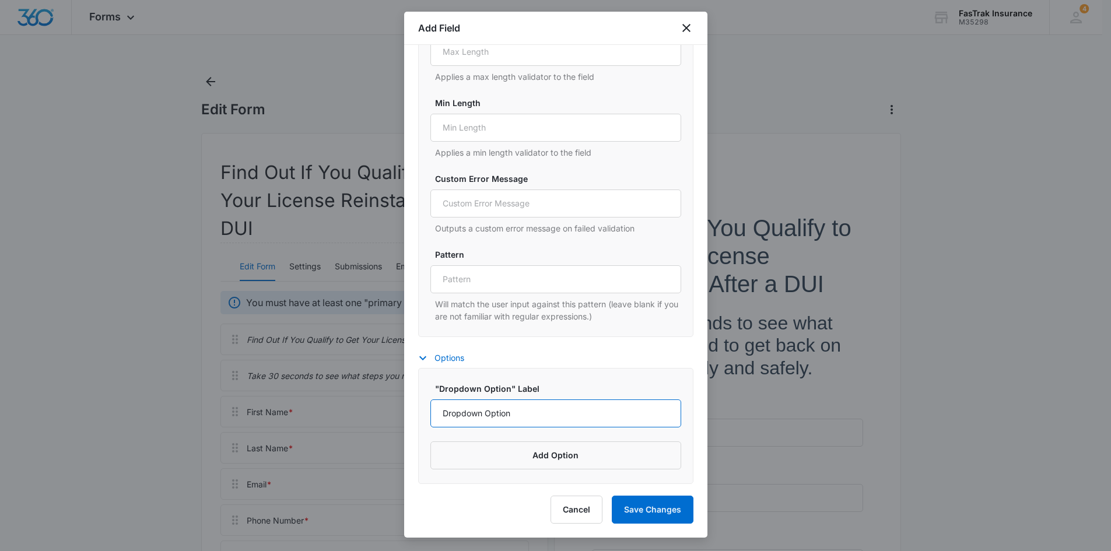
click at [617, 406] on input "Dropdown Option" at bounding box center [556, 414] width 251 height 28
paste input "Friend / Family Referral"
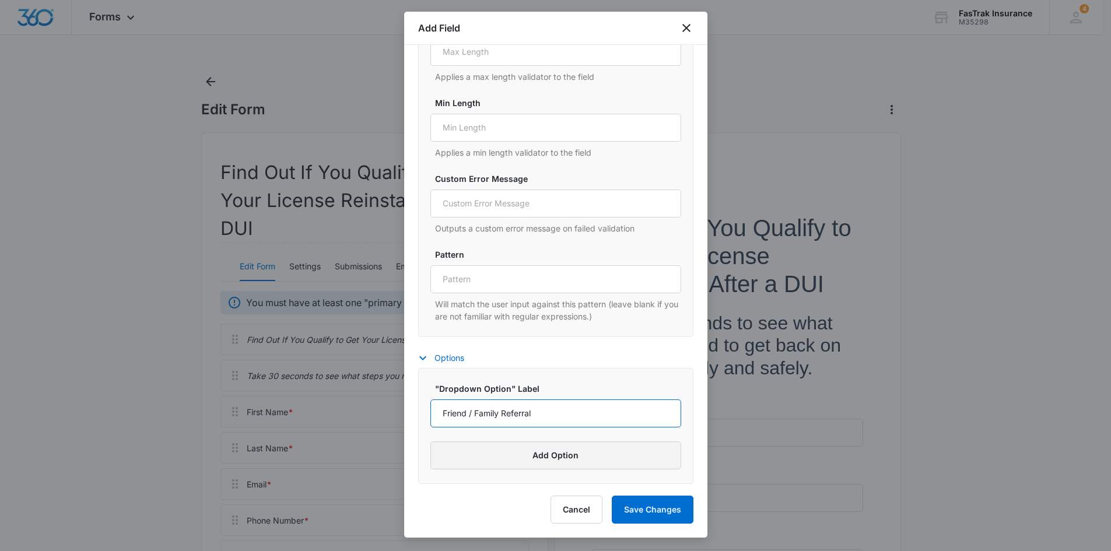
type input "Friend / Family Referral"
click at [556, 455] on button "Add Option" at bounding box center [556, 456] width 251 height 28
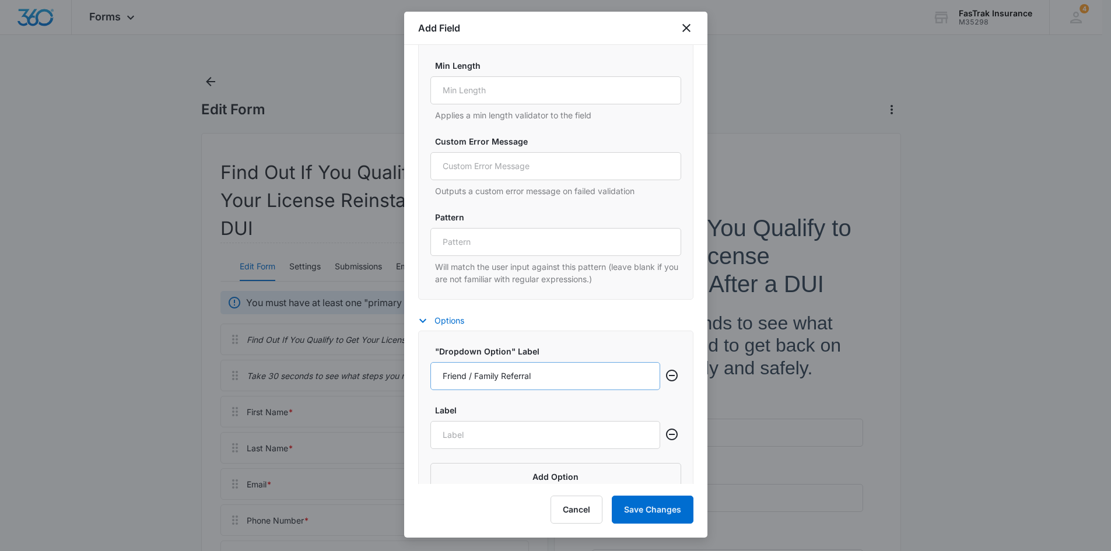
scroll to position [685, 0]
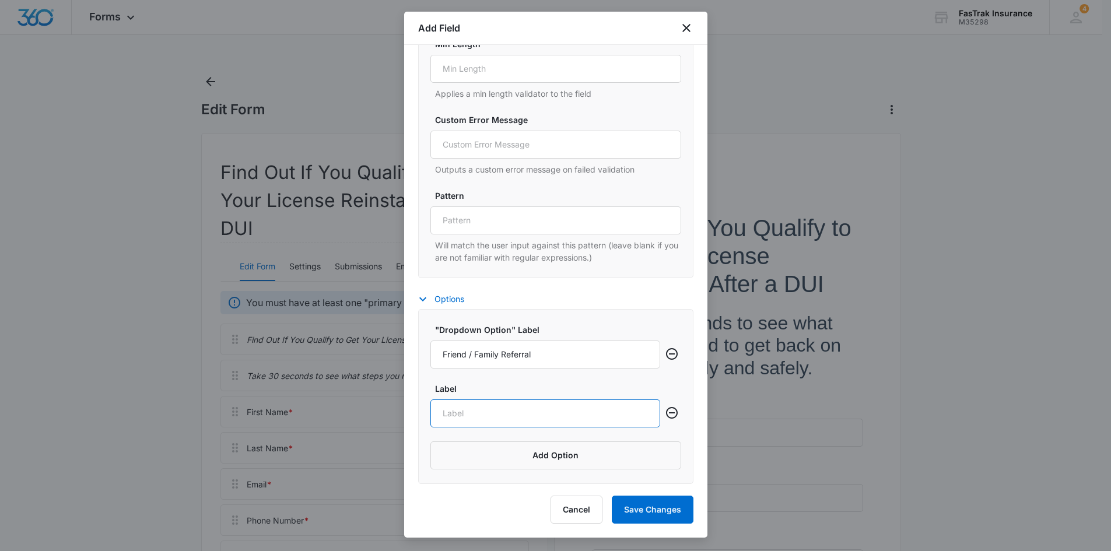
click at [567, 411] on input "Label" at bounding box center [546, 414] width 230 height 28
paste input "Court / DUI Program"
type input "Court / DUI Program"
click at [553, 456] on button "Add Option" at bounding box center [556, 456] width 251 height 28
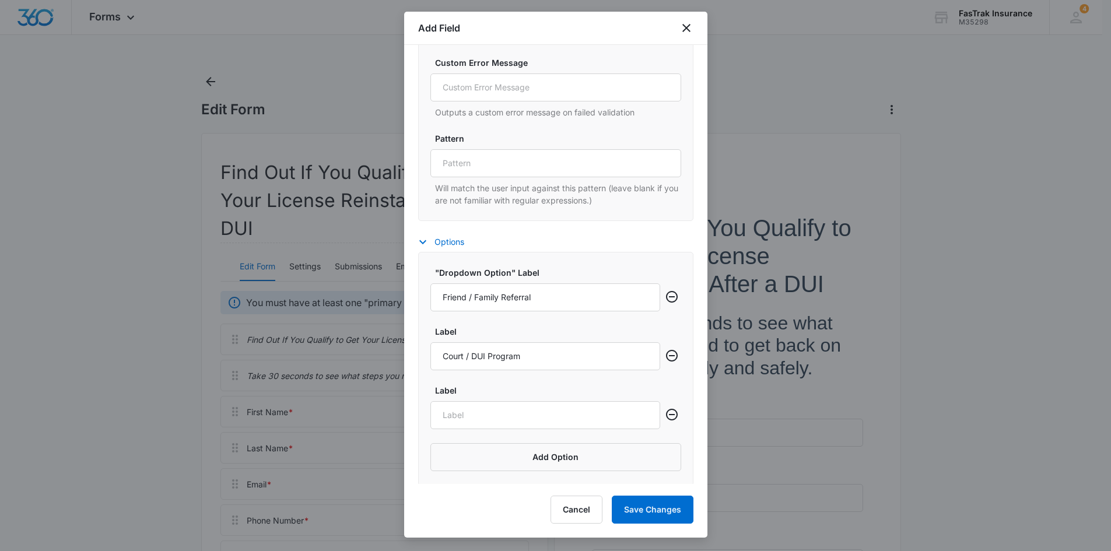
scroll to position [744, 0]
click at [482, 407] on input "Label" at bounding box center [546, 414] width 230 height 28
paste input "Dealership or Car Lot"
type input "Dealership or Car Lot"
click at [631, 448] on button "Add Option" at bounding box center [556, 456] width 251 height 28
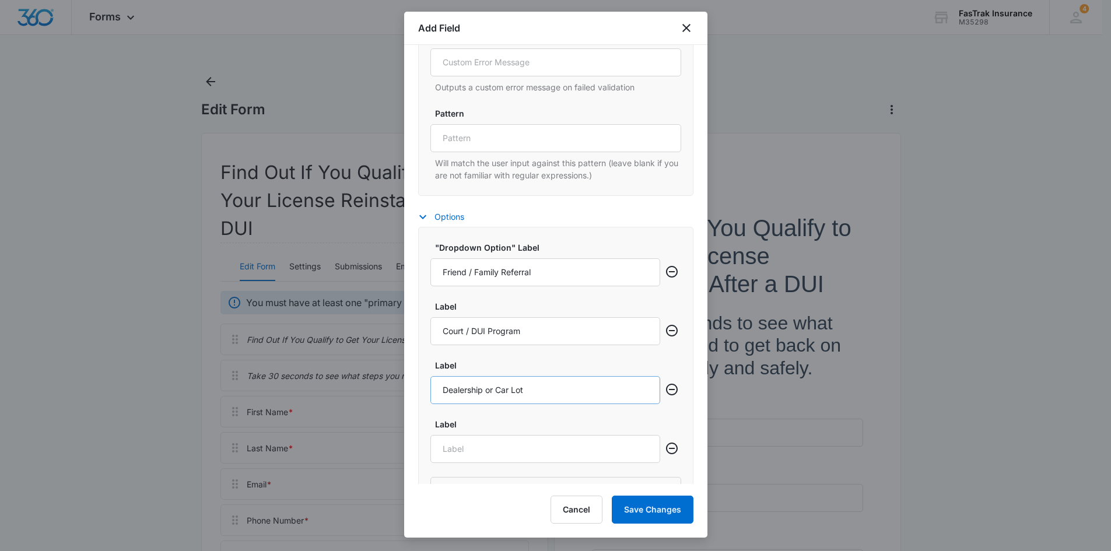
scroll to position [803, 0]
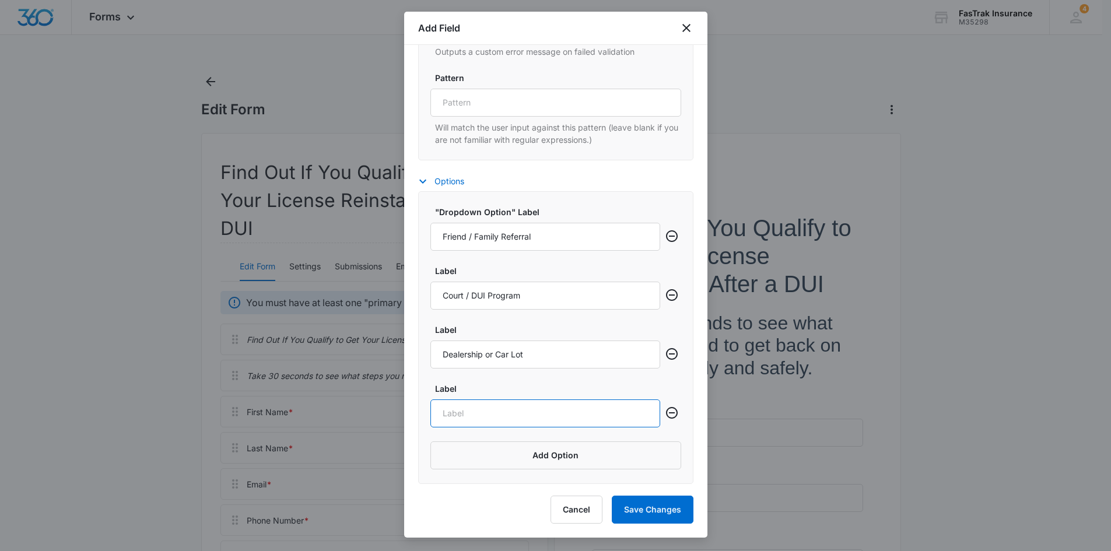
click at [477, 410] on input "Label" at bounding box center [546, 414] width 230 height 28
paste input "Google Search"
type input "Google Search"
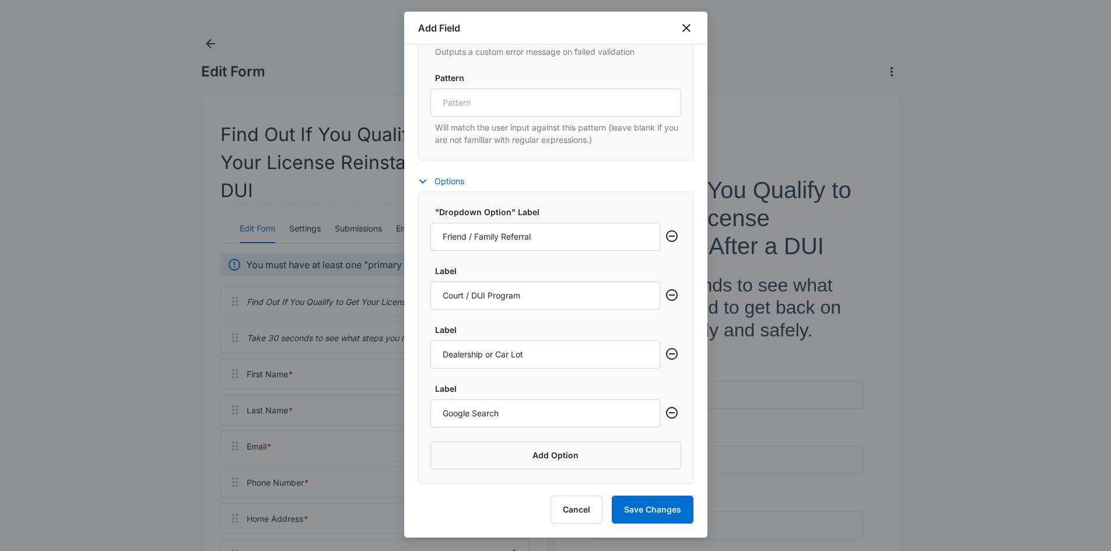
scroll to position [58, 0]
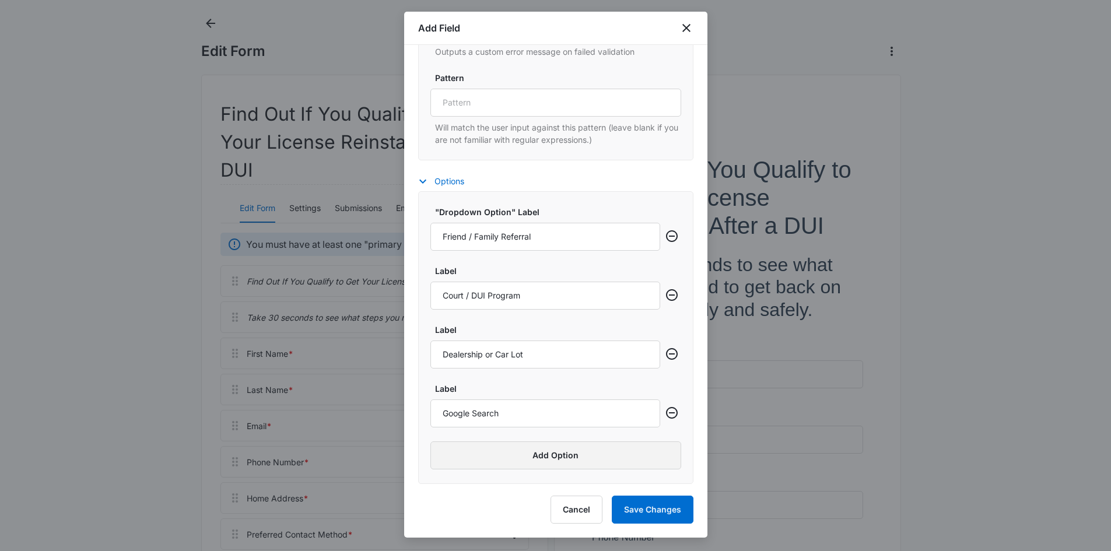
click at [544, 448] on button "Add Option" at bounding box center [556, 456] width 251 height 28
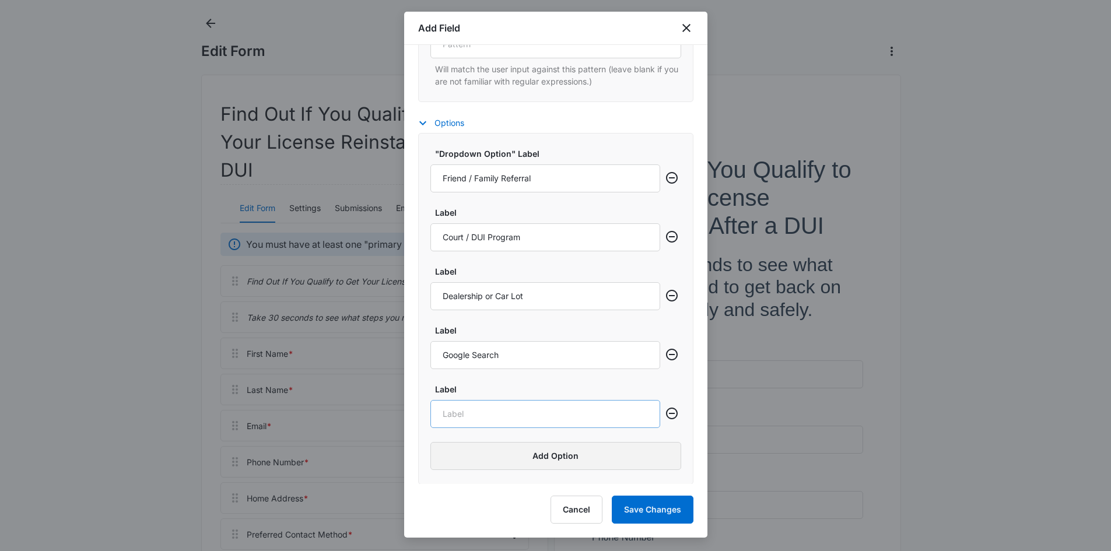
scroll to position [862, 0]
click at [533, 418] on input "Label" at bounding box center [546, 414] width 230 height 28
paste input "Social Media (Instagram, Facebook, TikTok)"
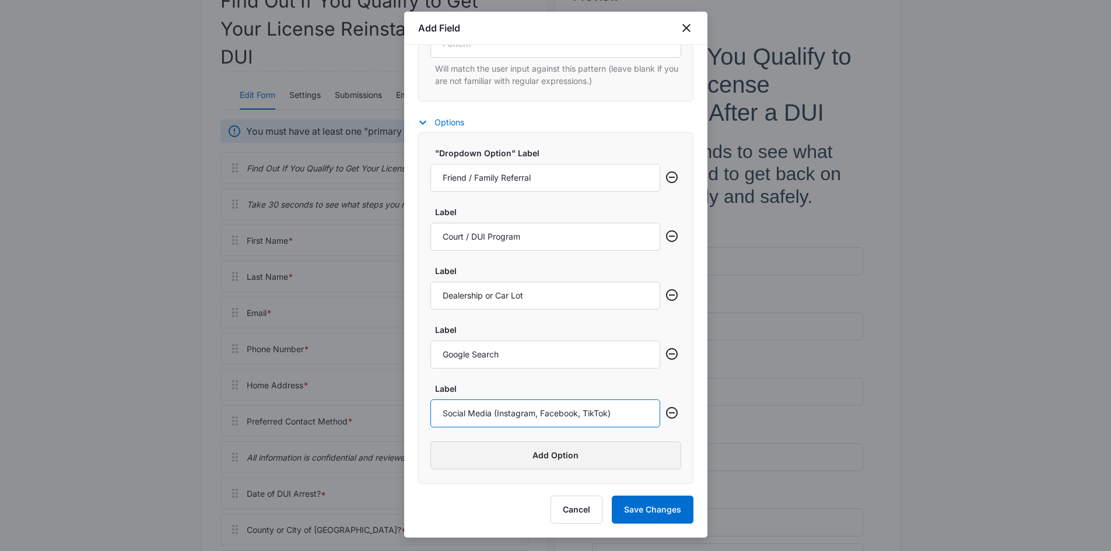
scroll to position [175, 0]
type input "Social Media (Instagram, Facebook, TikTok)"
click at [544, 463] on button "Add Option" at bounding box center [556, 456] width 251 height 28
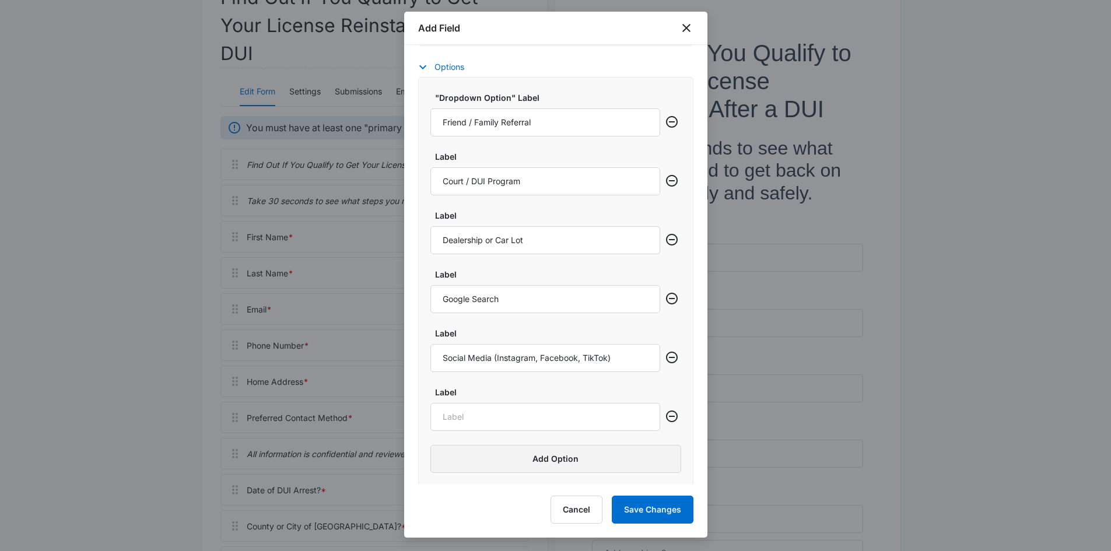
scroll to position [921, 0]
click at [579, 417] on input "Label" at bounding box center [546, 414] width 230 height 28
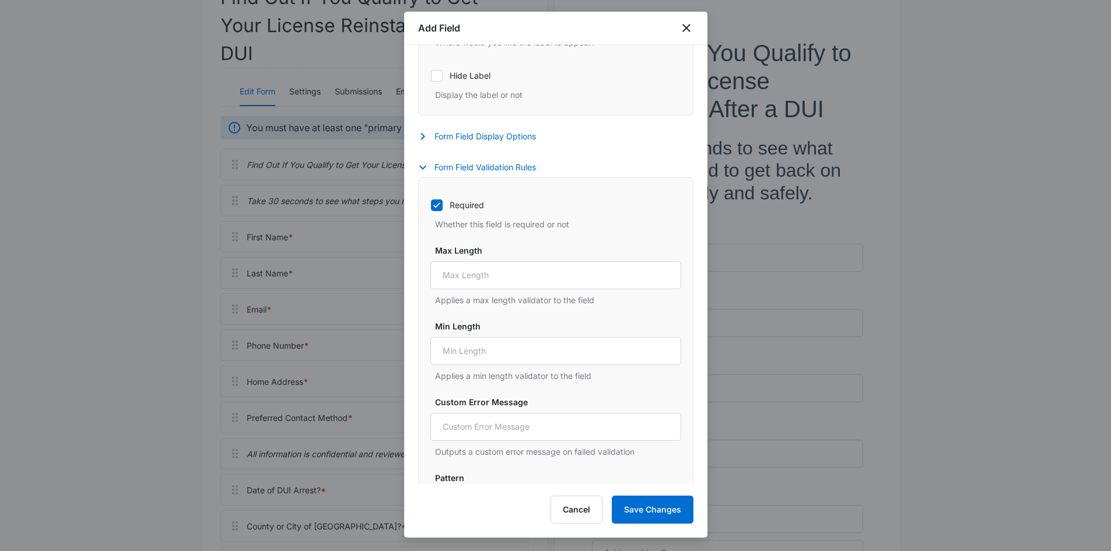
scroll to position [396, 0]
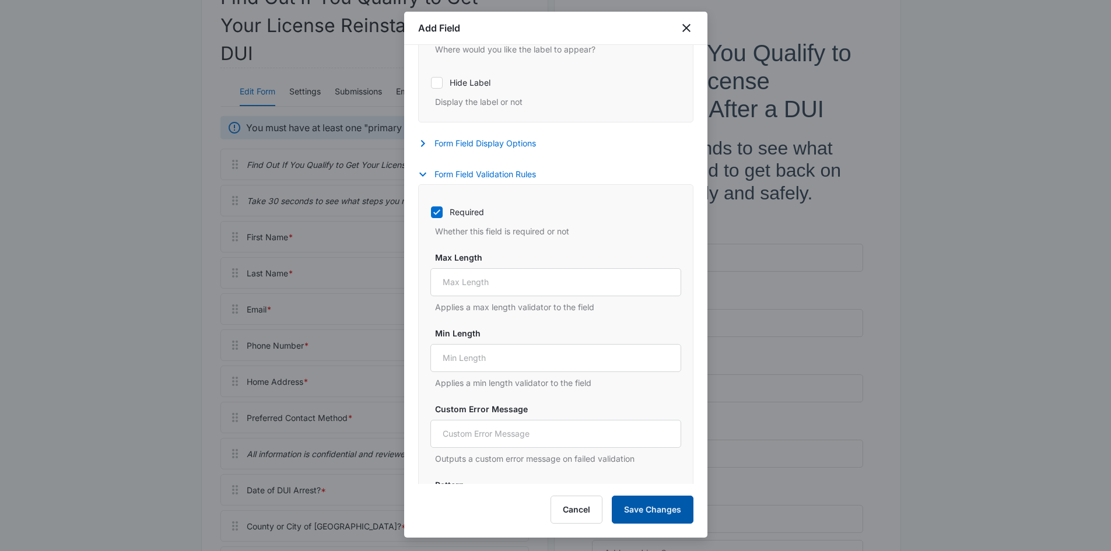
type input "Other"
click at [672, 517] on button "Save Changes" at bounding box center [653, 510] width 82 height 28
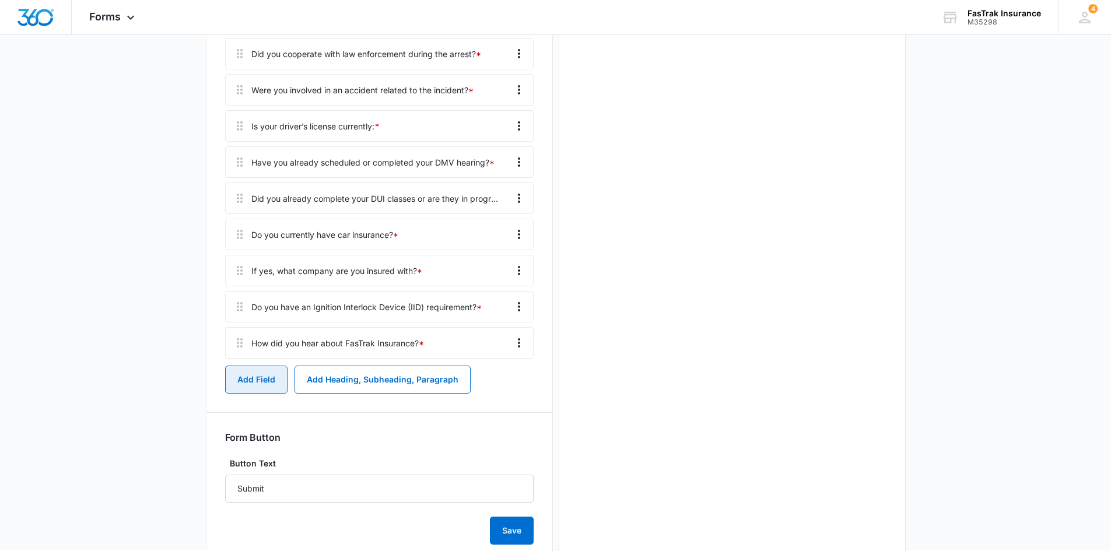
scroll to position [792, 0]
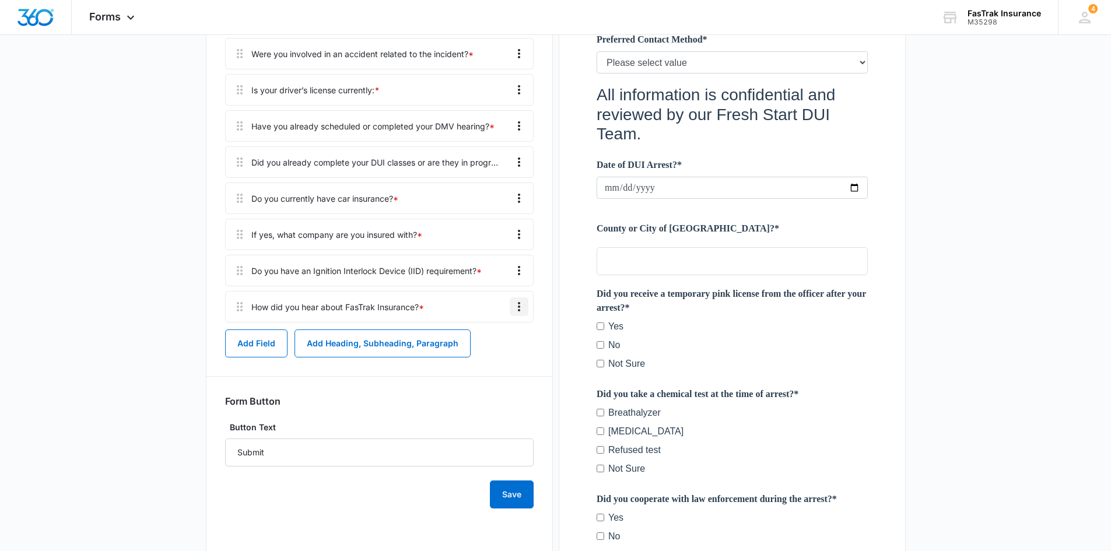
click at [519, 301] on icon "Overflow Menu" at bounding box center [519, 307] width 14 height 14
click at [510, 336] on button "Edit" at bounding box center [494, 340] width 67 height 18
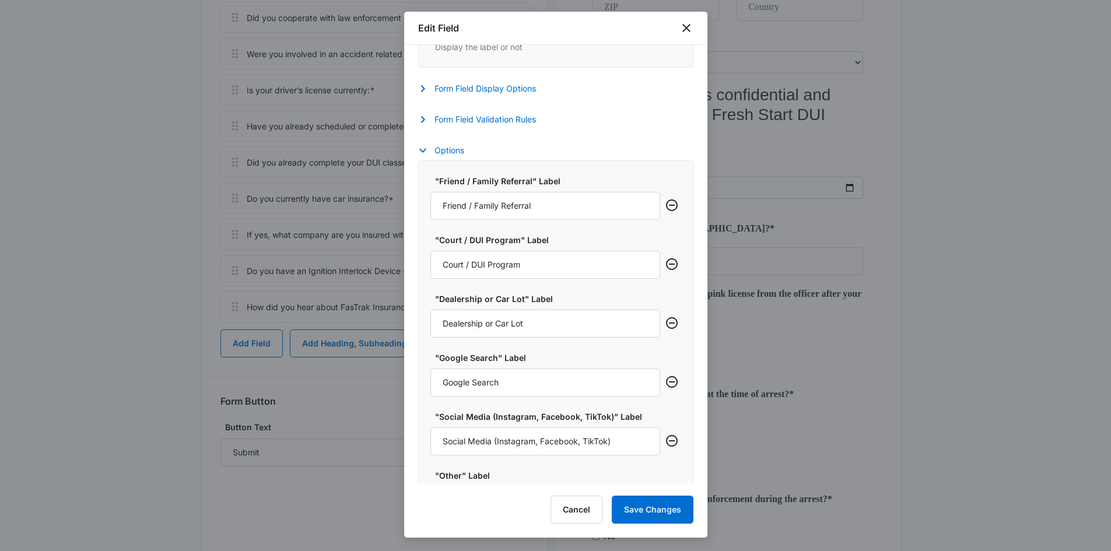
scroll to position [437, 0]
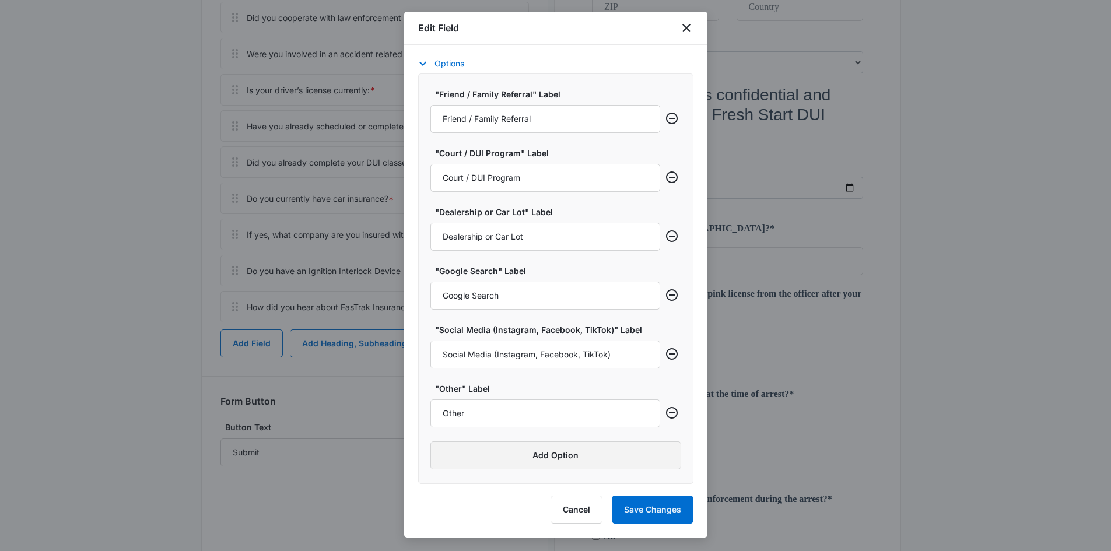
click at [475, 450] on button "Add Option" at bounding box center [556, 456] width 251 height 28
click at [665, 415] on icon "Remove row" at bounding box center [672, 413] width 14 height 14
click at [590, 420] on input "Label" at bounding box center [546, 414] width 230 height 28
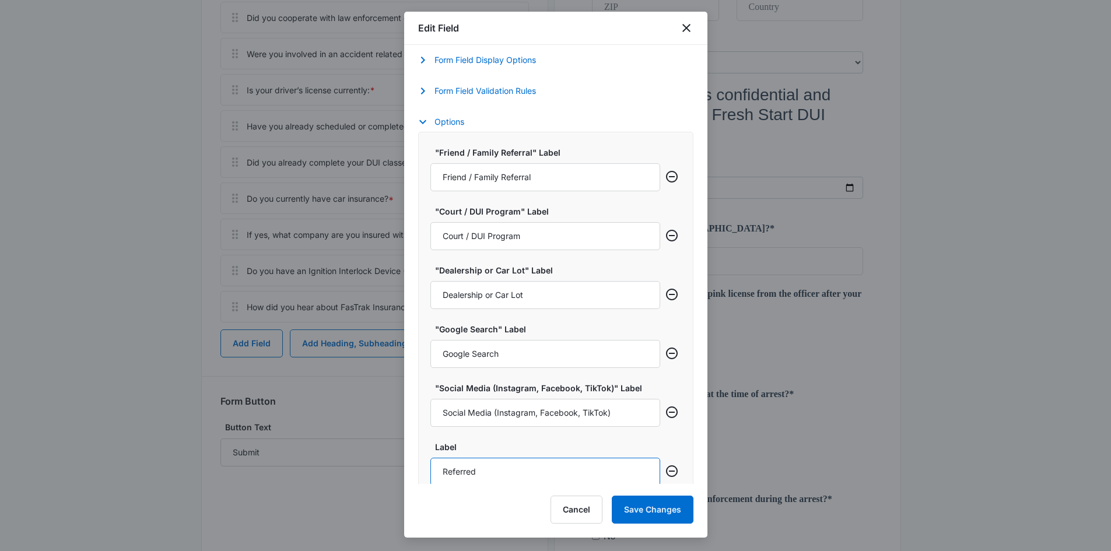
click at [585, 478] on input "Referred" at bounding box center [546, 472] width 230 height 28
type input "Other"
click at [669, 510] on button "Save Changes" at bounding box center [653, 510] width 82 height 28
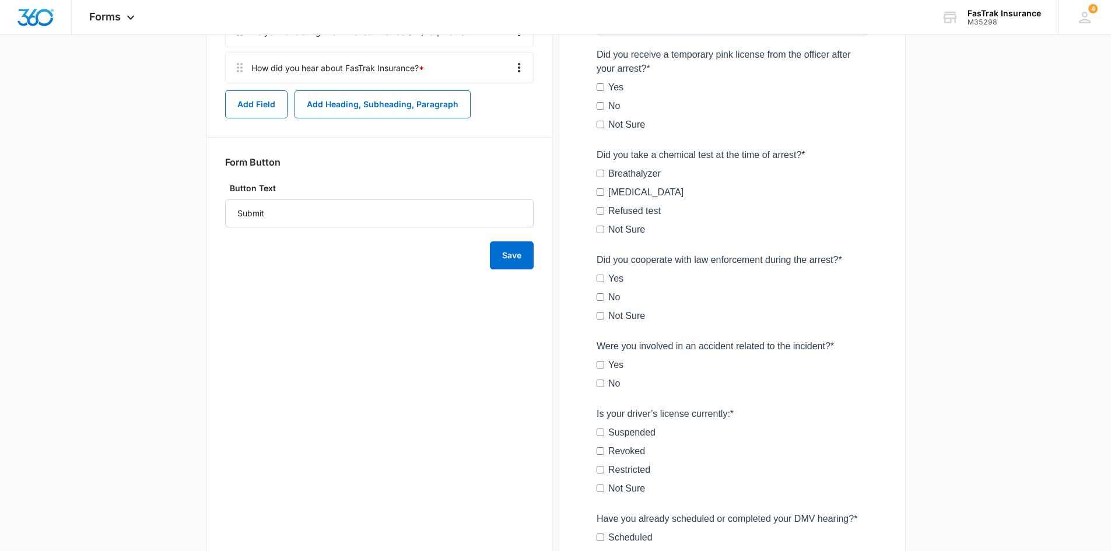
scroll to position [833, 0]
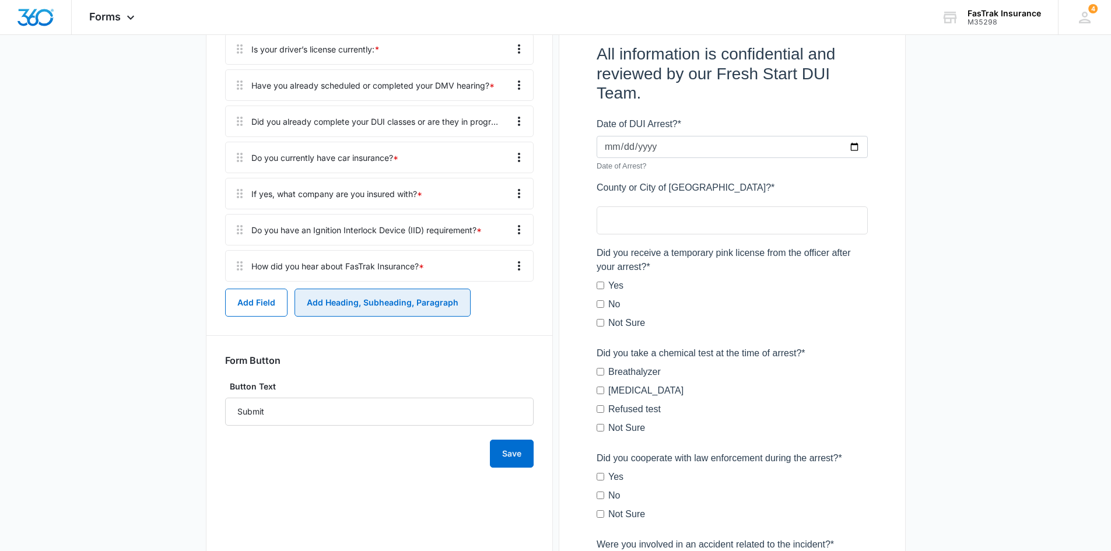
click at [331, 309] on button "Add Heading, Subheading, Paragraph" at bounding box center [383, 303] width 176 height 28
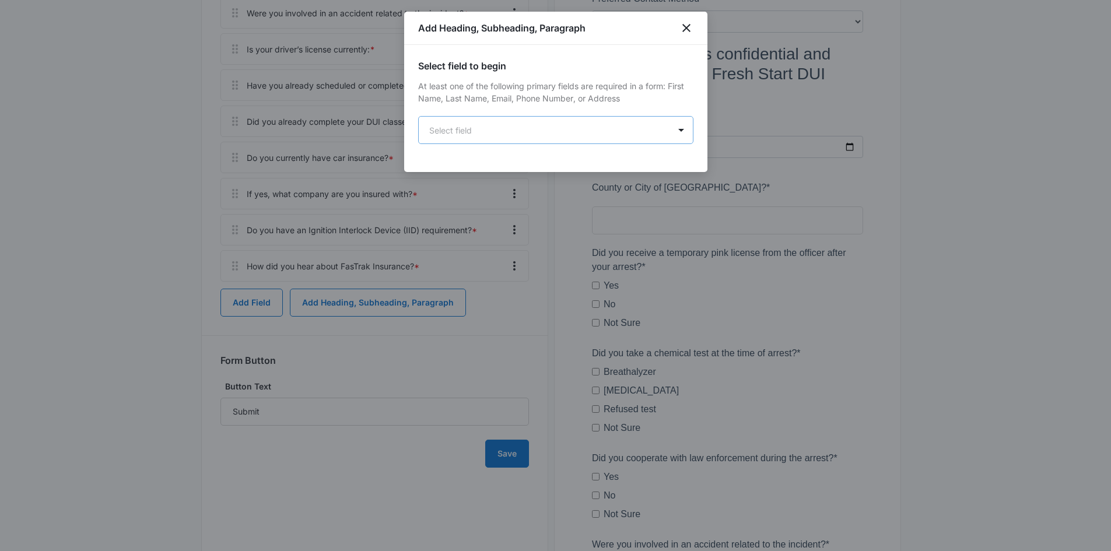
click at [552, 139] on body "Forms Apps Reputation Websites Forms CRM Email Social Payments POS Content Ads …" at bounding box center [555, 209] width 1111 height 2085
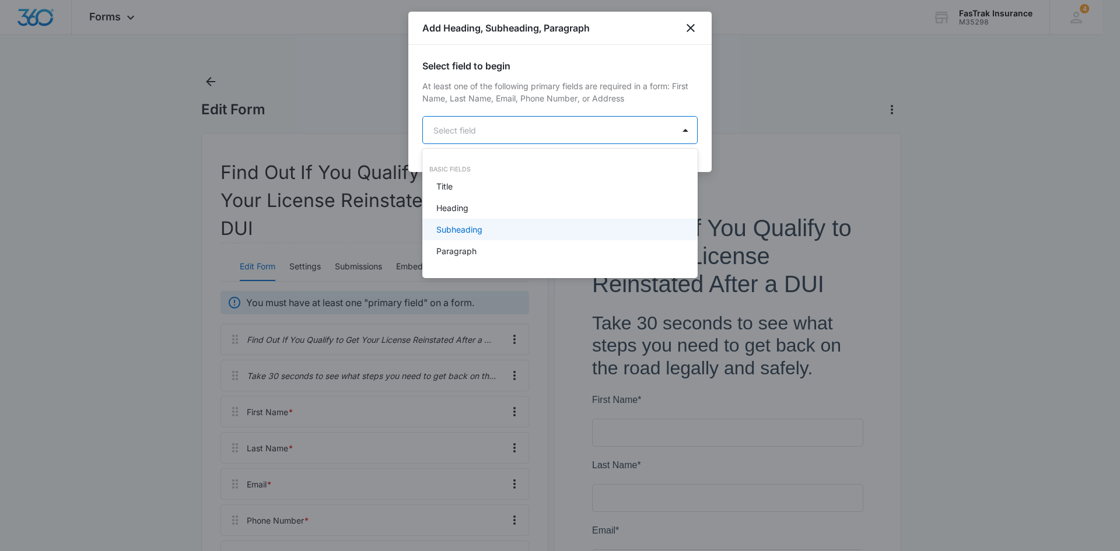
click at [500, 235] on div "Subheading" at bounding box center [558, 229] width 245 height 12
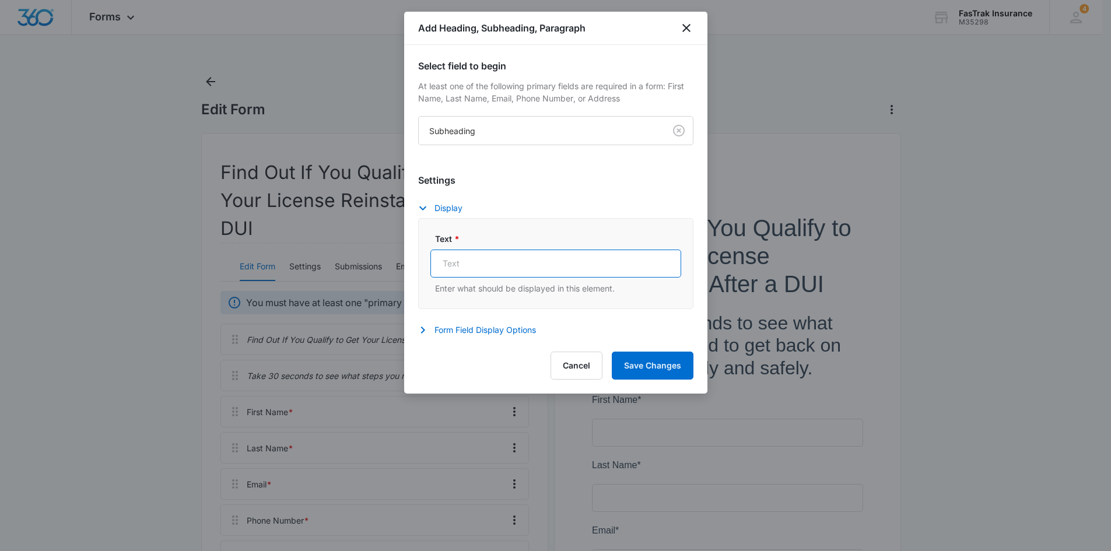
click at [506, 263] on input "Text *" at bounding box center [556, 264] width 251 height 28
paste input "✅ By submitting this form, you agree to be contacted by FasTrak Insurance Solut…"
type input "✅ By submitting this form, you agree to be contacted by FasTrak Insurance Solut…"
click at [528, 334] on button "Form Field Display Options" at bounding box center [483, 330] width 130 height 14
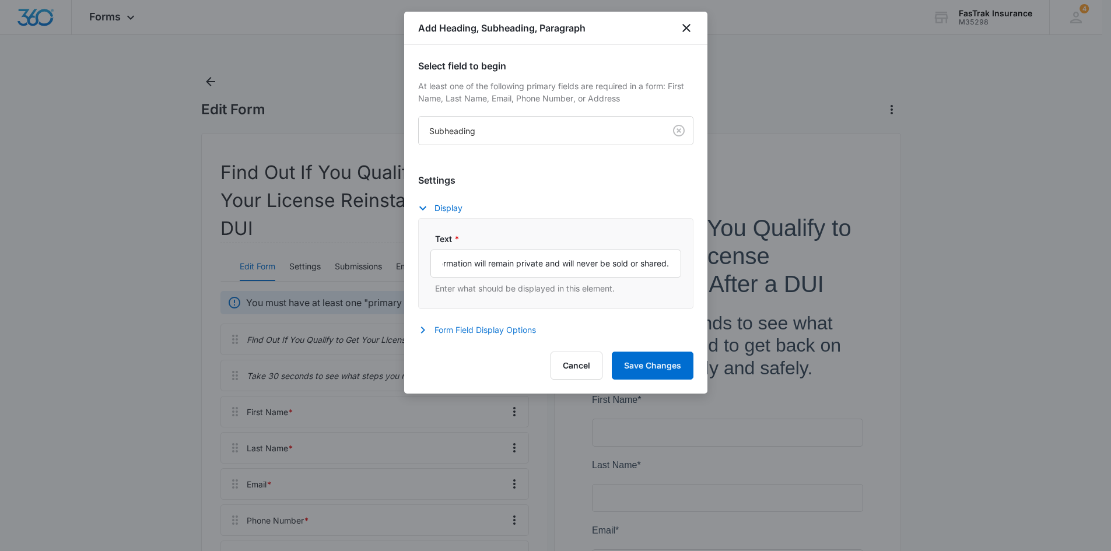
scroll to position [0, 0]
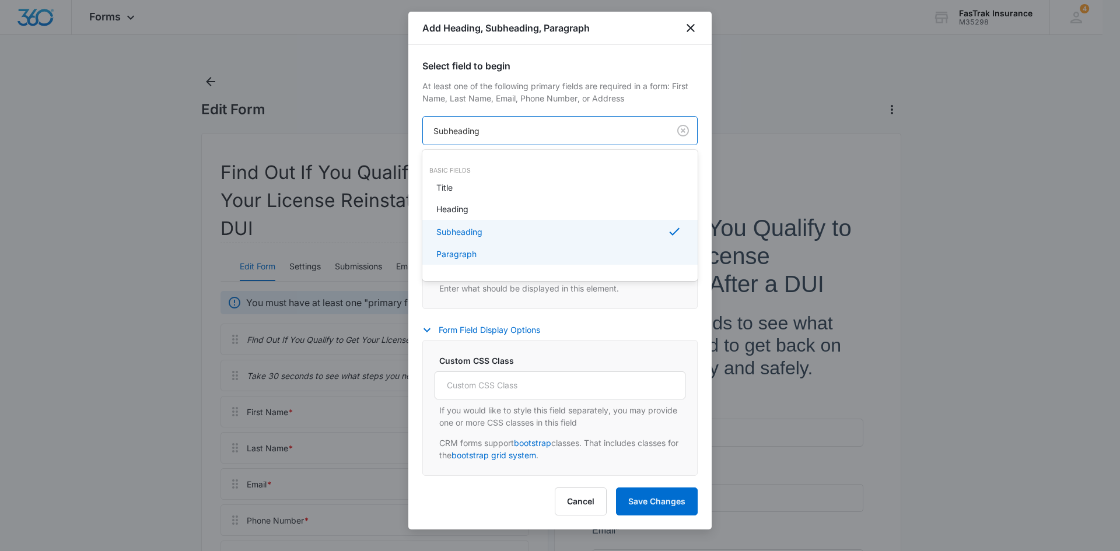
click at [496, 250] on div "Paragraph" at bounding box center [558, 254] width 245 height 12
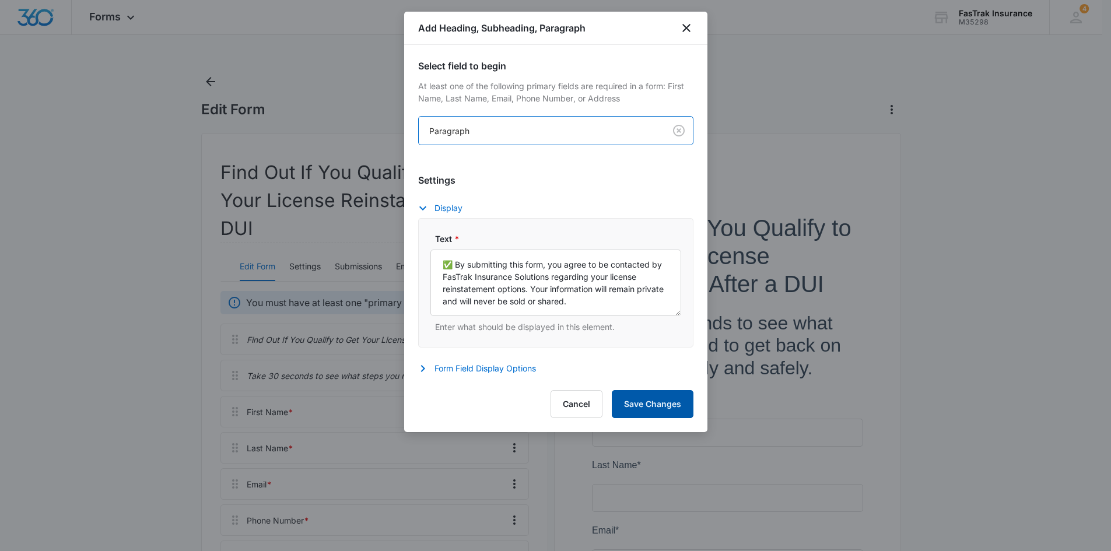
click at [651, 394] on button "Save Changes" at bounding box center [653, 404] width 82 height 28
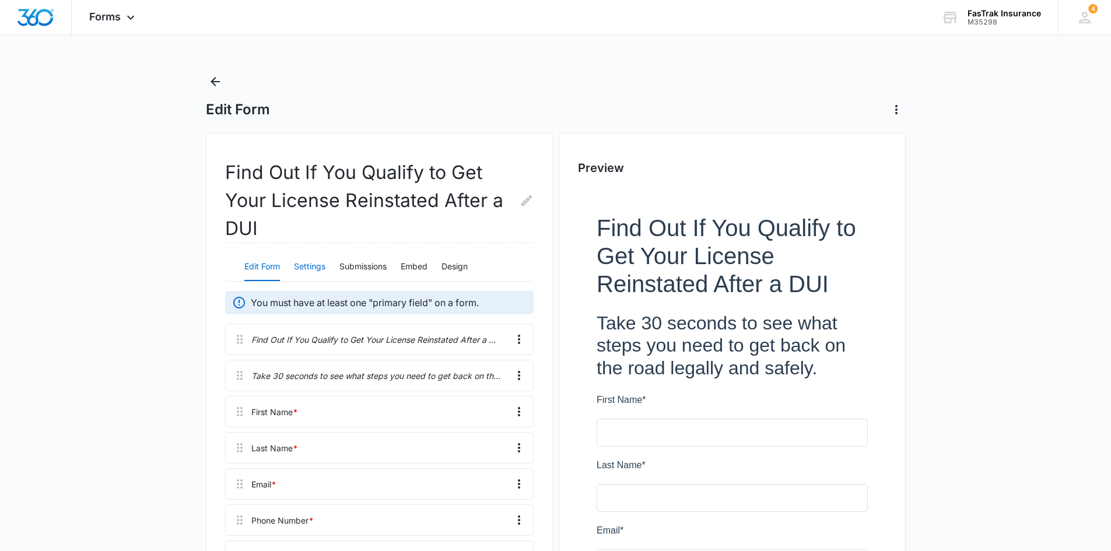
click at [317, 260] on button "Settings" at bounding box center [310, 267] width 32 height 28
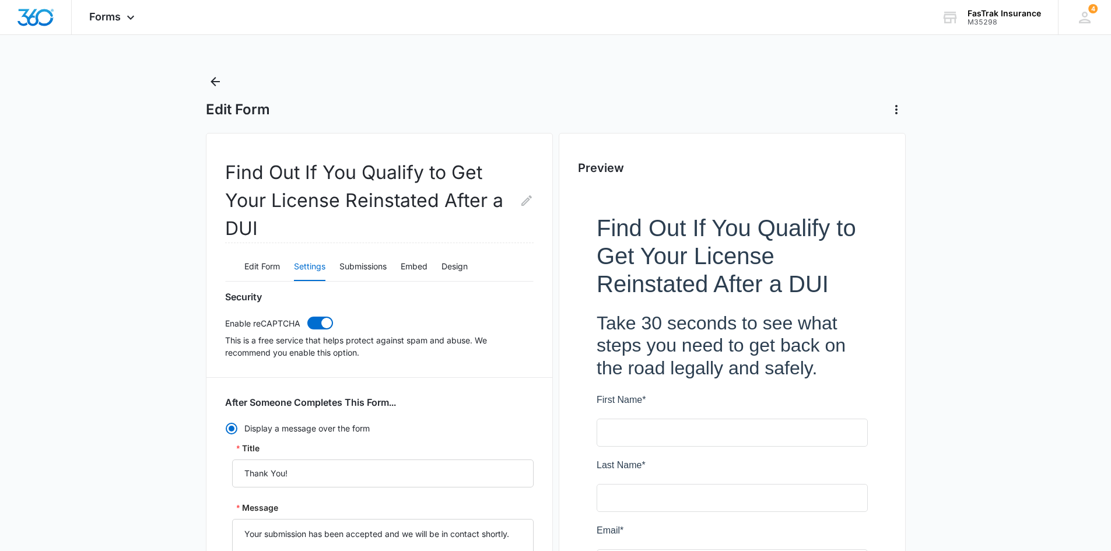
click at [438, 267] on div "Edit Form Settings Submissions Embed Design" at bounding box center [379, 267] width 309 height 29
click at [448, 267] on button "Design" at bounding box center [455, 267] width 26 height 28
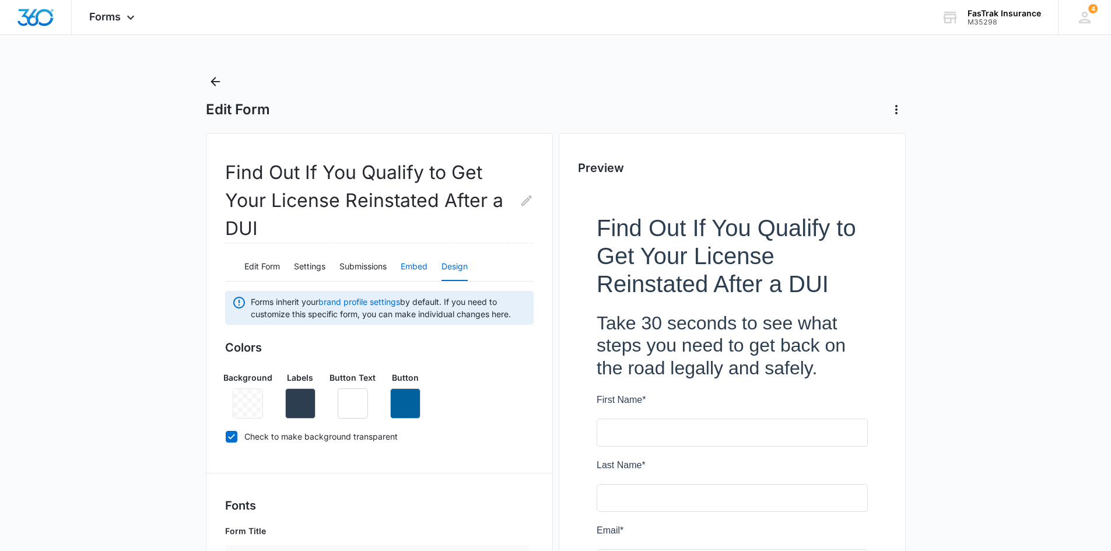
click at [424, 263] on button "Embed" at bounding box center [414, 267] width 27 height 28
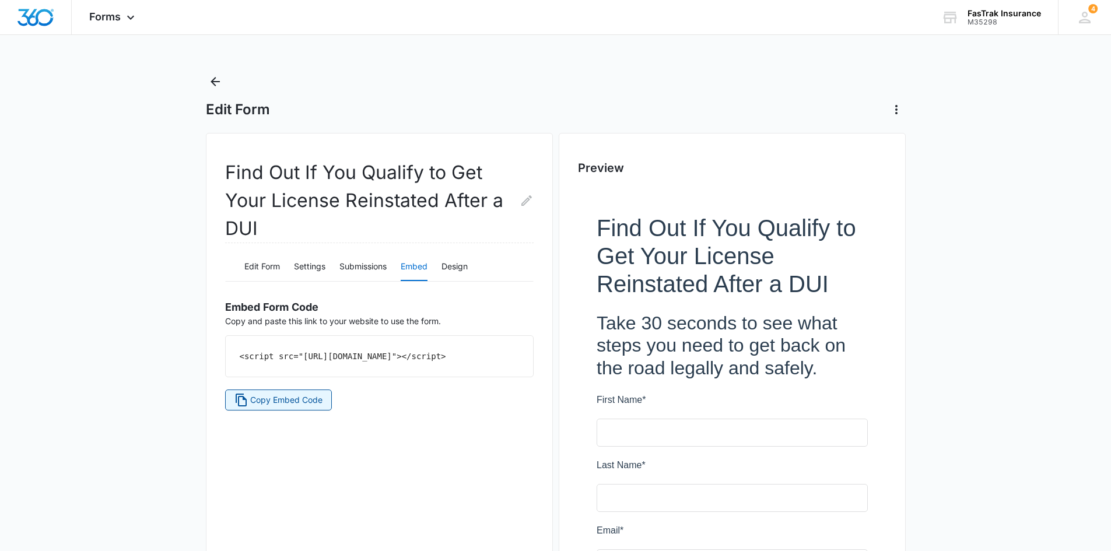
click at [276, 407] on span "Copy Embed Code" at bounding box center [286, 400] width 72 height 13
click at [442, 263] on div "Edit Form Settings Submissions Embed Design" at bounding box center [379, 267] width 309 height 29
click at [443, 263] on button "Design" at bounding box center [455, 267] width 26 height 28
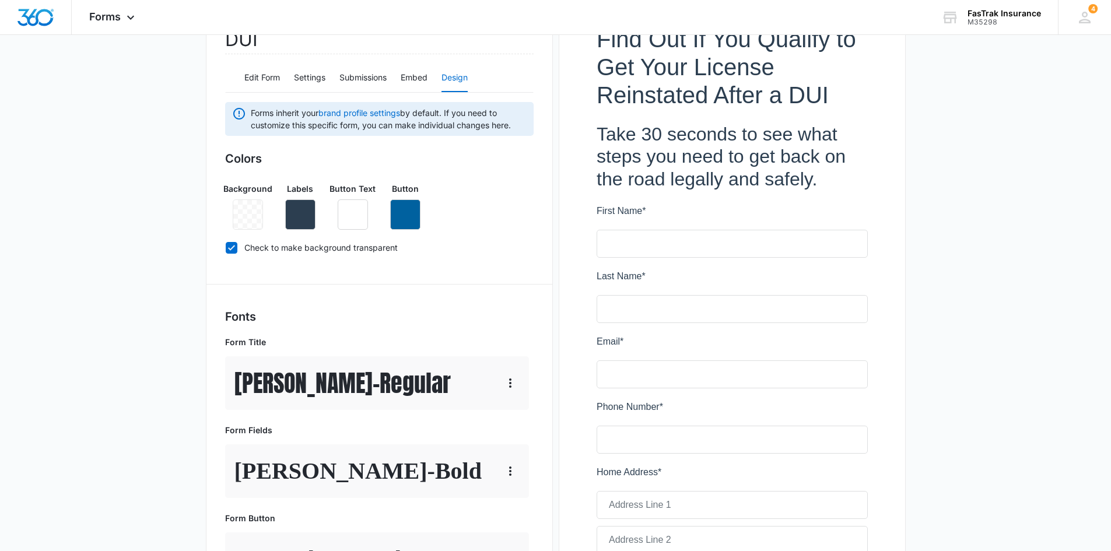
scroll to position [117, 0]
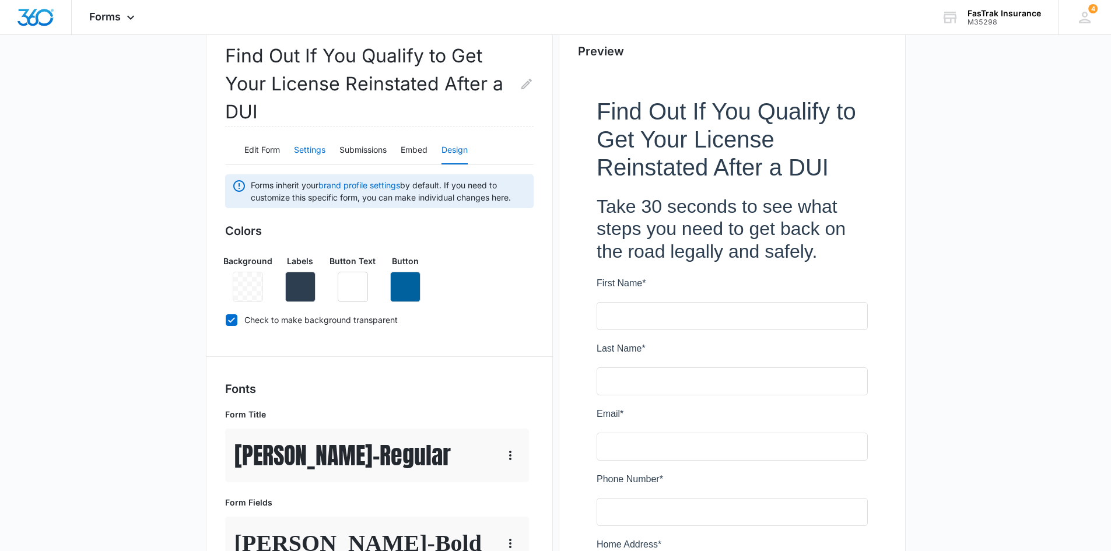
click at [323, 152] on button "Settings" at bounding box center [310, 151] width 32 height 28
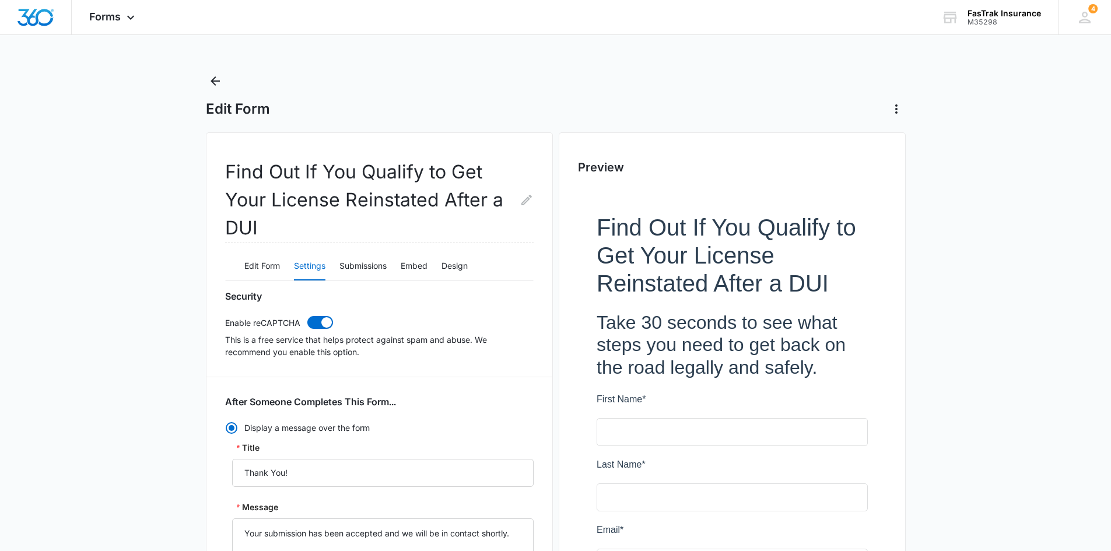
scroll to position [0, 0]
click at [448, 268] on button "Design" at bounding box center [455, 267] width 26 height 28
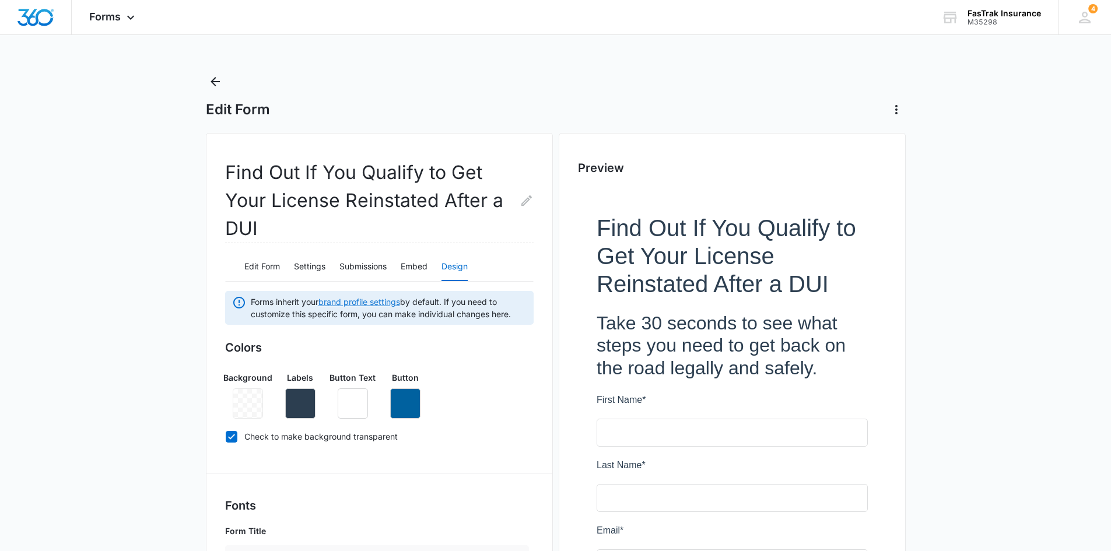
click at [379, 305] on link "brand profile settings" at bounding box center [360, 302] width 82 height 10
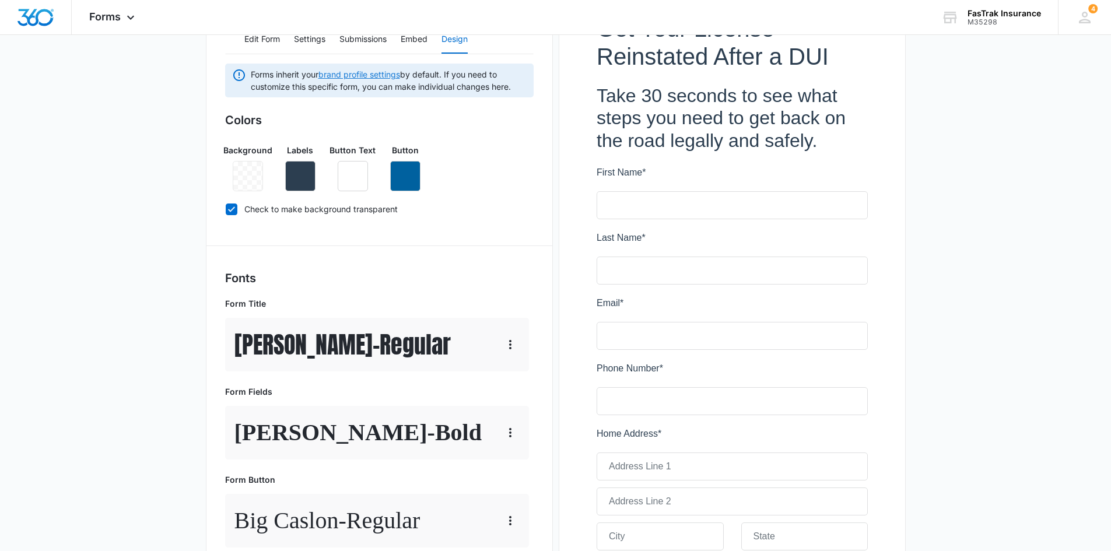
scroll to position [233, 0]
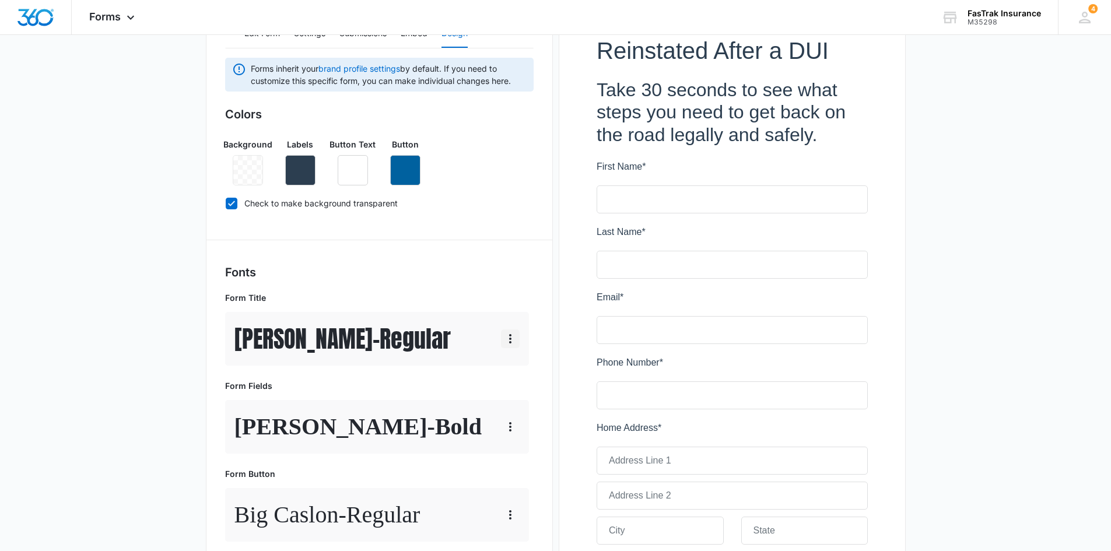
click at [510, 338] on icon "button" at bounding box center [510, 338] width 2 height 9
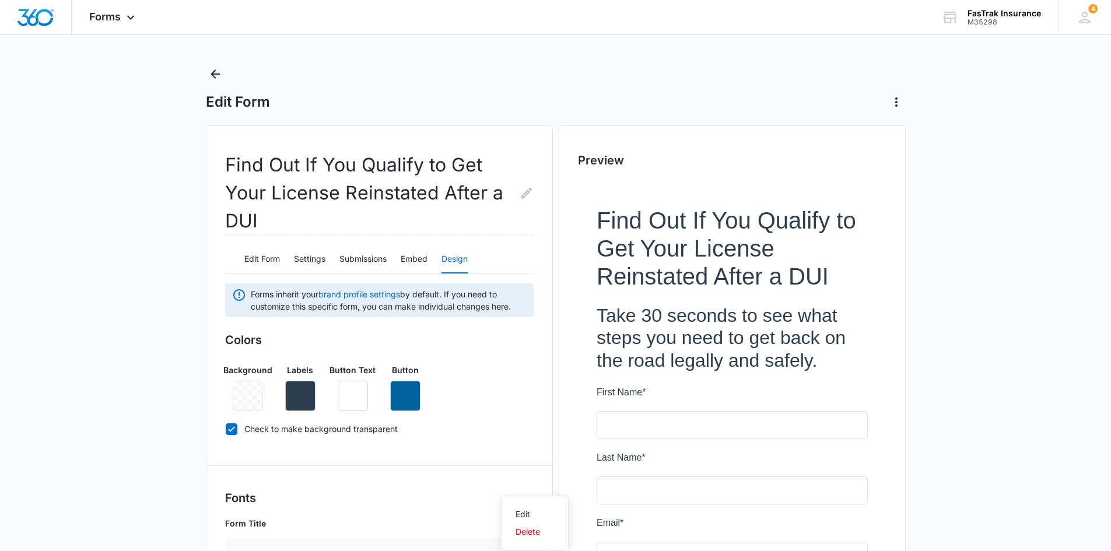
scroll to position [0, 0]
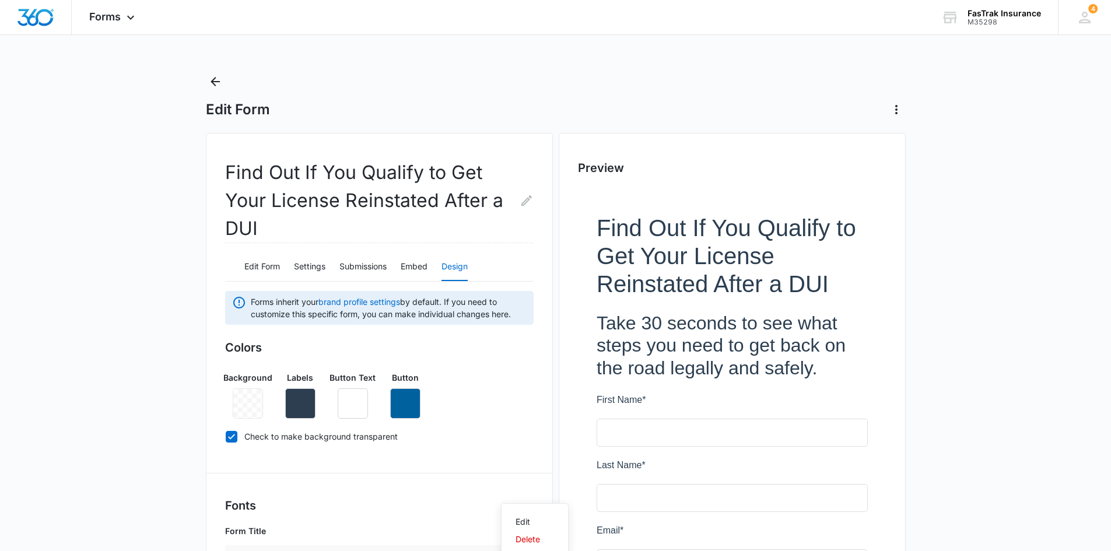
click at [286, 264] on div "Edit Form Settings Submissions Embed Design" at bounding box center [379, 267] width 309 height 29
click at [272, 268] on button "Edit Form" at bounding box center [262, 267] width 36 height 28
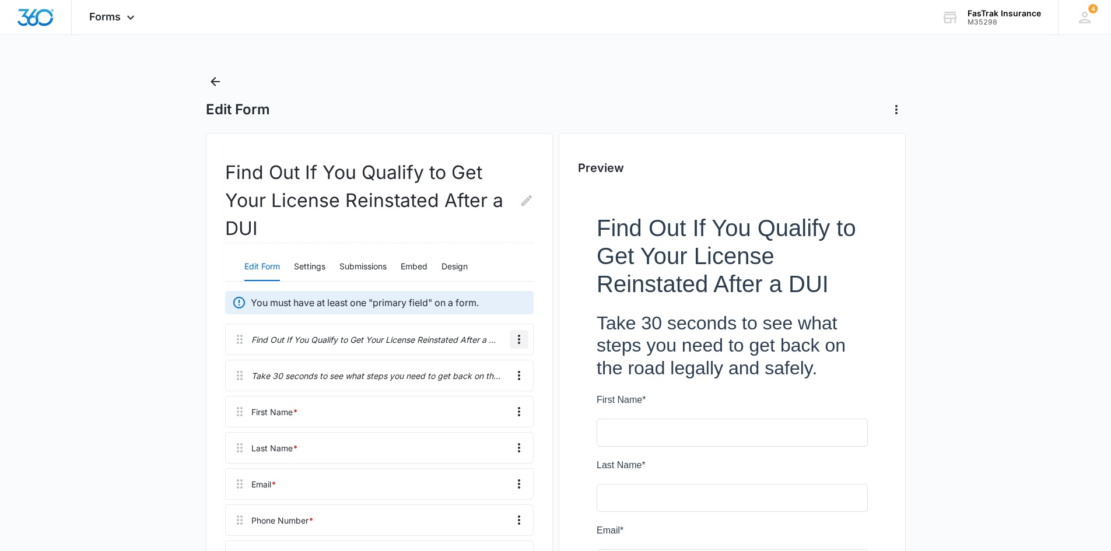
click at [515, 341] on icon "Overflow Menu" at bounding box center [519, 340] width 14 height 14
click at [503, 364] on button "Edit" at bounding box center [494, 372] width 67 height 18
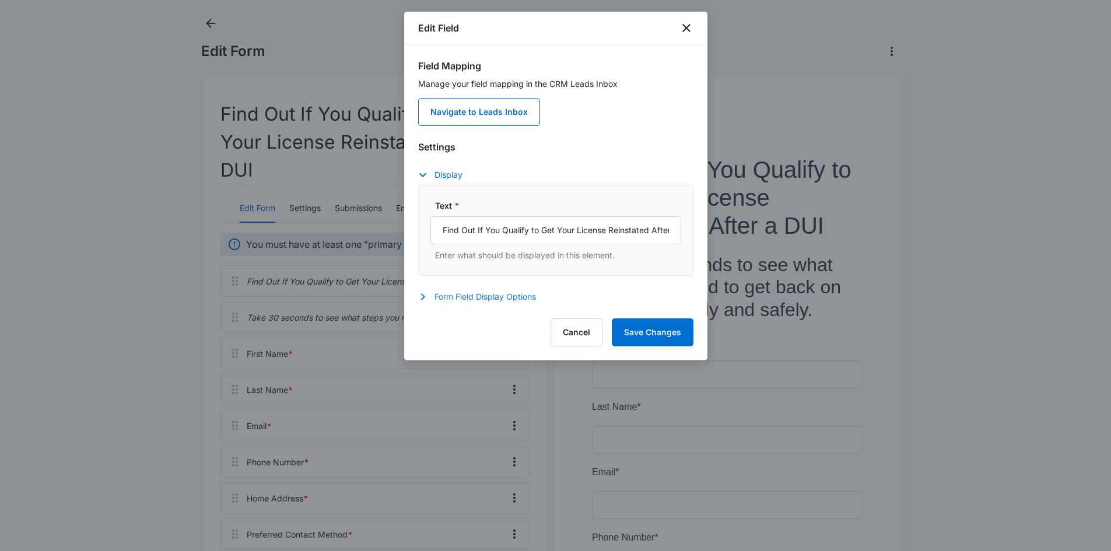
click at [478, 296] on button "Form Field Display Options" at bounding box center [483, 297] width 130 height 14
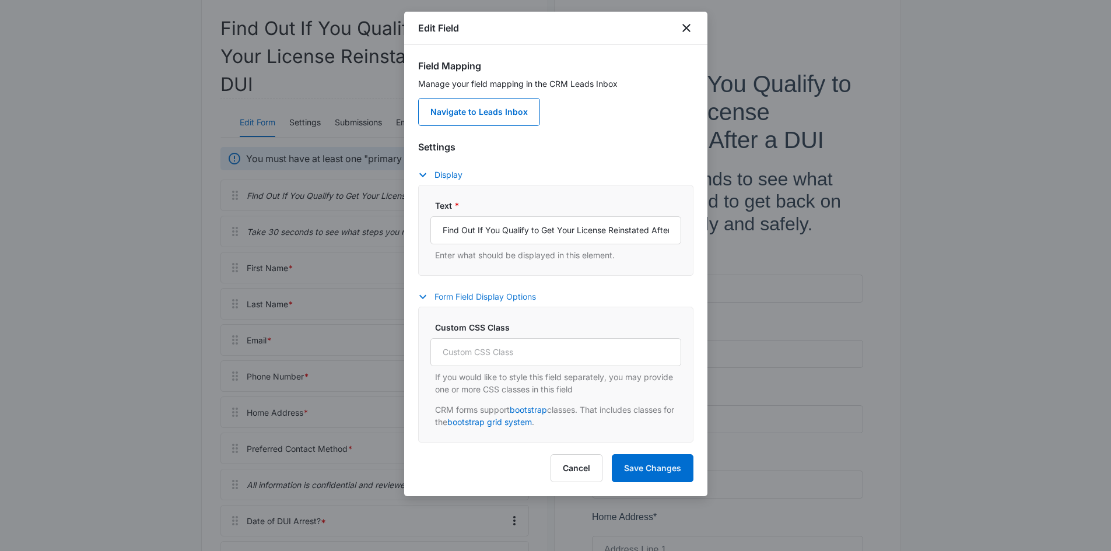
scroll to position [175, 0]
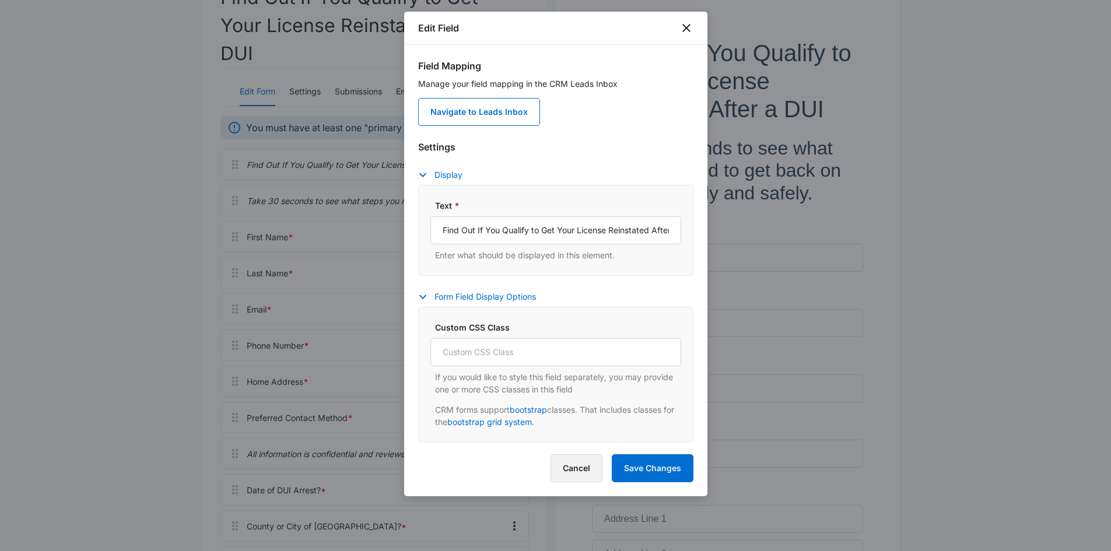
click at [576, 467] on button "Cancel" at bounding box center [577, 468] width 52 height 28
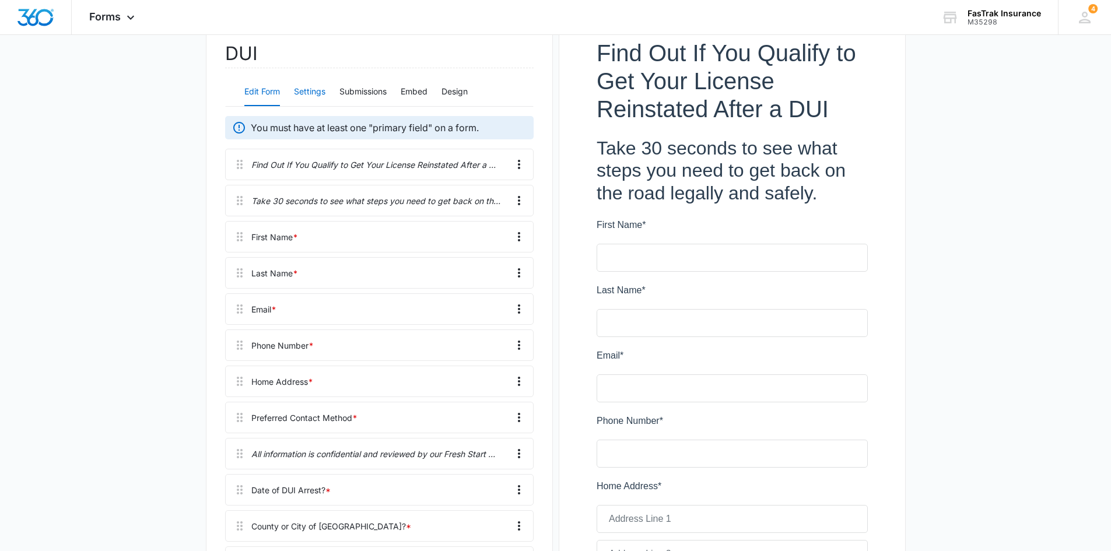
click at [313, 92] on button "Settings" at bounding box center [310, 92] width 32 height 28
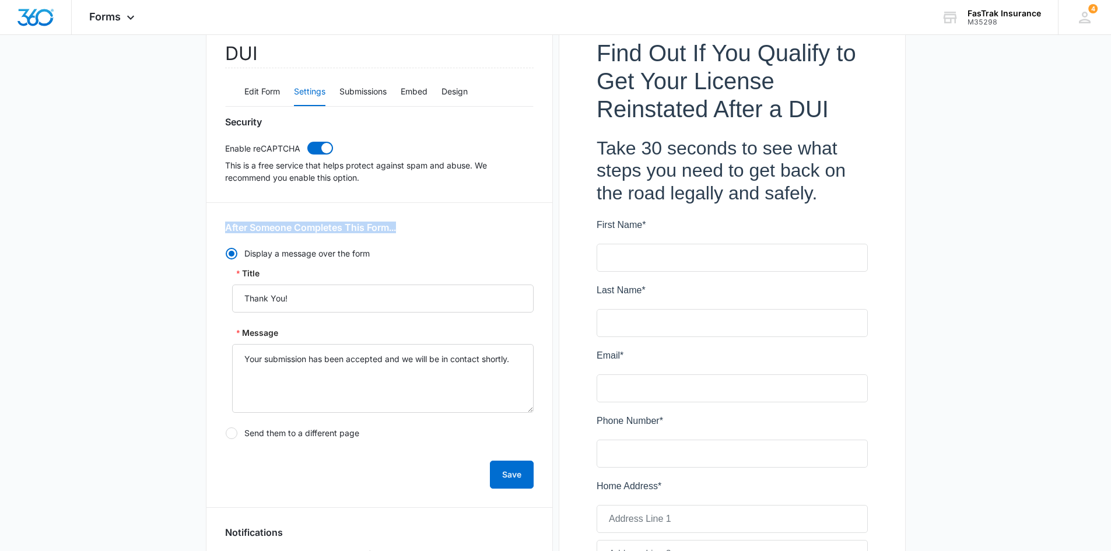
drag, startPoint x: 219, startPoint y: 229, endPoint x: 419, endPoint y: 221, distance: 199.7
copy h3 "After Someone Completes This Form..."
drag, startPoint x: 384, startPoint y: 259, endPoint x: 246, endPoint y: 260, distance: 138.9
click at [246, 259] on label "Display a message over the form" at bounding box center [379, 253] width 309 height 13
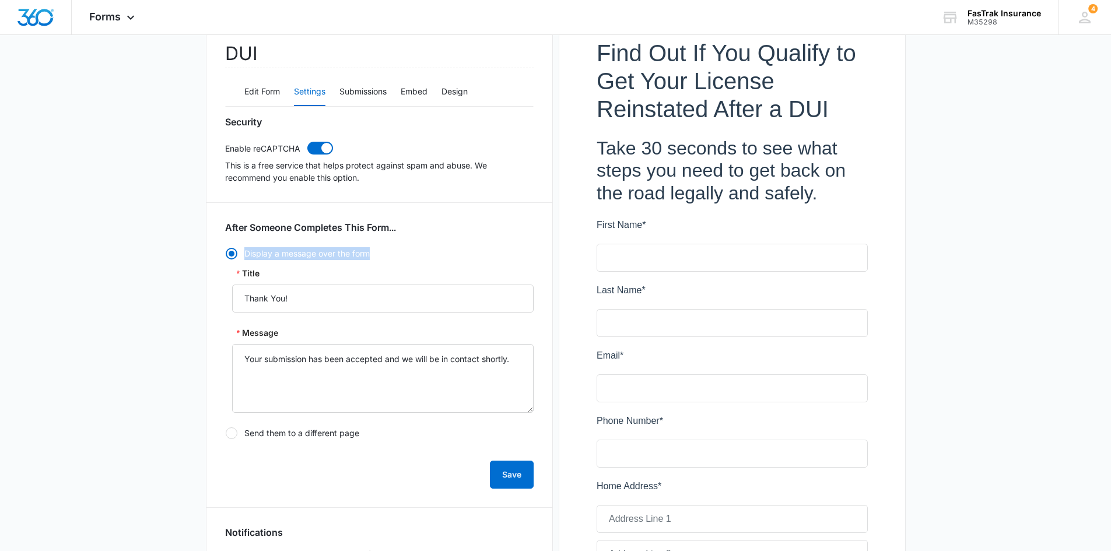
copy label "Display a message over the form"
click at [313, 300] on input "Thank You!" at bounding box center [383, 299] width 302 height 28
paste input "s! Your DUI License Reinstatement review is on the way."
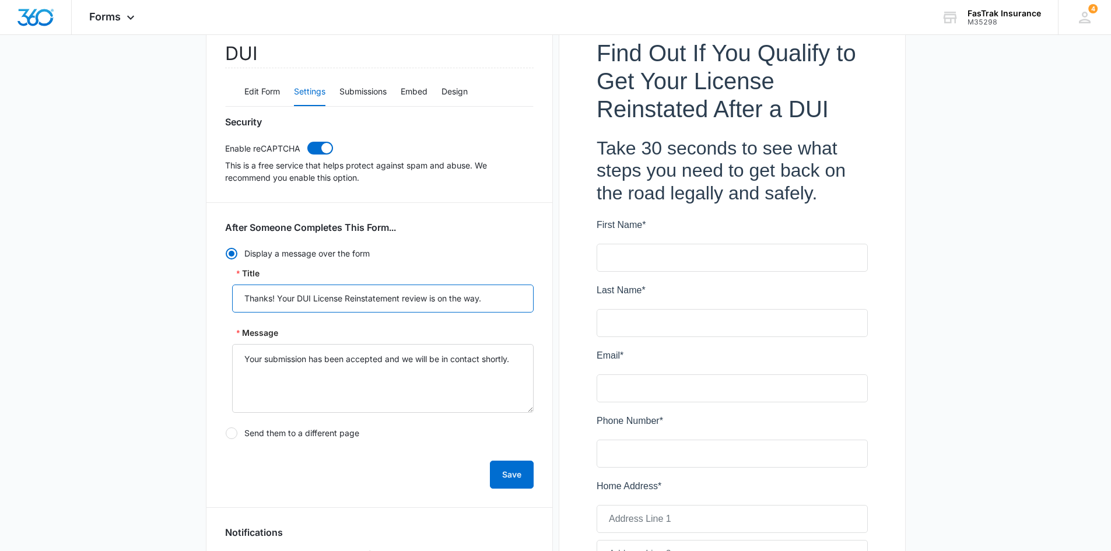
type input "Thanks! Your DUI License Reinstatement review is on the way."
click at [381, 383] on textarea "Your submission has been accepted and we will be in contact shortly." at bounding box center [383, 378] width 302 height 69
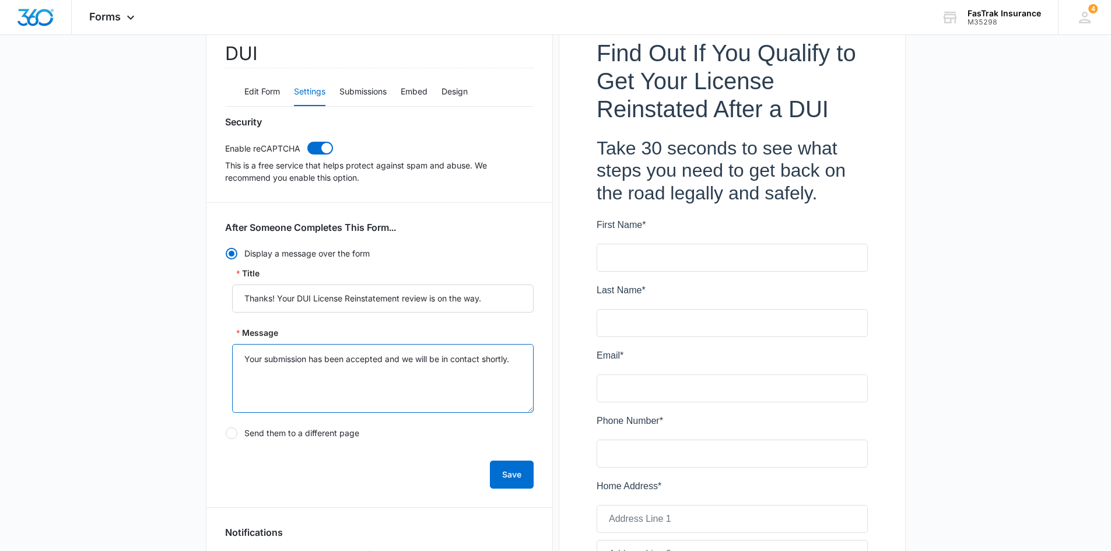
paste textarea "A FasTrak Fresh Start™ Specialist will contact you within 1 business day with y…"
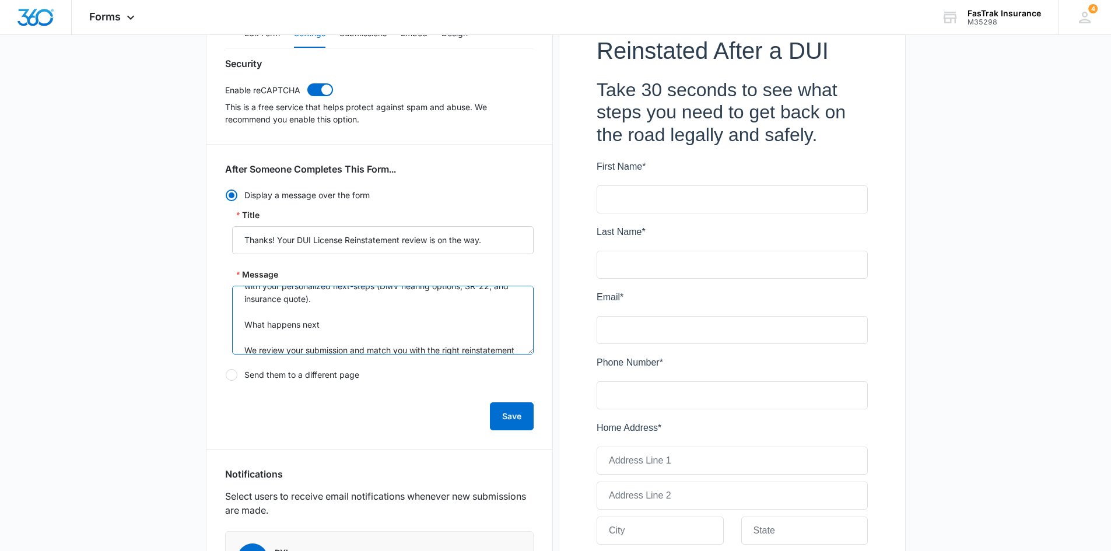
scroll to position [0, 0]
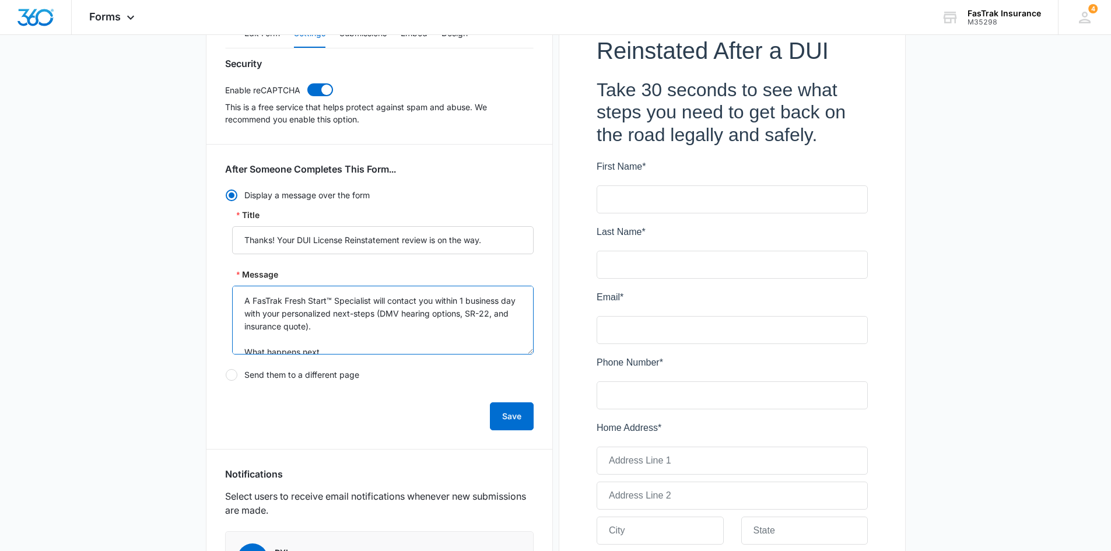
click at [331, 302] on textarea "A FasTrak Fresh Start™ Specialist will contact you within 1 business day with y…" at bounding box center [383, 320] width 302 height 69
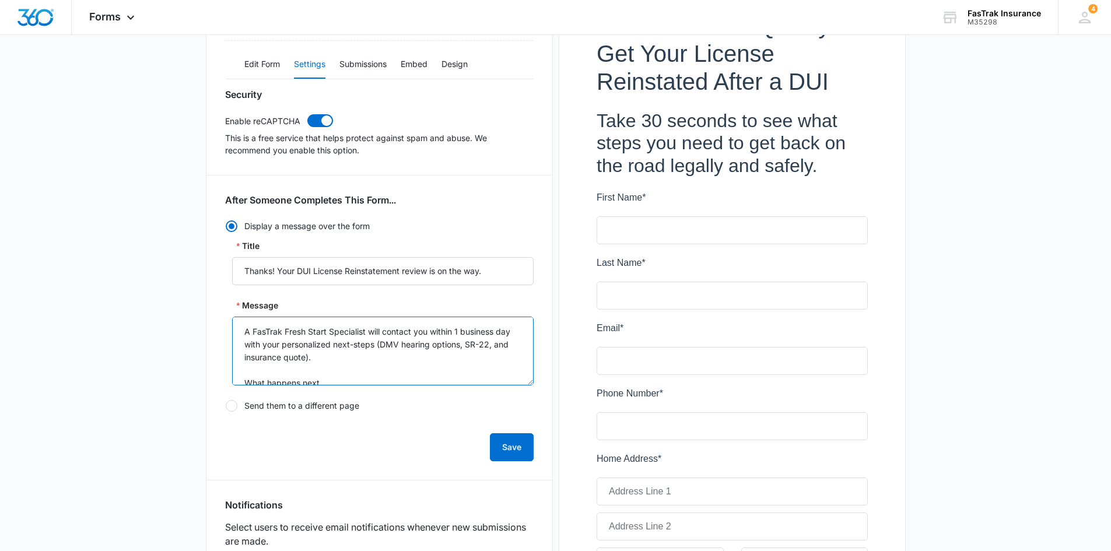
scroll to position [175, 0]
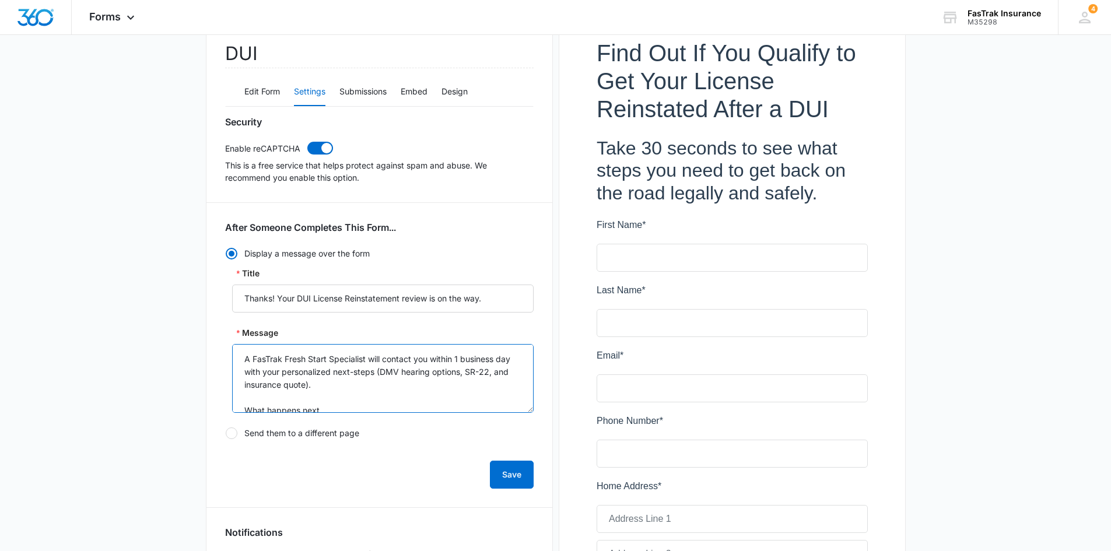
drag, startPoint x: 327, startPoint y: 387, endPoint x: 374, endPoint y: 371, distance: 50.0
click at [374, 371] on textarea "A FasTrak Fresh Start Specialist will contact you within 1 business day with yo…" at bounding box center [383, 378] width 302 height 69
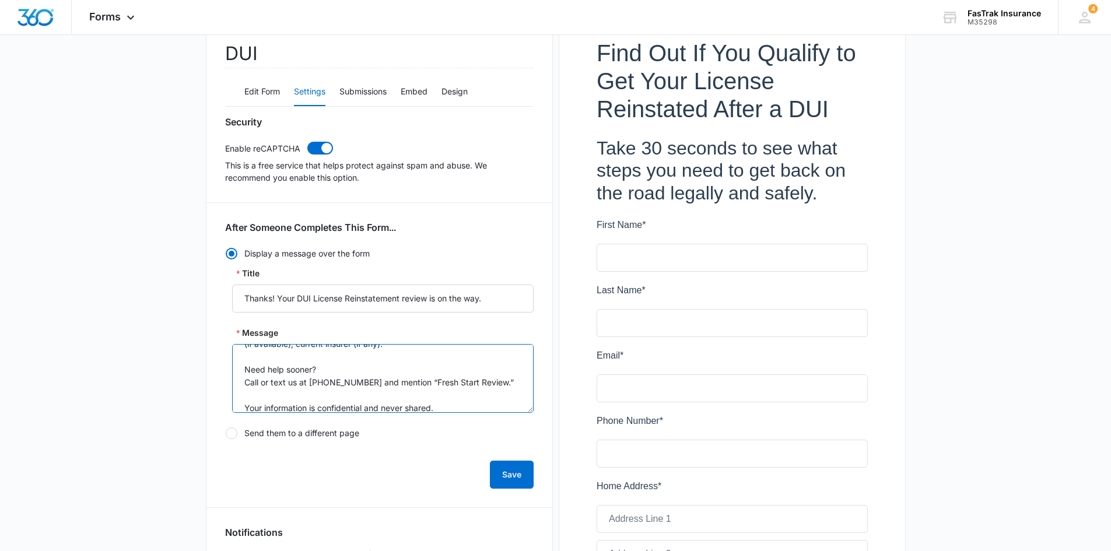
scroll to position [205, 0]
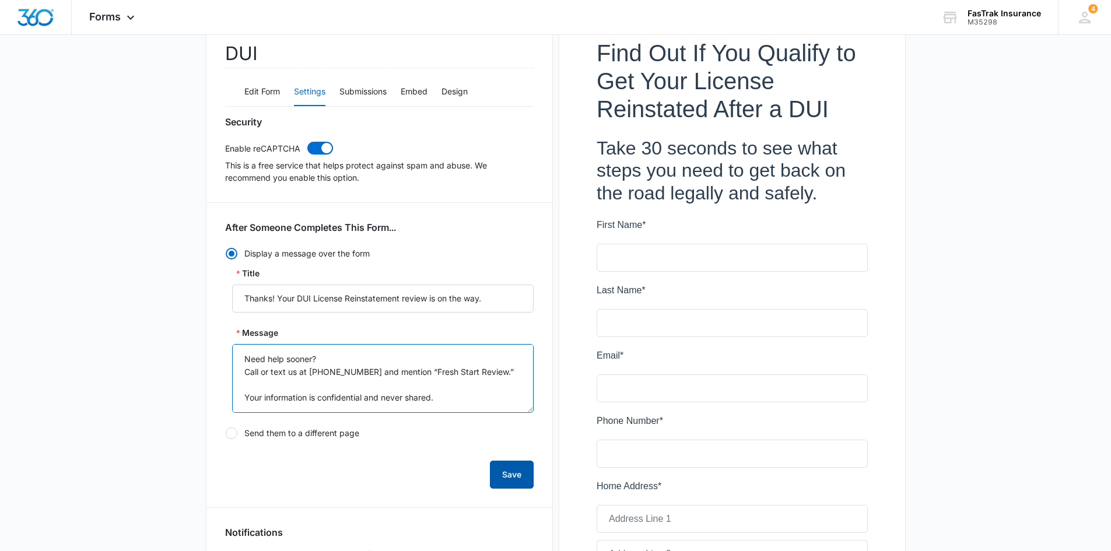
type textarea "A FasTrak Fresh Start Specialist will contact you within 1 business day with yo…"
click at [511, 474] on button "Save" at bounding box center [512, 475] width 44 height 28
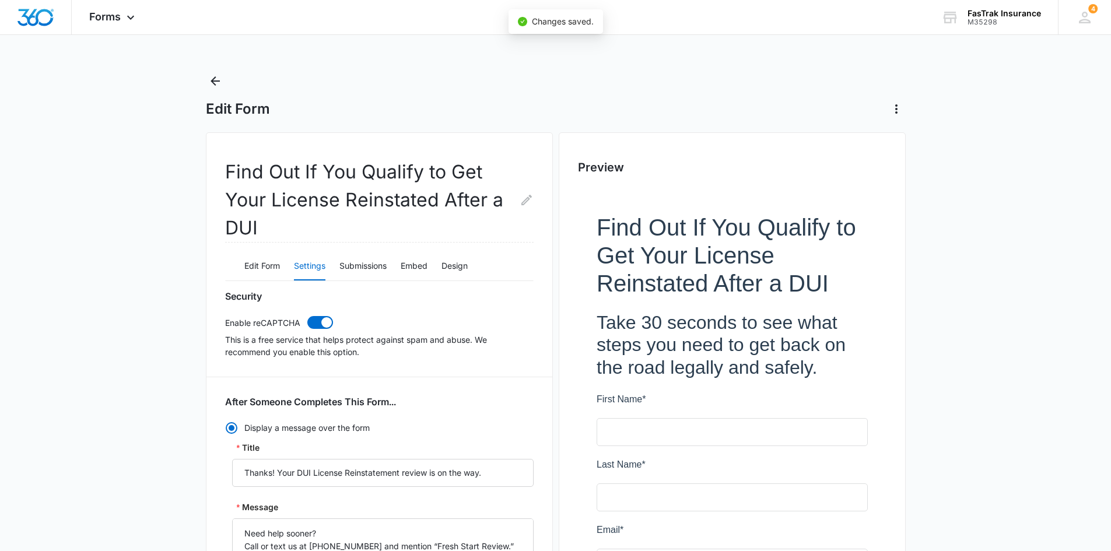
scroll to position [0, 0]
click at [265, 272] on button "Edit Form" at bounding box center [262, 267] width 36 height 28
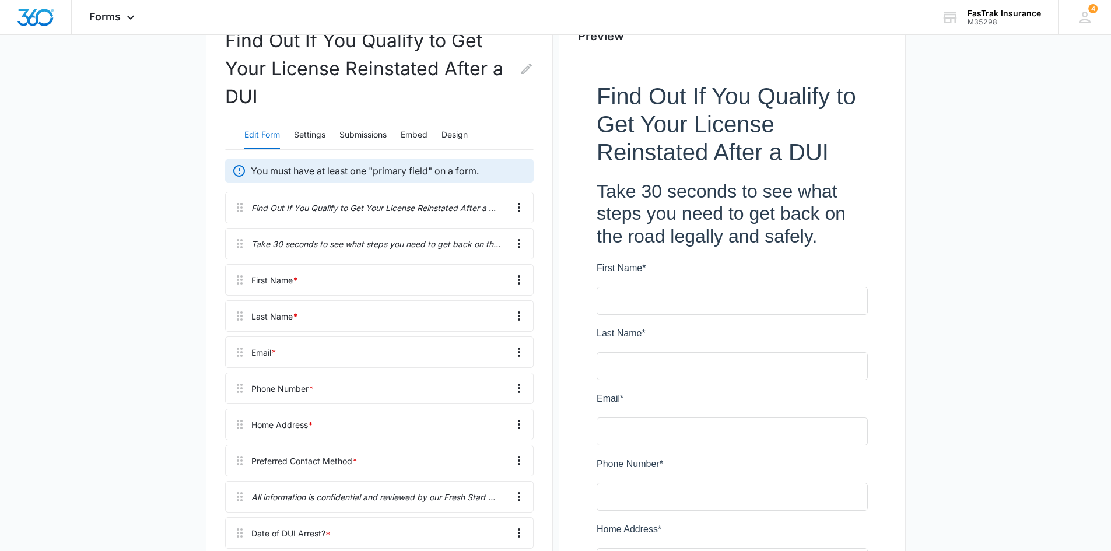
scroll to position [117, 0]
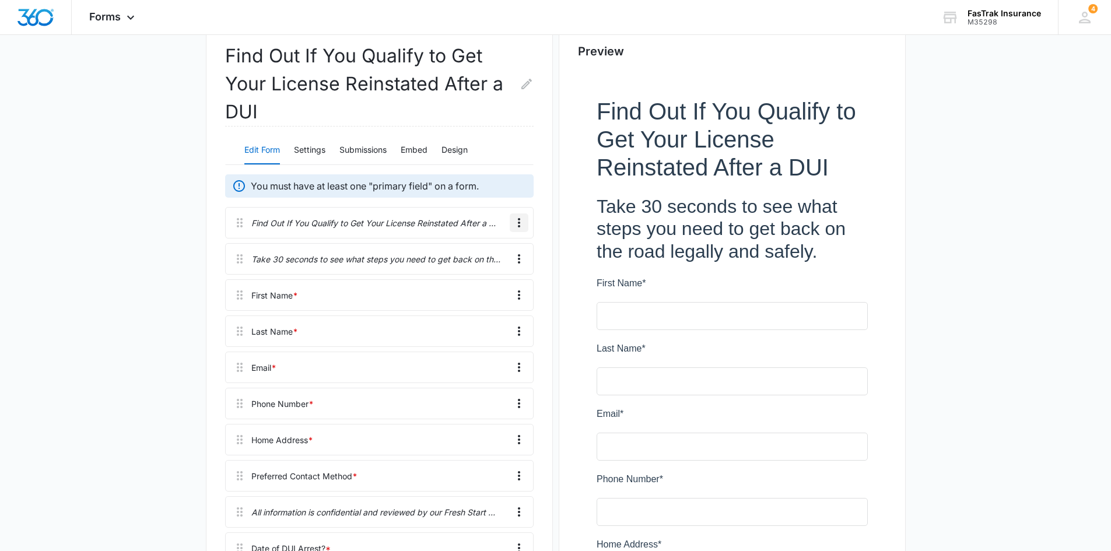
click at [516, 228] on icon "Overflow Menu" at bounding box center [519, 223] width 14 height 14
click at [499, 252] on div "Edit" at bounding box center [487, 255] width 25 height 8
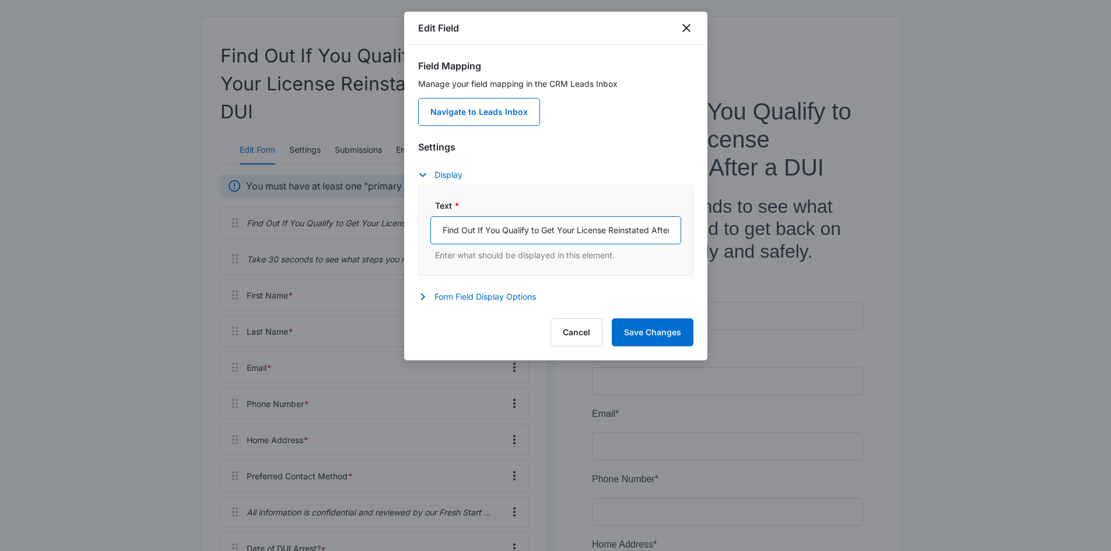
click at [553, 232] on input "Find Out If You Qualify to Get Your License Reinstated After a DUI" at bounding box center [556, 230] width 251 height 28
click at [691, 23] on icon "close" at bounding box center [687, 28] width 14 height 14
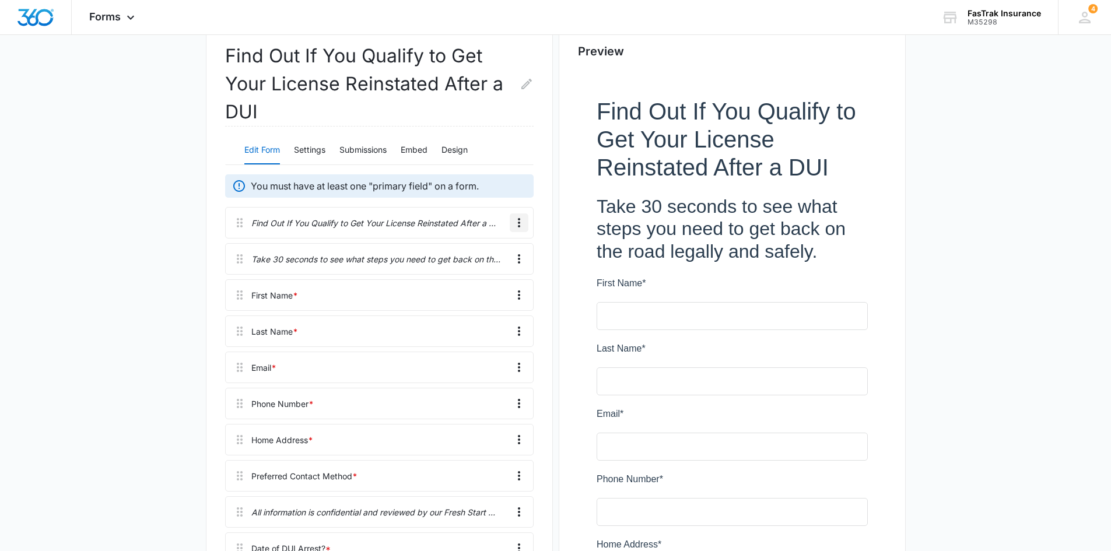
click at [521, 221] on icon "Overflow Menu" at bounding box center [519, 223] width 14 height 14
click at [505, 276] on button "Delete" at bounding box center [494, 273] width 67 height 18
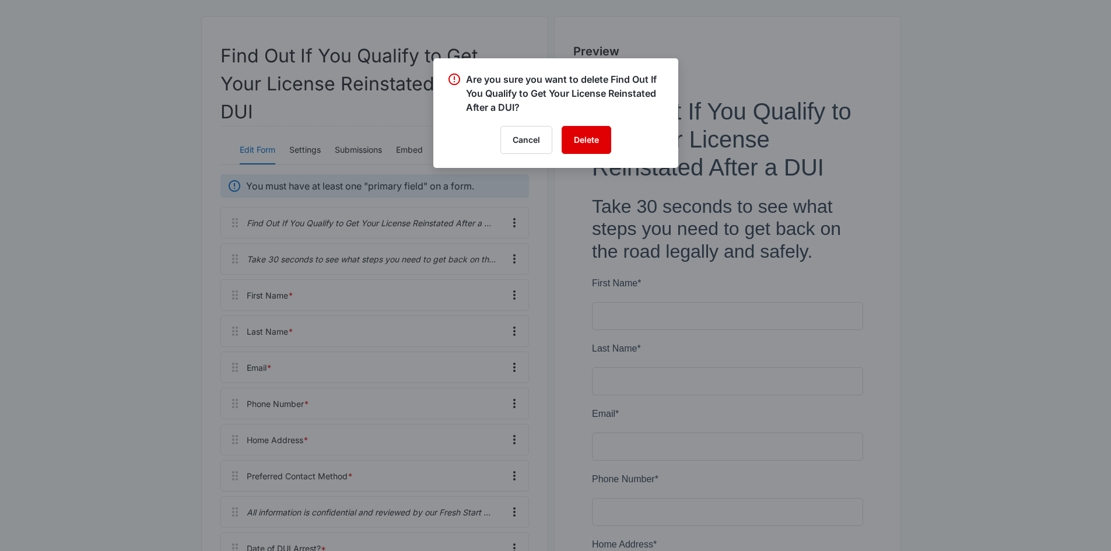
click at [571, 145] on button "Delete" at bounding box center [587, 140] width 50 height 28
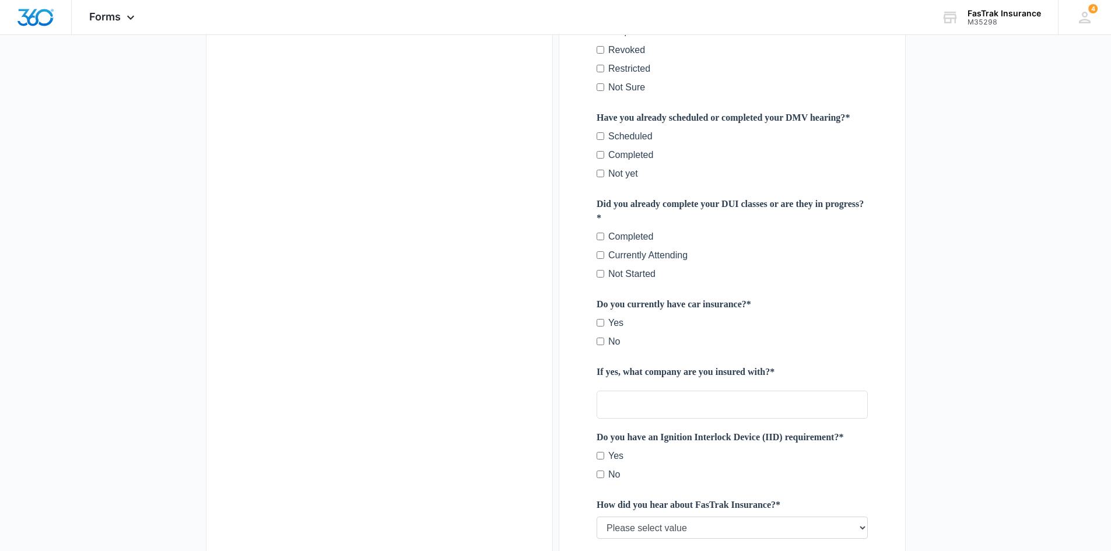
scroll to position [1043, 0]
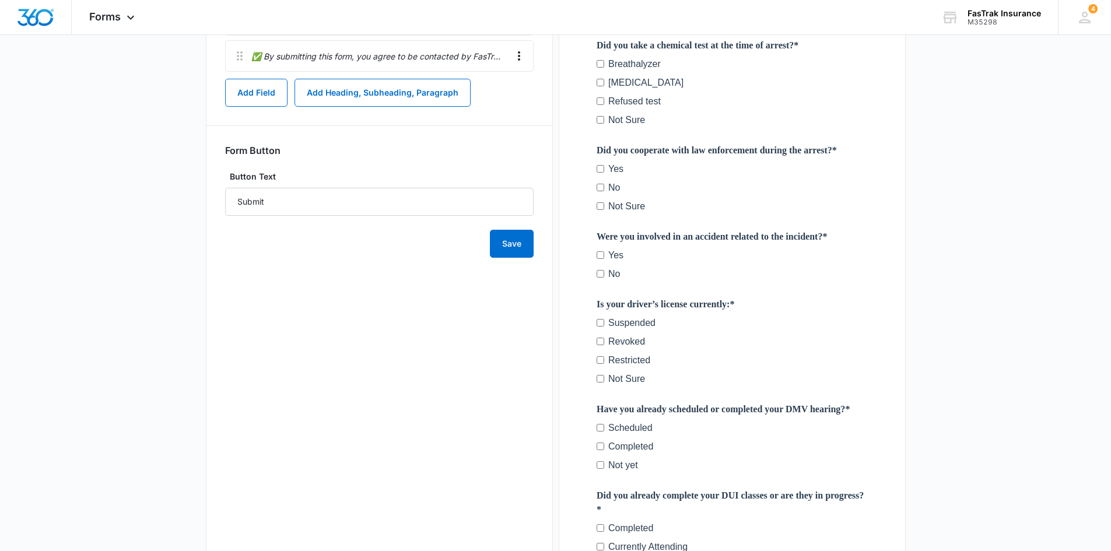
click at [519, 259] on div "Find Out If You Qualify to Get Your License Reinstated After a DUI Edit Form Se…" at bounding box center [379, 42] width 347 height 1905
click at [515, 246] on button "Save" at bounding box center [512, 244] width 44 height 28
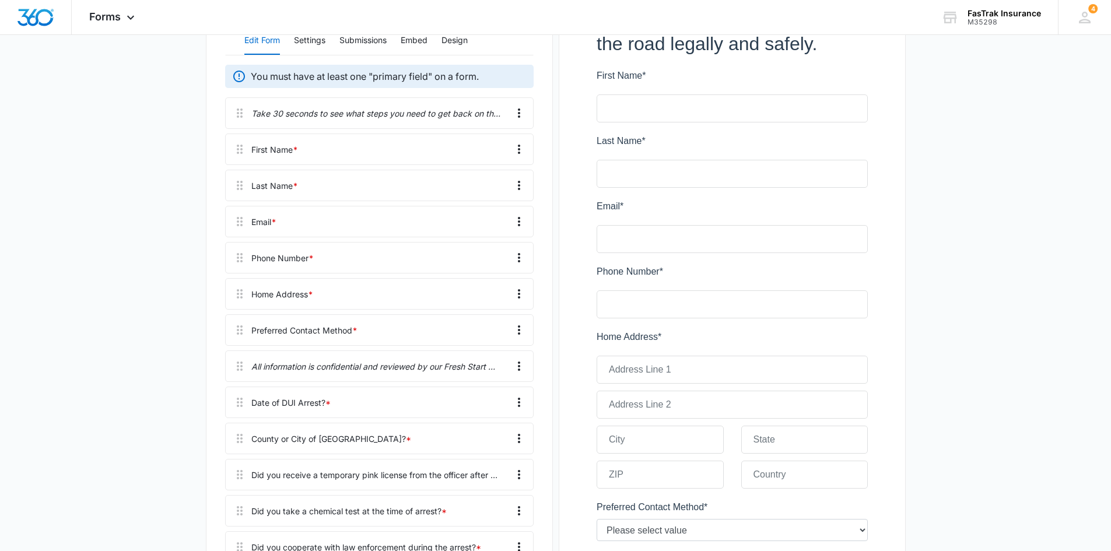
scroll to position [0, 0]
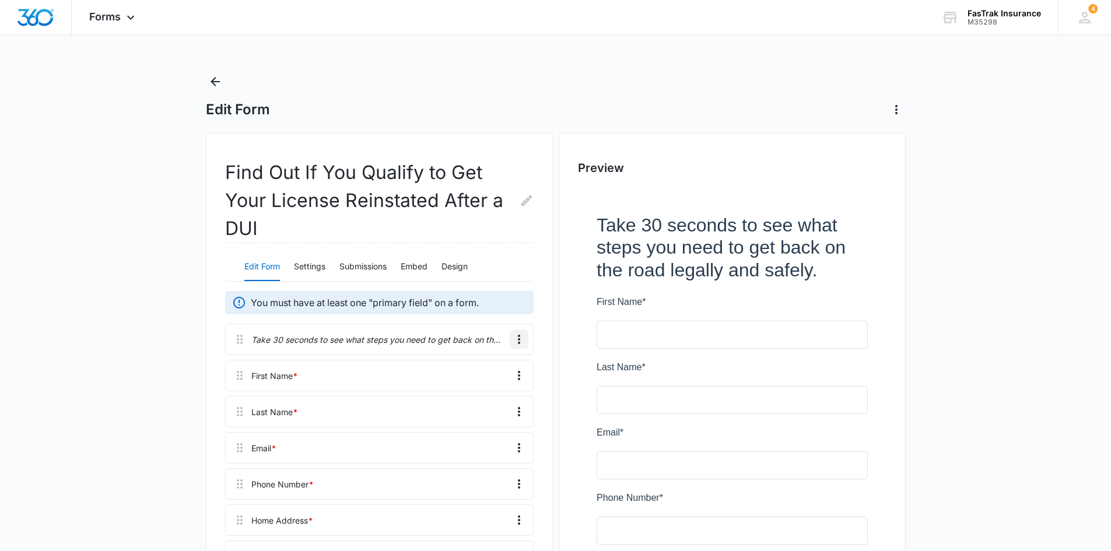
click at [522, 344] on icon "Overflow Menu" at bounding box center [519, 340] width 14 height 14
click at [494, 372] on div "Edit" at bounding box center [487, 372] width 25 height 8
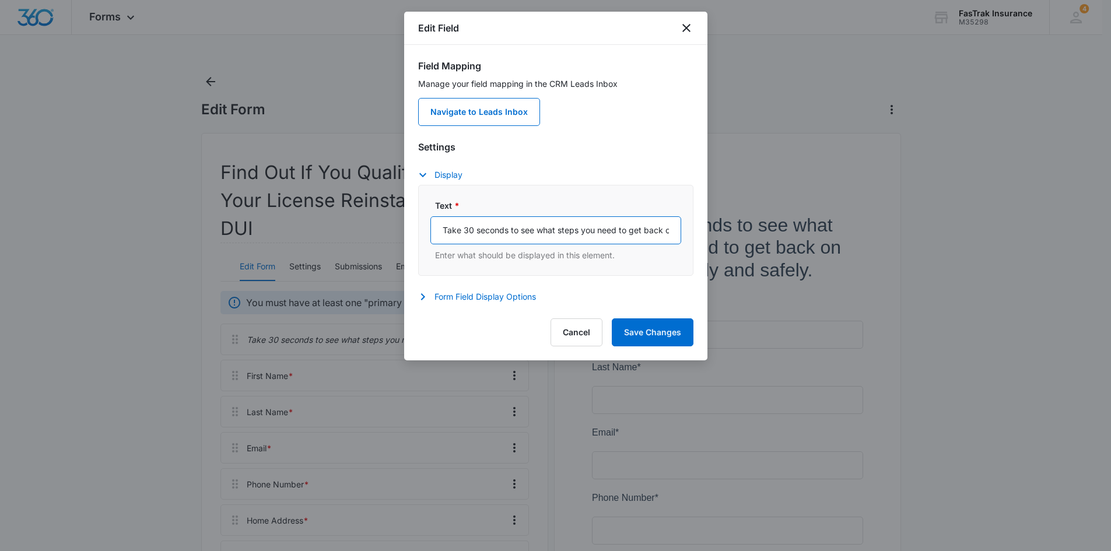
click at [564, 233] on input "Take 30 seconds to see what steps you need to get back on the road legally and …" at bounding box center [556, 230] width 251 height 28
click at [588, 335] on button "Cancel" at bounding box center [577, 333] width 52 height 28
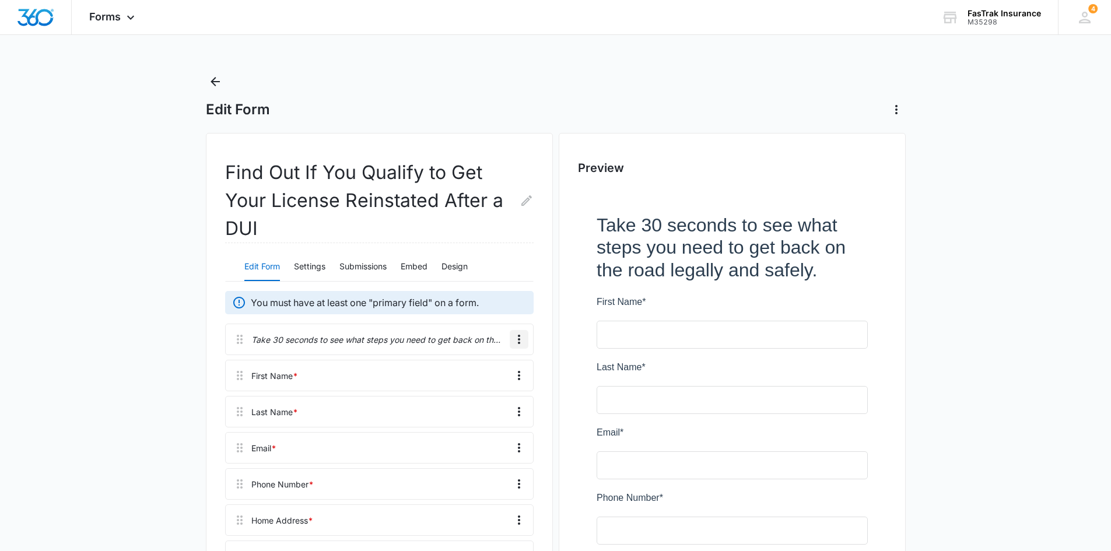
click at [526, 338] on button "Overflow Menu" at bounding box center [519, 339] width 19 height 19
click at [508, 385] on button "Delete" at bounding box center [494, 390] width 67 height 18
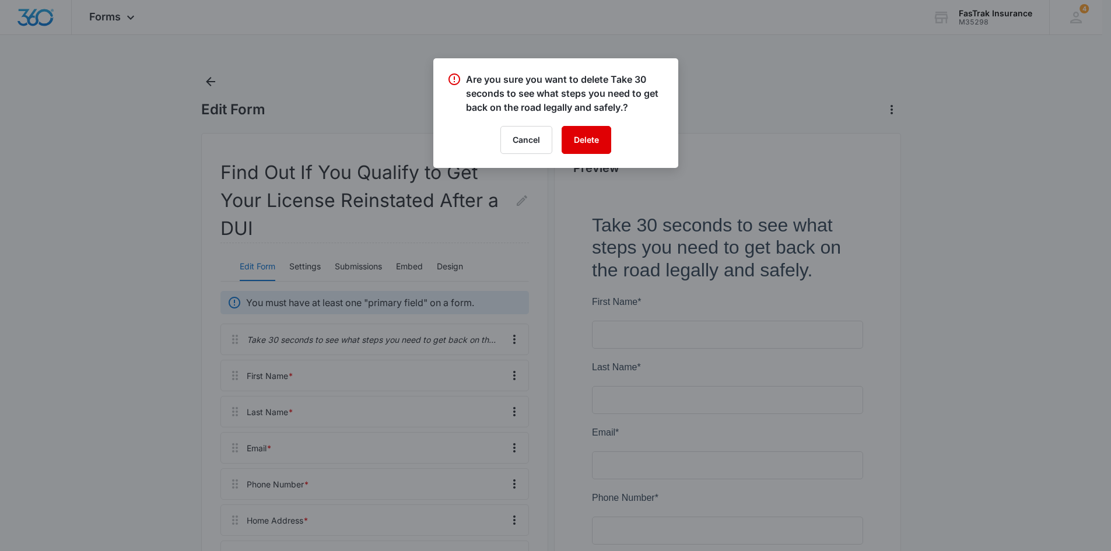
click at [593, 130] on button "Delete" at bounding box center [587, 140] width 50 height 28
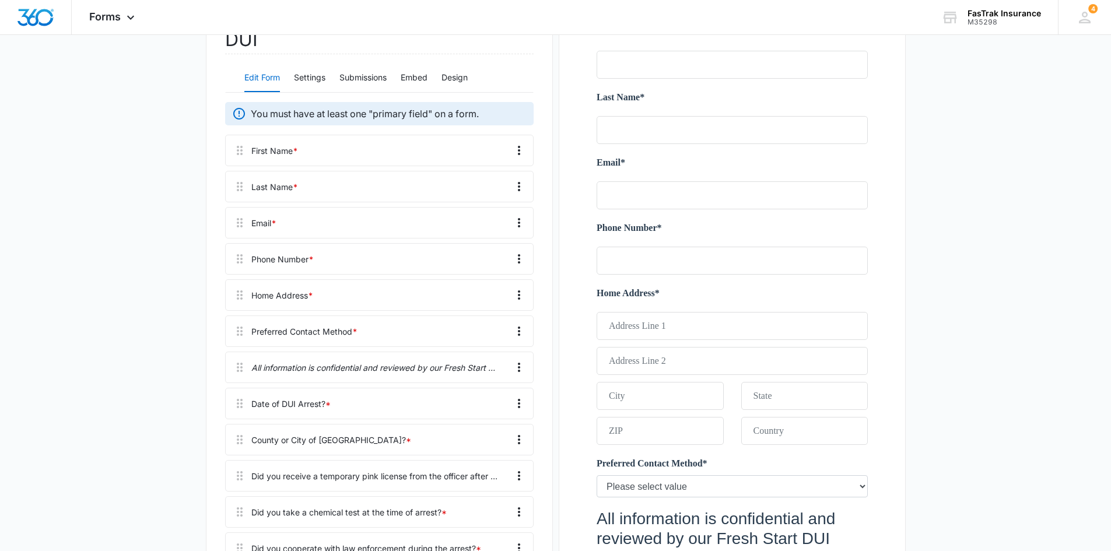
scroll to position [233, 0]
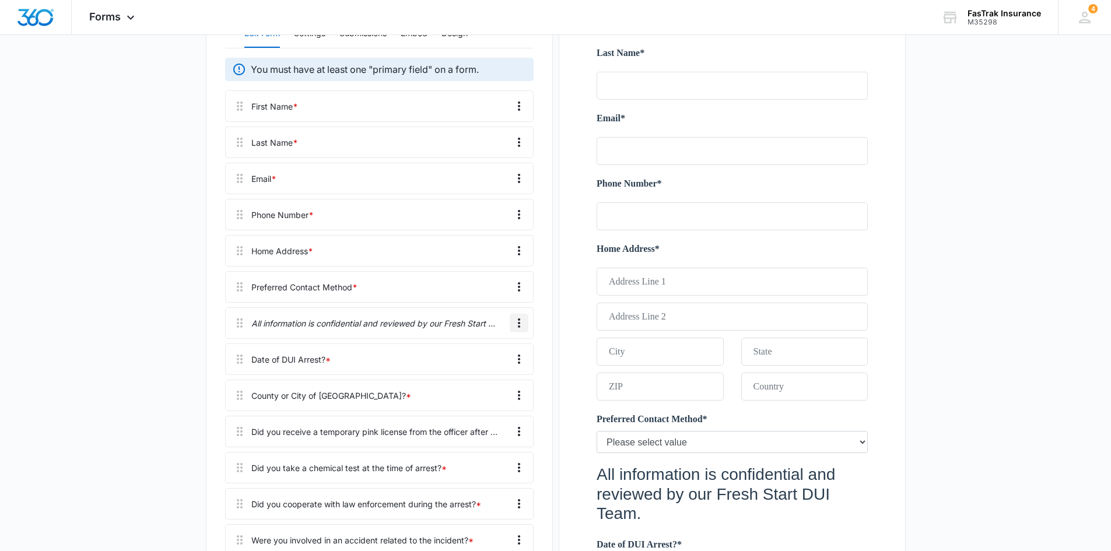
click at [517, 323] on icon "Overflow Menu" at bounding box center [519, 323] width 14 height 14
click at [498, 352] on div "Edit" at bounding box center [487, 356] width 25 height 8
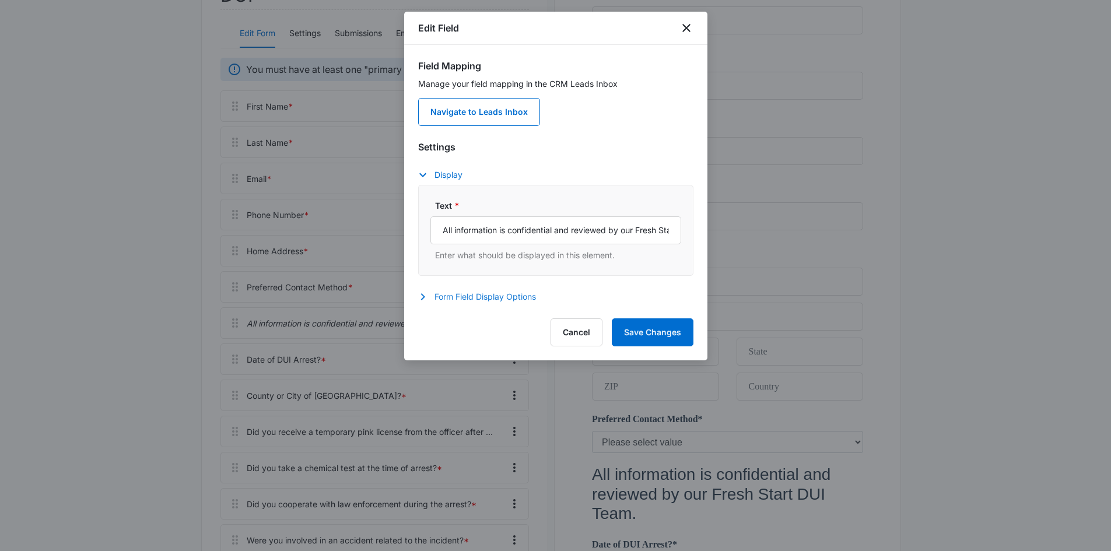
click at [487, 291] on button "Form Field Display Options" at bounding box center [483, 297] width 130 height 14
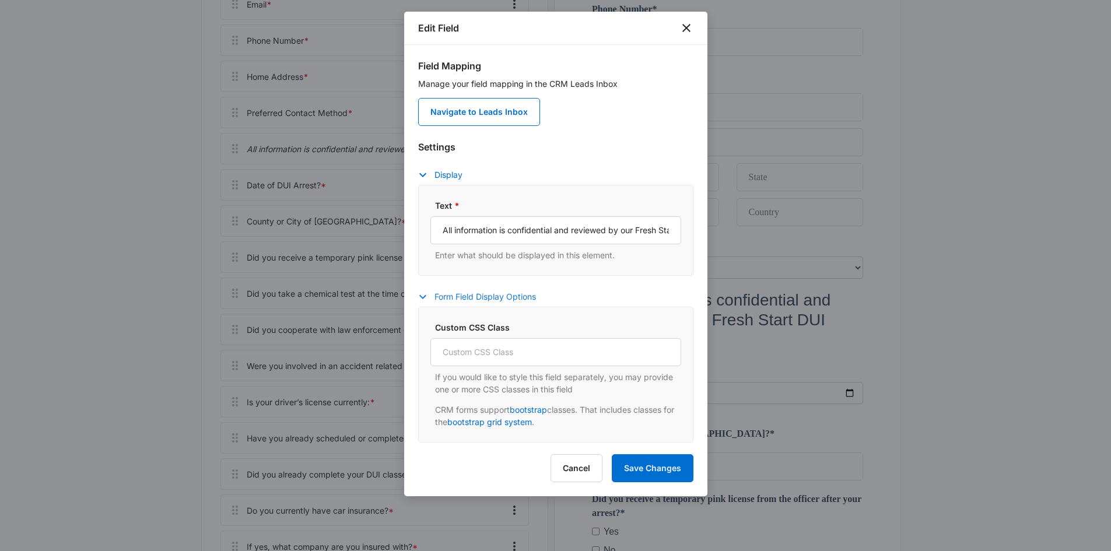
scroll to position [408, 0]
click at [569, 480] on button "Cancel" at bounding box center [577, 468] width 52 height 28
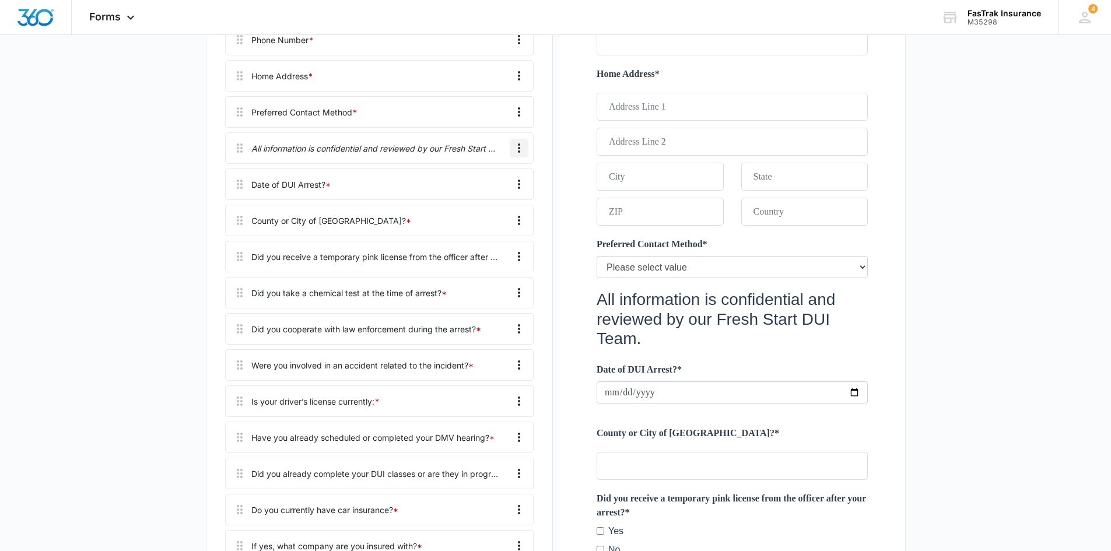
click at [520, 155] on button "Overflow Menu" at bounding box center [519, 148] width 19 height 19
click at [492, 186] on button "Edit" at bounding box center [494, 181] width 67 height 18
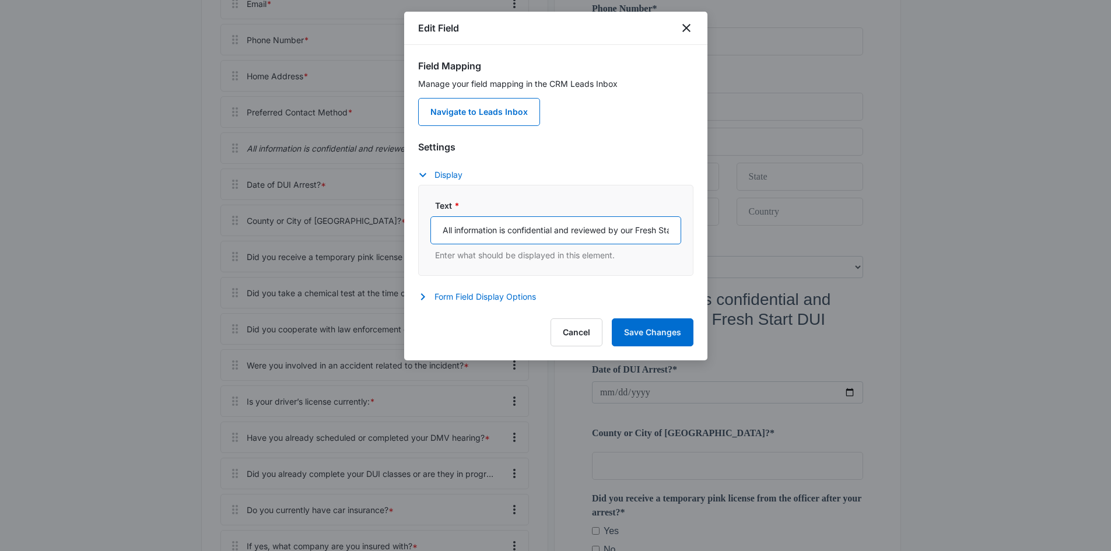
click at [513, 219] on input "All information is confidential and reviewed by our Fresh Start DUI Team." at bounding box center [556, 230] width 251 height 28
click at [581, 338] on button "Cancel" at bounding box center [577, 333] width 52 height 28
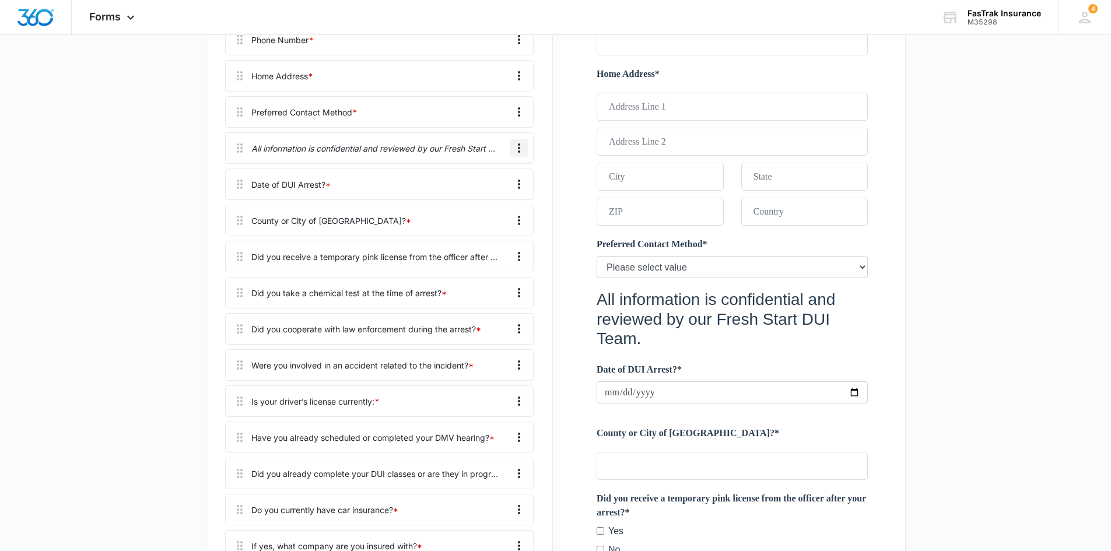
click at [517, 144] on icon "Overflow Menu" at bounding box center [519, 148] width 14 height 14
click at [482, 201] on div "Delete" at bounding box center [487, 198] width 25 height 8
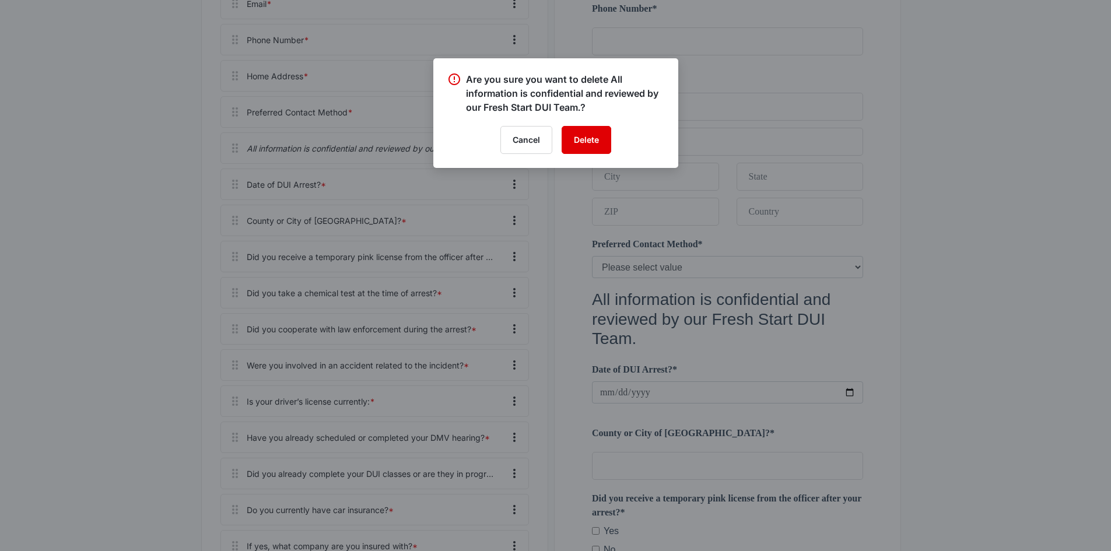
click at [569, 139] on button "Delete" at bounding box center [587, 140] width 50 height 28
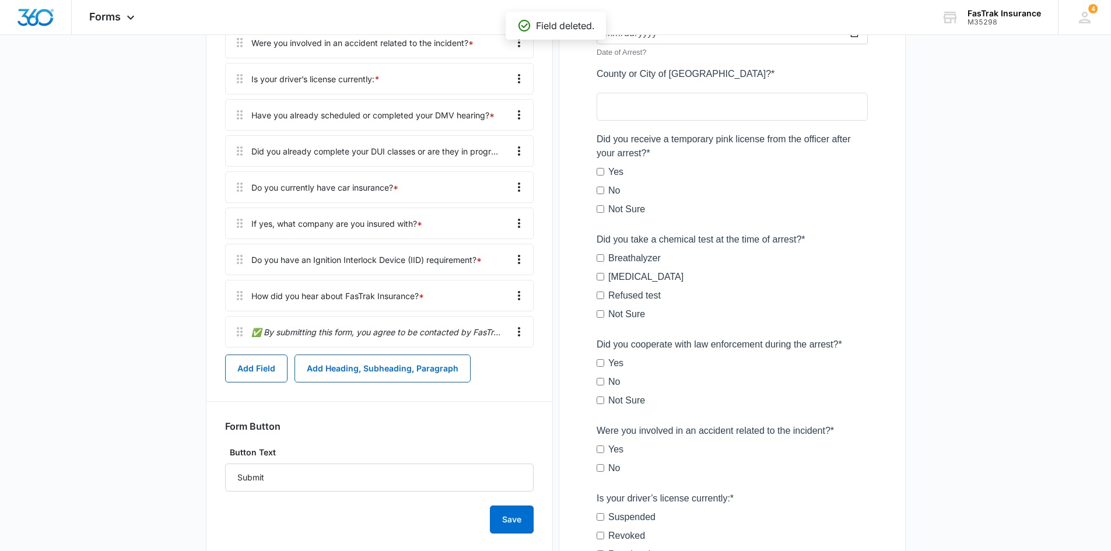
scroll to position [700, 0]
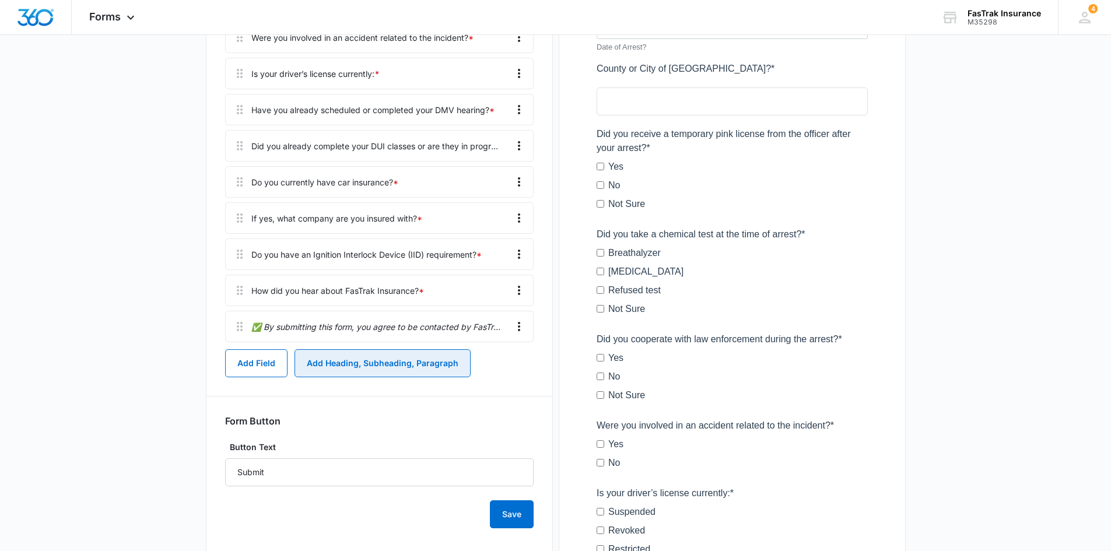
click at [444, 370] on button "Add Heading, Subheading, Paragraph" at bounding box center [383, 363] width 176 height 28
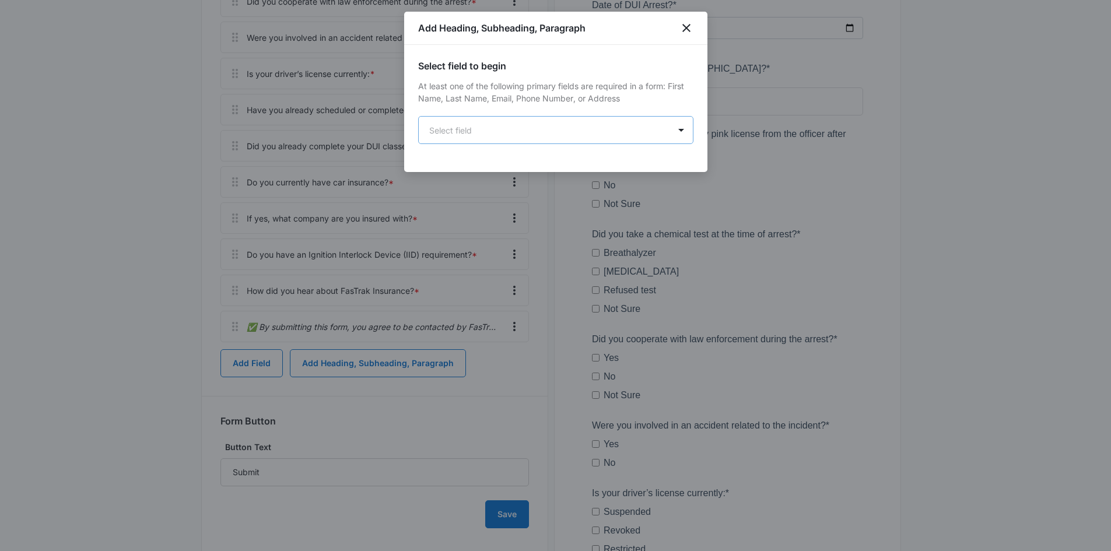
scroll to position [0, 0]
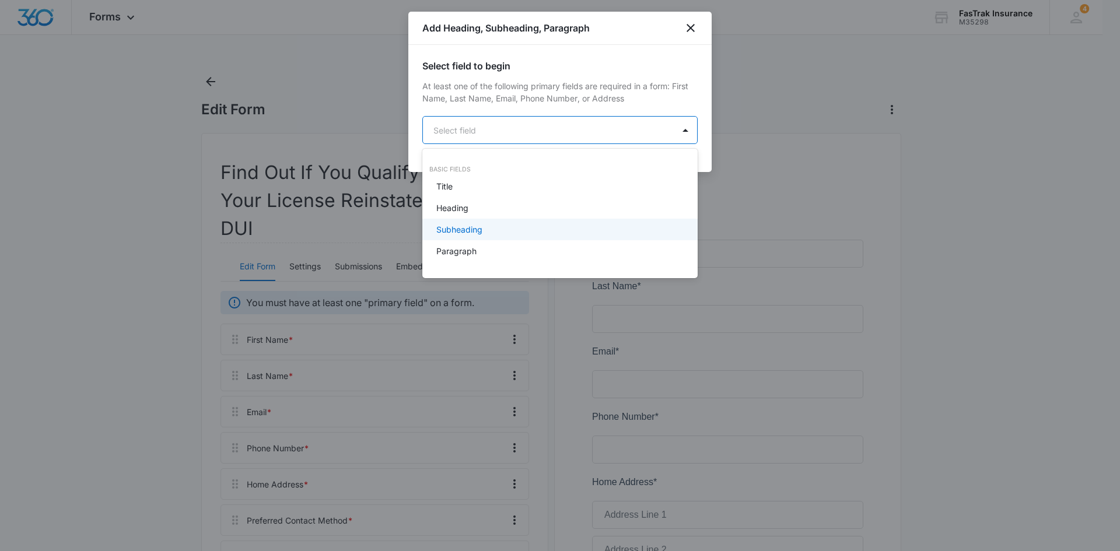
click at [480, 242] on div "Paragraph" at bounding box center [559, 251] width 275 height 22
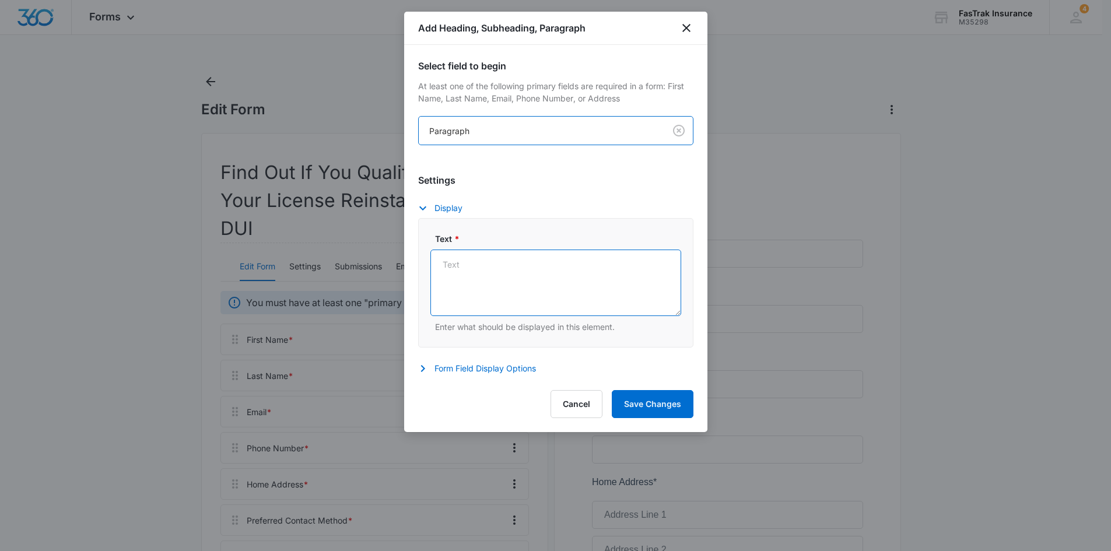
click at [544, 276] on textarea "Text *" at bounding box center [556, 283] width 251 height 67
paste textarea "All information is confidential and reviewed by our Fresh Start DUI Team."
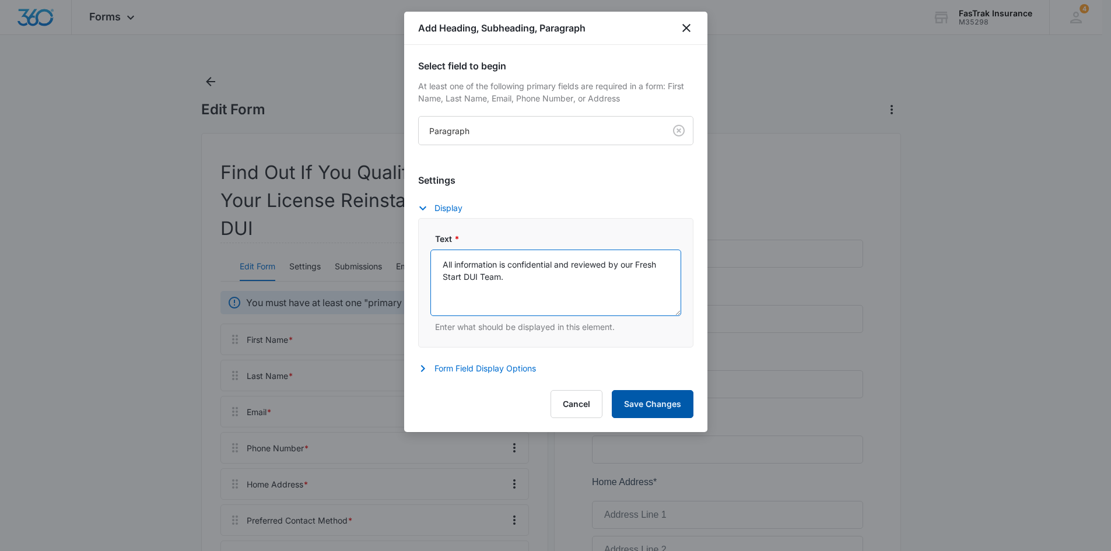
type textarea "All information is confidential and reviewed by our Fresh Start DUI Team."
click at [661, 407] on button "Save Changes" at bounding box center [653, 404] width 82 height 28
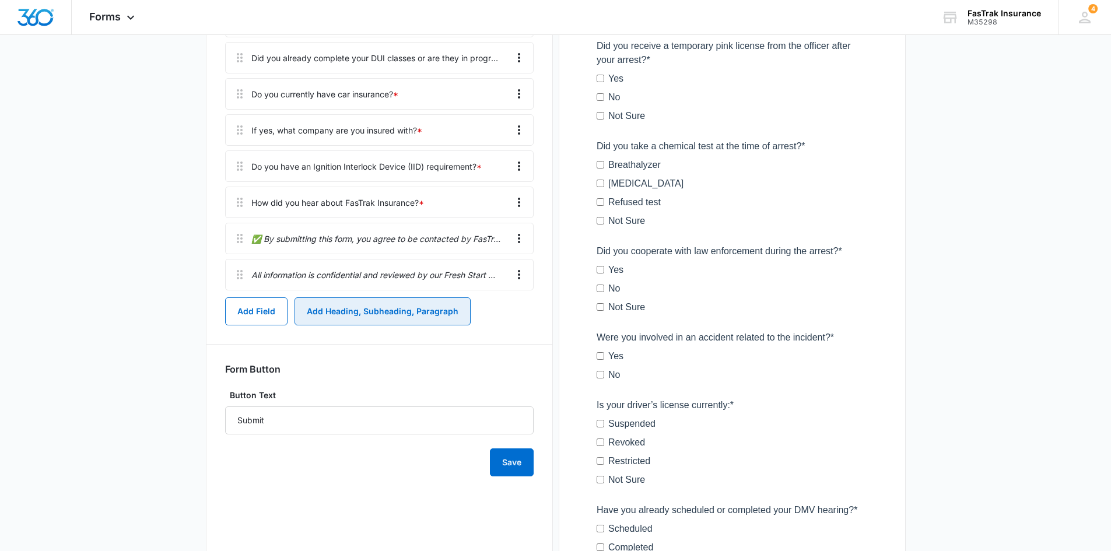
scroll to position [761, 0]
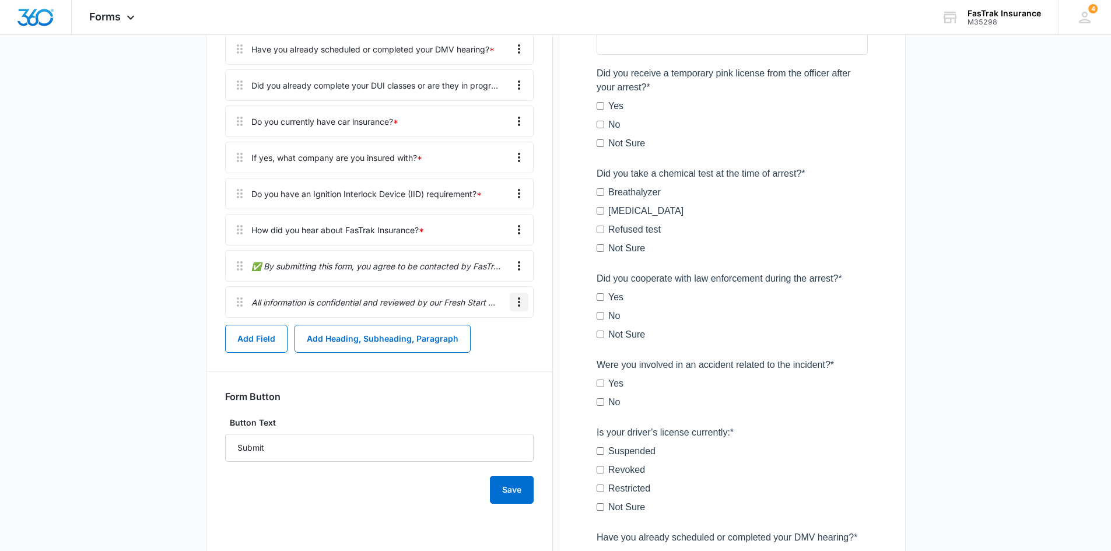
click at [524, 302] on icon "Overflow Menu" at bounding box center [519, 302] width 14 height 14
click at [485, 341] on button "Edit" at bounding box center [494, 335] width 67 height 18
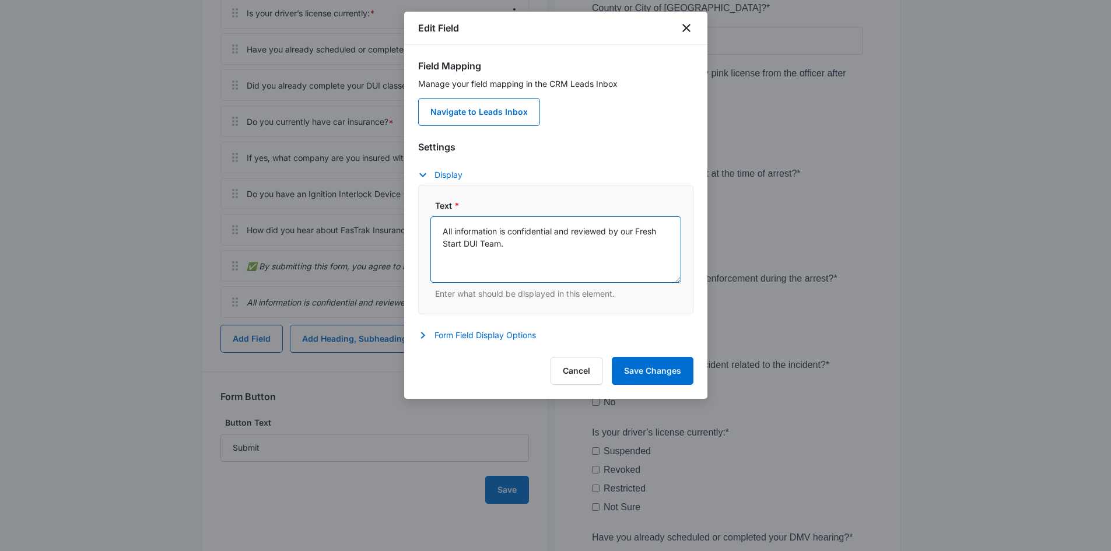
click at [529, 244] on textarea "All information is confidential and reviewed by our Fresh Start DUI Team." at bounding box center [556, 249] width 251 height 67
click at [579, 368] on button "Cancel" at bounding box center [577, 371] width 52 height 28
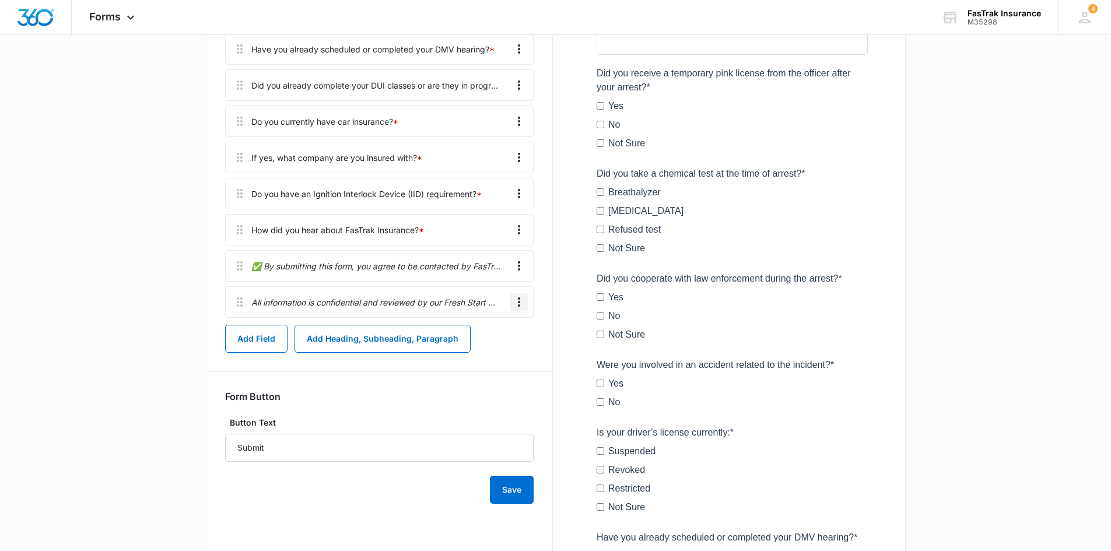
click at [521, 304] on icon "Overflow Menu" at bounding box center [519, 302] width 14 height 14
click at [499, 339] on button "Edit" at bounding box center [494, 335] width 67 height 18
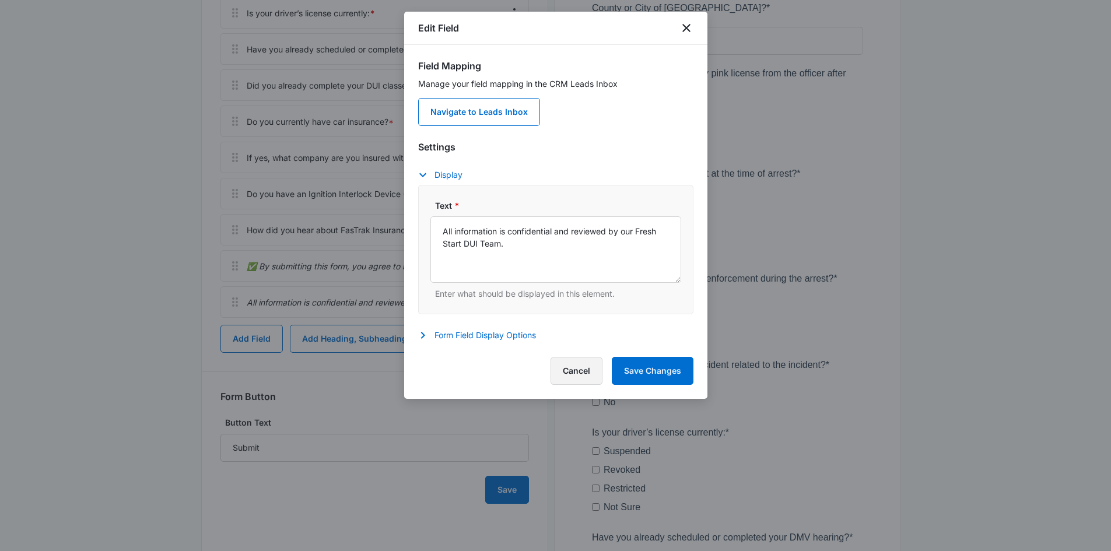
click at [571, 374] on button "Cancel" at bounding box center [577, 371] width 52 height 28
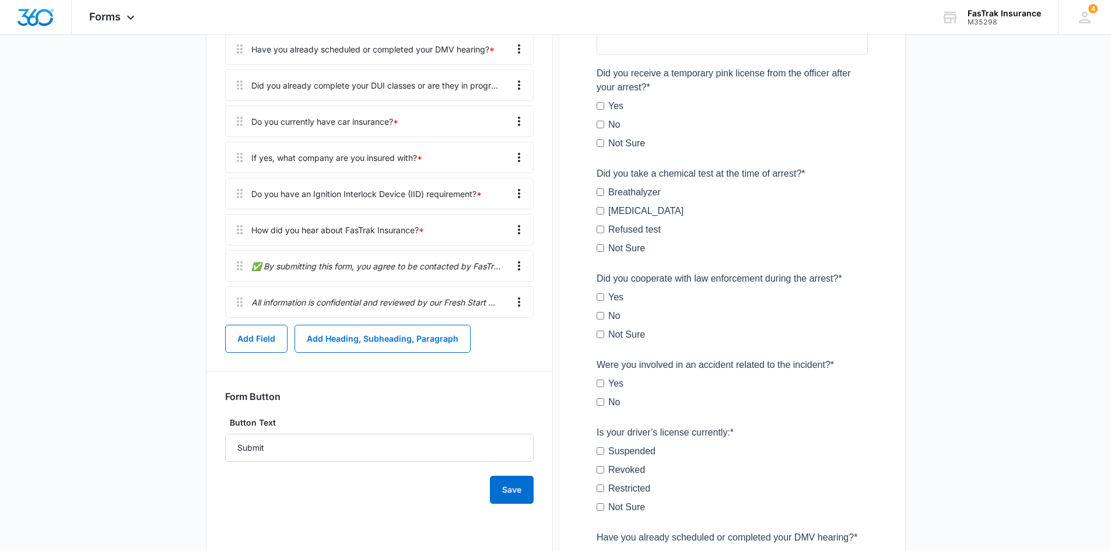
click at [519, 312] on div "All information is confidential and reviewed by our Fresh Start DUI Team." at bounding box center [379, 302] width 309 height 32
click at [519, 309] on icon "Overflow Menu" at bounding box center [519, 302] width 14 height 14
click at [506, 351] on button "Delete" at bounding box center [494, 353] width 67 height 18
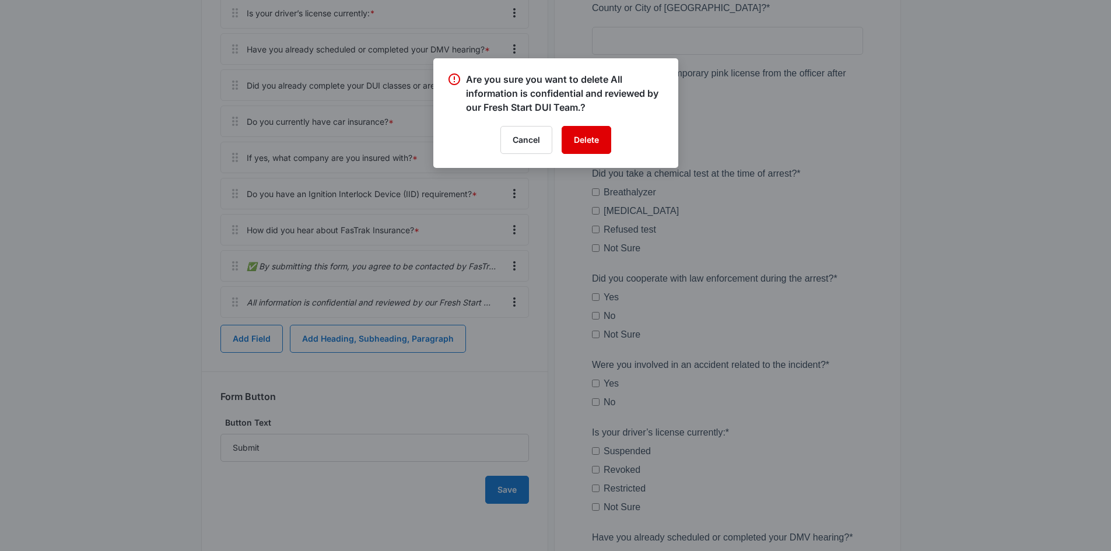
click at [593, 135] on button "Delete" at bounding box center [587, 140] width 50 height 28
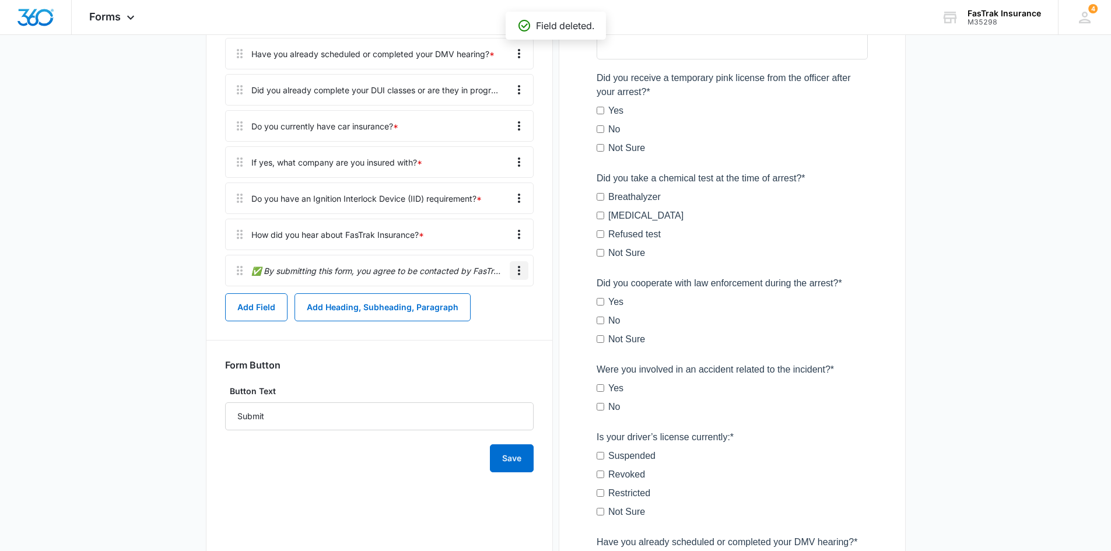
scroll to position [720, 0]
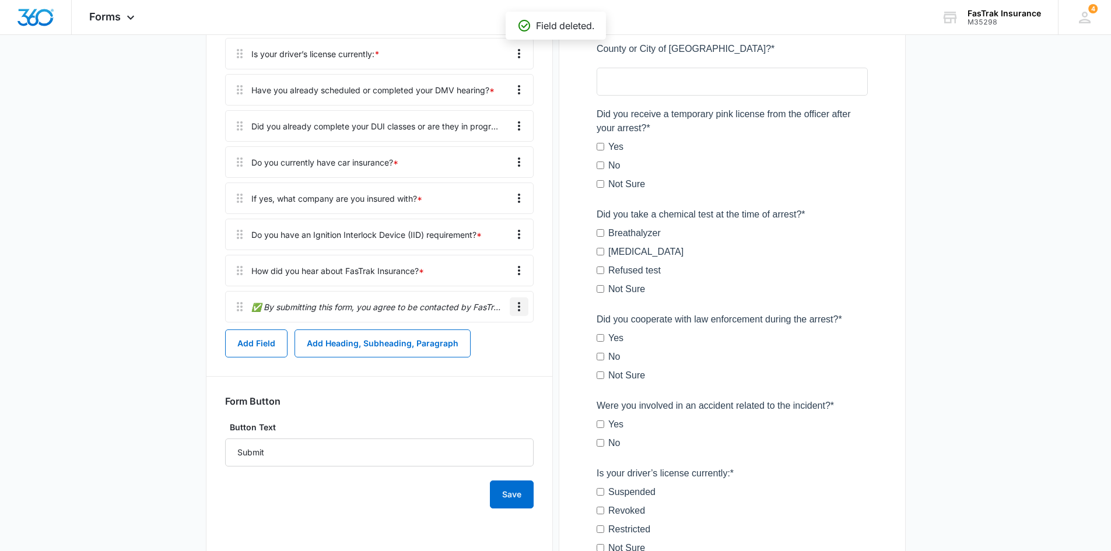
click at [520, 312] on icon "Overflow Menu" at bounding box center [519, 307] width 14 height 14
click at [500, 338] on div "Edit" at bounding box center [487, 339] width 25 height 8
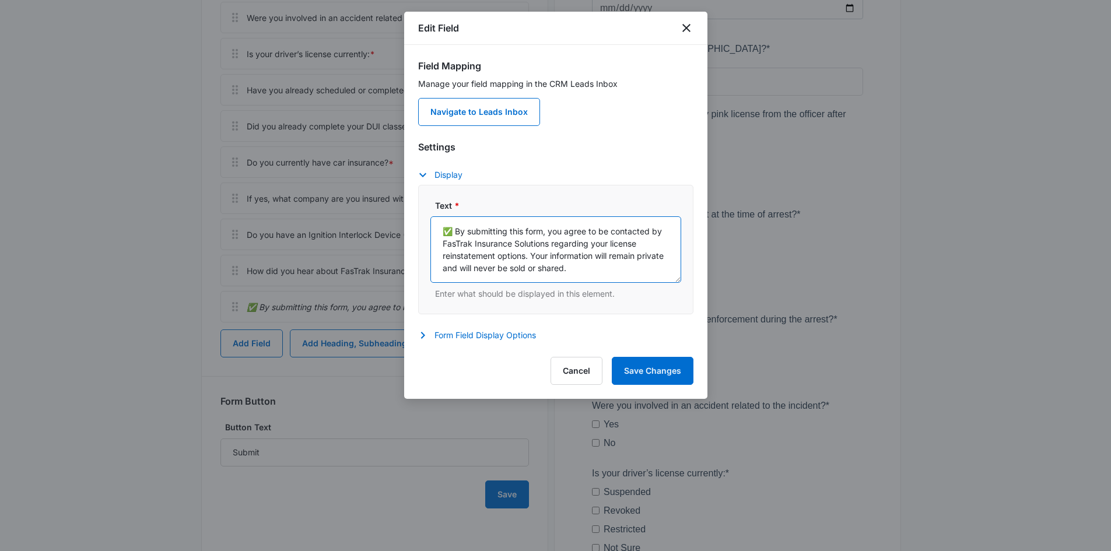
click at [510, 251] on textarea "✅ By submitting this form, you agree to be contacted by FasTrak Insurance Solut…" at bounding box center [556, 249] width 251 height 67
click at [510, 250] on textarea "✅ By submitting this form, you agree to be contacted by FasTrak Insurance Solut…" at bounding box center [556, 249] width 251 height 67
paste textarea "All information is confidential and reviewed by our Fresh Start DUI Team"
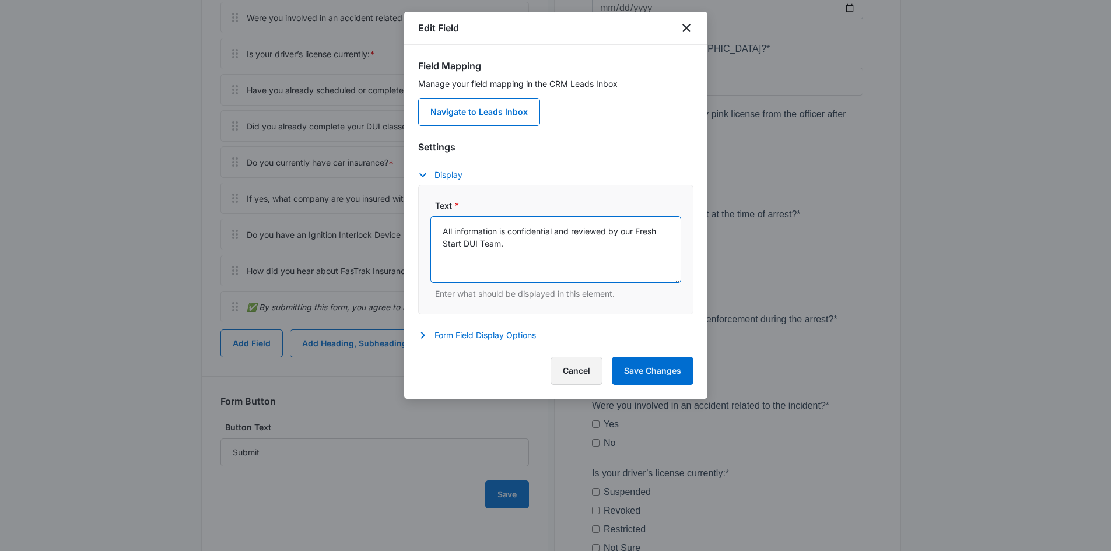
type textarea "All information is confidential and reviewed by our Fresh Start DUI Team."
click at [556, 365] on button "Cancel" at bounding box center [577, 371] width 52 height 28
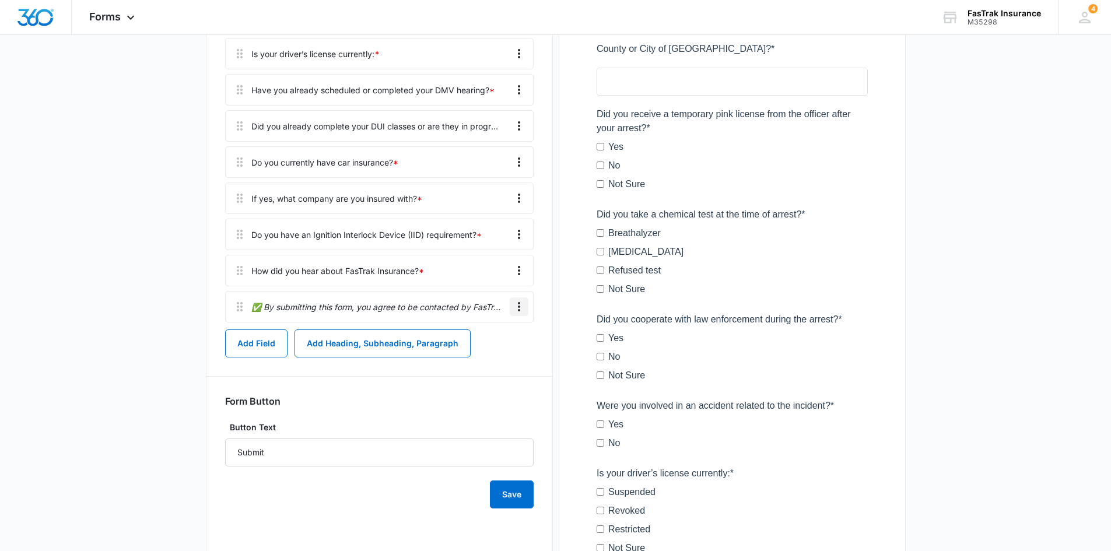
click at [517, 306] on icon "Overflow Menu" at bounding box center [519, 307] width 14 height 14
click at [489, 339] on div "Edit" at bounding box center [487, 339] width 25 height 8
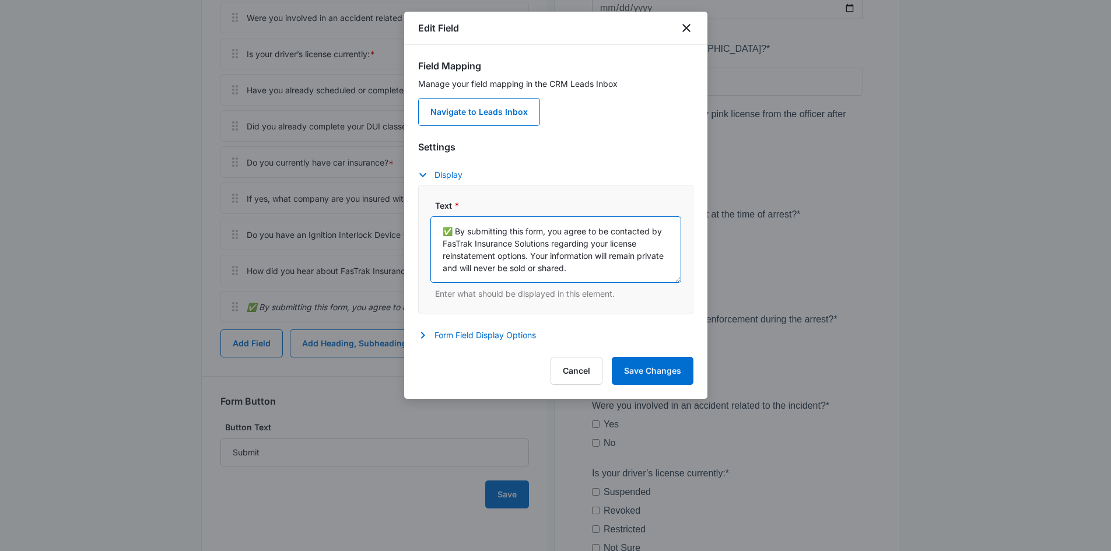
click at [597, 274] on textarea "✅ By submitting this form, you agree to be contacted by FasTrak Insurance Solut…" at bounding box center [556, 249] width 251 height 67
paste textarea "All information is confidential and reviewed by our Fresh Start DUI Team."
click at [456, 228] on textarea "✅ By submitting this form, you agree to be contacted by FasTrak Insurance Solut…" at bounding box center [556, 249] width 251 height 67
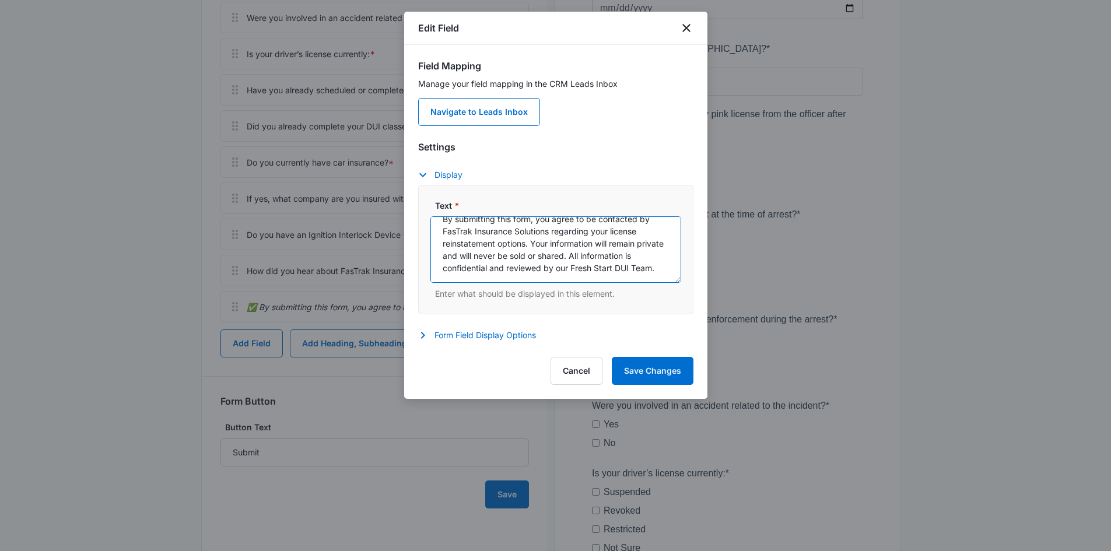
type textarea "By submitting this form, you agree to be contacted by FasTrak Insurance Solutio…"
click at [526, 277] on textarea "By submitting this form, you agree to be contacted by FasTrak Insurance Solutio…" at bounding box center [556, 249] width 251 height 67
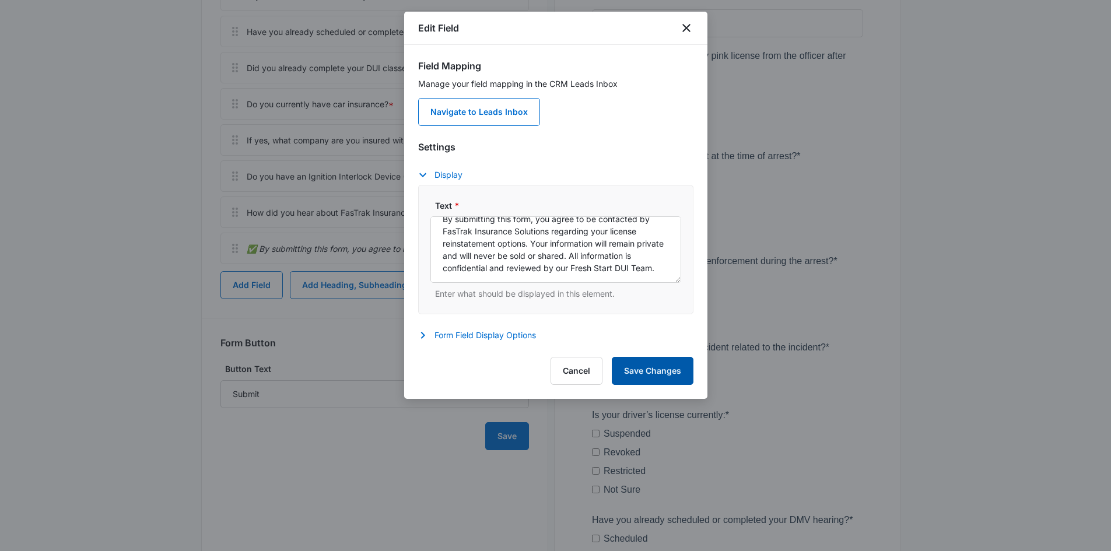
click at [652, 379] on button "Save Changes" at bounding box center [653, 371] width 82 height 28
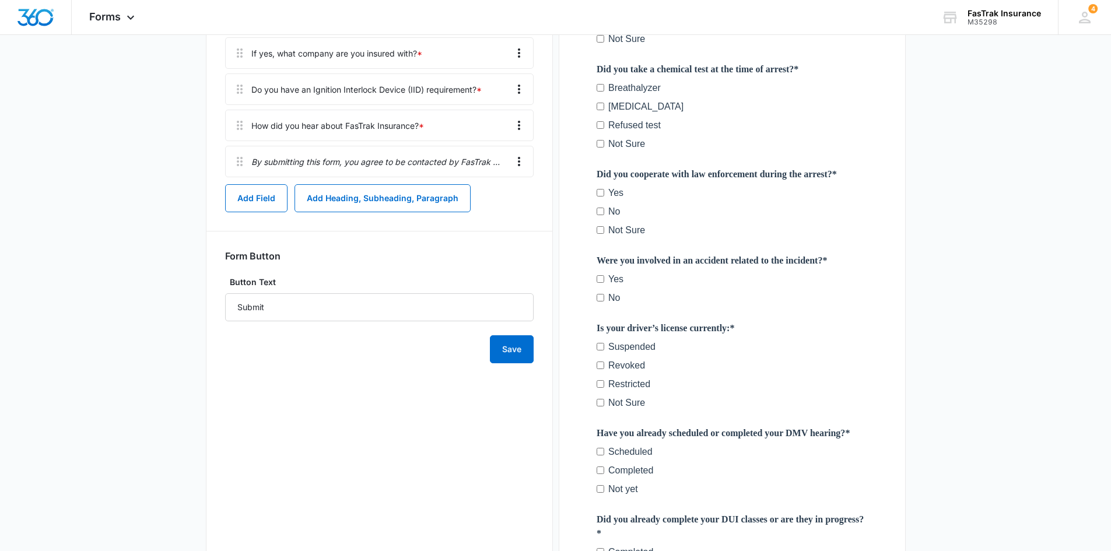
scroll to position [875, 0]
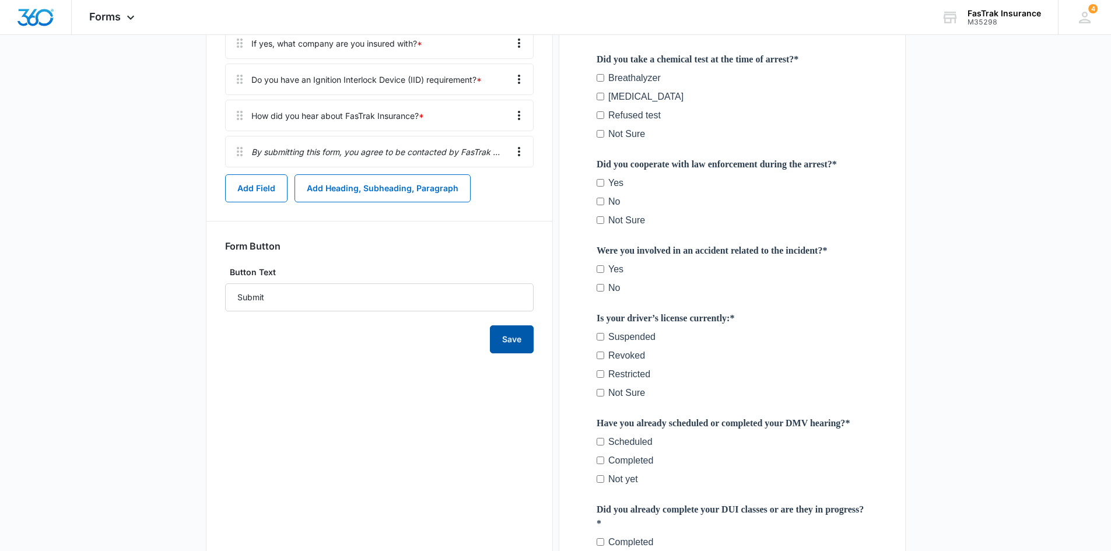
click at [506, 344] on button "Save" at bounding box center [512, 340] width 44 height 28
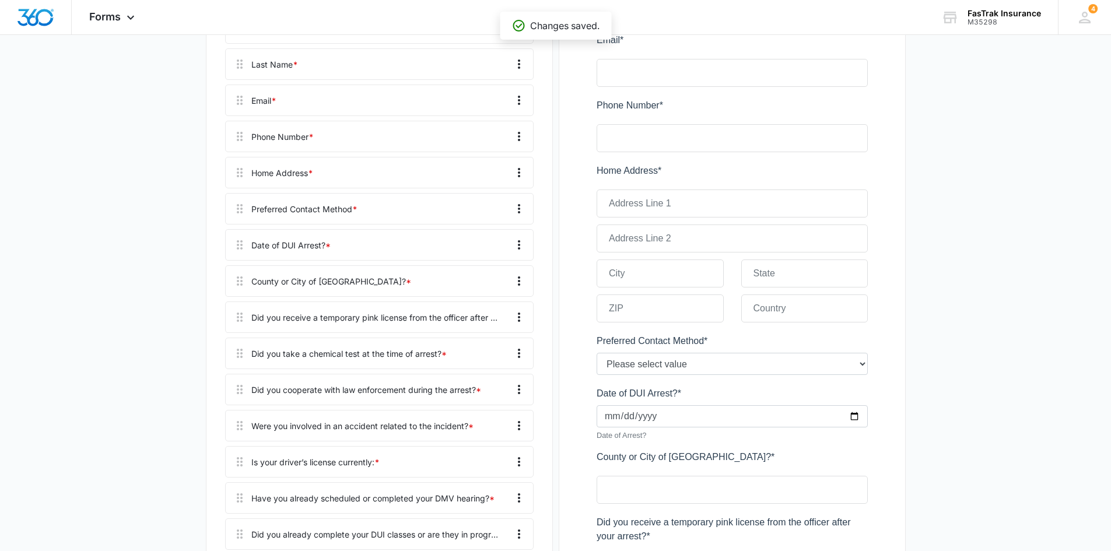
scroll to position [0, 0]
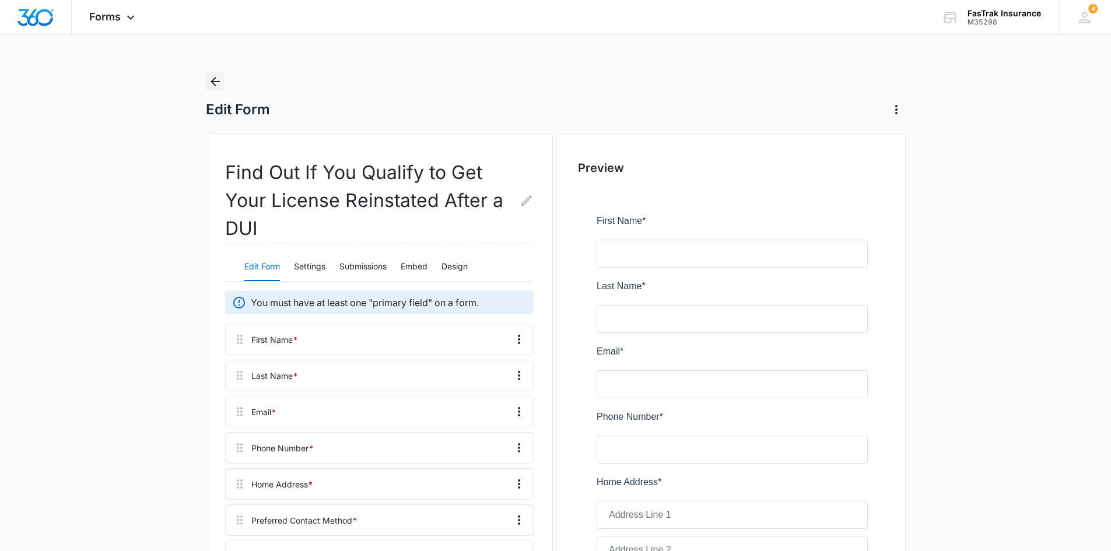
click at [221, 90] on button "Back" at bounding box center [215, 81] width 19 height 19
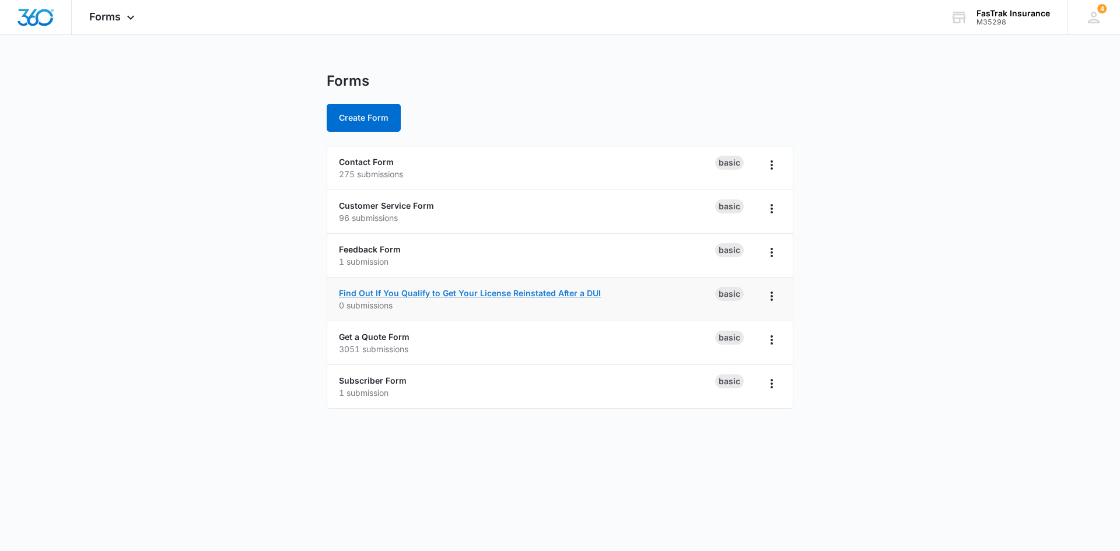
click at [339, 295] on link "Find Out If You Qualify to Get Your License Reinstated After a DUI" at bounding box center [470, 293] width 262 height 10
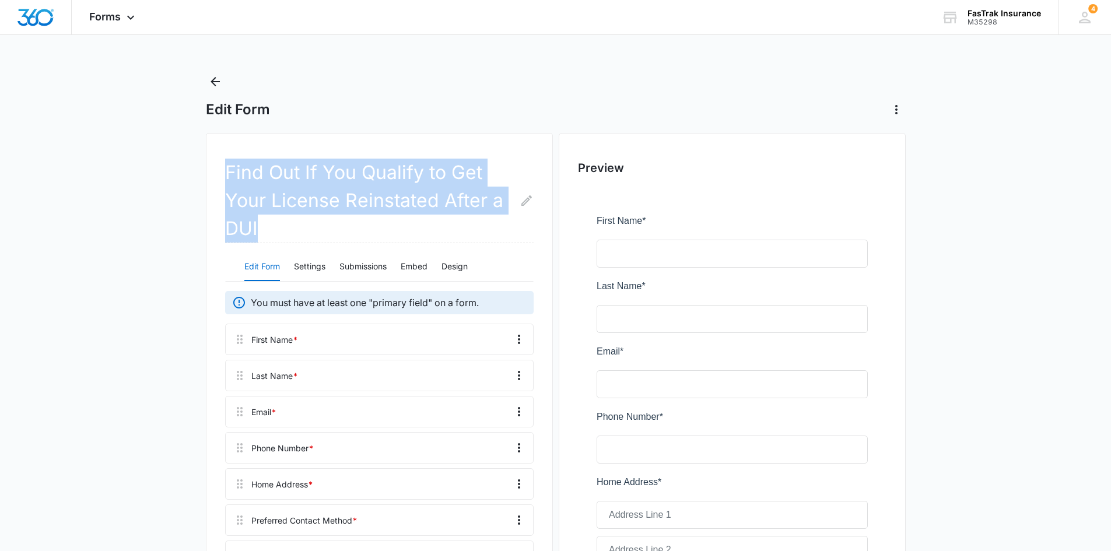
drag, startPoint x: 226, startPoint y: 170, endPoint x: 281, endPoint y: 232, distance: 82.7
click at [281, 232] on h2 "Find Out If You Qualify to Get Your License Reinstated After a DUI" at bounding box center [379, 201] width 309 height 85
copy h2 "Find Out If You Qualify to Get Your License Reinstated After a DUI"
click at [215, 81] on icon "Back" at bounding box center [215, 82] width 14 height 14
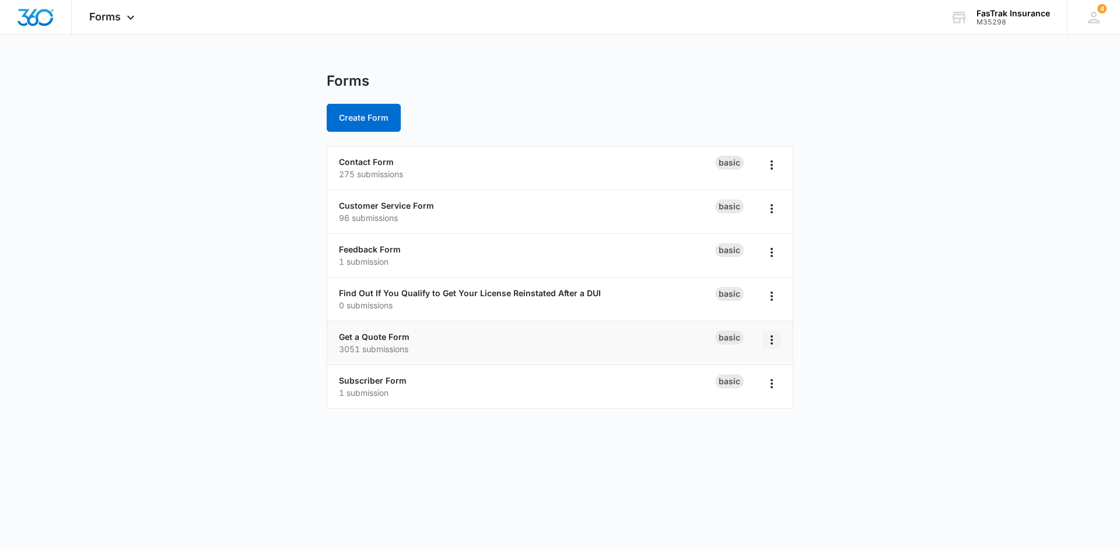
click at [768, 339] on icon "Overflow Menu" at bounding box center [772, 340] width 14 height 14
click at [393, 337] on link "Get a Quote Form" at bounding box center [374, 337] width 71 height 10
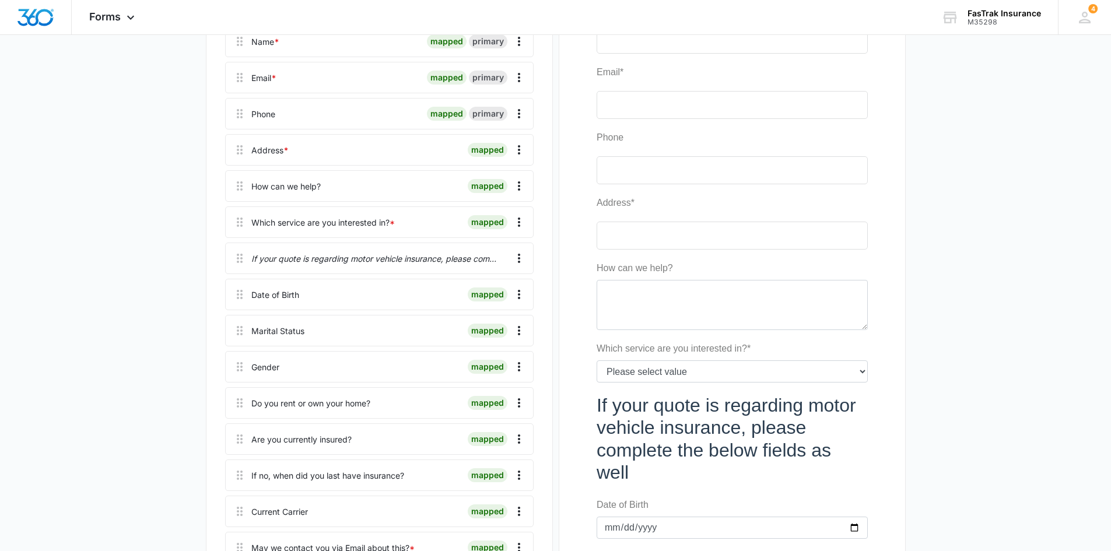
scroll to position [233, 0]
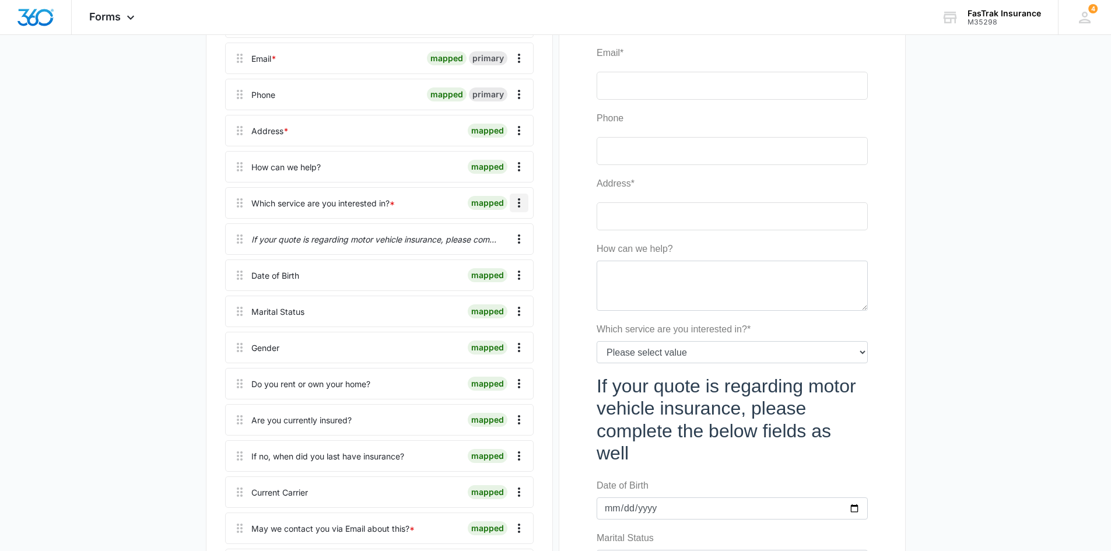
click at [516, 203] on icon "Overflow Menu" at bounding box center [519, 203] width 14 height 14
click at [485, 236] on div "Edit" at bounding box center [487, 236] width 25 height 8
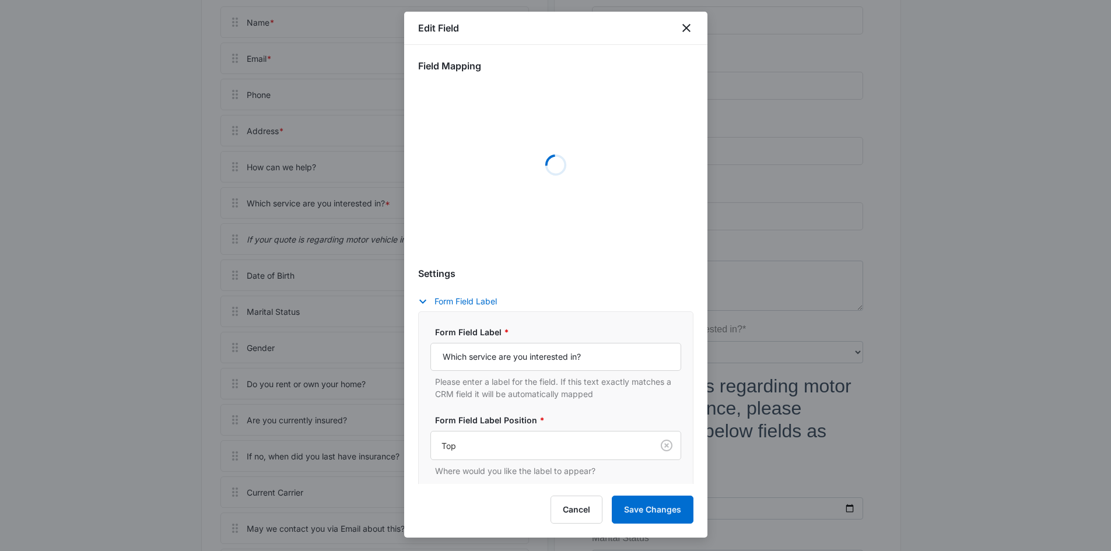
select select "355"
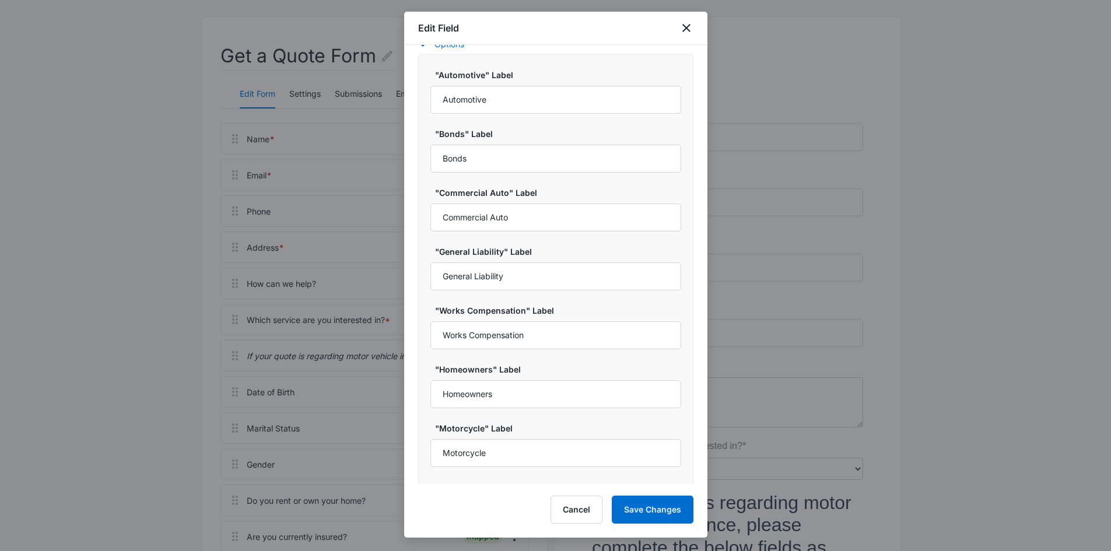
scroll to position [532, 0]
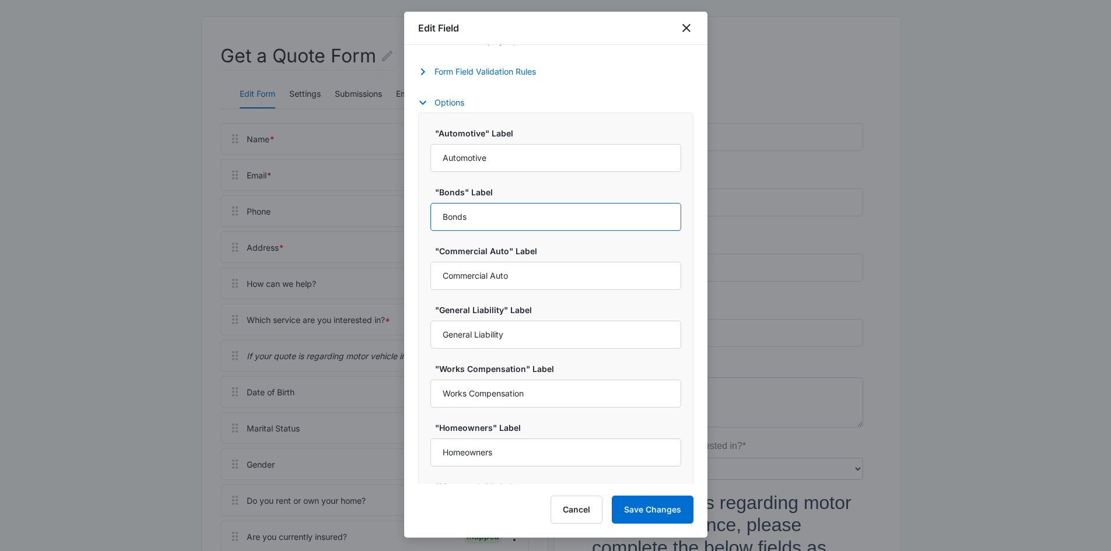
click at [523, 215] on input "Bonds" at bounding box center [556, 217] width 251 height 28
type input "SR22"
click at [639, 510] on button "Save Changes" at bounding box center [653, 510] width 82 height 28
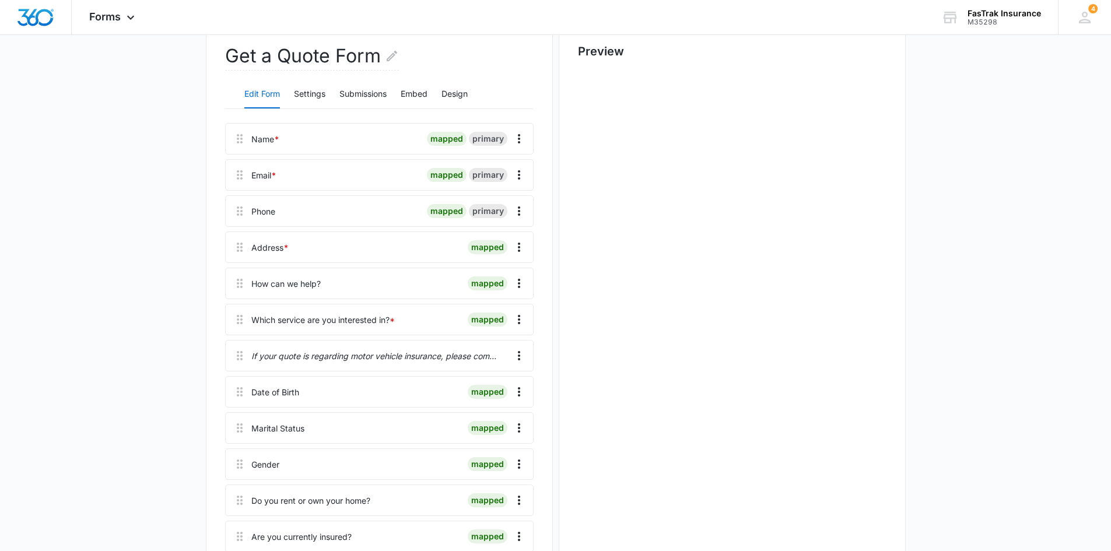
scroll to position [0, 0]
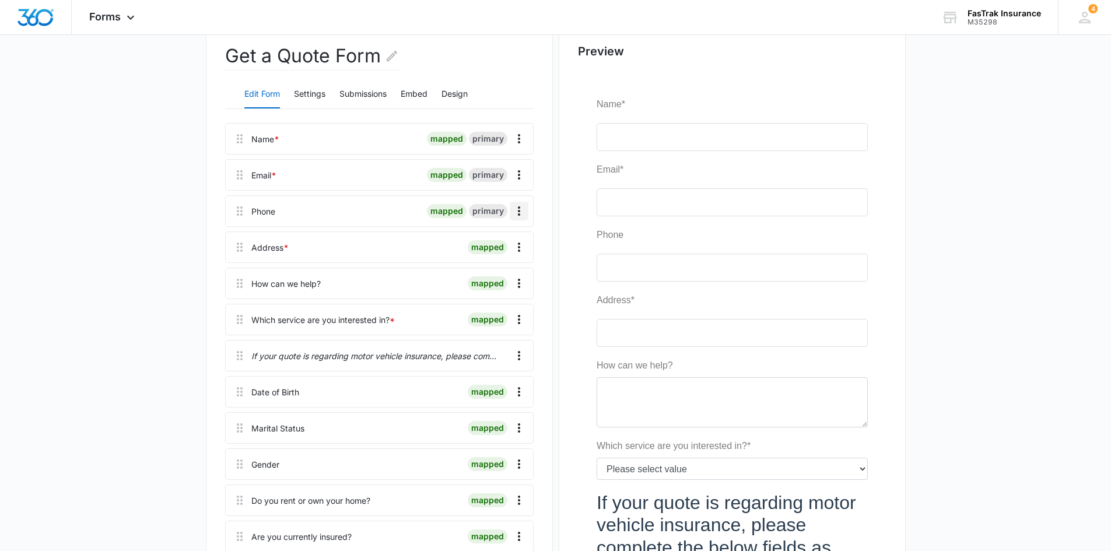
click at [522, 211] on icon "Overflow Menu" at bounding box center [519, 211] width 14 height 14
click at [505, 236] on button "Edit" at bounding box center [494, 244] width 67 height 18
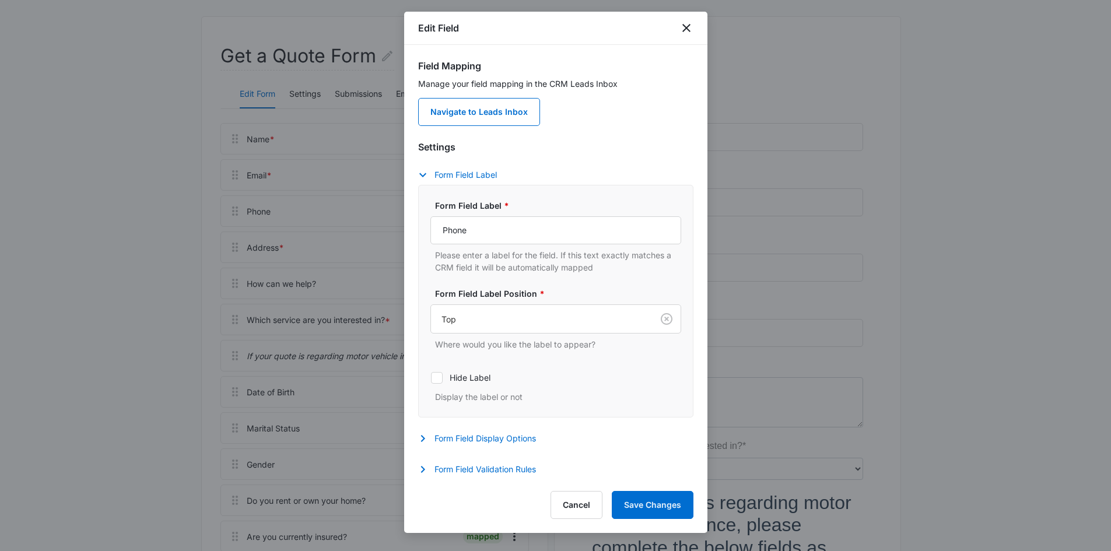
click at [471, 431] on div "Settings Form Field Label Form Field Label * Phone Please enter a label for the…" at bounding box center [555, 310] width 275 height 340
click at [469, 436] on button "Form Field Display Options" at bounding box center [483, 439] width 130 height 14
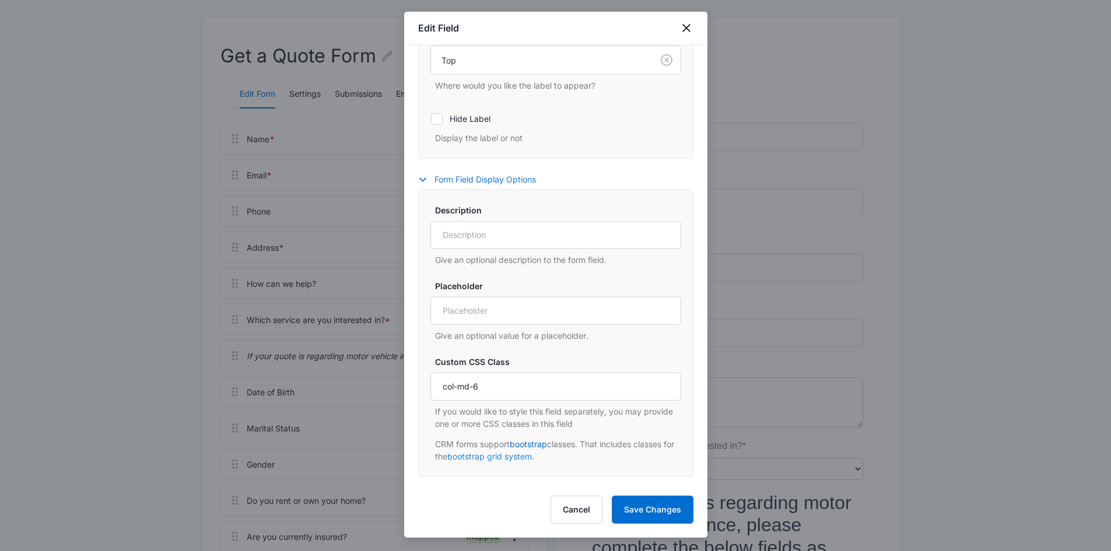
scroll to position [283, 0]
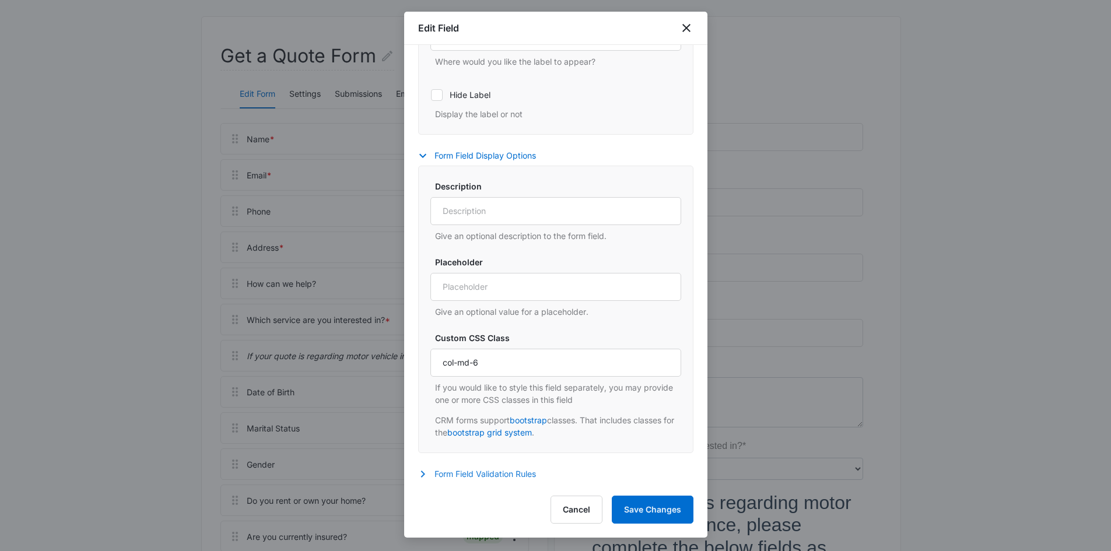
click at [458, 474] on button "Form Field Validation Rules" at bounding box center [483, 474] width 130 height 14
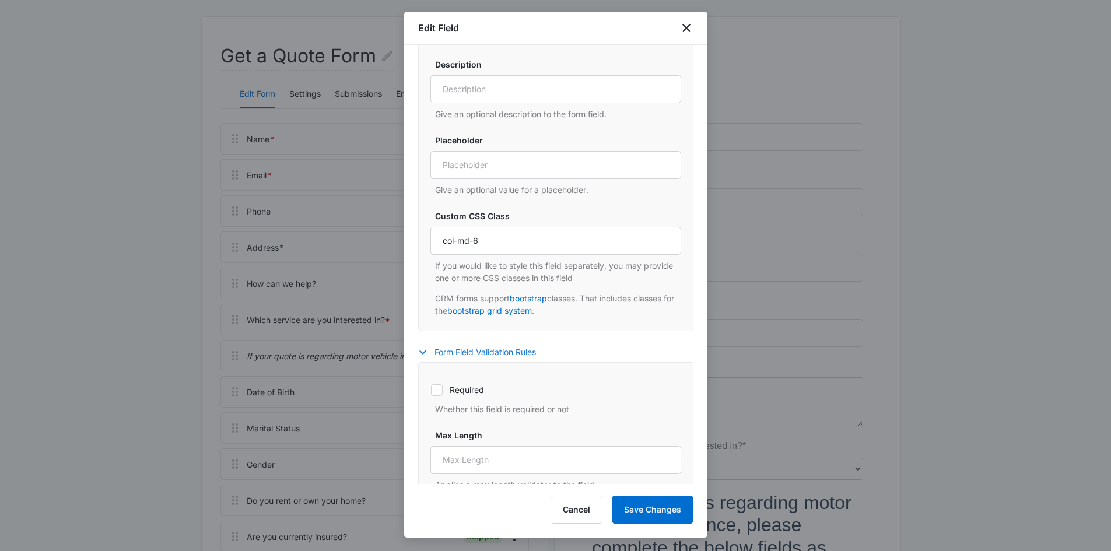
scroll to position [458, 0]
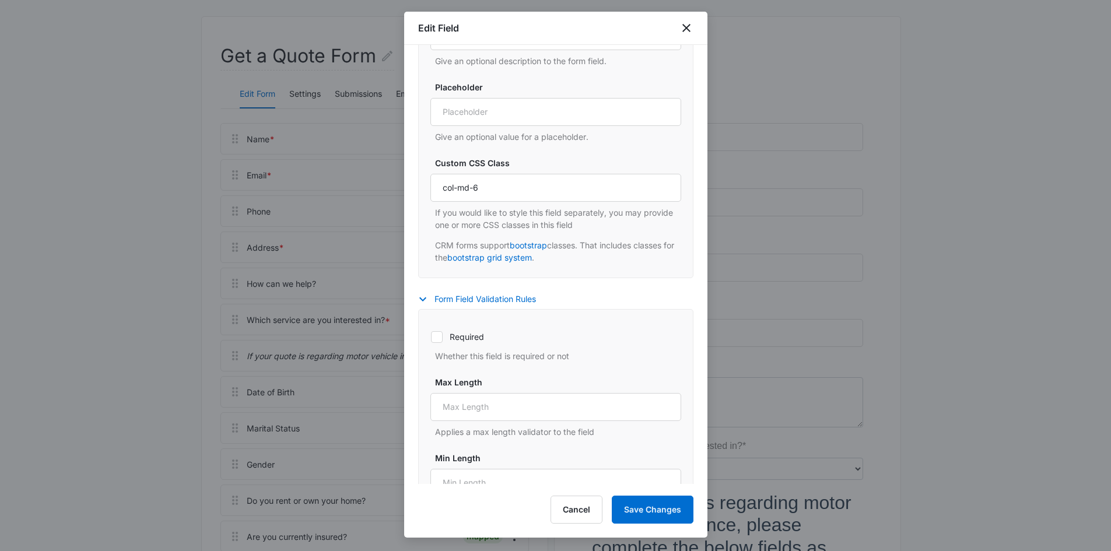
click at [468, 330] on div "Required Whether this field is required or not" at bounding box center [556, 343] width 251 height 39
click at [468, 338] on label "Required" at bounding box center [556, 337] width 251 height 12
click at [431, 337] on input "Required" at bounding box center [431, 337] width 1 height 1
checkbox input "true"
click at [667, 509] on button "Save Changes" at bounding box center [653, 510] width 82 height 28
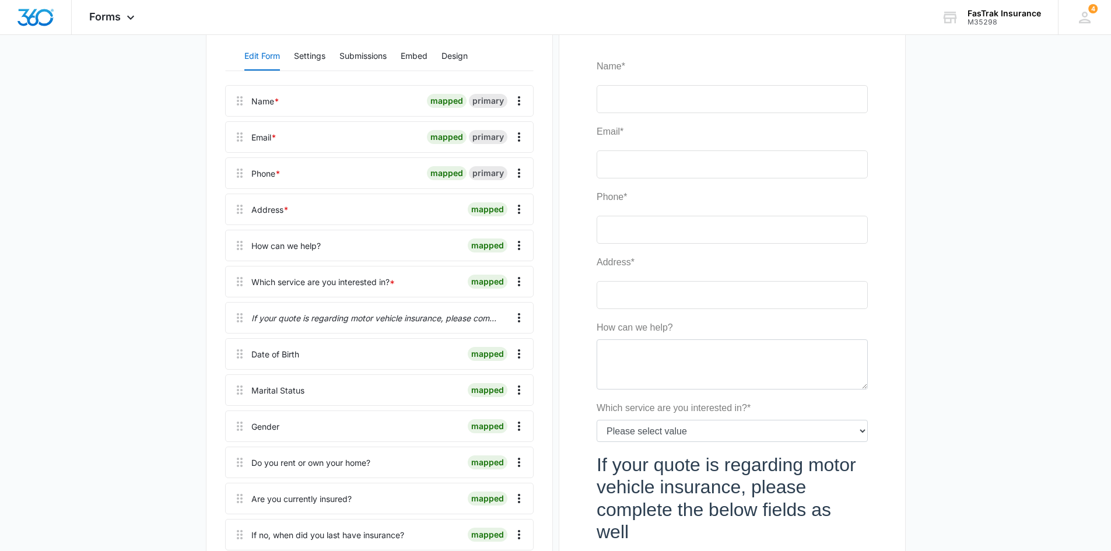
scroll to position [175, 0]
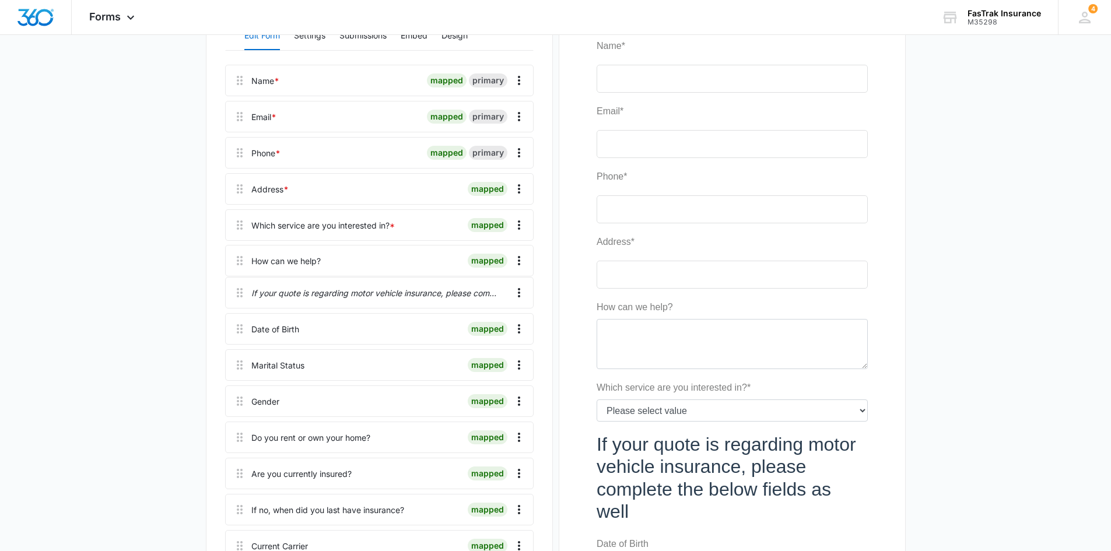
drag, startPoint x: 237, startPoint y: 229, endPoint x: 237, endPoint y: 262, distance: 33.3
click at [237, 262] on div "Name * mapped primary Email * mapped primary Phone * mapped primary Address * m…" at bounding box center [379, 370] width 309 height 610
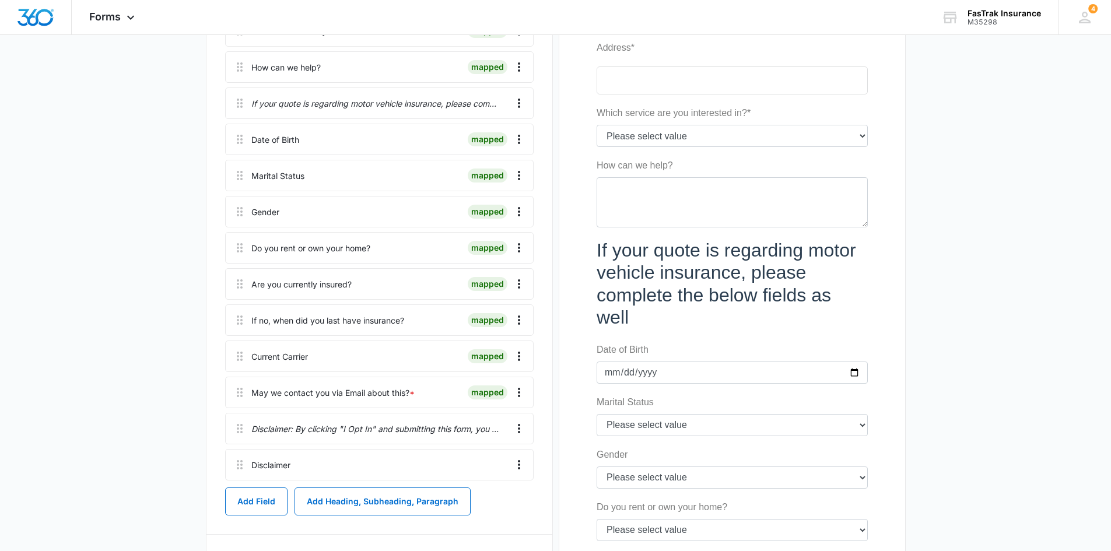
scroll to position [350, 0]
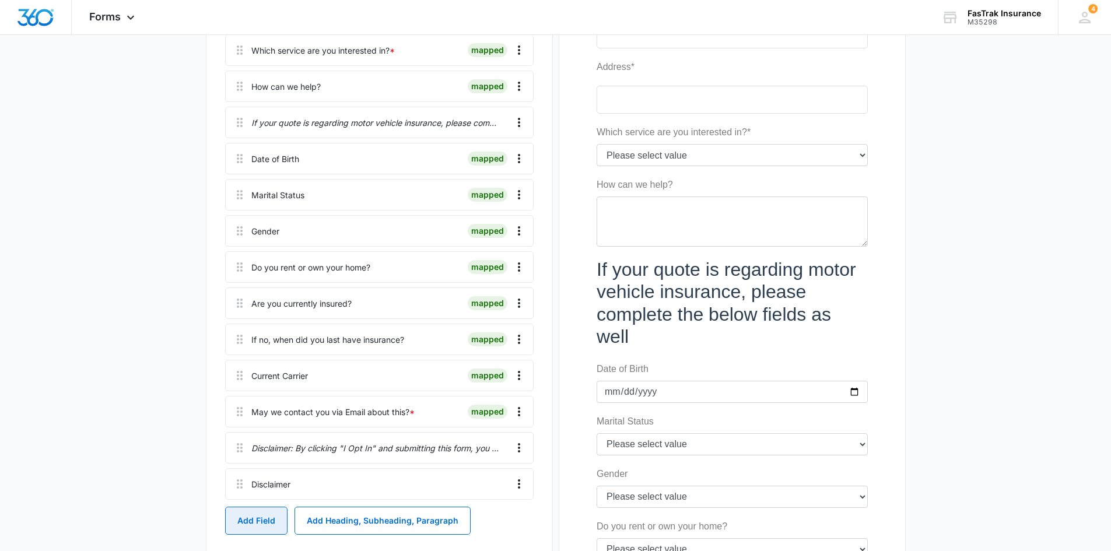
click at [254, 518] on button "Add Field" at bounding box center [256, 521] width 62 height 28
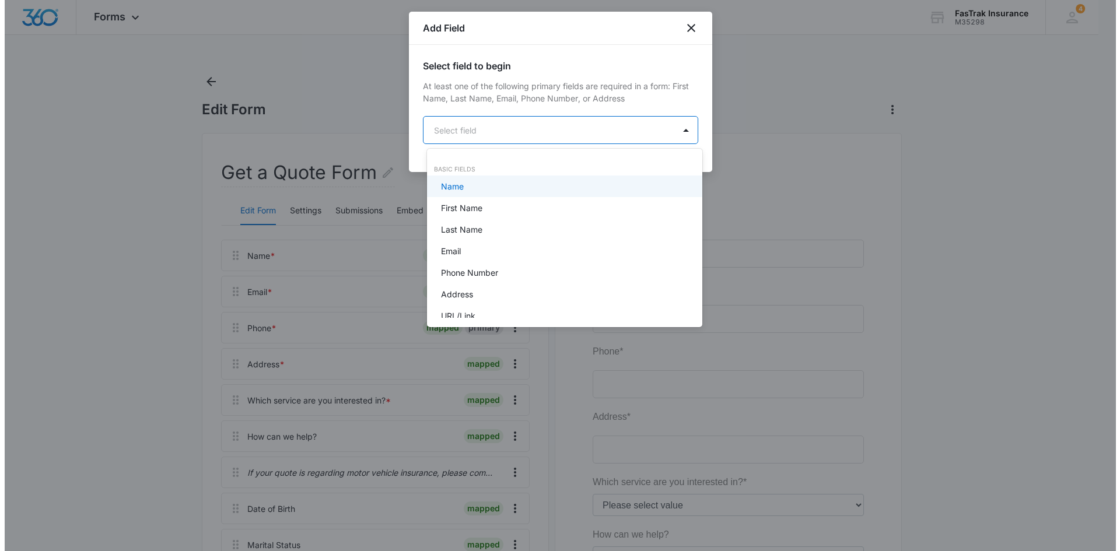
scroll to position [0, 0]
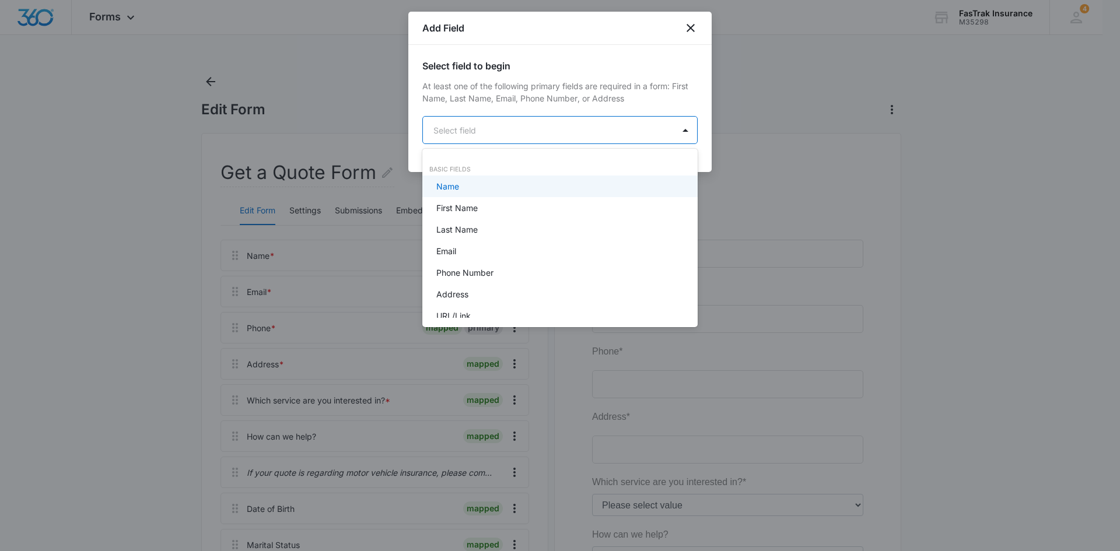
click at [485, 128] on body "Forms Apps Reputation Websites Forms CRM Email Social Payments POS Content Ads …" at bounding box center [560, 275] width 1120 height 551
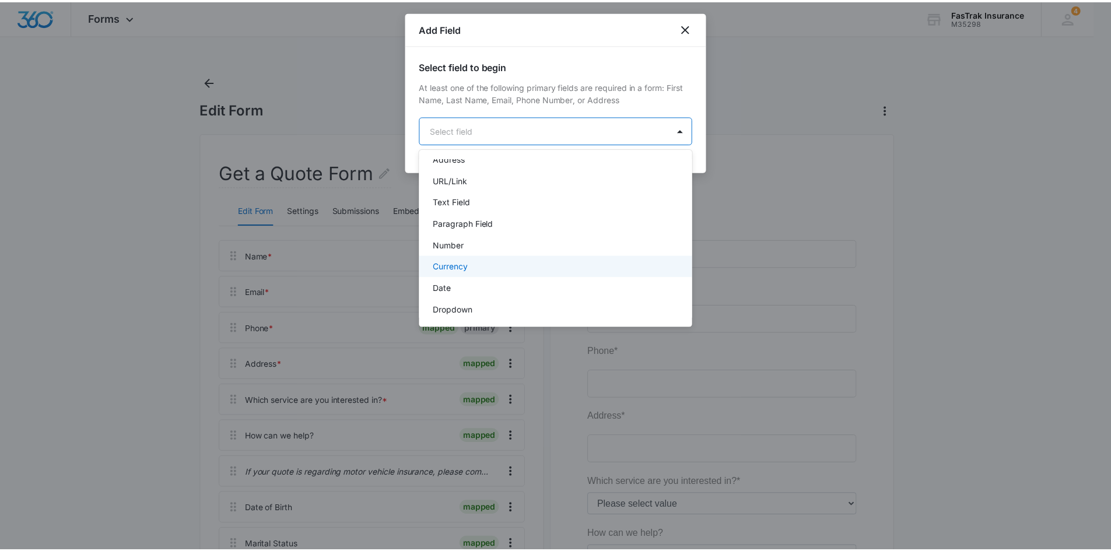
scroll to position [117, 0]
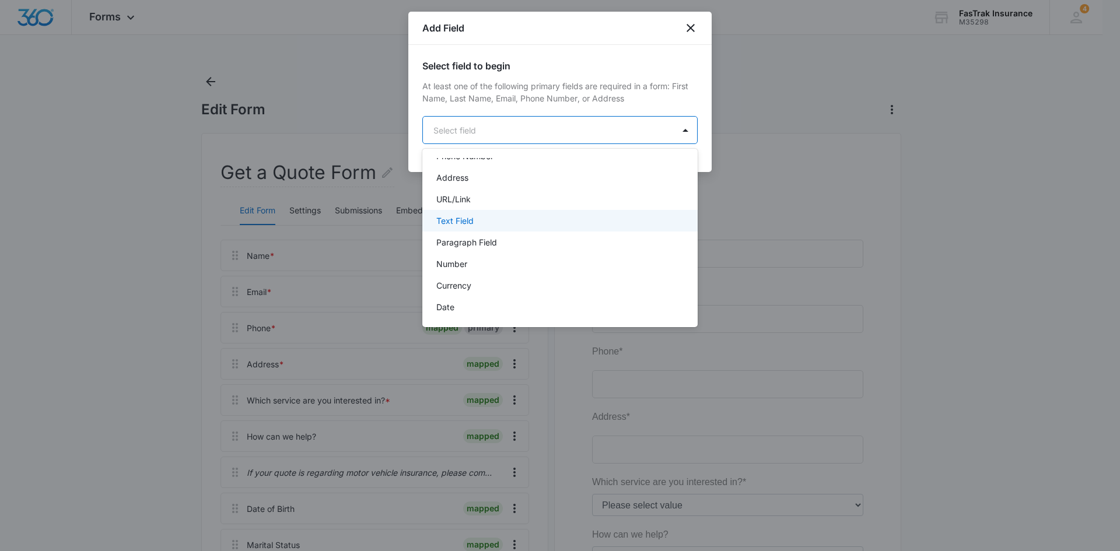
click at [468, 216] on p "Text Field" at bounding box center [454, 221] width 37 height 12
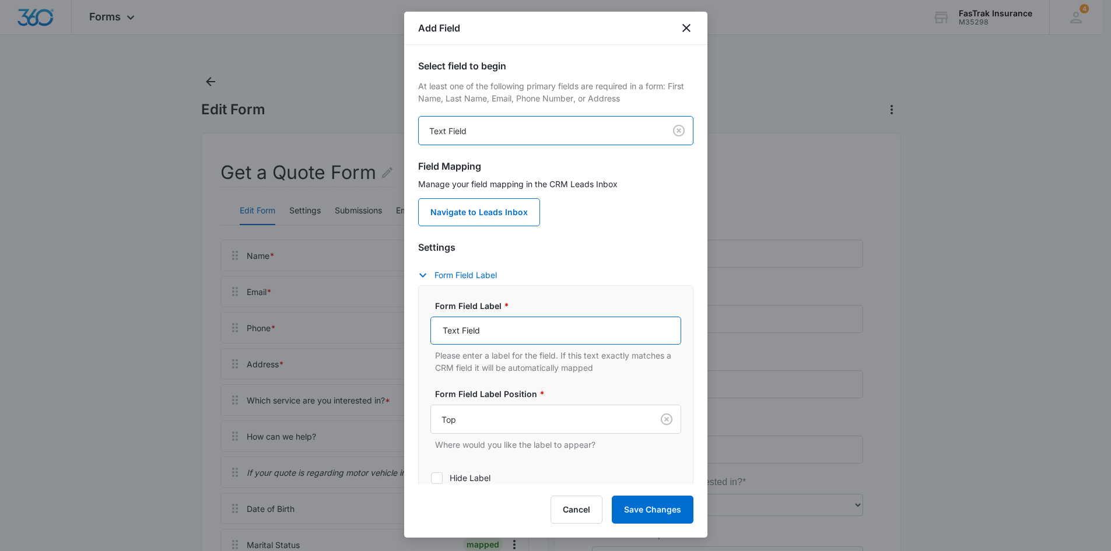
click at [477, 333] on input "Text Field" at bounding box center [556, 331] width 251 height 28
type input "Y"
type input "Year Make and Model of the Vehicle"
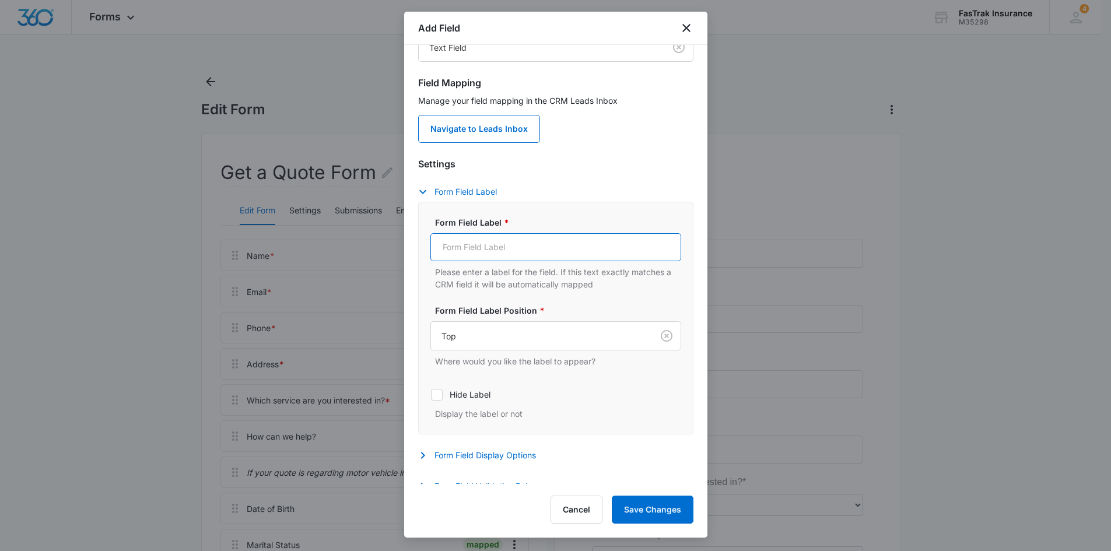
scroll to position [96, 0]
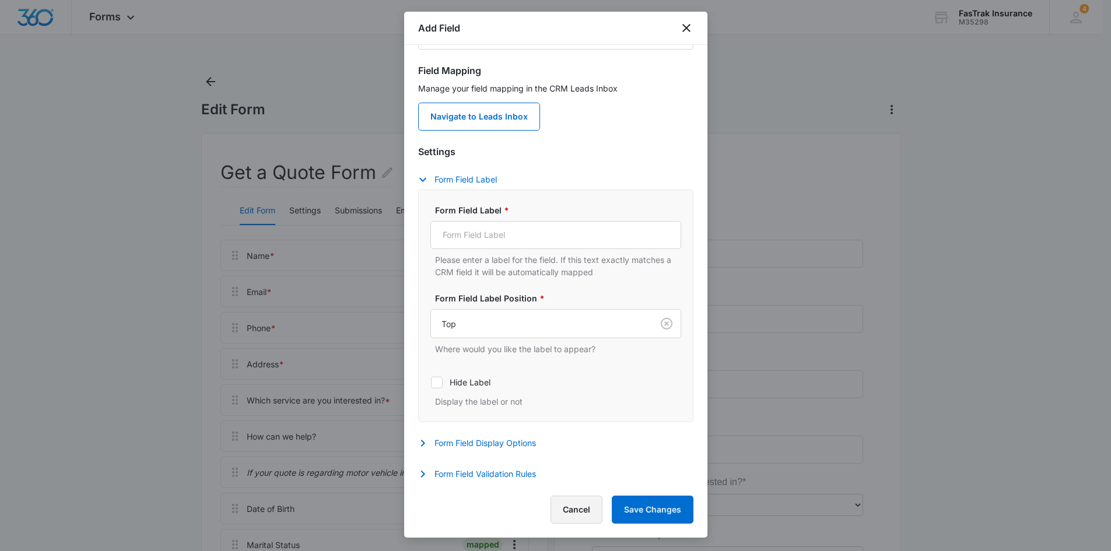
click at [564, 520] on button "Cancel" at bounding box center [577, 510] width 52 height 28
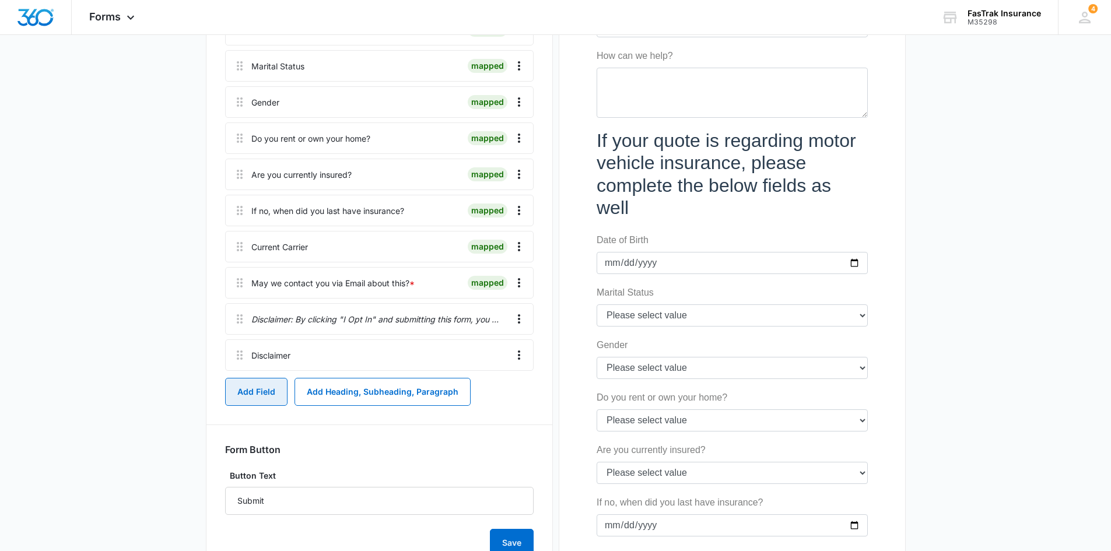
scroll to position [421, 0]
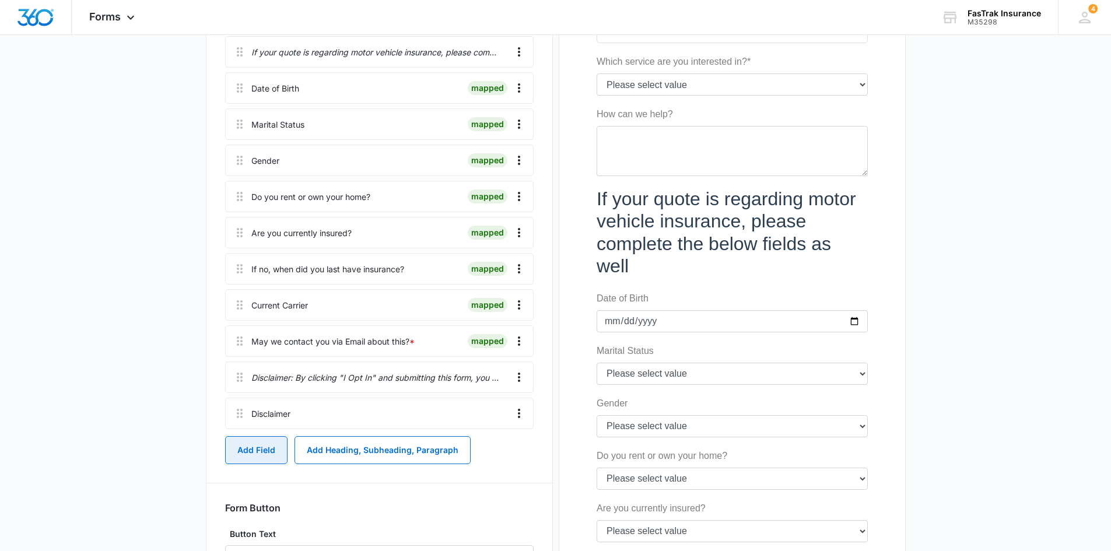
click at [265, 450] on button "Add Field" at bounding box center [256, 450] width 62 height 28
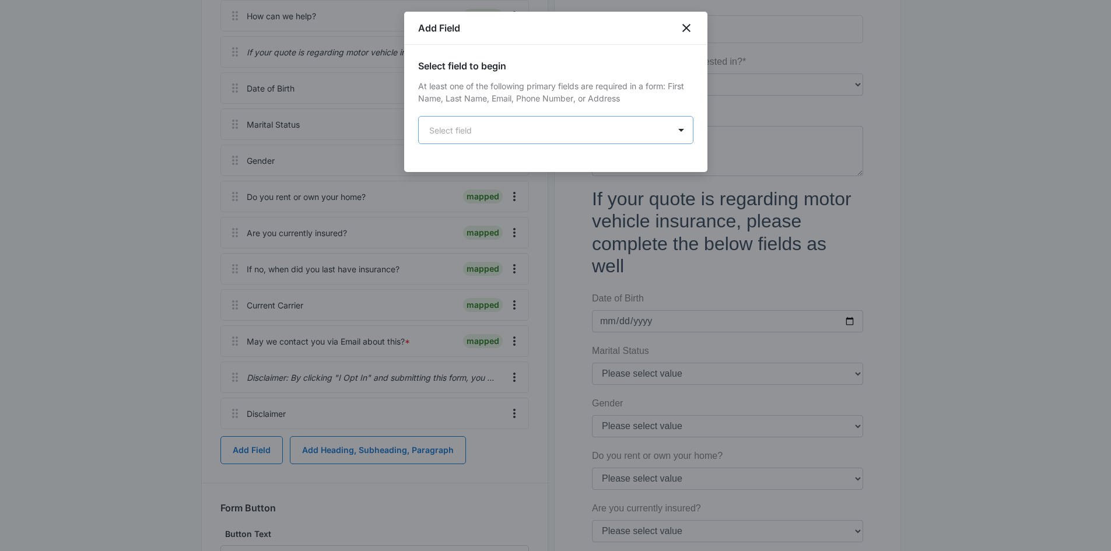
click at [515, 132] on body "Forms Apps Reputation Websites Forms CRM Email Social Payments POS Content Ads …" at bounding box center [555, 290] width 1111 height 1423
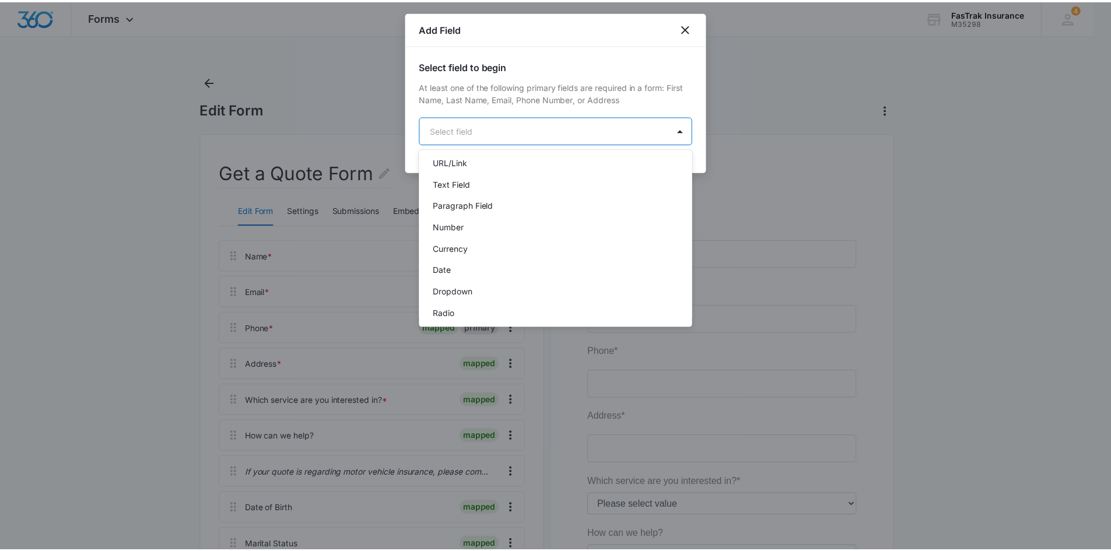
scroll to position [175, 0]
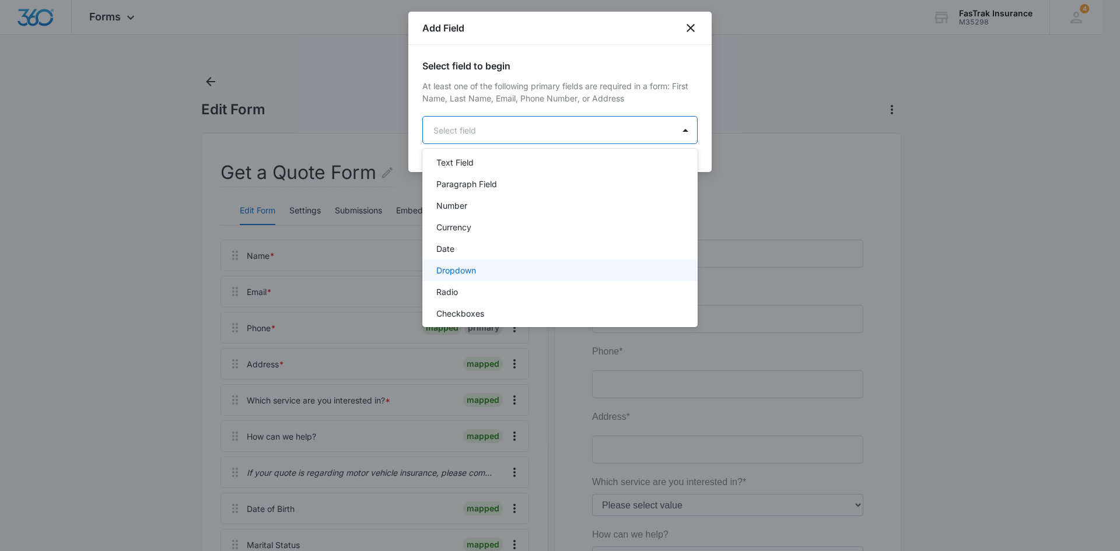
click at [478, 272] on div "Dropdown" at bounding box center [558, 270] width 245 height 12
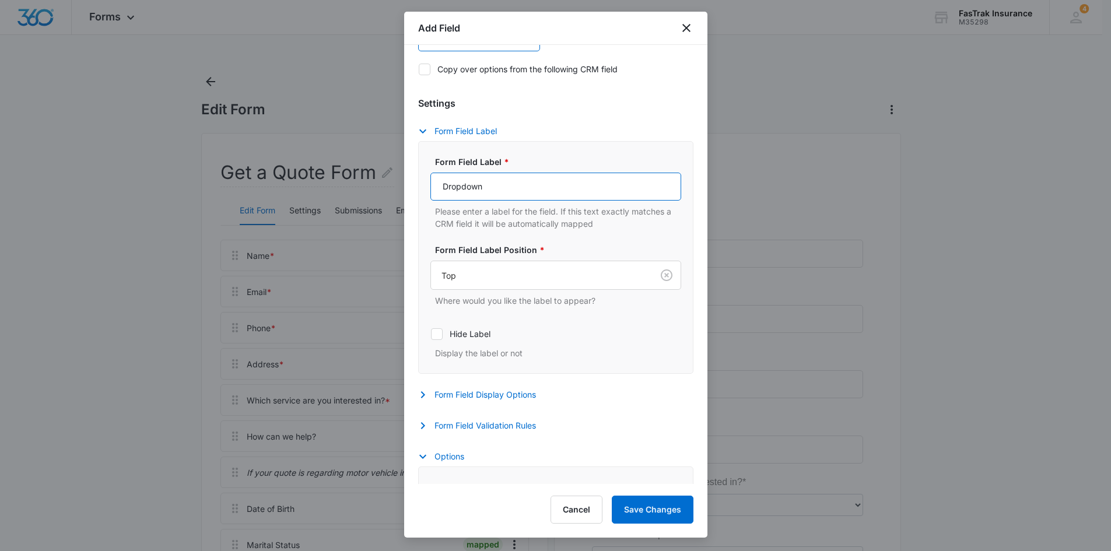
click at [492, 197] on input "Dropdown" at bounding box center [556, 187] width 251 height 28
type input "How Many Driver's Over the age of 14 live in the household?"
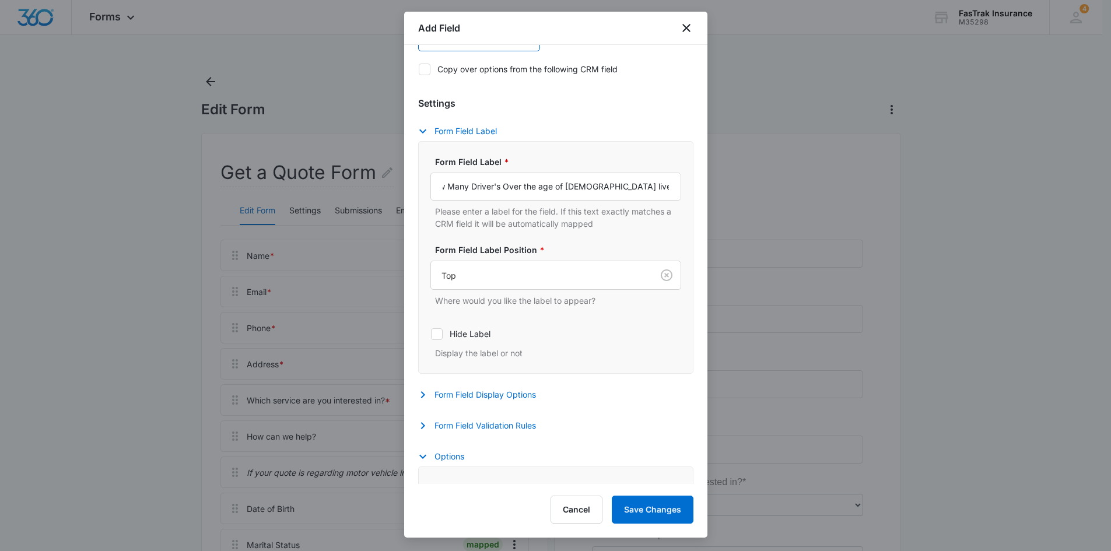
click at [485, 386] on div "Settings Form Field Label Form Field Label * How Many Driver's Over the age of …" at bounding box center [555, 266] width 275 height 340
click at [473, 397] on button "Form Field Display Options" at bounding box center [483, 395] width 130 height 14
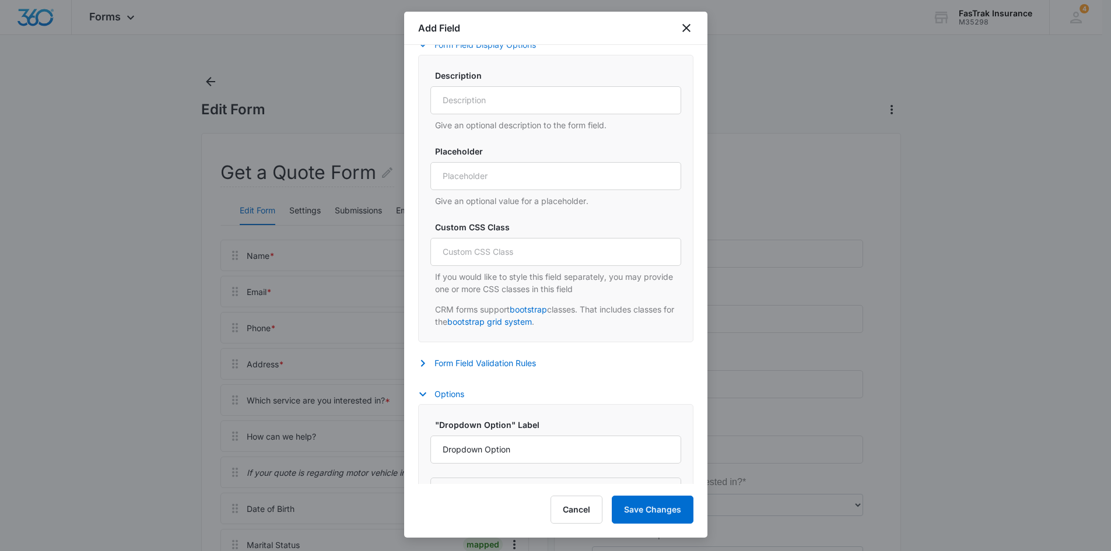
scroll to position [561, 0]
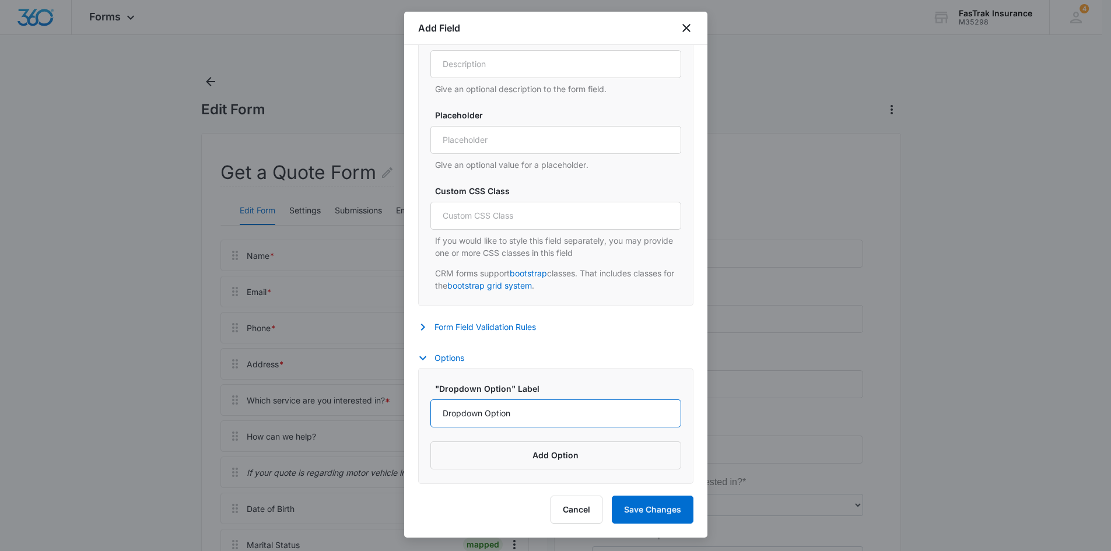
click at [512, 410] on input "Dropdown Option" at bounding box center [556, 414] width 251 height 28
type input "Only Myself"
click at [546, 460] on button "Add Option" at bounding box center [556, 456] width 251 height 28
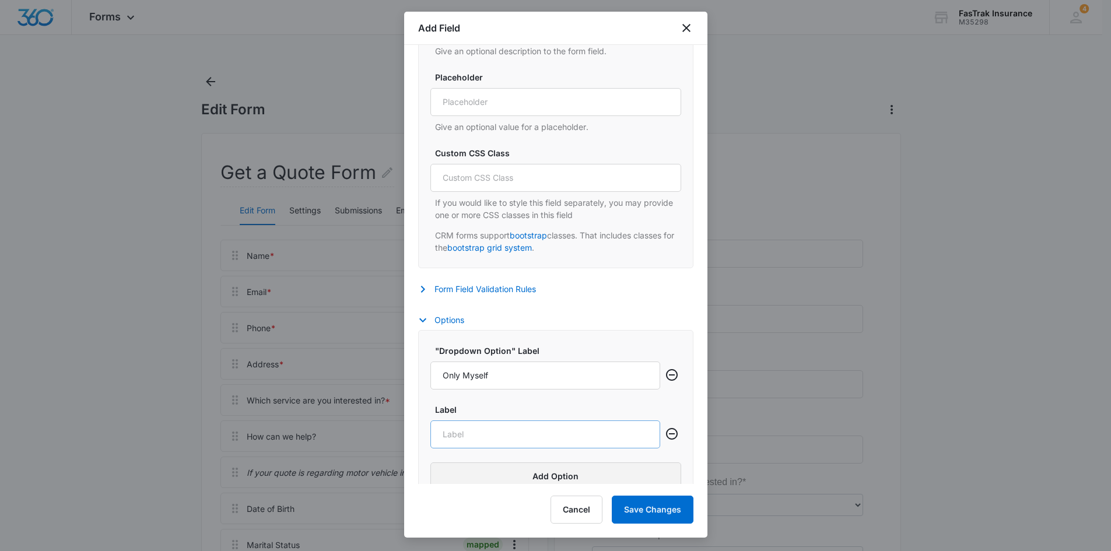
scroll to position [620, 0]
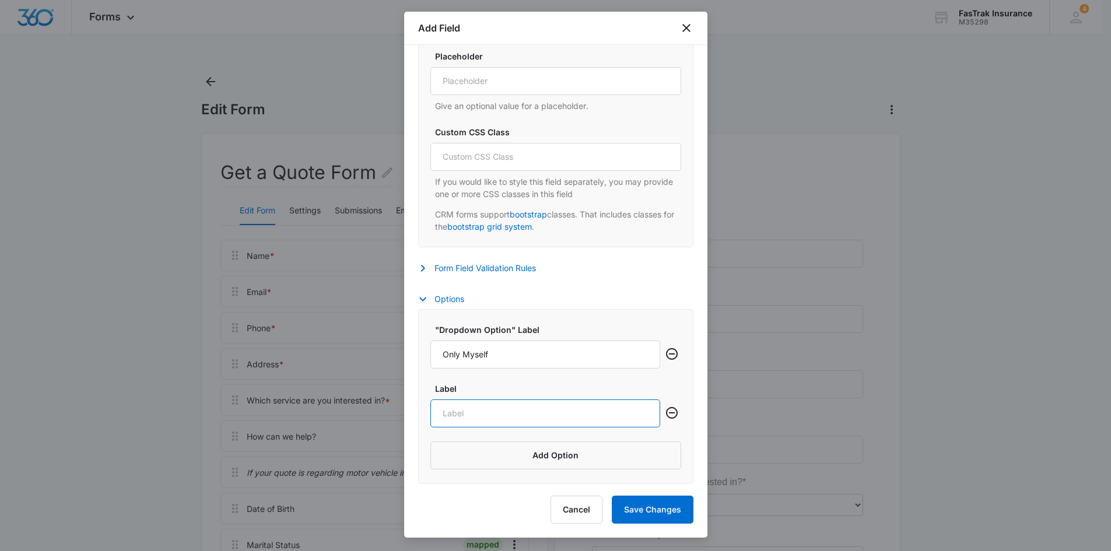
click at [519, 405] on input "Label" at bounding box center [546, 414] width 230 height 28
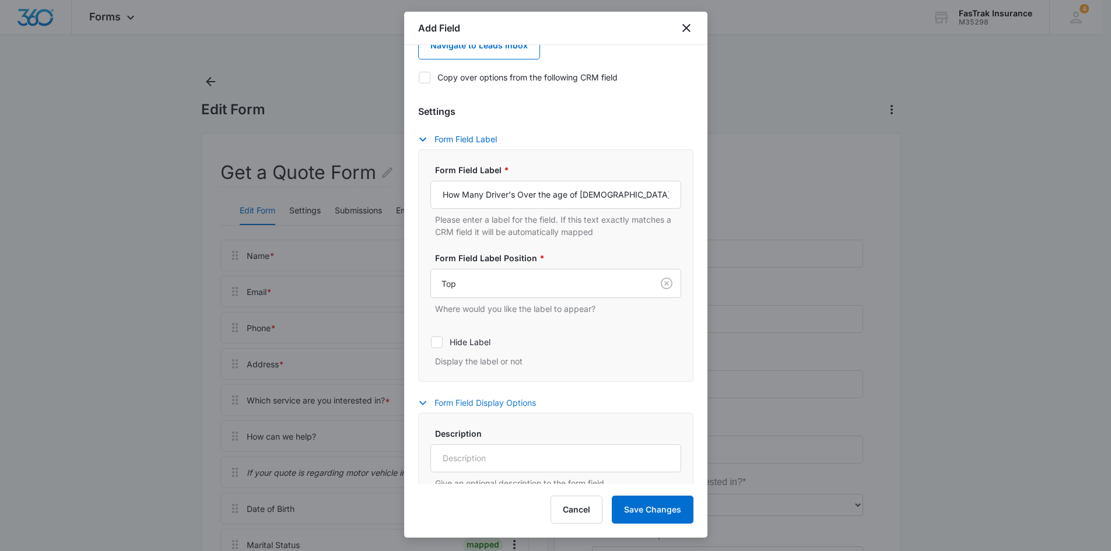
scroll to position [95, 0]
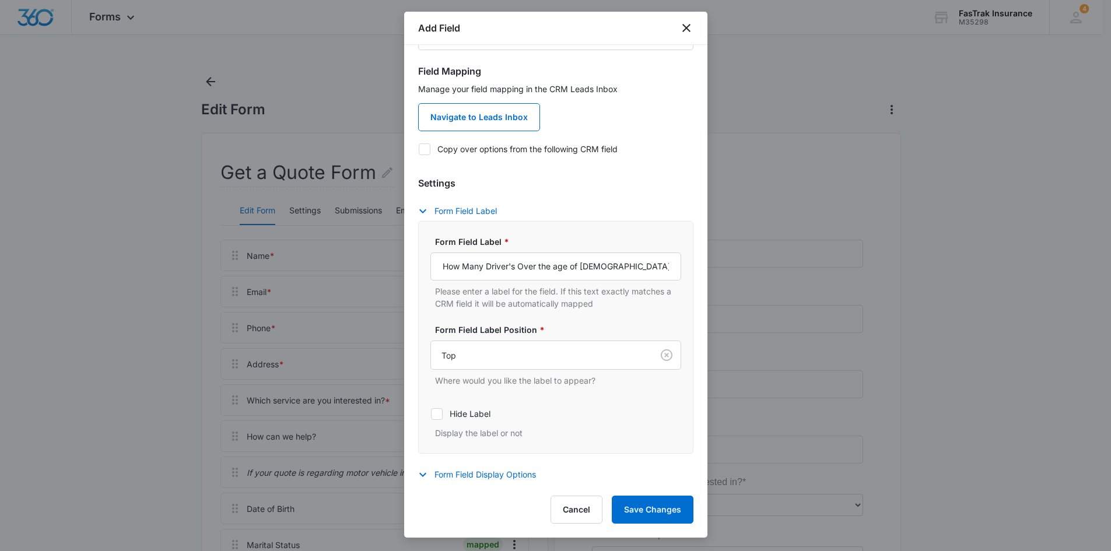
click at [614, 250] on div "Form Field Label * How Many Driver's Over the age of 14 live in the household? …" at bounding box center [556, 273] width 251 height 74
click at [618, 267] on input "How Many Driver's Over the age of 14 live in the household?" at bounding box center [556, 267] width 251 height 28
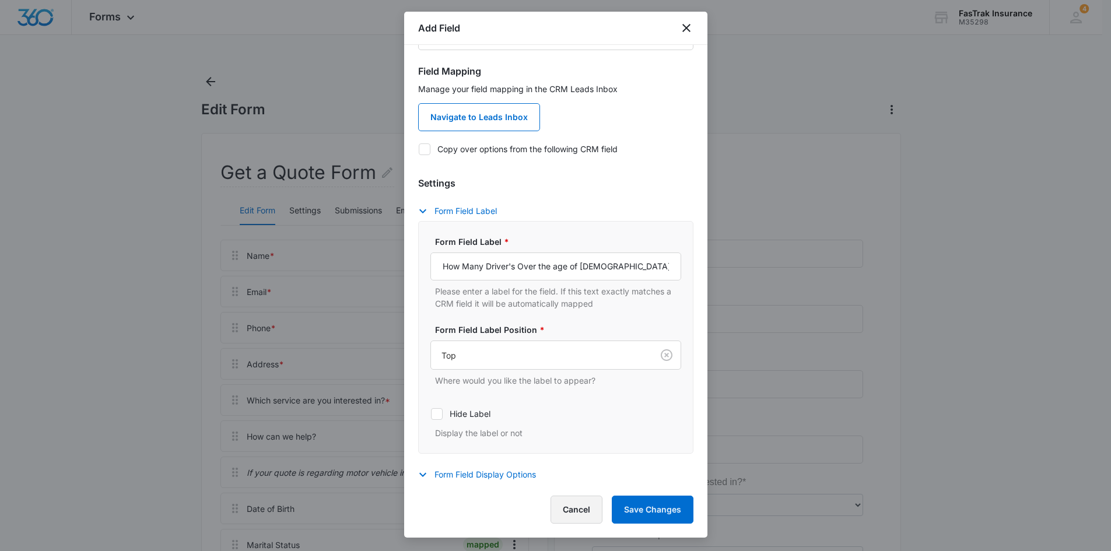
click at [578, 501] on button "Cancel" at bounding box center [577, 510] width 52 height 28
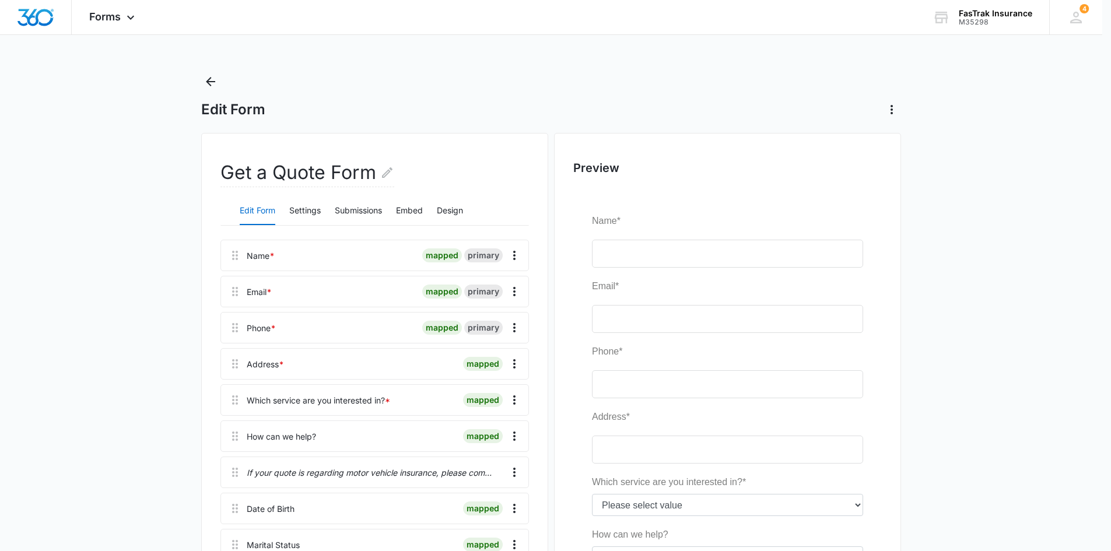
scroll to position [596, 0]
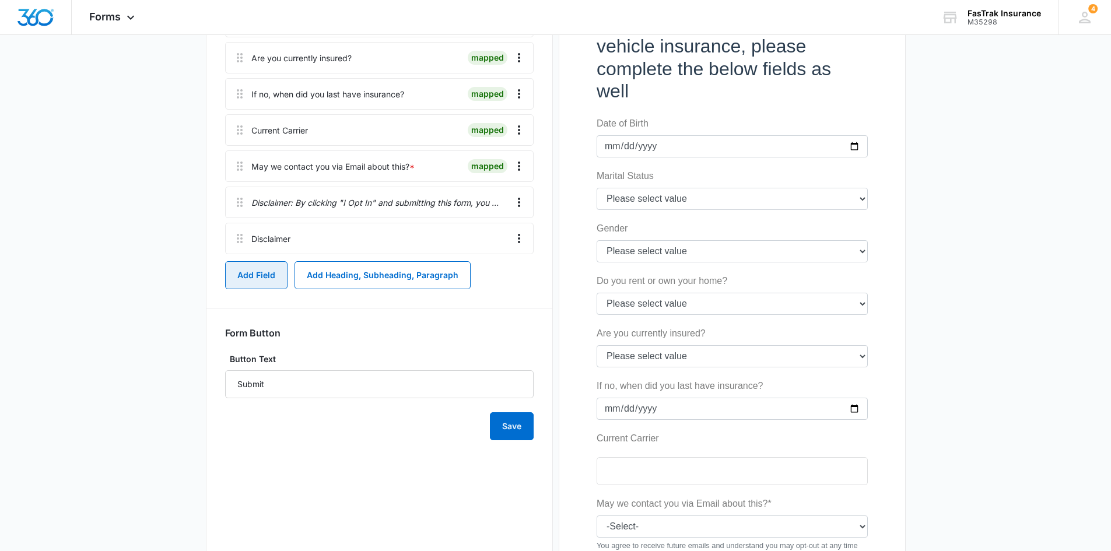
click at [275, 284] on button "Add Field" at bounding box center [256, 275] width 62 height 28
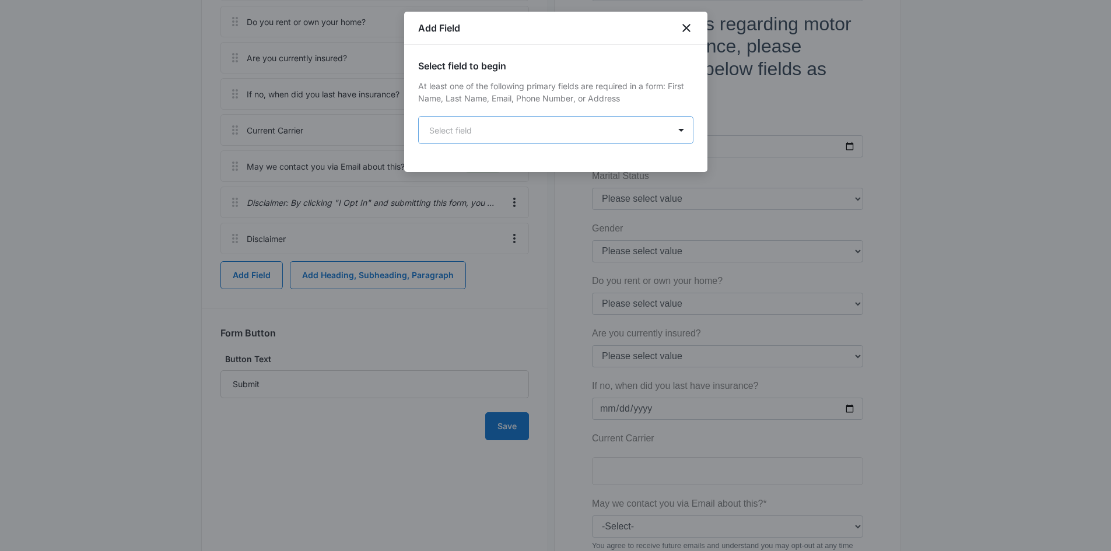
click at [517, 131] on body "Forms Apps Reputation Websites Forms CRM Email Social Payments POS Content Ads …" at bounding box center [555, 115] width 1111 height 1423
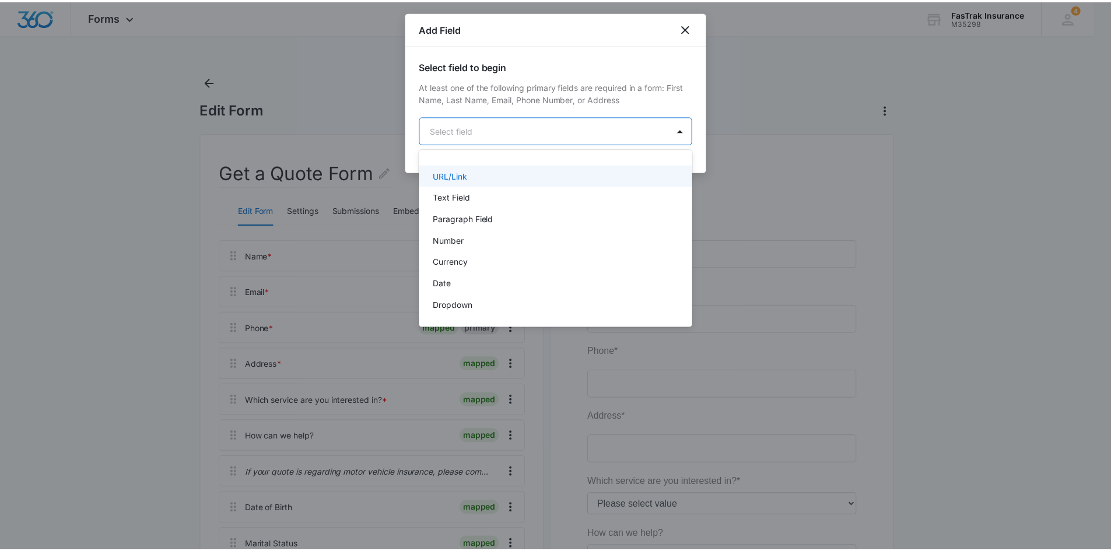
scroll to position [120, 0]
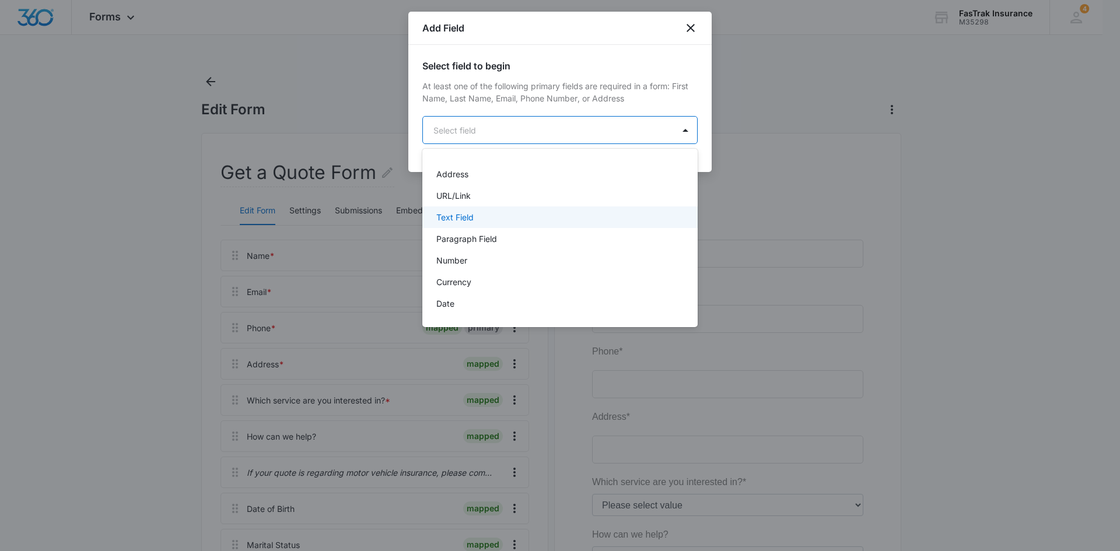
click at [470, 222] on p "Text Field" at bounding box center [454, 217] width 37 height 12
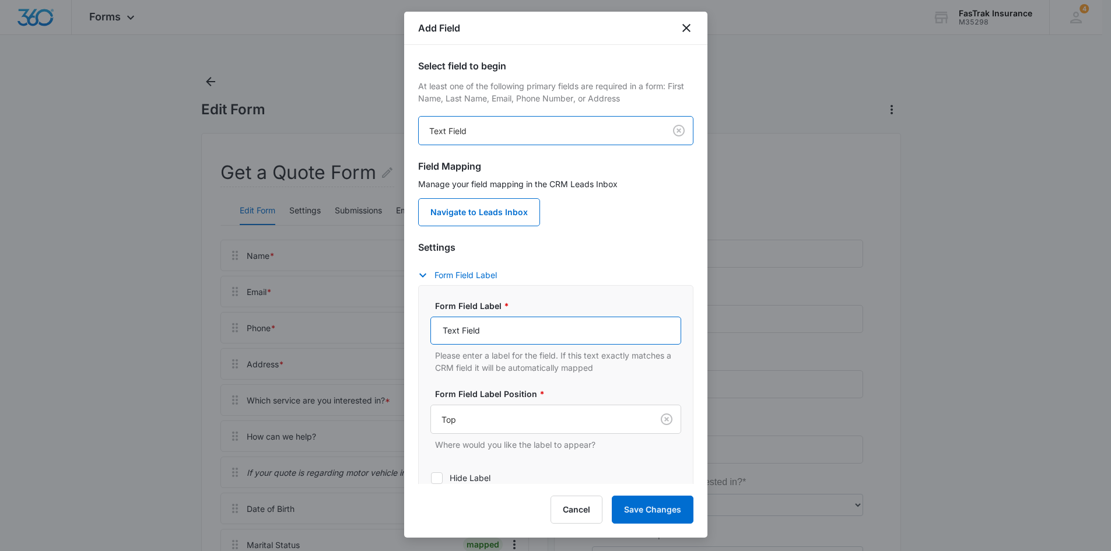
click at [528, 331] on input "Text Field" at bounding box center [556, 331] width 251 height 28
paste input "How Many Driver's Over the age of 14 live in the household?"
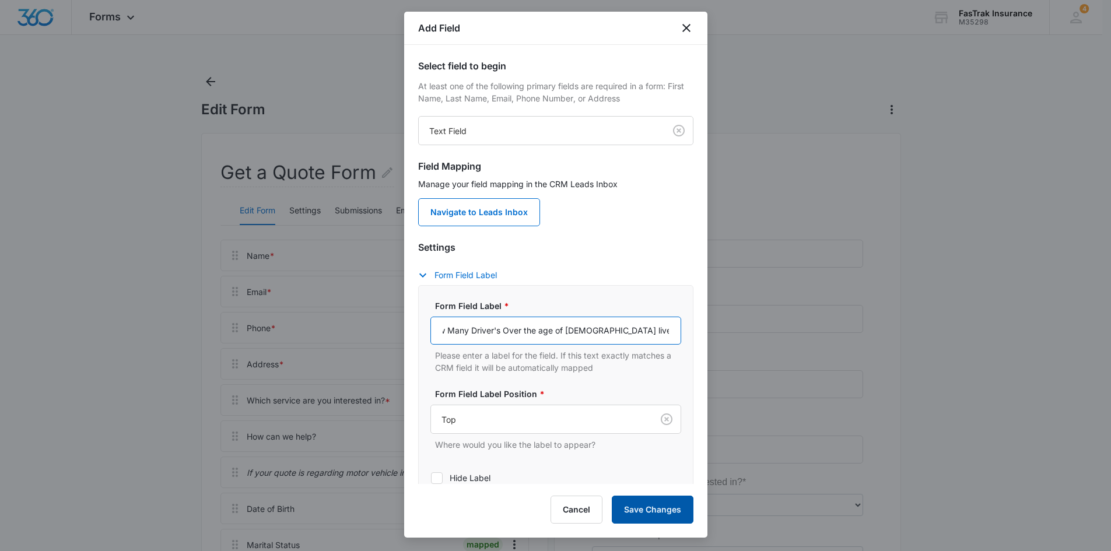
type input "How Many Driver's Over the age of 14 live in the household?"
click at [656, 508] on button "Save Changes" at bounding box center [653, 510] width 82 height 28
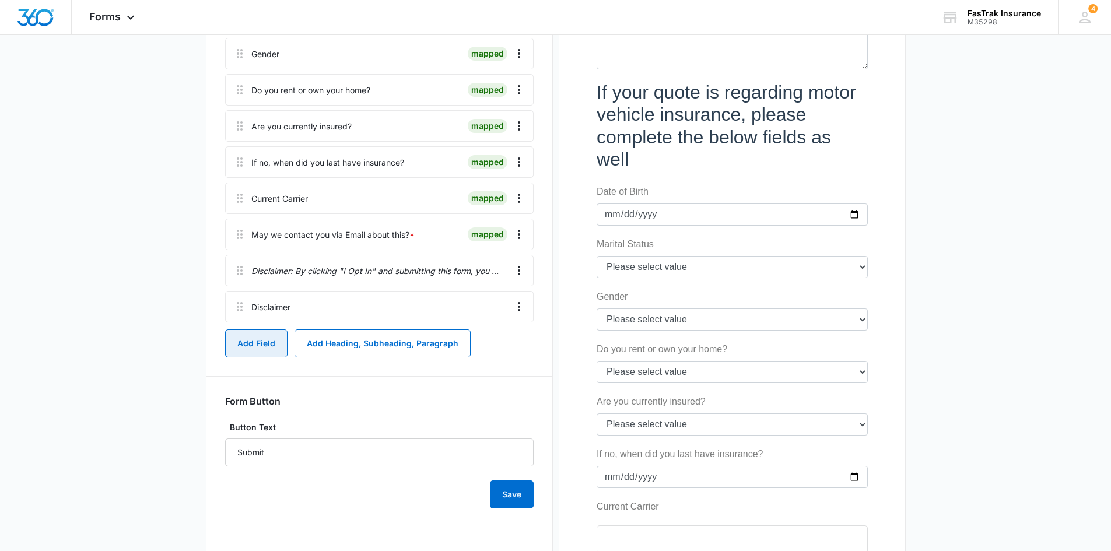
scroll to position [564, 0]
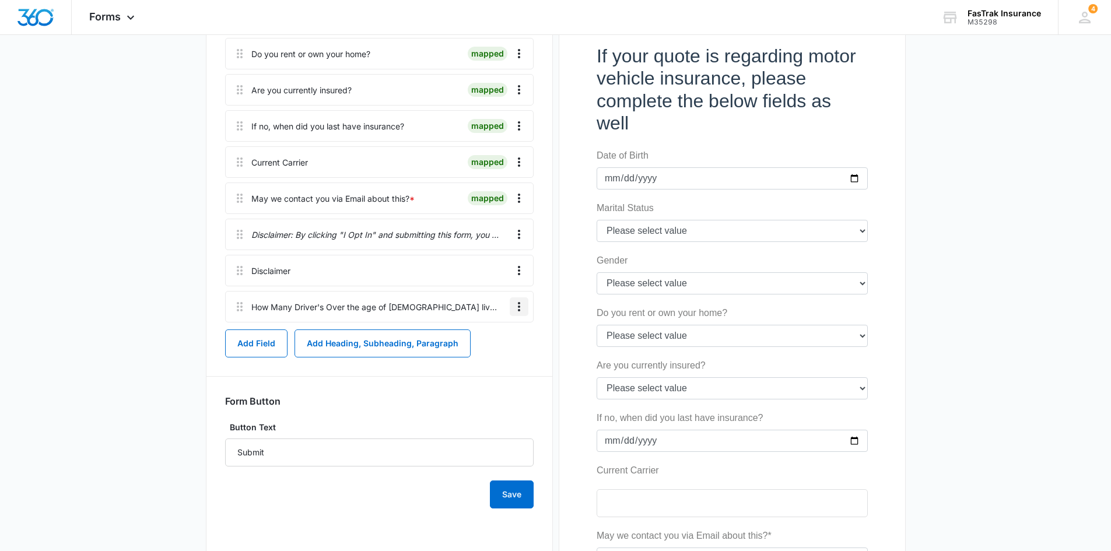
drag, startPoint x: 517, startPoint y: 306, endPoint x: 523, endPoint y: 344, distance: 39.0
click at [523, 344] on div "Name * mapped primary Email * mapped primary Phone * mapped primary Address * m…" at bounding box center [379, 92] width 309 height 833
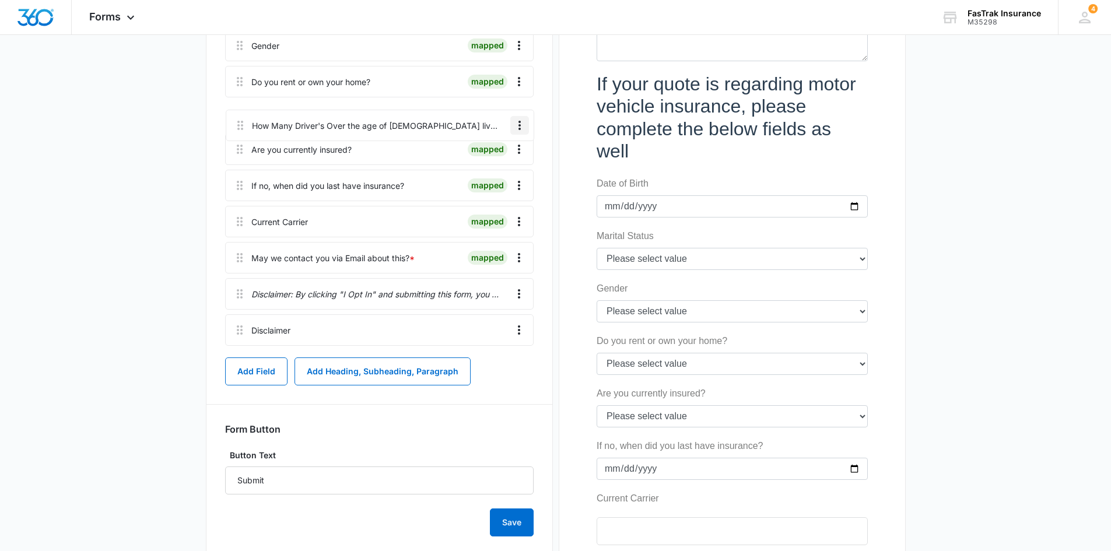
scroll to position [531, 0]
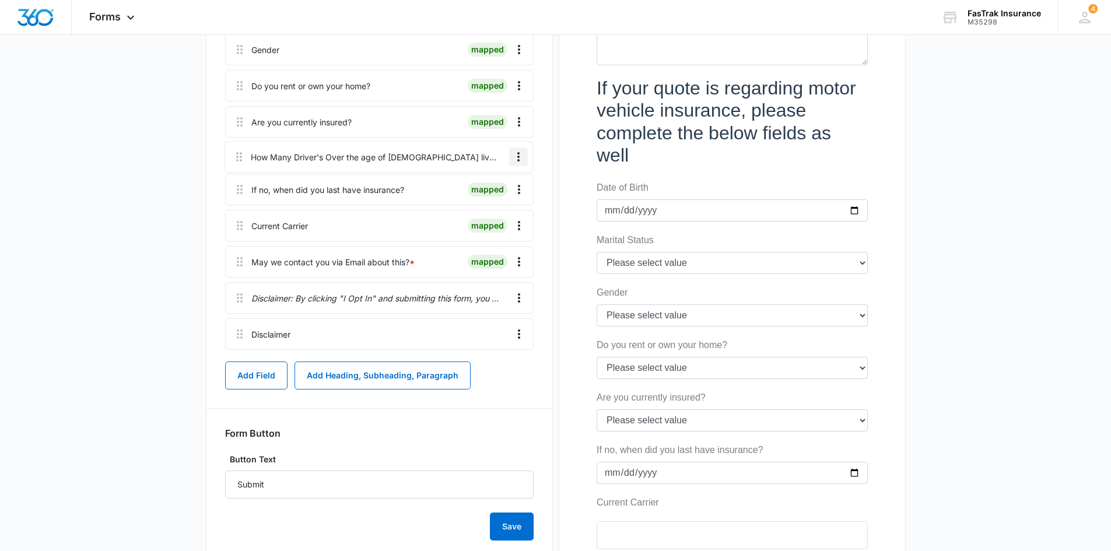
drag, startPoint x: 237, startPoint y: 309, endPoint x: 236, endPoint y: 151, distance: 158.1
click at [236, 151] on div "Name * mapped primary Email * mapped primary Phone * mapped primary Address * m…" at bounding box center [379, 31] width 309 height 646
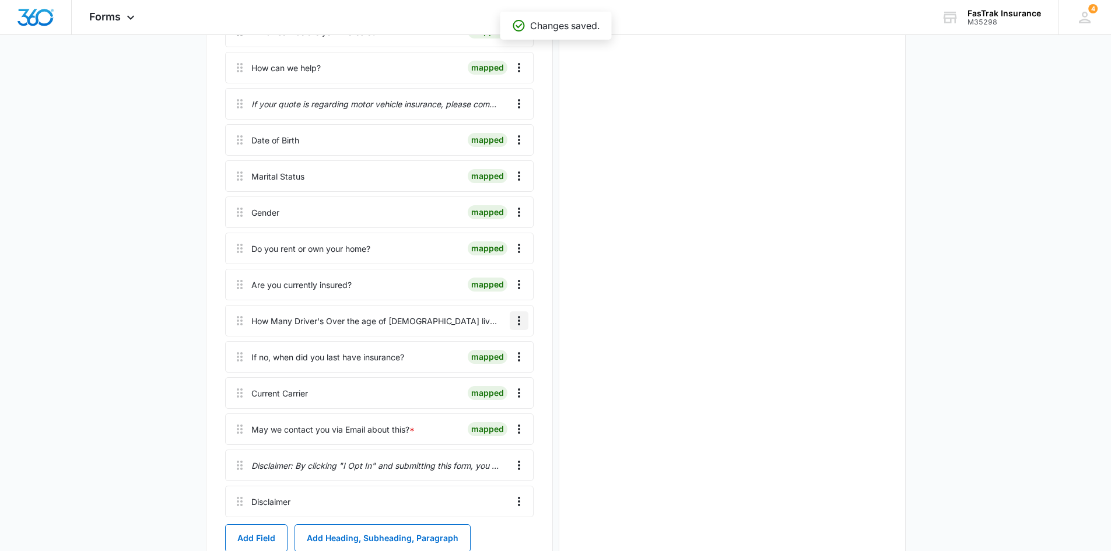
scroll to position [0, 0]
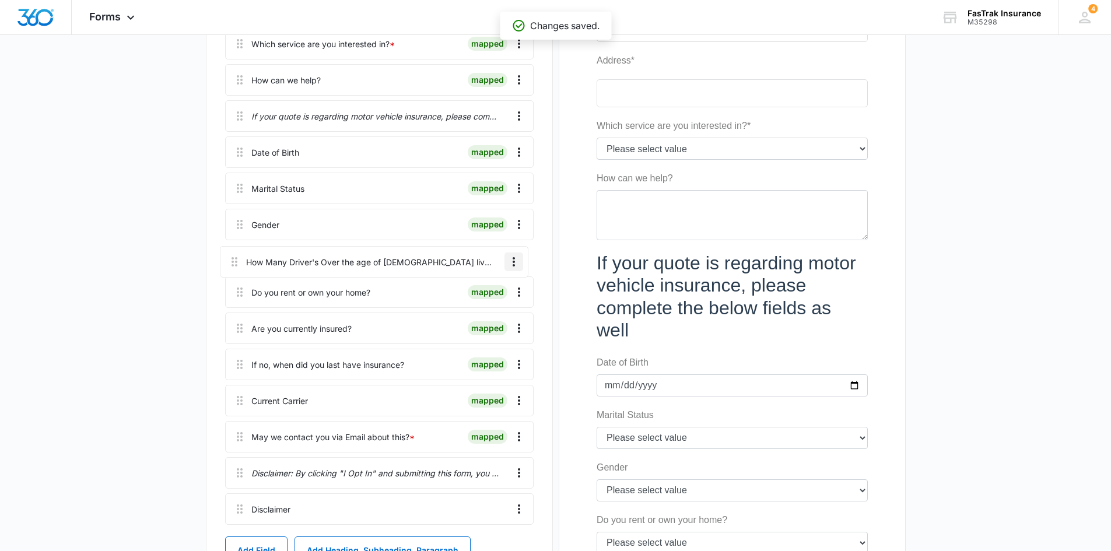
drag, startPoint x: 233, startPoint y: 333, endPoint x: 228, endPoint y: 254, distance: 79.5
click at [228, 254] on div "Name * mapped primary Email * mapped primary Phone * mapped primary Address * m…" at bounding box center [379, 206] width 309 height 646
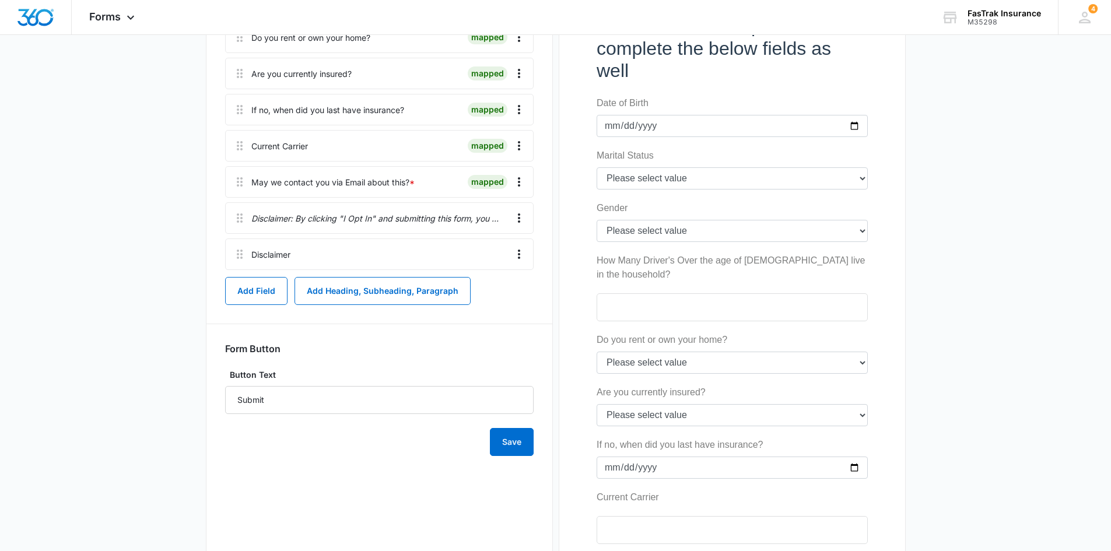
scroll to position [590, 0]
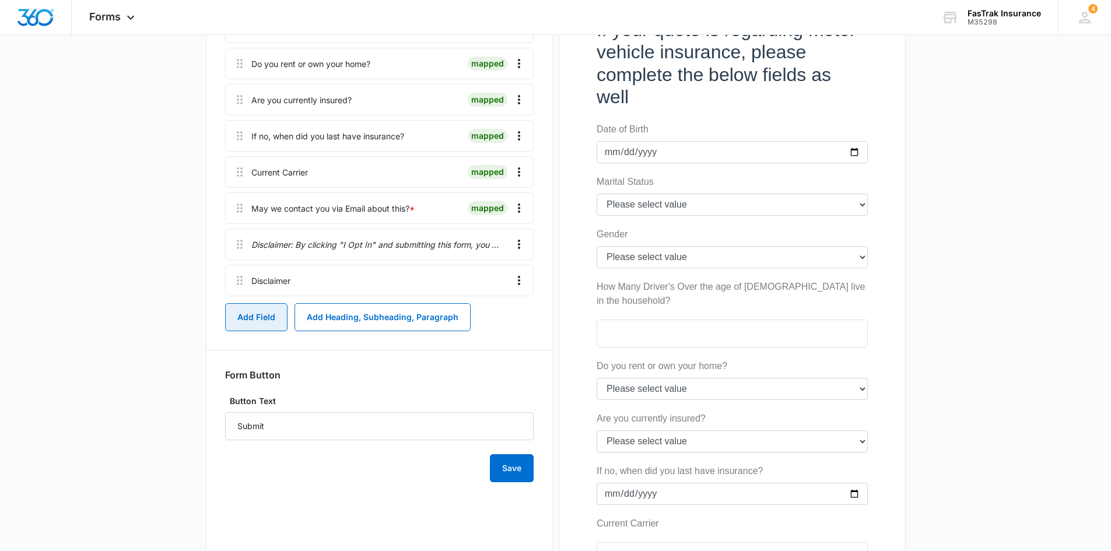
click at [264, 317] on button "Add Field" at bounding box center [256, 317] width 62 height 28
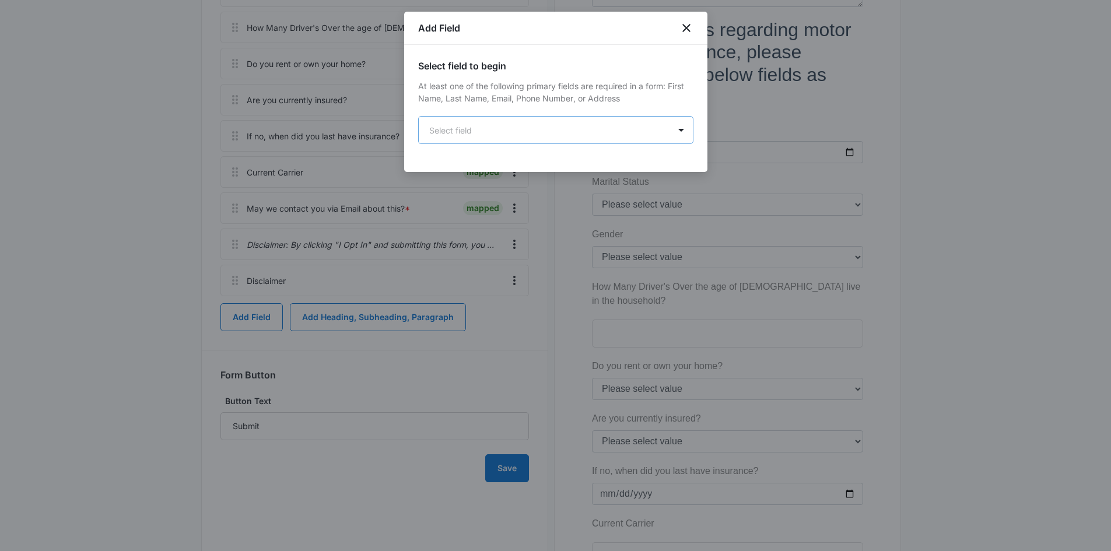
click at [501, 140] on body "Forms Apps Reputation Websites Forms CRM Email Social Payments POS Content Ads …" at bounding box center [555, 154] width 1111 height 1488
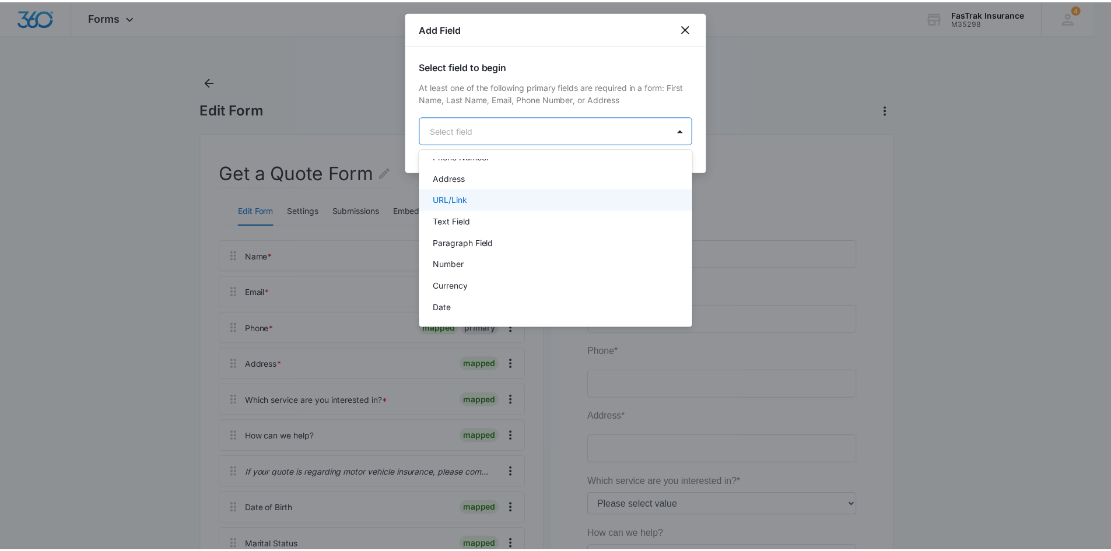
scroll to position [175, 0]
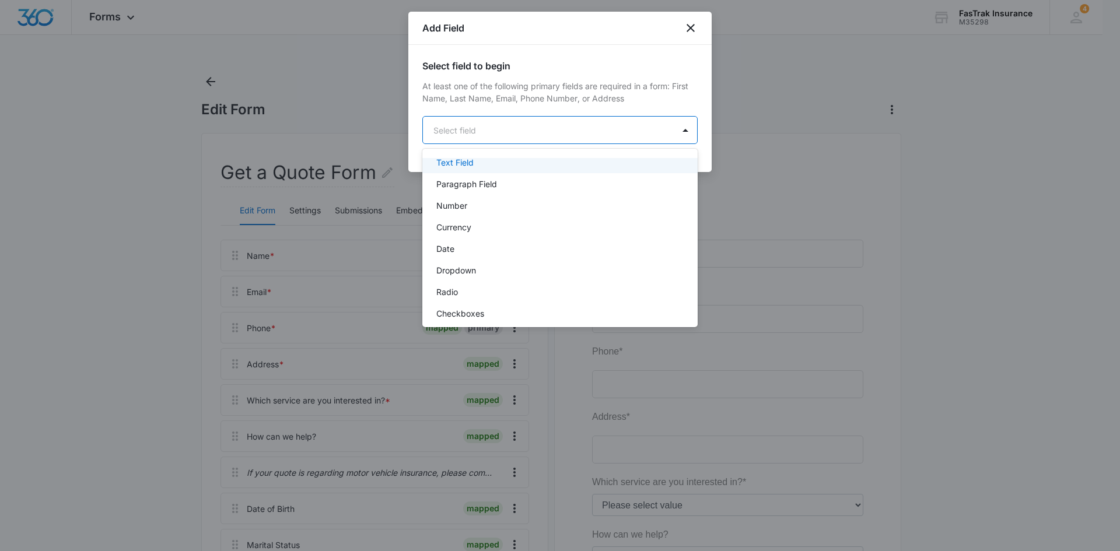
click at [475, 170] on div "Text Field" at bounding box center [559, 163] width 275 height 22
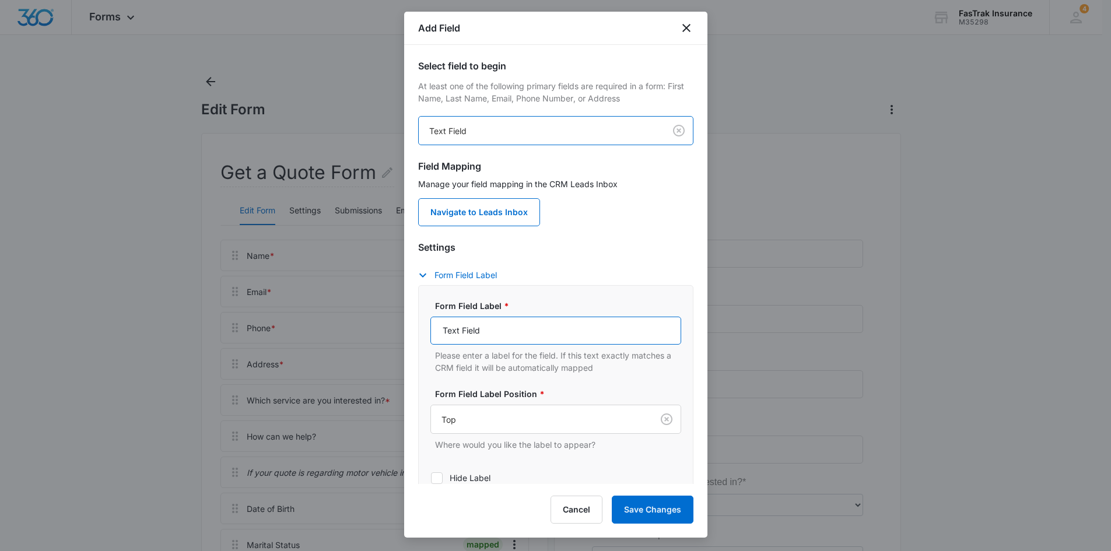
click at [496, 329] on input "Text Field" at bounding box center [556, 331] width 251 height 28
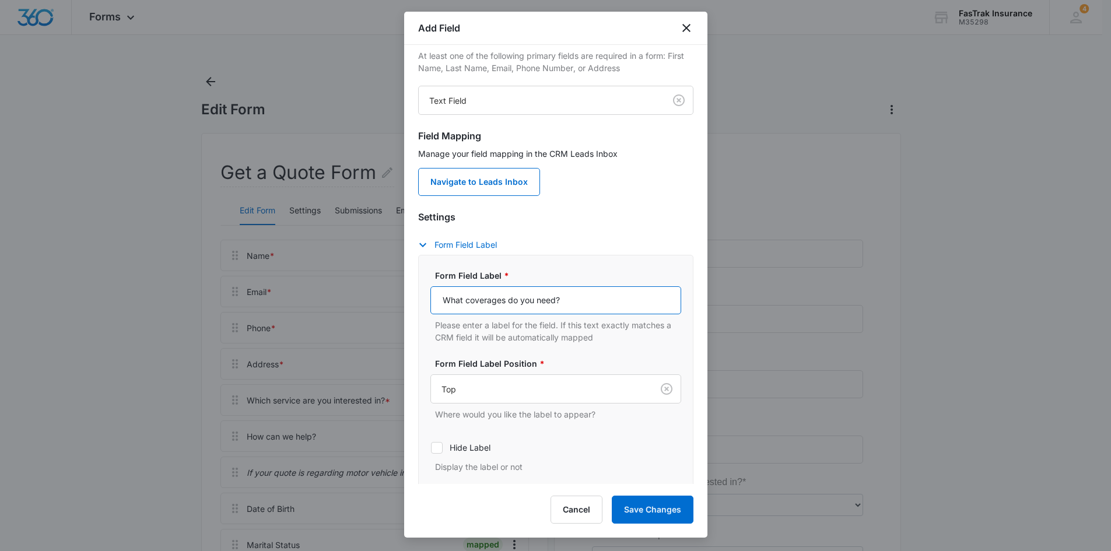
scroll to position [96, 0]
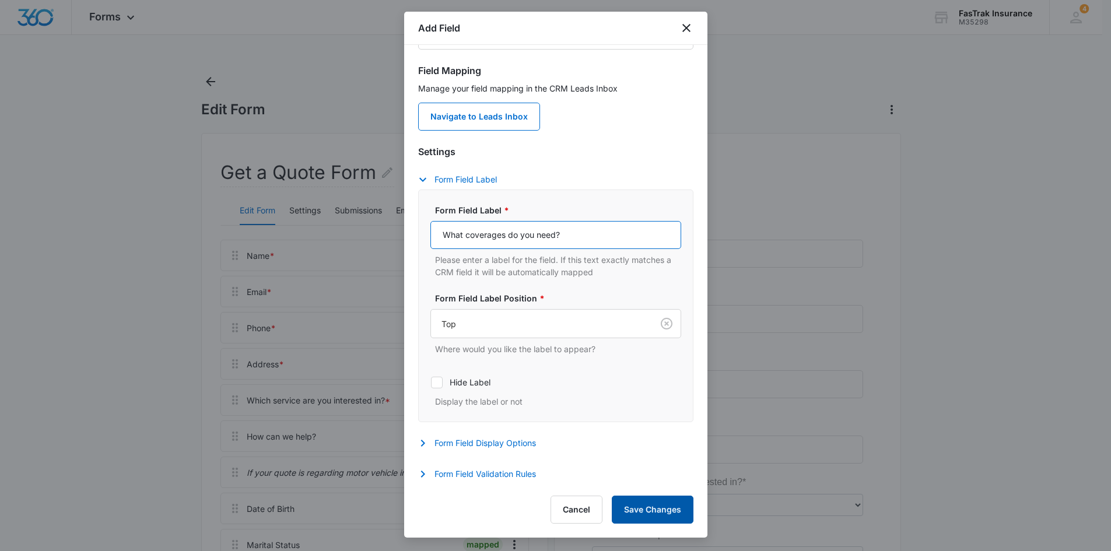
type input "What coverages do you need?"
click at [673, 514] on button "Save Changes" at bounding box center [653, 510] width 82 height 28
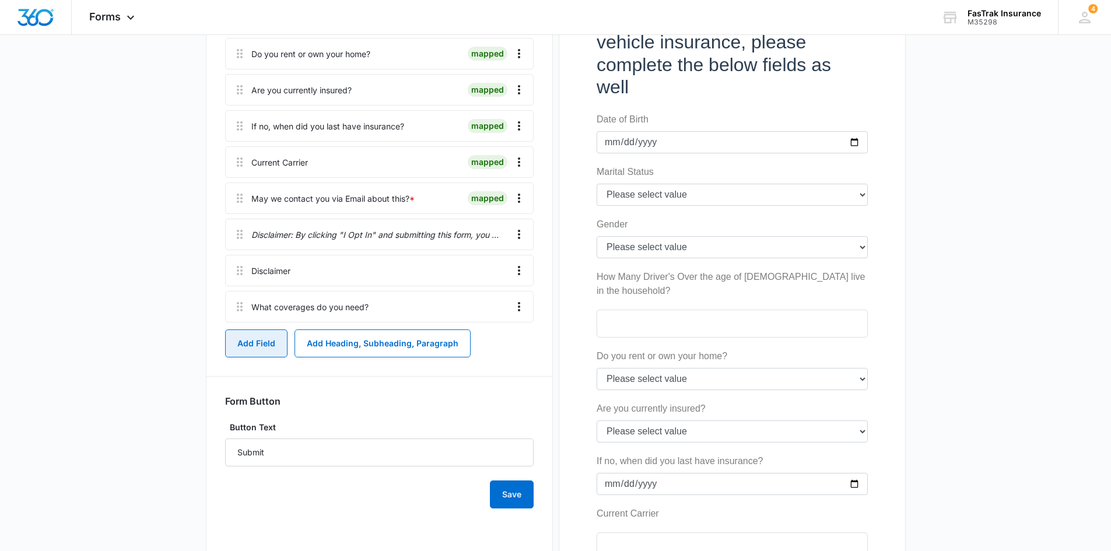
scroll to position [541, 0]
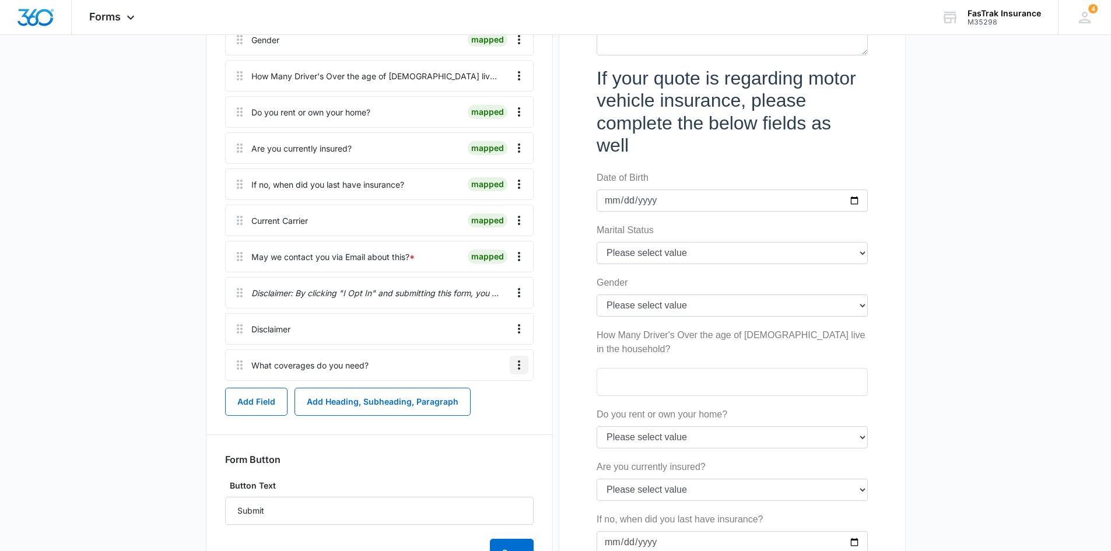
drag, startPoint x: 519, startPoint y: 366, endPoint x: 523, endPoint y: 399, distance: 33.0
click at [523, 399] on div "Name * mapped primary Email * mapped primary Phone * mapped primary Address * m…" at bounding box center [379, 132] width 309 height 869
drag, startPoint x: 240, startPoint y: 366, endPoint x: 235, endPoint y: 247, distance: 119.1
click at [235, 247] on div "Name * mapped primary Email * mapped primary Phone * mapped primary Address * m…" at bounding box center [379, 39] width 309 height 683
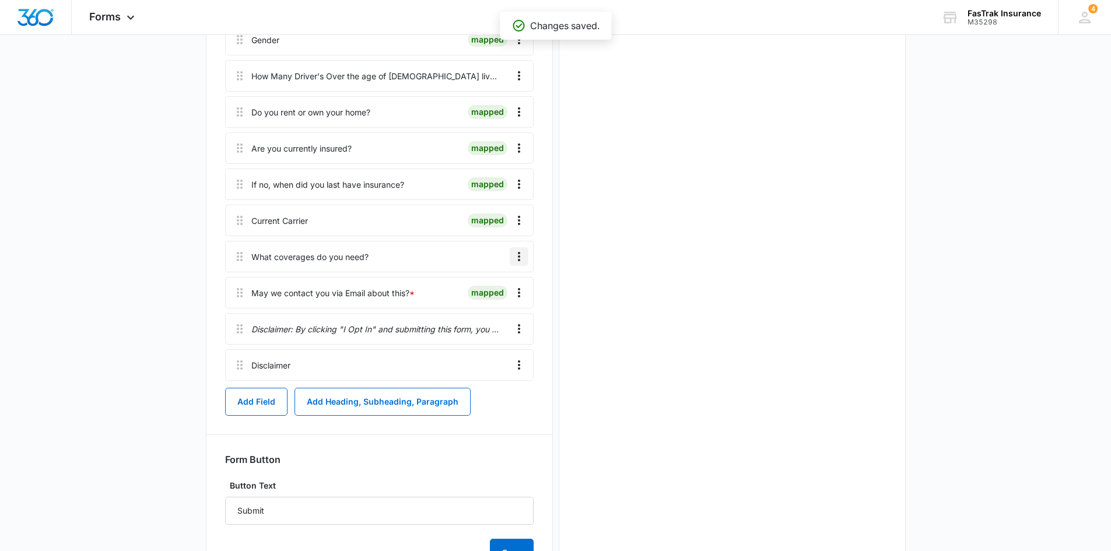
scroll to position [0, 0]
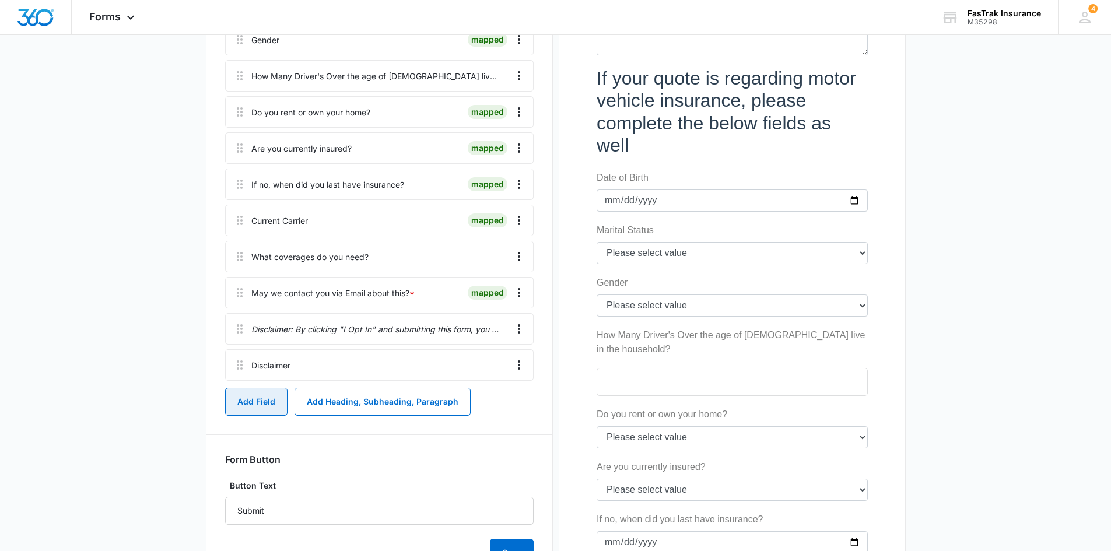
click at [252, 410] on button "Add Field" at bounding box center [256, 402] width 62 height 28
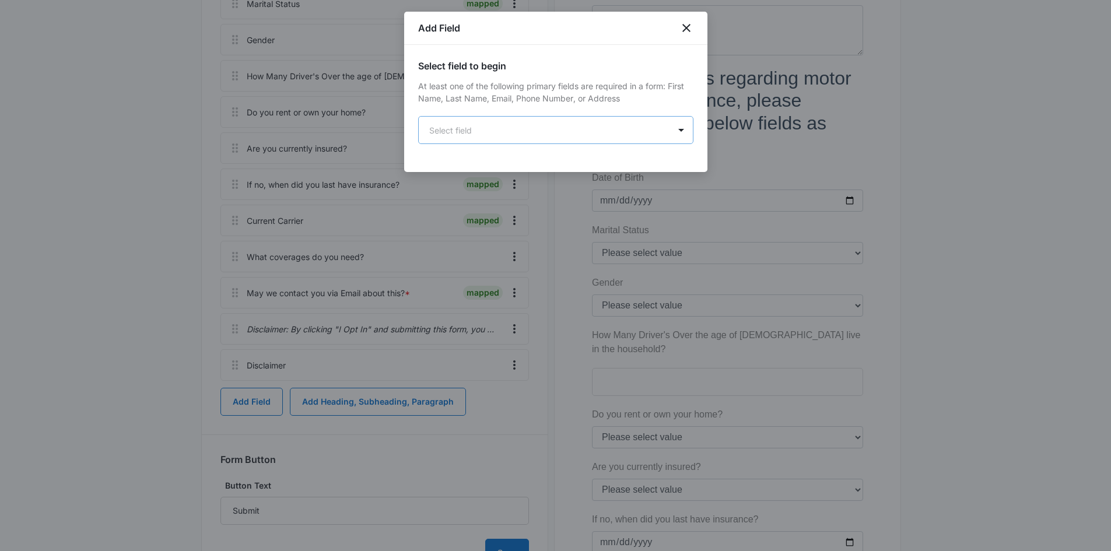
click at [473, 132] on body "Forms Apps Reputation Websites Forms CRM Email Social Payments POS Content Ads …" at bounding box center [555, 236] width 1111 height 1554
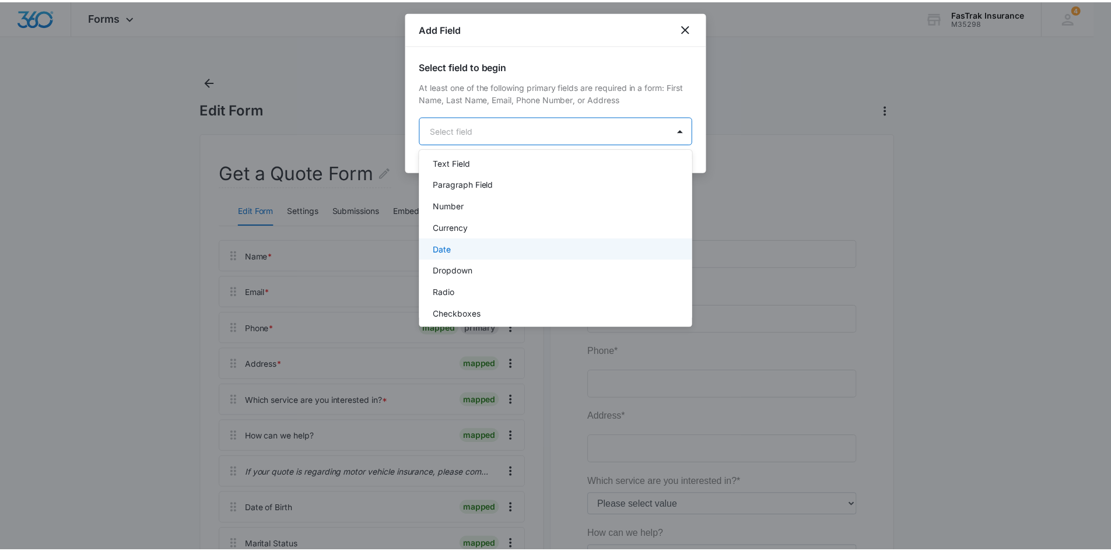
scroll to position [117, 0]
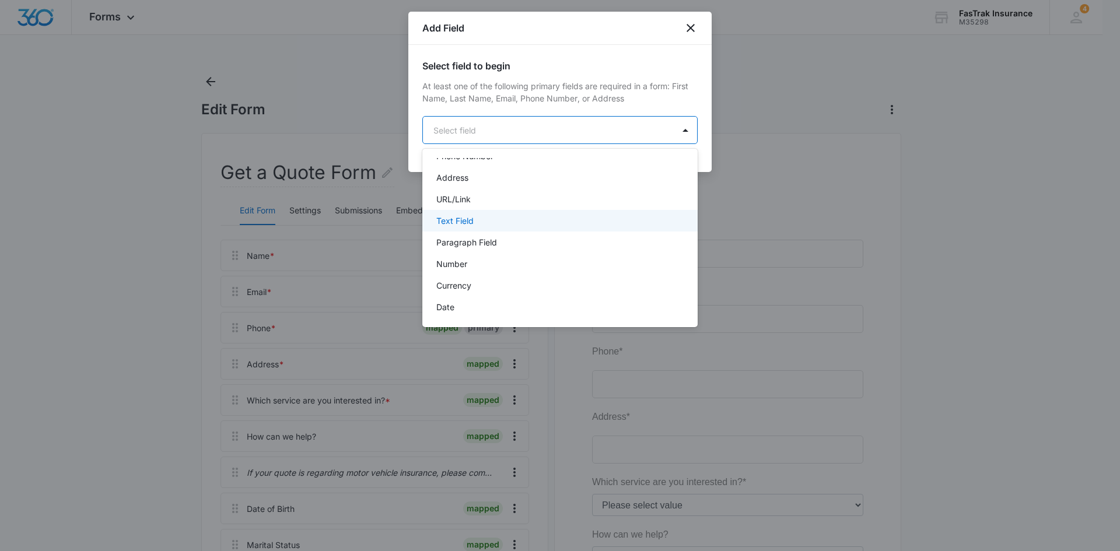
click at [460, 216] on p "Text Field" at bounding box center [454, 221] width 37 height 12
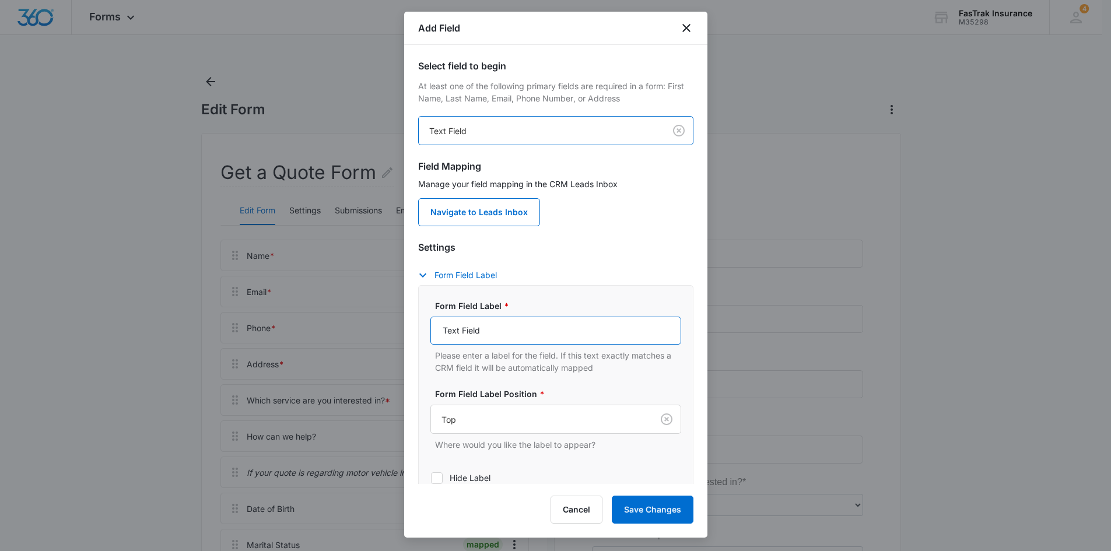
click at [484, 318] on input "Text Field" at bounding box center [556, 331] width 251 height 28
click at [484, 319] on input "Text Field" at bounding box center [556, 331] width 251 height 28
type input "Year Make and Model of your Vehicles"
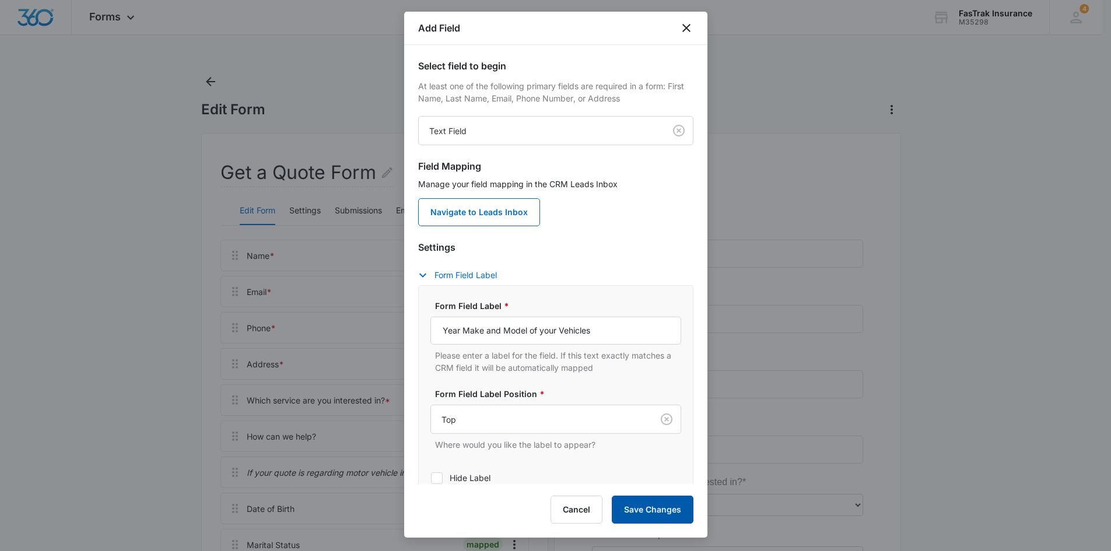
click at [670, 516] on button "Save Changes" at bounding box center [653, 510] width 82 height 28
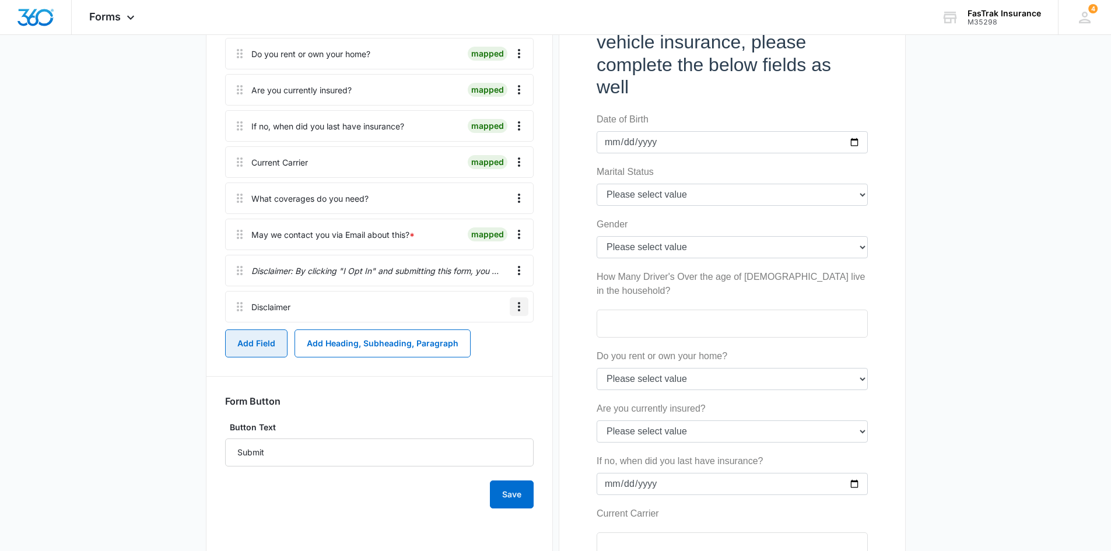
scroll to position [636, 0]
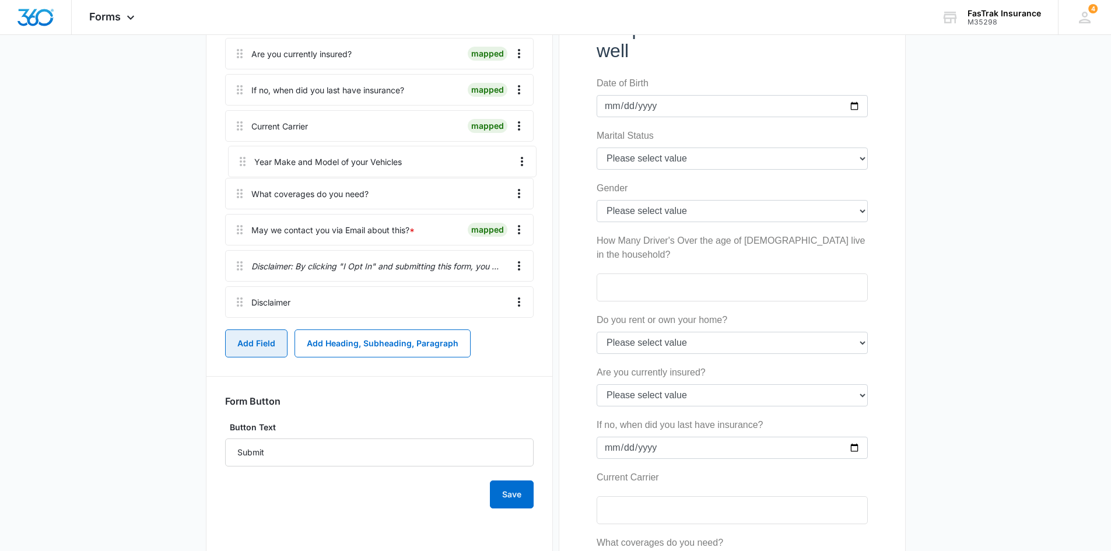
drag, startPoint x: 235, startPoint y: 301, endPoint x: 242, endPoint y: 139, distance: 161.8
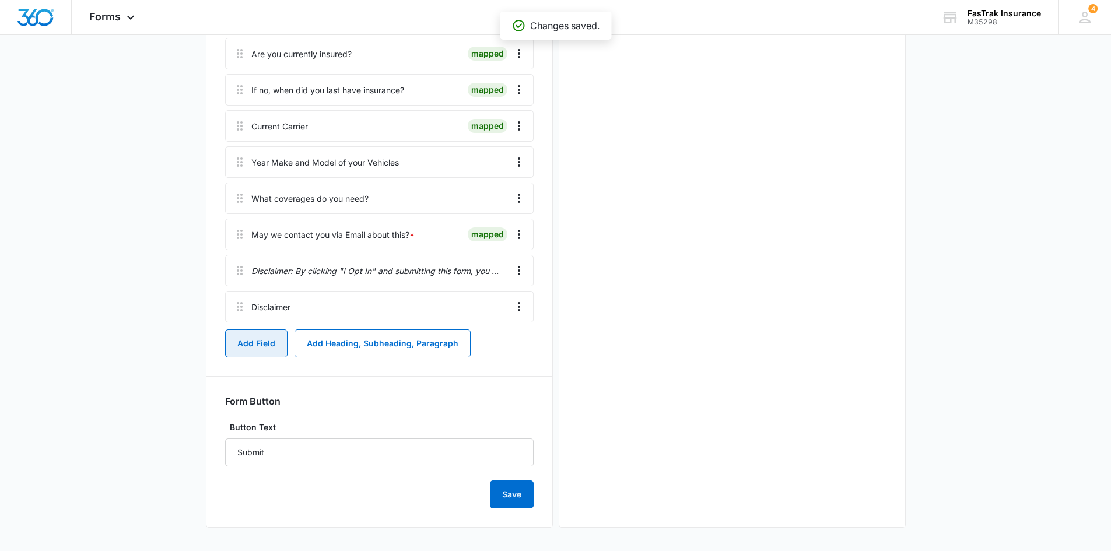
scroll to position [0, 0]
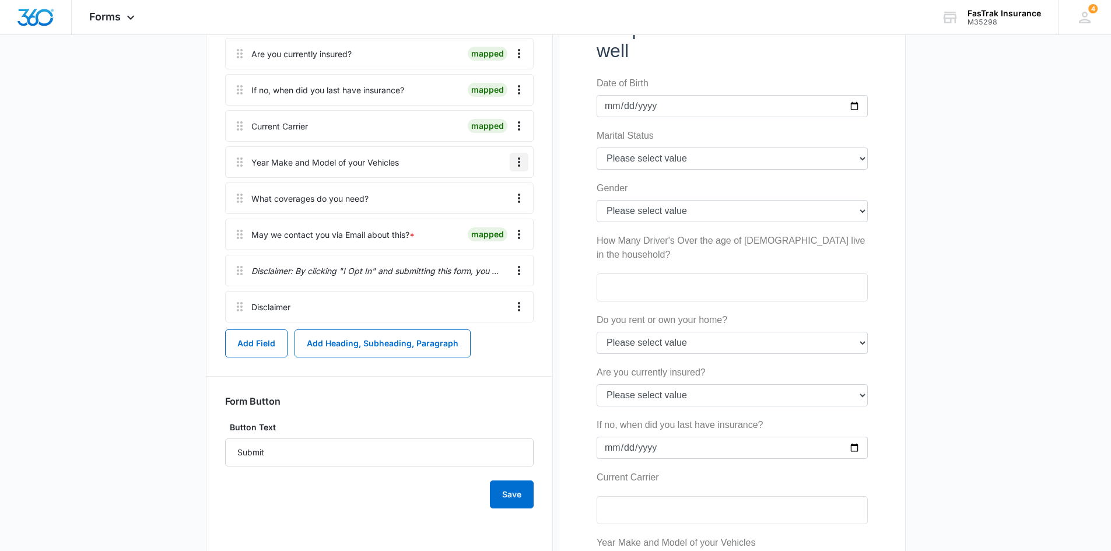
click at [521, 164] on icon "Overflow Menu" at bounding box center [519, 162] width 14 height 14
click at [505, 194] on button "Edit" at bounding box center [494, 195] width 67 height 18
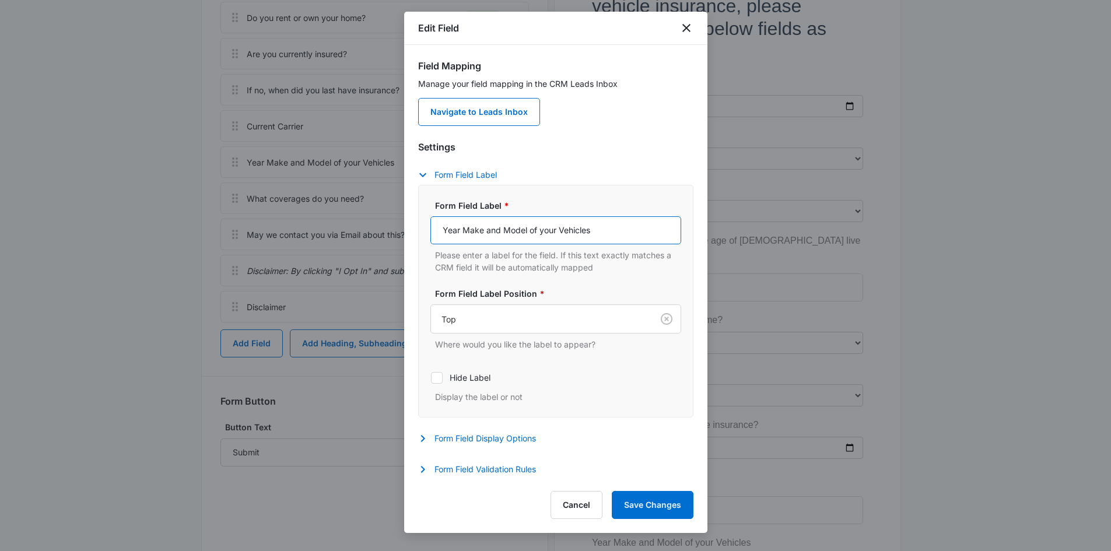
click at [596, 221] on input "Year Make and Model of your Vehicles" at bounding box center [556, 230] width 251 height 28
type input "Year Make and Model of your Vehicles?"
click at [644, 494] on button "Save Changes" at bounding box center [653, 505] width 82 height 28
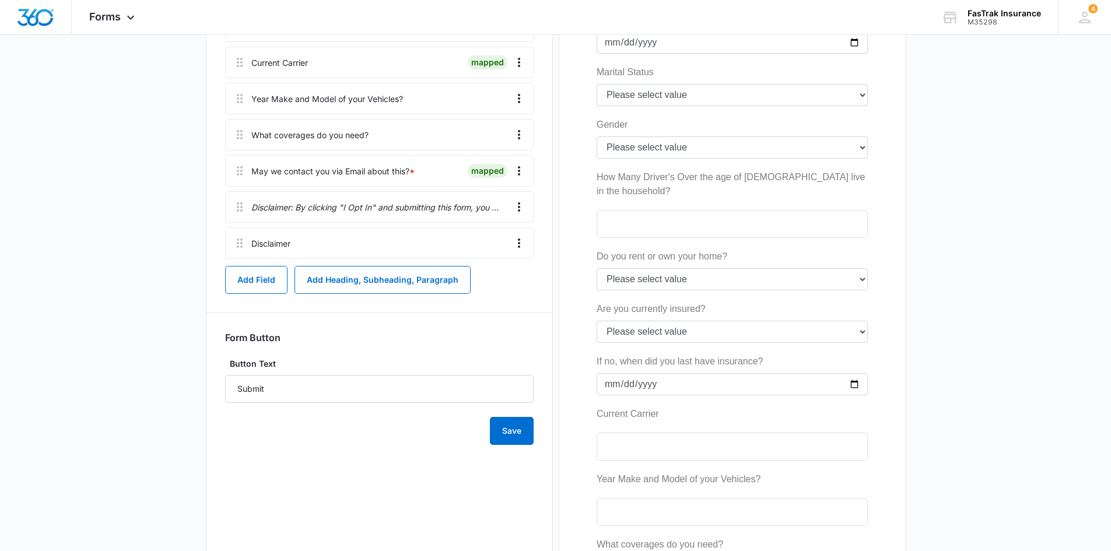
scroll to position [758, 0]
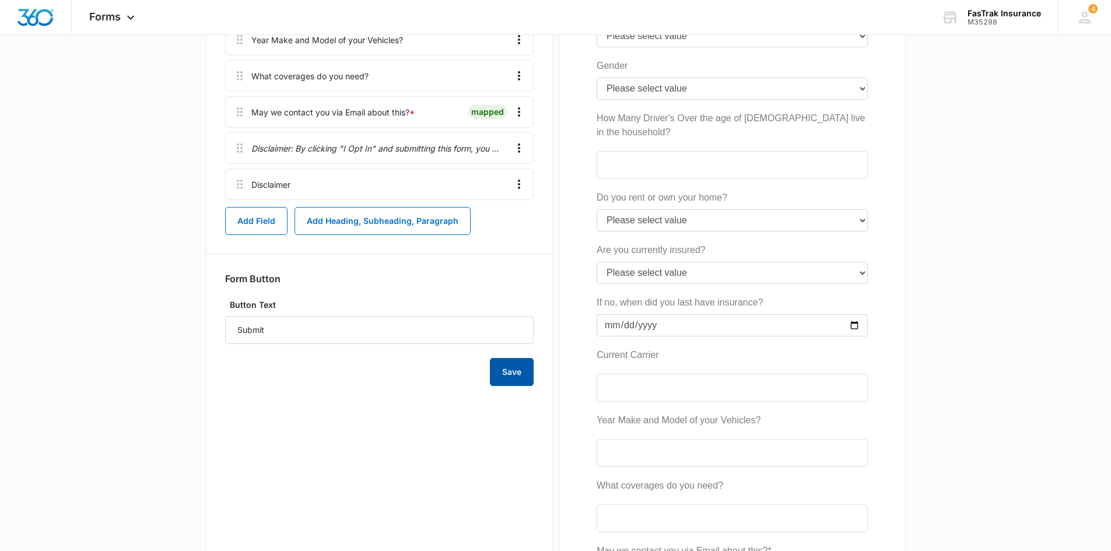
click at [513, 382] on button "Save" at bounding box center [512, 372] width 44 height 28
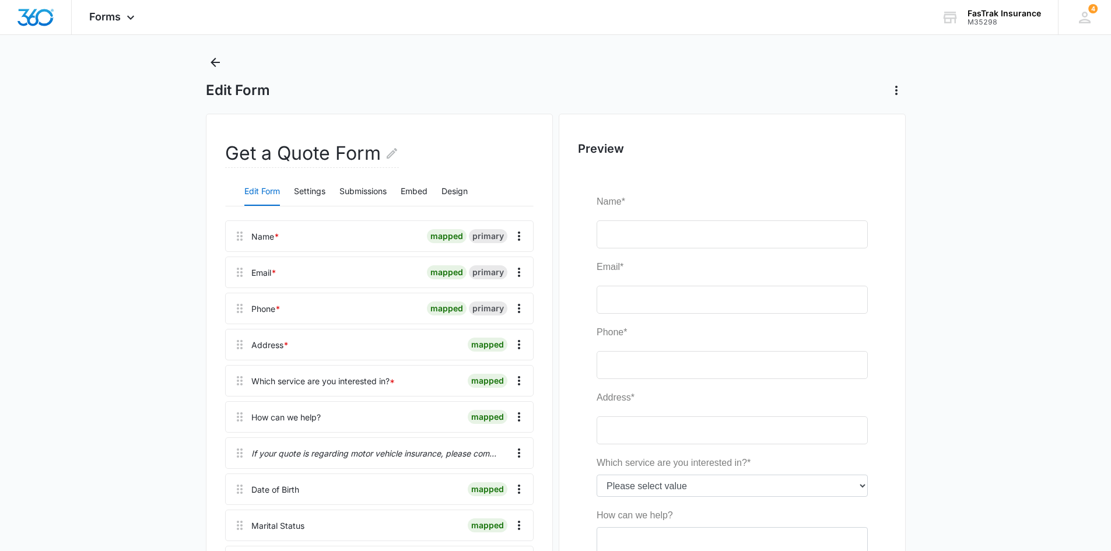
scroll to position [0, 0]
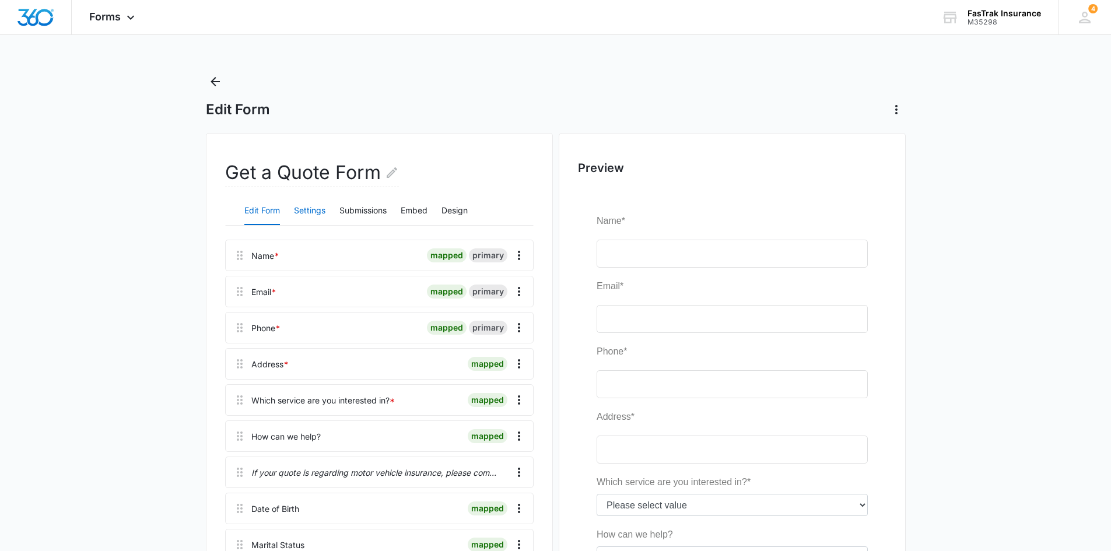
click at [299, 207] on button "Settings" at bounding box center [310, 211] width 32 height 28
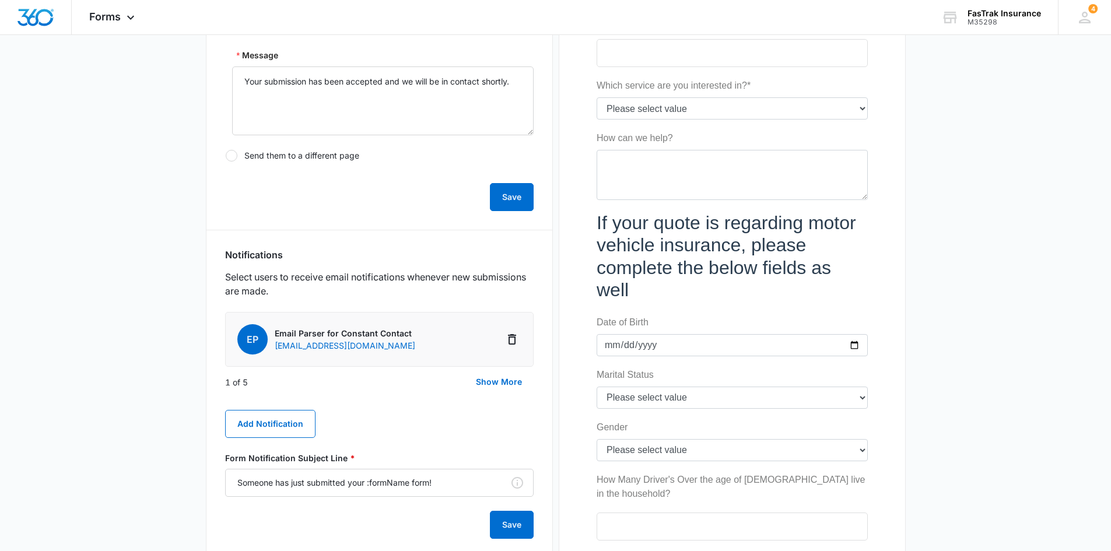
scroll to position [408, 0]
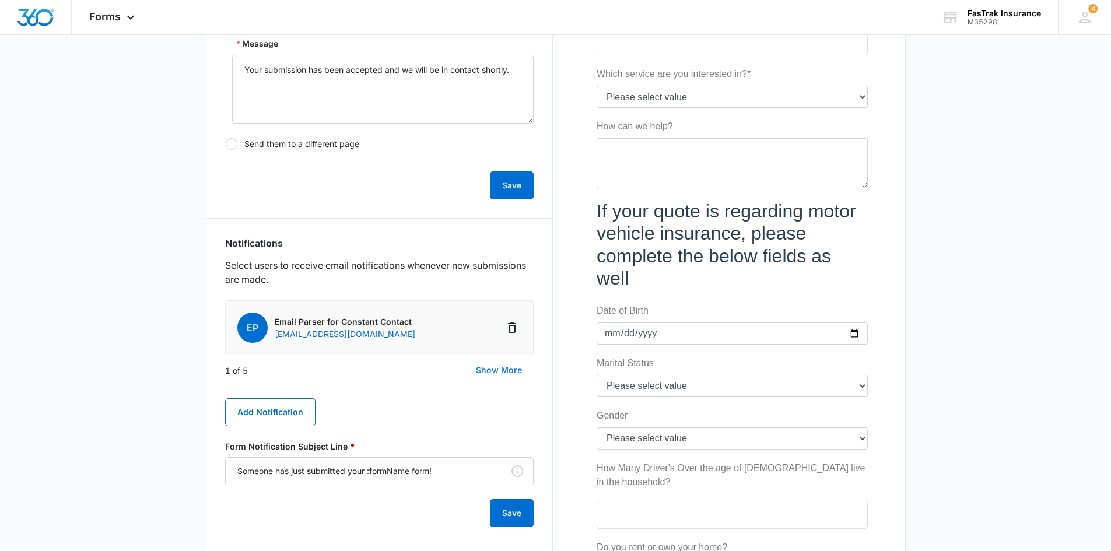
click at [503, 365] on button "Show More" at bounding box center [498, 370] width 69 height 28
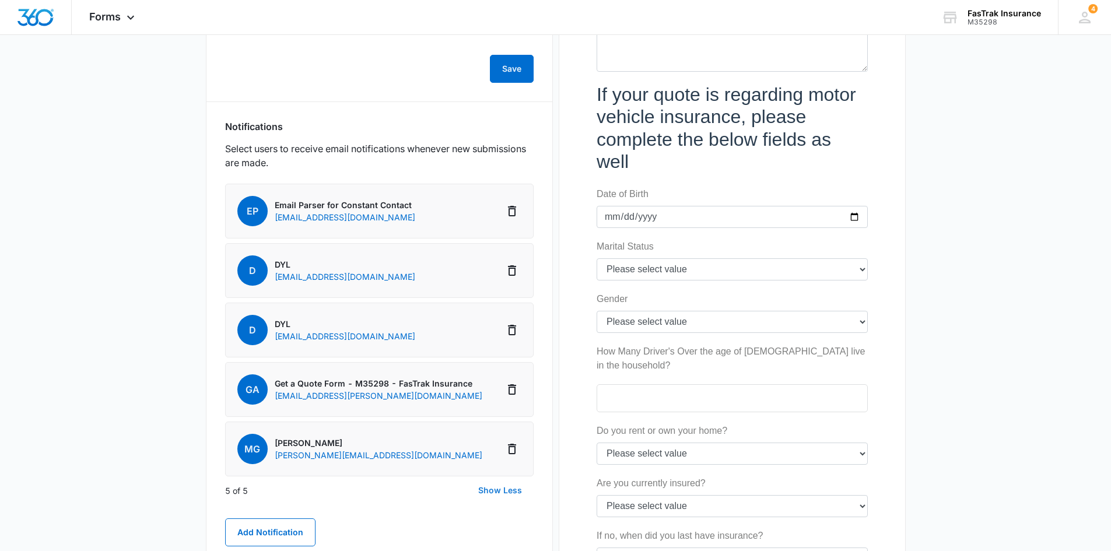
scroll to position [583, 0]
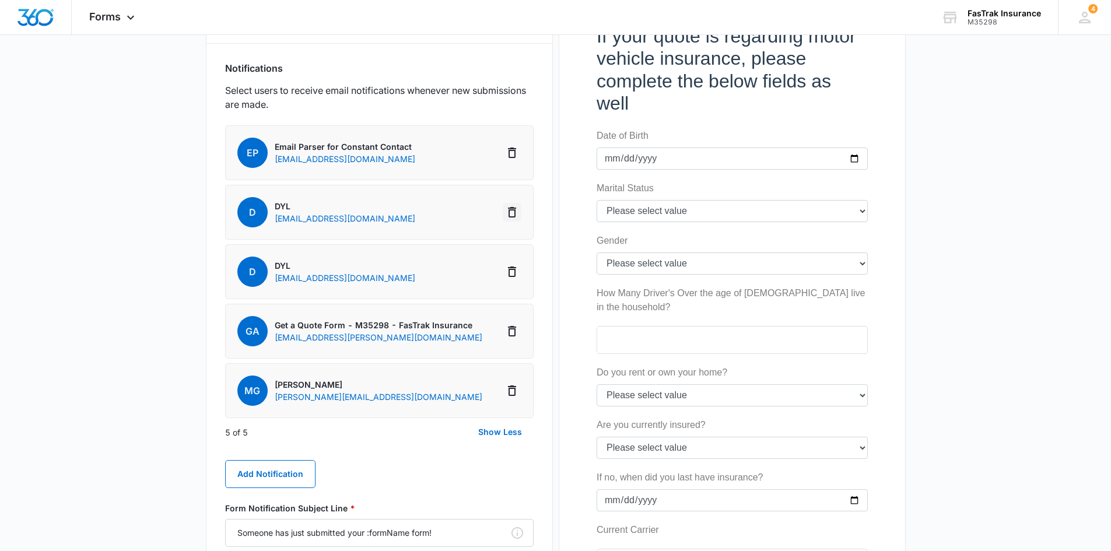
click at [513, 204] on button "Delete Notification" at bounding box center [512, 212] width 19 height 19
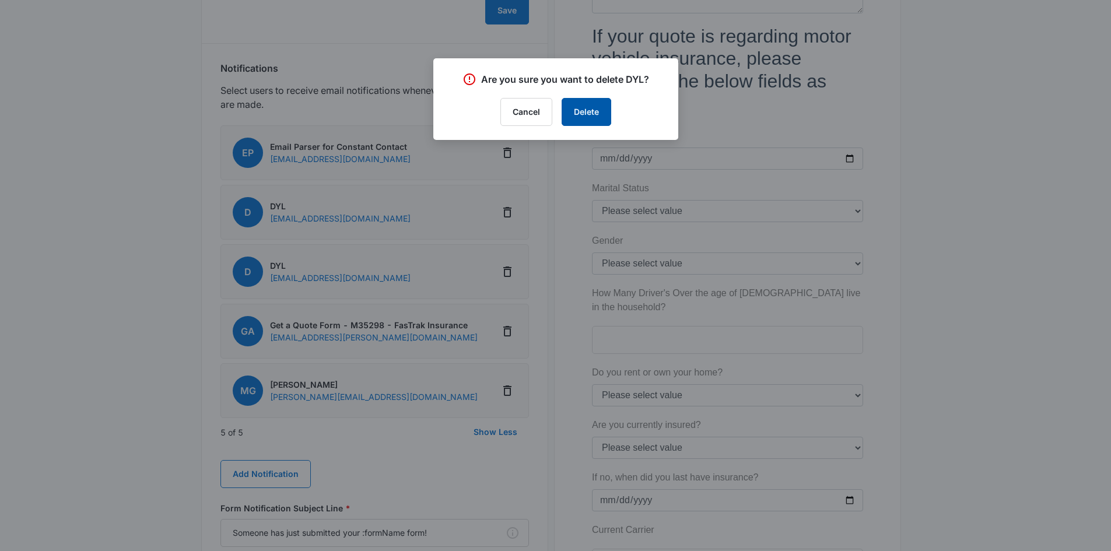
click at [588, 117] on button "Delete" at bounding box center [587, 112] width 50 height 28
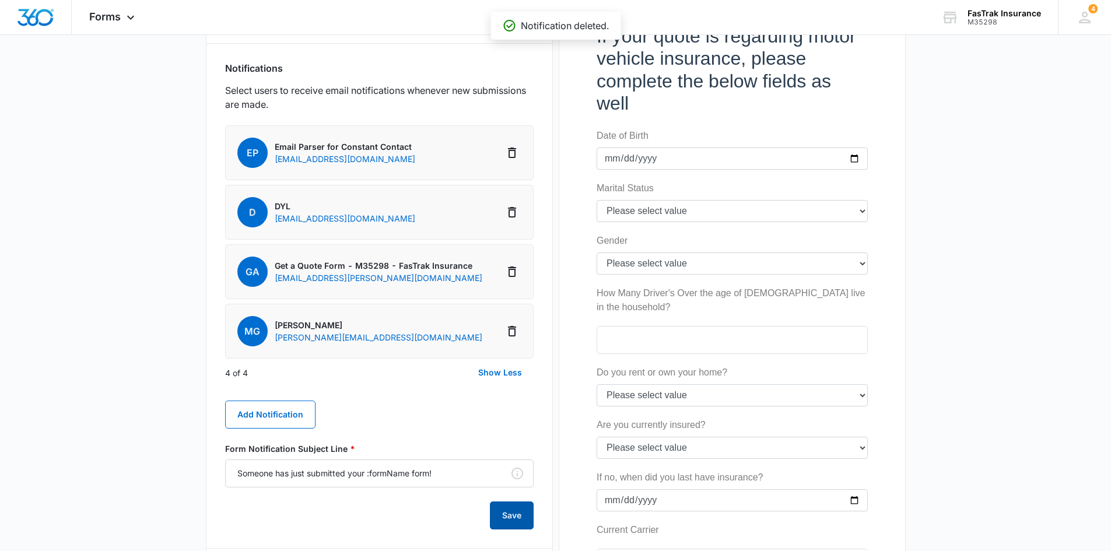
click at [526, 520] on button "Save" at bounding box center [512, 516] width 44 height 28
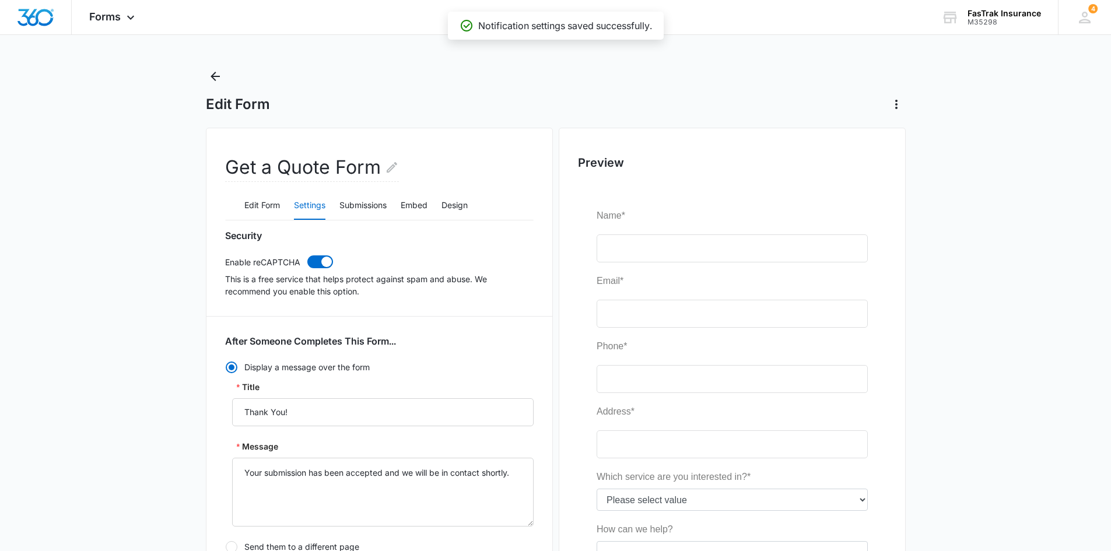
scroll to position [0, 0]
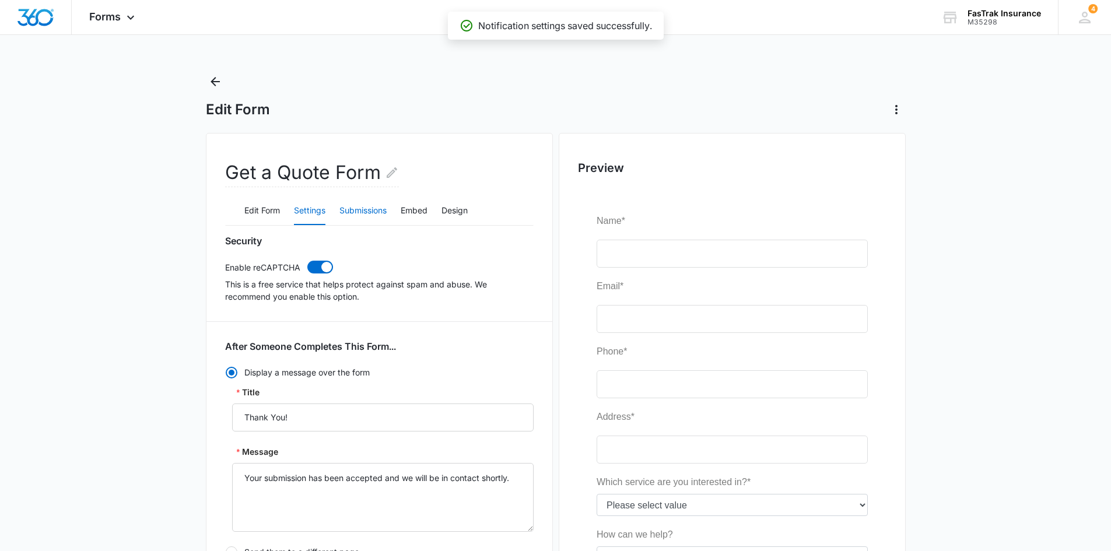
click at [372, 211] on button "Submissions" at bounding box center [363, 211] width 47 height 28
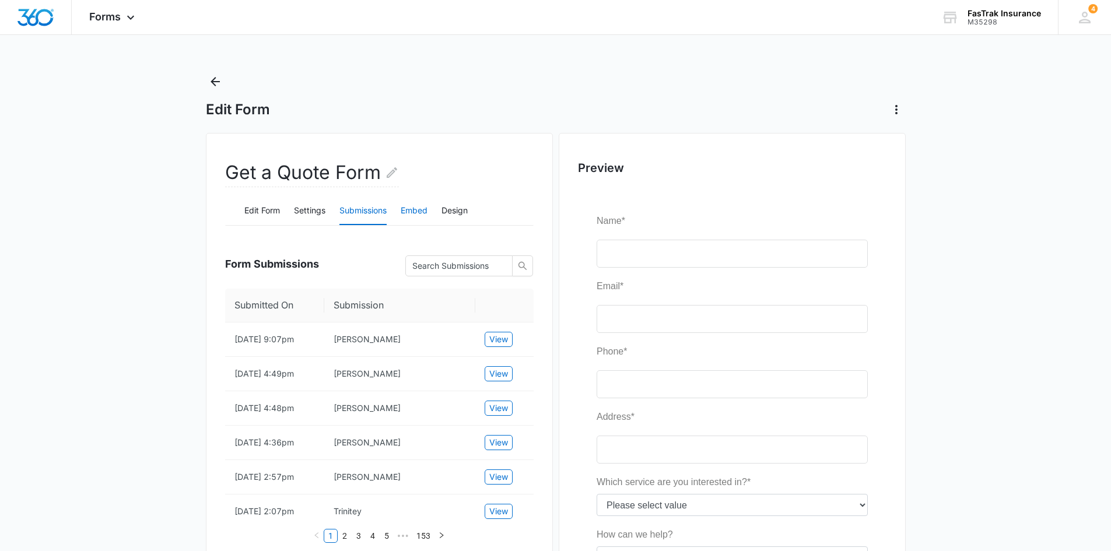
click at [423, 204] on button "Embed" at bounding box center [414, 211] width 27 height 28
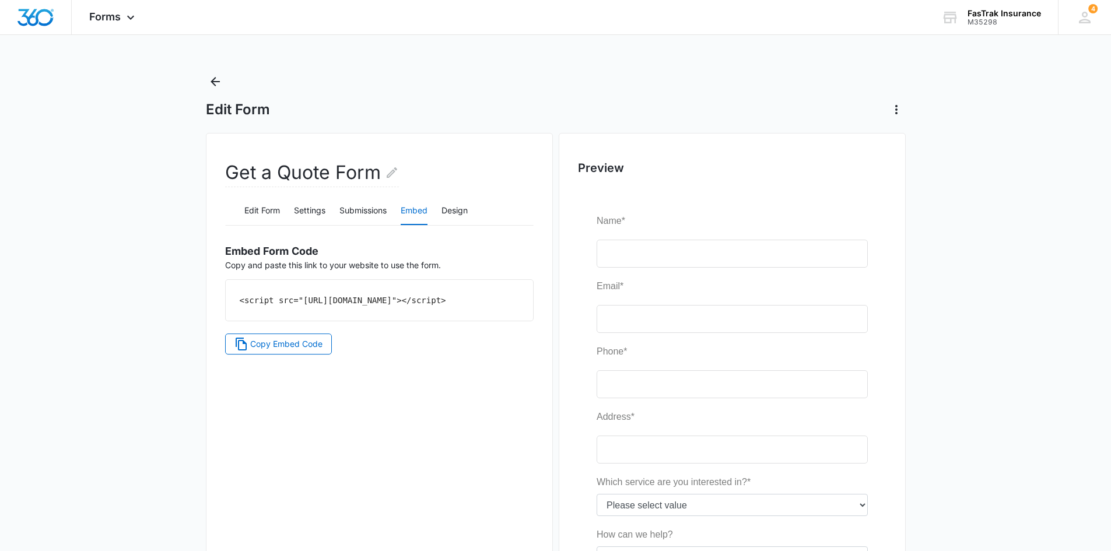
click at [476, 212] on div "Edit Form Settings Submissions Embed Design" at bounding box center [379, 211] width 309 height 29
click at [448, 207] on button "Design" at bounding box center [455, 211] width 26 height 28
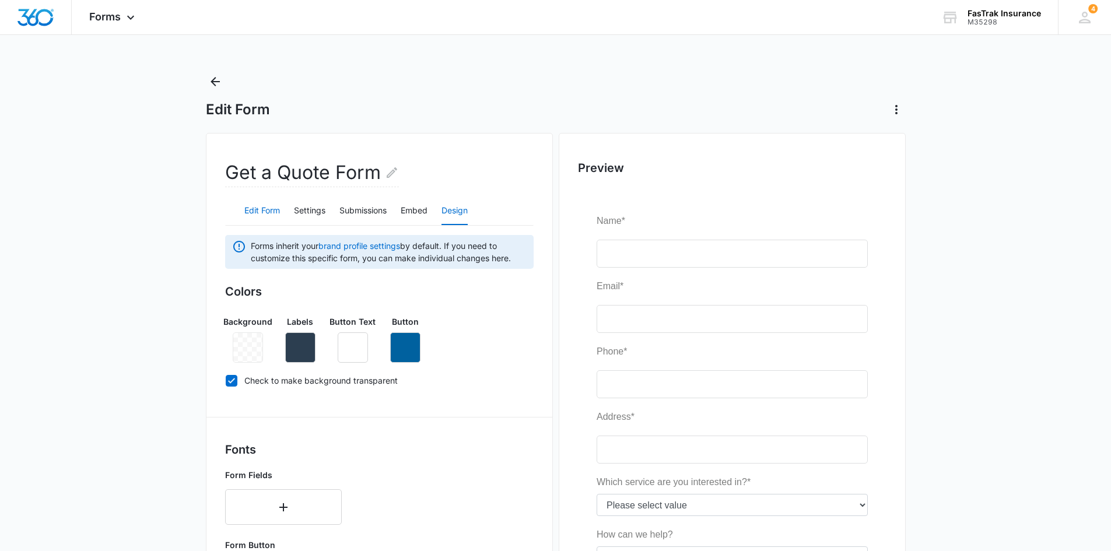
click at [248, 214] on button "Edit Form" at bounding box center [262, 211] width 36 height 28
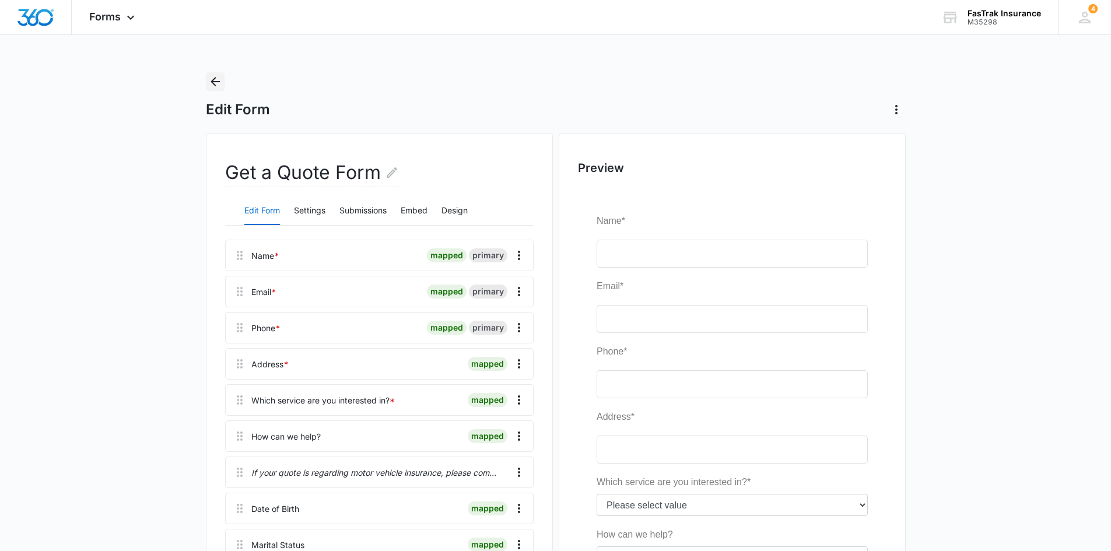
click at [218, 78] on icon "Back" at bounding box center [215, 82] width 14 height 14
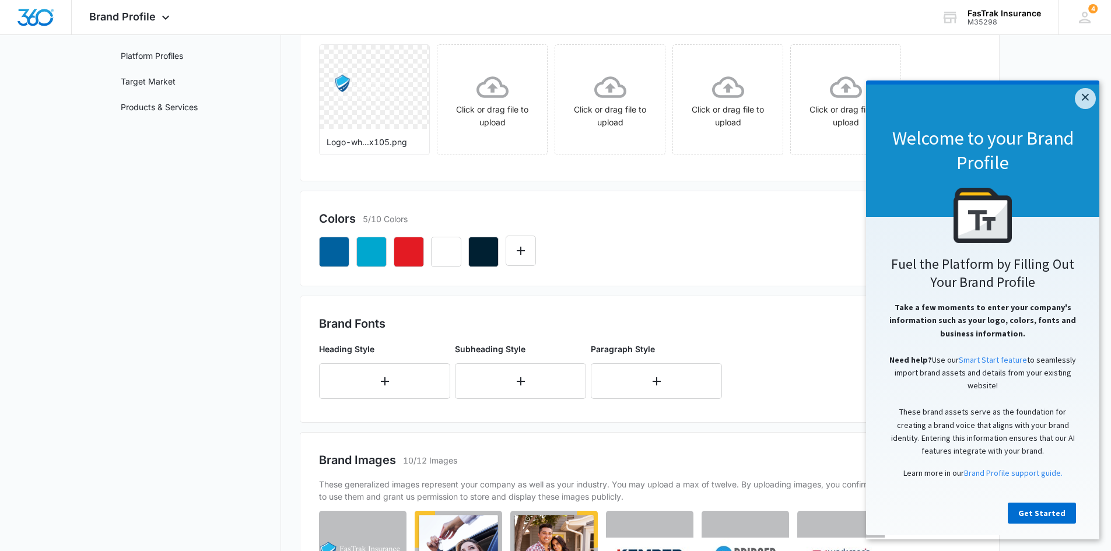
scroll to position [139, 0]
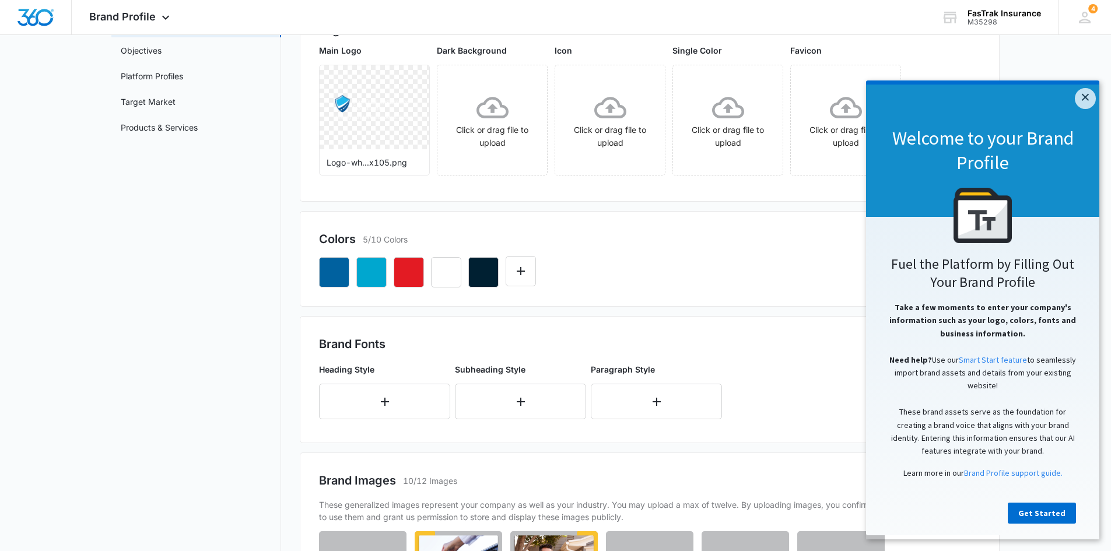
click at [1073, 97] on div "Welcome to your Brand Profile" at bounding box center [982, 151] width 233 height 132
click at [1087, 99] on link "×" at bounding box center [1085, 98] width 21 height 21
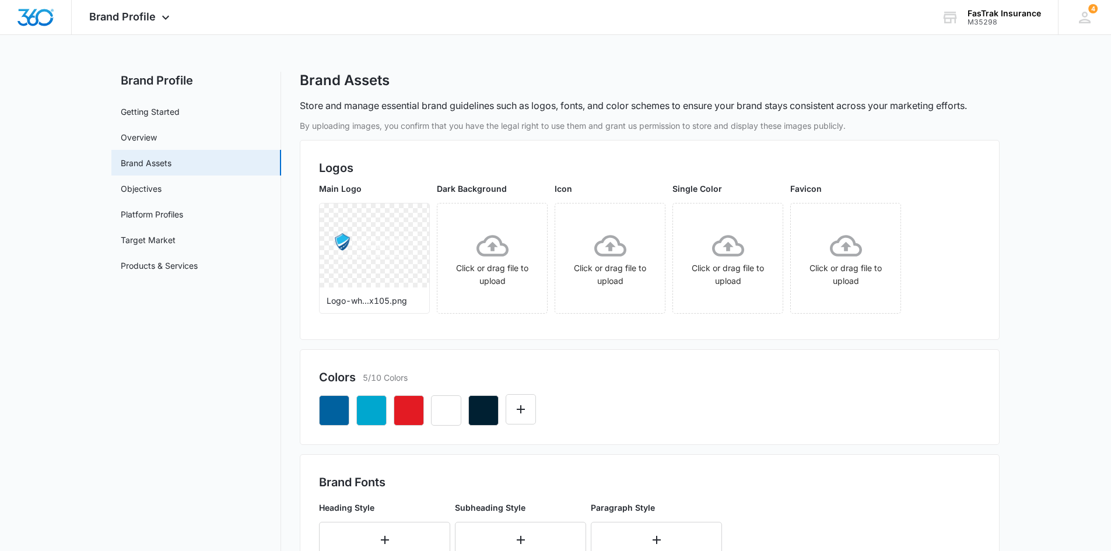
scroll to position [0, 0]
